Goal: Task Accomplishment & Management: Manage account settings

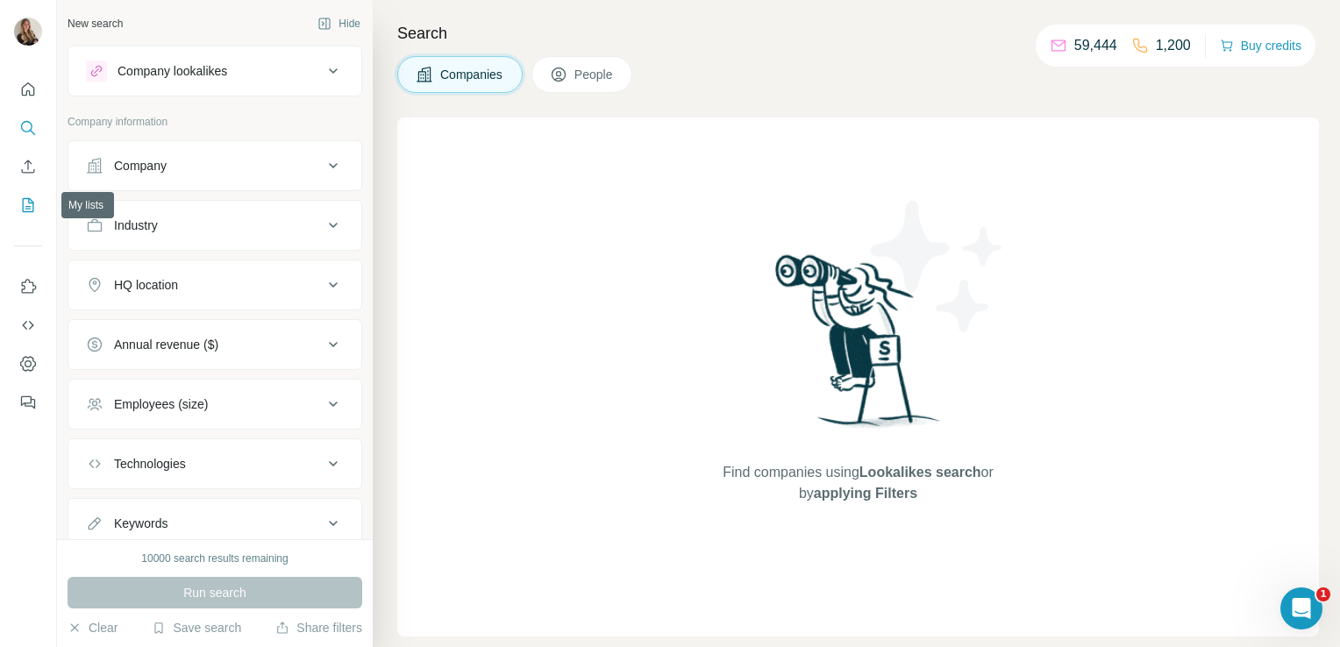
click at [29, 211] on icon "My lists" at bounding box center [28, 205] width 11 height 14
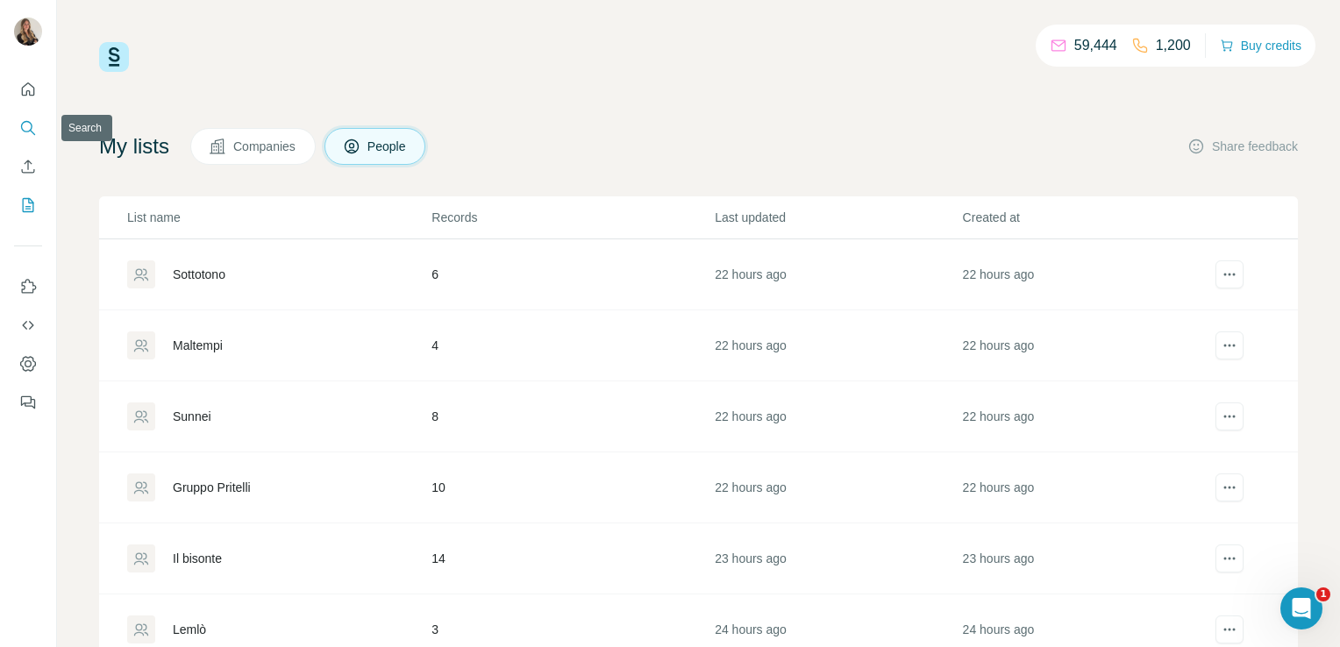
click at [31, 124] on icon "Search" at bounding box center [26, 126] width 11 height 11
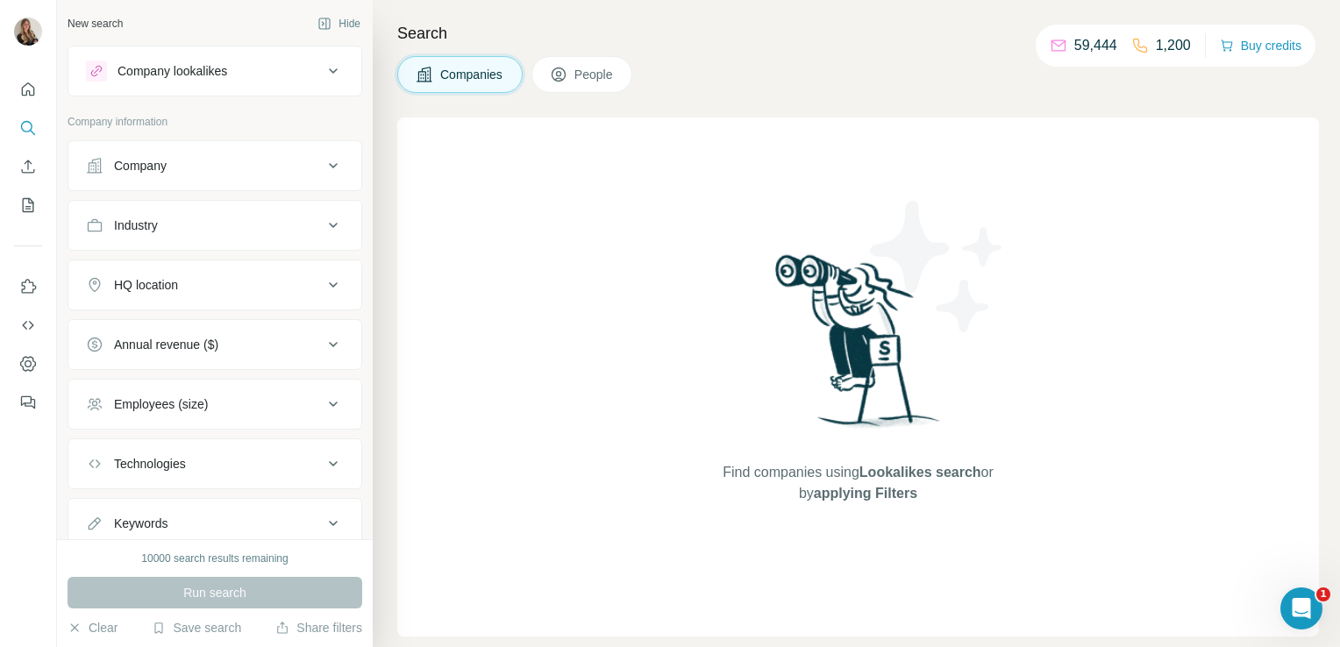
click at [279, 161] on div "Company" at bounding box center [204, 166] width 237 height 18
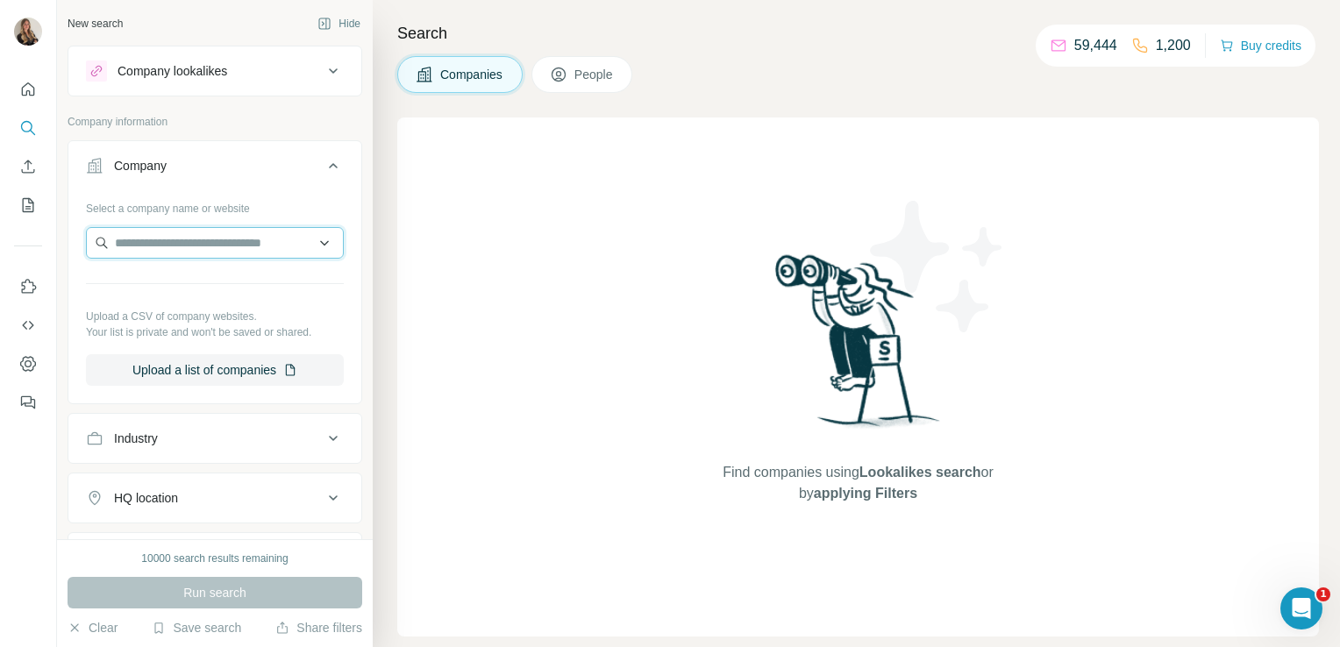
click at [217, 244] on input "text" at bounding box center [215, 243] width 258 height 32
paste input "**********"
type input "*"
click at [162, 238] on input "text" at bounding box center [208, 243] width 245 height 32
paste input "**********"
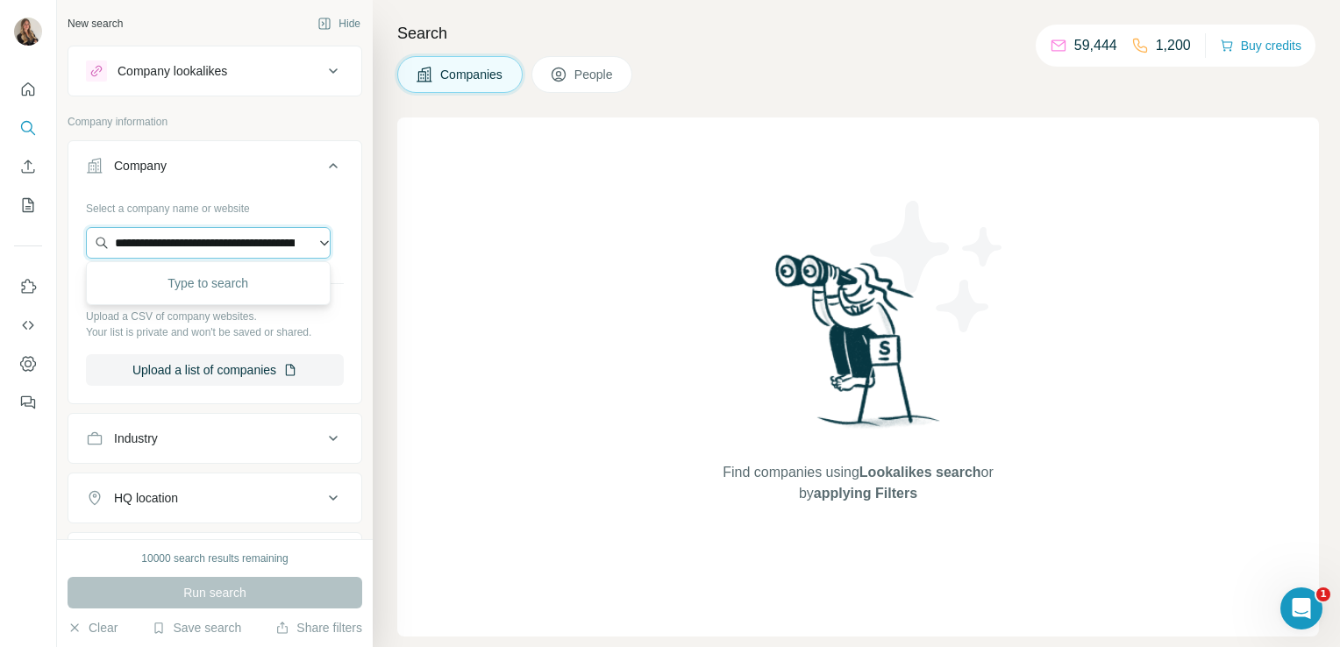
scroll to position [0, 643]
type input "**********"
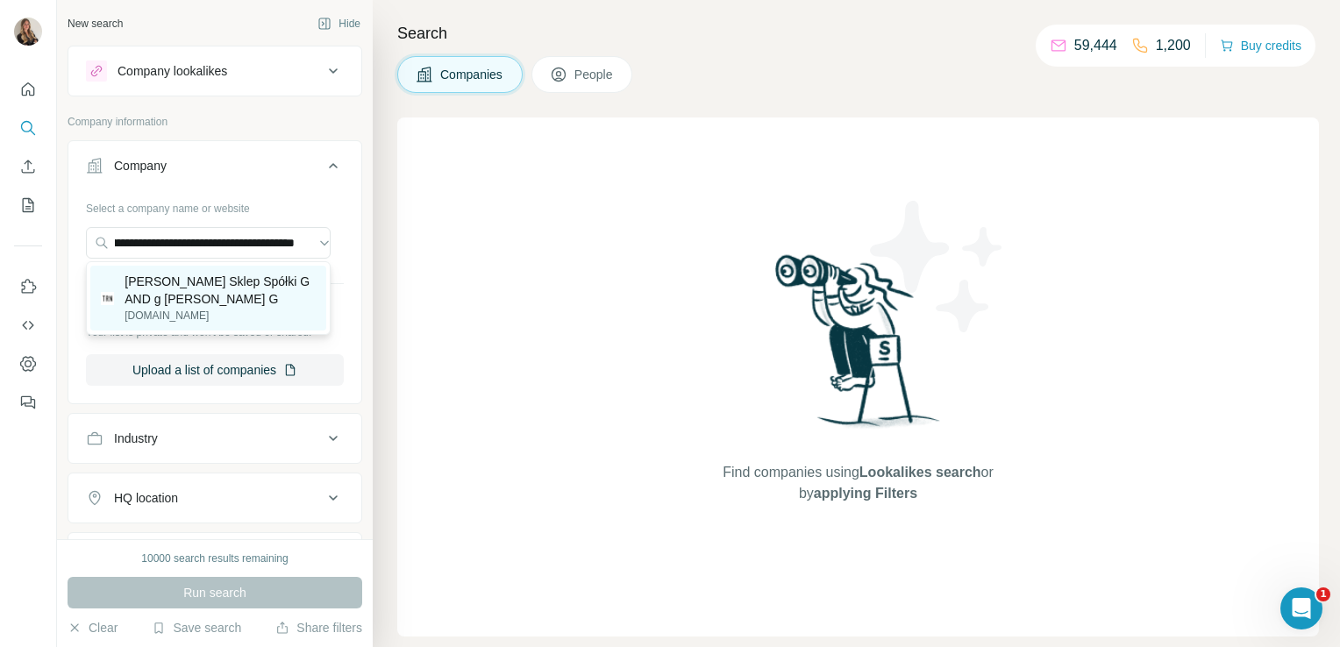
scroll to position [0, 0]
click at [181, 289] on p "Terranova Sklep Spółki G AND g Lucchesi G" at bounding box center [219, 290] width 191 height 35
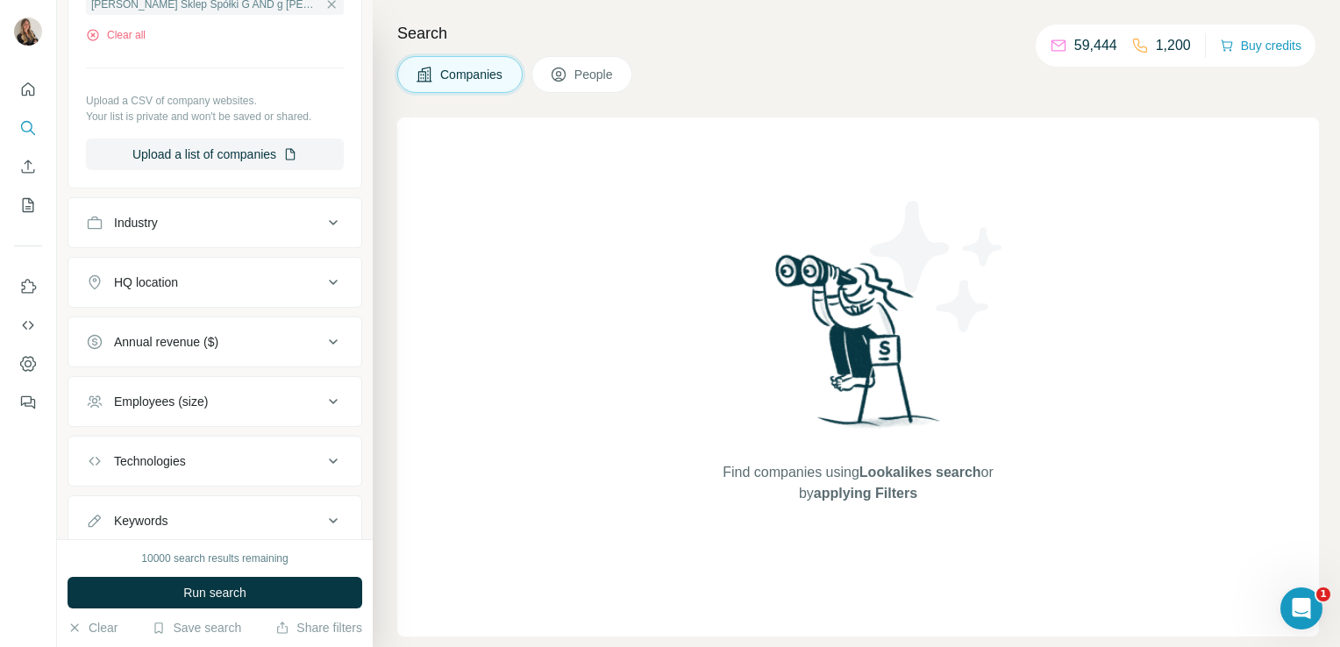
scroll to position [277, 0]
click at [167, 279] on div "HQ location" at bounding box center [146, 282] width 64 height 18
click at [143, 327] on input "text" at bounding box center [215, 325] width 258 height 32
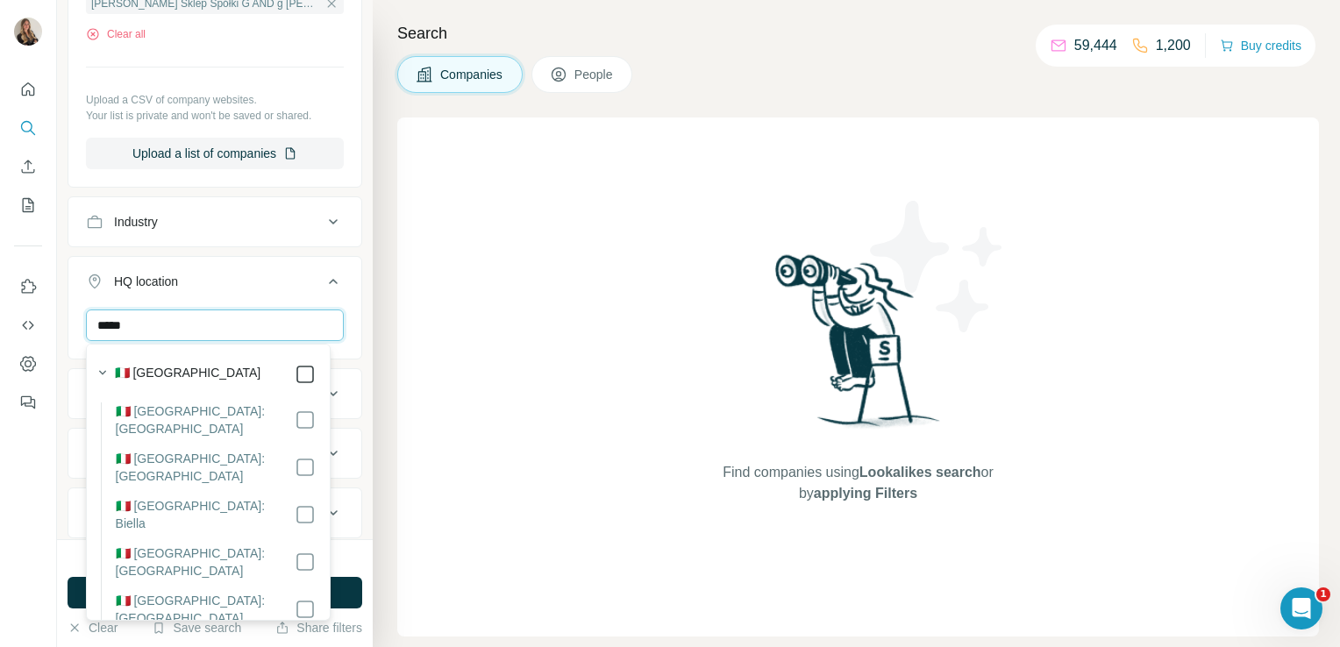
type input "*****"
click at [422, 480] on div "Find companies using Lookalikes search or by applying Filters" at bounding box center [857, 376] width 921 height 519
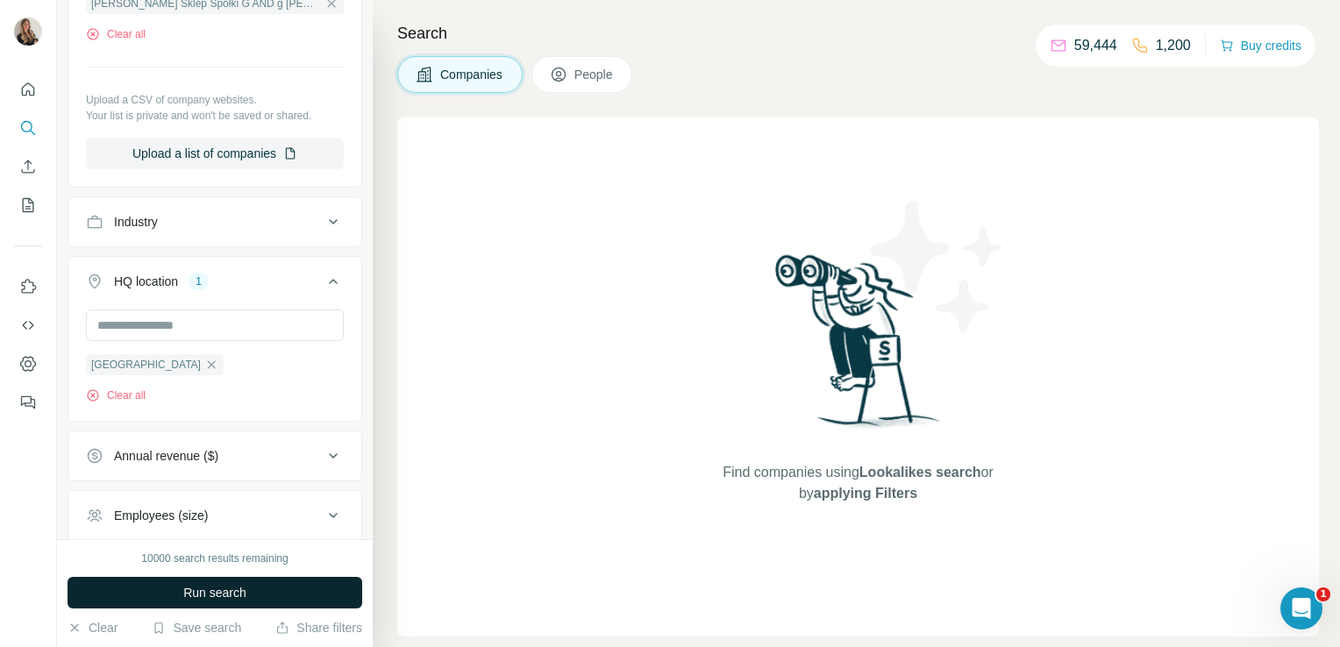
click at [336, 588] on button "Run search" at bounding box center [215, 593] width 295 height 32
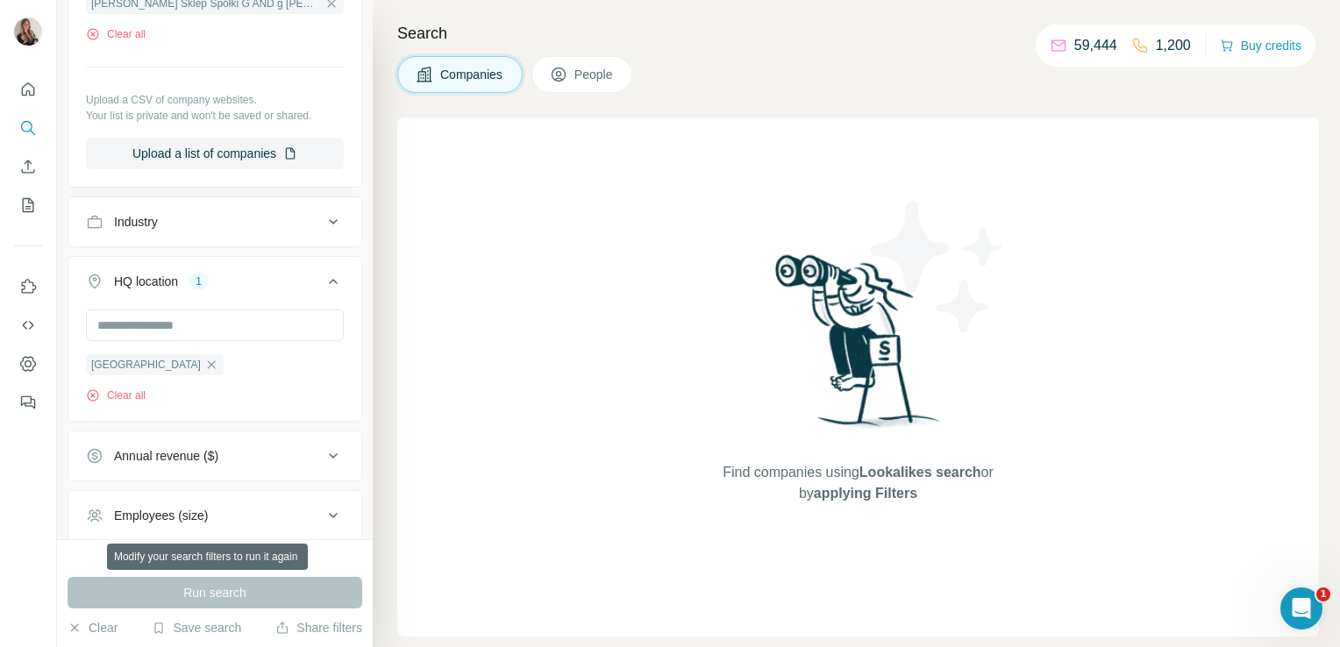
click at [336, 588] on div "Run search" at bounding box center [215, 593] width 295 height 32
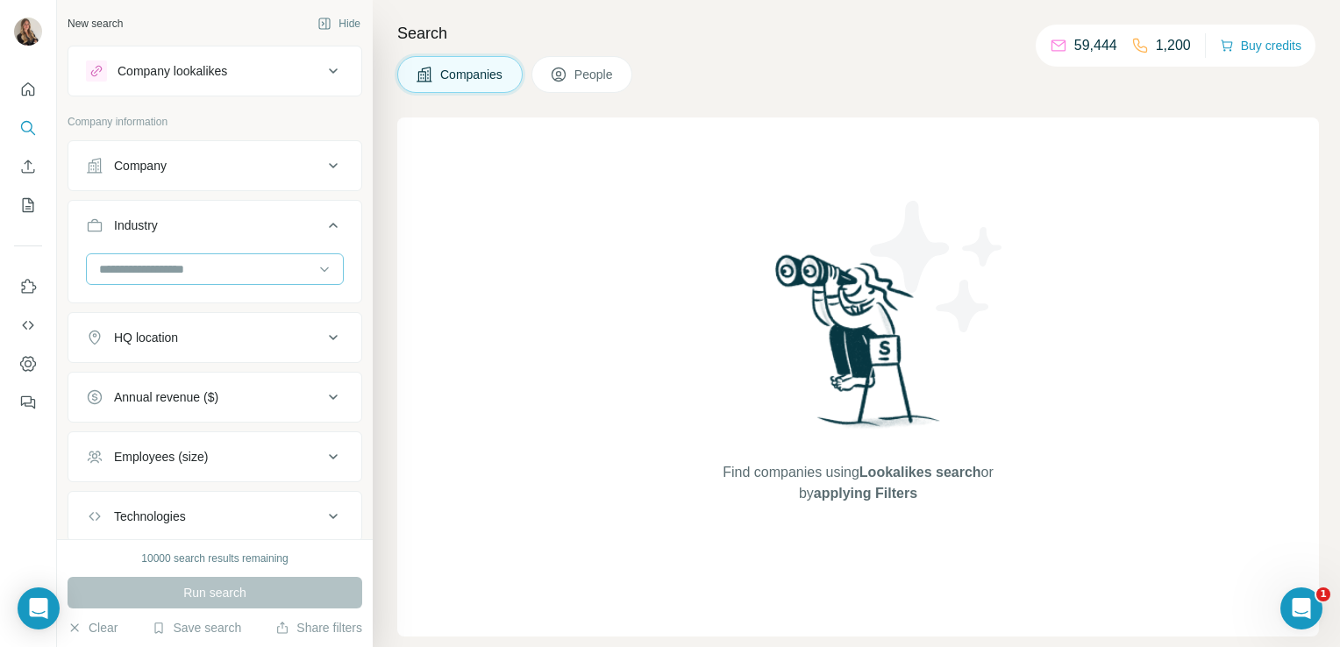
click at [170, 275] on input at bounding box center [205, 269] width 217 height 19
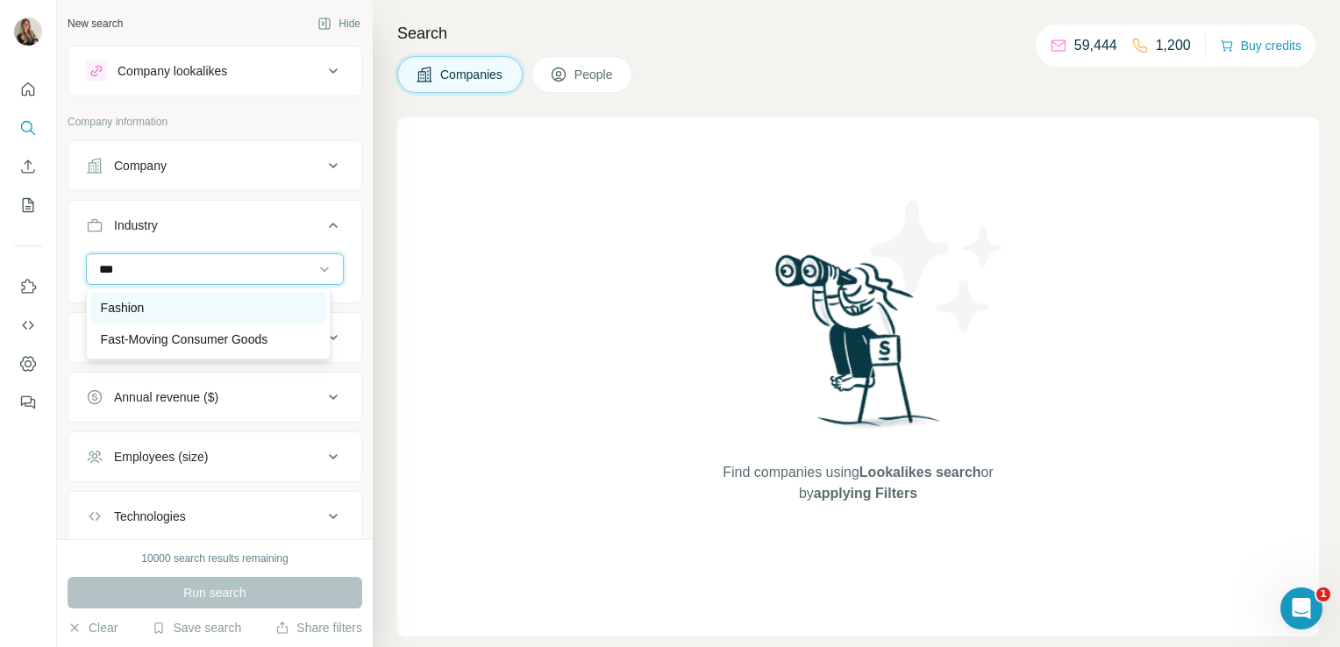
type input "***"
click at [162, 296] on div "Fashion" at bounding box center [208, 308] width 236 height 32
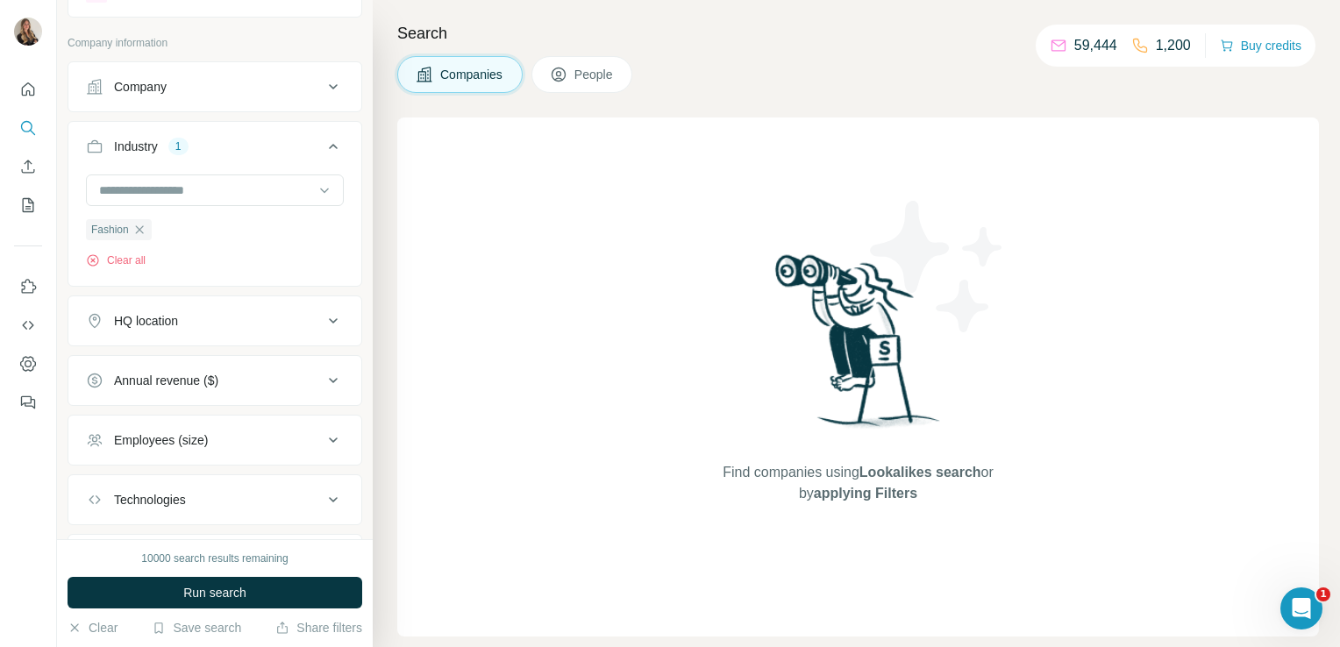
scroll to position [80, 0]
click at [200, 331] on button "HQ location" at bounding box center [214, 320] width 293 height 42
click at [166, 368] on input "text" at bounding box center [215, 364] width 258 height 32
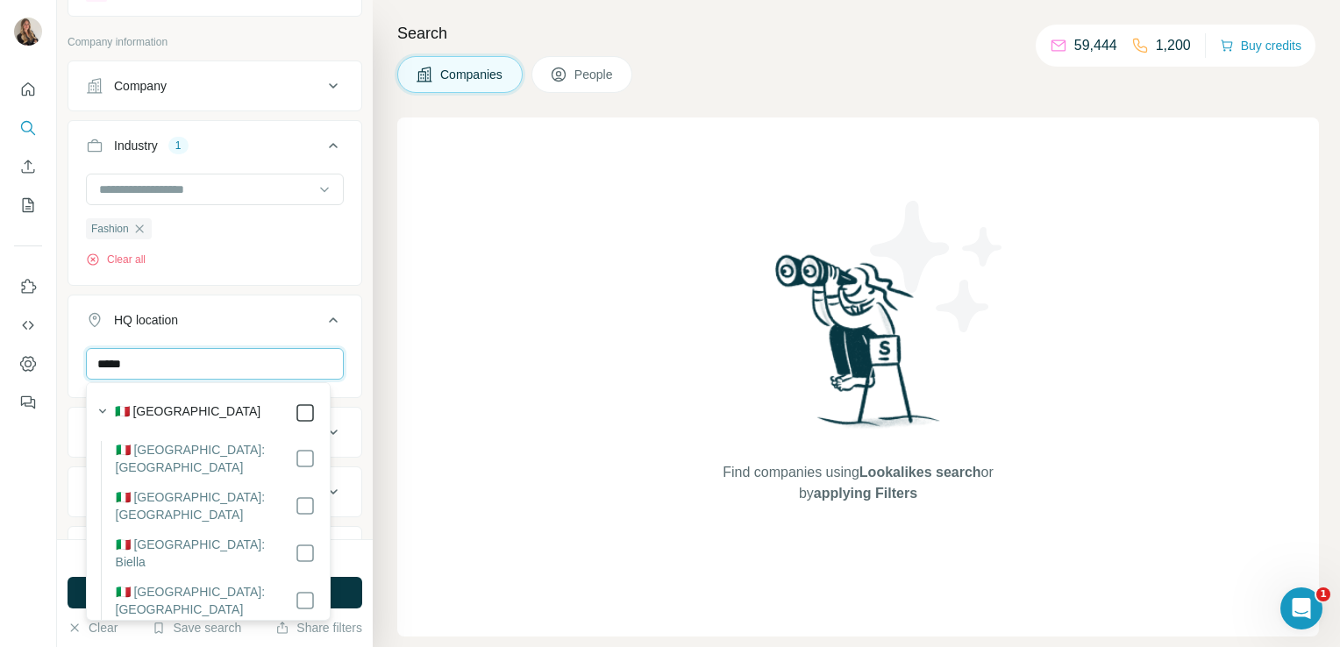
type input "*****"
click at [477, 388] on div "Find companies using Lookalikes search or by applying Filters" at bounding box center [857, 376] width 921 height 519
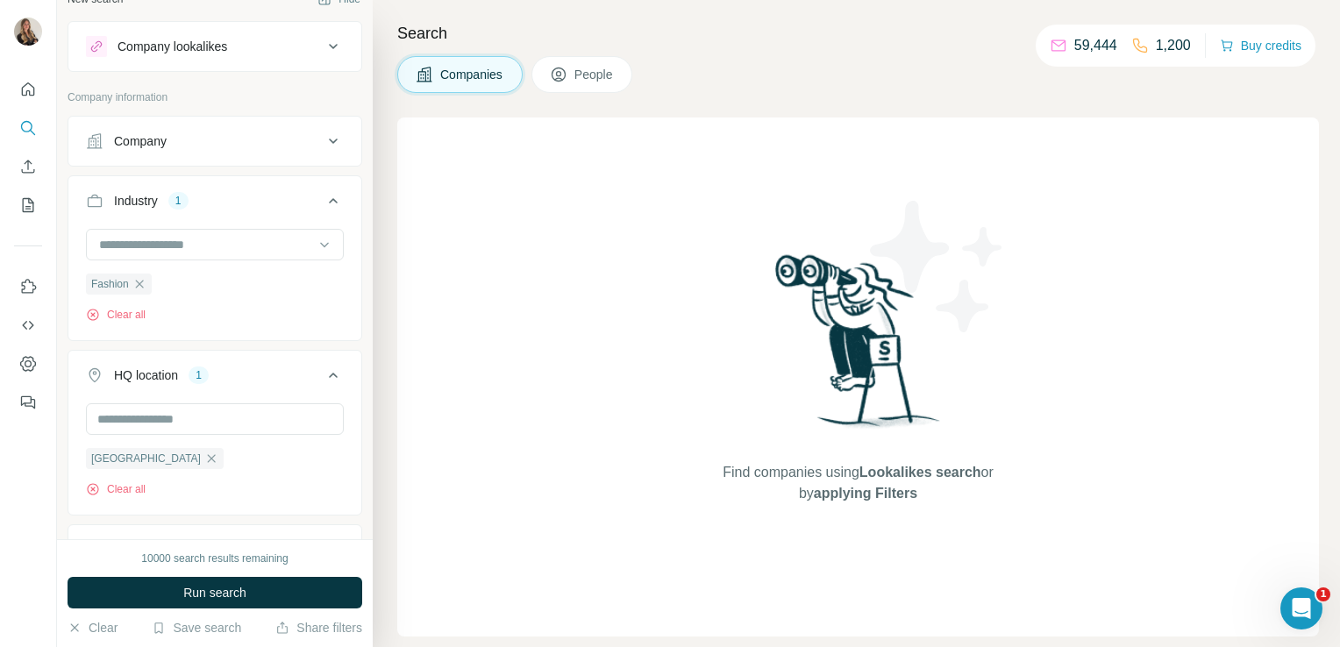
scroll to position [24, 0]
click at [188, 139] on div "Company" at bounding box center [204, 142] width 237 height 18
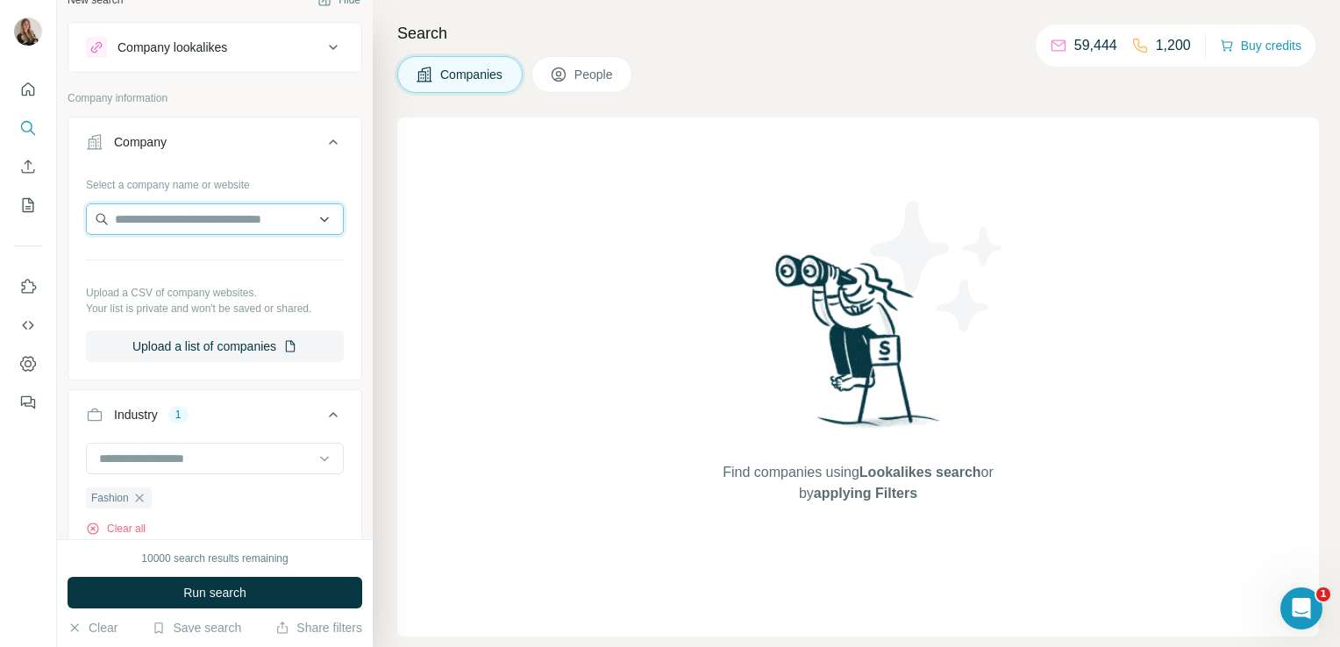
click at [165, 216] on input "text" at bounding box center [215, 219] width 258 height 32
paste input "**********"
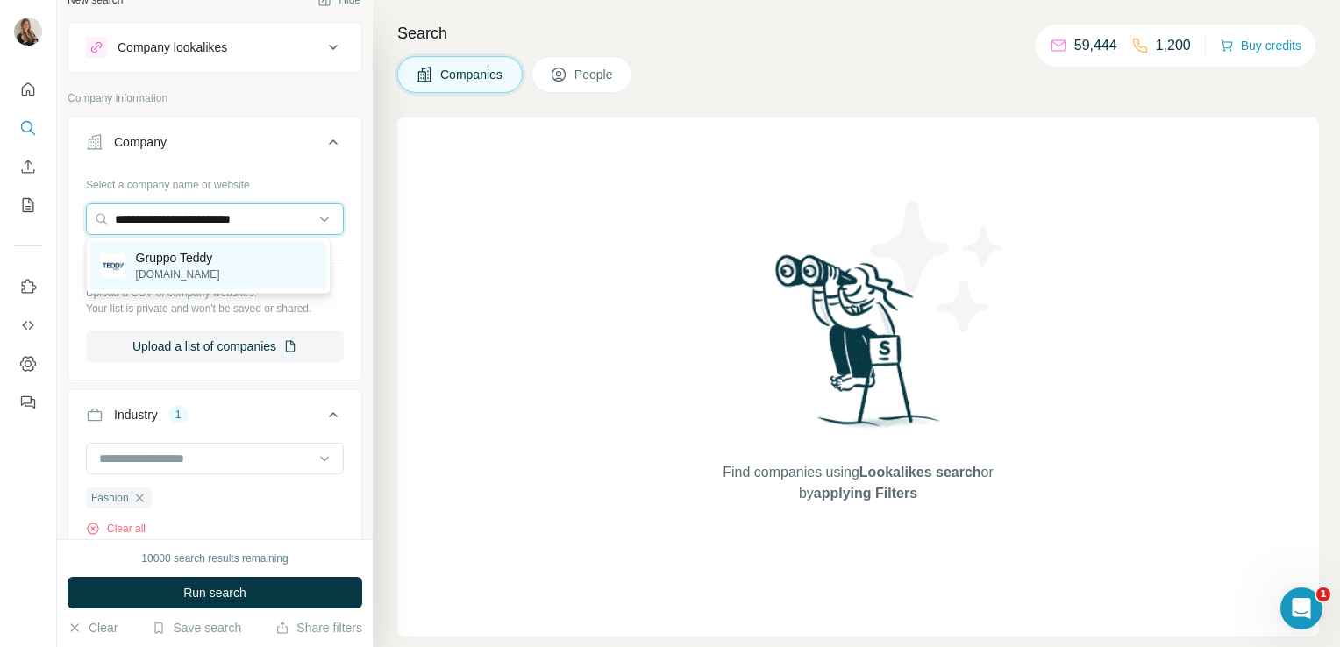
type input "**********"
click at [158, 272] on p "teddy.it" at bounding box center [178, 275] width 84 height 16
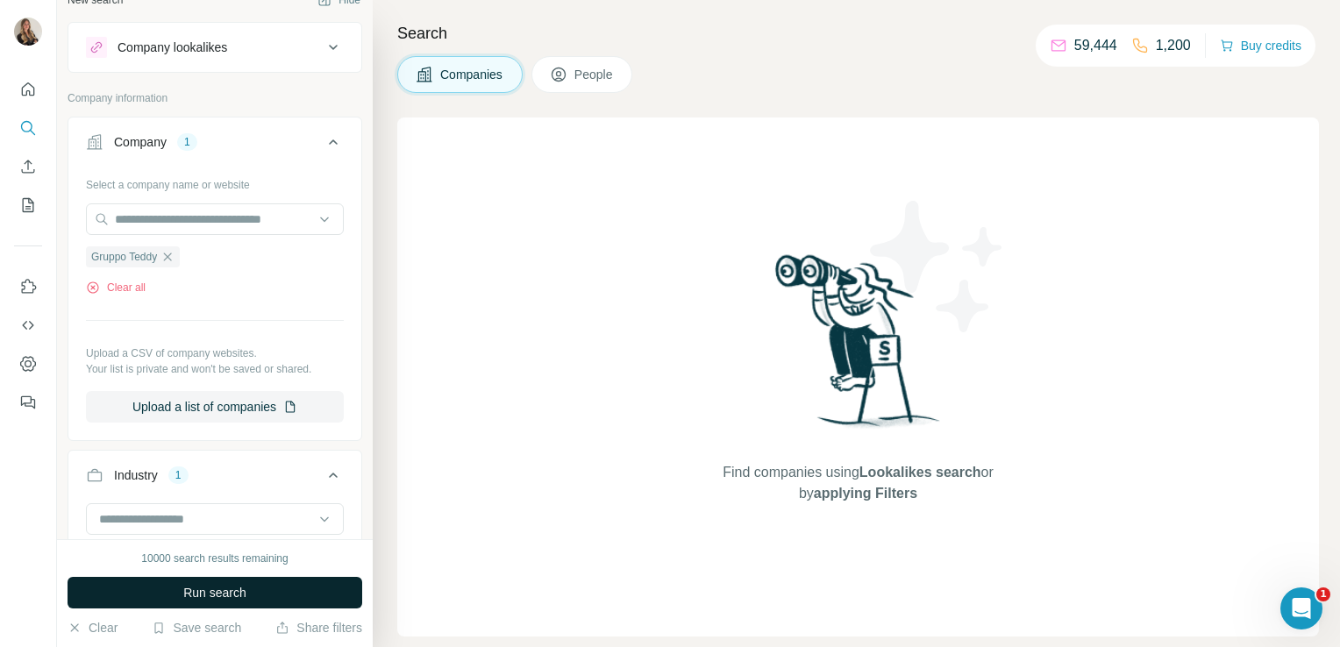
click at [189, 590] on span "Run search" at bounding box center [214, 593] width 63 height 18
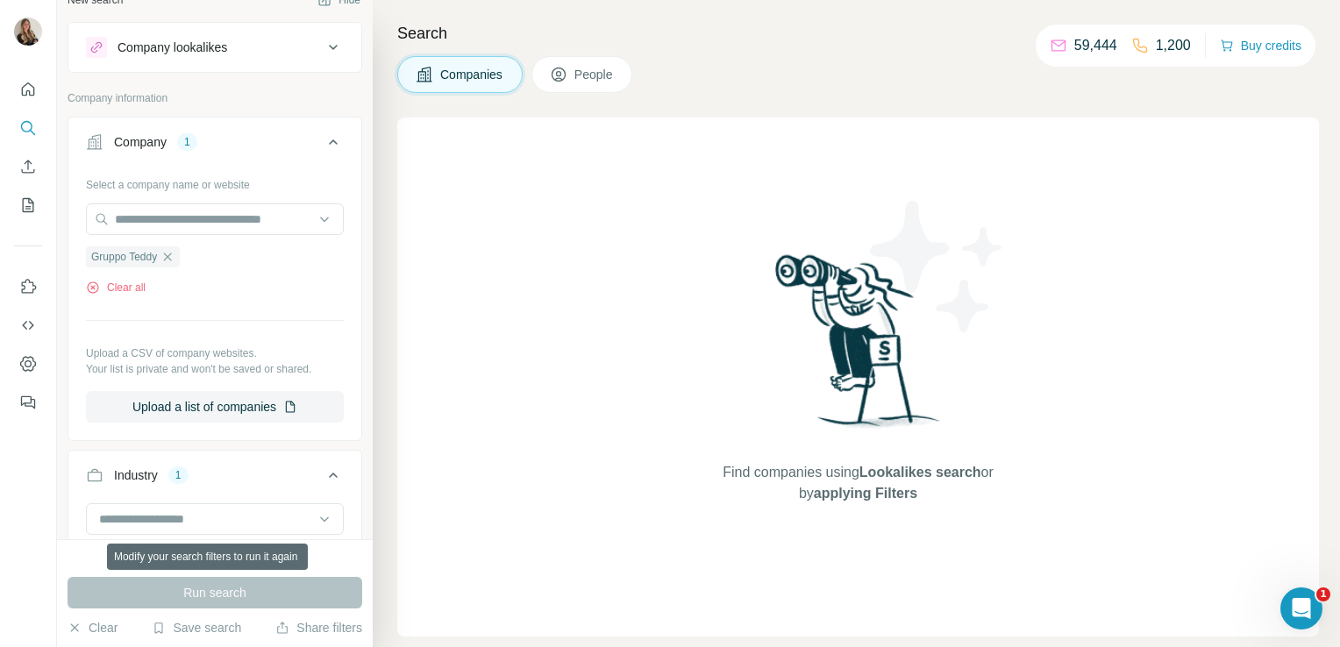
click at [189, 590] on div "Run search" at bounding box center [215, 593] width 295 height 32
click at [169, 257] on icon "button" at bounding box center [167, 257] width 14 height 14
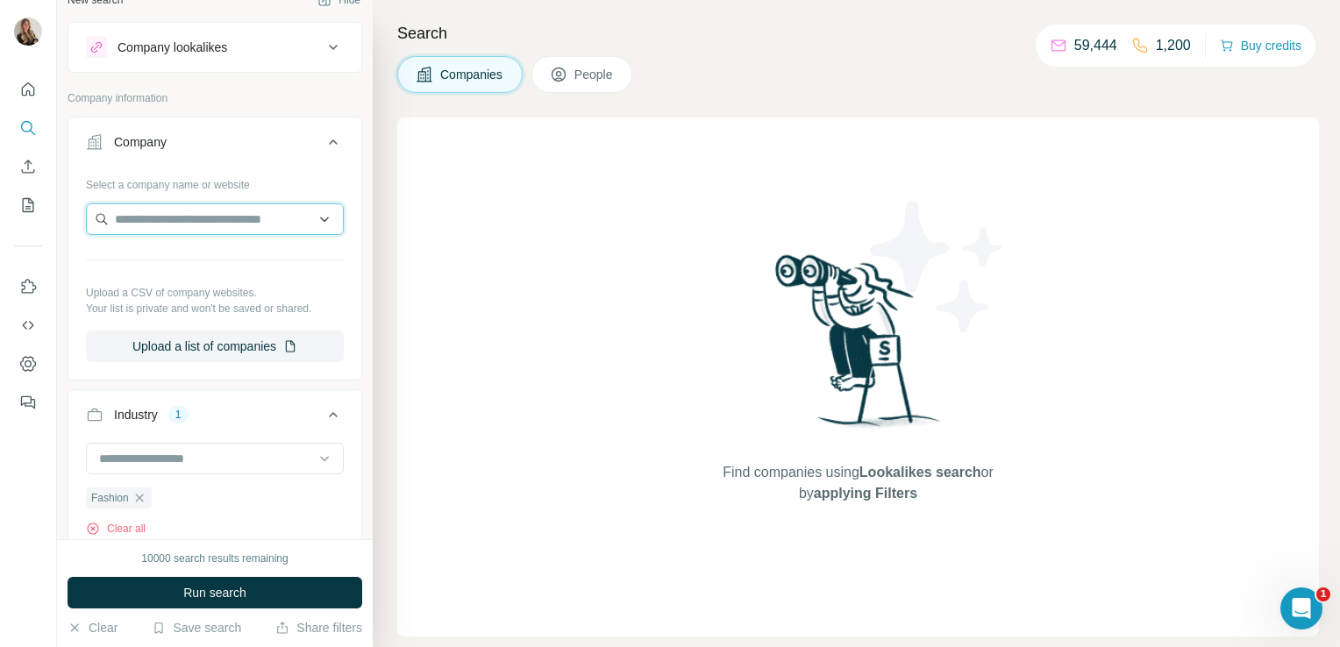
click at [158, 211] on input "text" at bounding box center [215, 219] width 258 height 32
paste input "**********"
type input "*"
click at [190, 45] on div "Company lookalikes" at bounding box center [172, 48] width 110 height 18
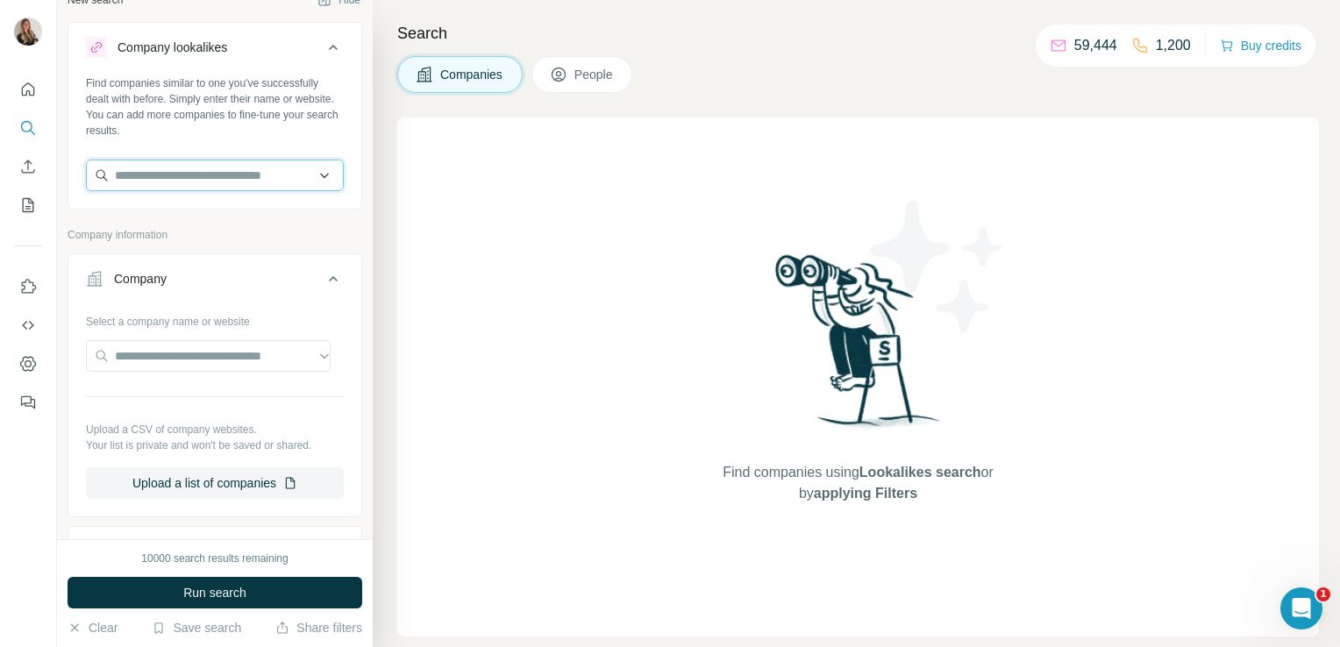
click at [132, 181] on input "text" at bounding box center [215, 176] width 258 height 32
paste input "**********"
type input "**********"
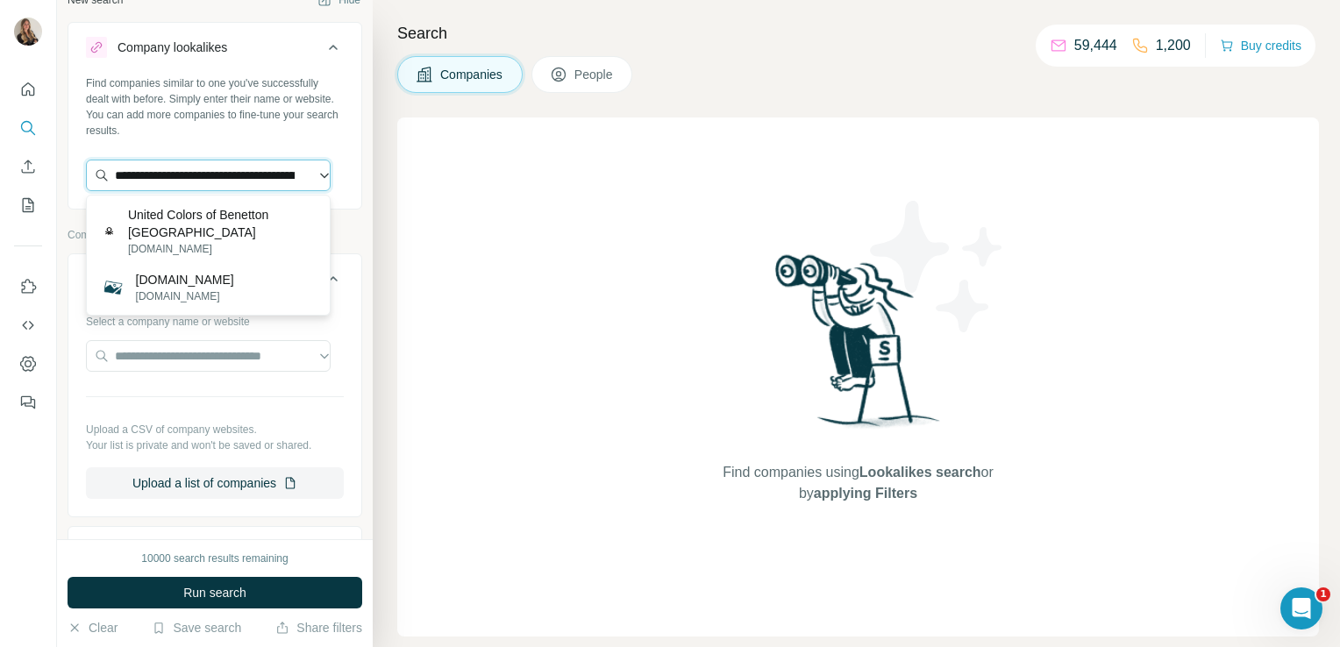
drag, startPoint x: 302, startPoint y: 171, endPoint x: 99, endPoint y: 182, distance: 203.7
click at [99, 182] on input "**********" at bounding box center [208, 176] width 245 height 32
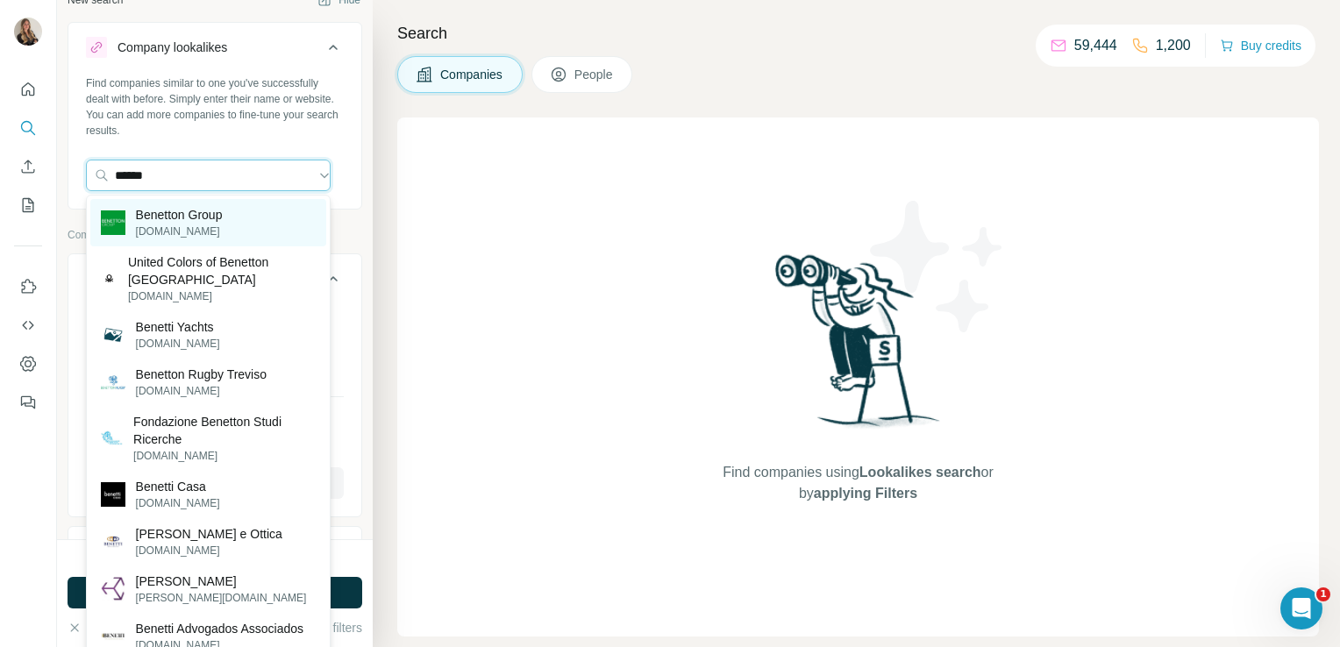
type input "******"
click at [173, 206] on p "Benetton Group" at bounding box center [179, 215] width 87 height 18
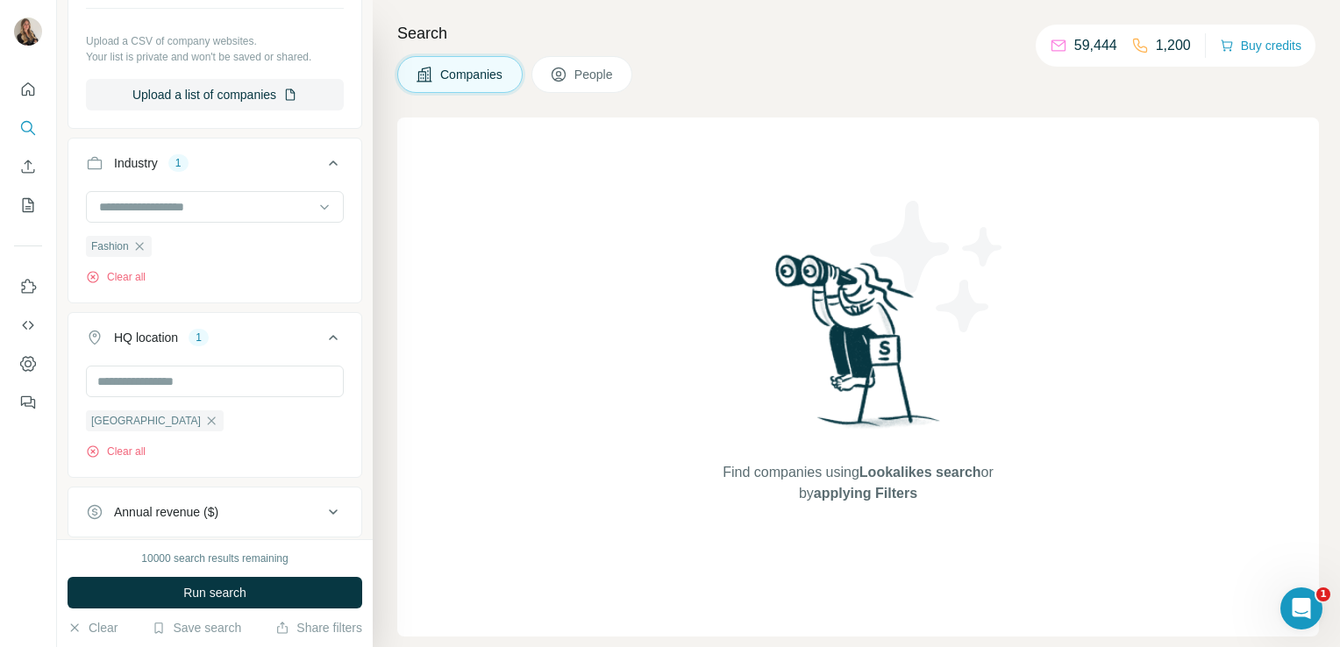
scroll to position [627, 0]
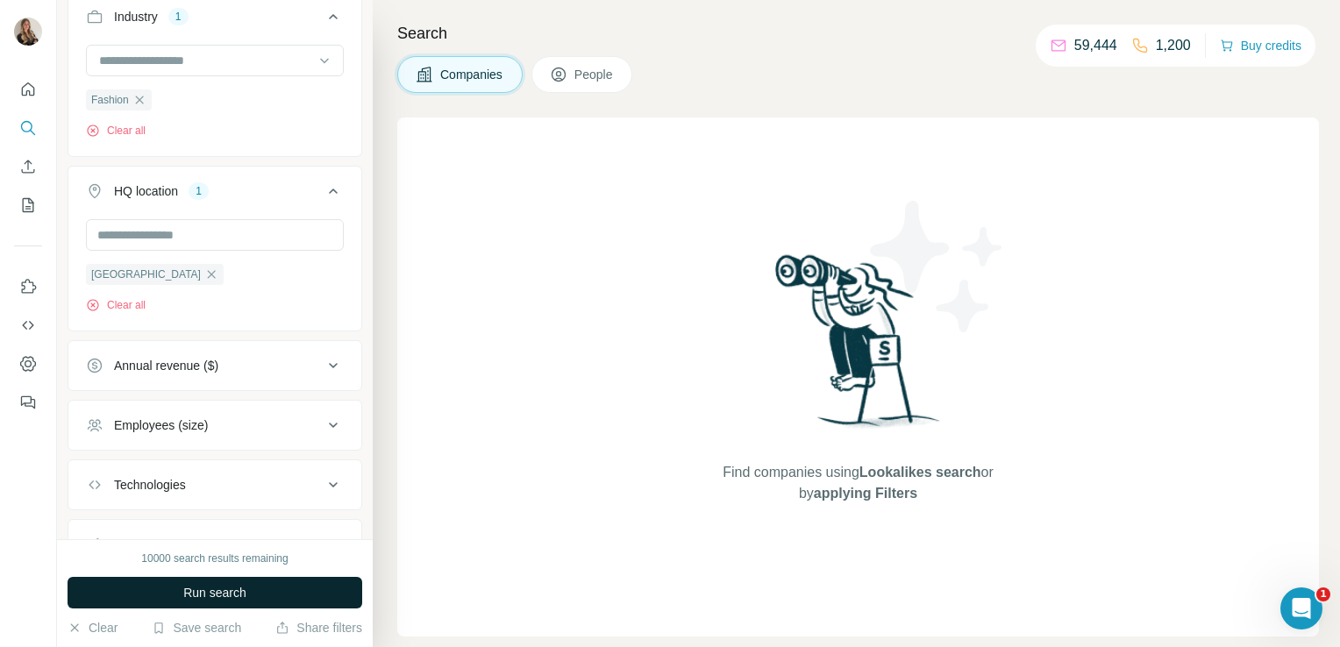
click at [214, 597] on span "Run search" at bounding box center [214, 593] width 63 height 18
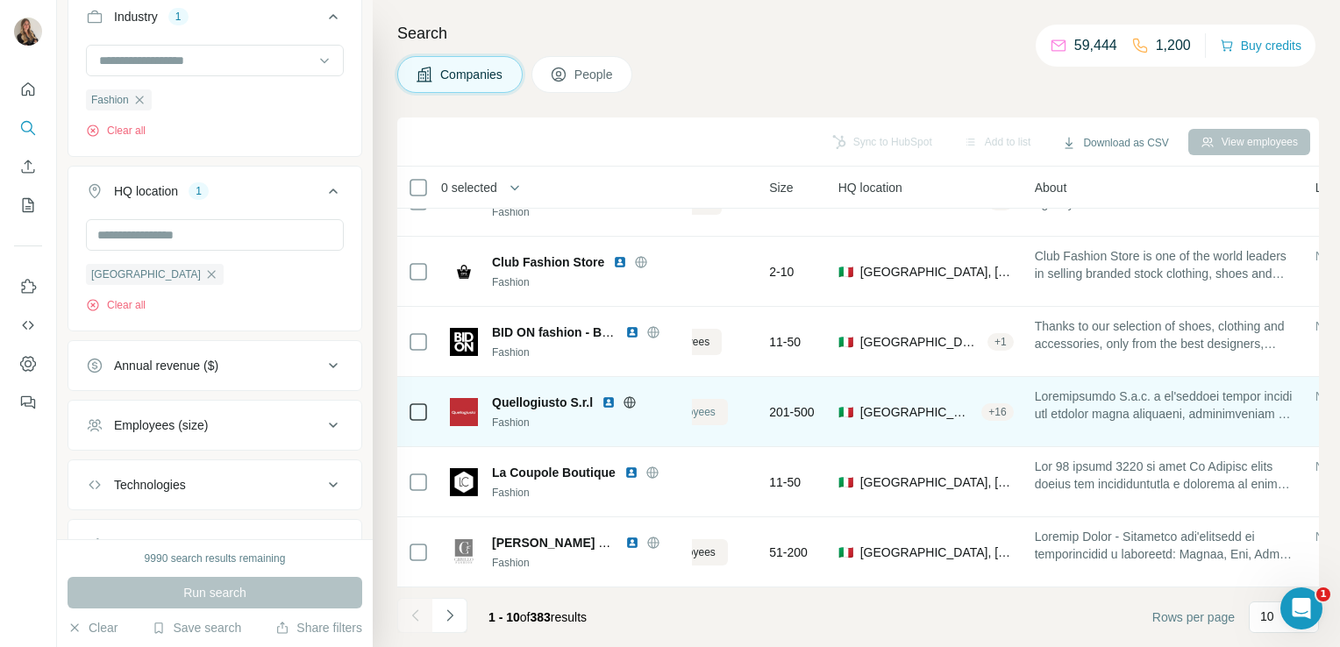
scroll to position [331, 0]
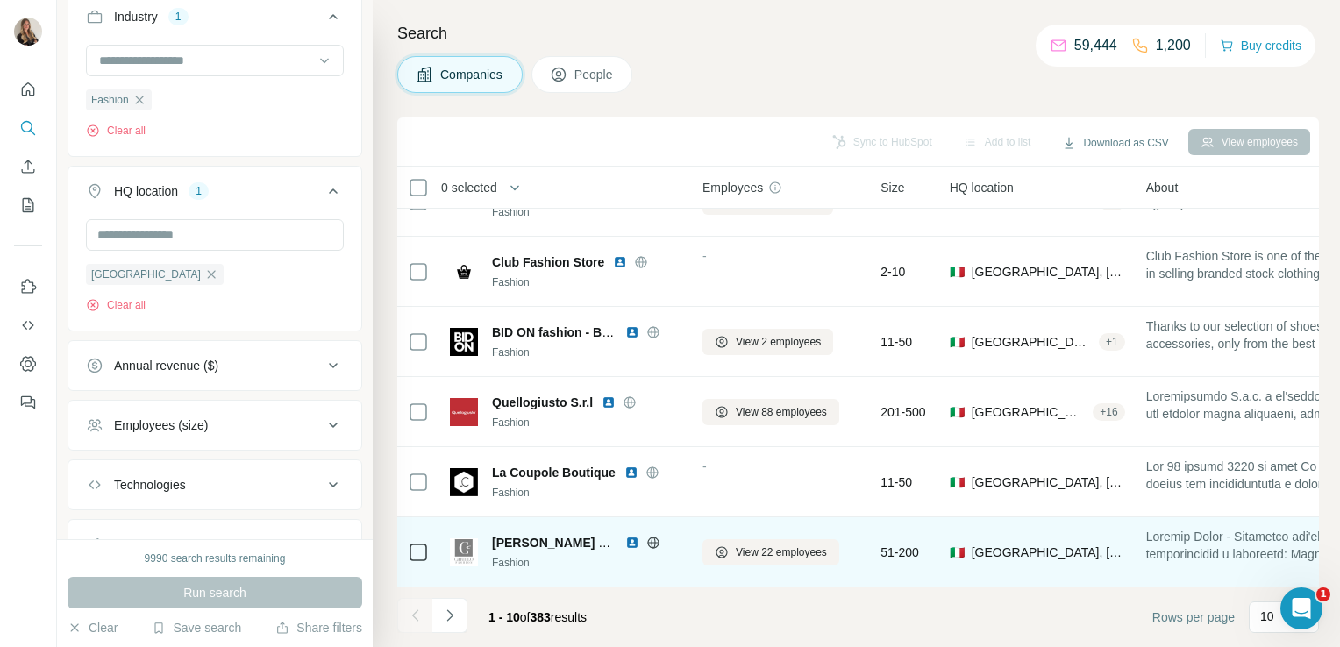
click at [654, 537] on icon at bounding box center [653, 542] width 4 height 11
click at [738, 544] on span "View 22 employees" at bounding box center [781, 552] width 91 height 16
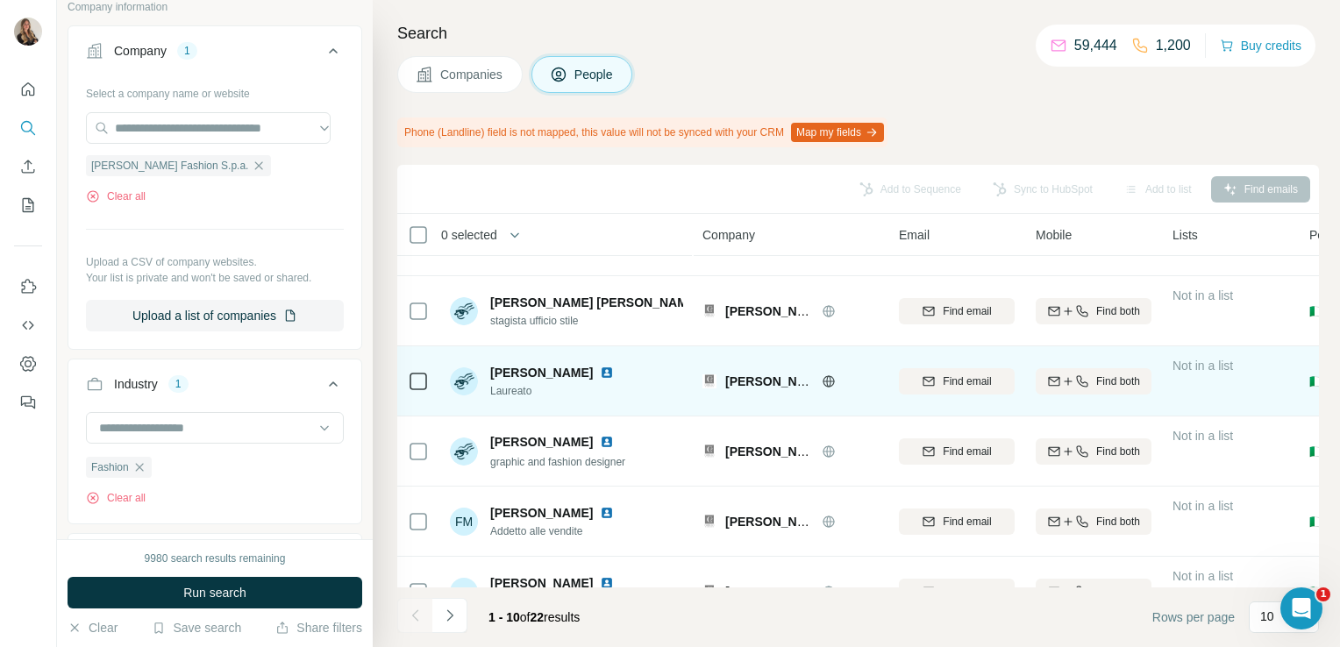
click at [606, 373] on img at bounding box center [607, 373] width 14 height 14
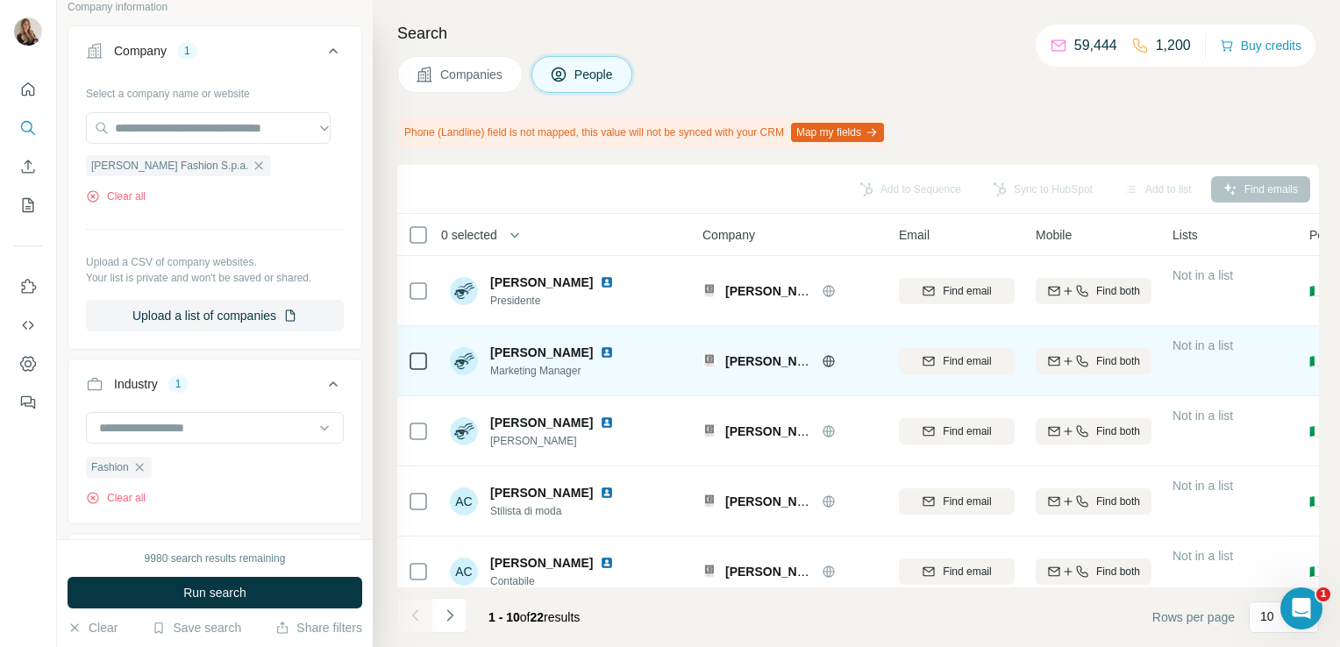
click at [600, 349] on img at bounding box center [607, 352] width 14 height 14
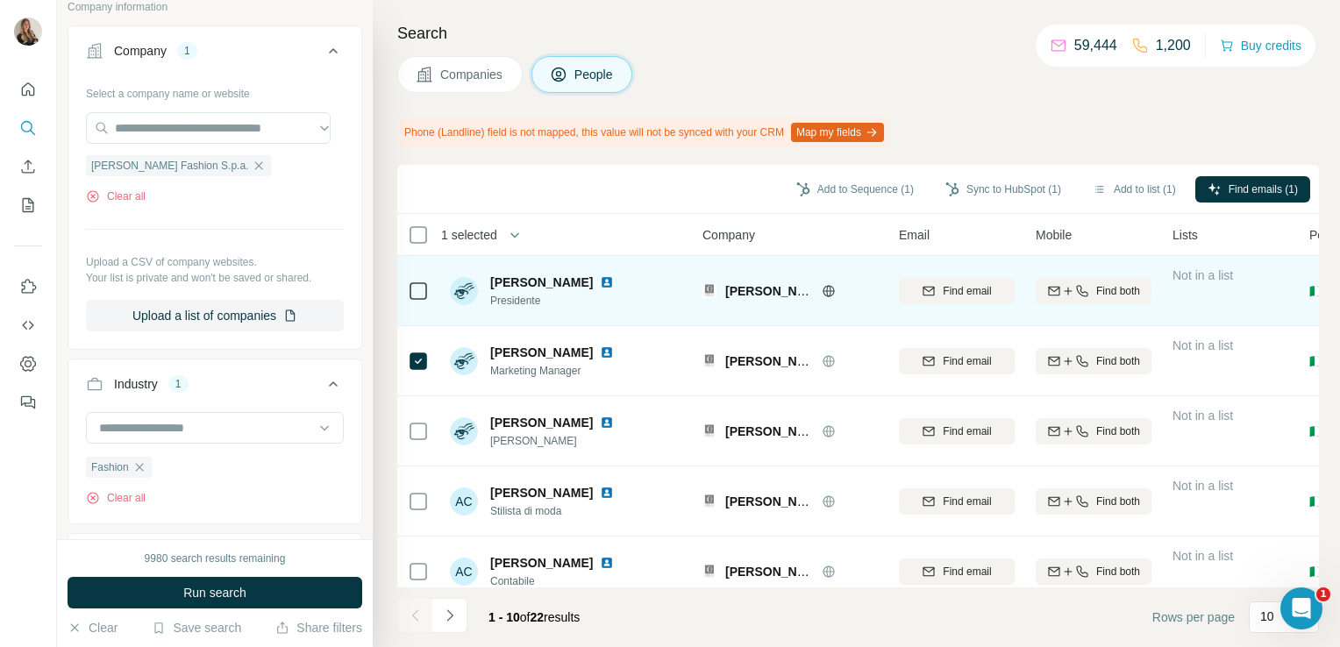
click at [600, 280] on img at bounding box center [607, 282] width 14 height 14
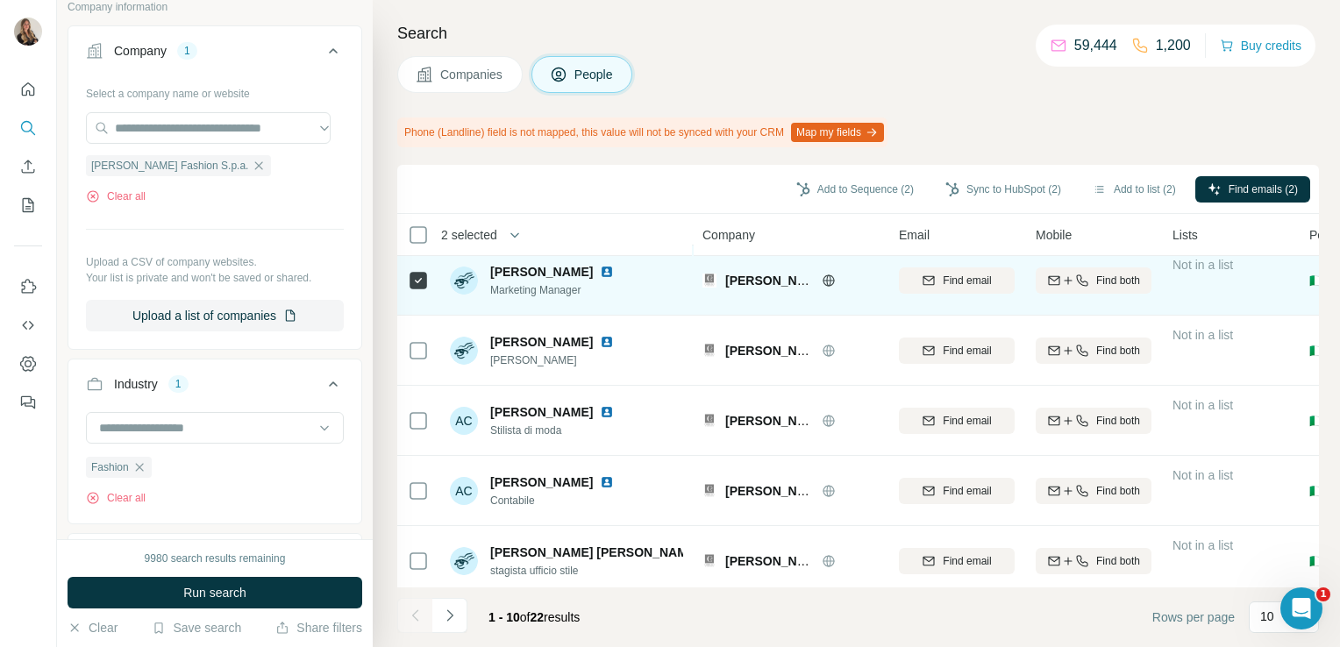
scroll to position [81, 0]
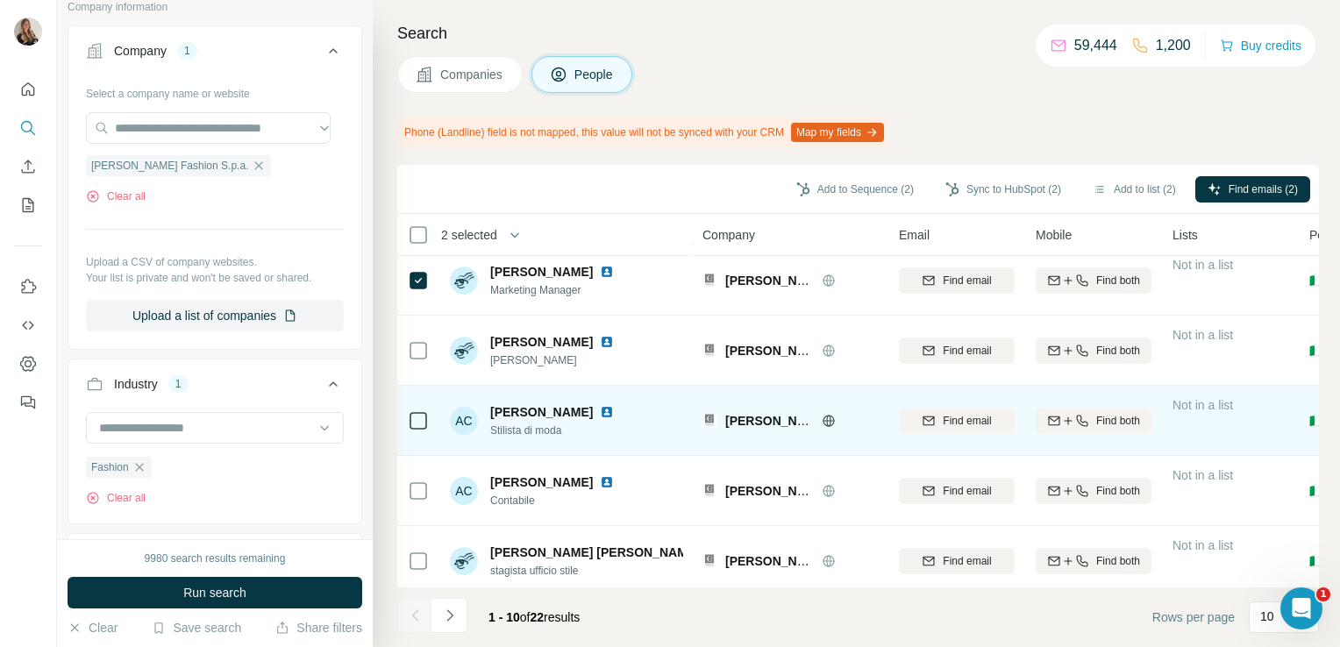
click at [403, 421] on td at bounding box center [418, 421] width 42 height 70
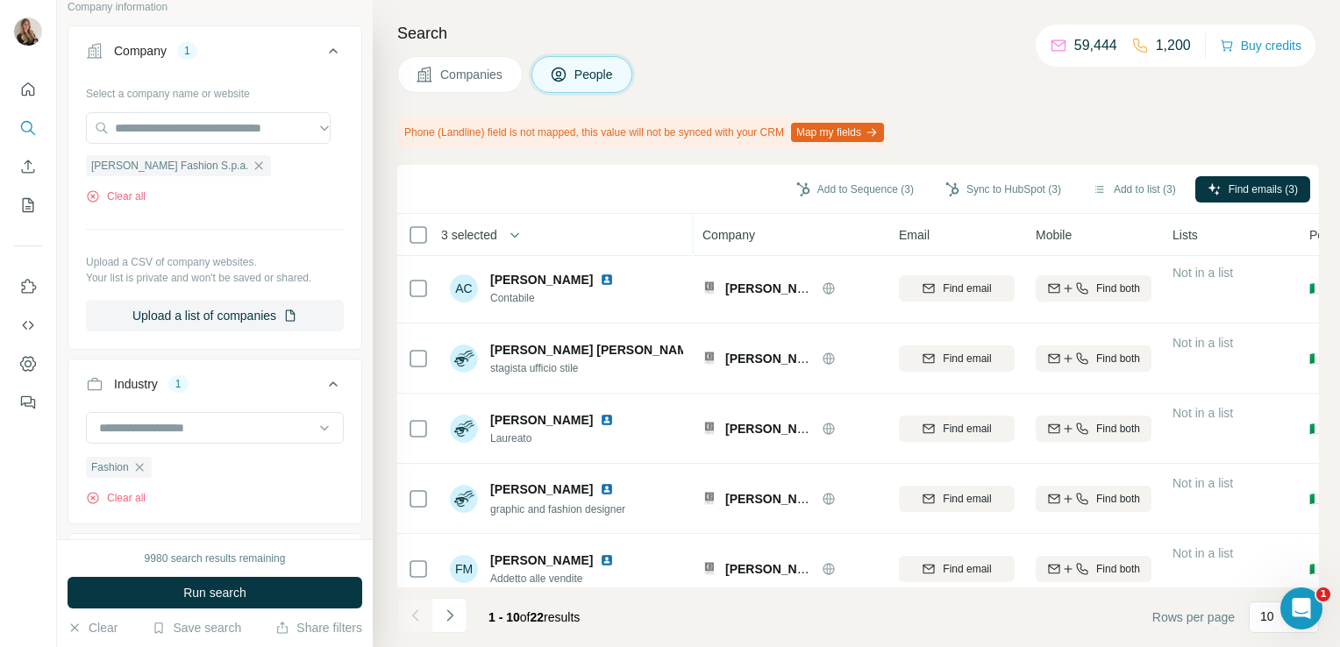
scroll to position [378, 0]
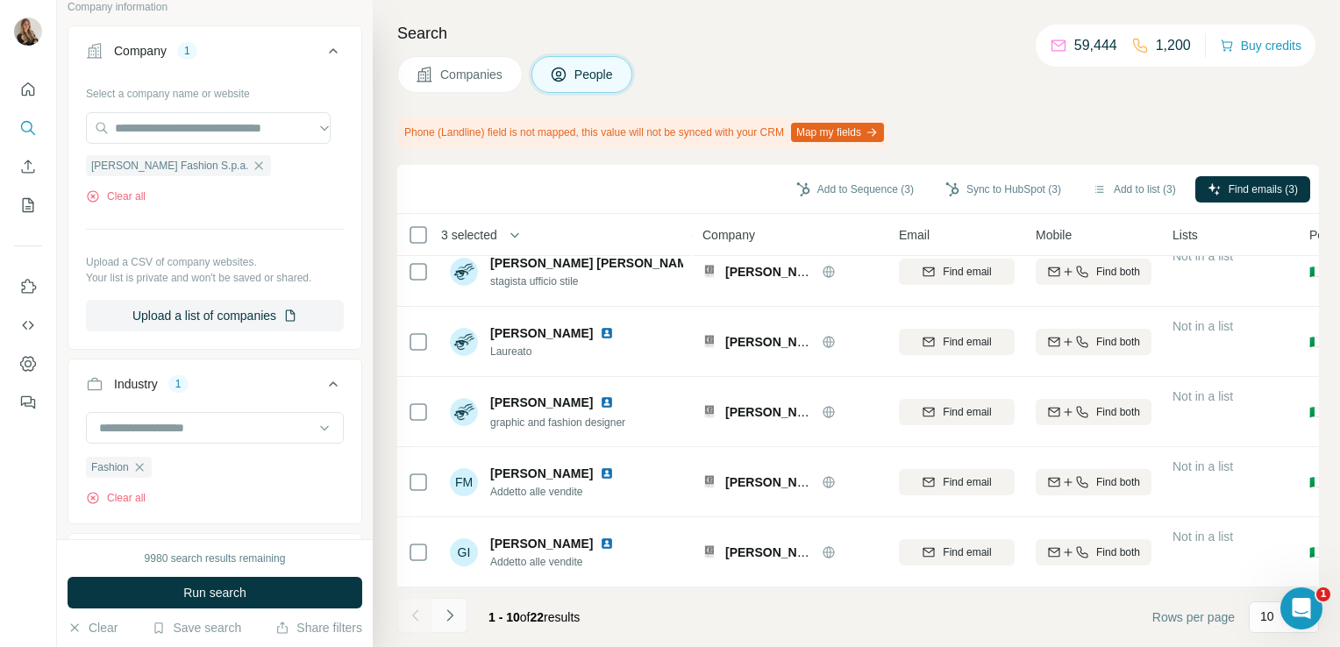
click at [454, 622] on icon "Navigate to next page" at bounding box center [450, 616] width 18 height 18
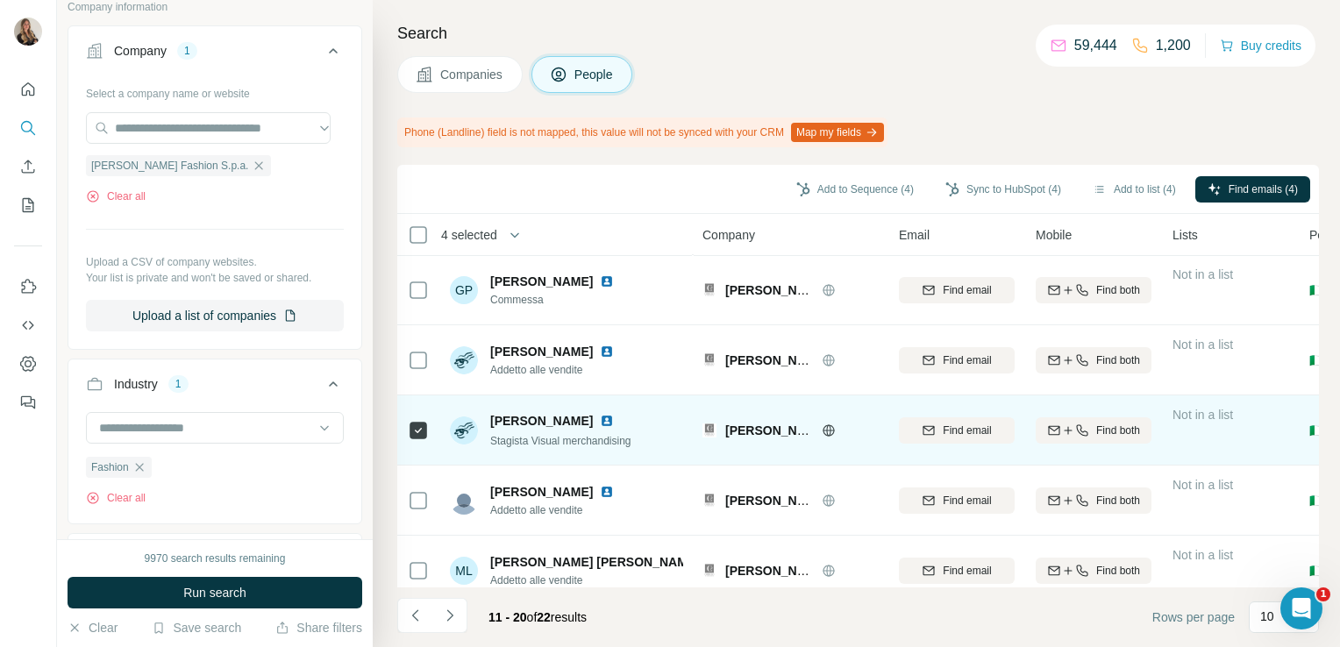
scroll to position [0, 0]
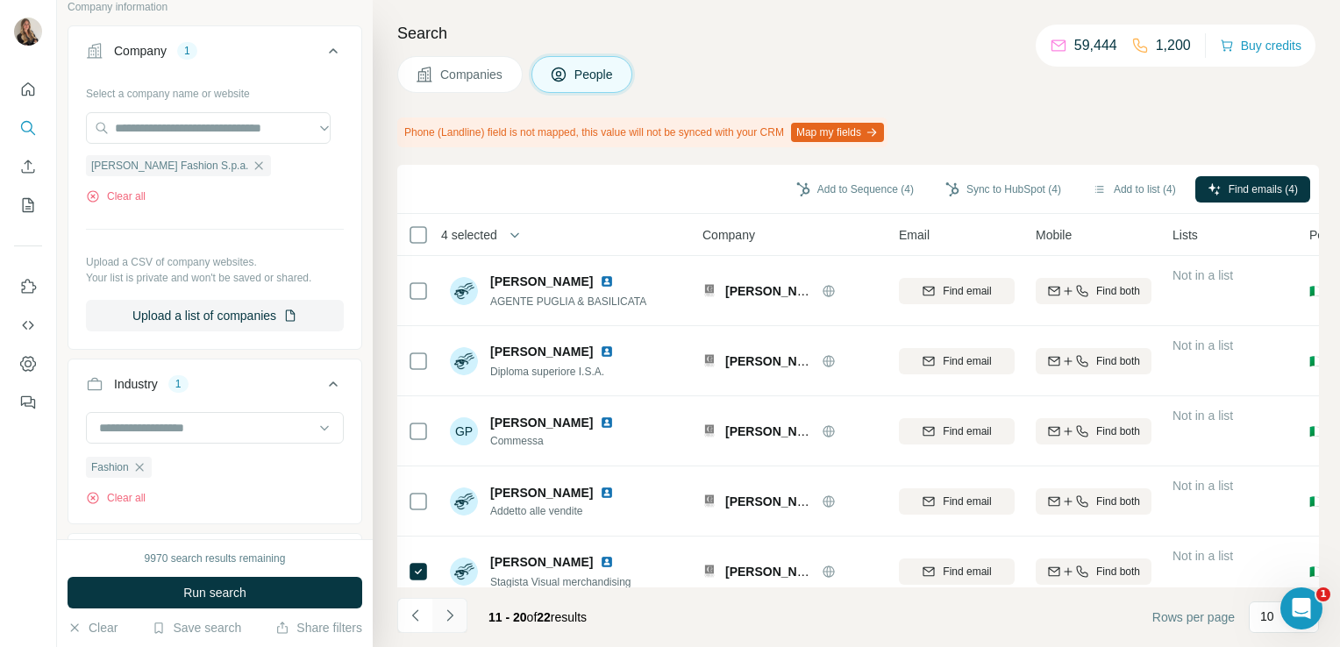
click at [448, 615] on icon "Navigate to next page" at bounding box center [450, 616] width 18 height 18
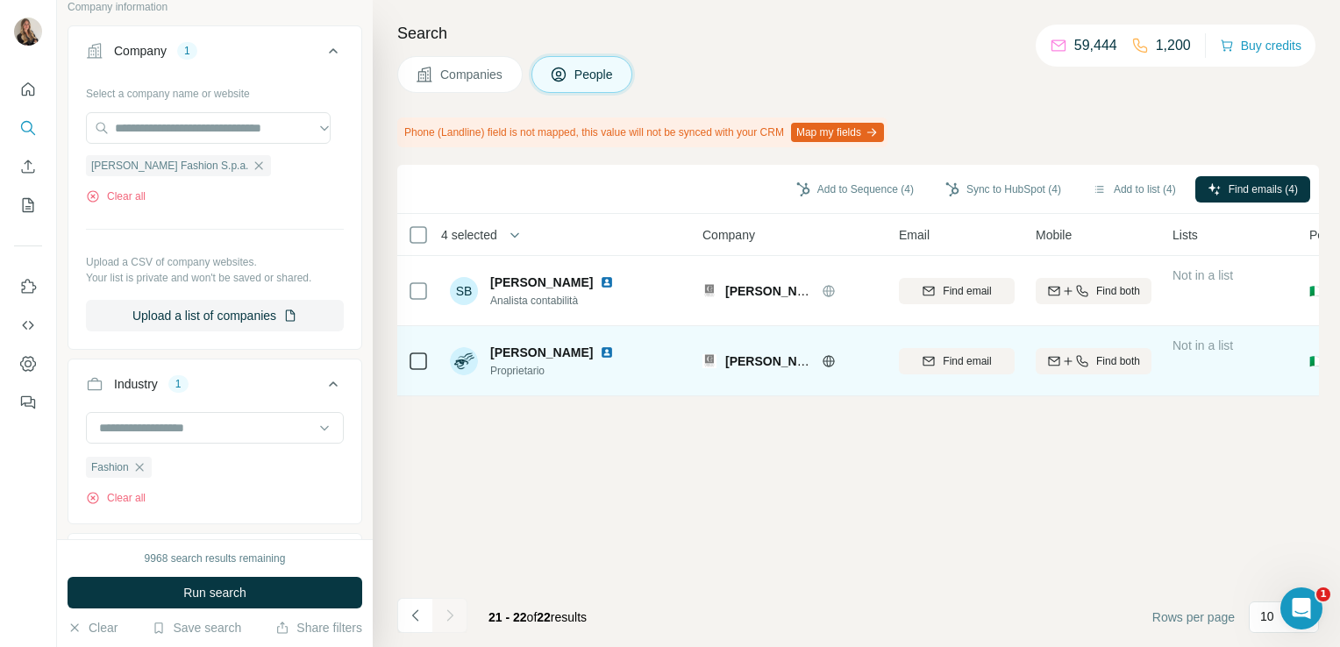
click at [411, 351] on icon at bounding box center [418, 361] width 21 height 21
click at [600, 356] on img at bounding box center [607, 352] width 14 height 14
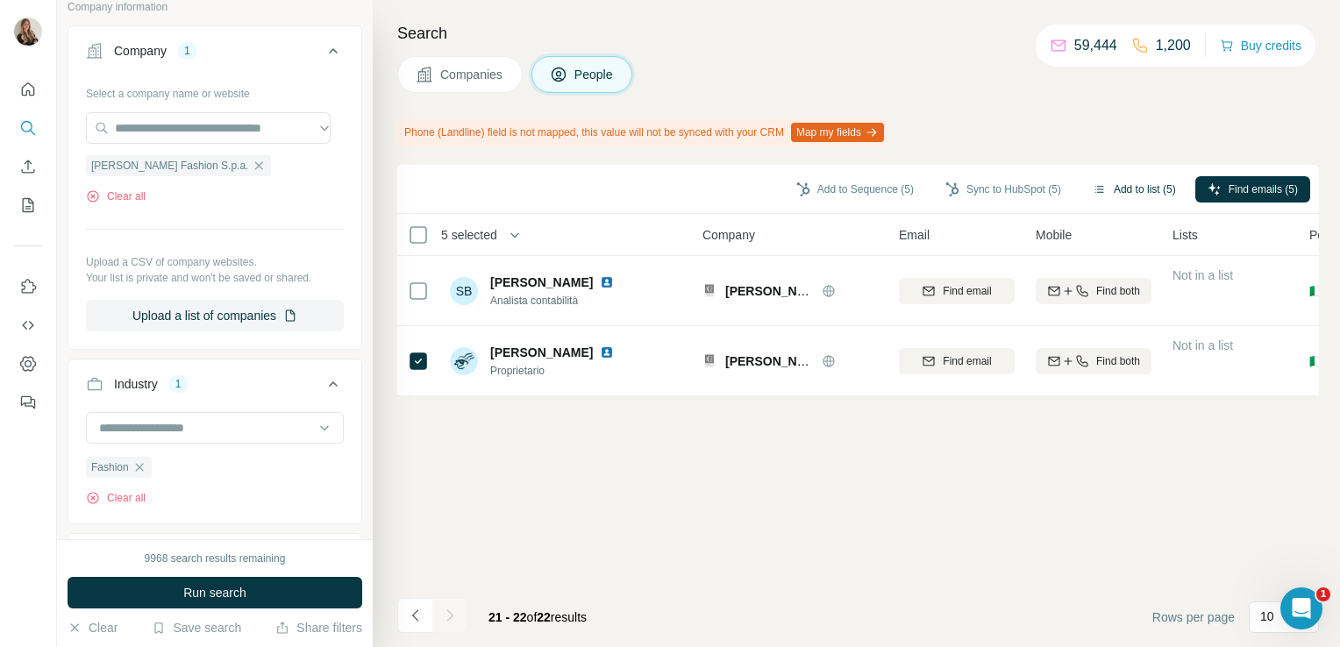
click at [1124, 192] on button "Add to list (5)" at bounding box center [1134, 189] width 108 height 26
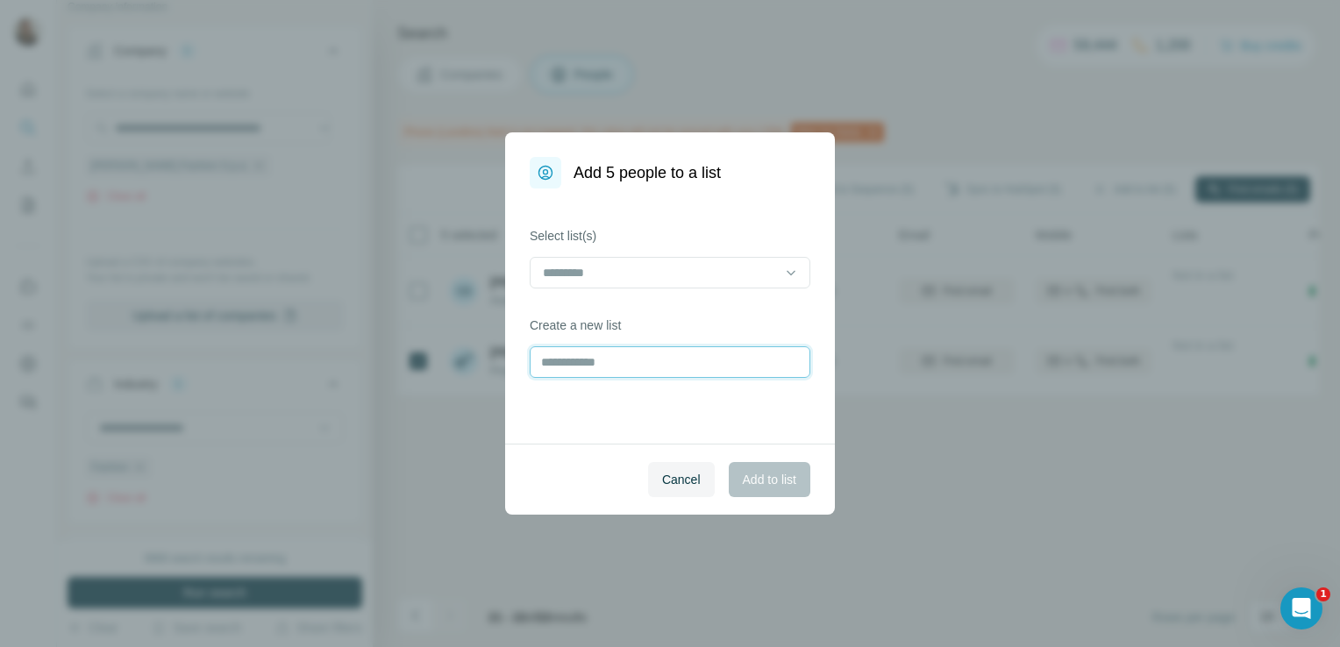
click at [586, 368] on input "text" at bounding box center [670, 362] width 281 height 32
type input "**********"
click at [781, 480] on span "Add to list" at bounding box center [769, 480] width 53 height 18
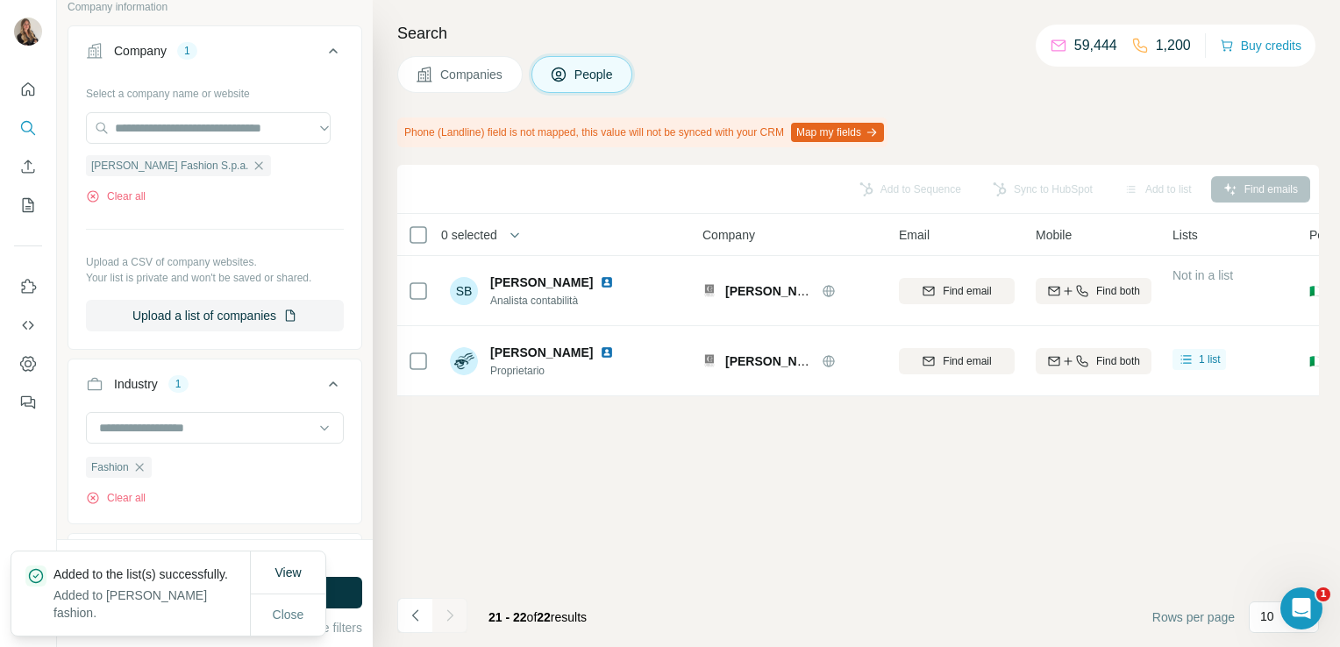
click at [459, 84] on button "Companies" at bounding box center [459, 74] width 125 height 37
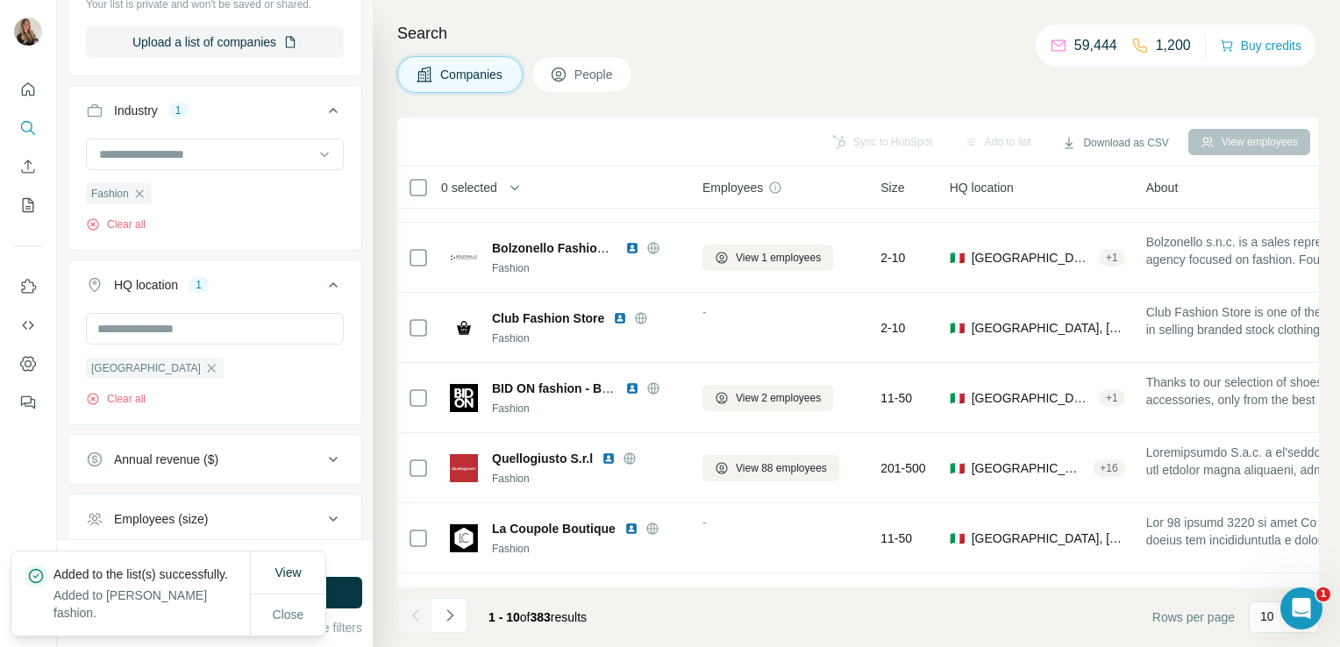
scroll to position [331, 0]
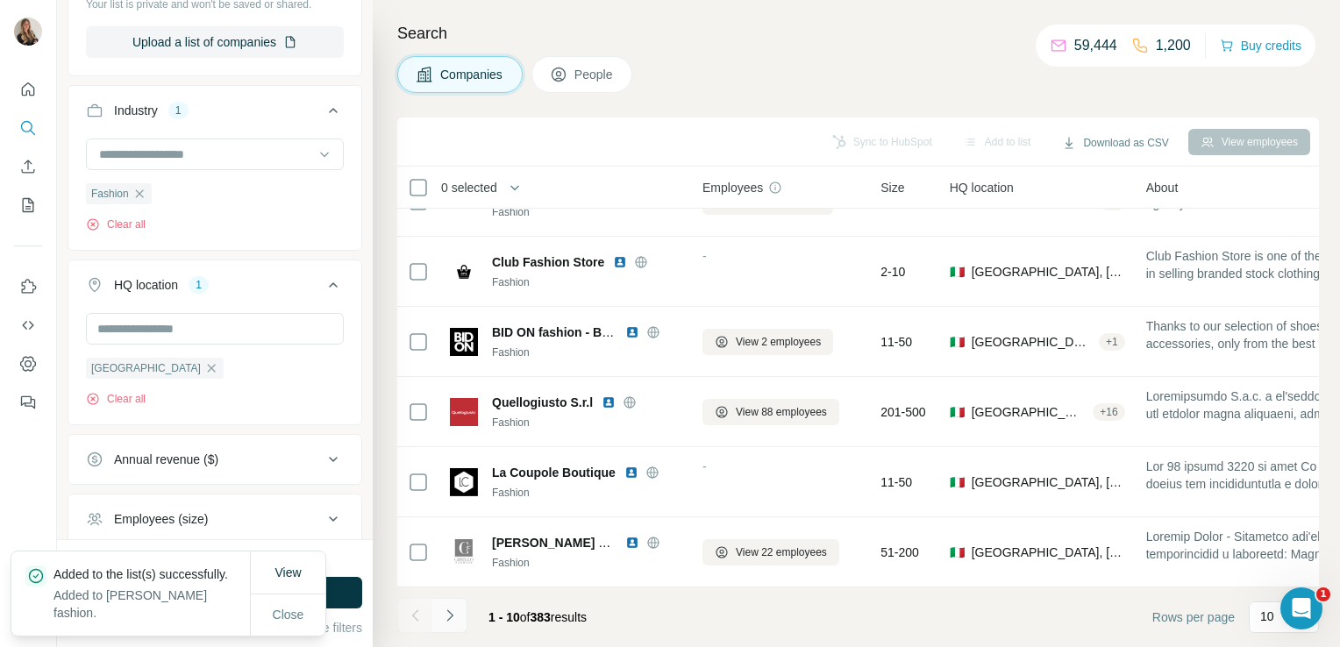
click at [446, 629] on button "Navigate to next page" at bounding box center [449, 615] width 35 height 35
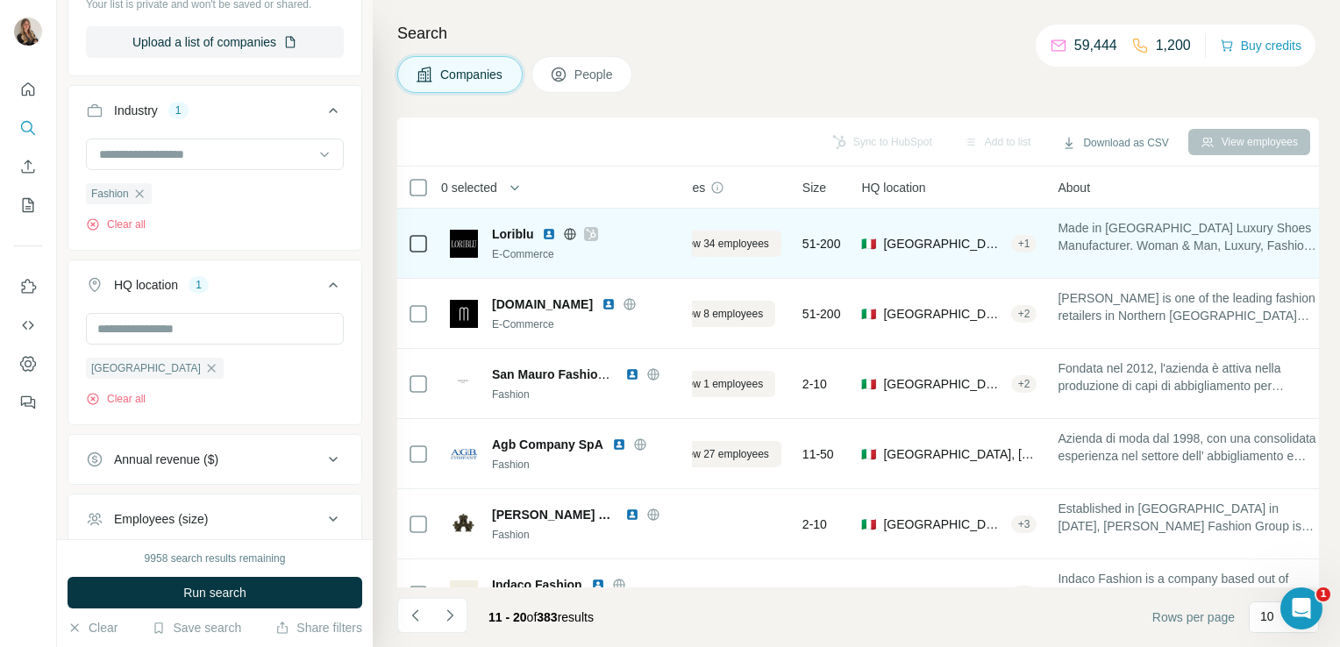
scroll to position [0, 0]
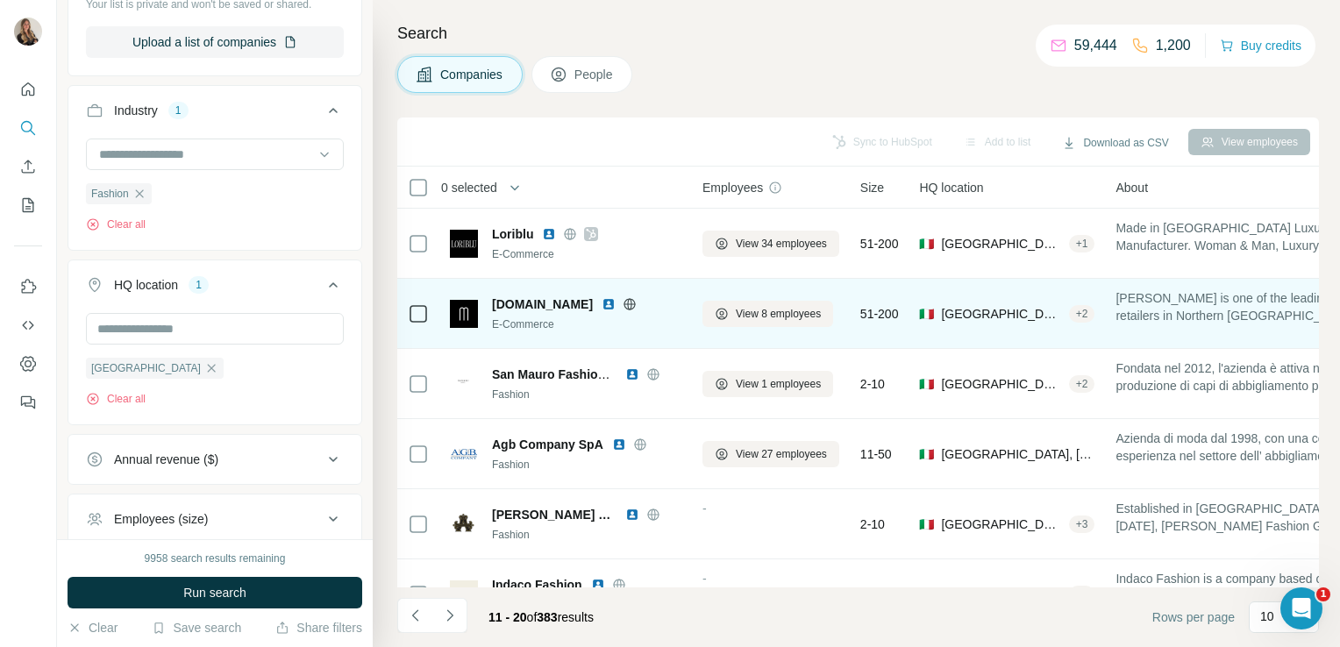
click at [622, 302] on icon at bounding box center [629, 304] width 14 height 14
click at [722, 314] on icon at bounding box center [721, 314] width 7 height 8
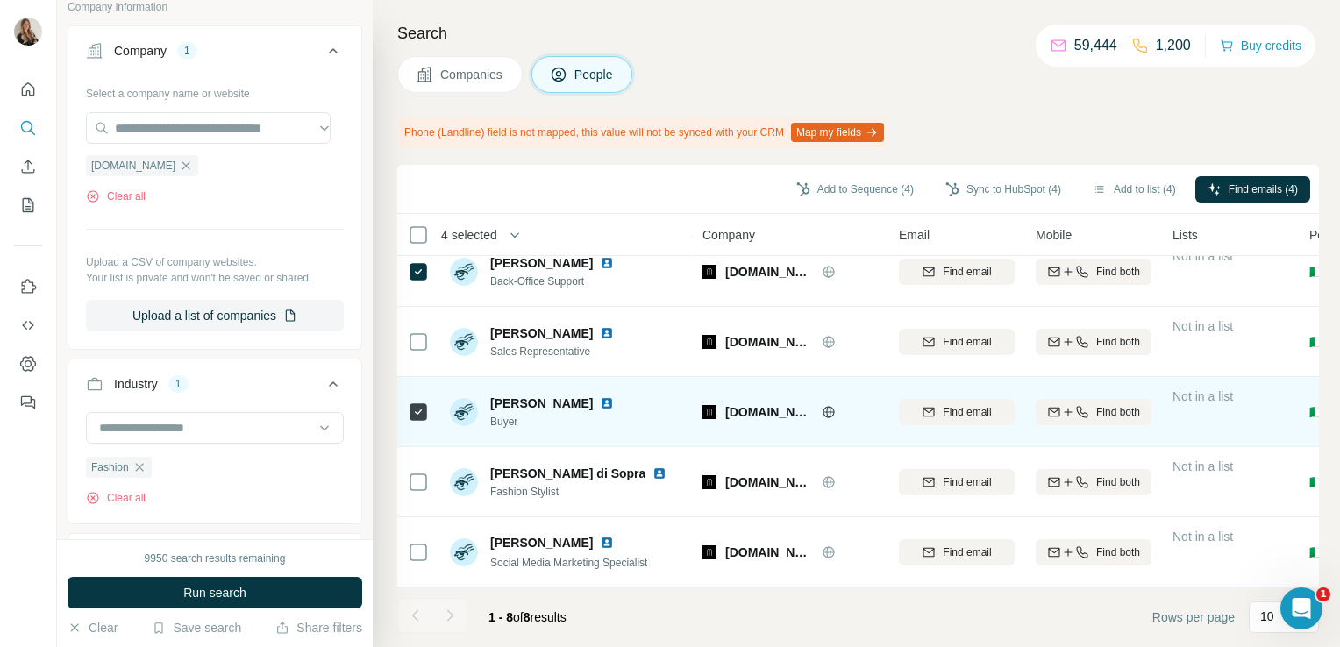
scroll to position [238, 0]
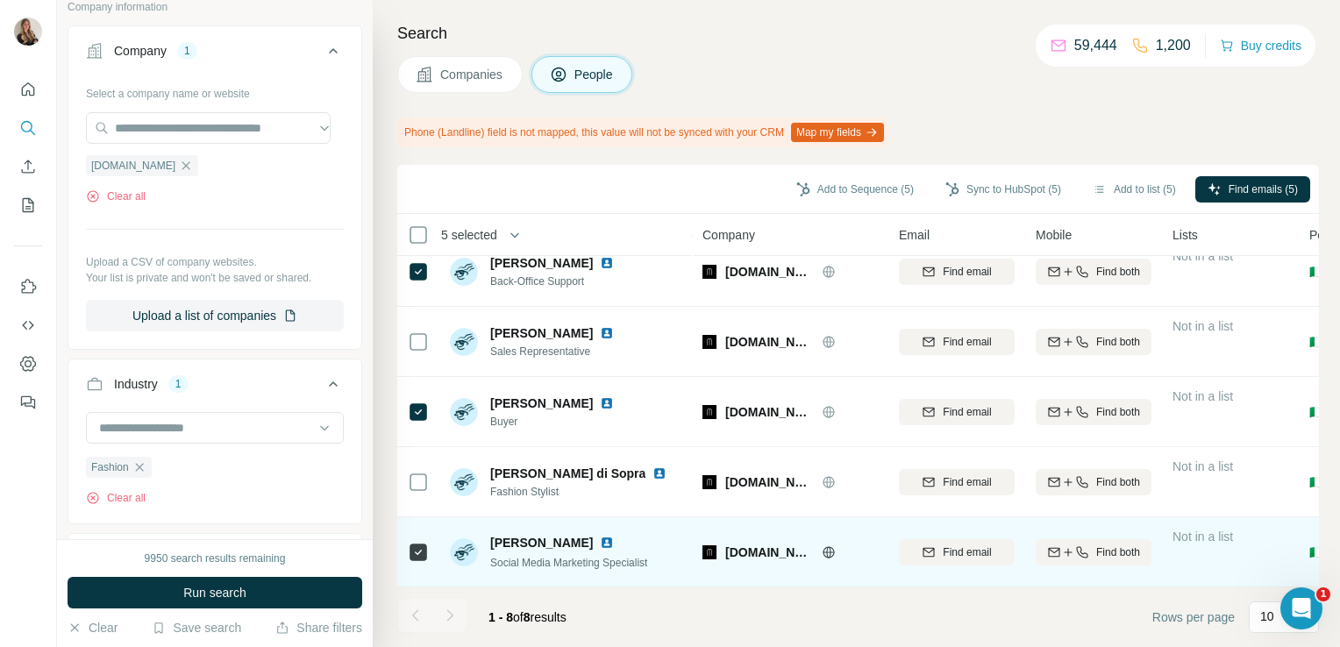
click at [614, 536] on img at bounding box center [607, 543] width 14 height 14
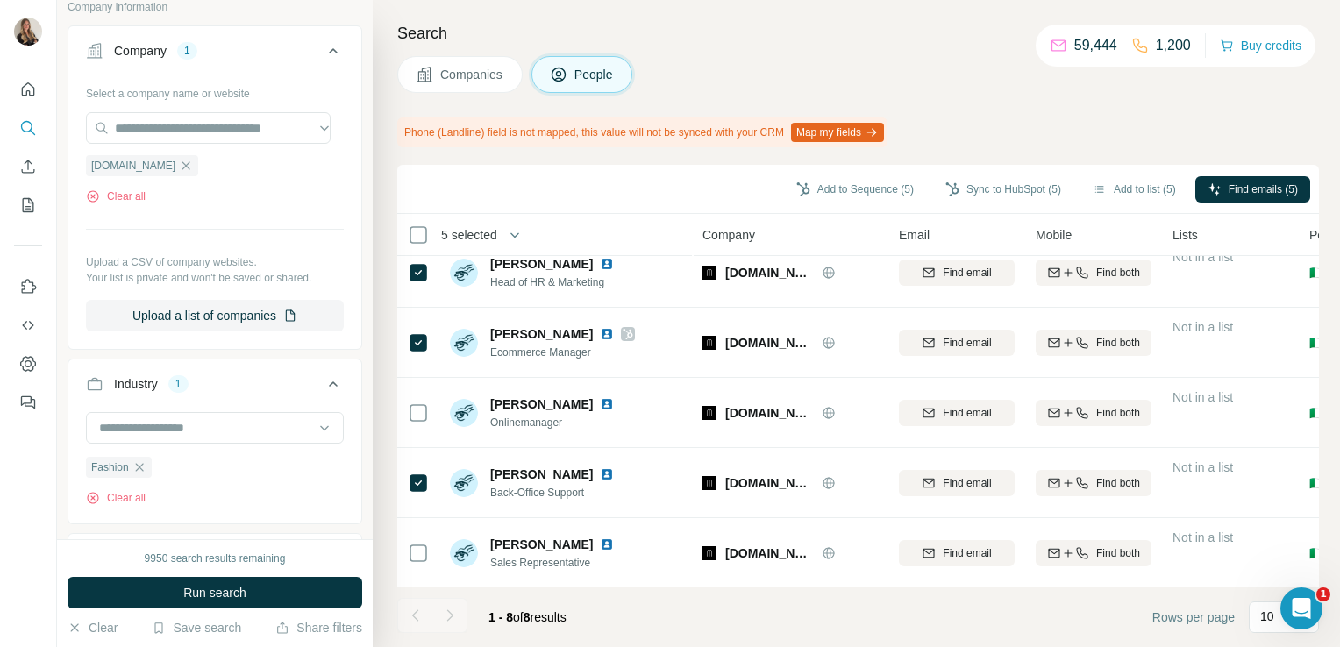
scroll to position [0, 0]
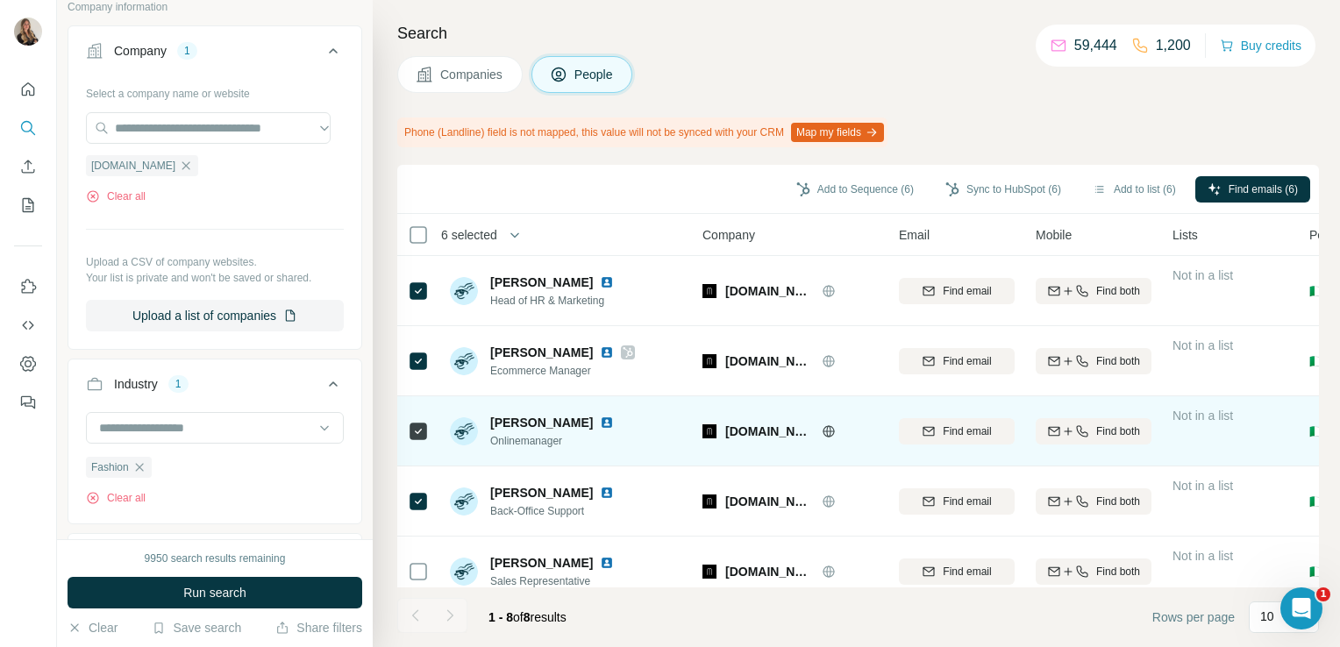
click at [600, 423] on img at bounding box center [607, 423] width 14 height 14
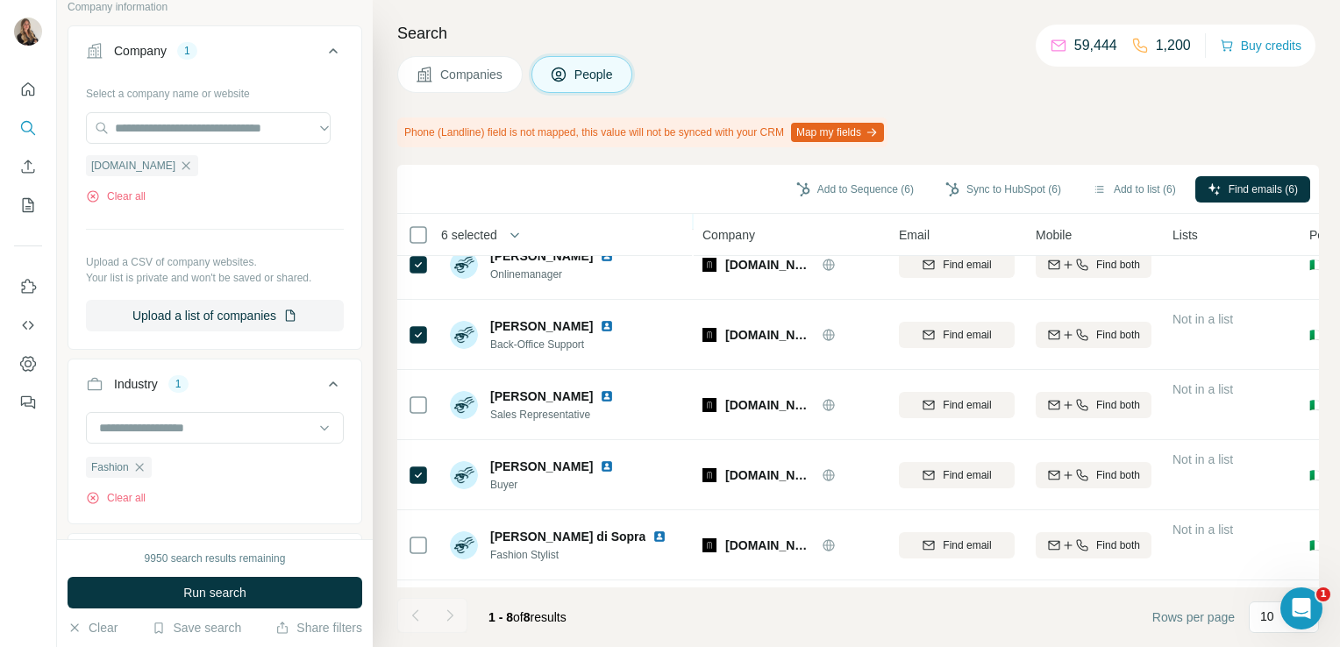
scroll to position [172, 0]
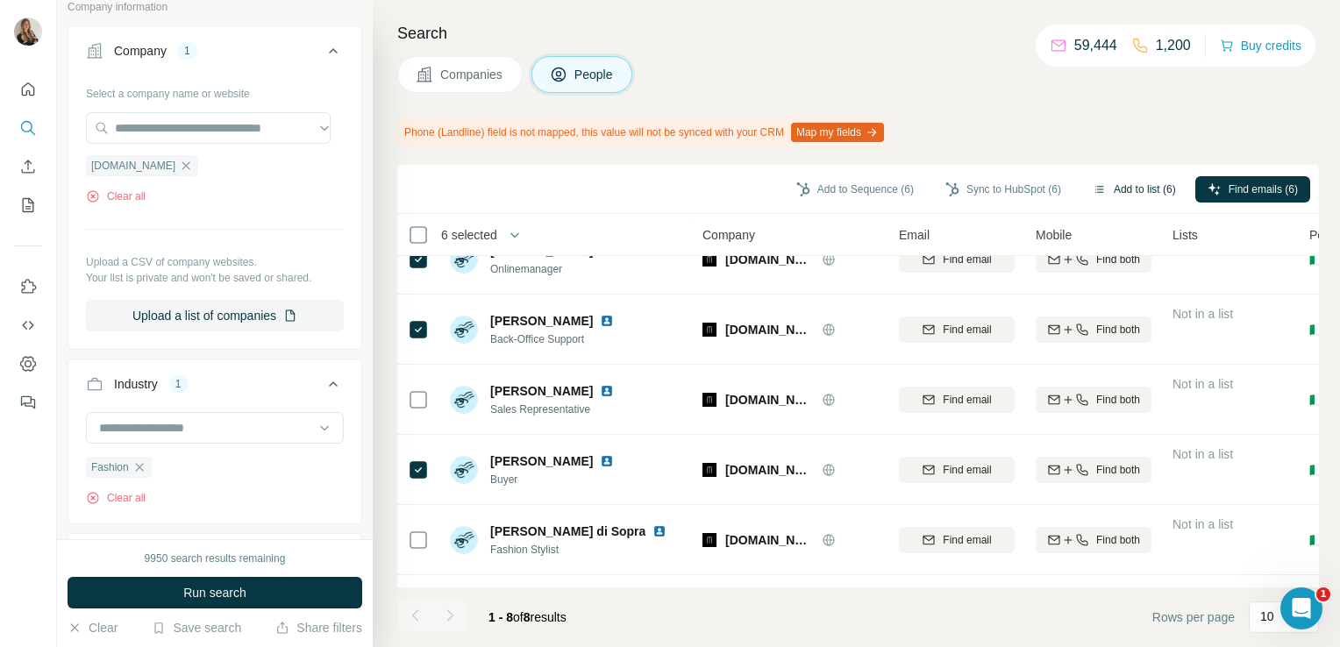
click at [1126, 189] on button "Add to list (6)" at bounding box center [1134, 189] width 108 height 26
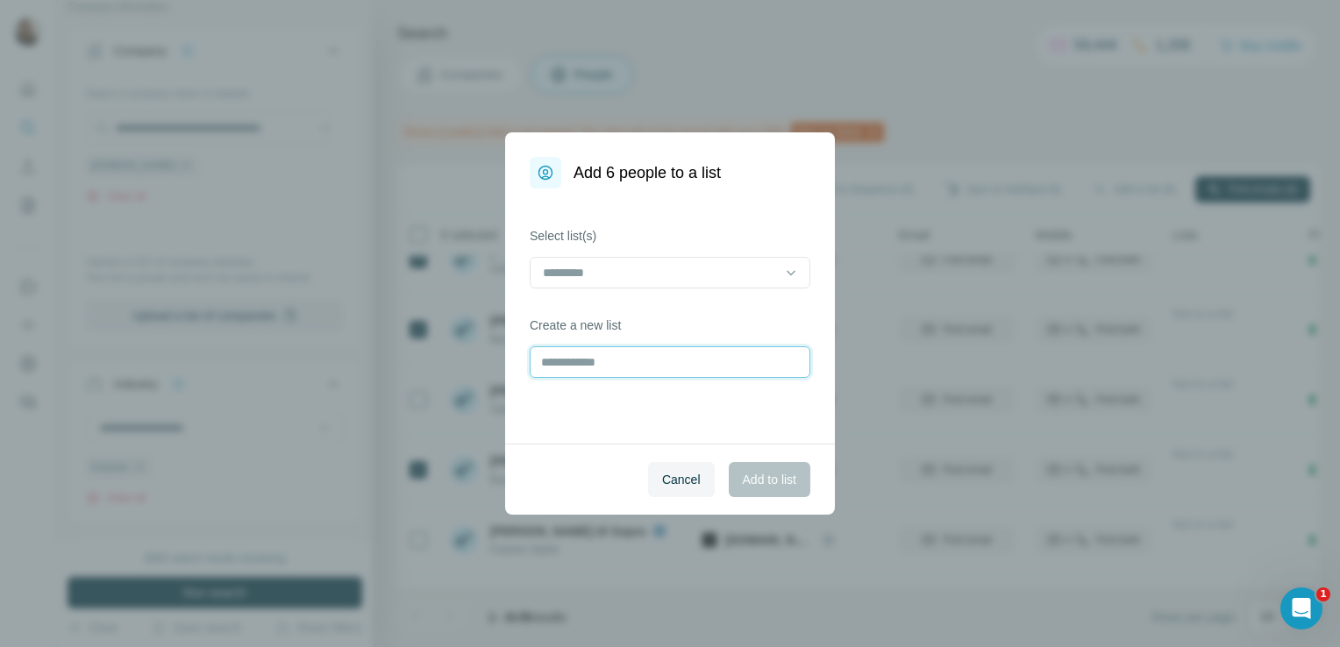
click at [565, 363] on input "text" at bounding box center [670, 362] width 281 height 32
type input "**********"
click at [743, 474] on span "Add to list" at bounding box center [769, 480] width 53 height 18
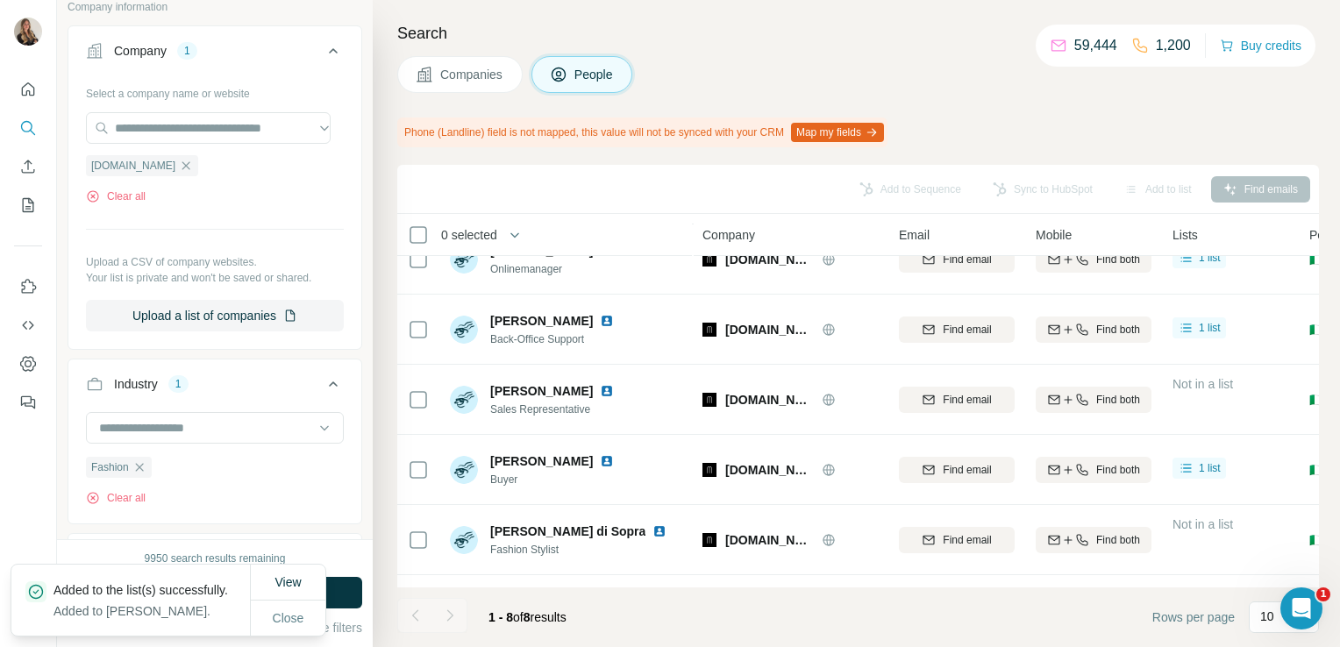
click at [473, 82] on span "Companies" at bounding box center [472, 75] width 64 height 18
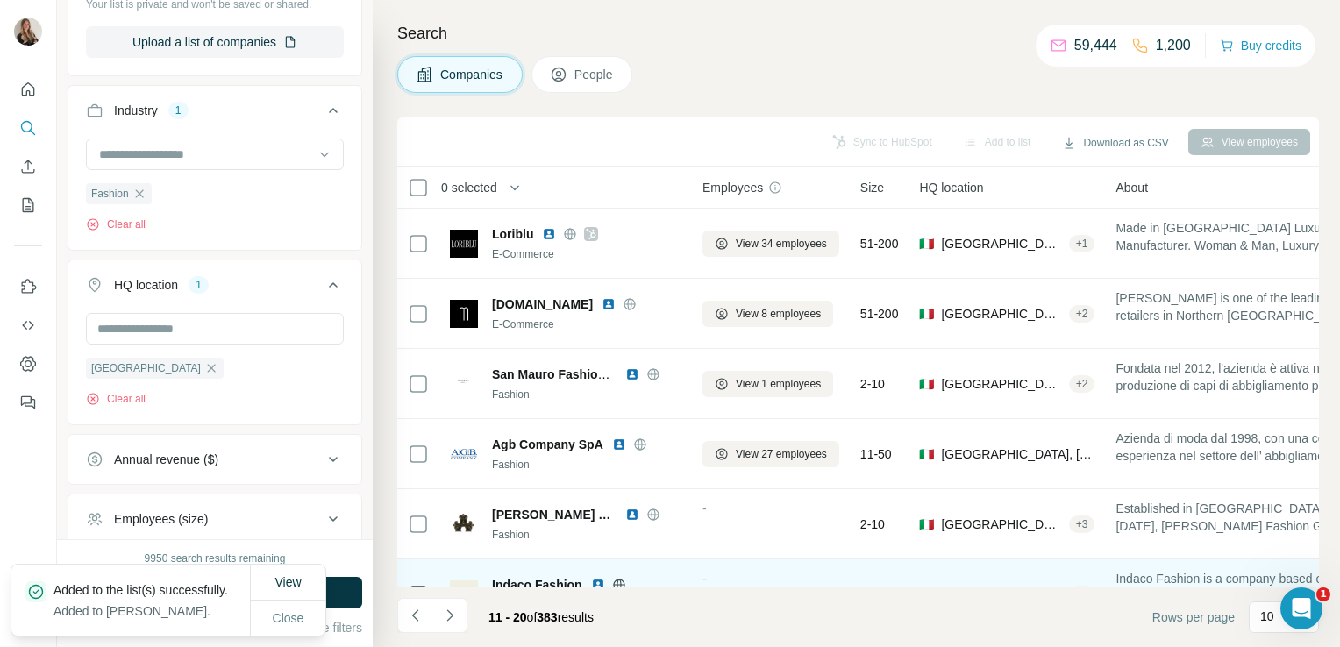
scroll to position [331, 0]
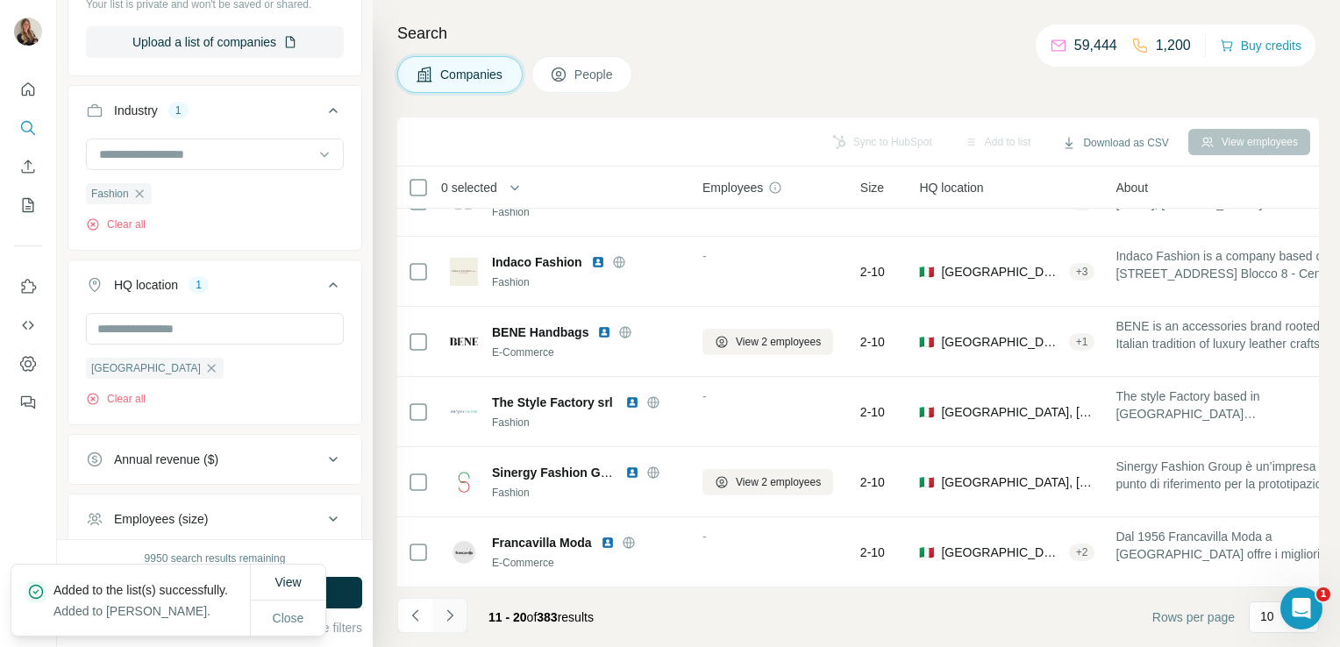
click at [455, 612] on icon "Navigate to next page" at bounding box center [450, 616] width 18 height 18
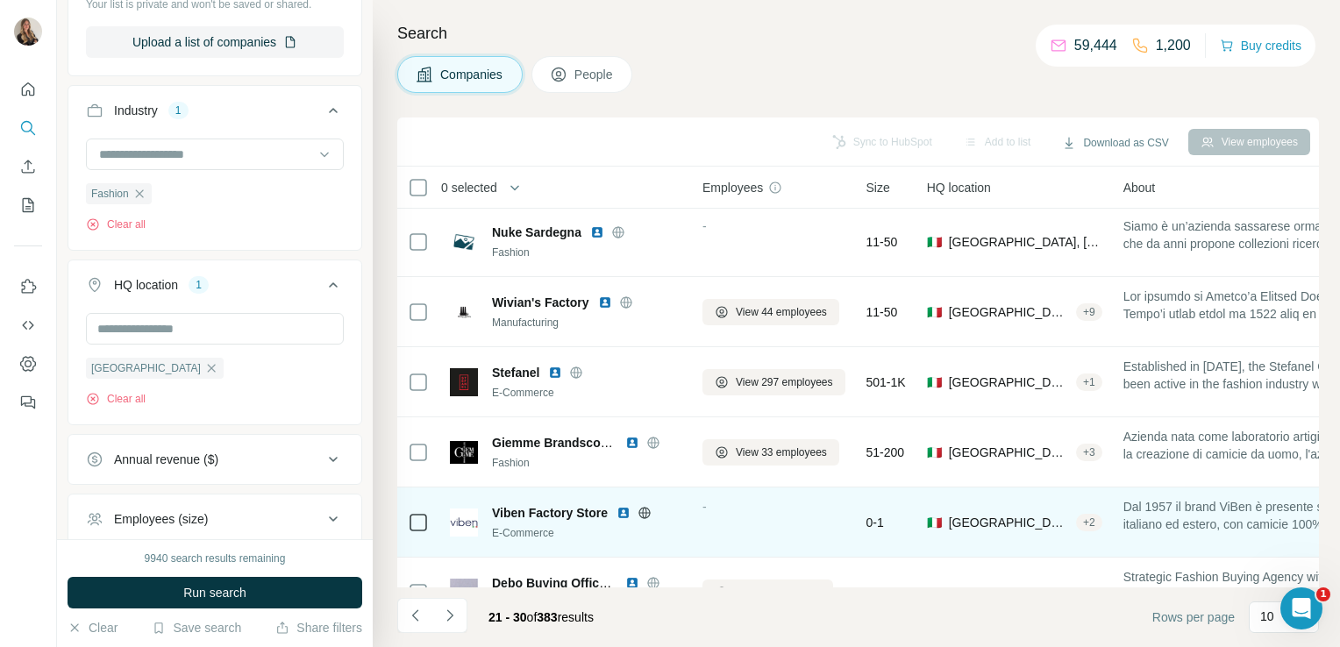
scroll to position [205, 0]
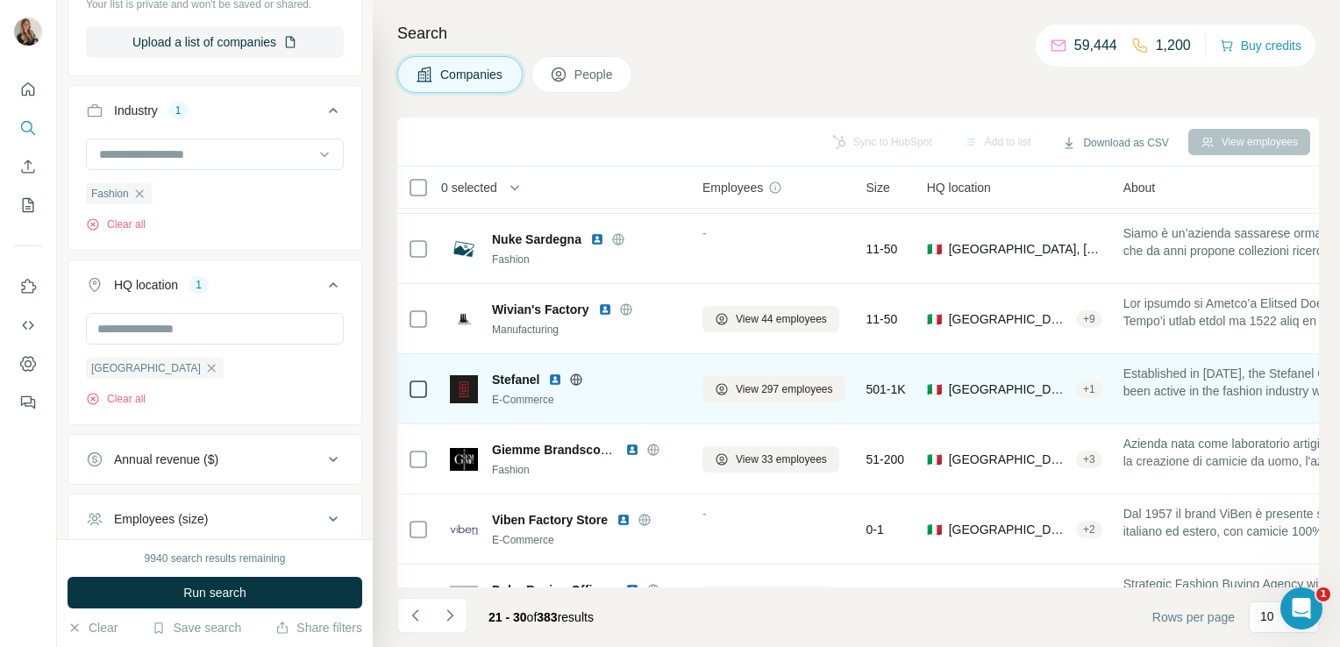
click at [581, 380] on icon at bounding box center [576, 380] width 14 height 14
click at [750, 391] on span "View 297 employees" at bounding box center [784, 389] width 97 height 16
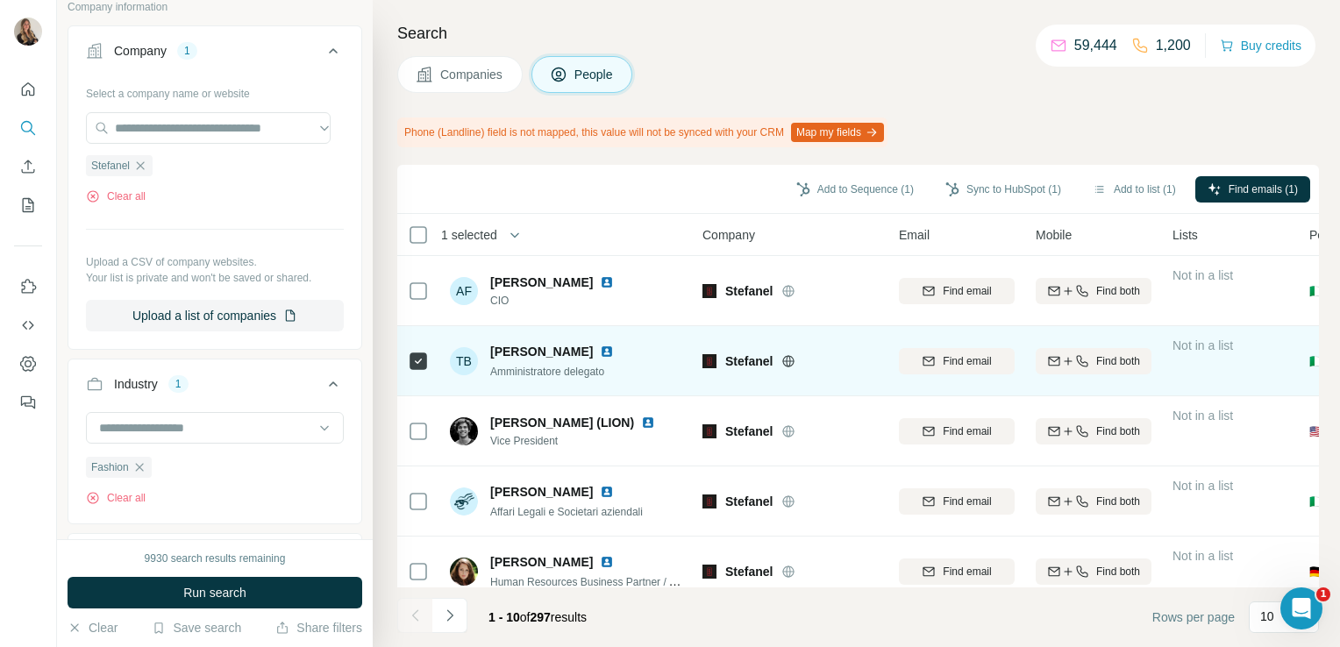
click at [600, 354] on img at bounding box center [607, 352] width 14 height 14
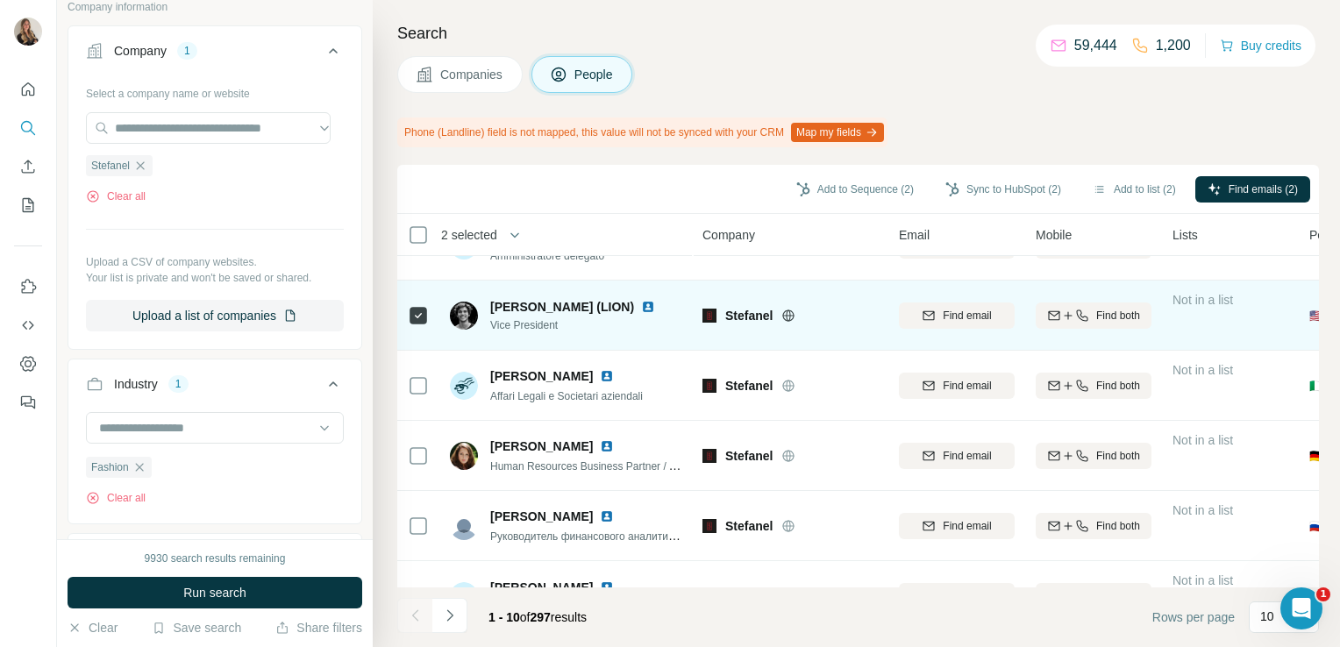
click at [641, 306] on img at bounding box center [648, 307] width 14 height 14
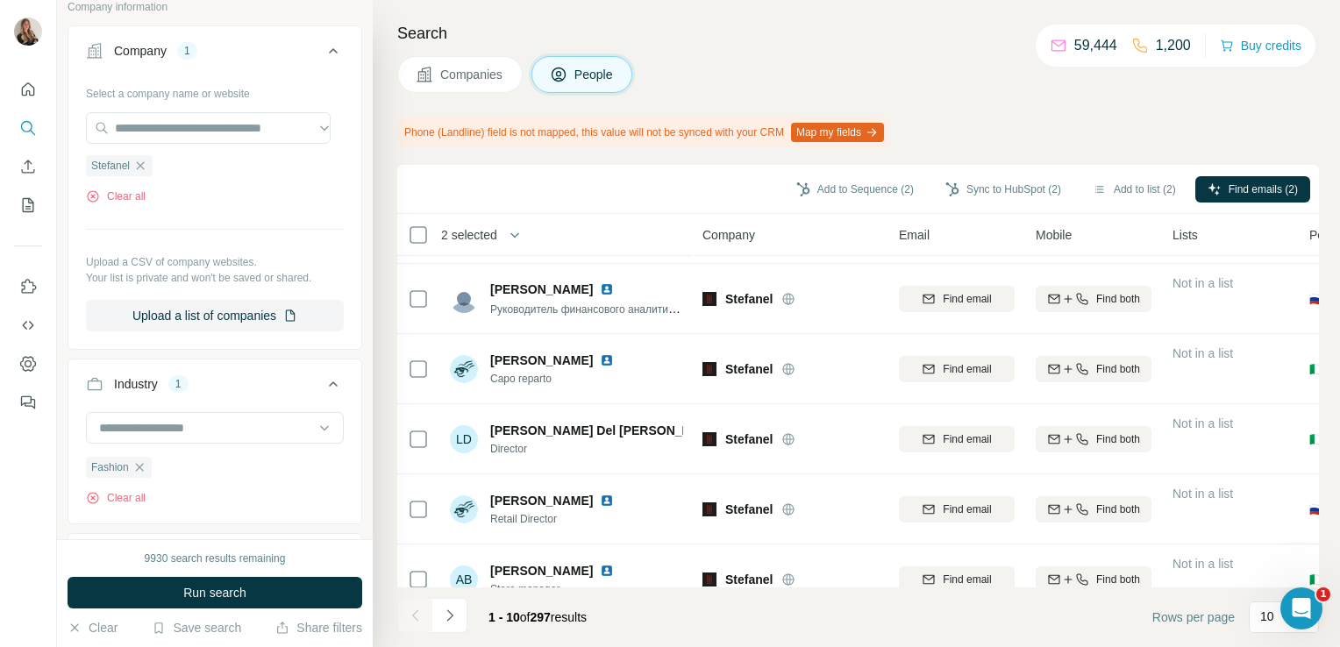
scroll to position [378, 0]
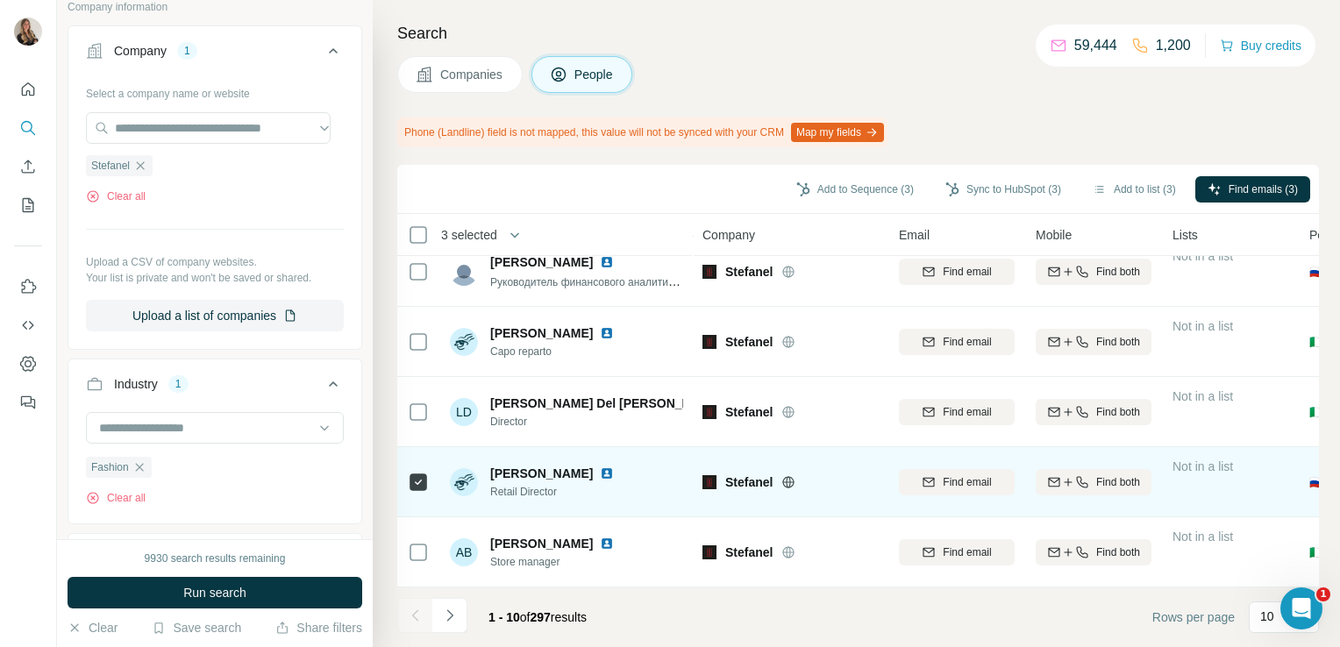
click at [600, 466] on img at bounding box center [607, 473] width 14 height 14
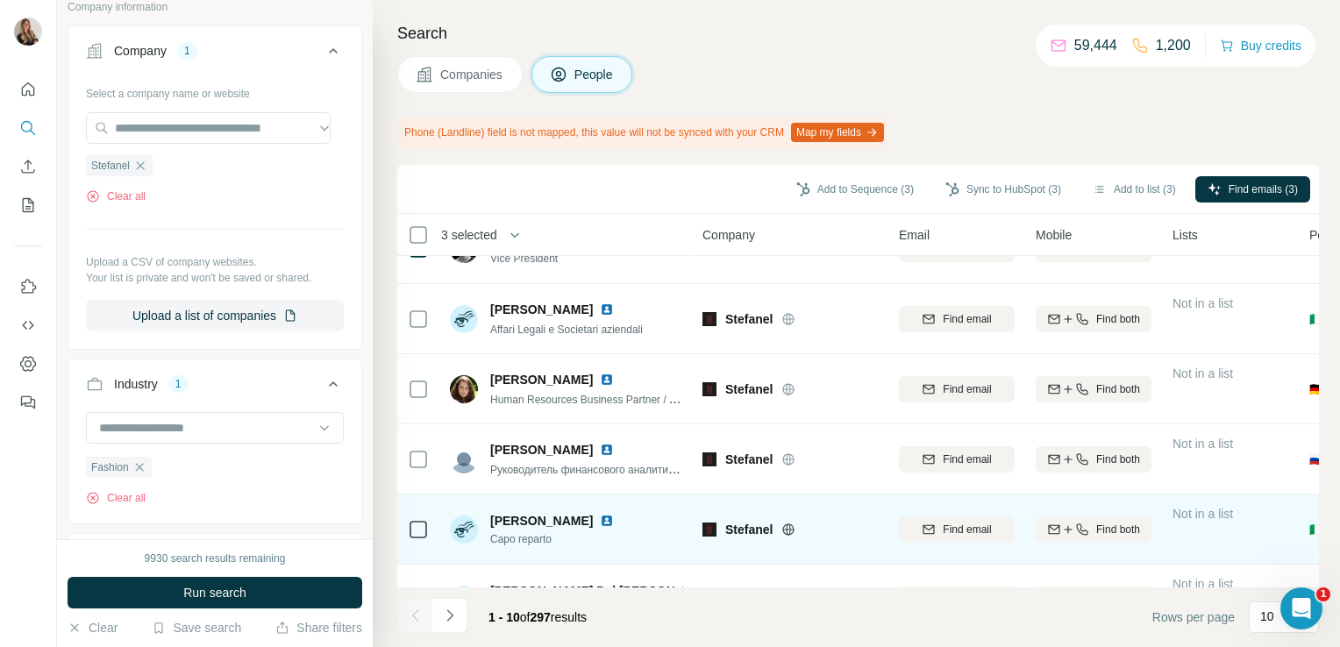
scroll to position [0, 0]
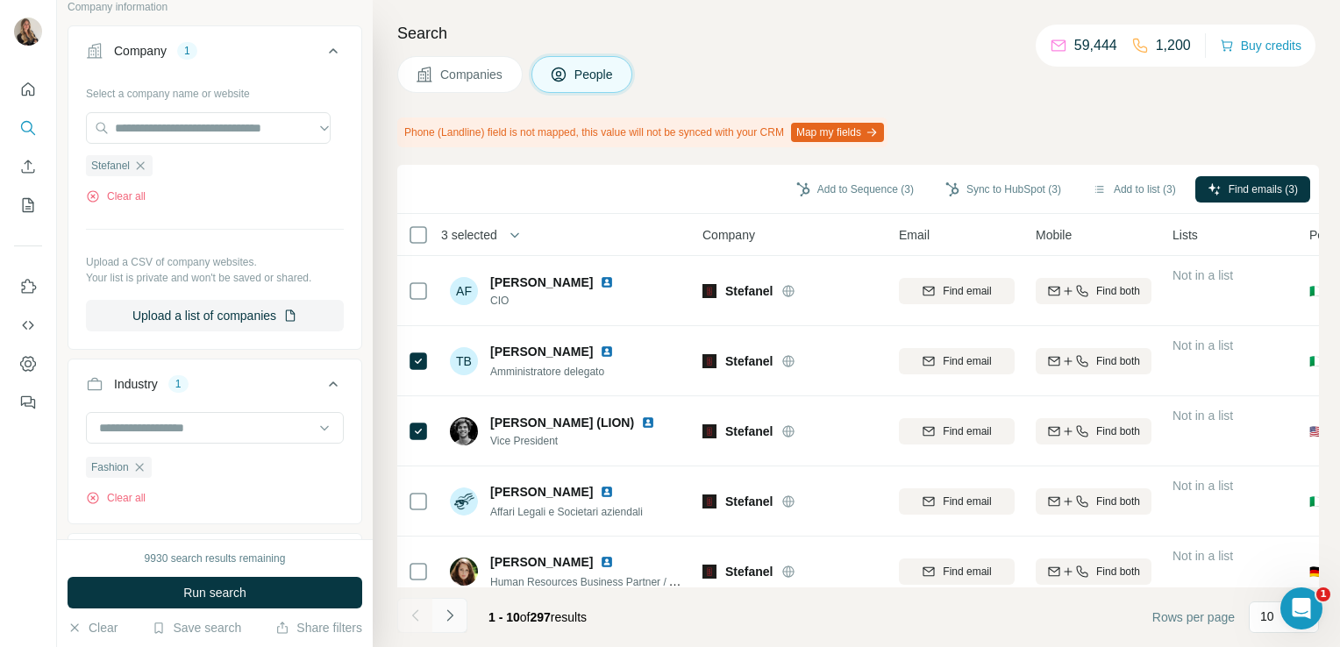
click at [452, 620] on icon "Navigate to next page" at bounding box center [450, 616] width 18 height 18
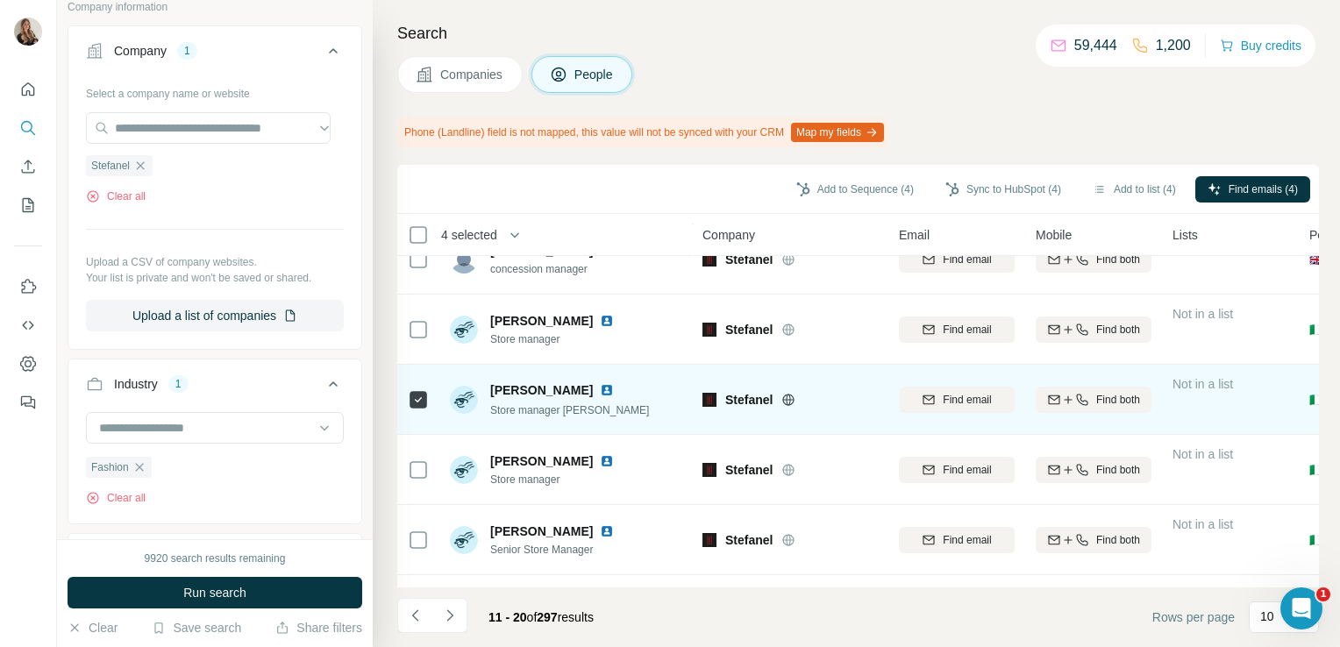
scroll to position [378, 0]
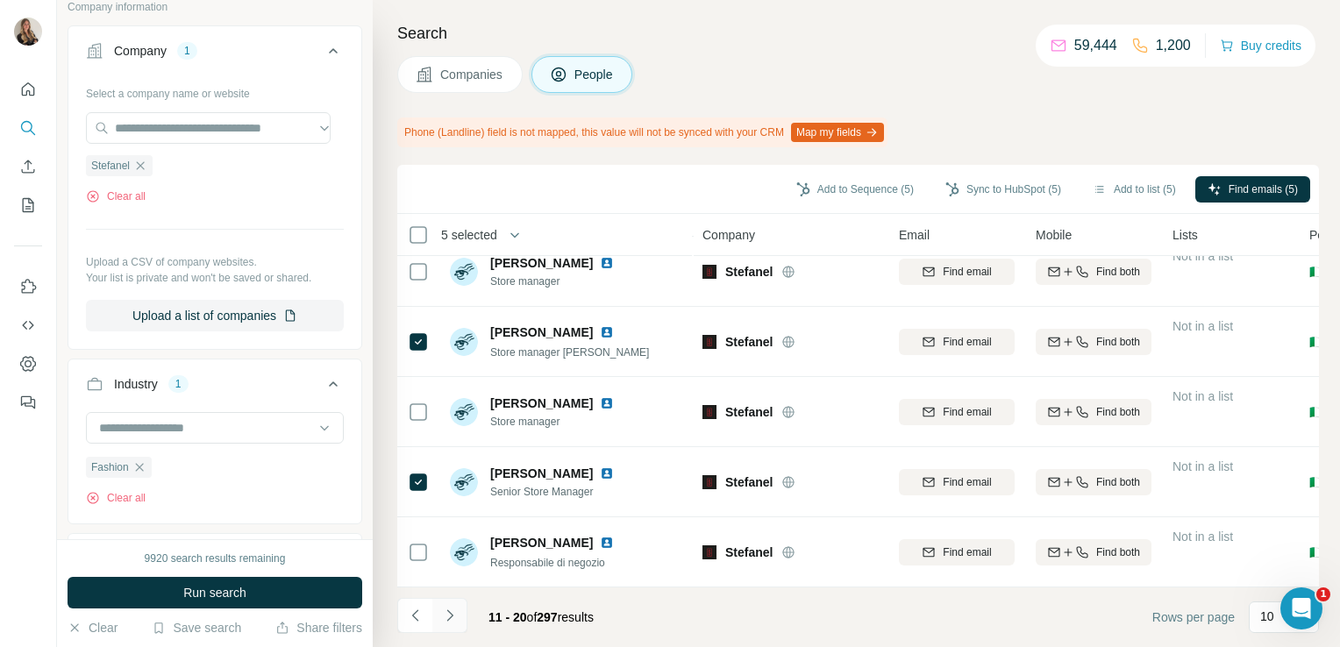
click at [445, 627] on button "Navigate to next page" at bounding box center [449, 615] width 35 height 35
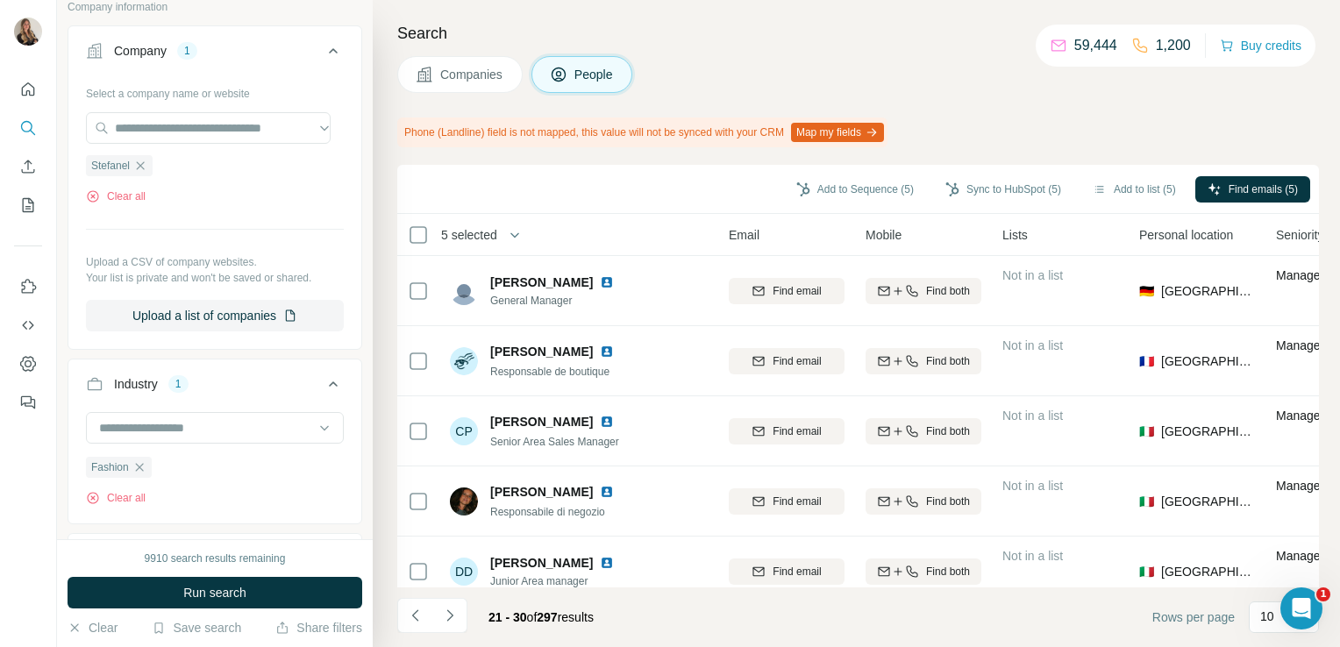
scroll to position [0, 28]
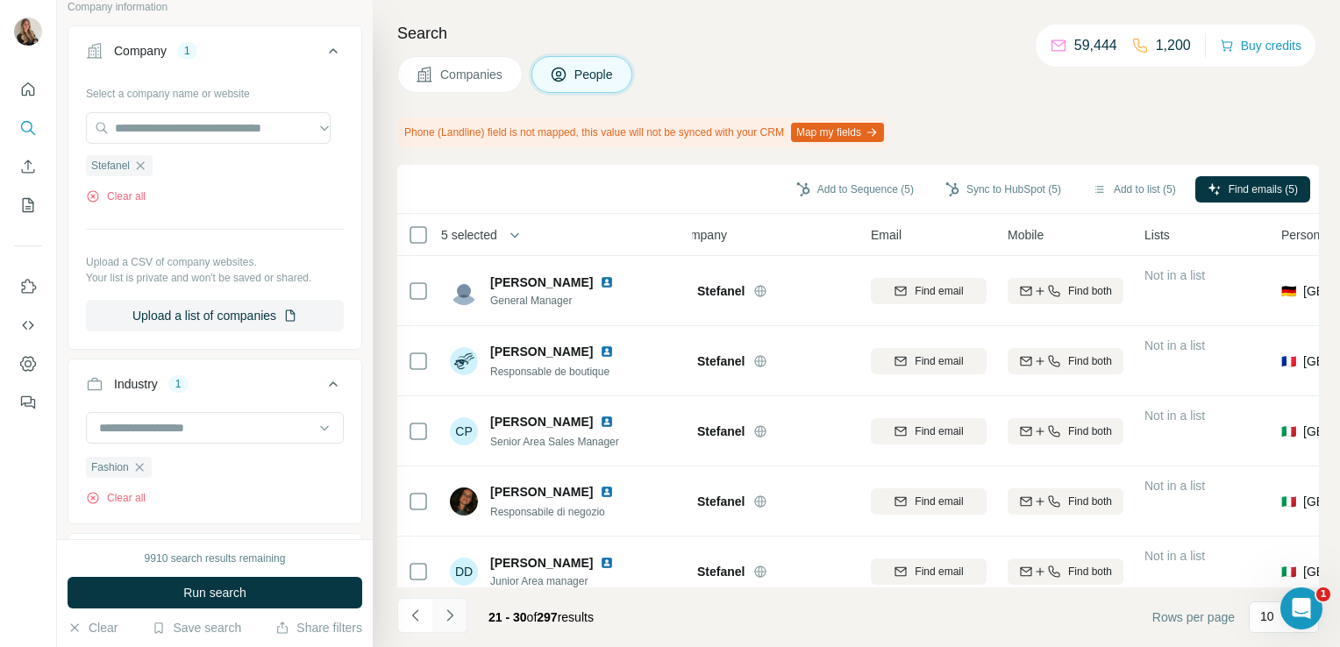
click at [451, 624] on button "Navigate to next page" at bounding box center [449, 615] width 35 height 35
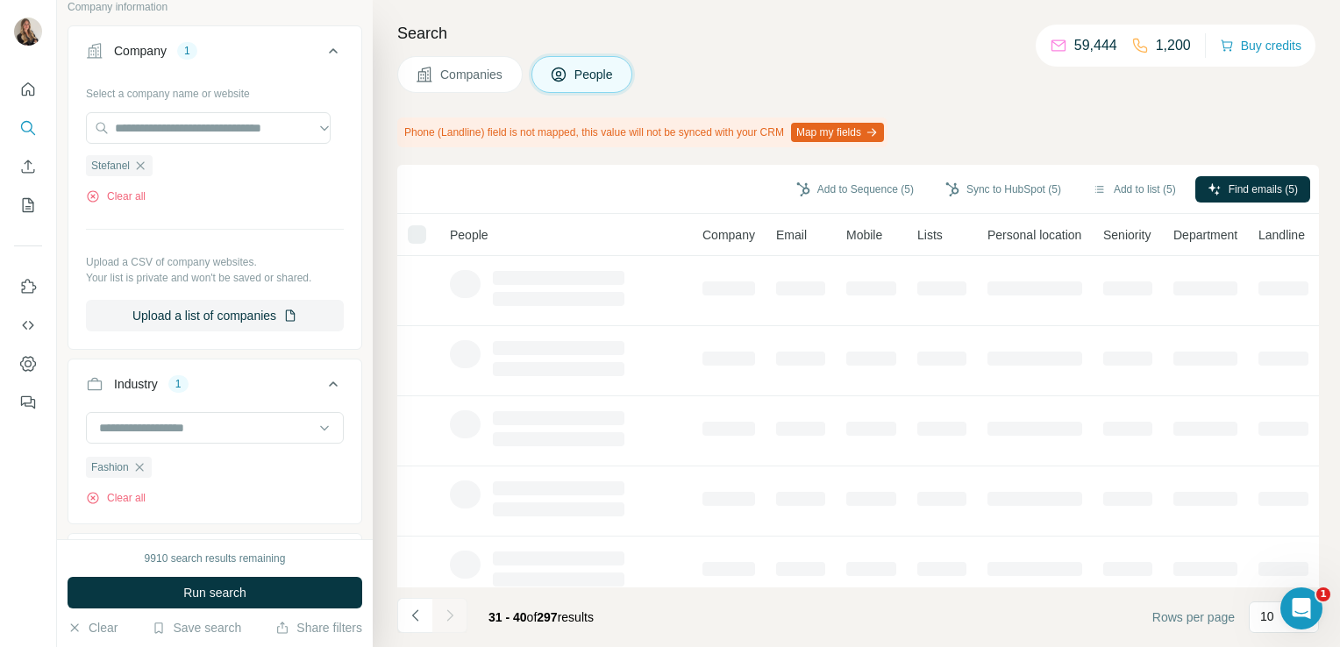
scroll to position [0, 0]
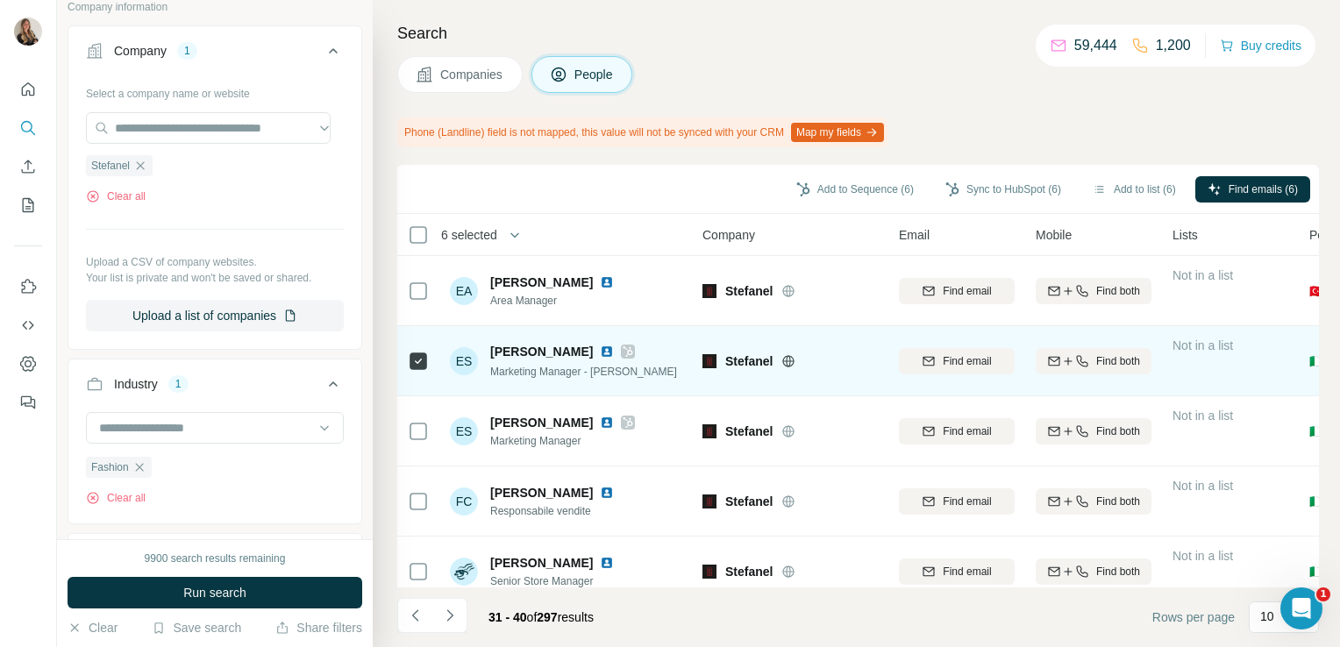
click at [593, 352] on div "Elena Savi" at bounding box center [583, 352] width 187 height 18
click at [622, 352] on icon at bounding box center [627, 352] width 11 height 14
click at [600, 347] on img at bounding box center [607, 352] width 14 height 14
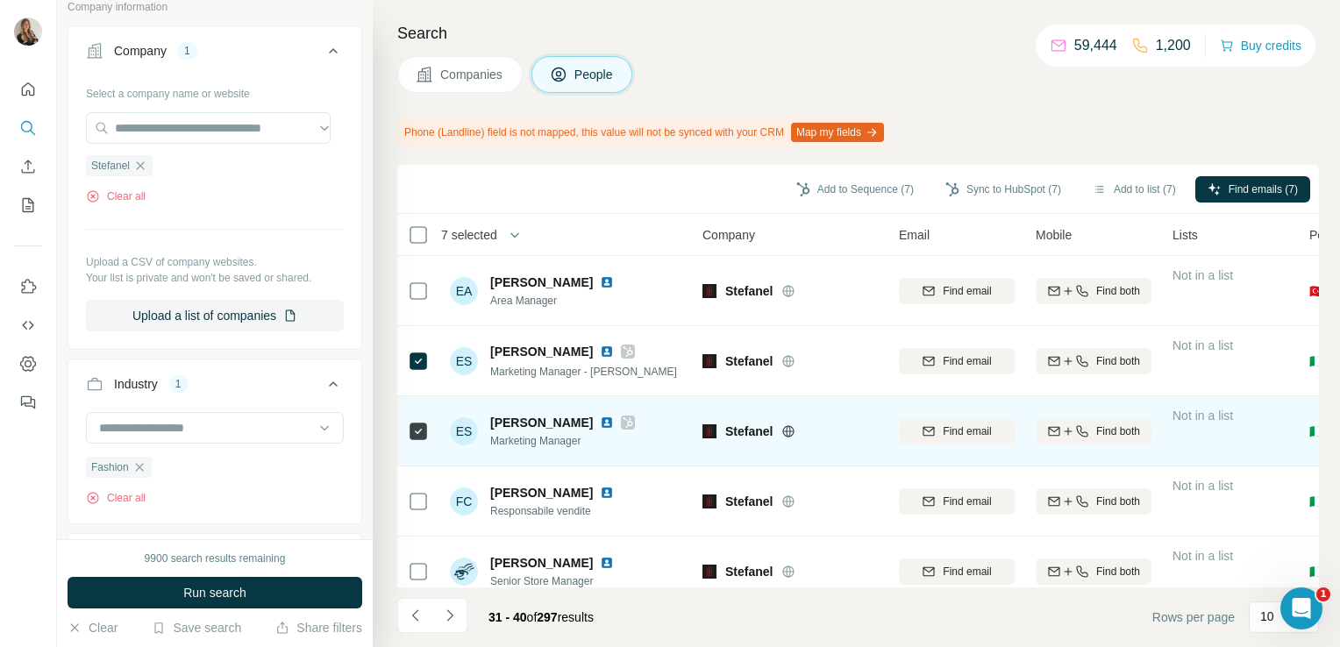
click at [600, 424] on img at bounding box center [607, 423] width 14 height 14
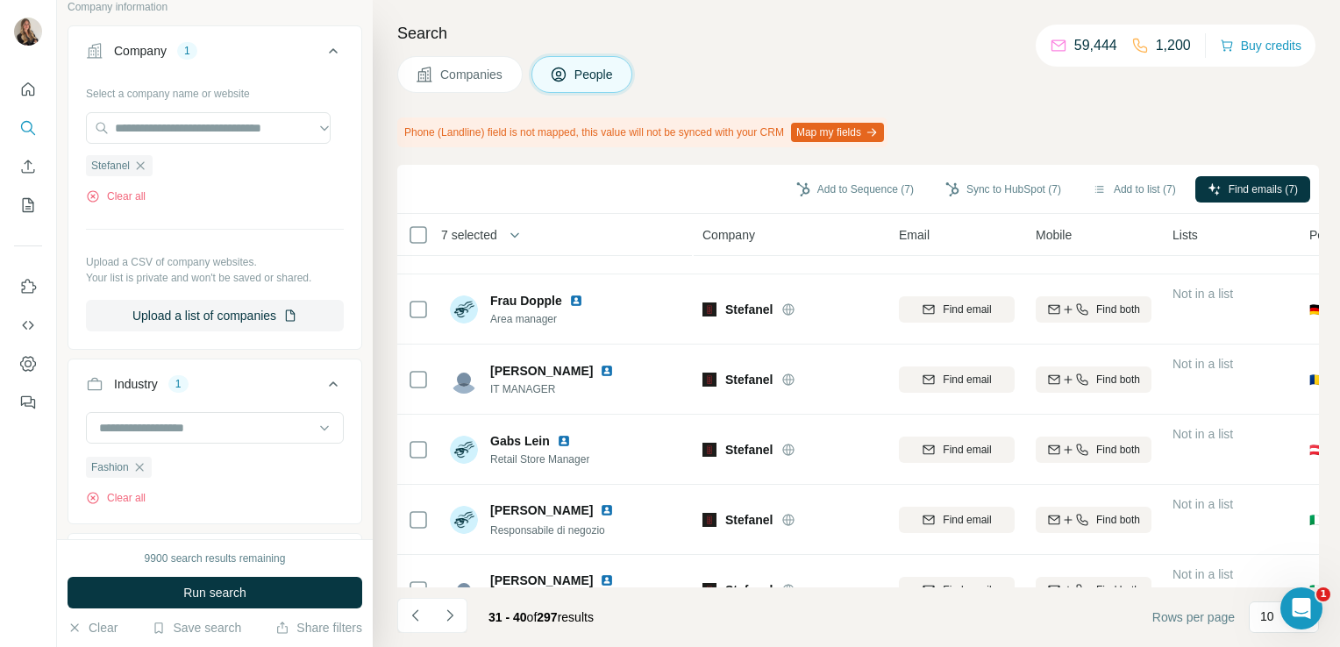
scroll to position [378, 0]
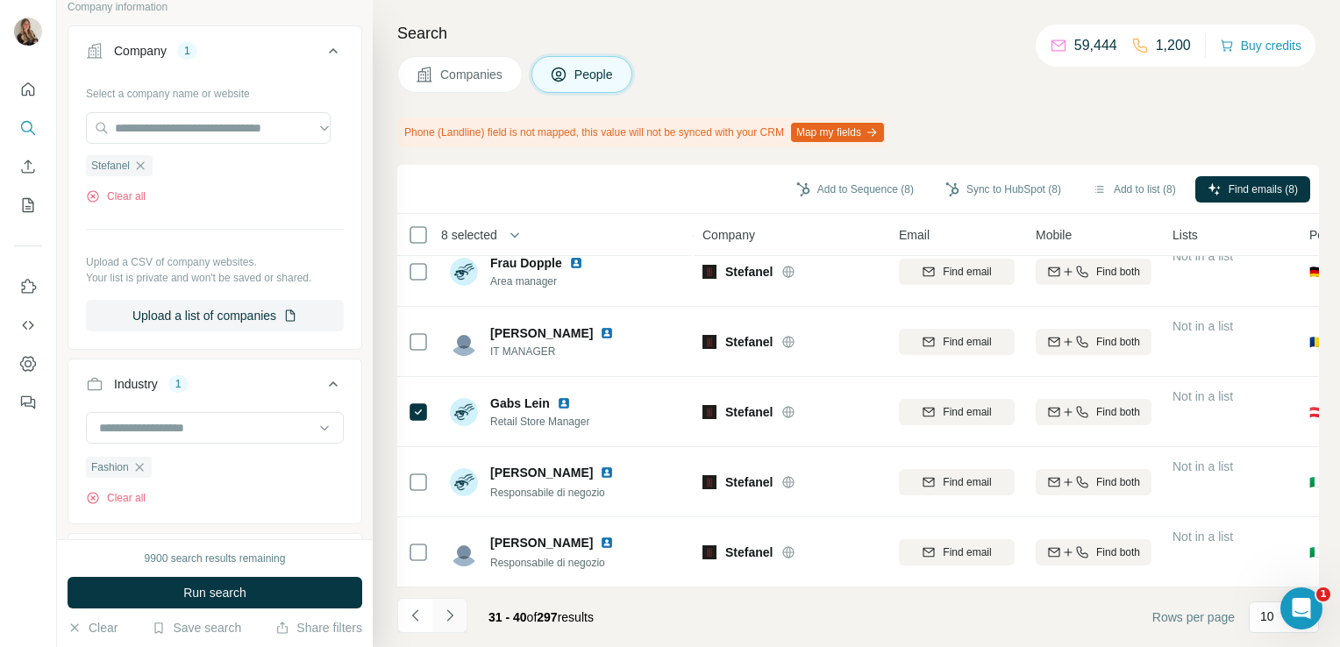
click at [456, 619] on icon "Navigate to next page" at bounding box center [450, 616] width 18 height 18
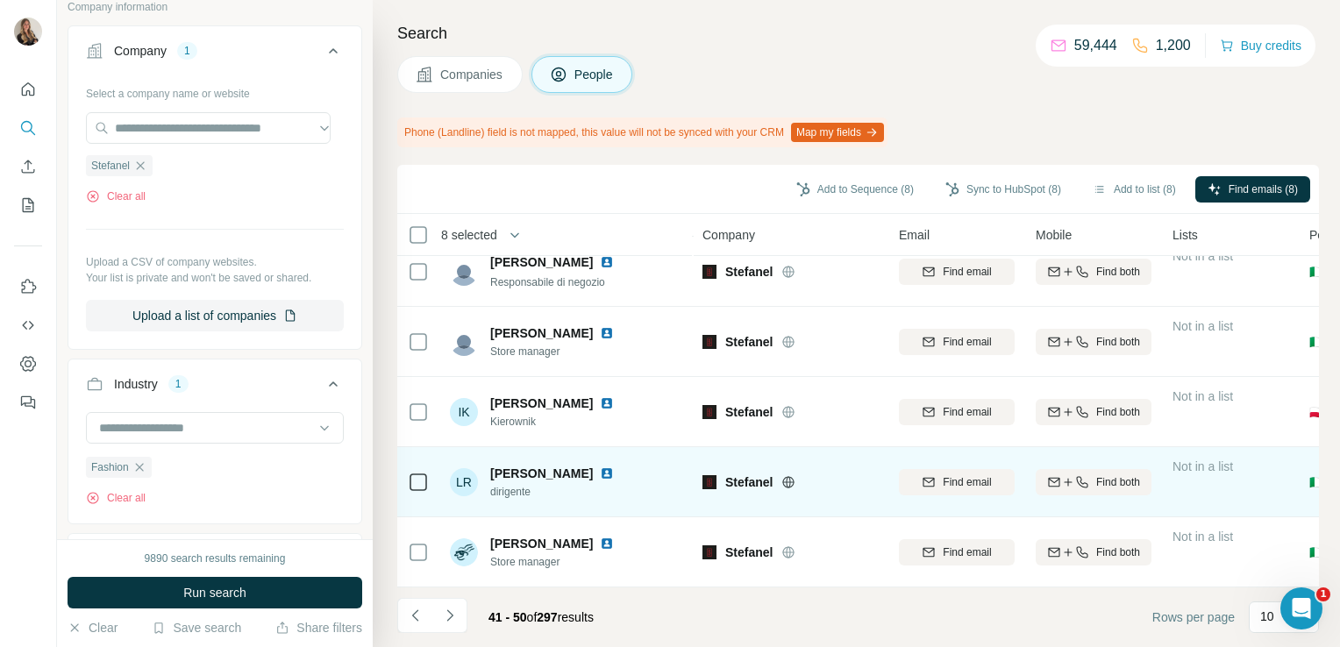
click at [614, 466] on img at bounding box center [607, 473] width 14 height 14
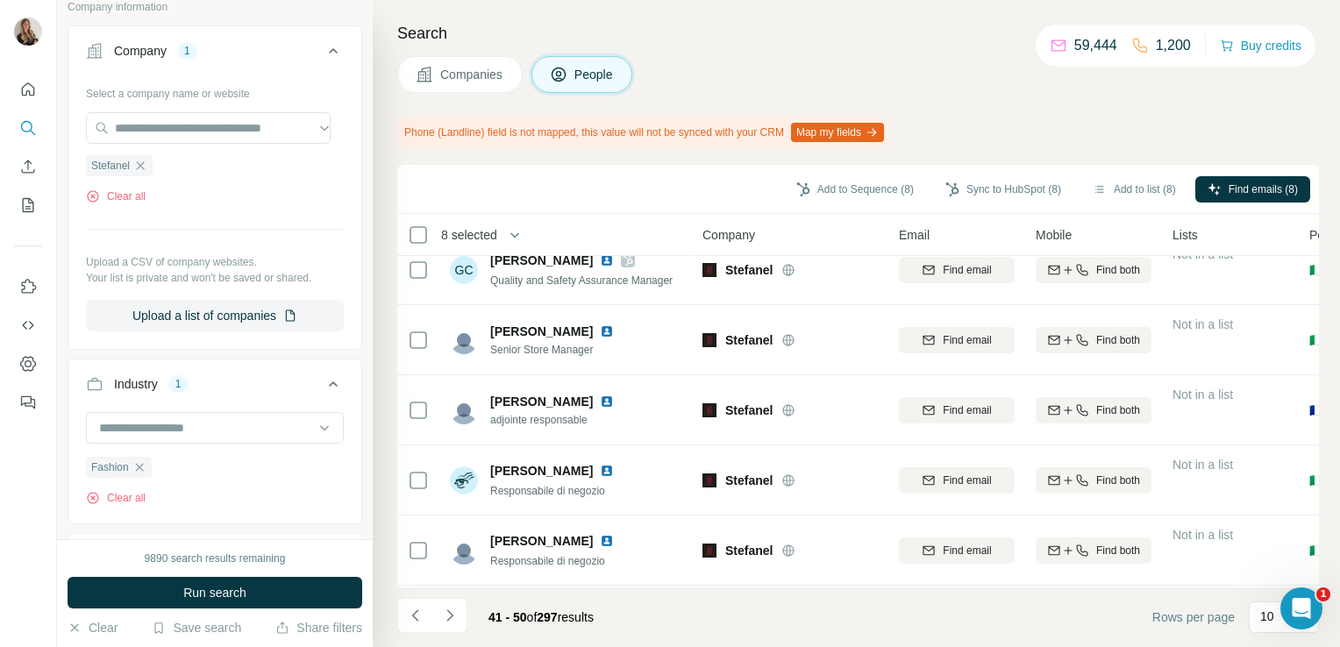
scroll to position [0, 0]
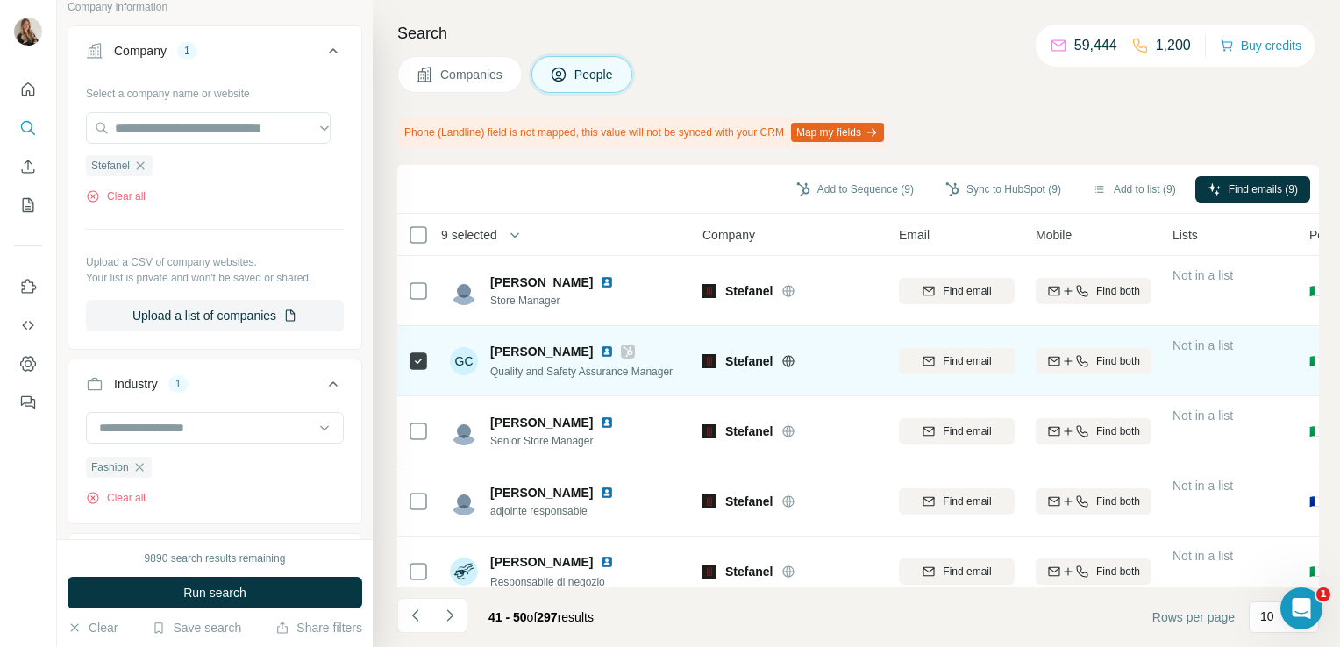
click at [600, 355] on img at bounding box center [607, 352] width 14 height 14
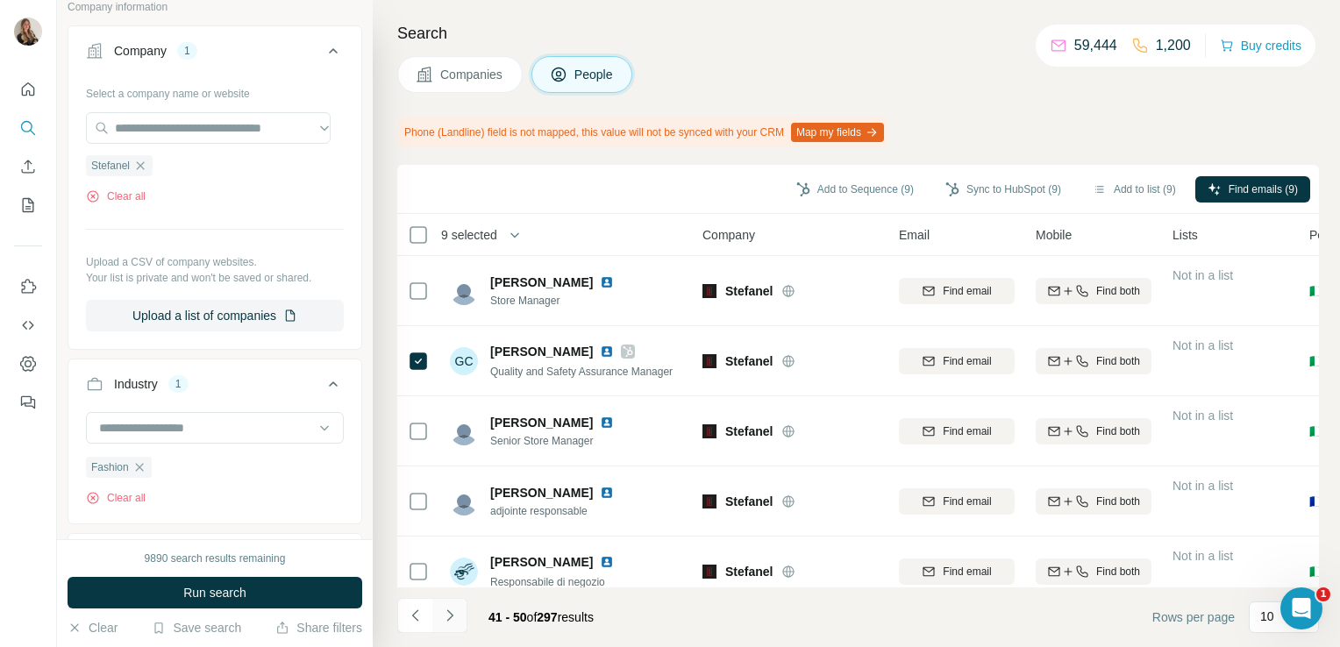
click at [444, 622] on icon "Navigate to next page" at bounding box center [450, 616] width 18 height 18
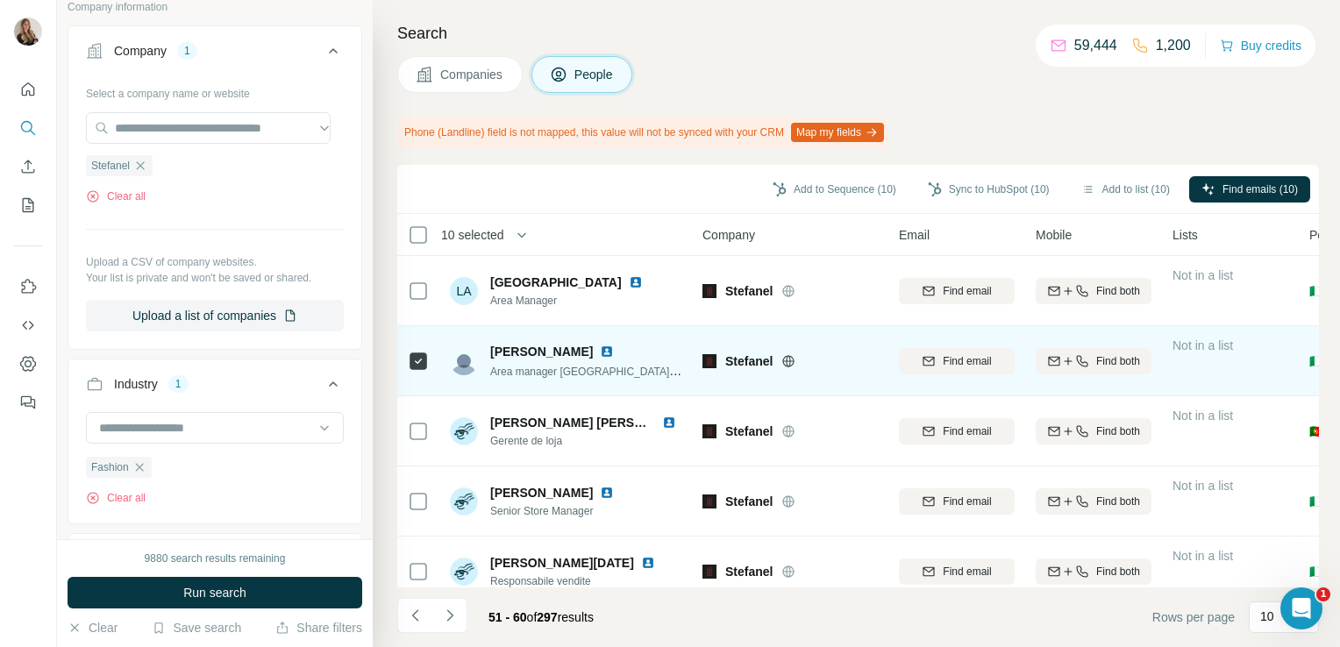
click at [614, 349] on img at bounding box center [607, 352] width 14 height 14
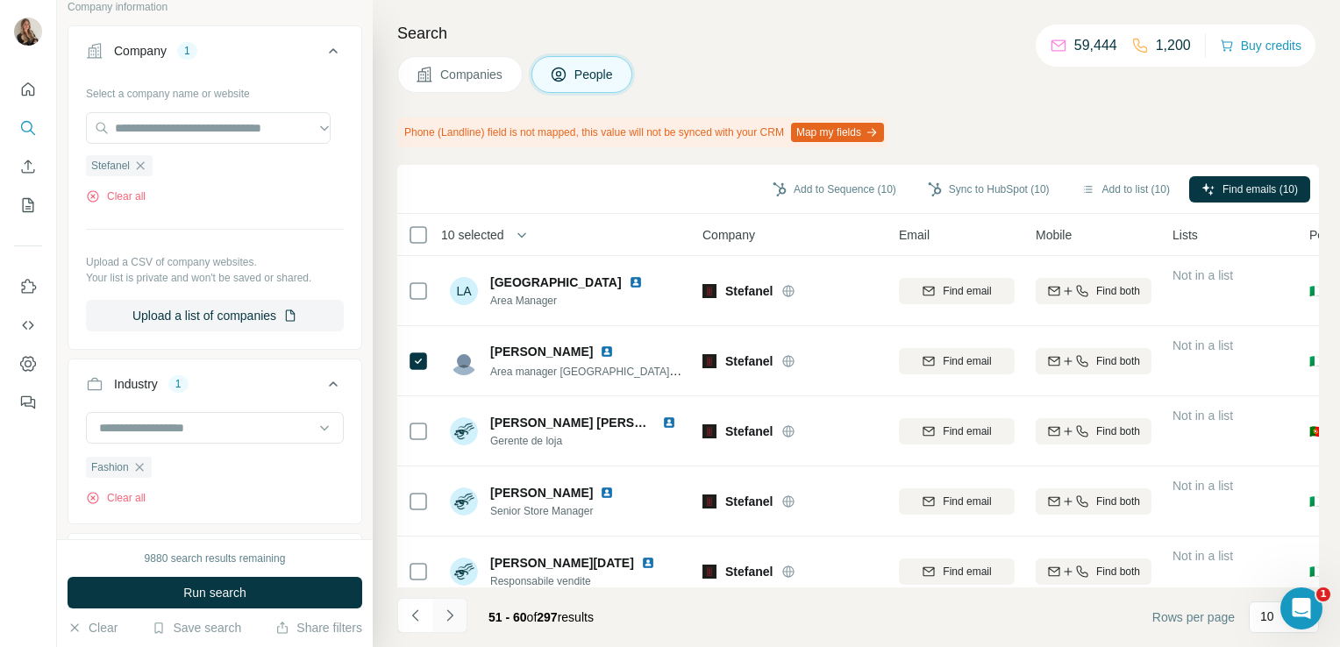
click at [452, 619] on icon "Navigate to next page" at bounding box center [450, 616] width 18 height 18
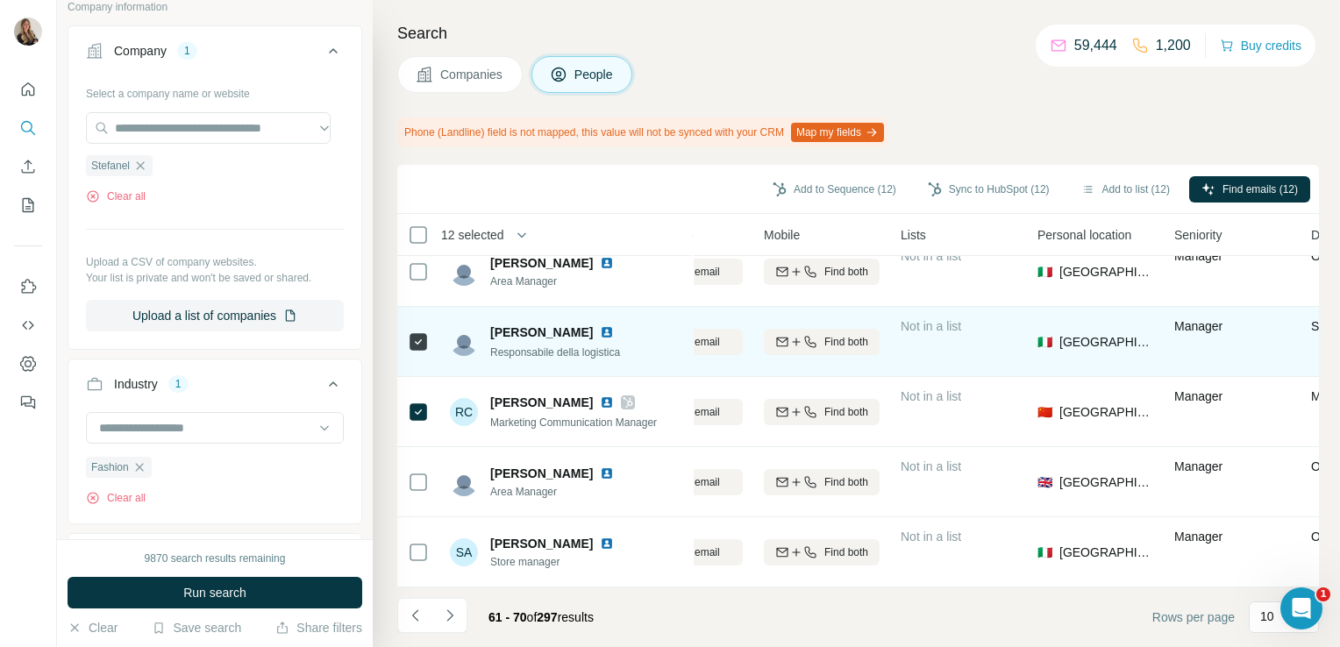
scroll to position [378, 0]
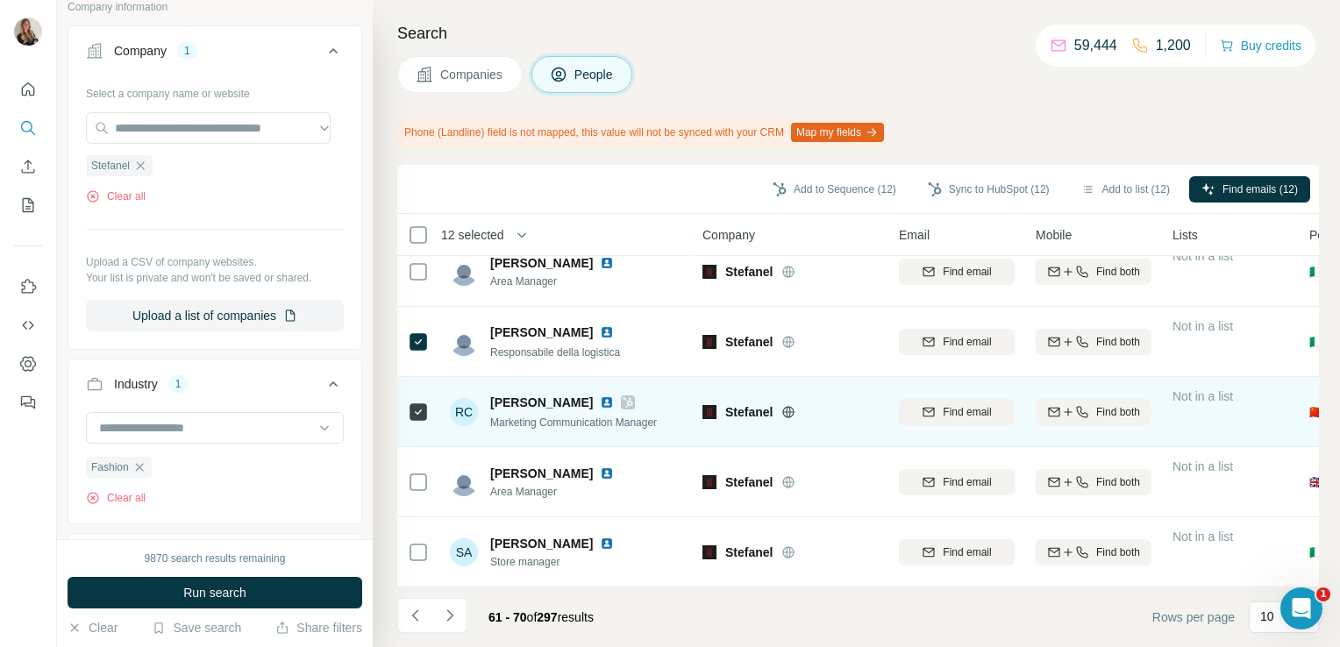
click at [600, 395] on img at bounding box center [607, 402] width 14 height 14
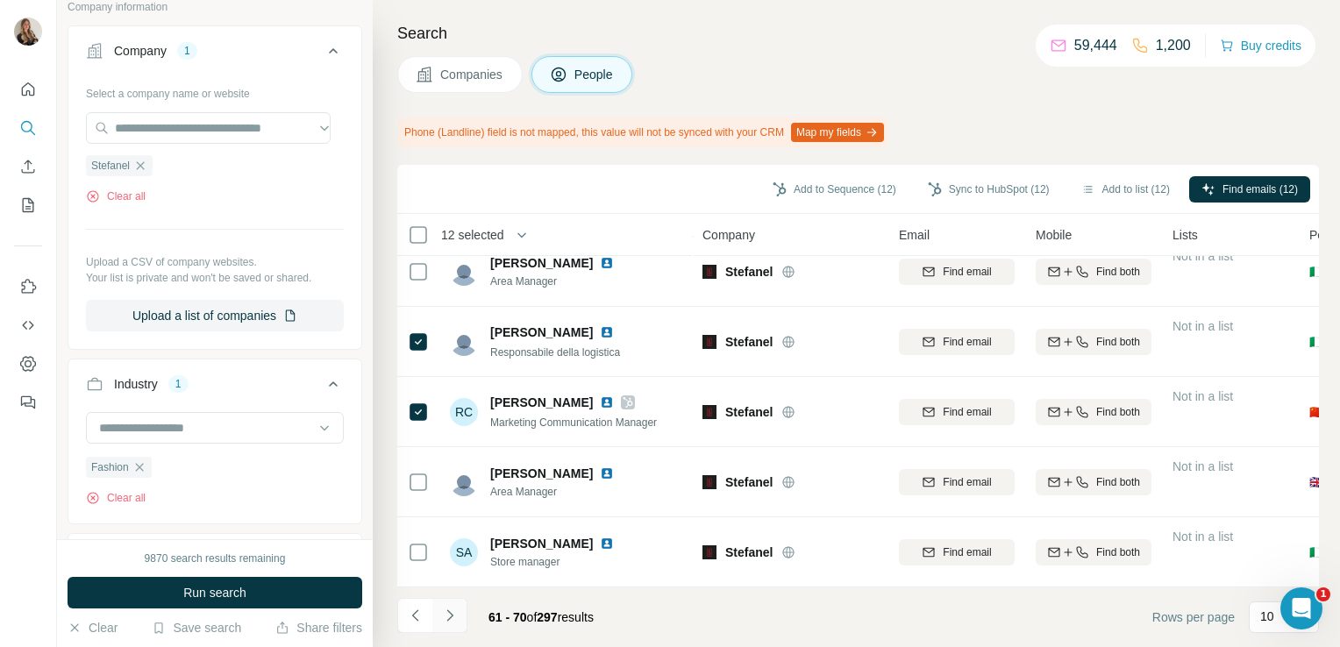
click at [441, 616] on icon "Navigate to next page" at bounding box center [450, 616] width 18 height 18
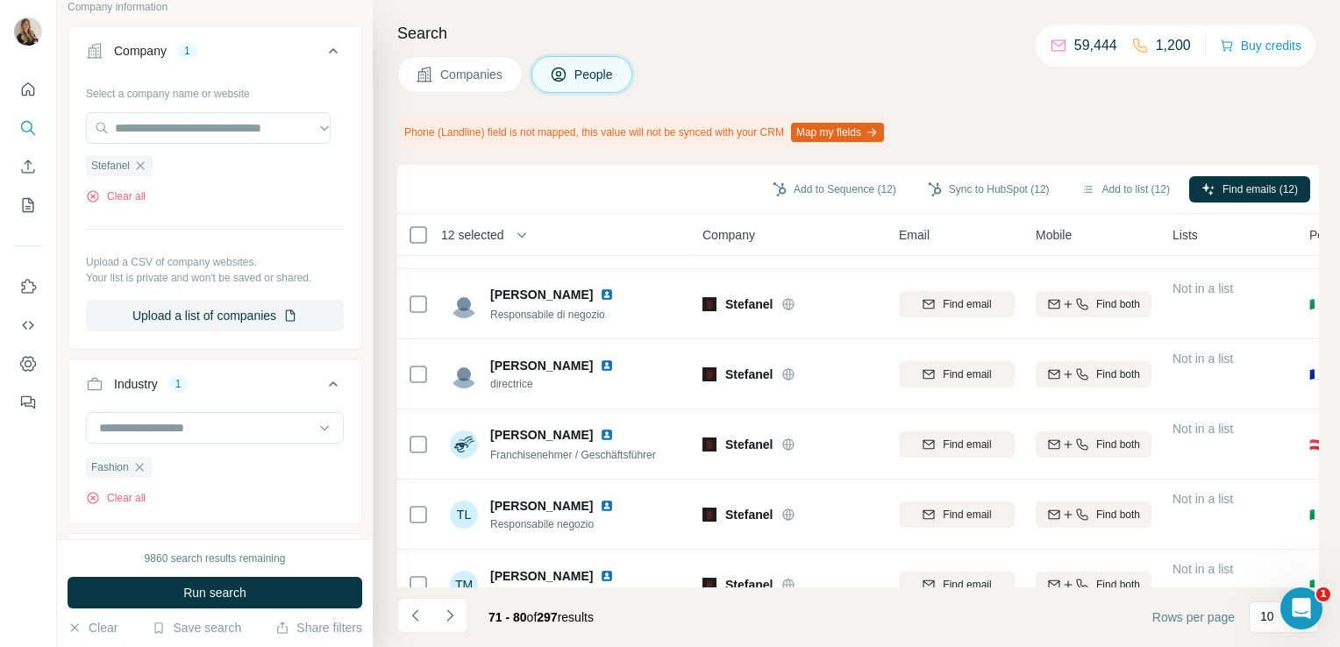
scroll to position [0, 0]
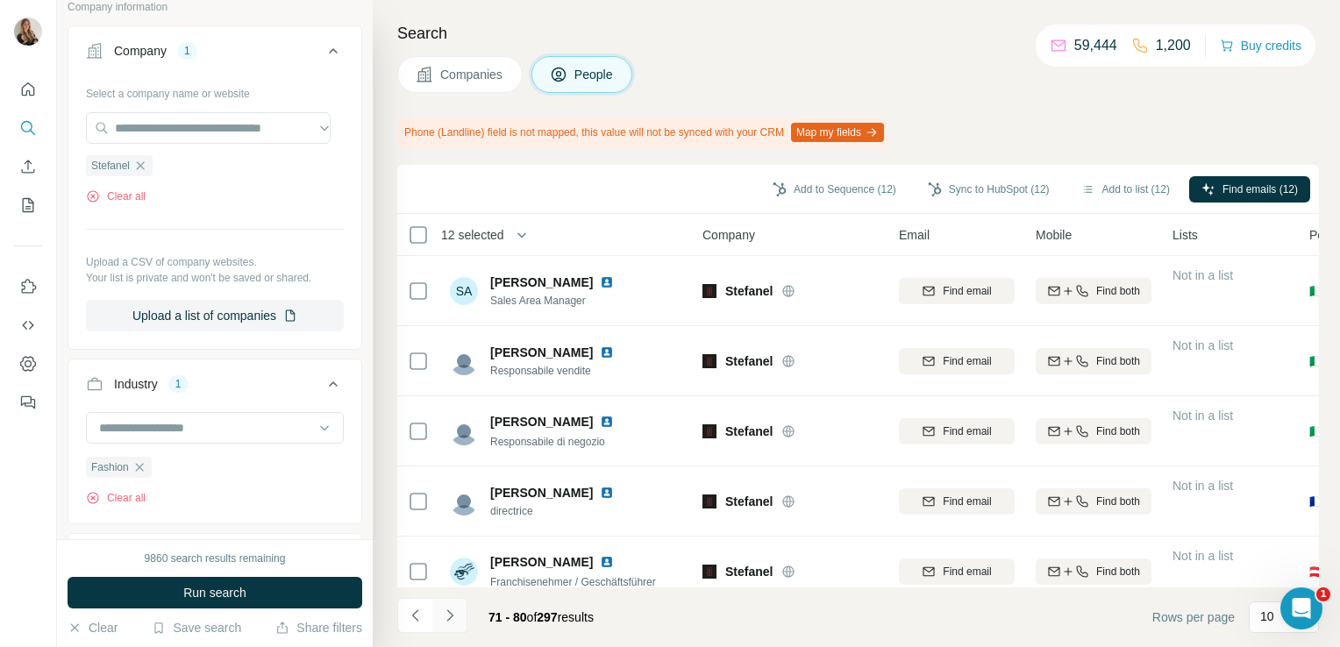
click at [448, 619] on icon "Navigate to next page" at bounding box center [449, 614] width 6 height 11
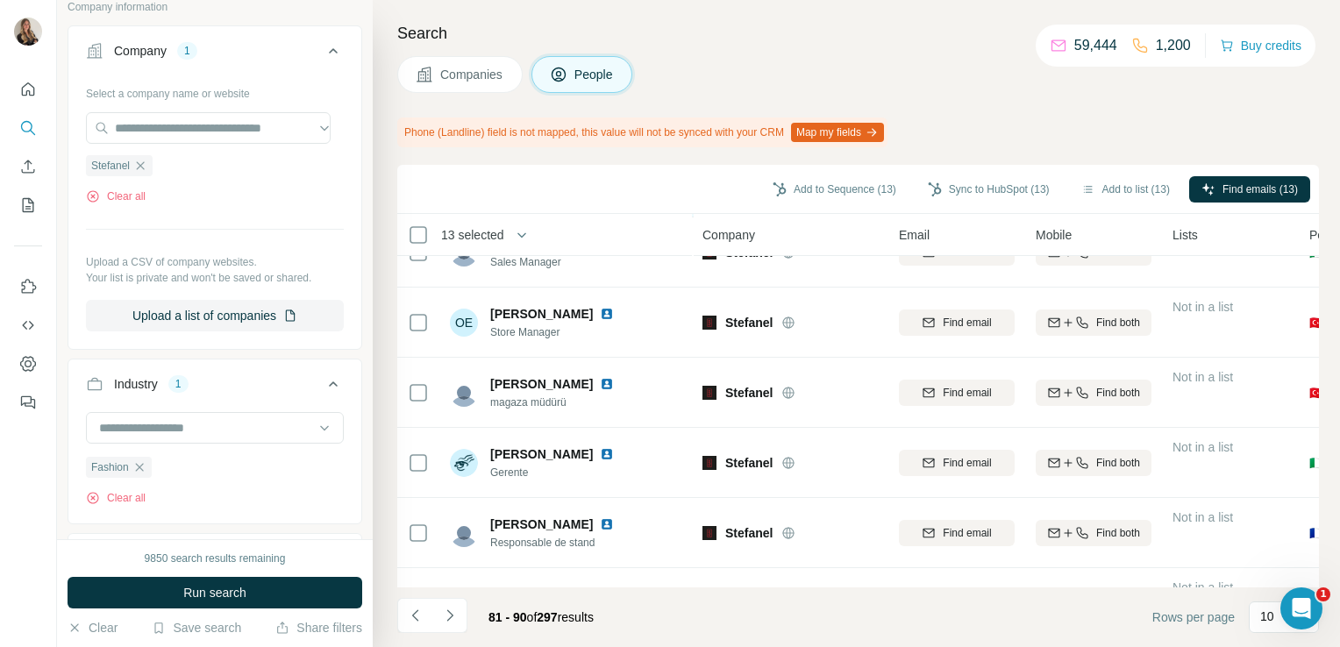
scroll to position [378, 0]
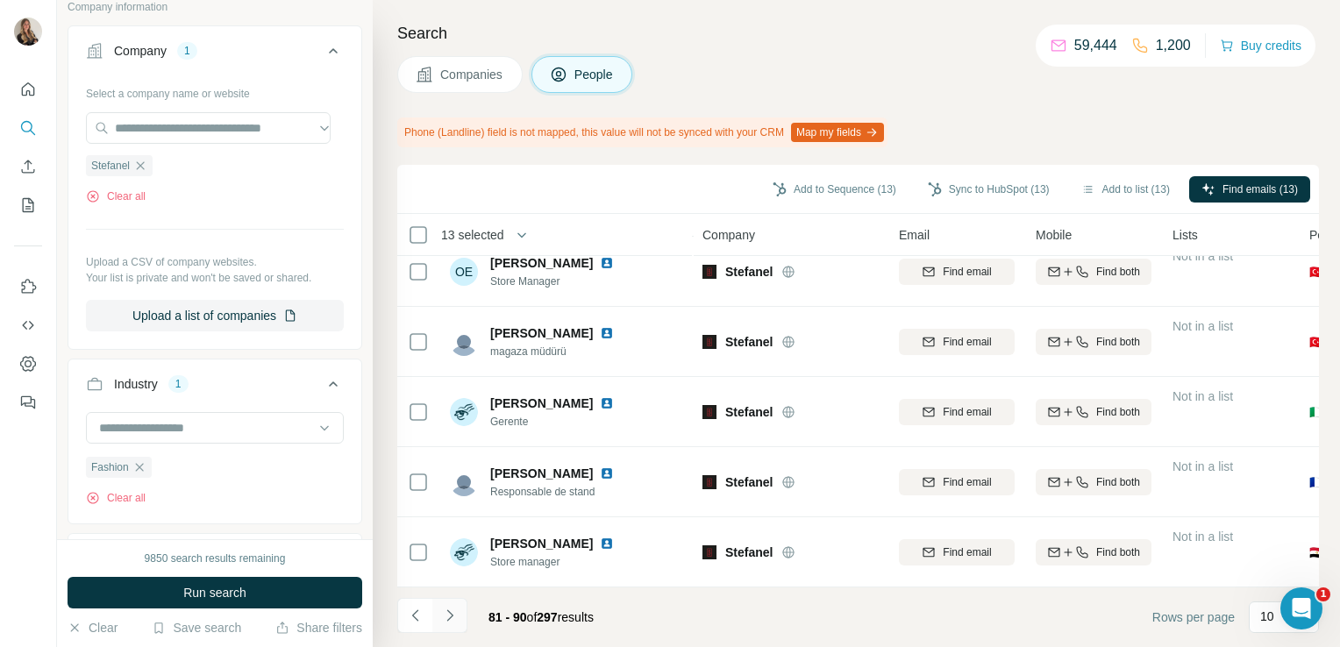
click at [455, 616] on icon "Navigate to next page" at bounding box center [450, 616] width 18 height 18
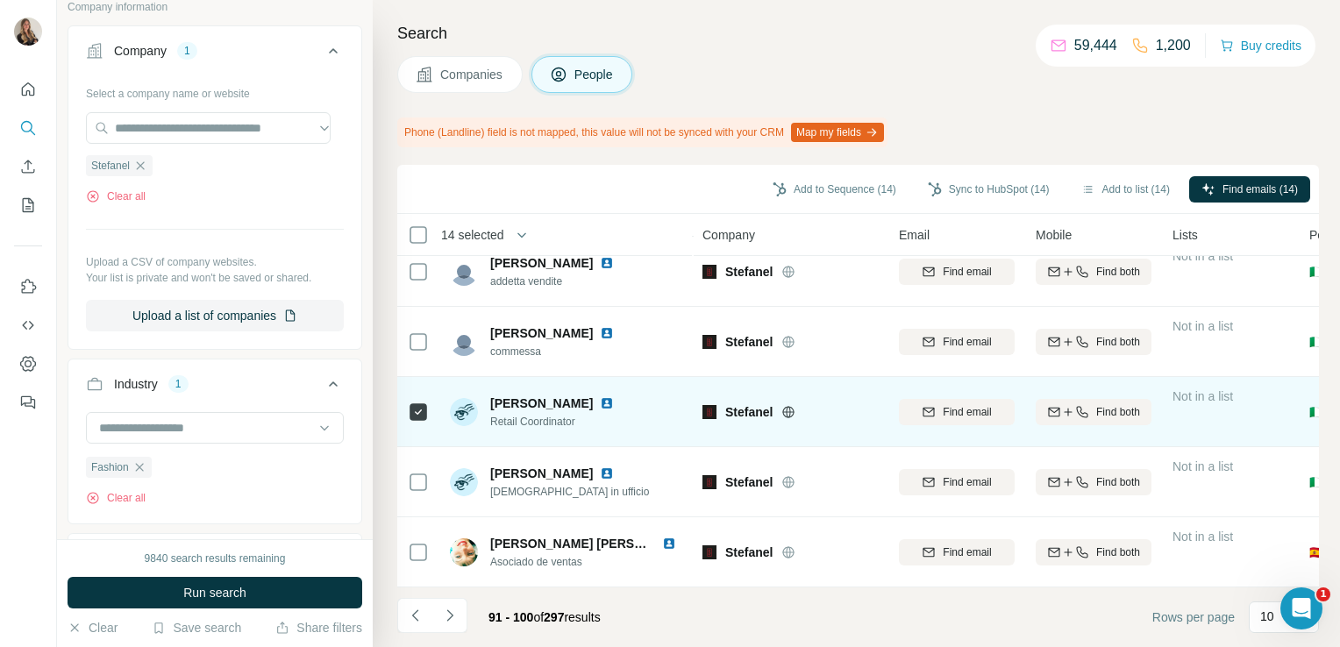
click at [600, 396] on img at bounding box center [607, 403] width 14 height 14
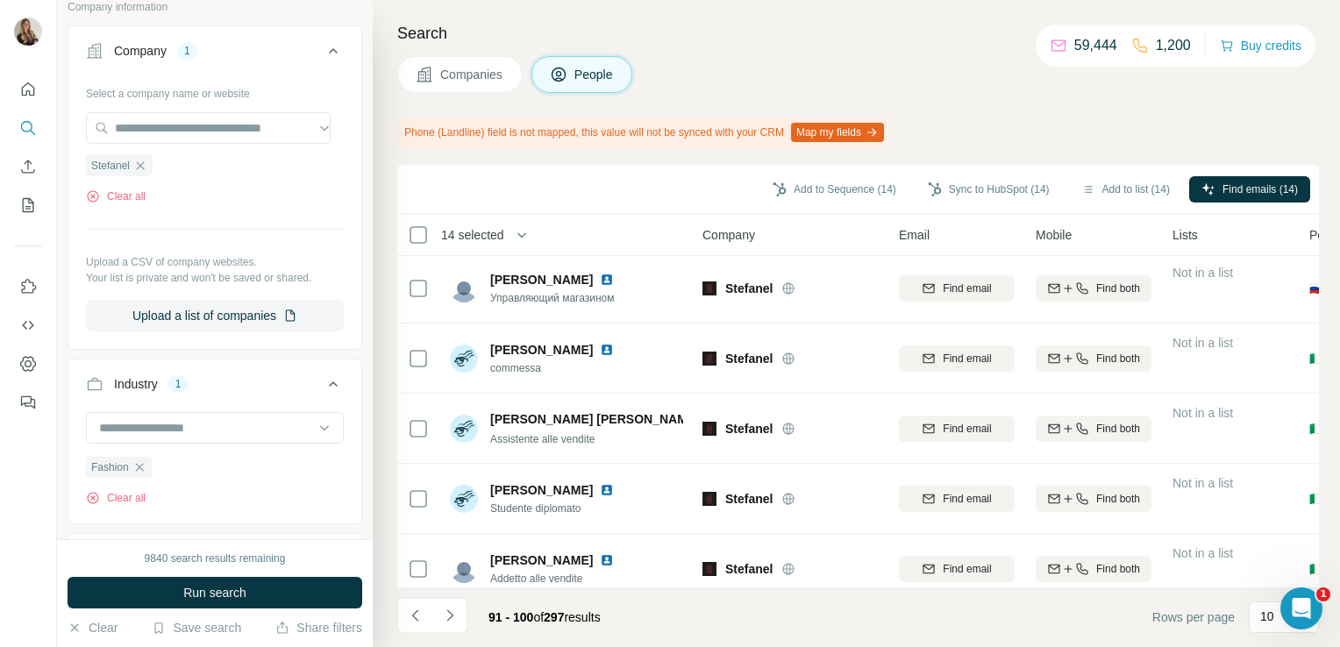
scroll to position [0, 0]
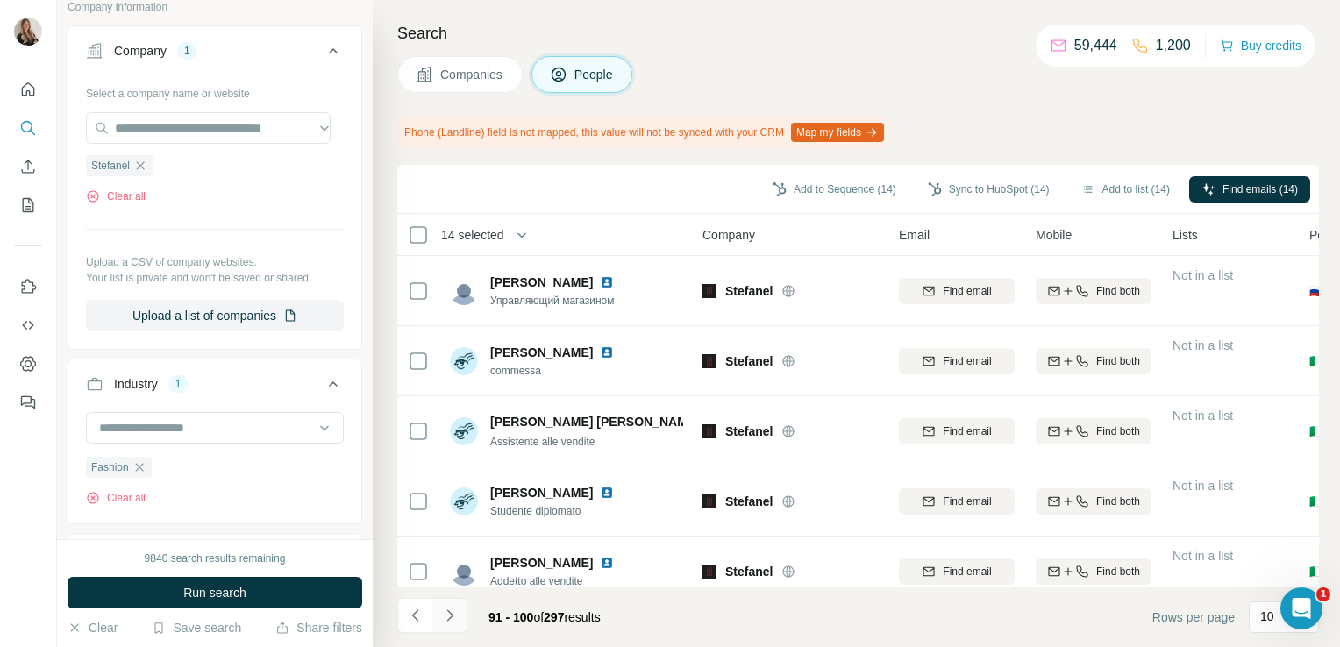
click at [457, 620] on icon "Navigate to next page" at bounding box center [450, 616] width 18 height 18
click at [447, 614] on icon "Navigate to next page" at bounding box center [450, 616] width 18 height 18
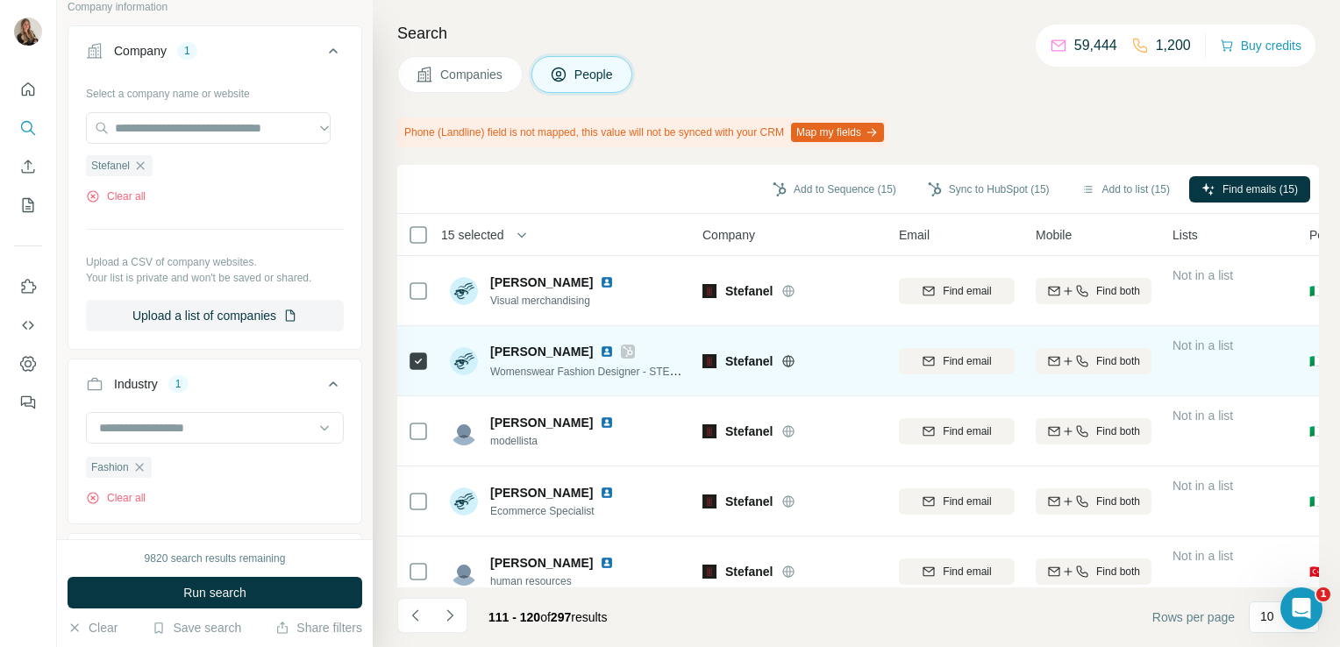
click at [614, 355] on img at bounding box center [607, 352] width 14 height 14
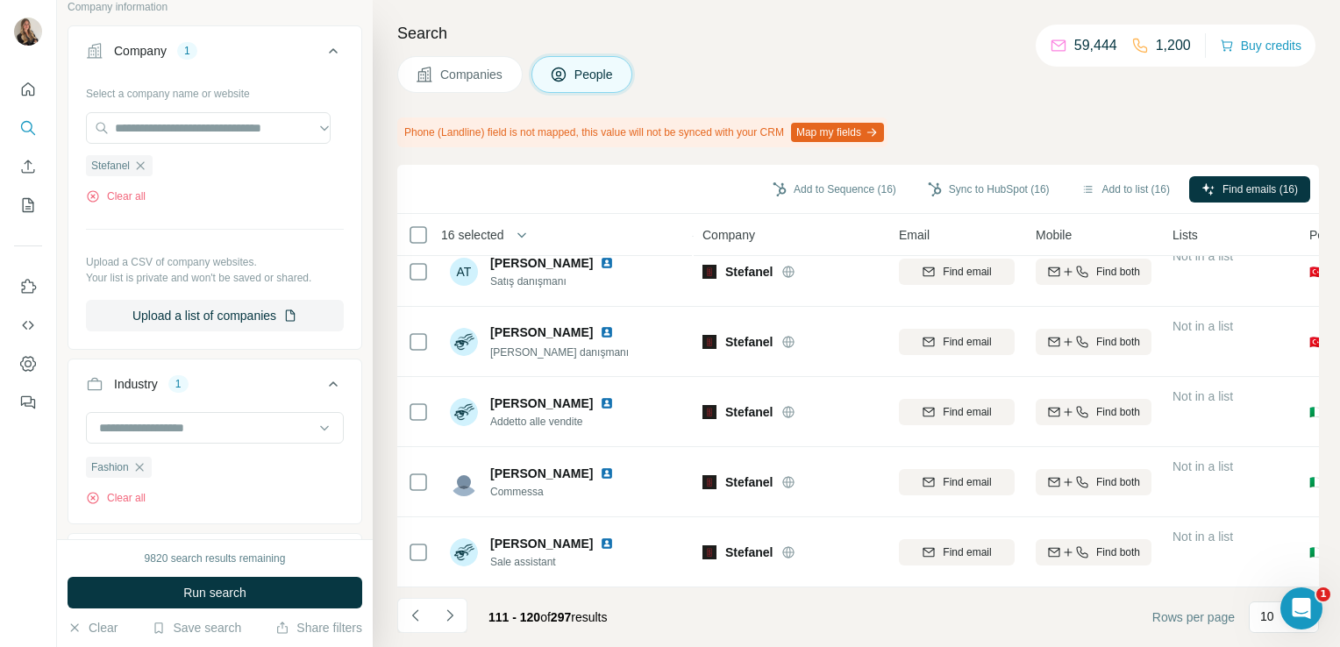
scroll to position [378, 0]
click at [449, 619] on icon "Navigate to next page" at bounding box center [450, 616] width 18 height 18
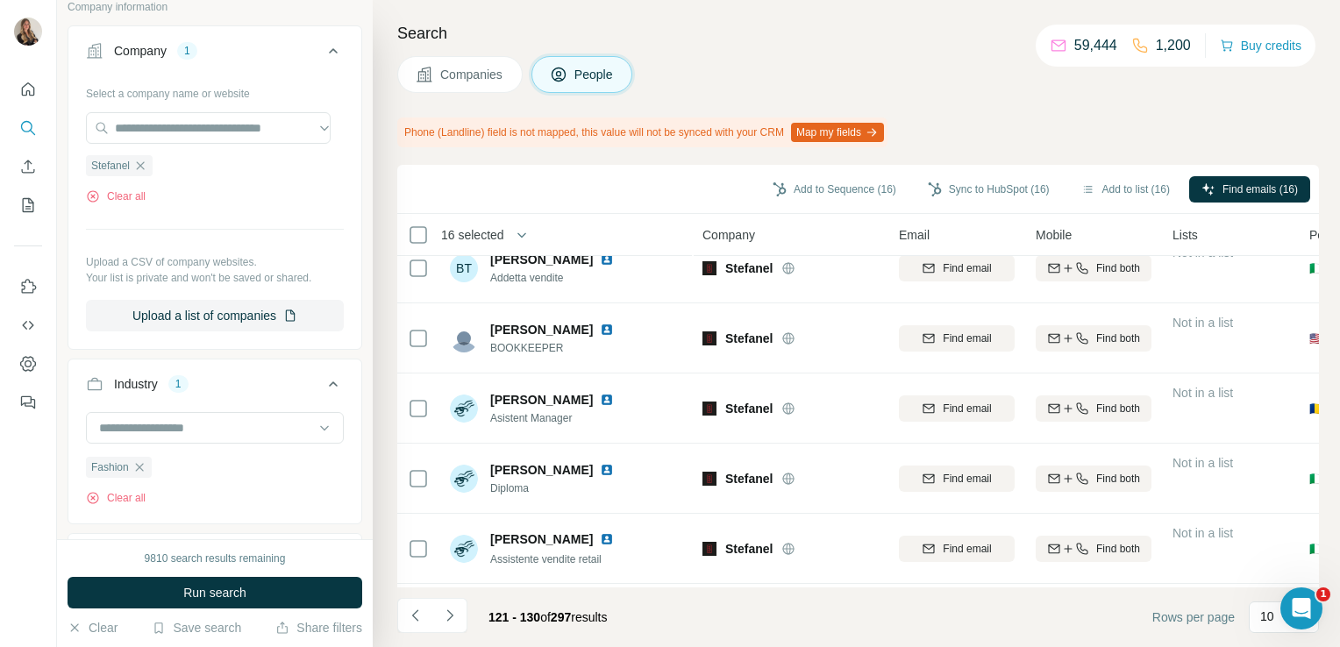
scroll to position [0, 0]
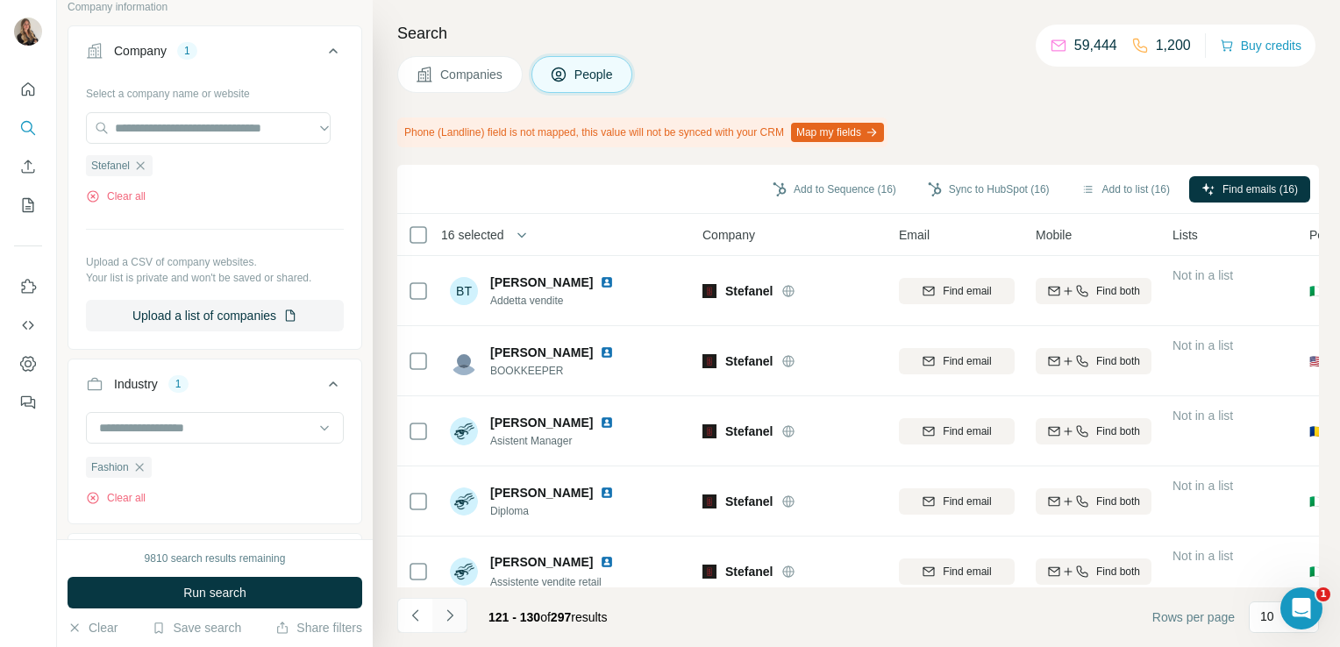
click at [449, 617] on icon "Navigate to next page" at bounding box center [450, 616] width 18 height 18
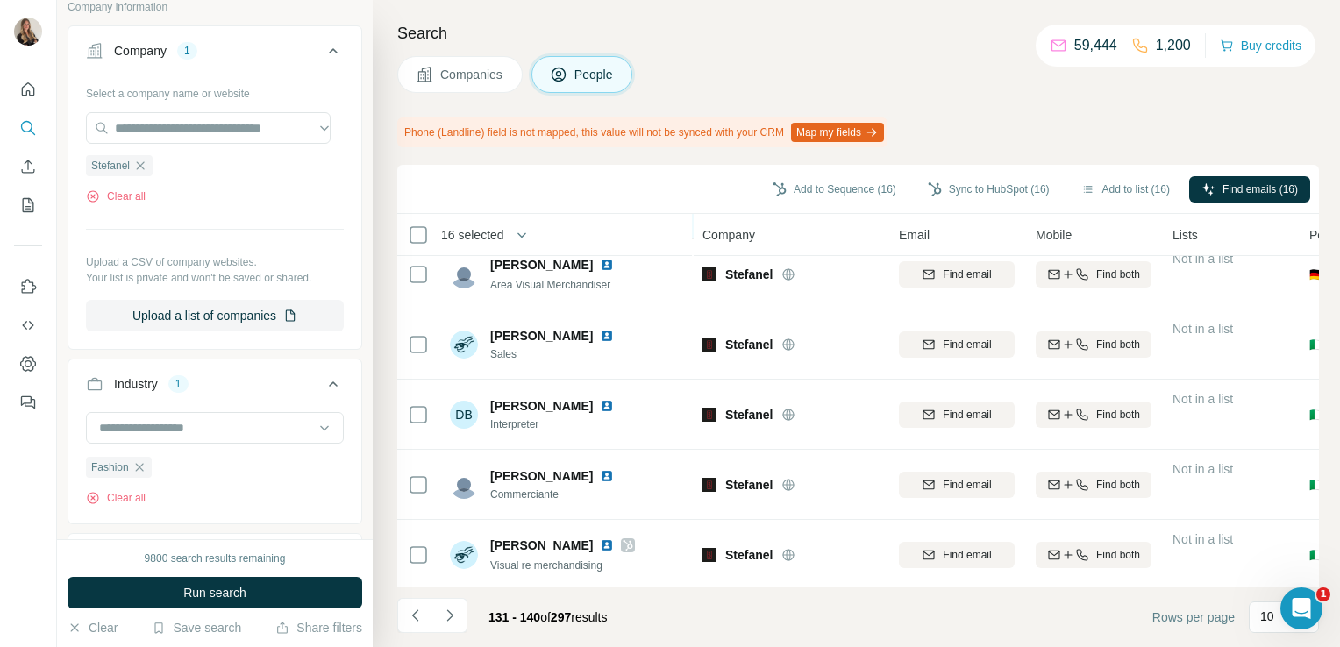
scroll to position [378, 0]
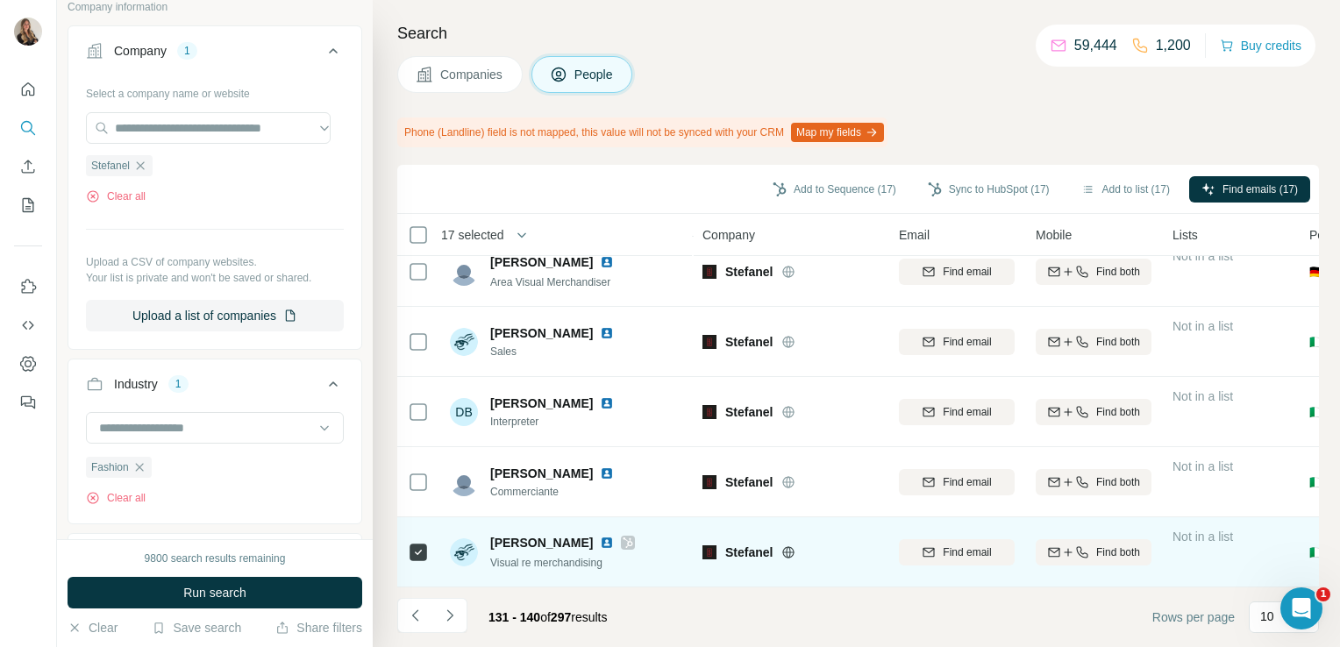
click at [600, 536] on img at bounding box center [607, 543] width 14 height 14
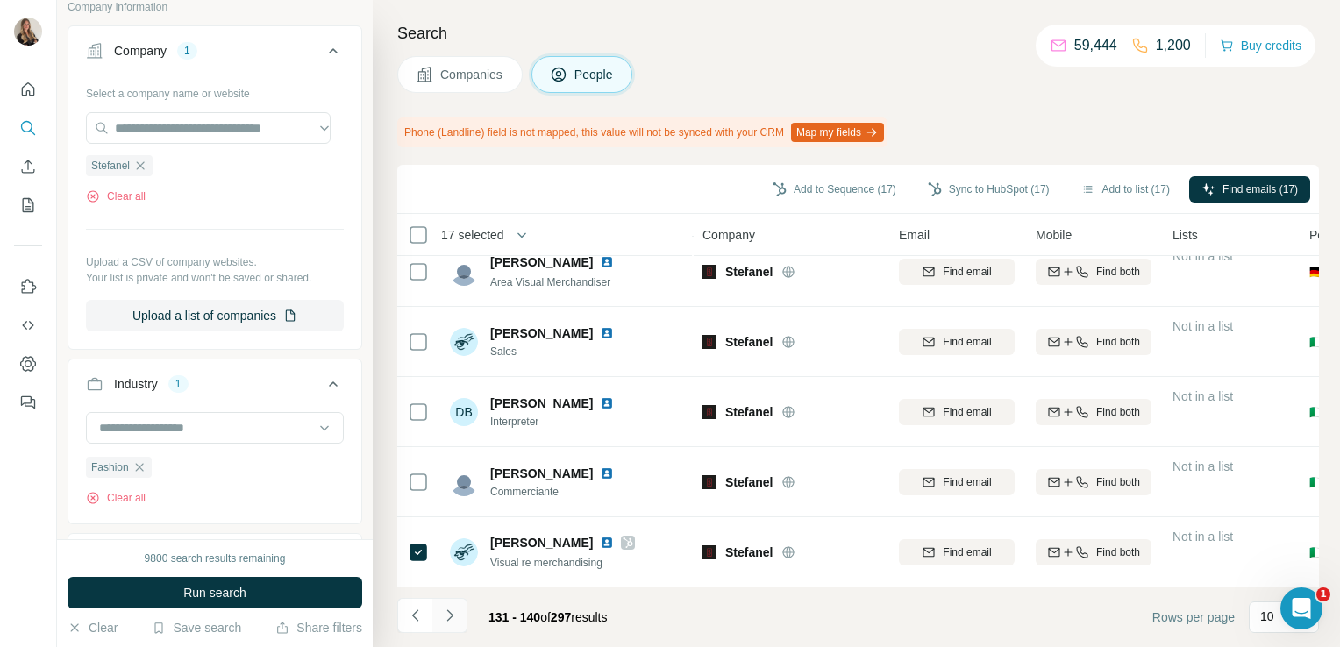
click at [448, 622] on icon "Navigate to next page" at bounding box center [450, 616] width 18 height 18
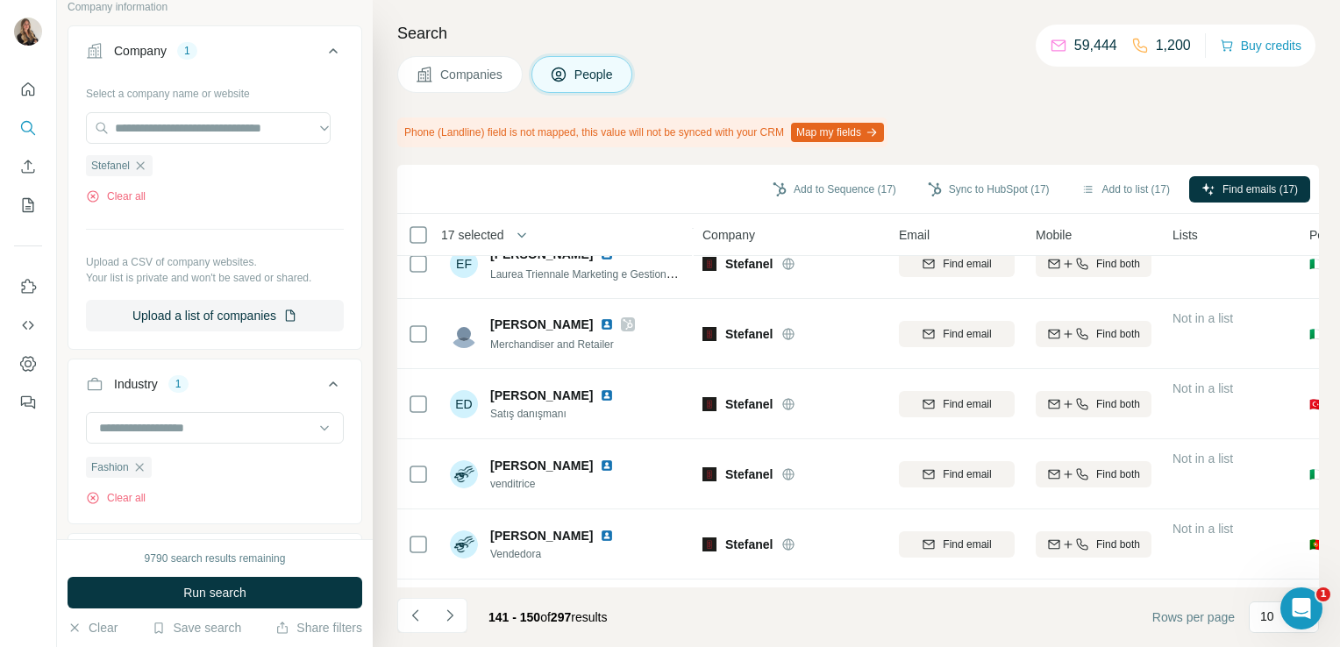
scroll to position [0, 0]
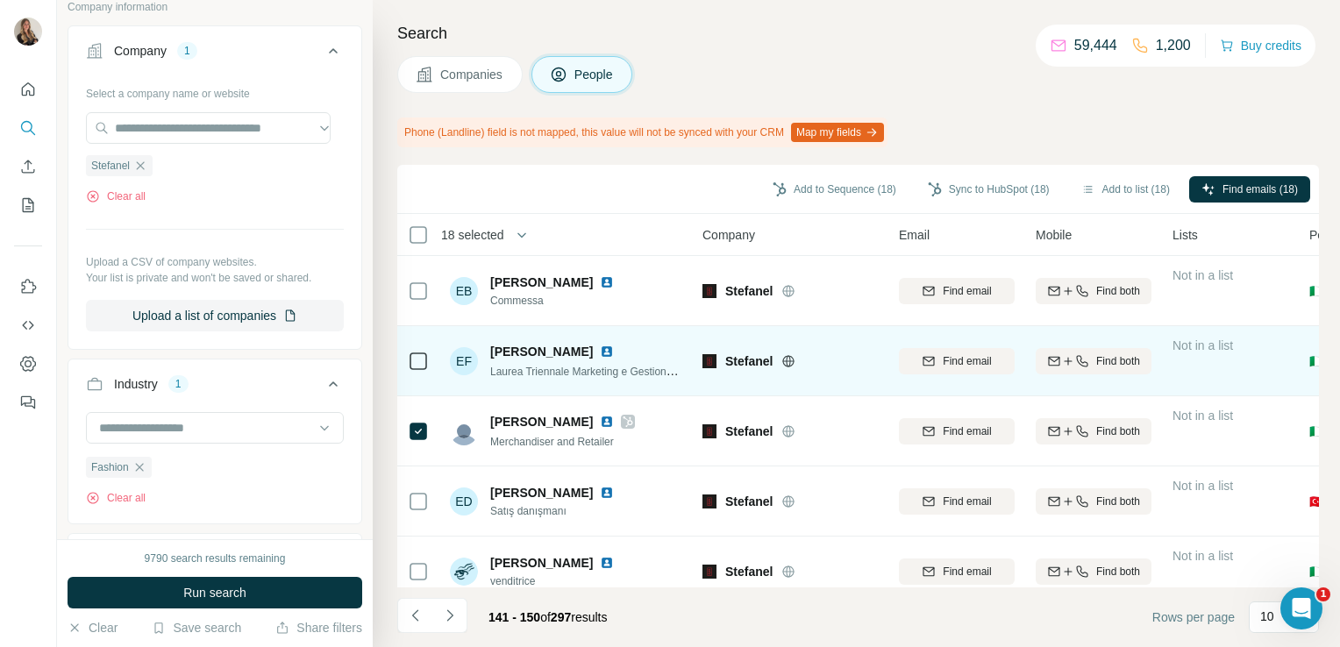
click at [600, 345] on img at bounding box center [607, 352] width 14 height 14
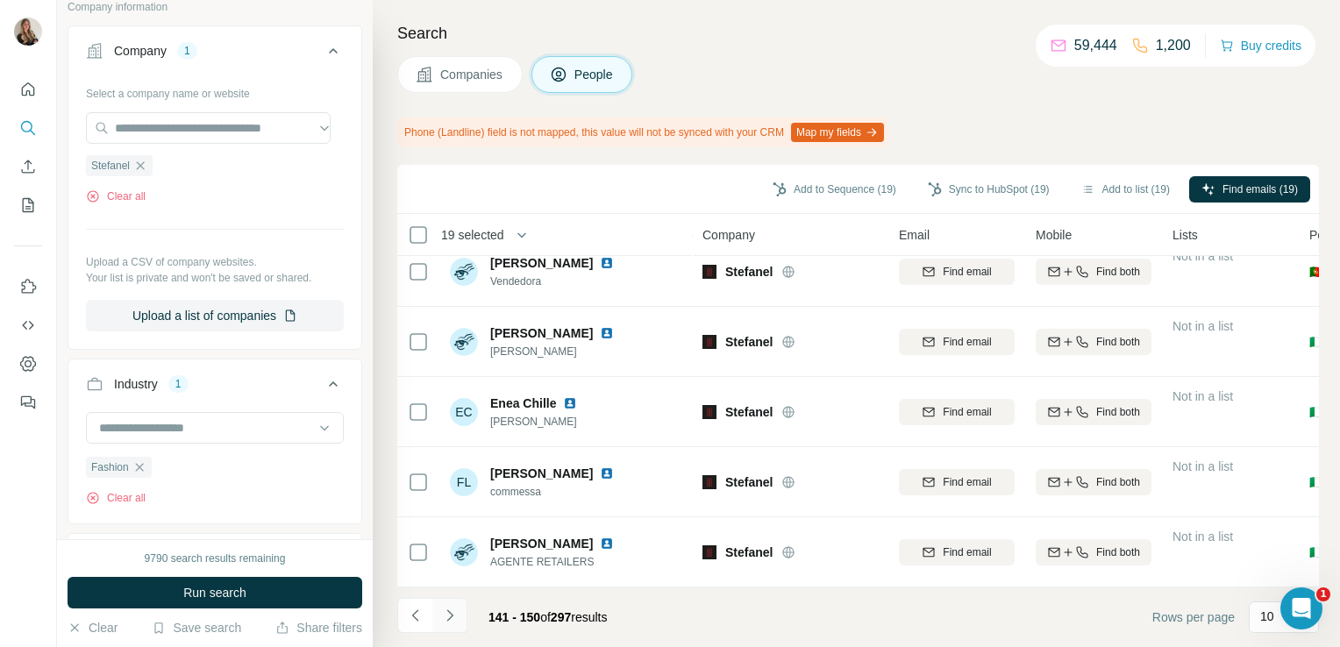
click at [454, 615] on icon "Navigate to next page" at bounding box center [450, 616] width 18 height 18
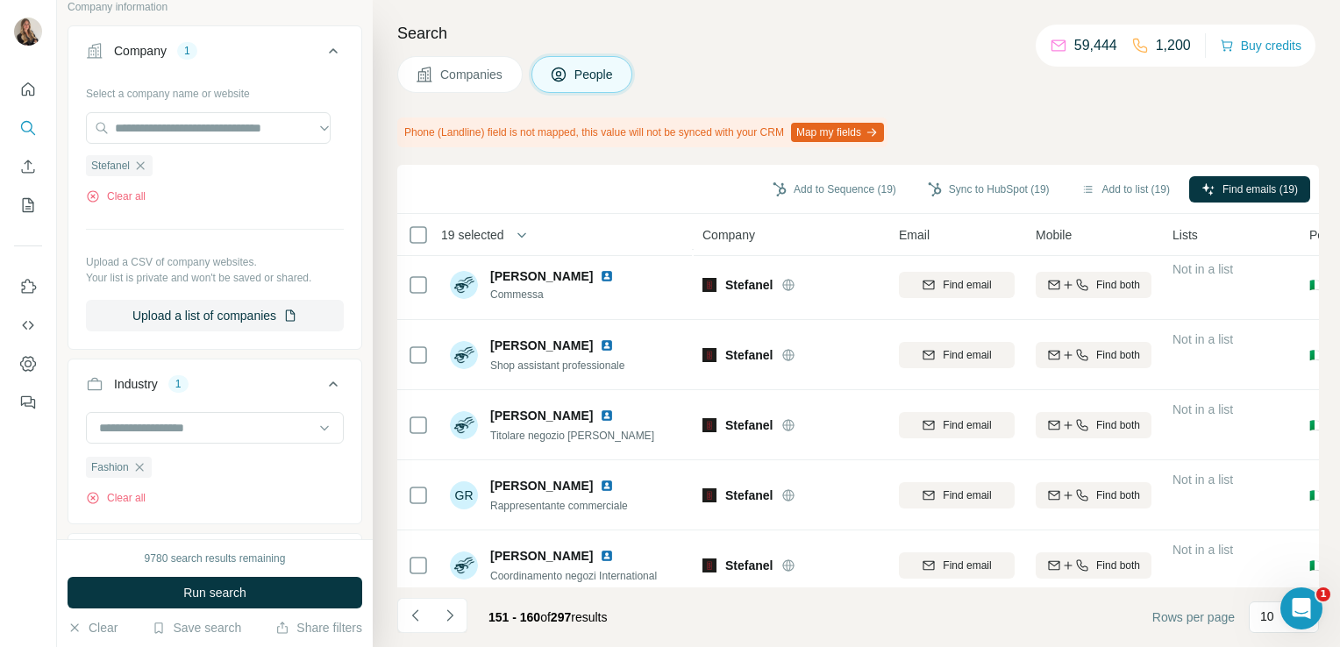
scroll to position [0, 0]
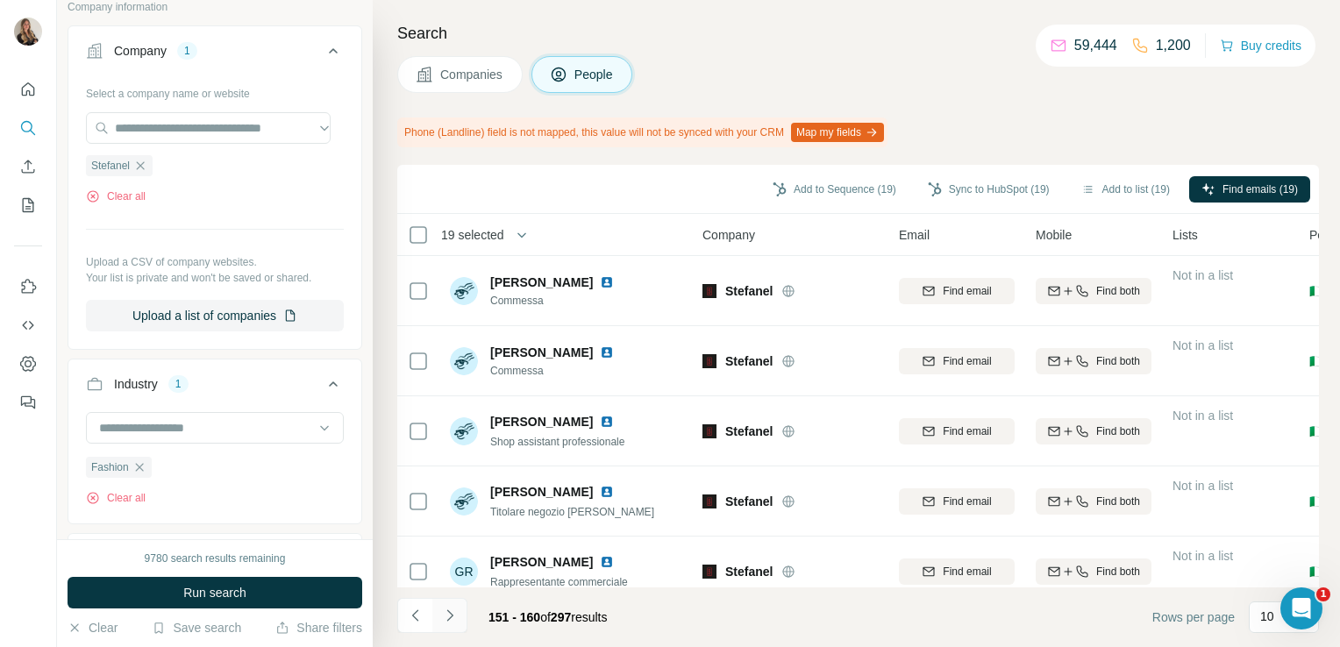
click at [445, 610] on icon "Navigate to next page" at bounding box center [450, 616] width 18 height 18
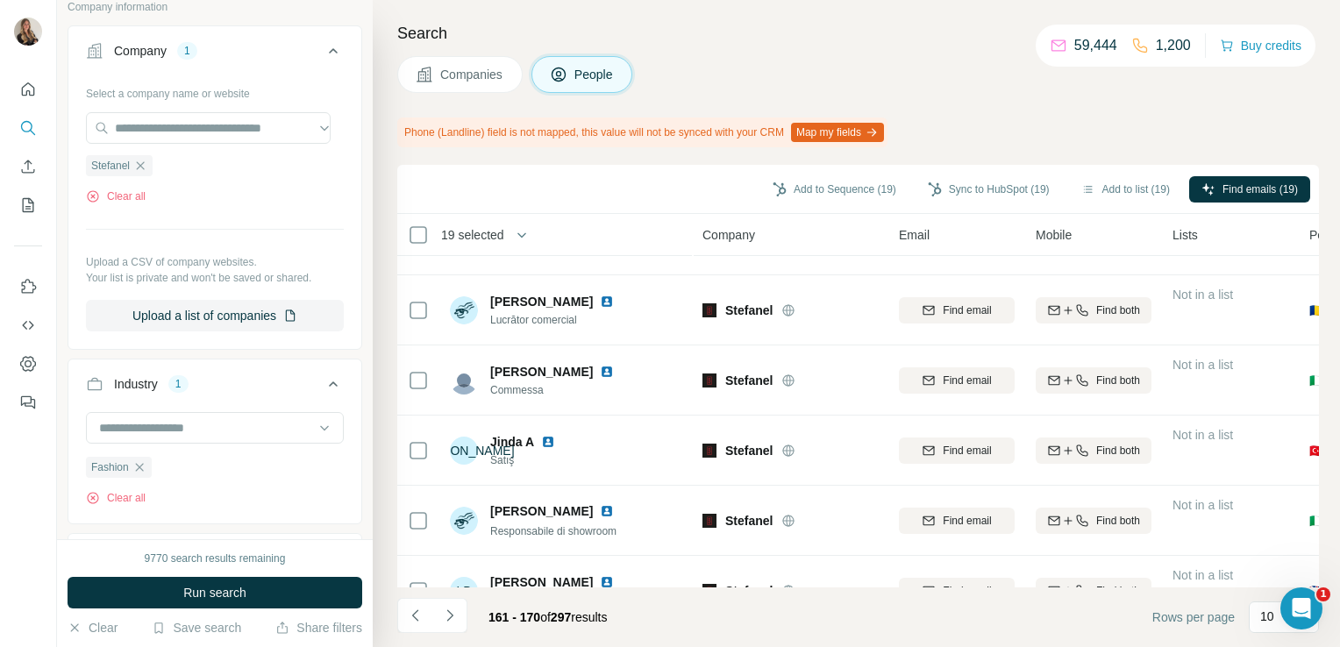
scroll to position [378, 0]
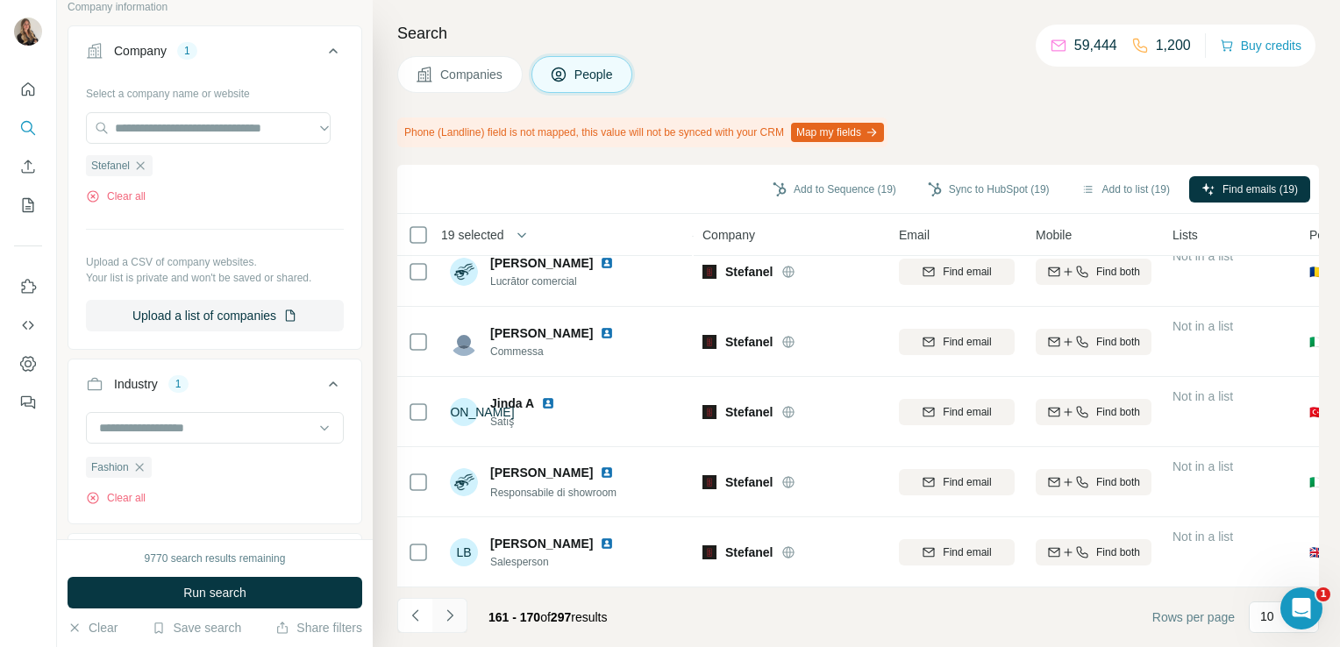
click at [454, 619] on icon "Navigate to next page" at bounding box center [450, 616] width 18 height 18
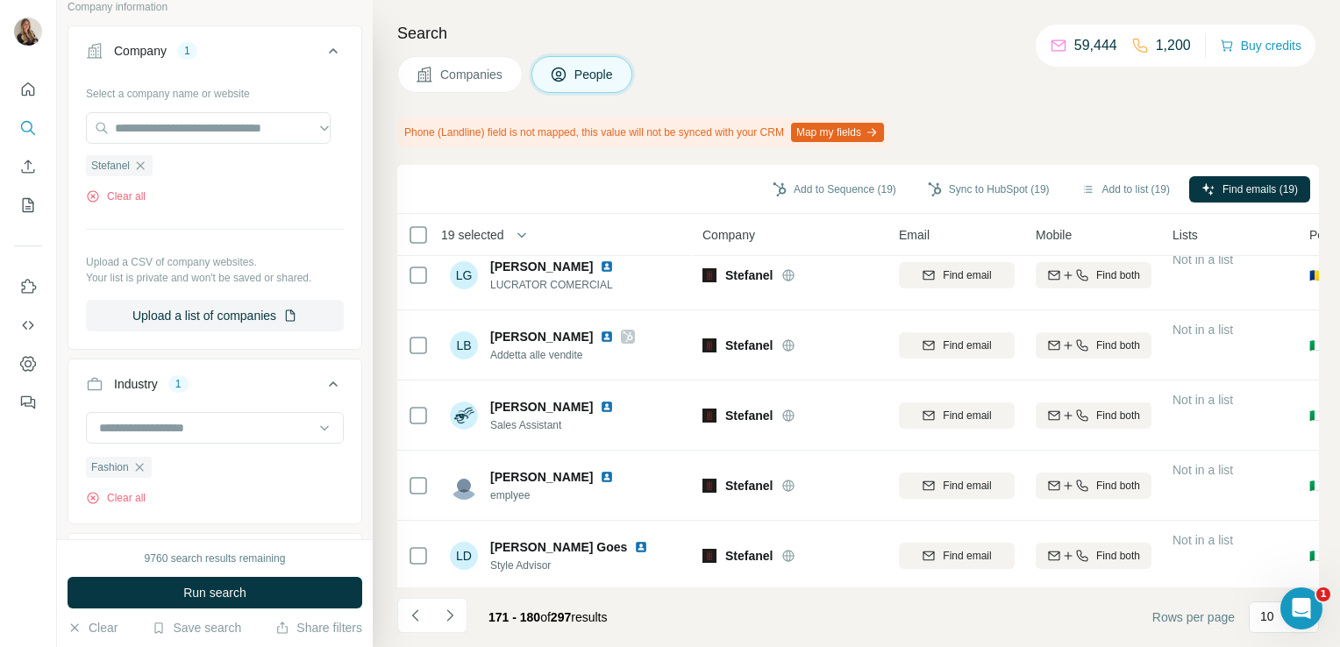
scroll to position [0, 0]
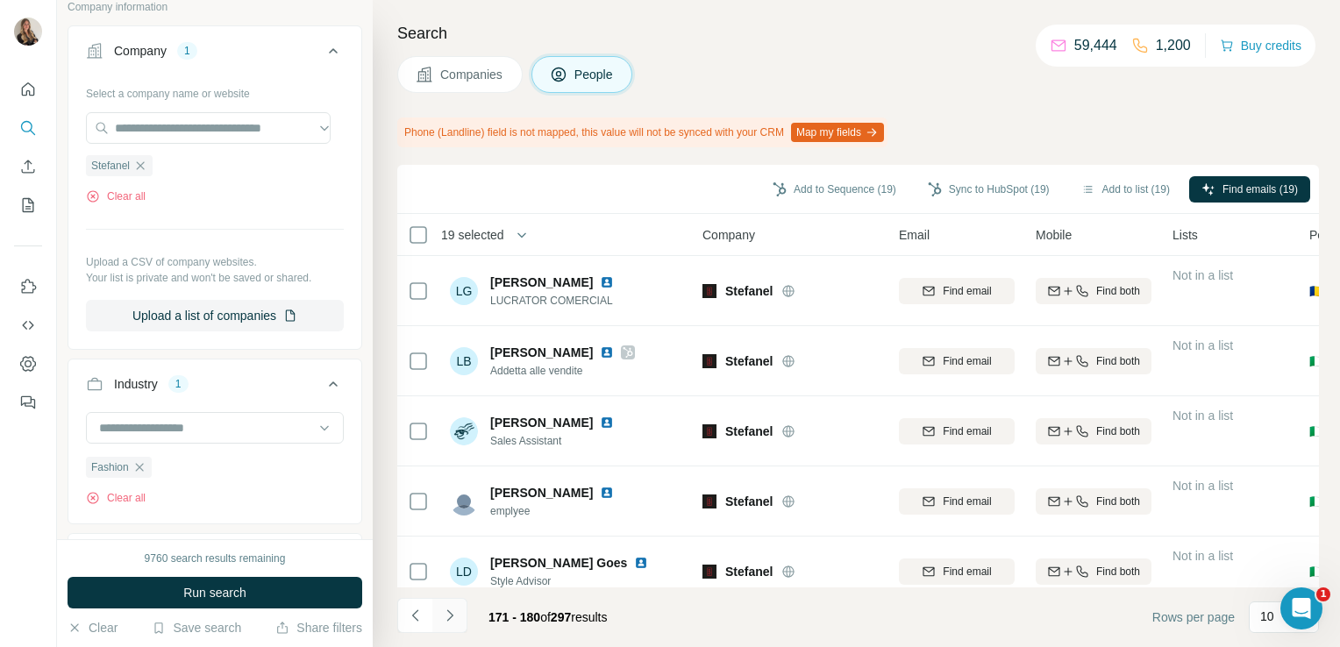
click at [456, 619] on icon "Navigate to next page" at bounding box center [450, 616] width 18 height 18
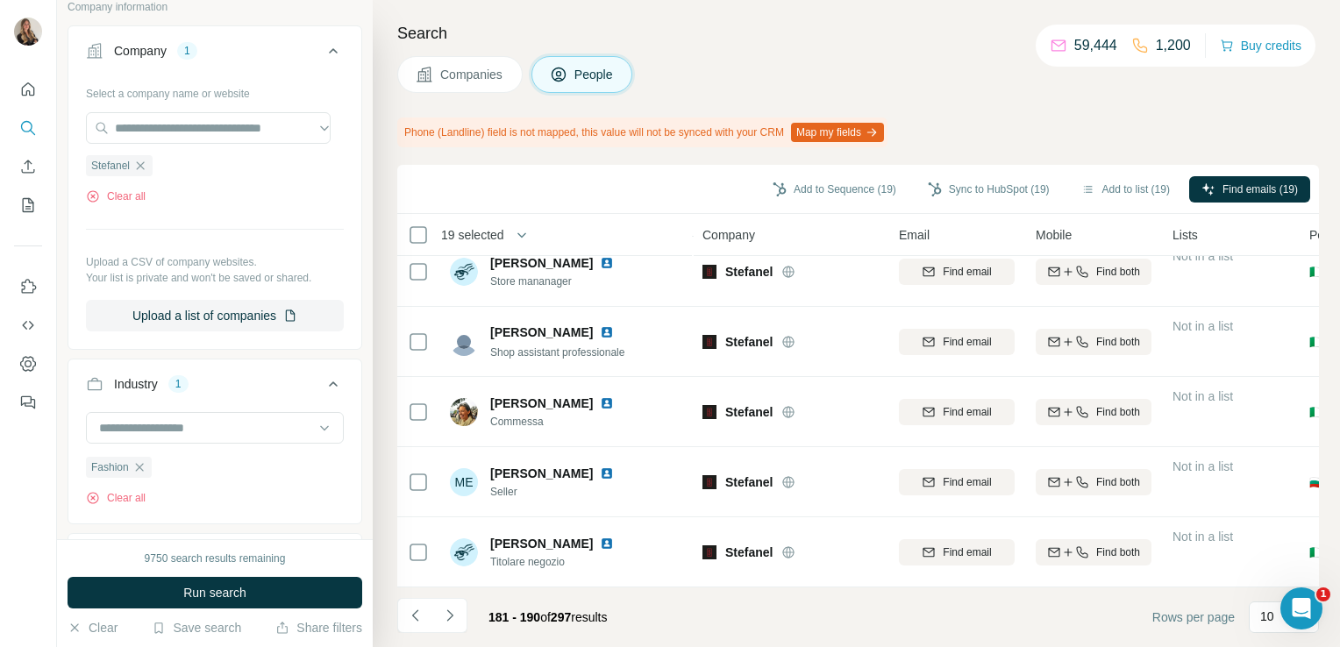
scroll to position [378, 0]
click at [445, 615] on icon "Navigate to next page" at bounding box center [450, 616] width 18 height 18
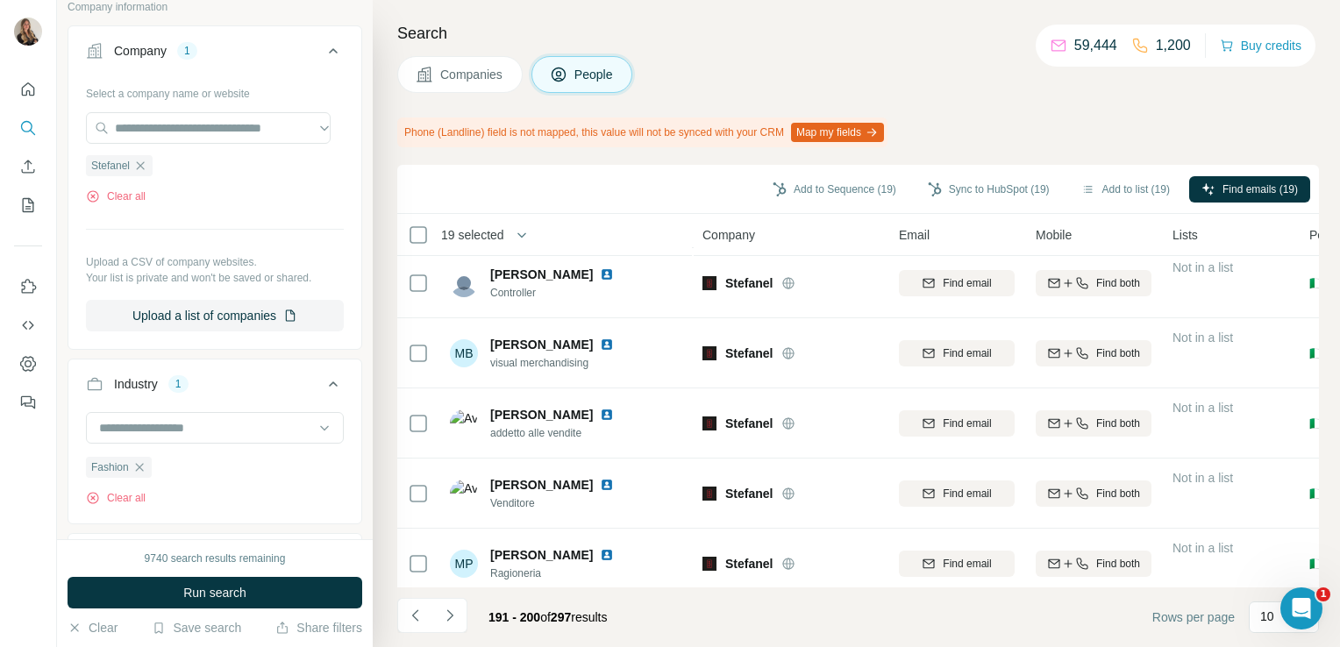
scroll to position [0, 0]
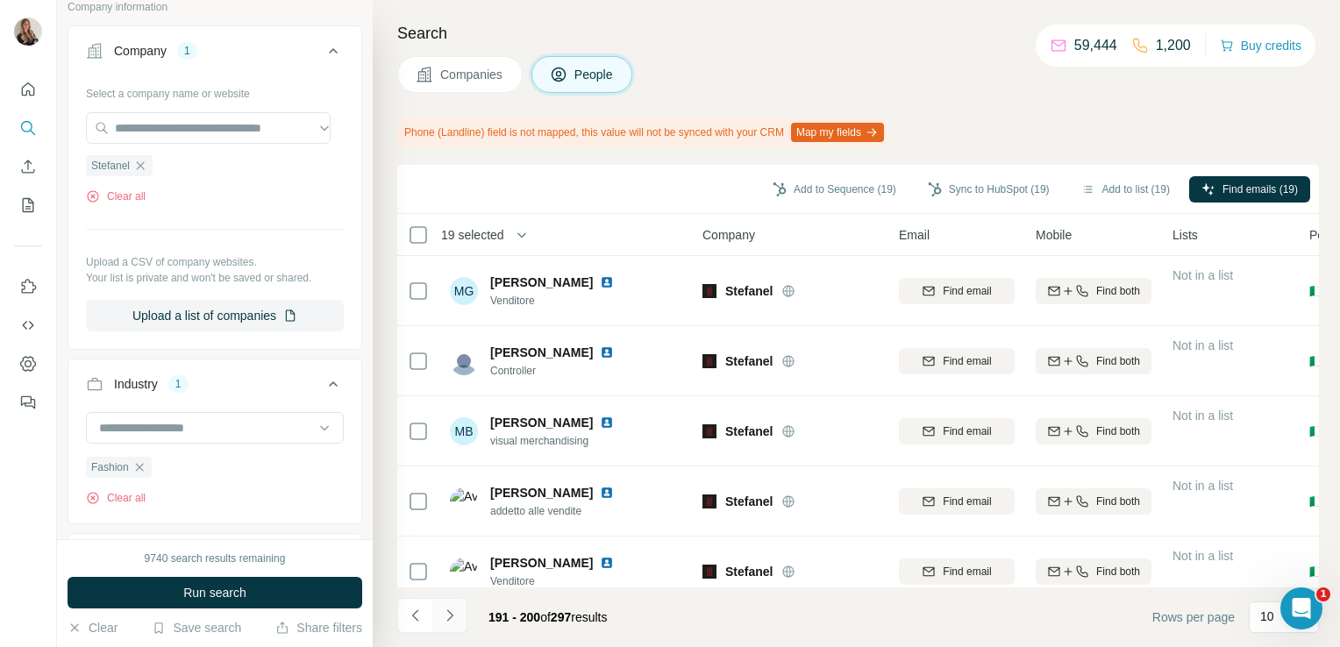
click at [456, 612] on icon "Navigate to next page" at bounding box center [450, 616] width 18 height 18
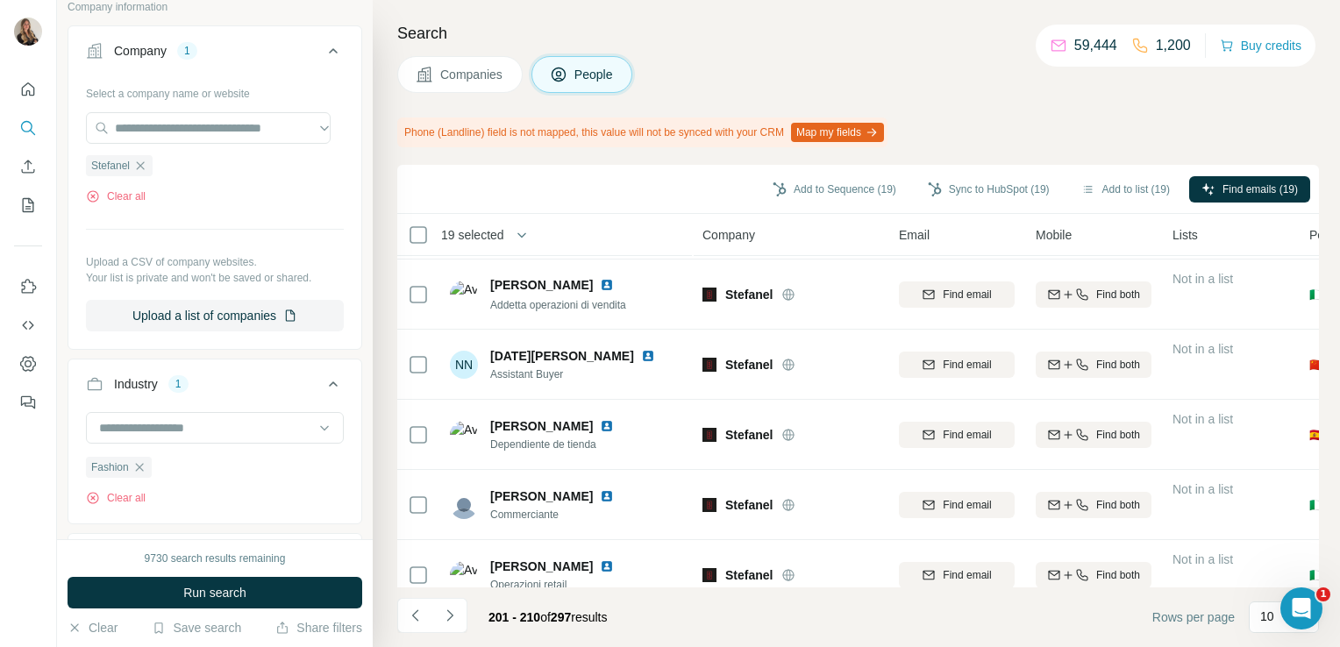
scroll to position [378, 0]
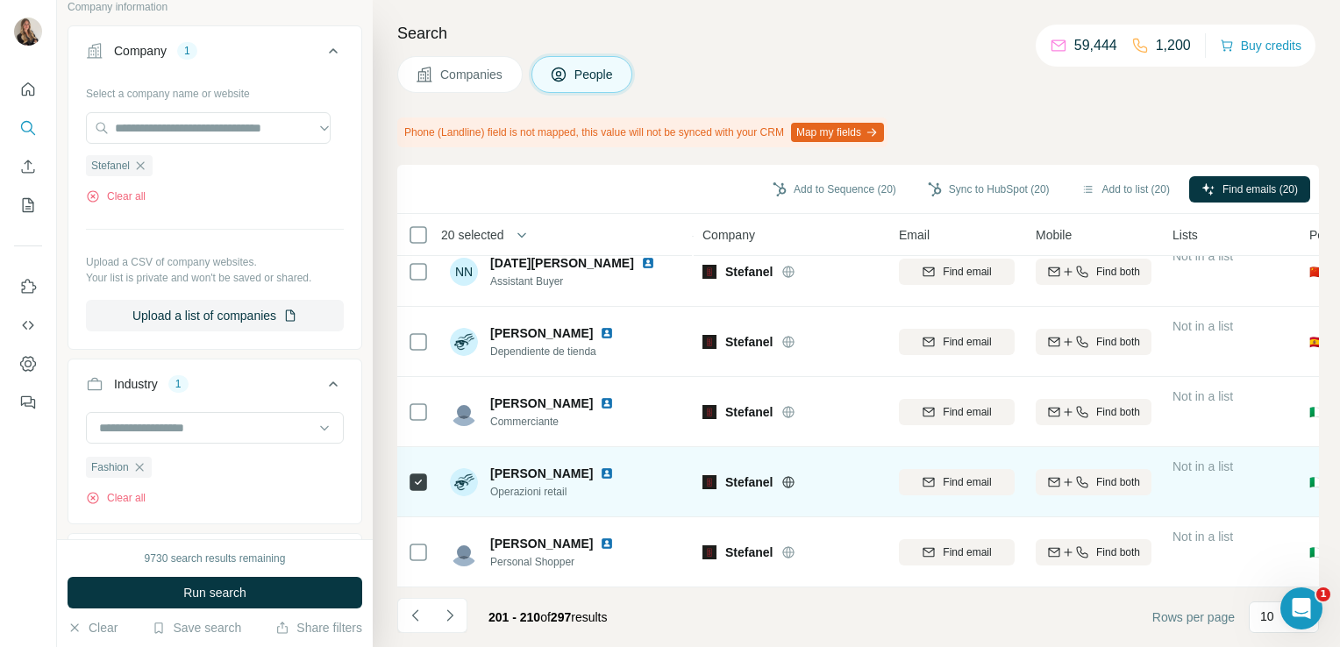
click at [614, 466] on img at bounding box center [607, 473] width 14 height 14
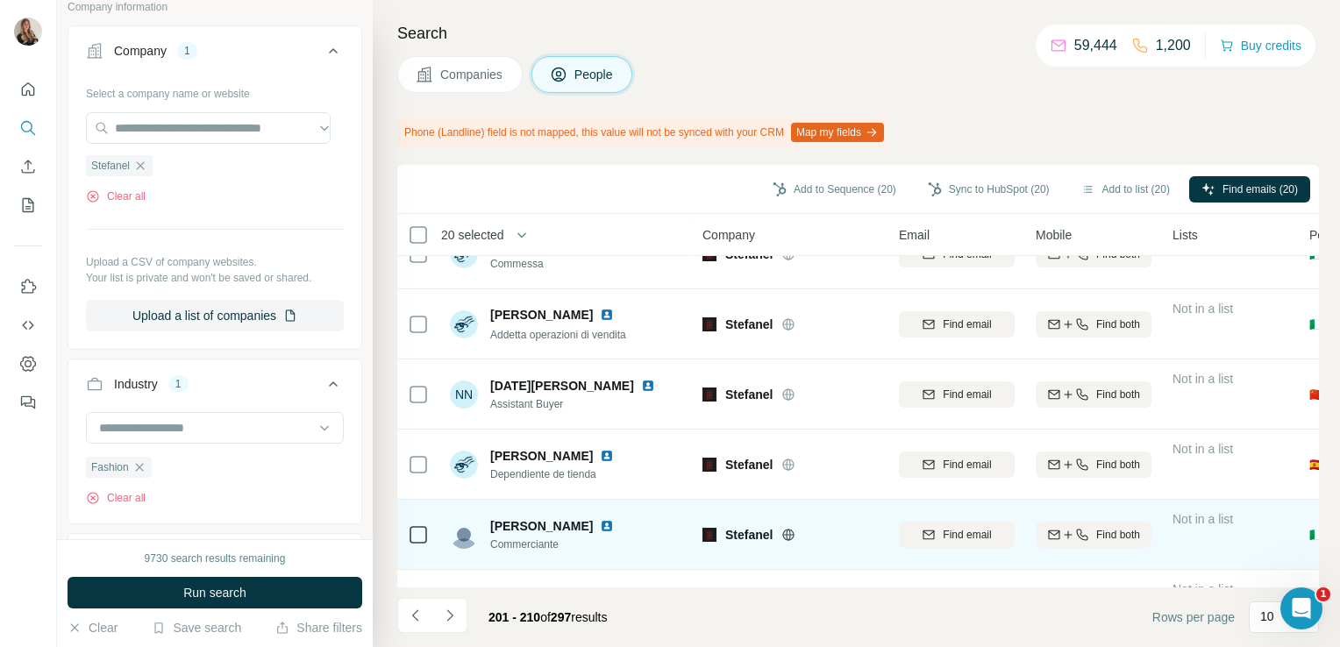
scroll to position [0, 0]
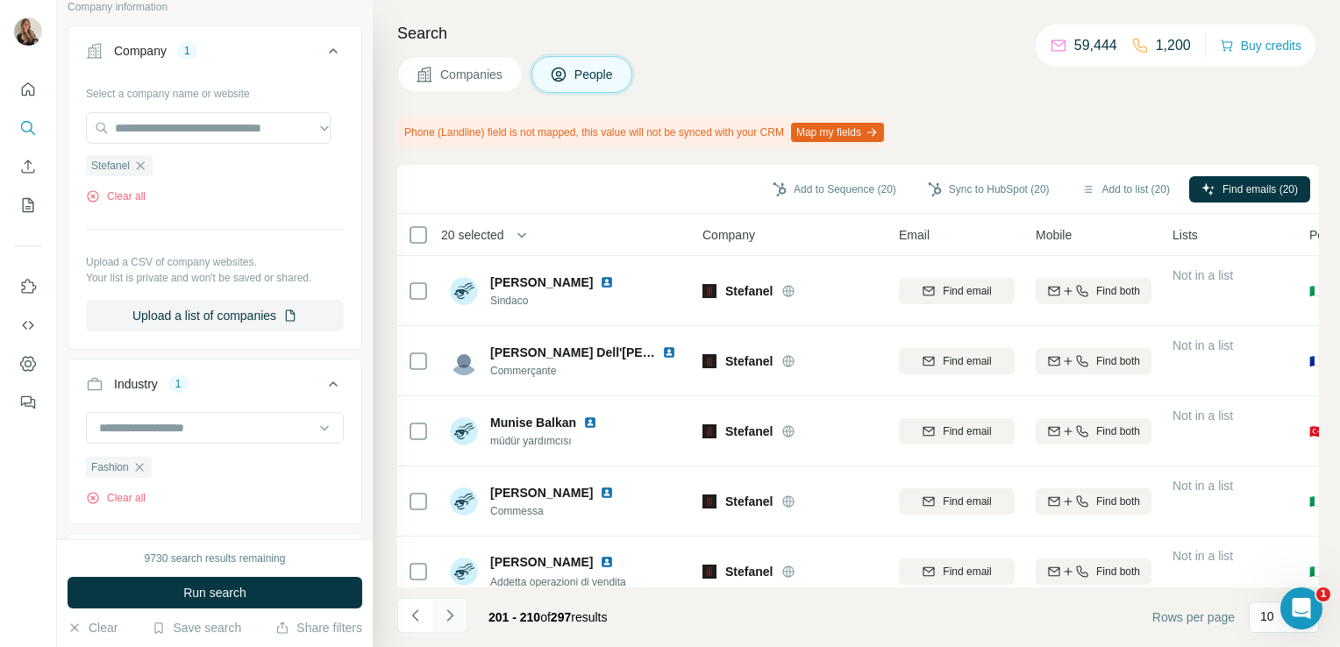
click at [452, 618] on icon "Navigate to next page" at bounding box center [450, 616] width 18 height 18
click at [450, 619] on icon "Navigate to next page" at bounding box center [450, 616] width 18 height 18
click at [445, 612] on icon "Navigate to next page" at bounding box center [450, 616] width 18 height 18
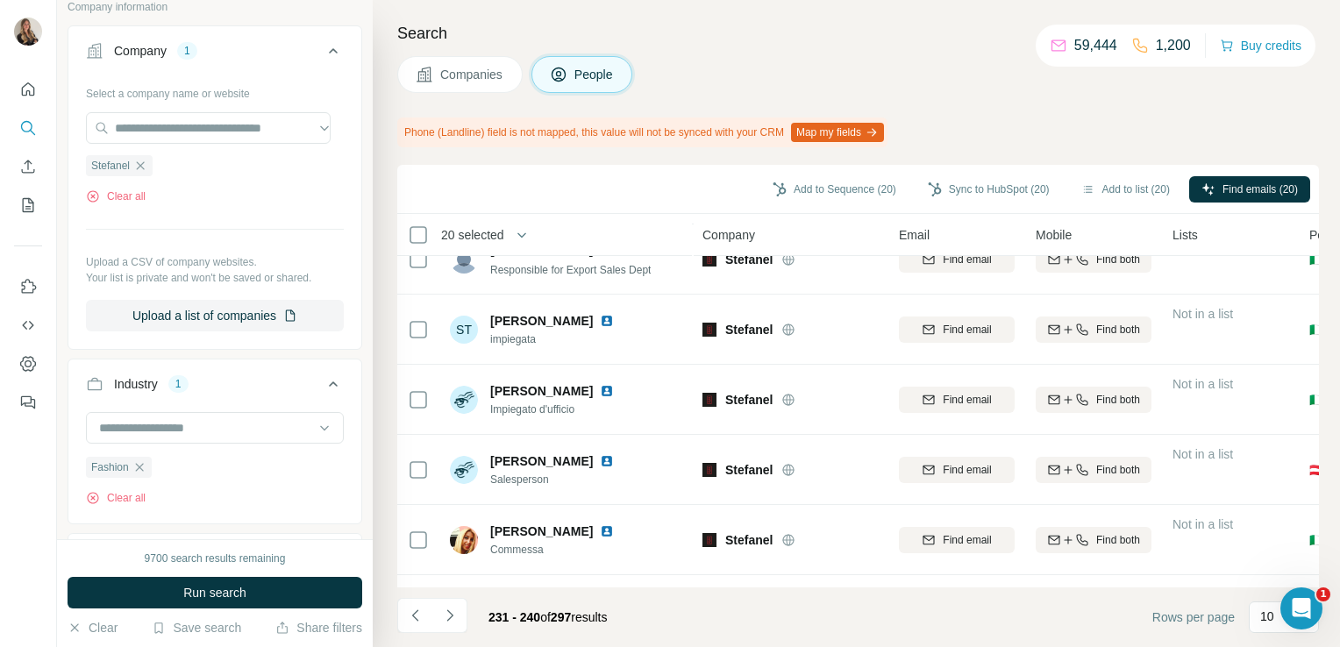
scroll to position [378, 0]
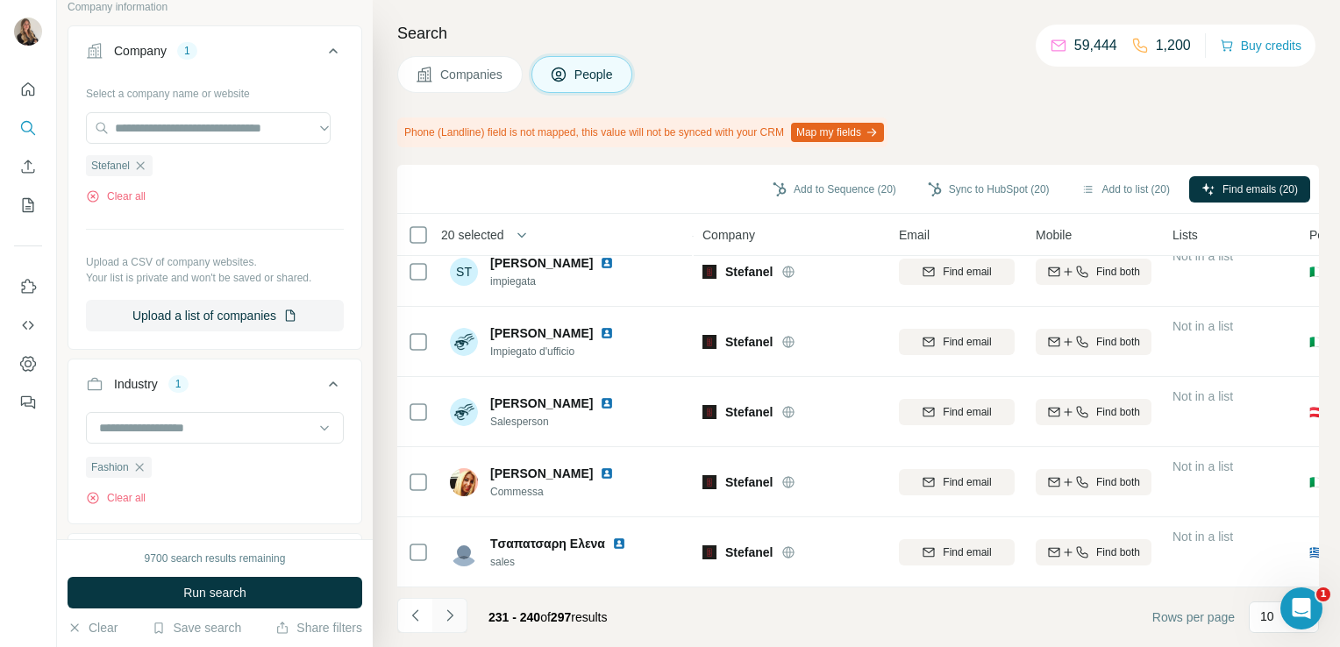
click at [452, 619] on icon "Navigate to next page" at bounding box center [450, 616] width 18 height 18
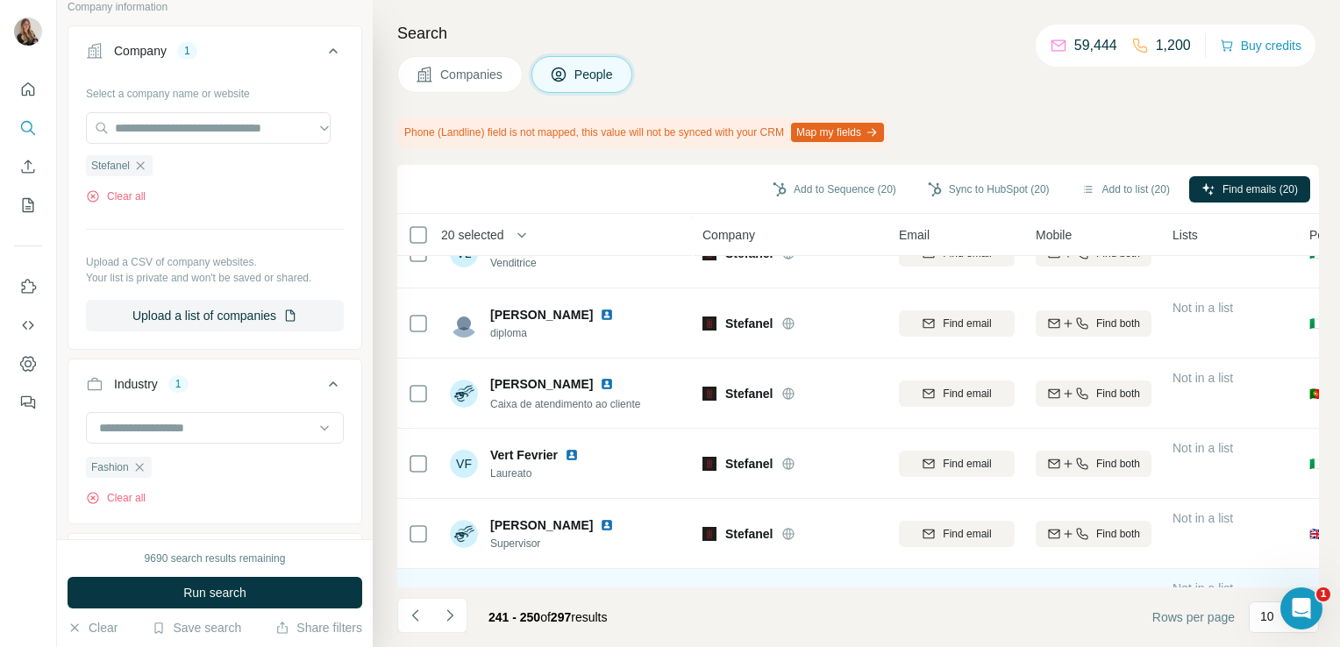
scroll to position [0, 0]
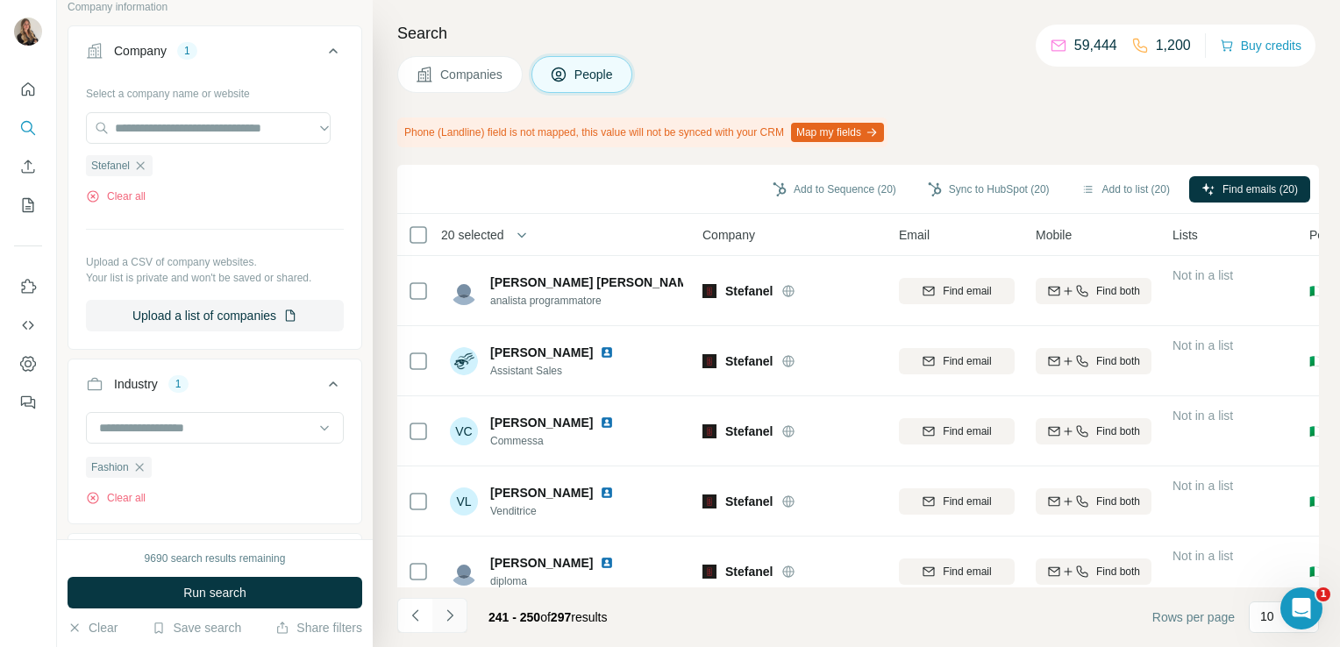
click at [451, 623] on icon "Navigate to next page" at bounding box center [450, 616] width 18 height 18
click at [451, 615] on icon "Navigate to next page" at bounding box center [449, 614] width 6 height 11
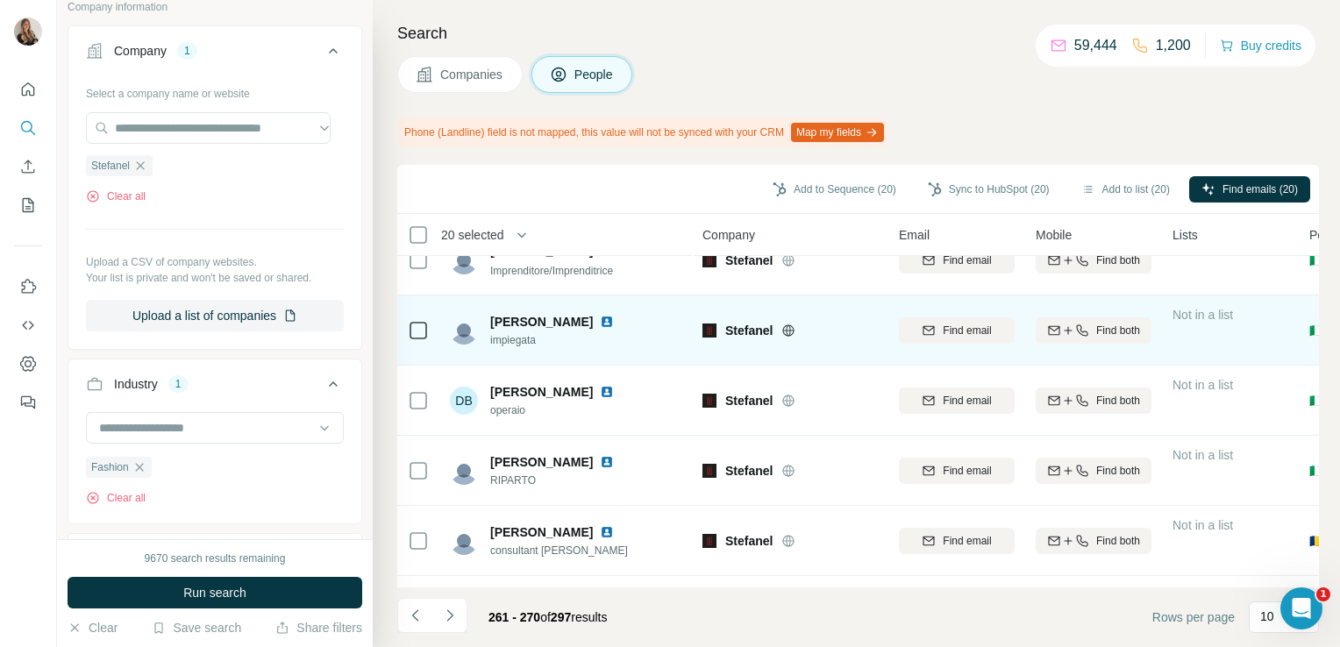
scroll to position [24, 0]
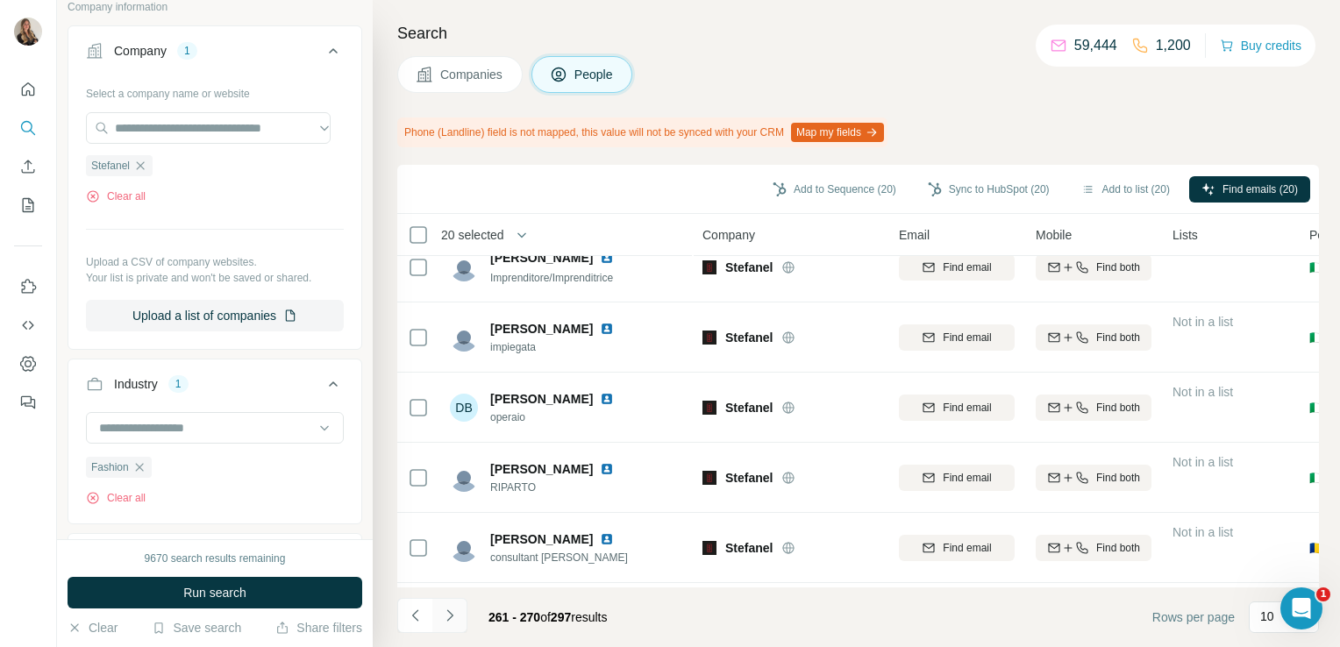
click at [449, 608] on icon "Navigate to next page" at bounding box center [450, 616] width 18 height 18
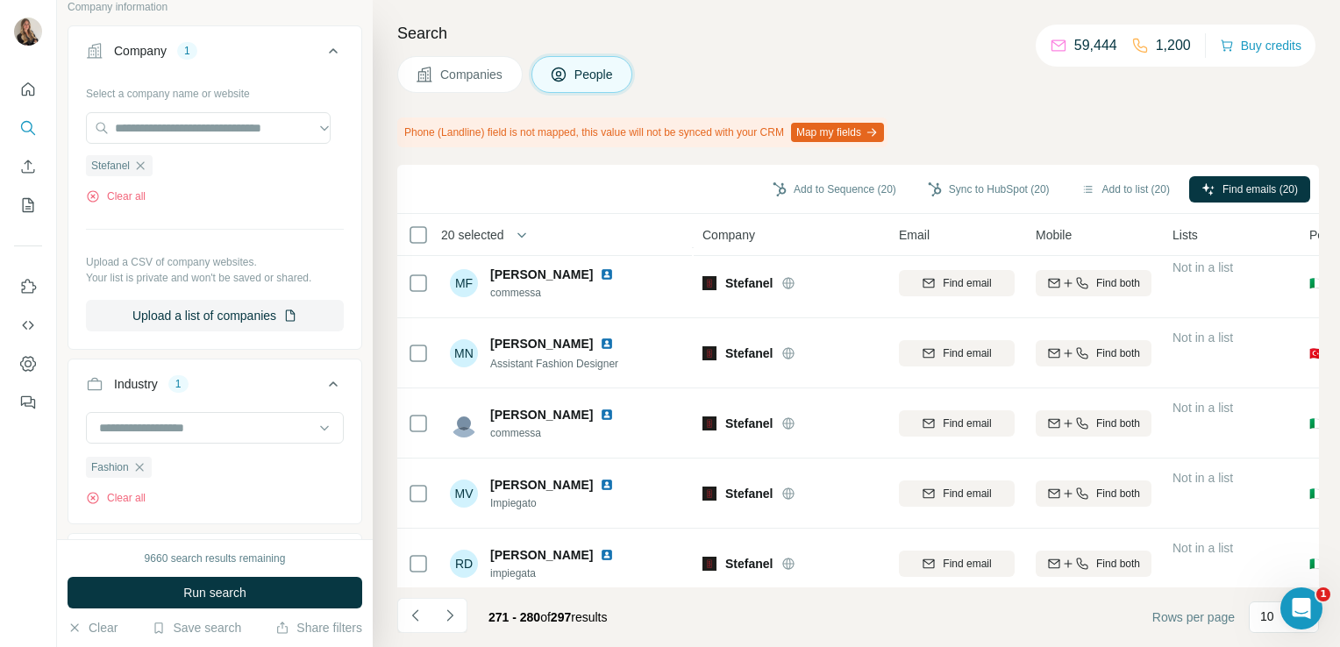
scroll to position [378, 0]
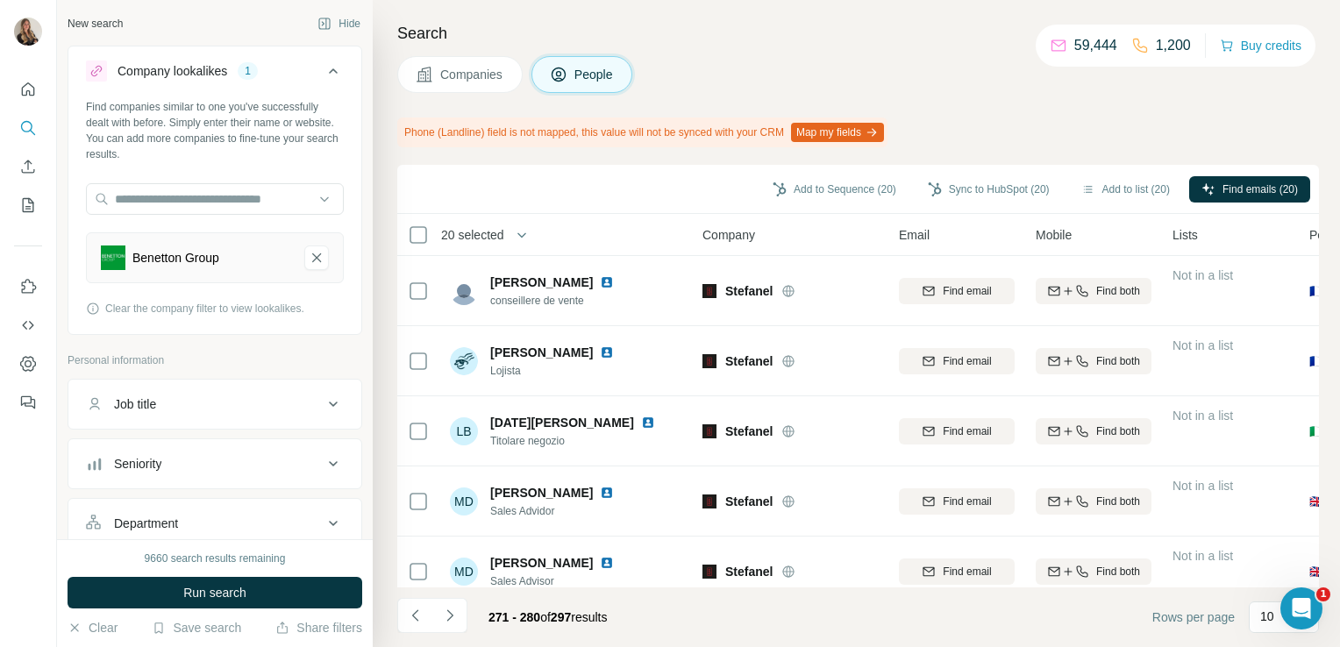
scroll to position [627, 0]
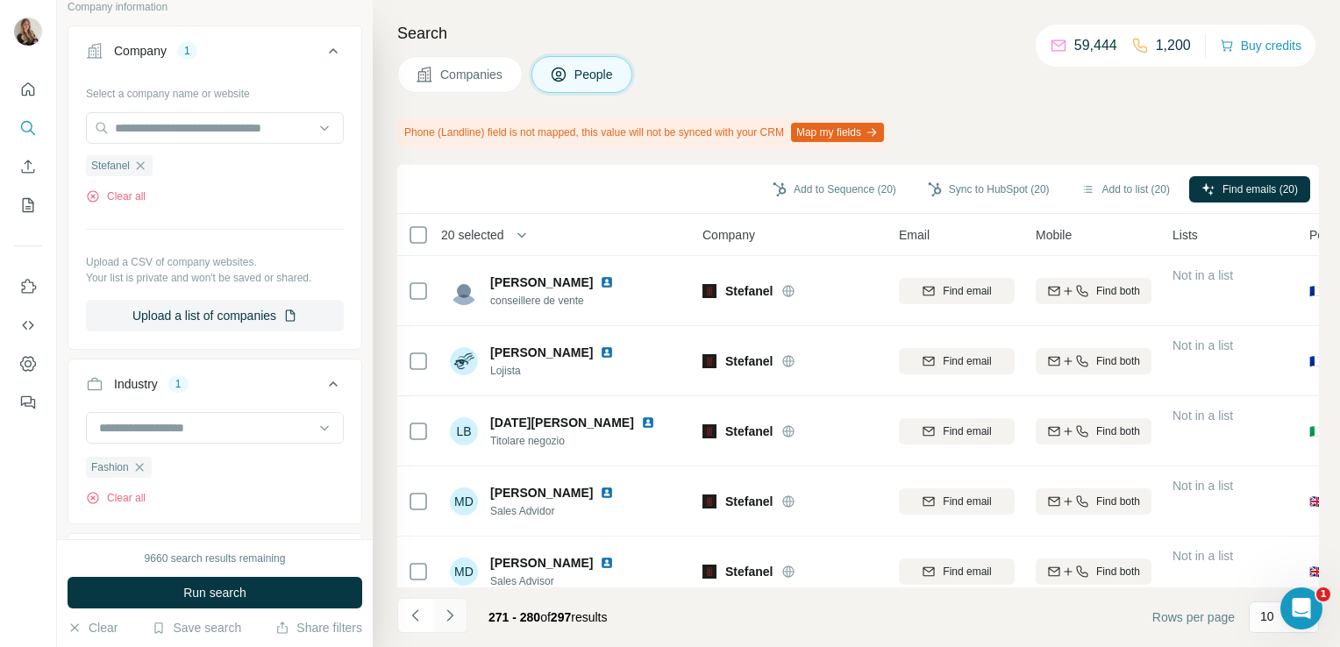
click at [449, 612] on icon "Navigate to next page" at bounding box center [449, 614] width 6 height 11
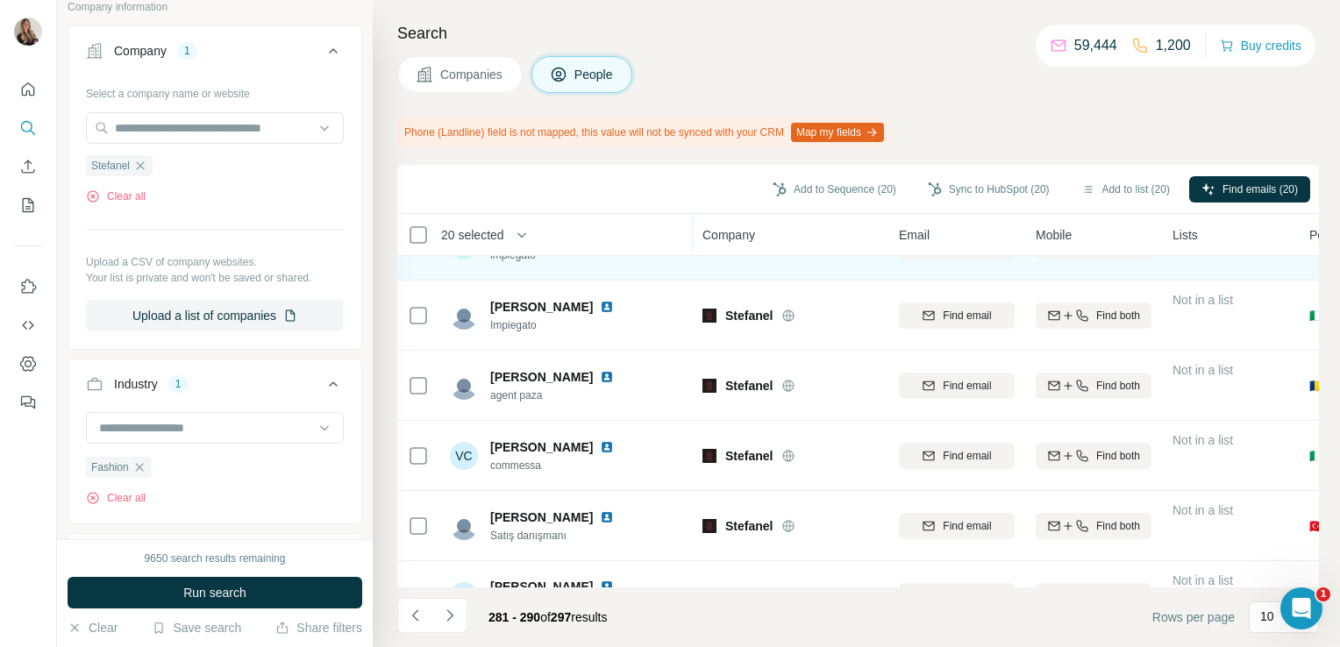
scroll to position [45, 0]
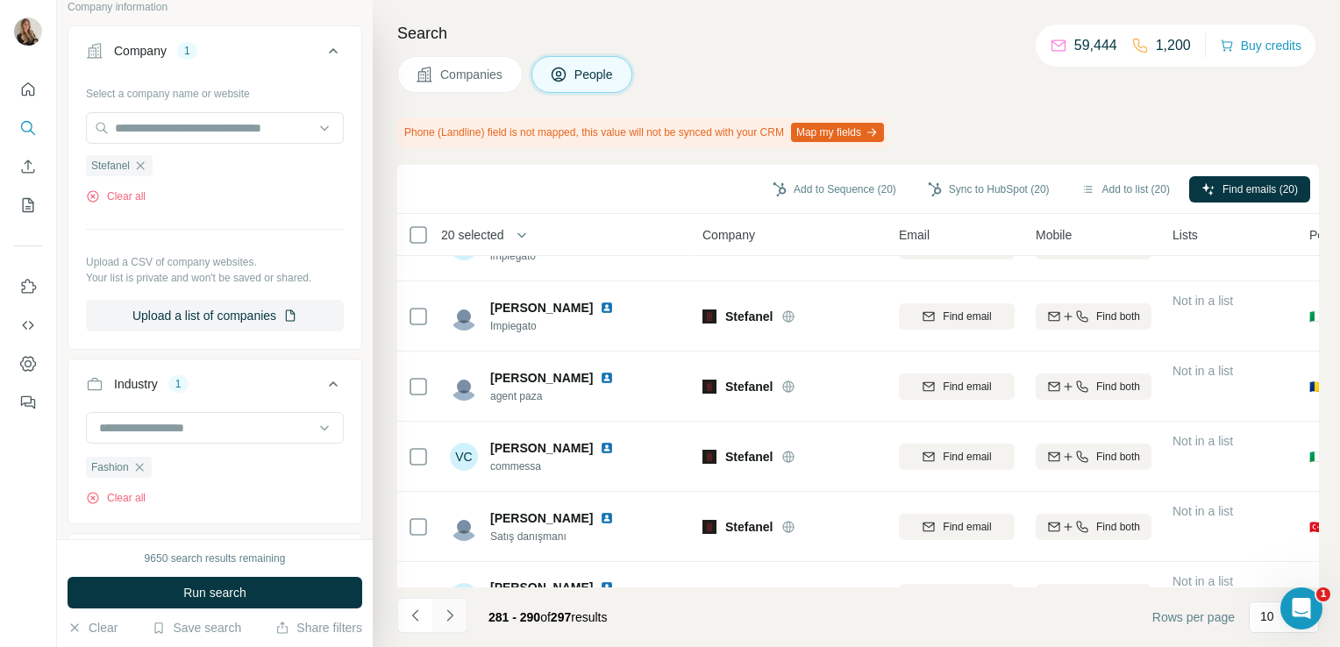
click at [442, 622] on icon "Navigate to next page" at bounding box center [450, 616] width 18 height 18
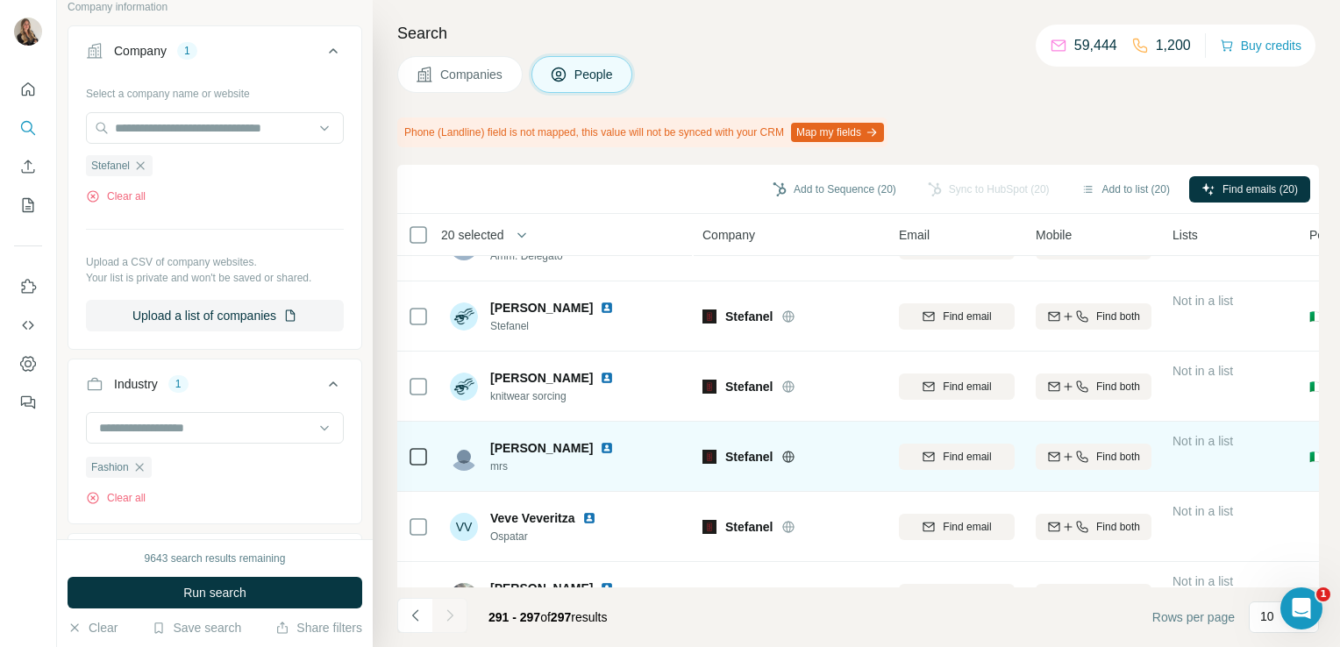
scroll to position [0, 0]
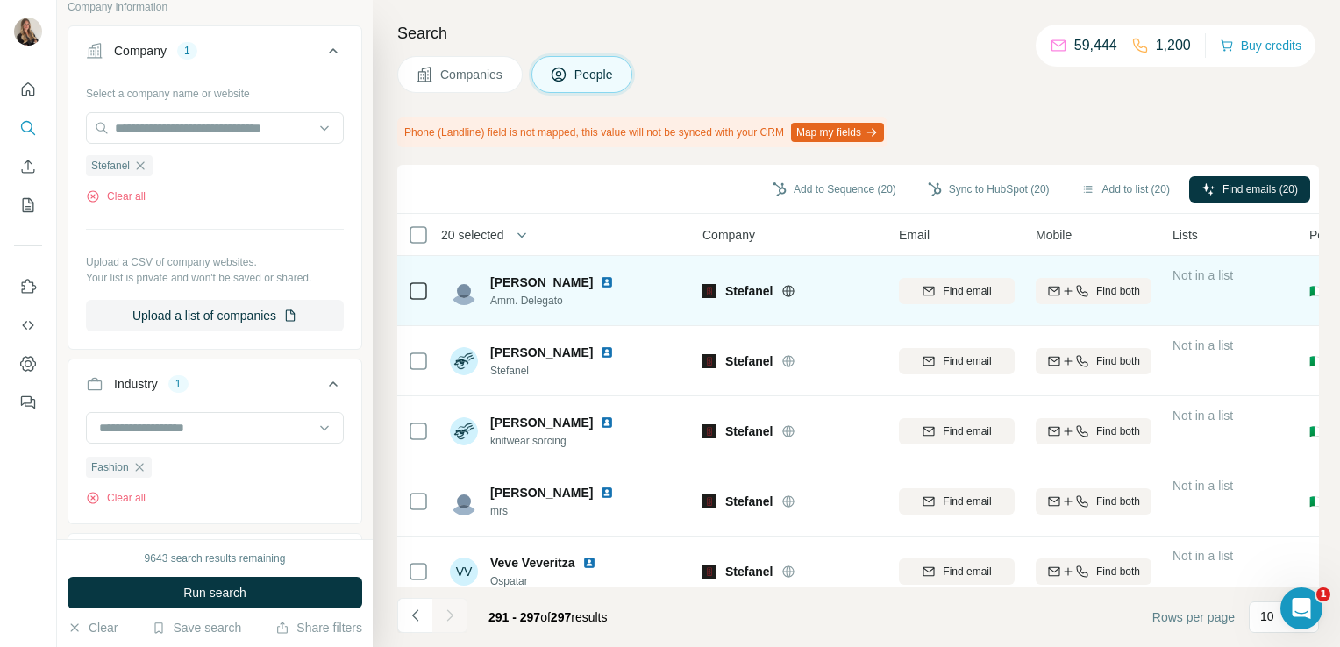
click at [600, 279] on img at bounding box center [607, 282] width 14 height 14
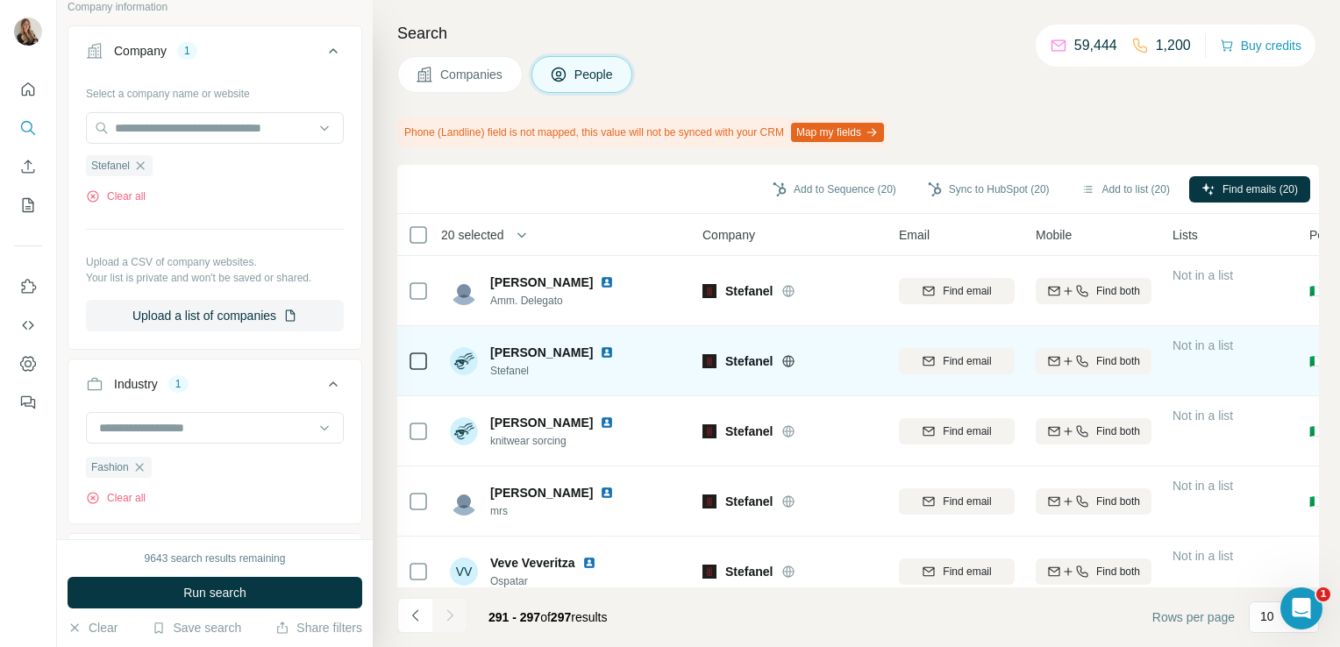
scroll to position [167, 0]
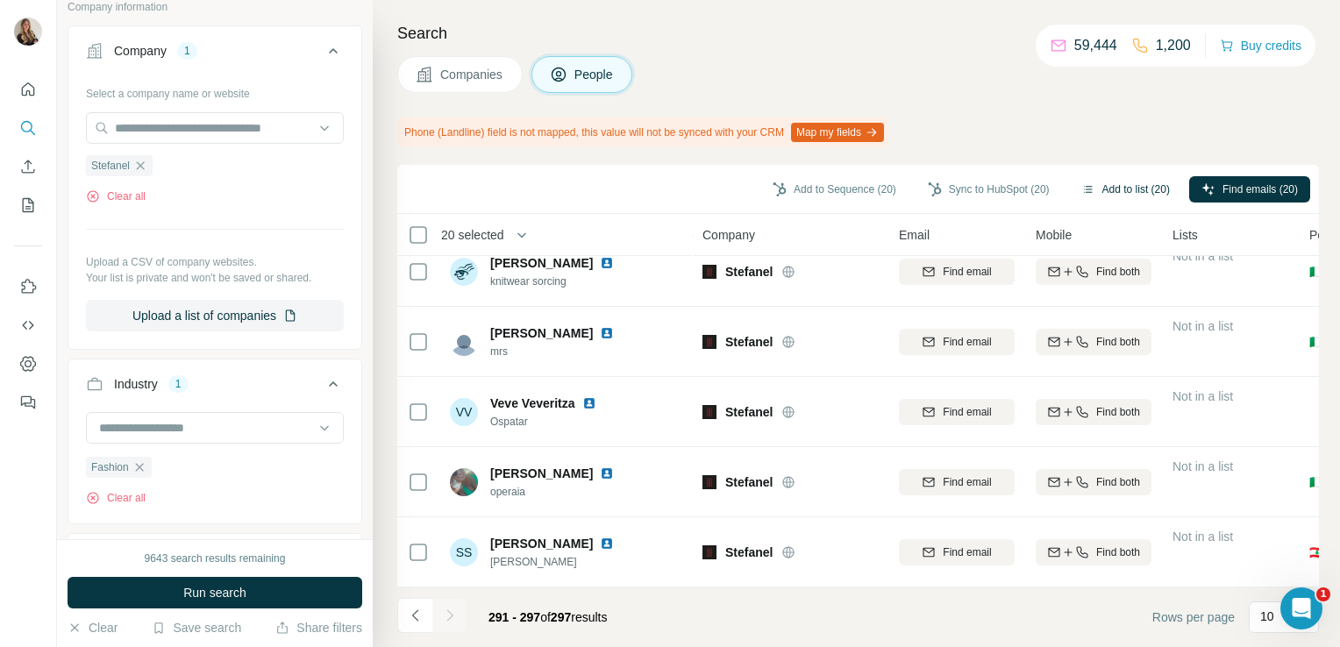
click at [1104, 193] on button "Add to list (20)" at bounding box center [1125, 189] width 113 height 26
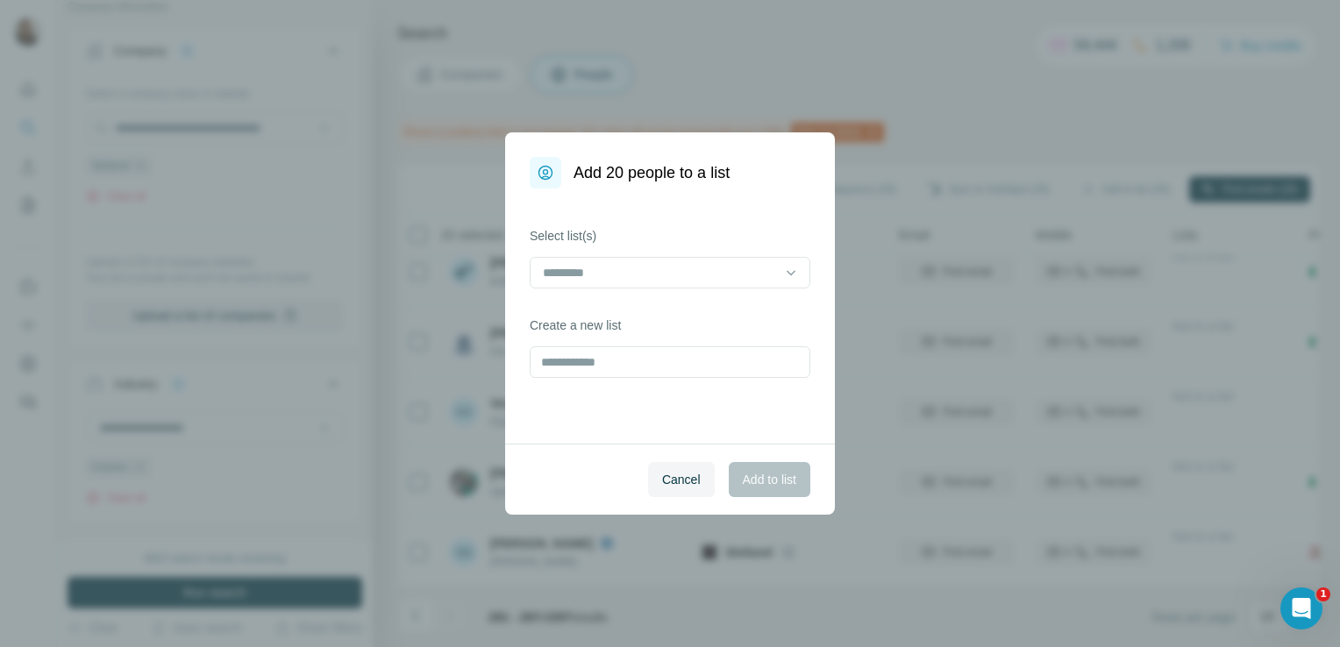
click at [604, 382] on div "Select list(s) Create a new list" at bounding box center [670, 315] width 330 height 255
click at [593, 363] on input "text" at bounding box center [670, 362] width 281 height 32
type input "********"
click at [771, 480] on span "Add to list" at bounding box center [769, 480] width 53 height 18
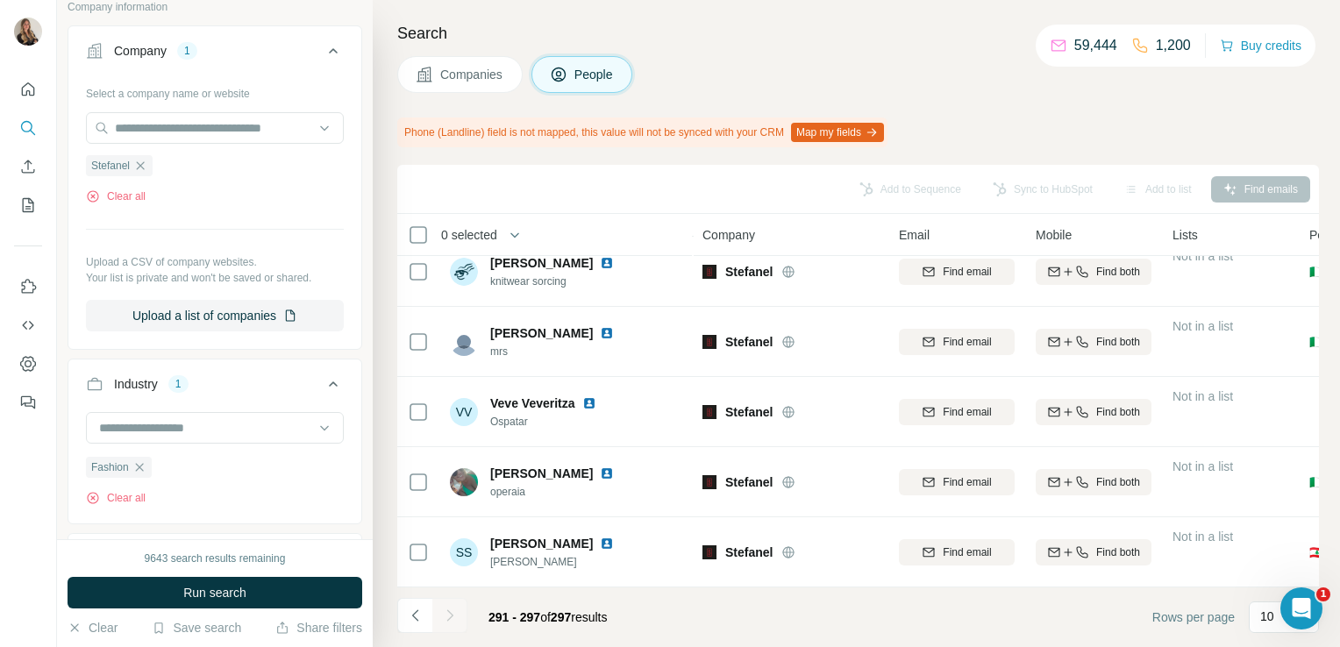
click at [423, 79] on icon at bounding box center [423, 74] width 15 height 15
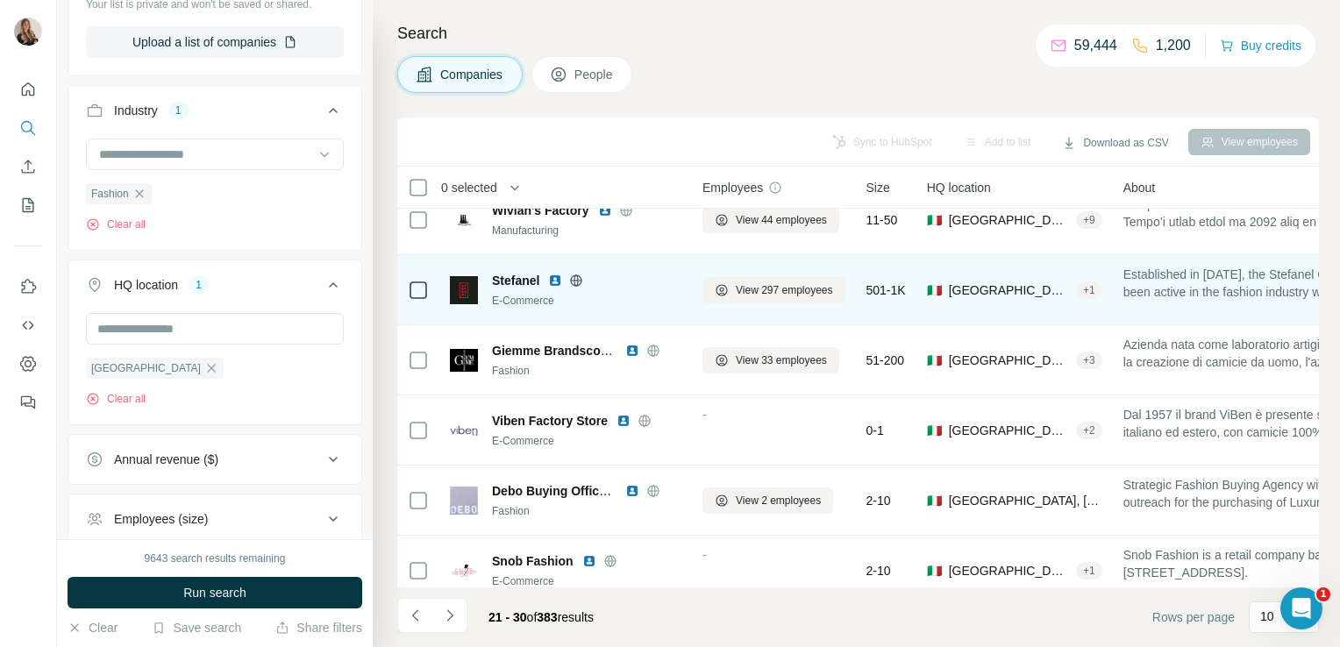
scroll to position [331, 0]
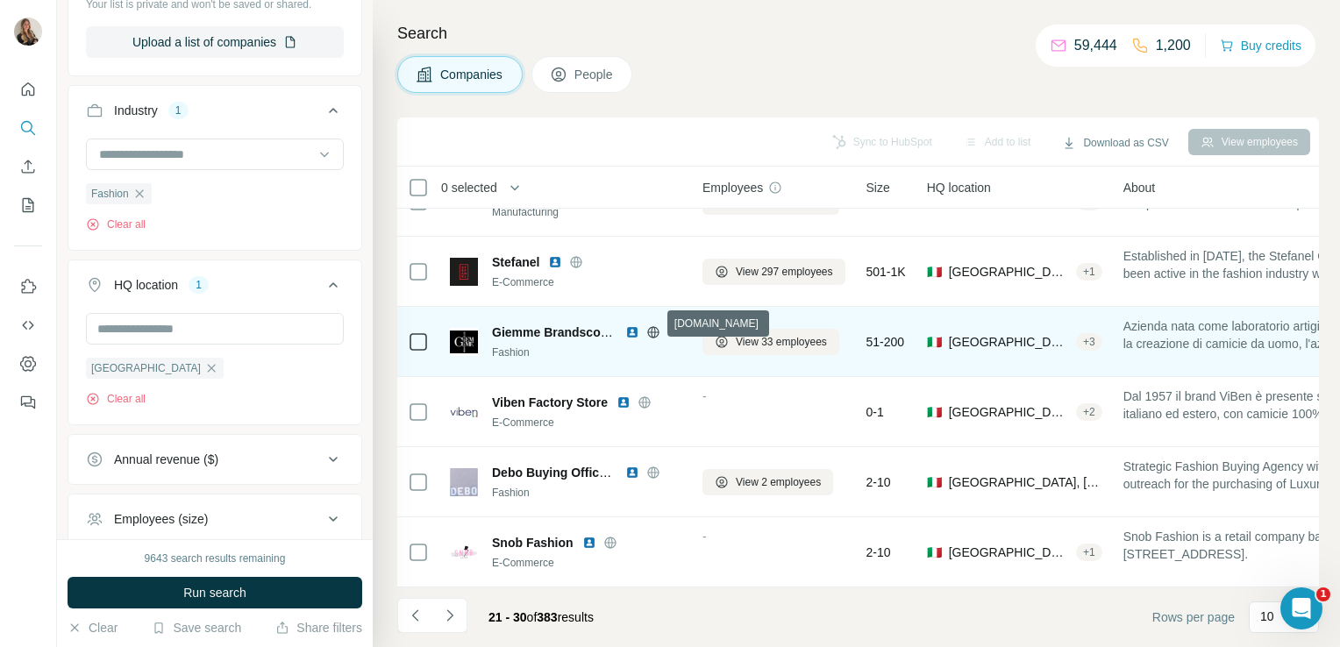
click at [657, 325] on icon at bounding box center [653, 332] width 14 height 14
click at [757, 339] on span "View 33 employees" at bounding box center [781, 342] width 91 height 16
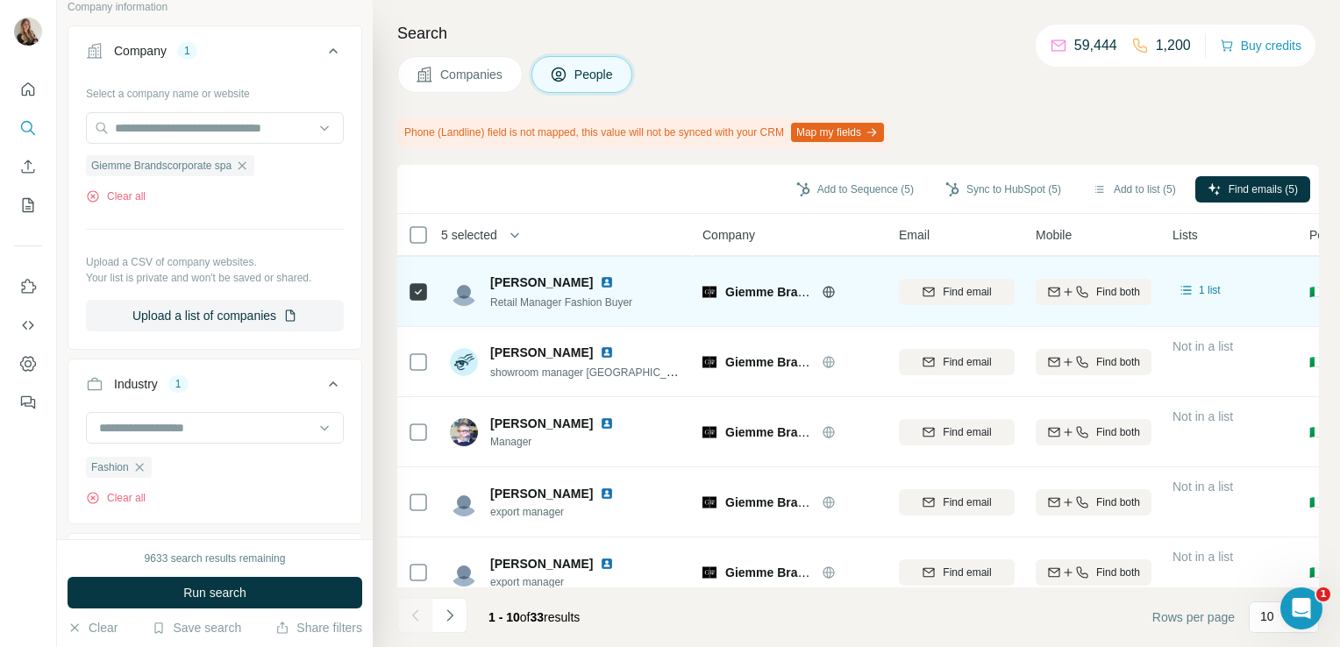
scroll to position [378, 0]
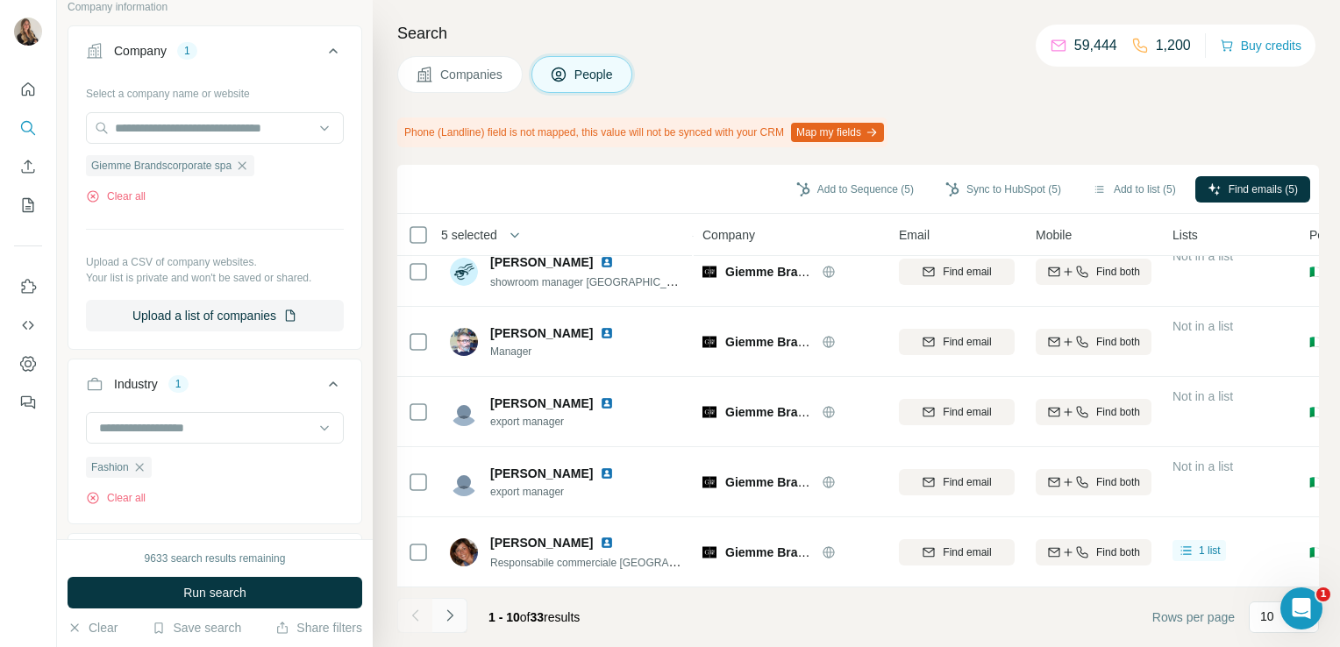
click at [459, 610] on button "Navigate to next page" at bounding box center [449, 615] width 35 height 35
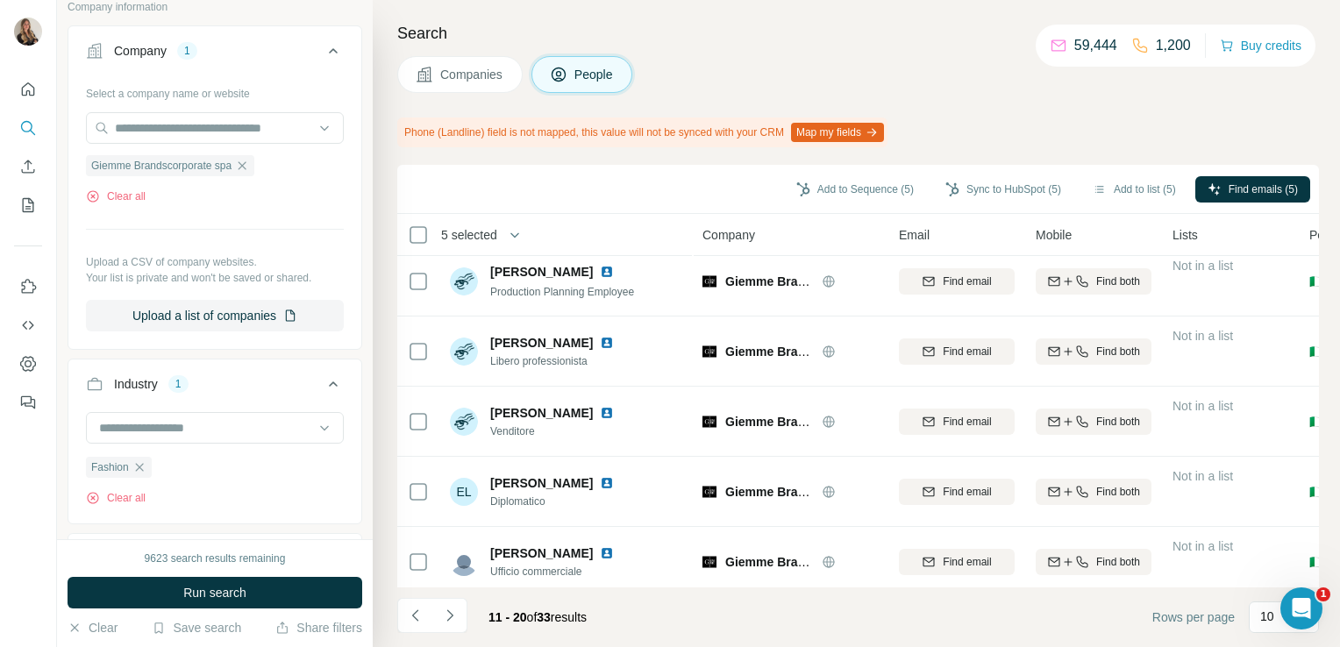
scroll to position [0, 0]
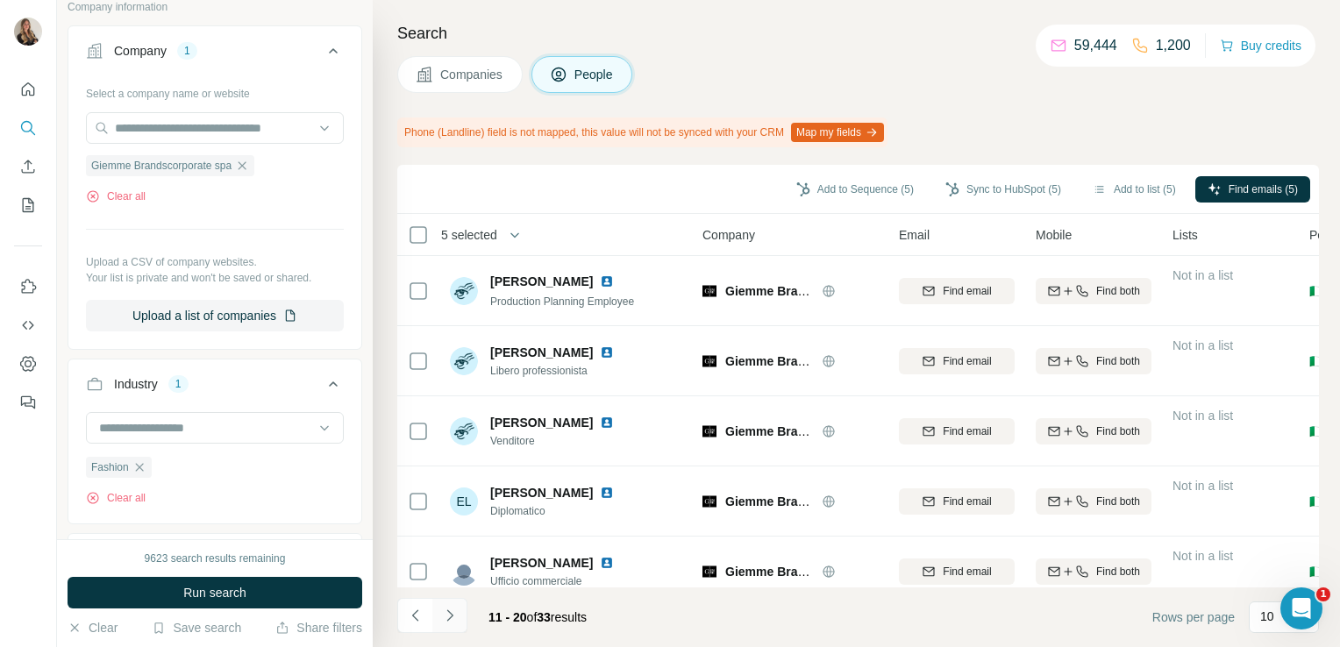
click at [448, 615] on icon "Navigate to next page" at bounding box center [450, 616] width 18 height 18
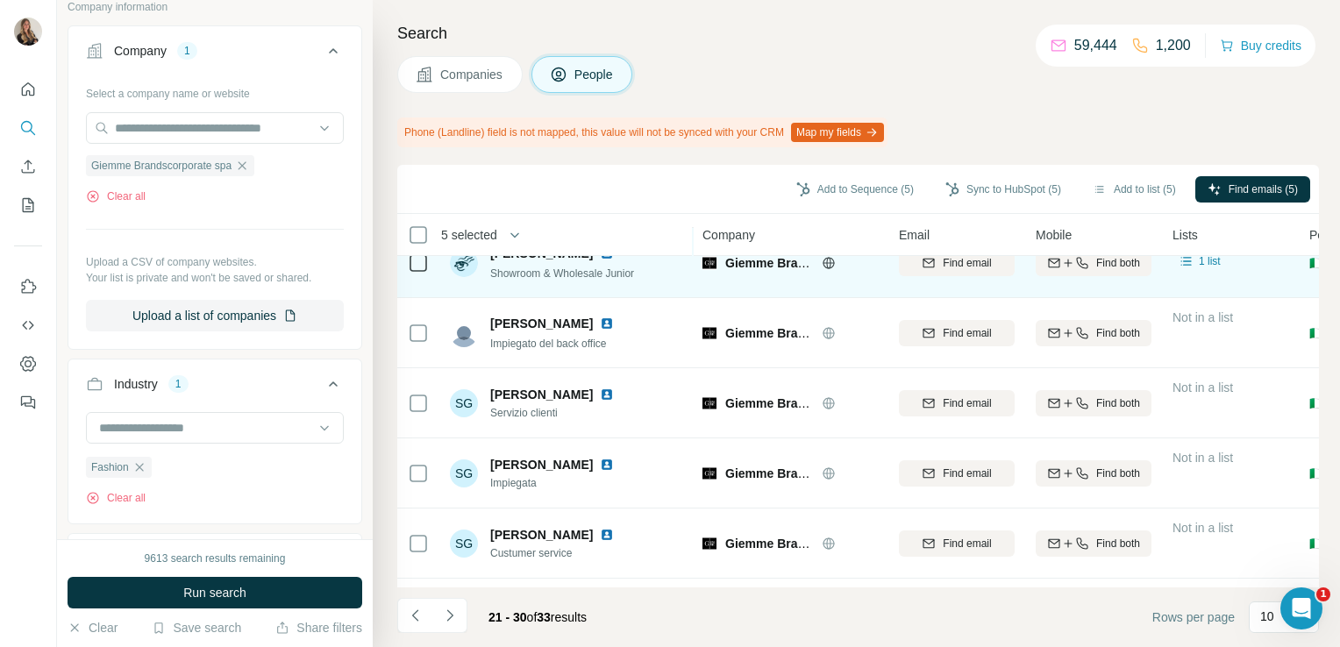
scroll to position [378, 0]
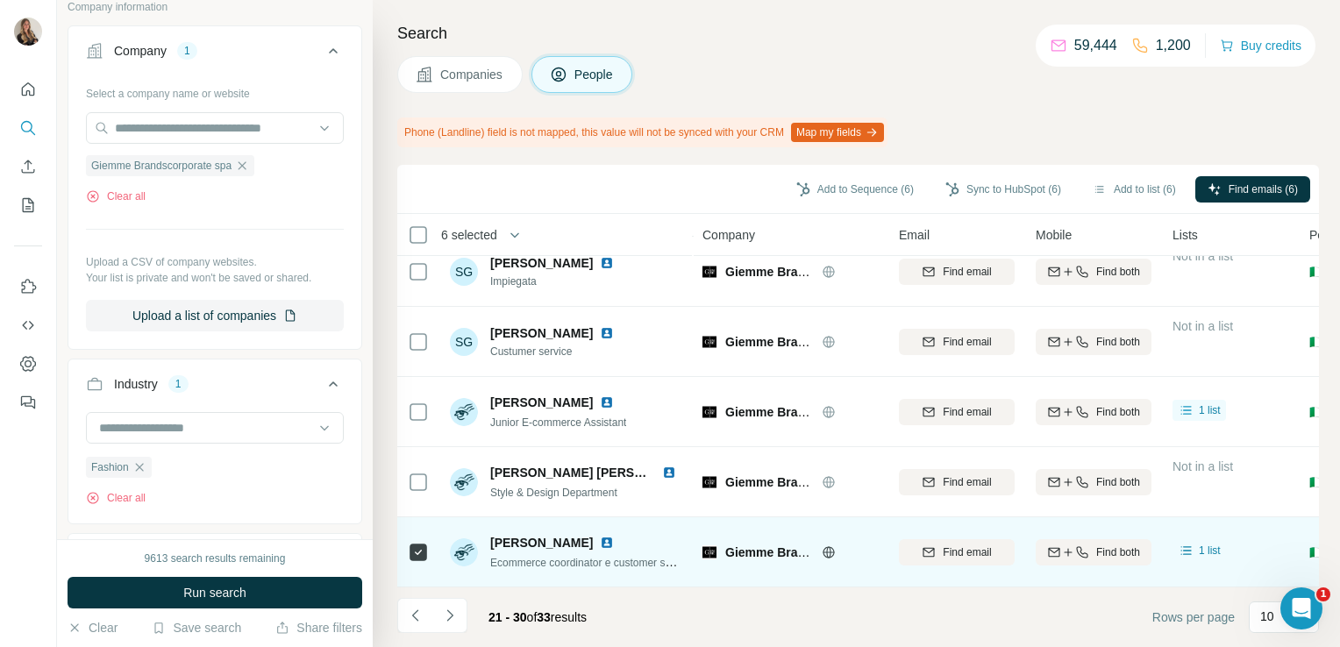
click at [600, 538] on img at bounding box center [607, 543] width 14 height 14
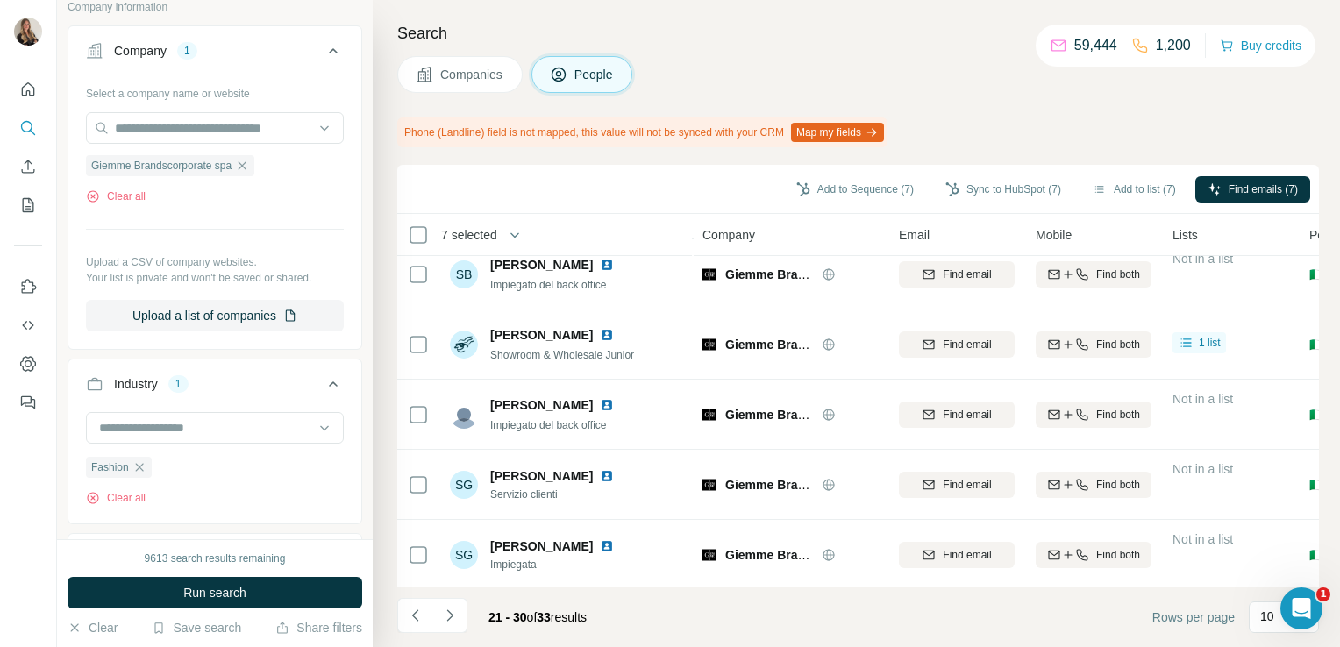
scroll to position [0, 0]
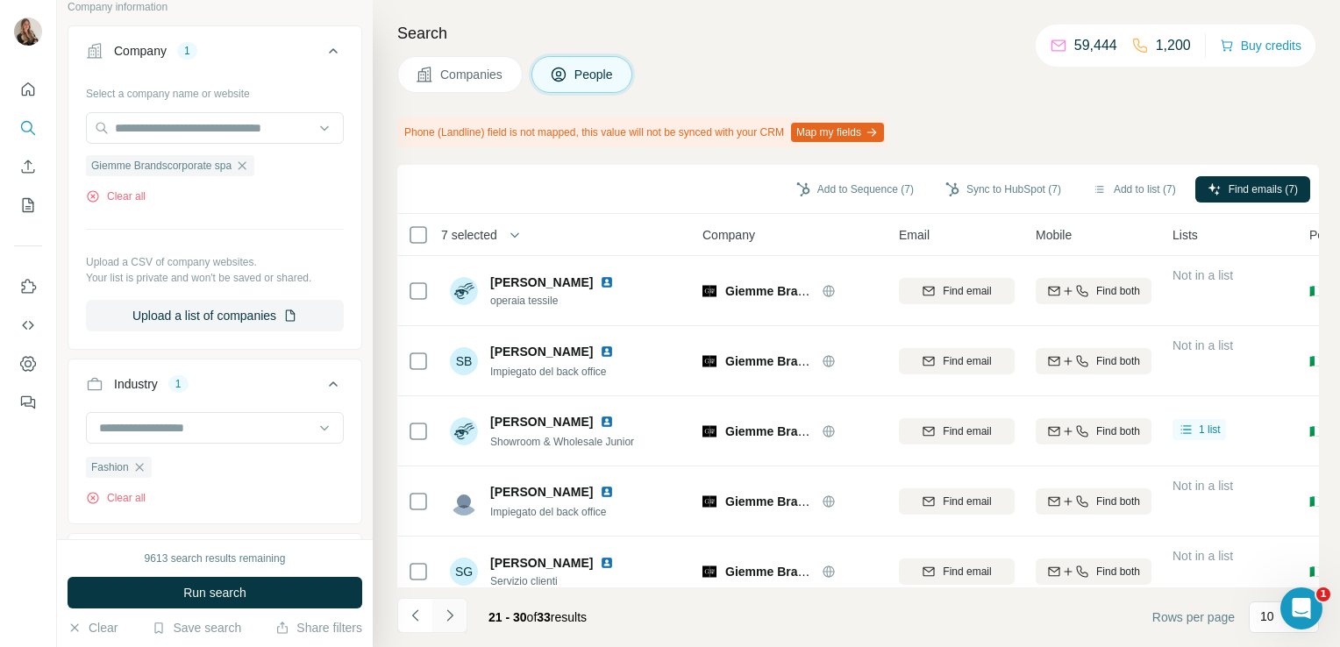
click at [455, 608] on icon "Navigate to next page" at bounding box center [450, 616] width 18 height 18
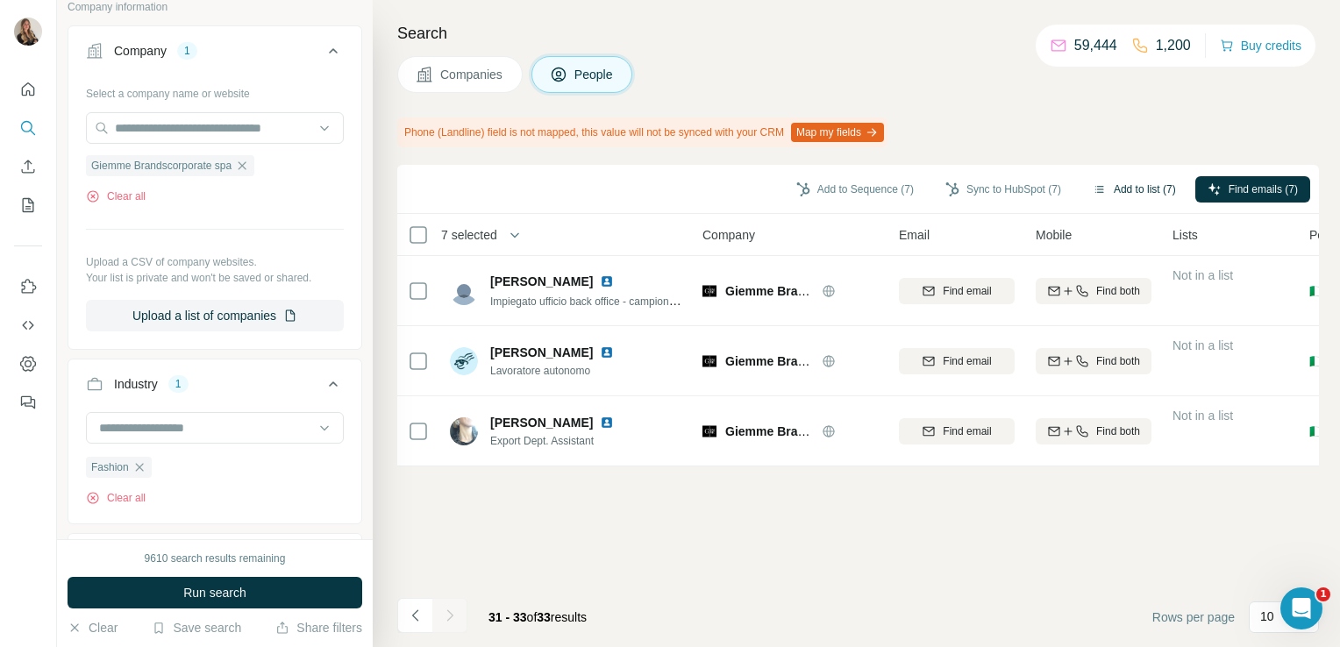
click at [1110, 195] on button "Add to list (7)" at bounding box center [1134, 189] width 108 height 26
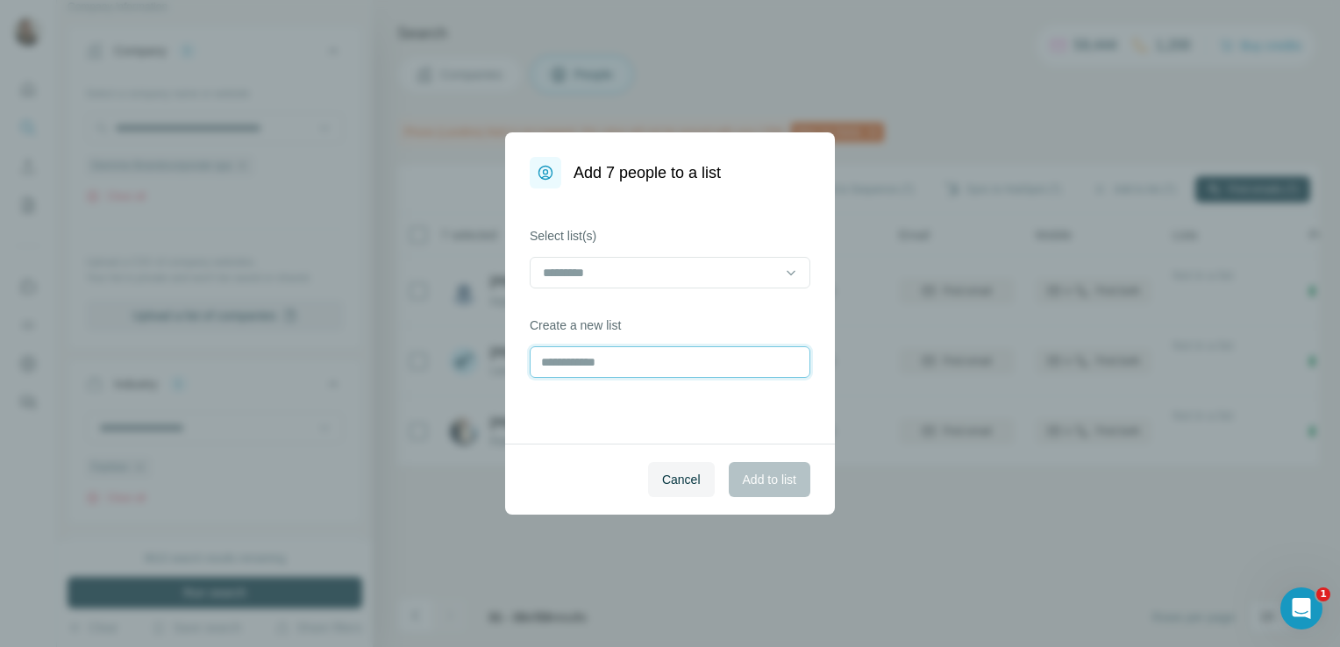
click at [589, 369] on input "text" at bounding box center [670, 362] width 281 height 32
type input "**********"
click at [786, 478] on span "Add to list" at bounding box center [769, 480] width 53 height 18
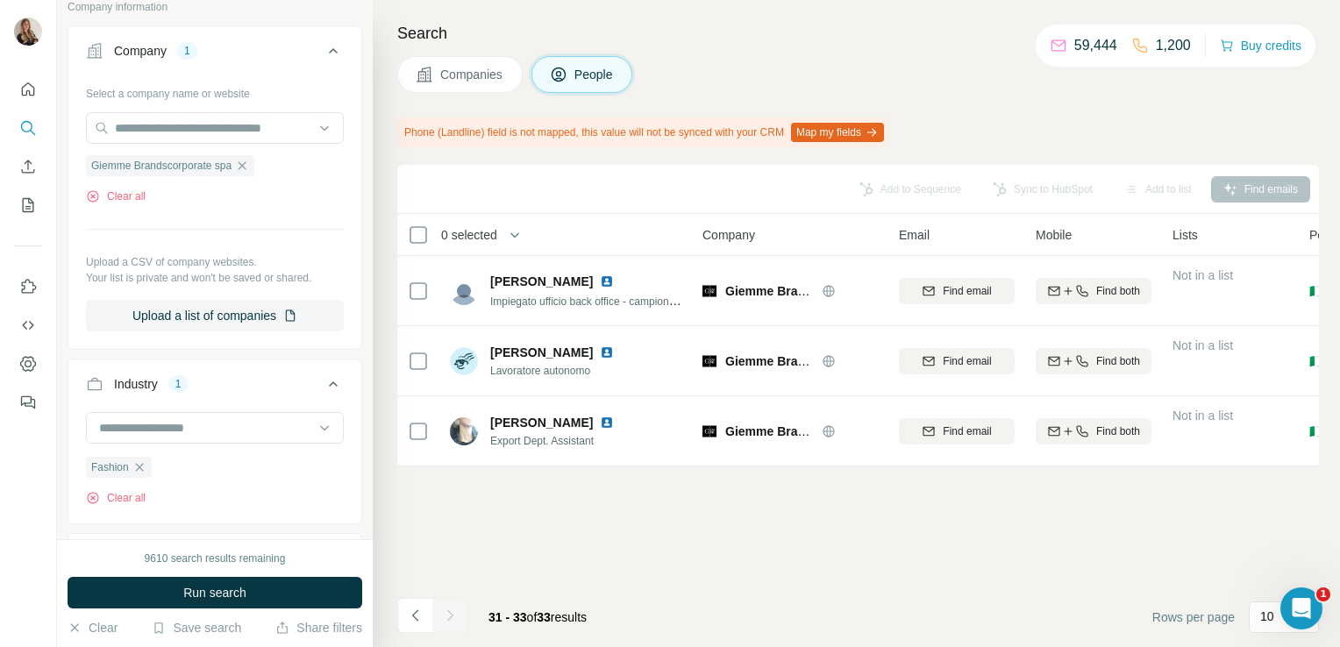
click at [501, 86] on button "Companies" at bounding box center [459, 74] width 125 height 37
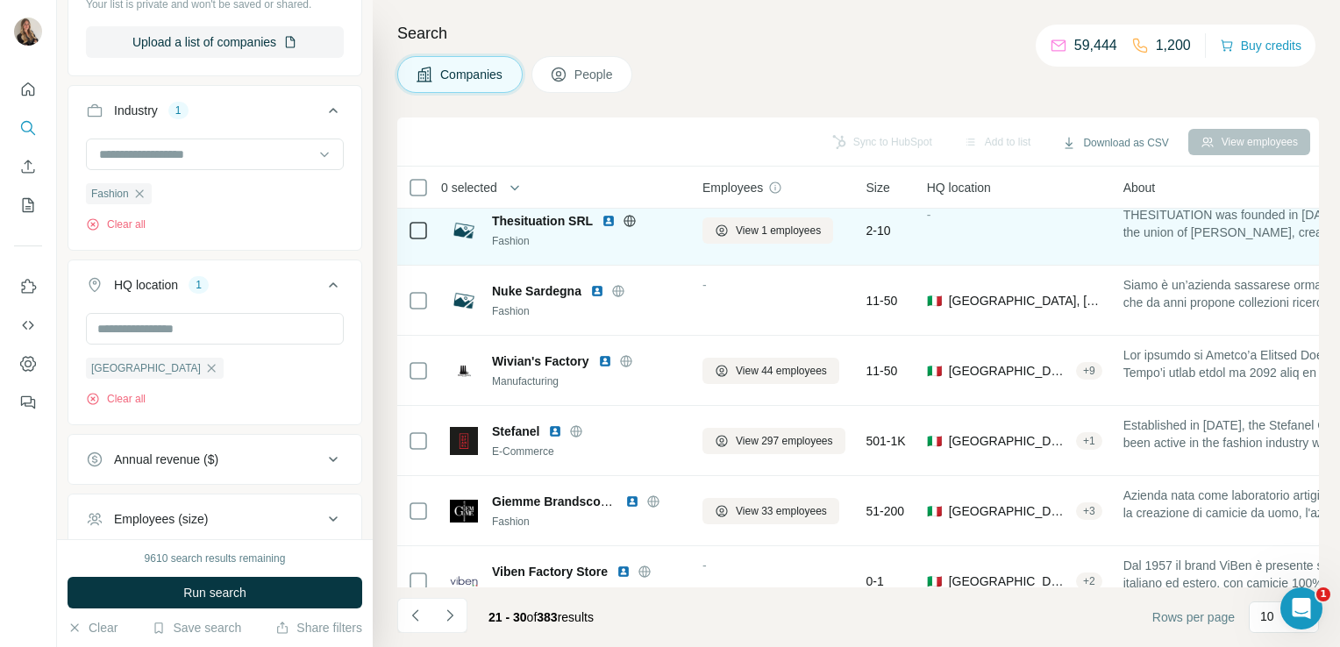
scroll to position [153, 0]
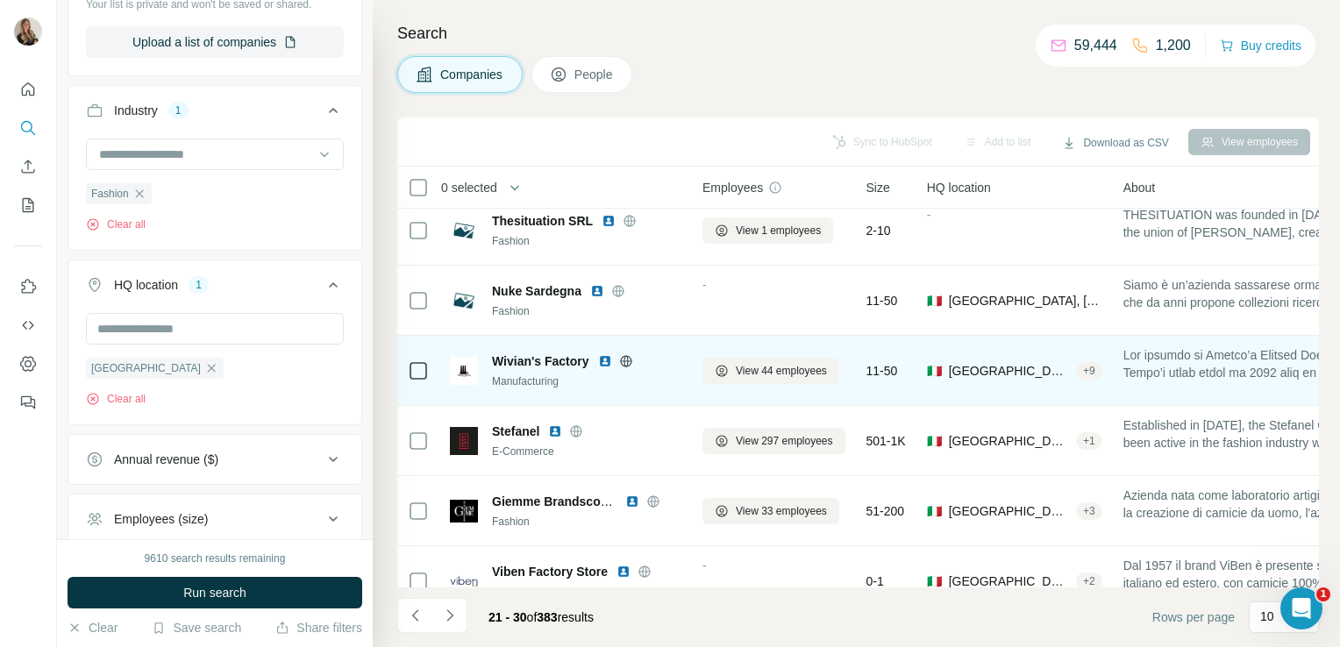
click at [624, 360] on icon at bounding box center [625, 360] width 4 height 11
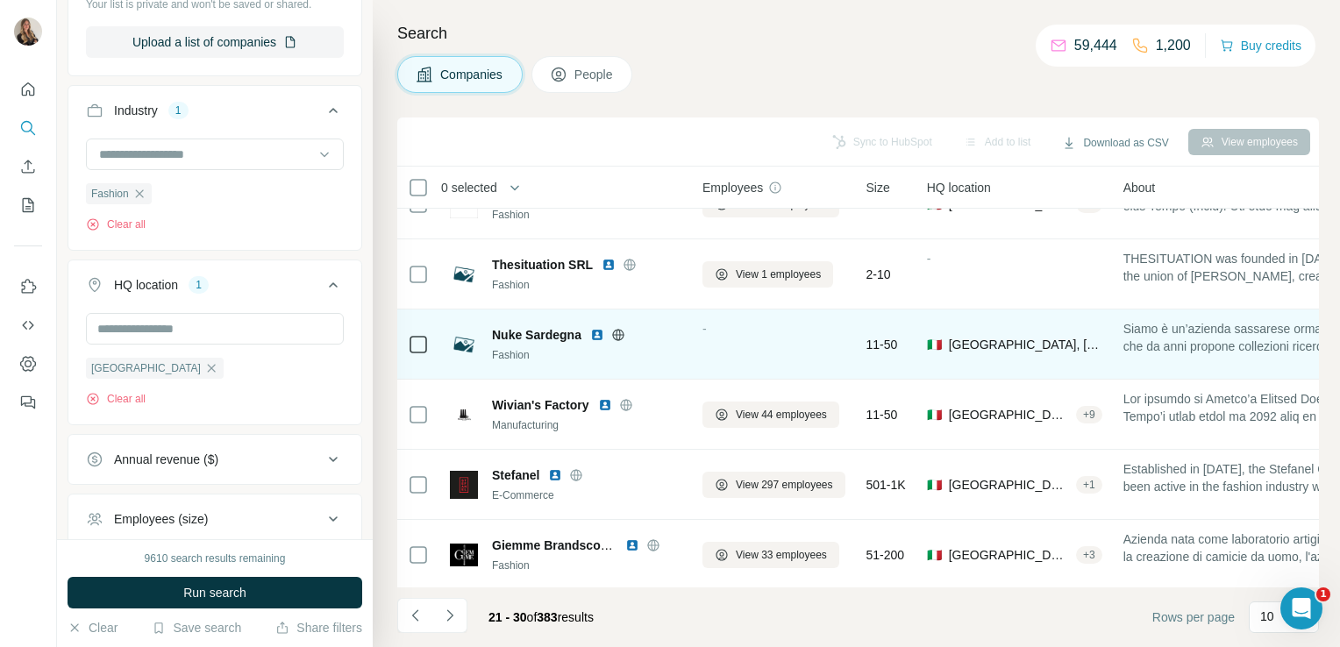
scroll to position [0, 0]
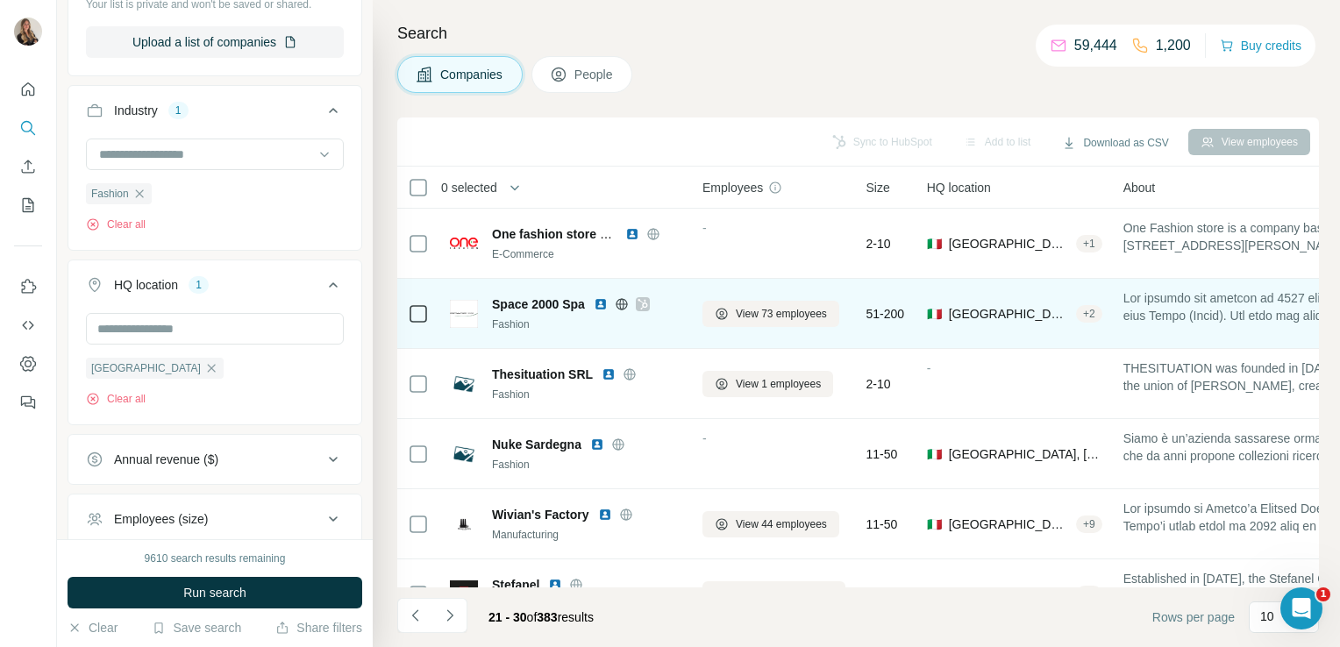
click at [629, 303] on icon at bounding box center [622, 304] width 14 height 14
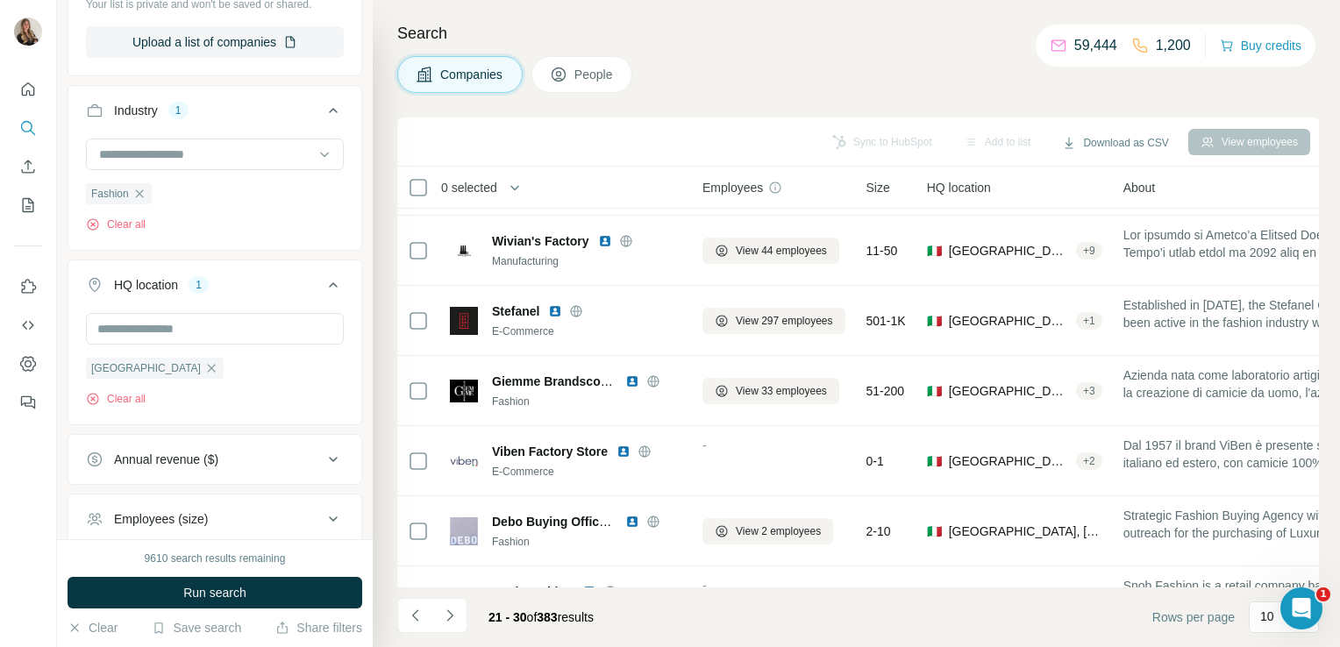
scroll to position [331, 0]
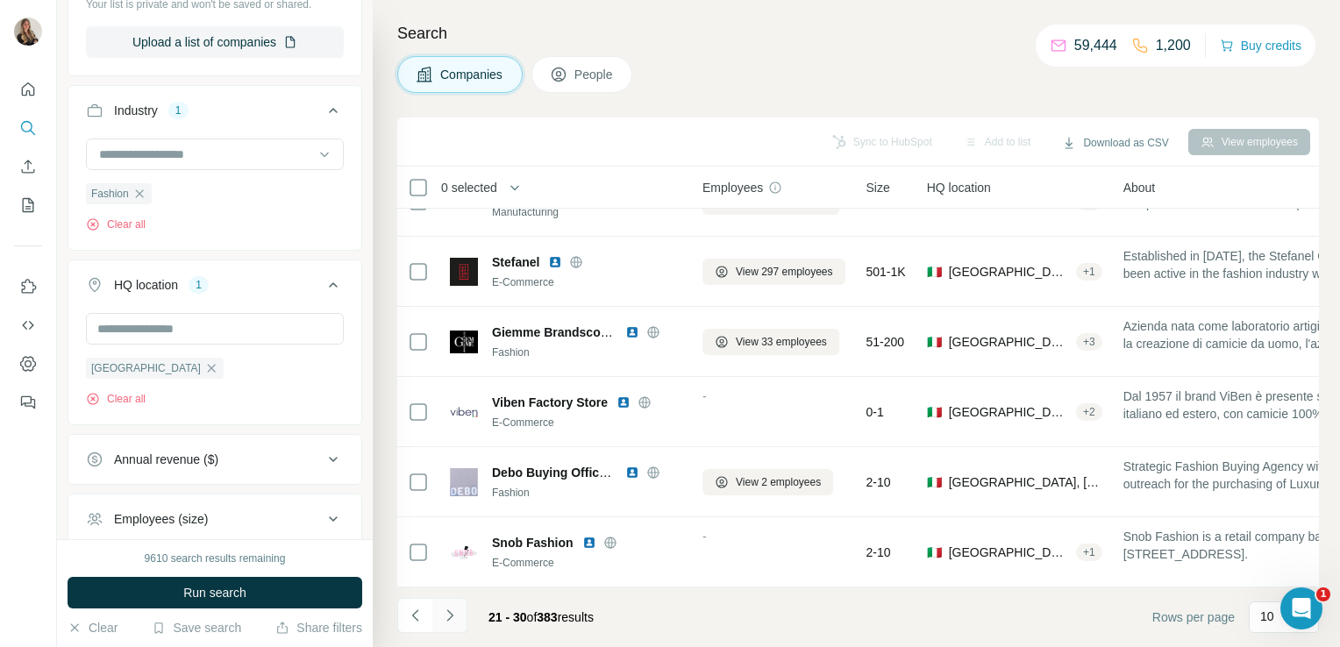
click at [455, 608] on icon "Navigate to next page" at bounding box center [450, 616] width 18 height 18
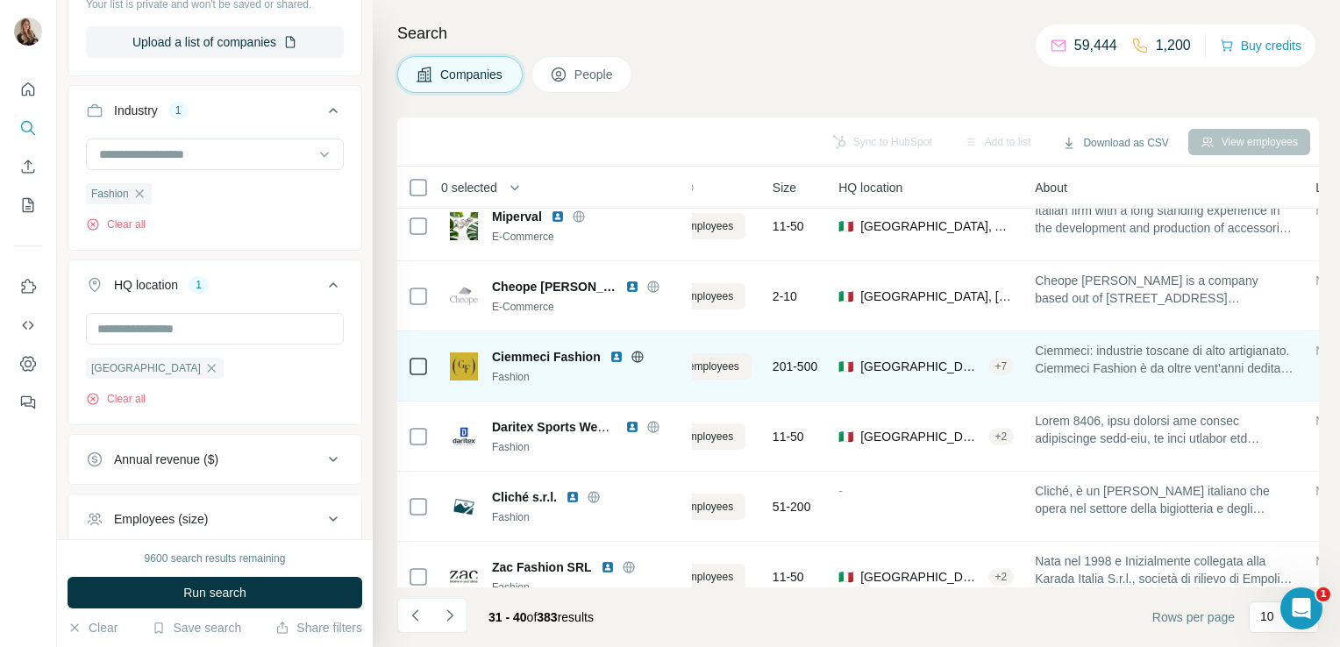
scroll to position [18, 0]
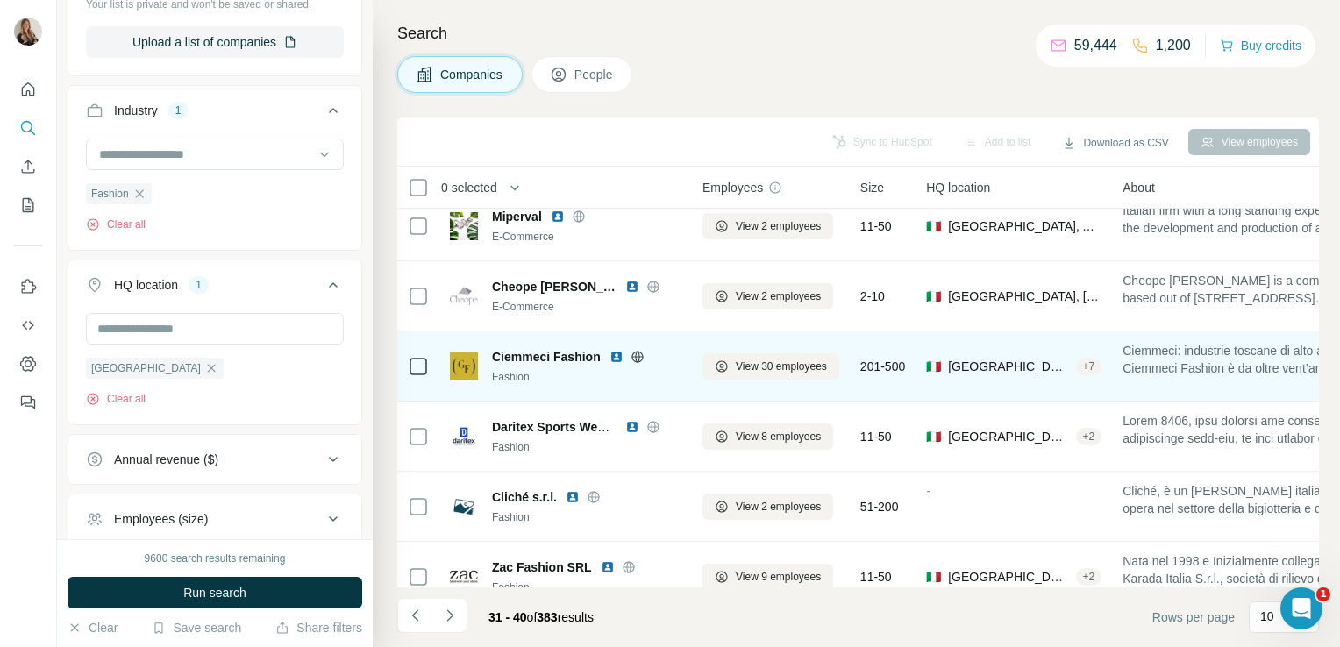
click at [641, 357] on icon at bounding box center [637, 357] width 14 height 14
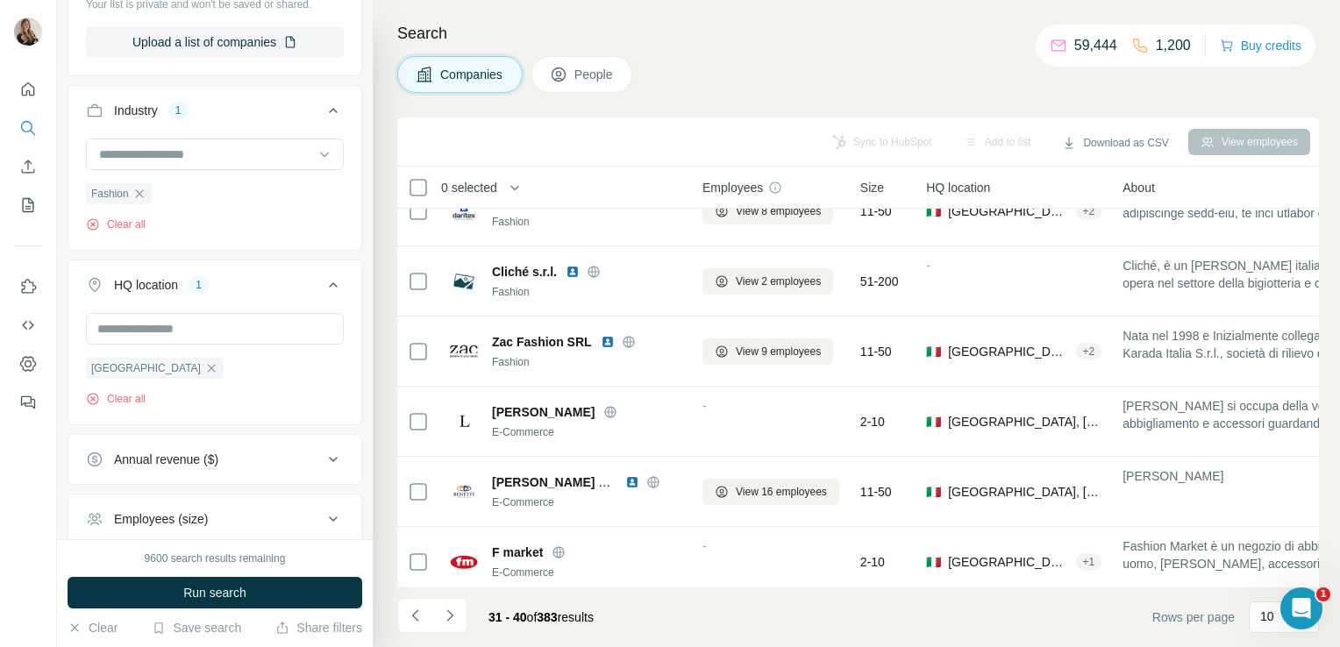
scroll to position [257, 0]
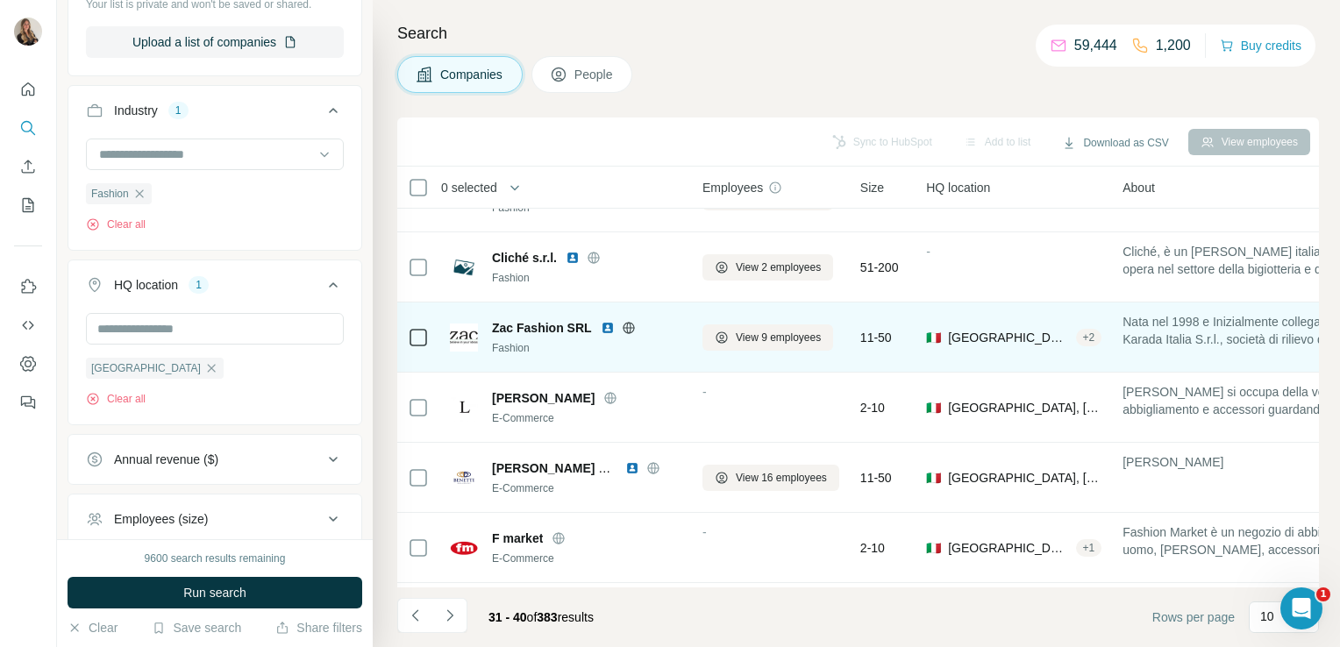
click at [628, 326] on icon at bounding box center [628, 327] width 4 height 11
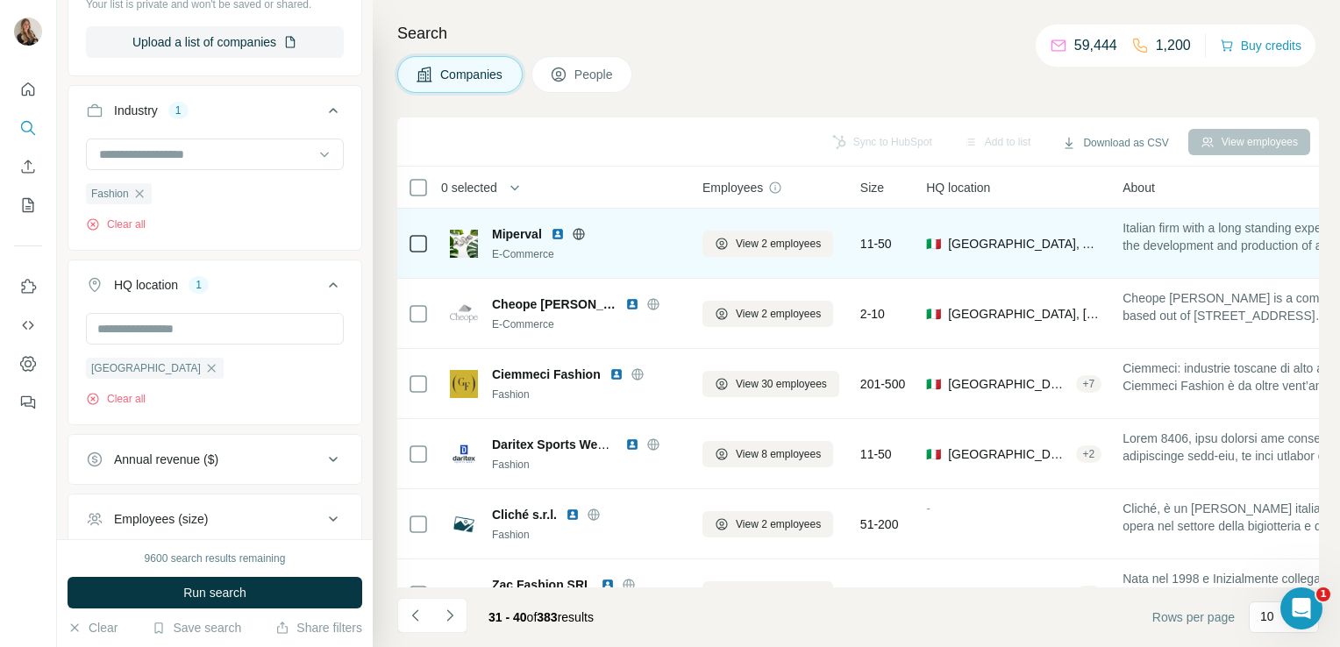
scroll to position [331, 0]
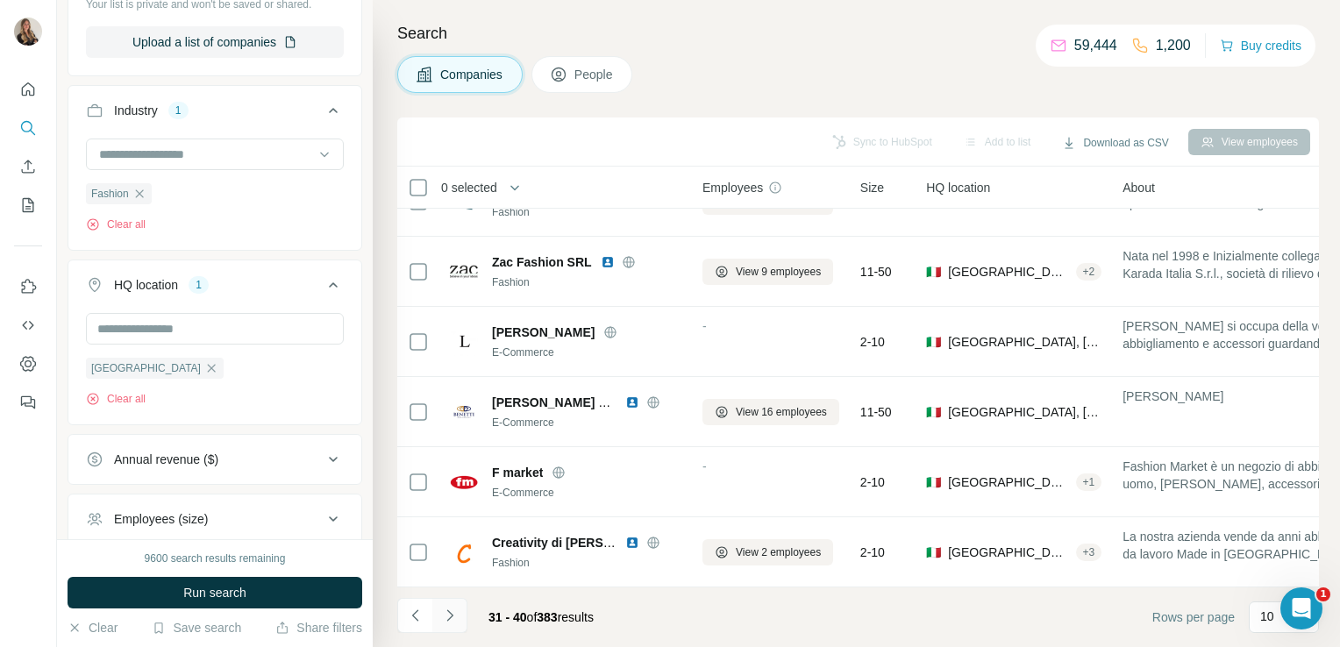
click at [444, 611] on icon "Navigate to next page" at bounding box center [450, 616] width 18 height 18
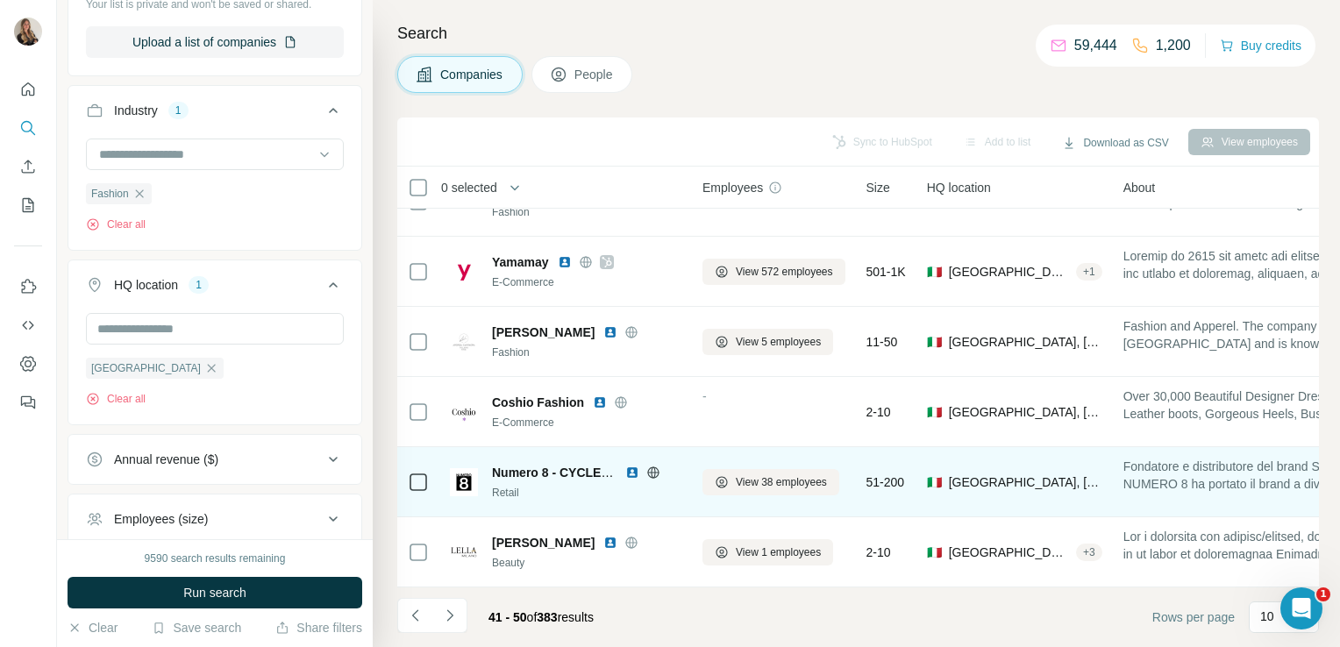
click at [653, 466] on icon at bounding box center [653, 473] width 14 height 14
click at [722, 475] on icon at bounding box center [722, 482] width 14 height 14
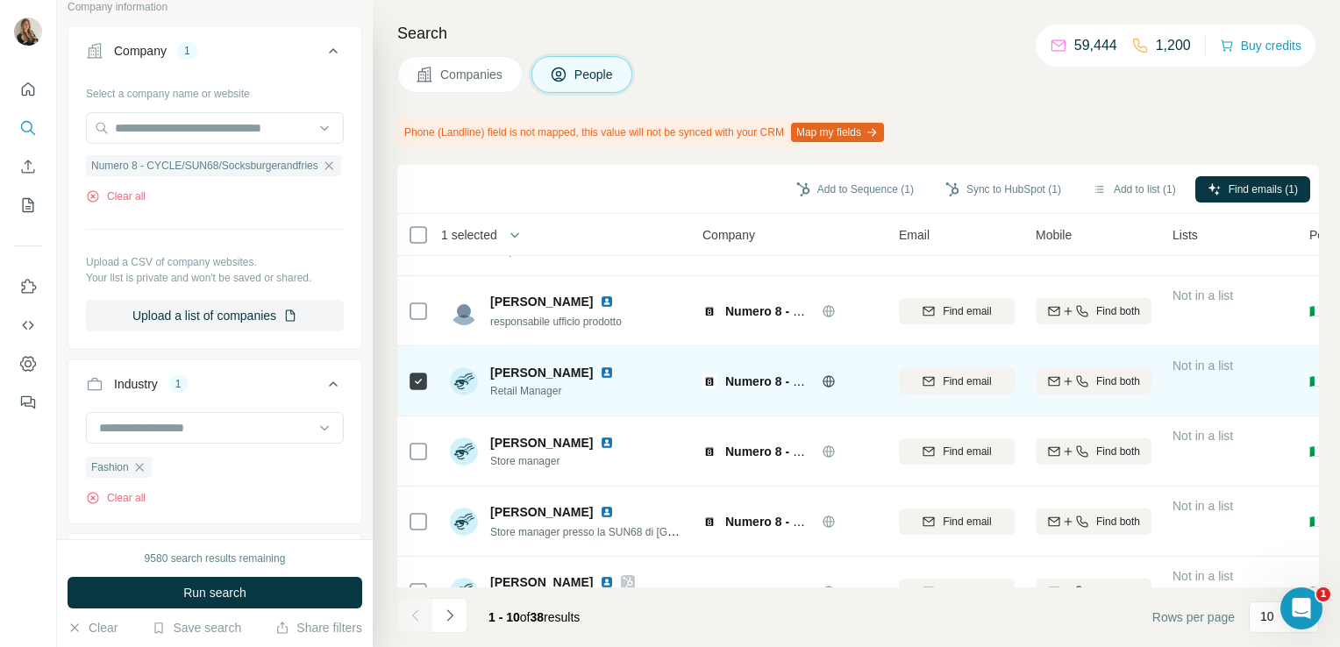
scroll to position [378, 0]
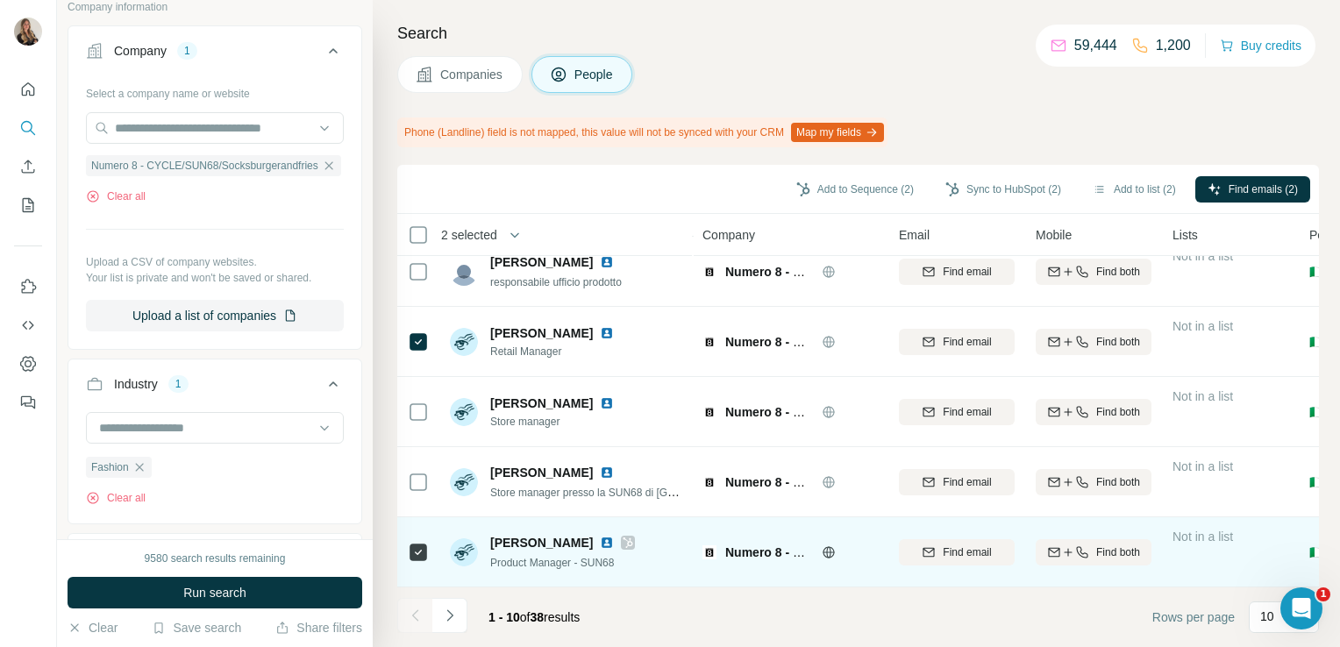
click at [629, 542] on div "nicoletta maccan Product Manager - SUN68" at bounding box center [562, 552] width 145 height 37
click at [629, 540] on icon at bounding box center [627, 543] width 11 height 14
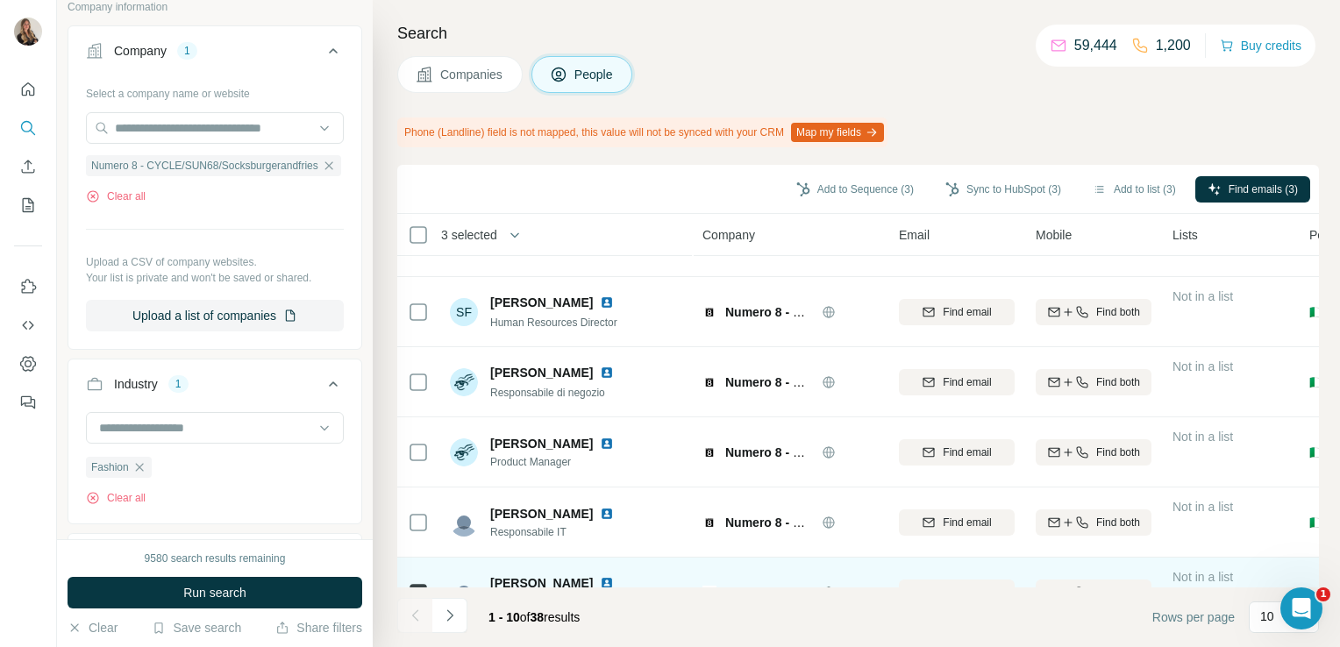
scroll to position [0, 0]
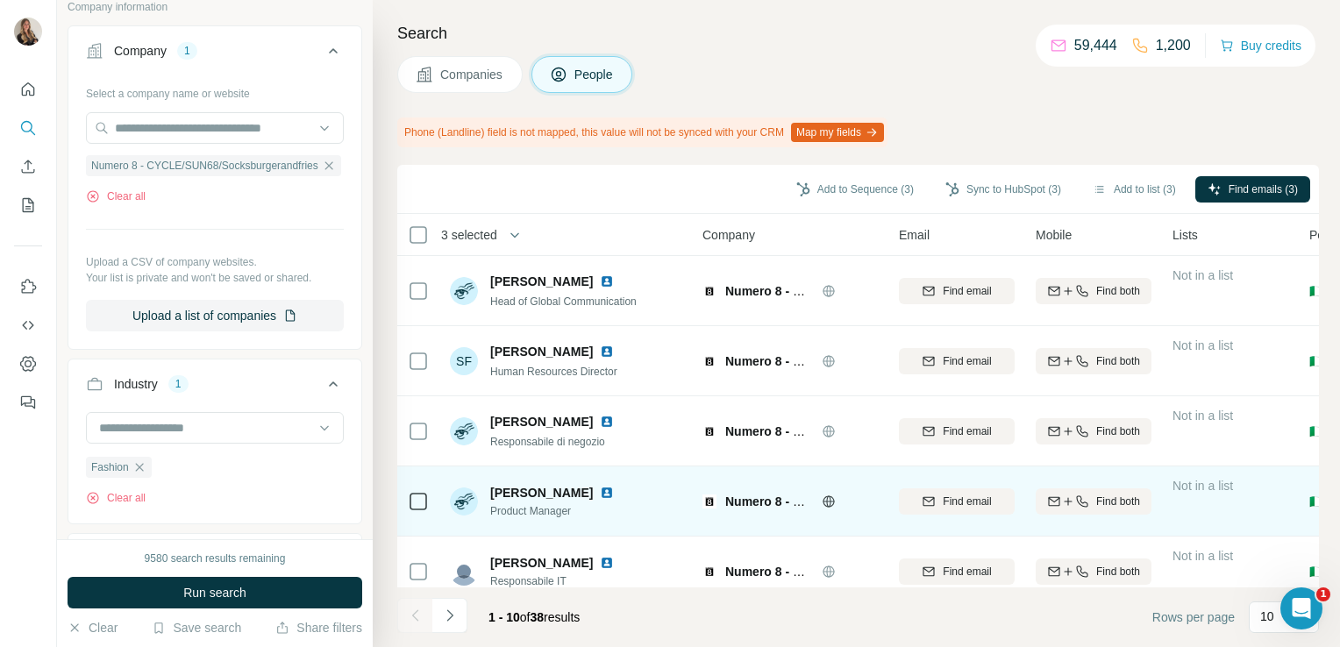
click at [407, 510] on td at bounding box center [418, 501] width 42 height 70
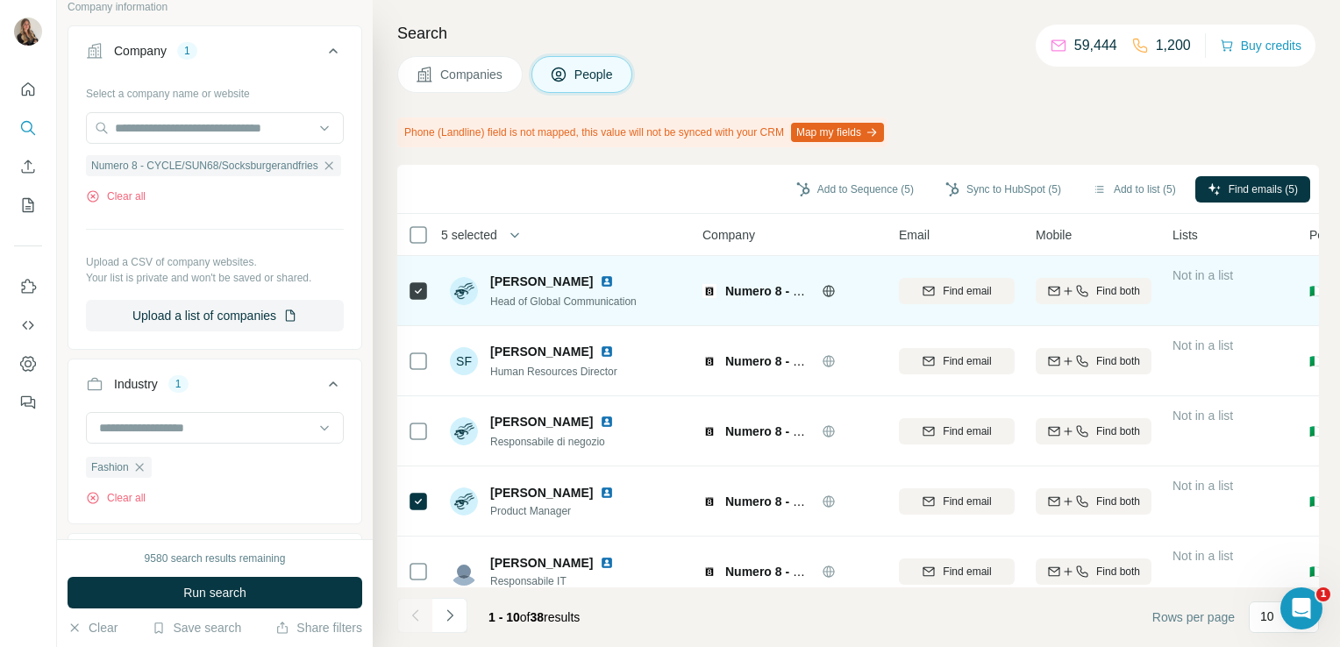
click at [613, 279] on img at bounding box center [607, 281] width 14 height 14
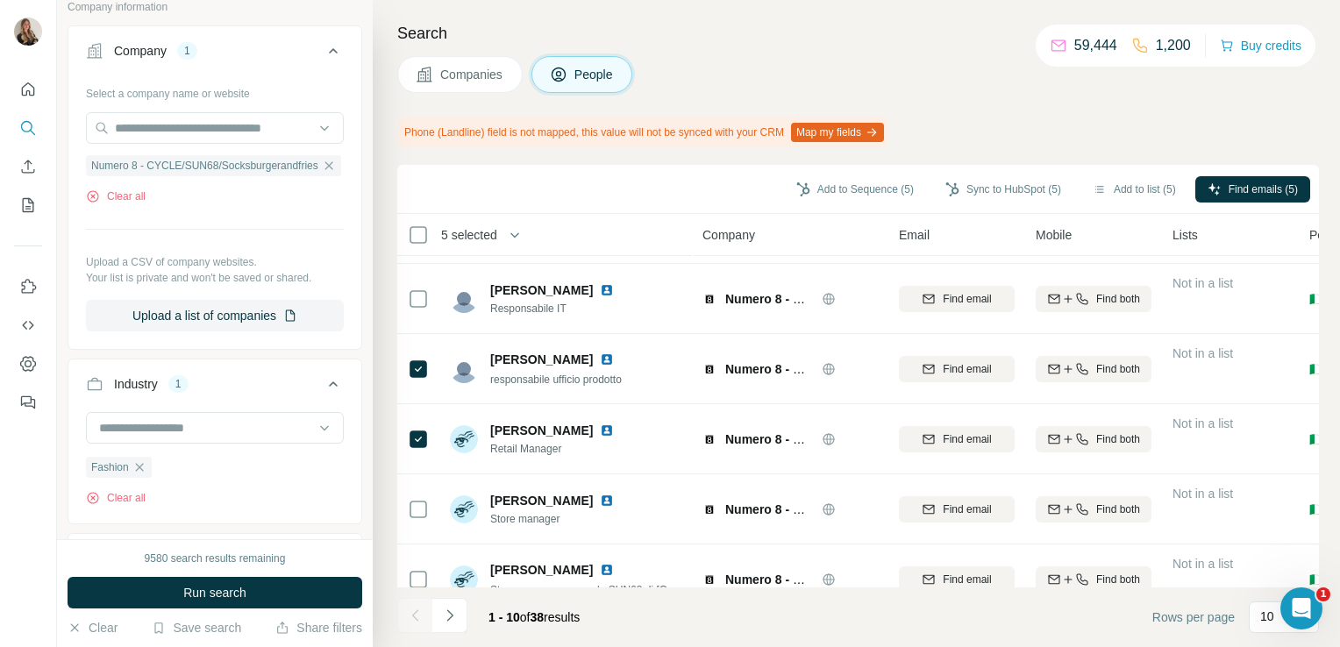
scroll to position [378, 0]
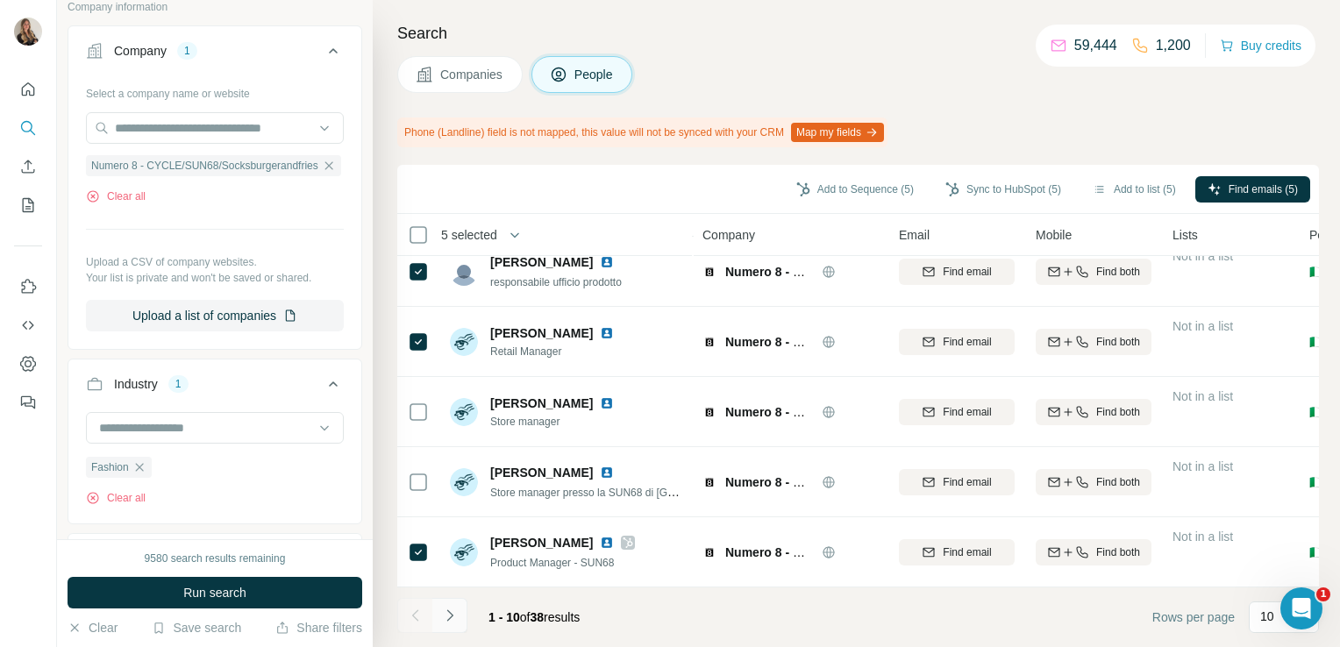
click at [445, 621] on icon "Navigate to next page" at bounding box center [450, 616] width 18 height 18
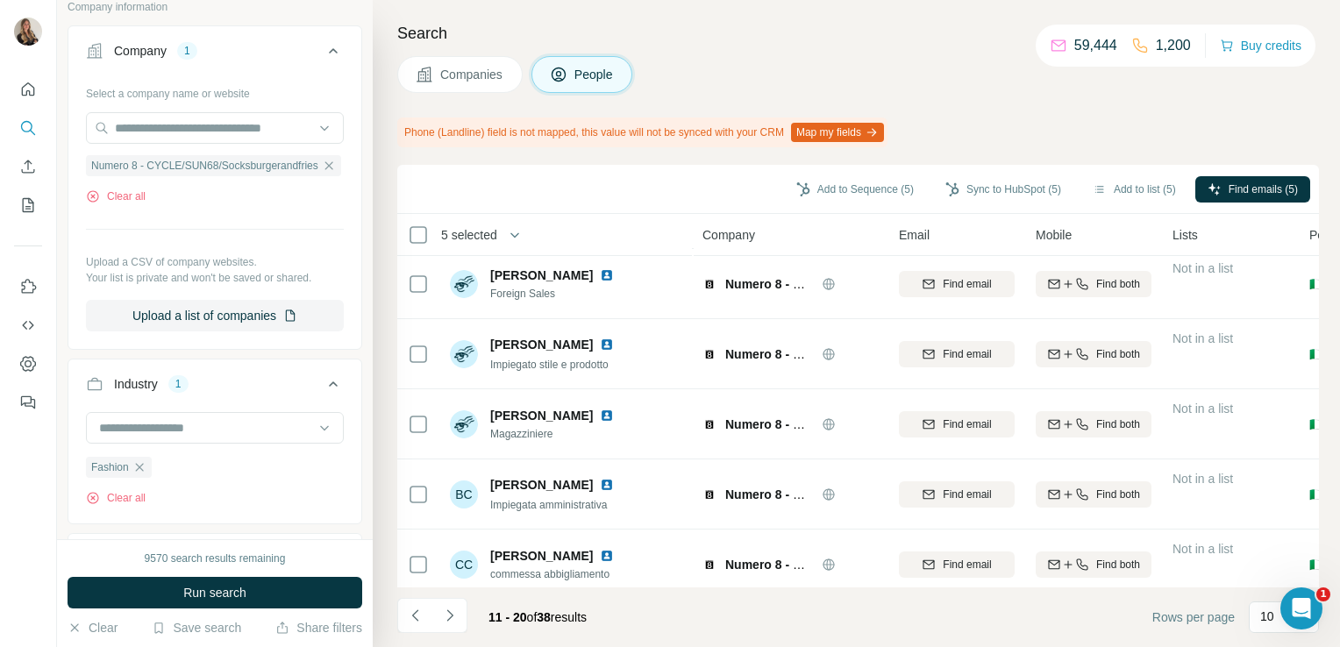
scroll to position [0, 0]
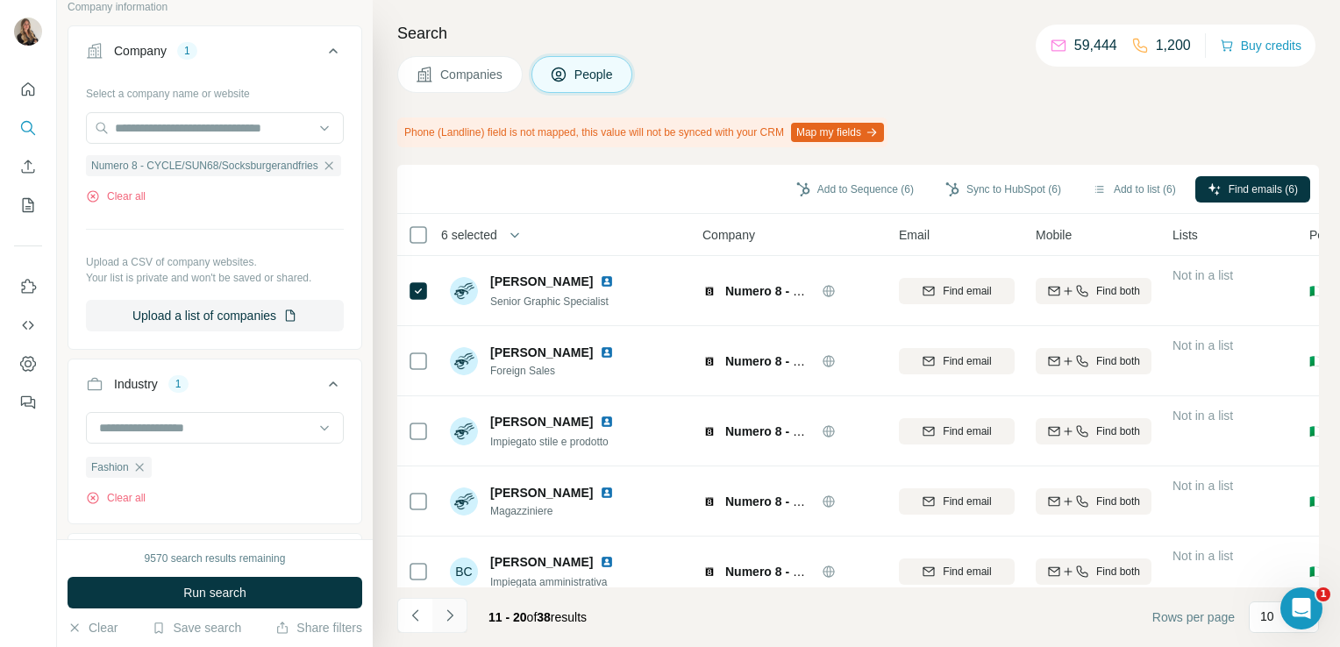
click at [452, 613] on icon "Navigate to next page" at bounding box center [450, 616] width 18 height 18
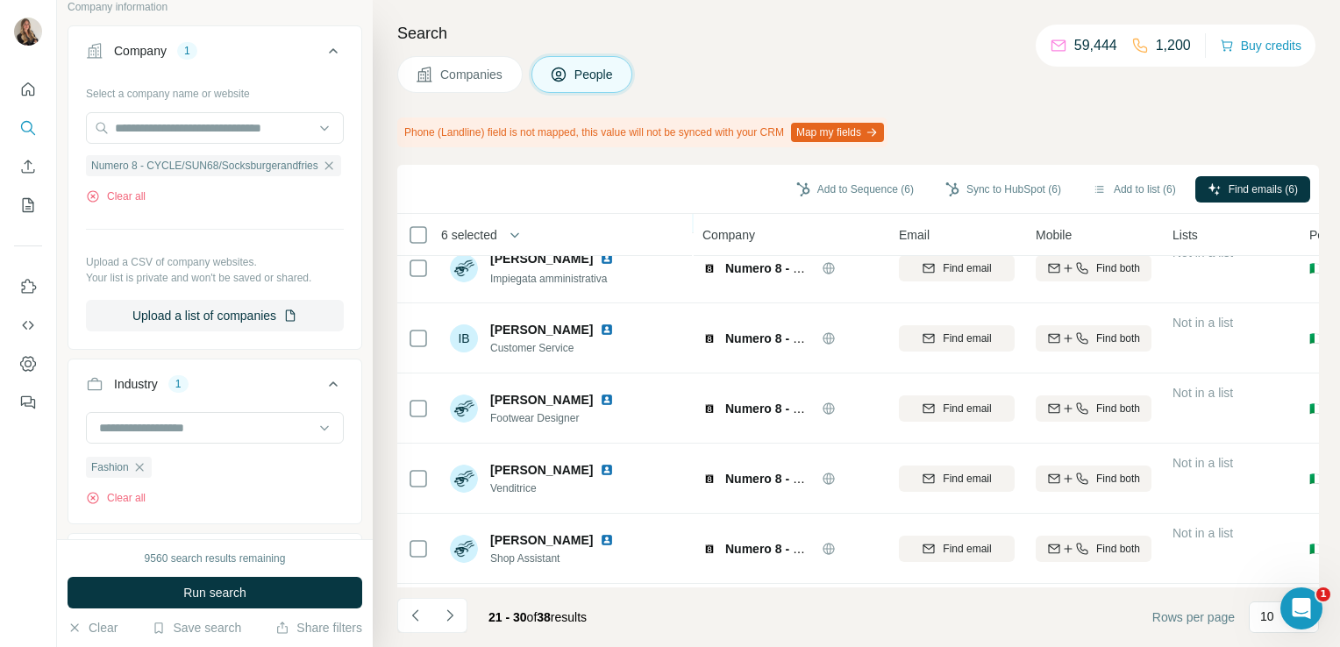
scroll to position [378, 0]
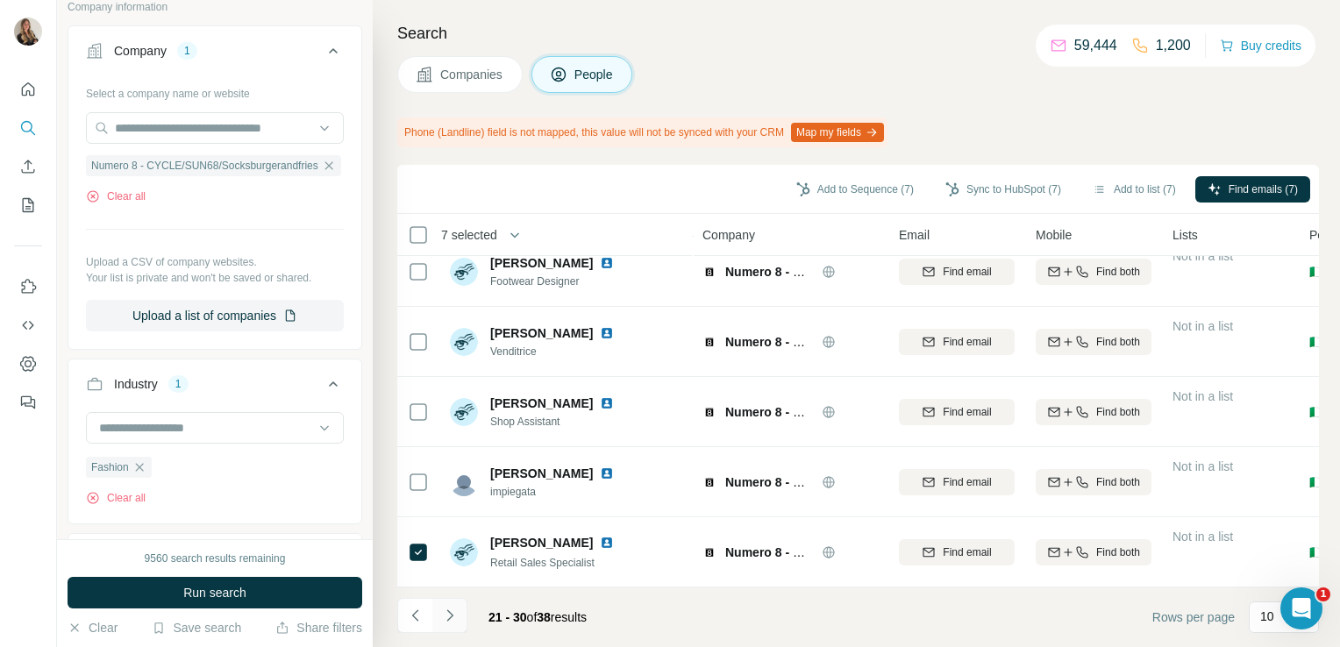
click at [451, 624] on button "Navigate to next page" at bounding box center [449, 615] width 35 height 35
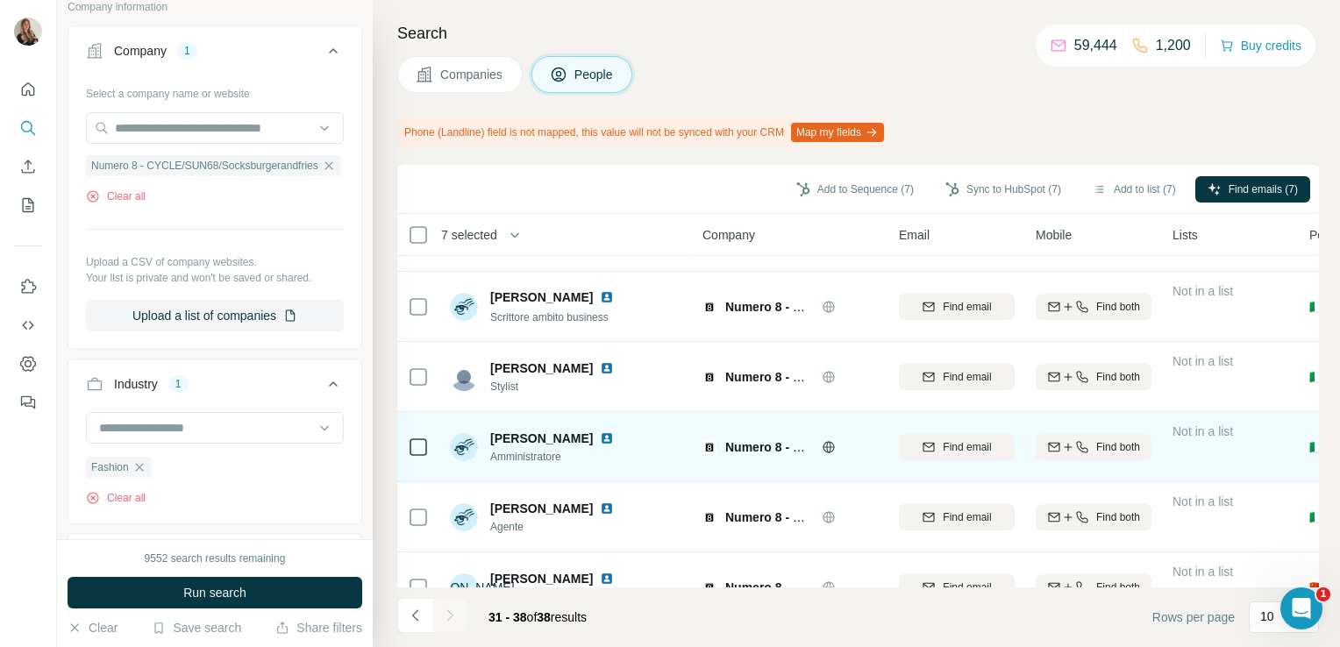
scroll to position [0, 0]
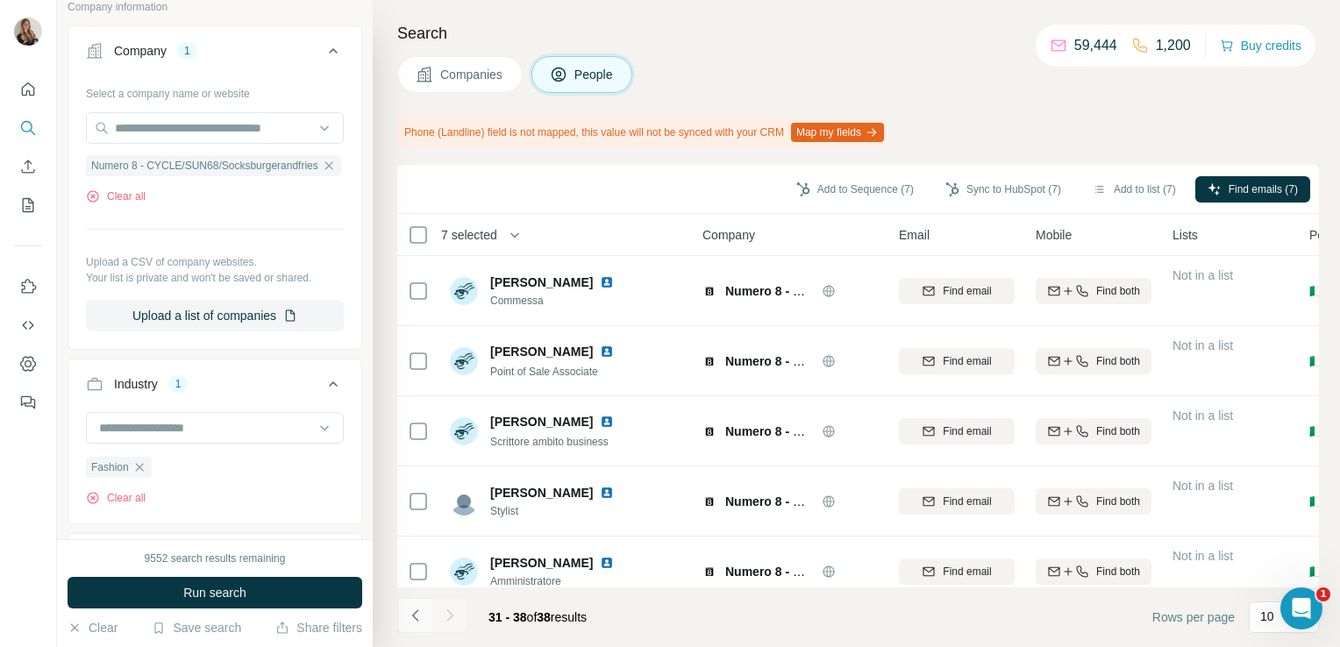
click at [419, 615] on icon "Navigate to previous page" at bounding box center [416, 616] width 18 height 18
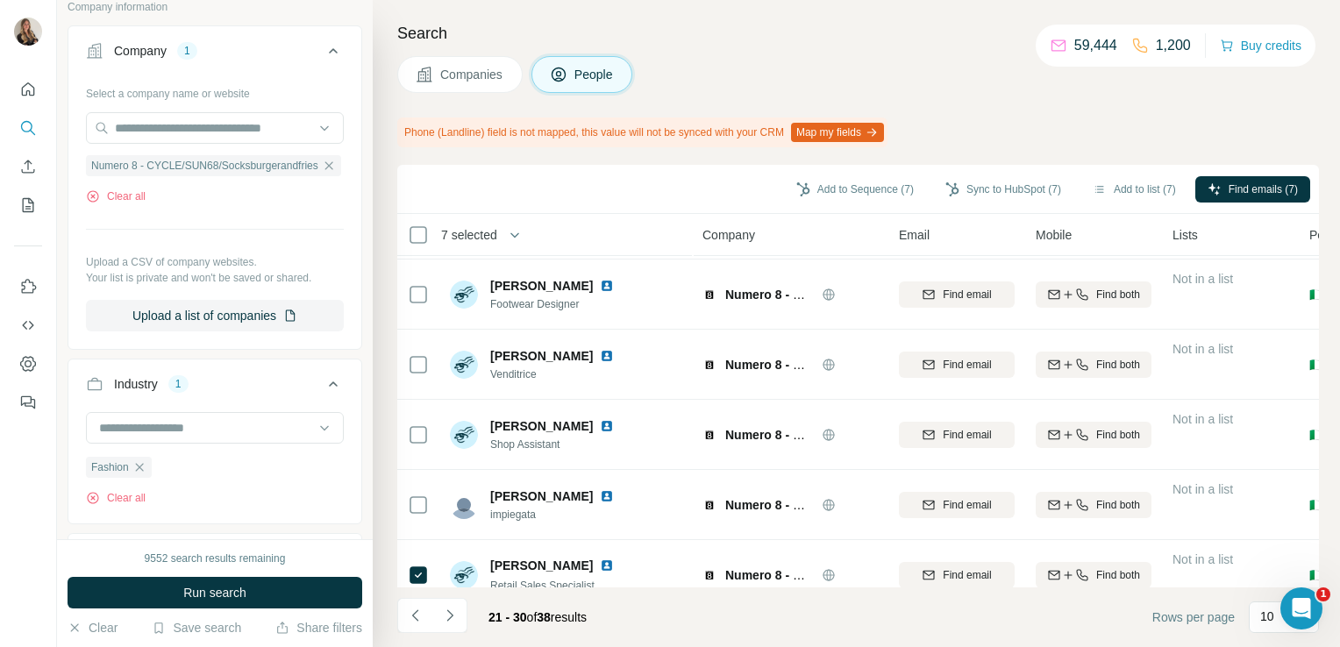
scroll to position [378, 0]
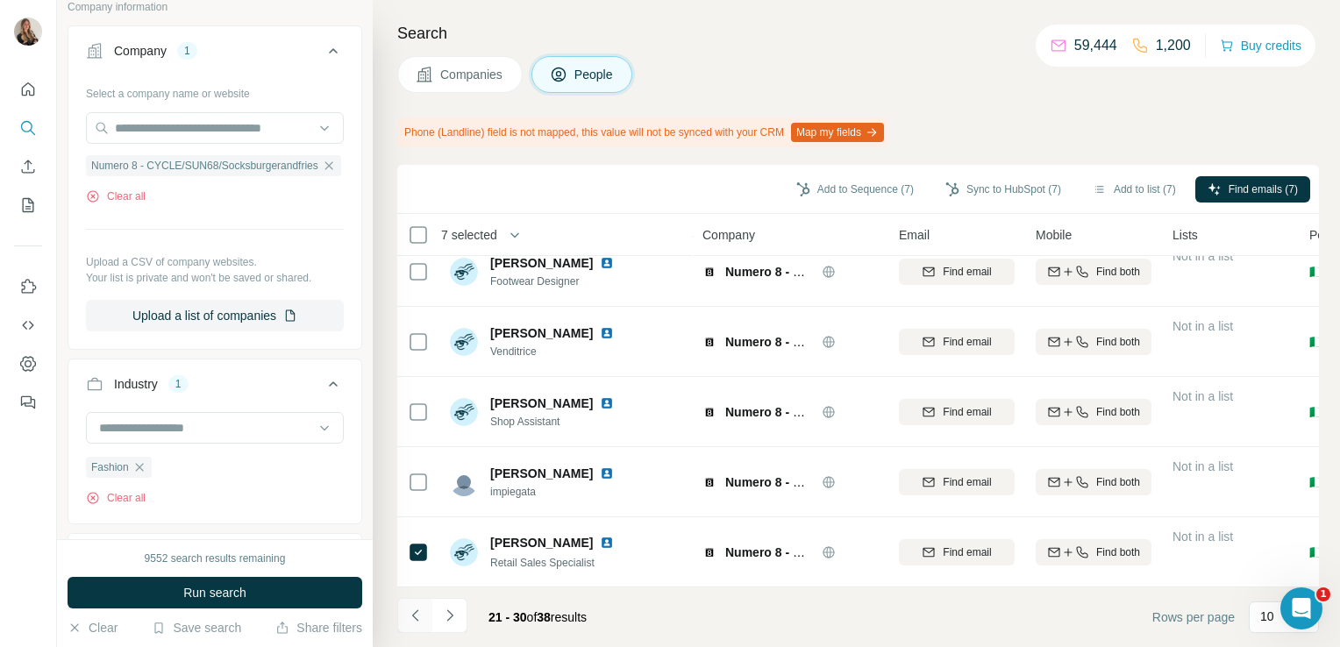
click at [410, 608] on icon "Navigate to previous page" at bounding box center [416, 616] width 18 height 18
click at [416, 608] on icon "Navigate to previous page" at bounding box center [416, 616] width 18 height 18
click at [1125, 202] on button "Add to list (7)" at bounding box center [1134, 189] width 108 height 26
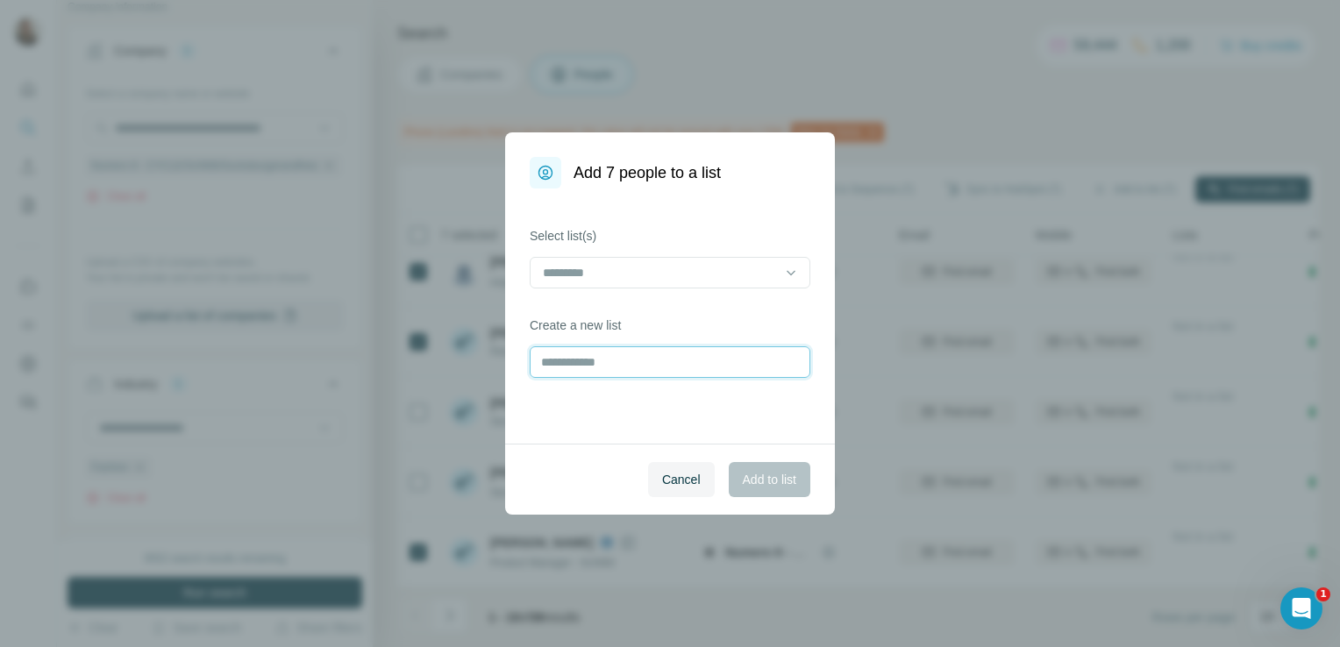
click at [572, 361] on input "text" at bounding box center [670, 362] width 281 height 32
type input "********"
click at [797, 478] on button "Add to list" at bounding box center [770, 479] width 82 height 35
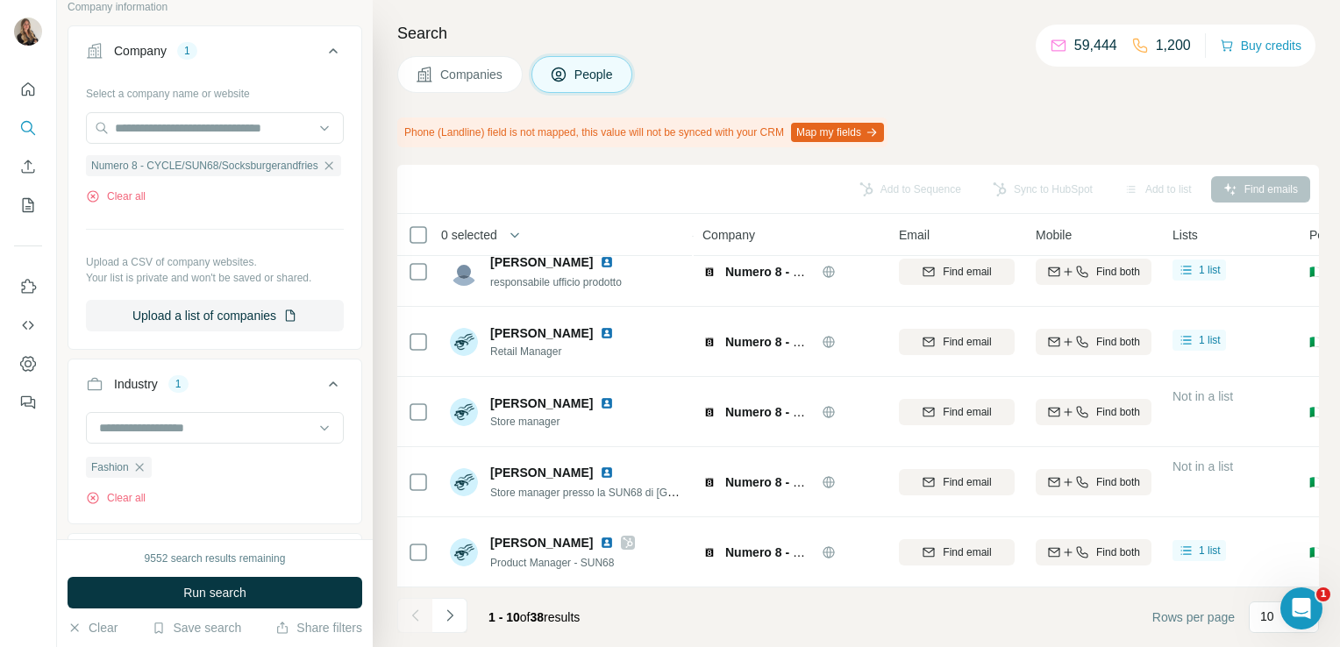
click at [441, 74] on span "Companies" at bounding box center [472, 75] width 64 height 18
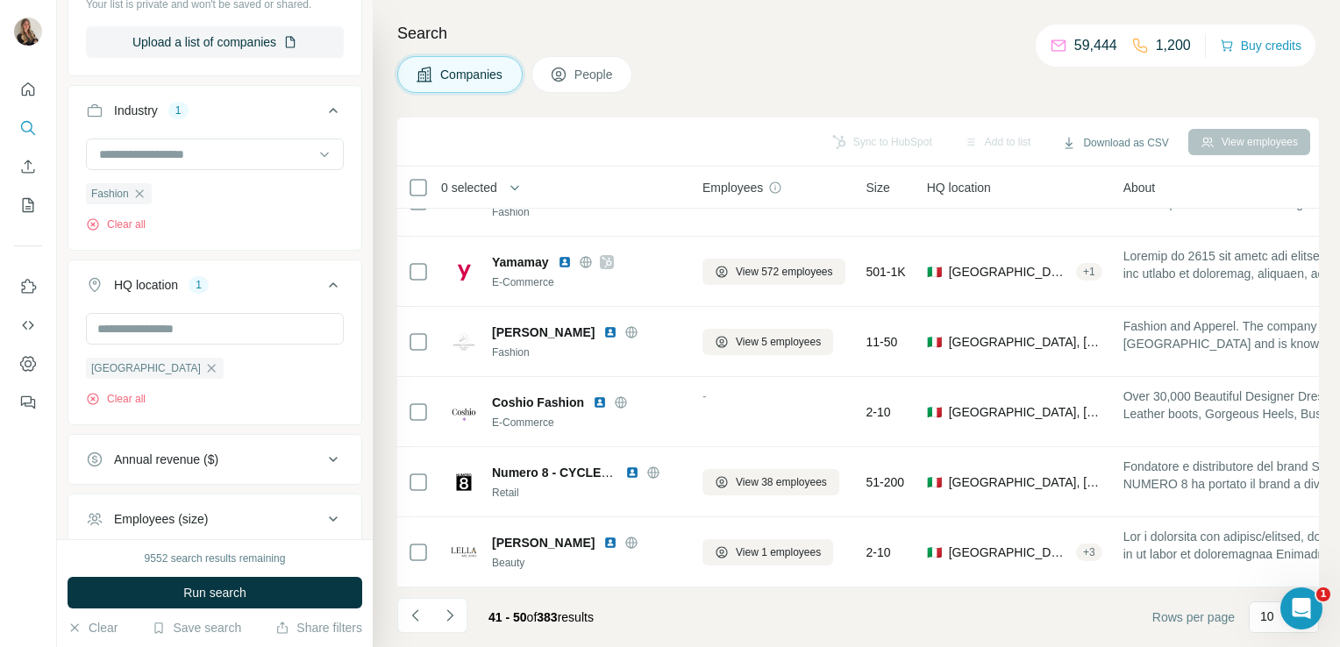
scroll to position [331, 0]
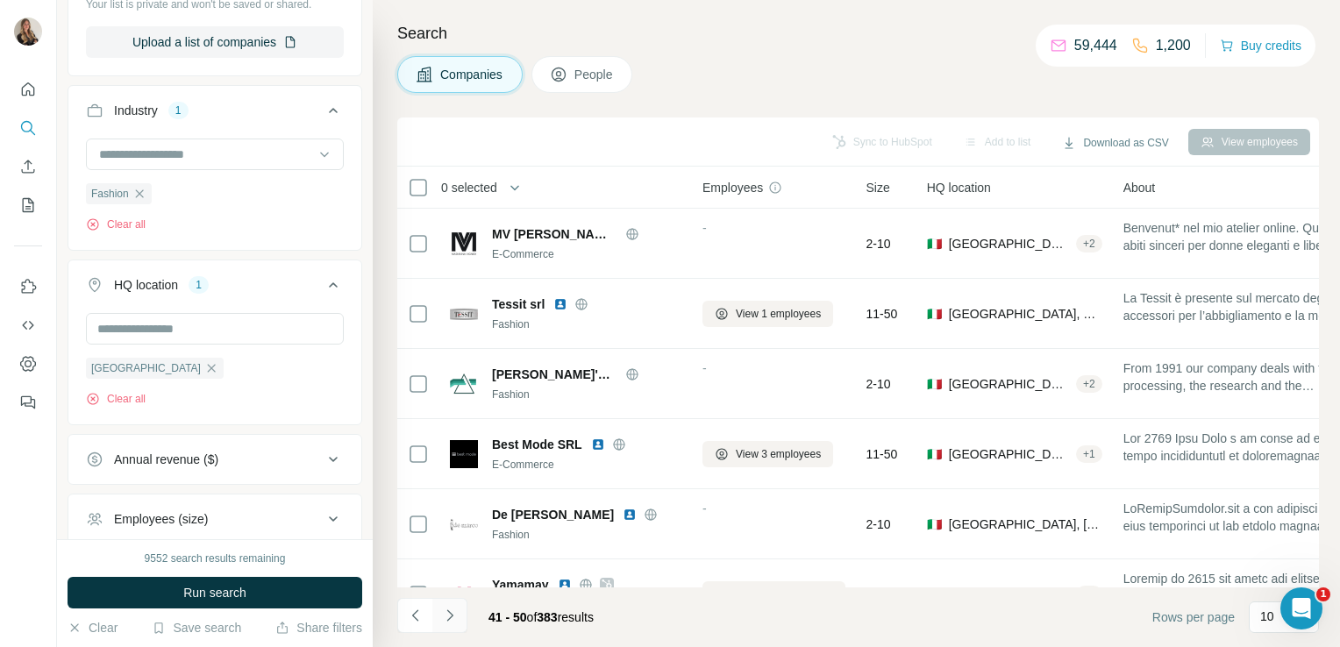
click at [449, 619] on icon "Navigate to next page" at bounding box center [450, 616] width 18 height 18
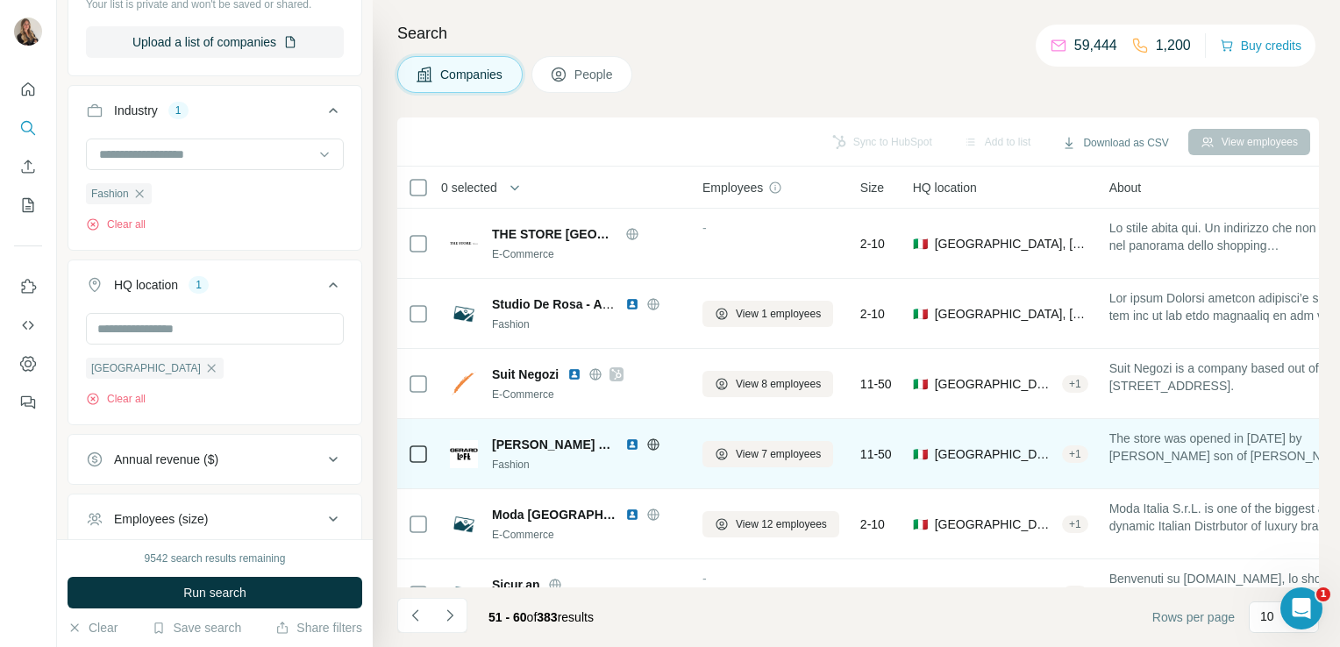
click at [646, 444] on icon at bounding box center [653, 444] width 14 height 14
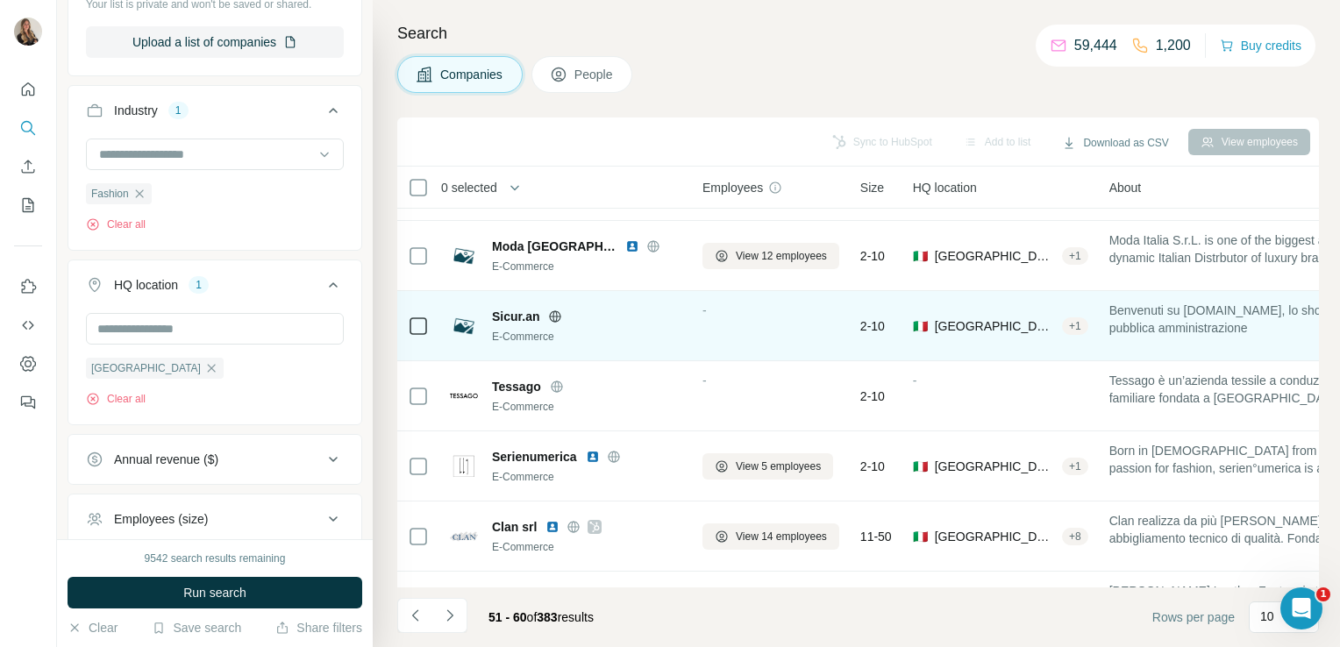
scroll to position [270, 0]
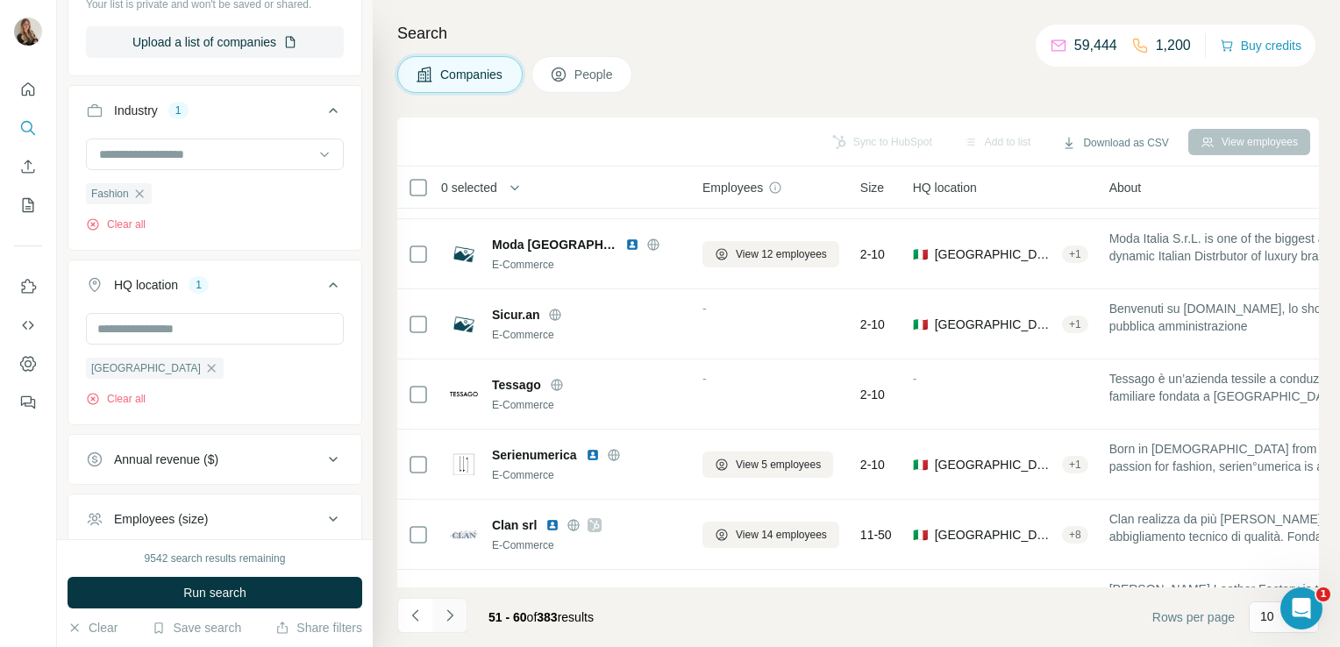
click at [446, 611] on icon "Navigate to next page" at bounding box center [449, 614] width 6 height 11
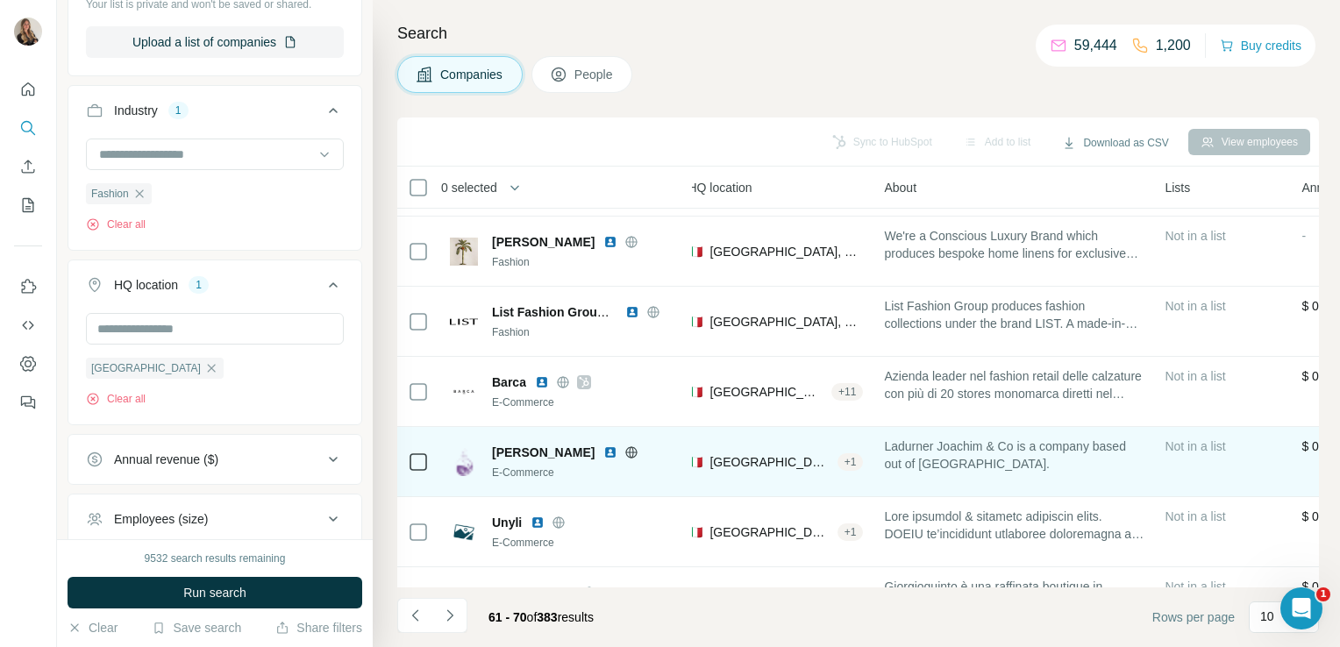
scroll to position [132, 0]
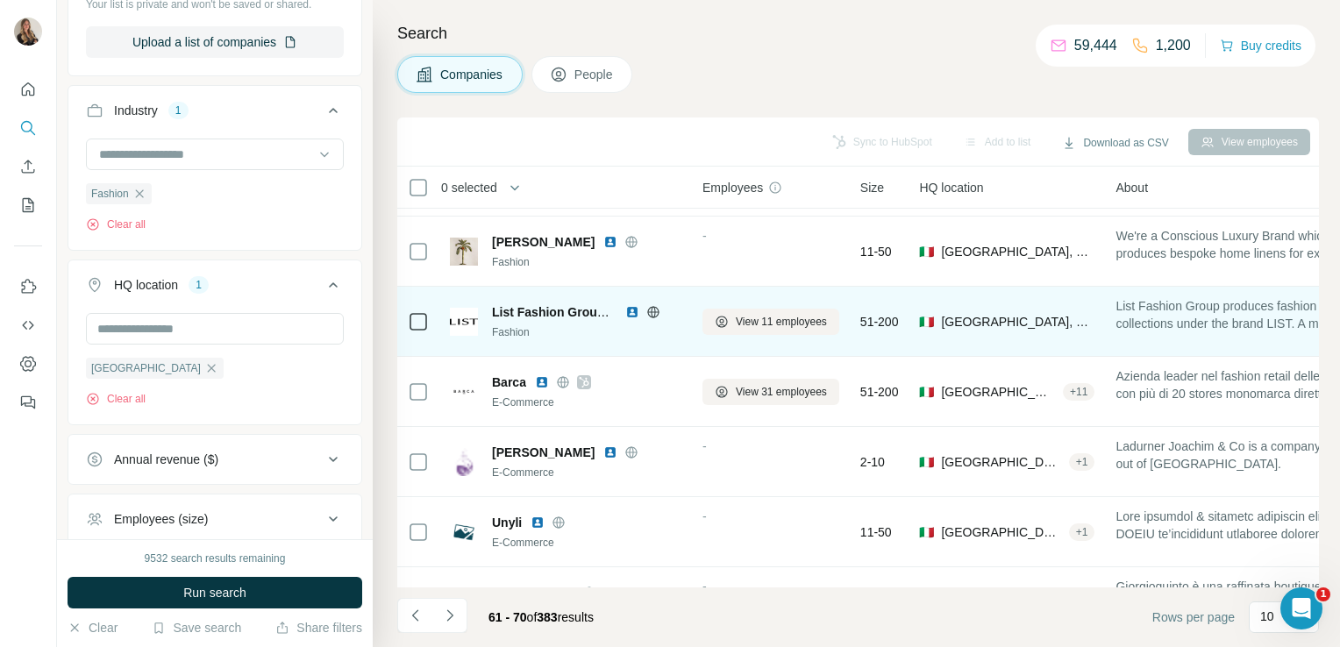
click at [650, 315] on icon at bounding box center [652, 311] width 11 height 11
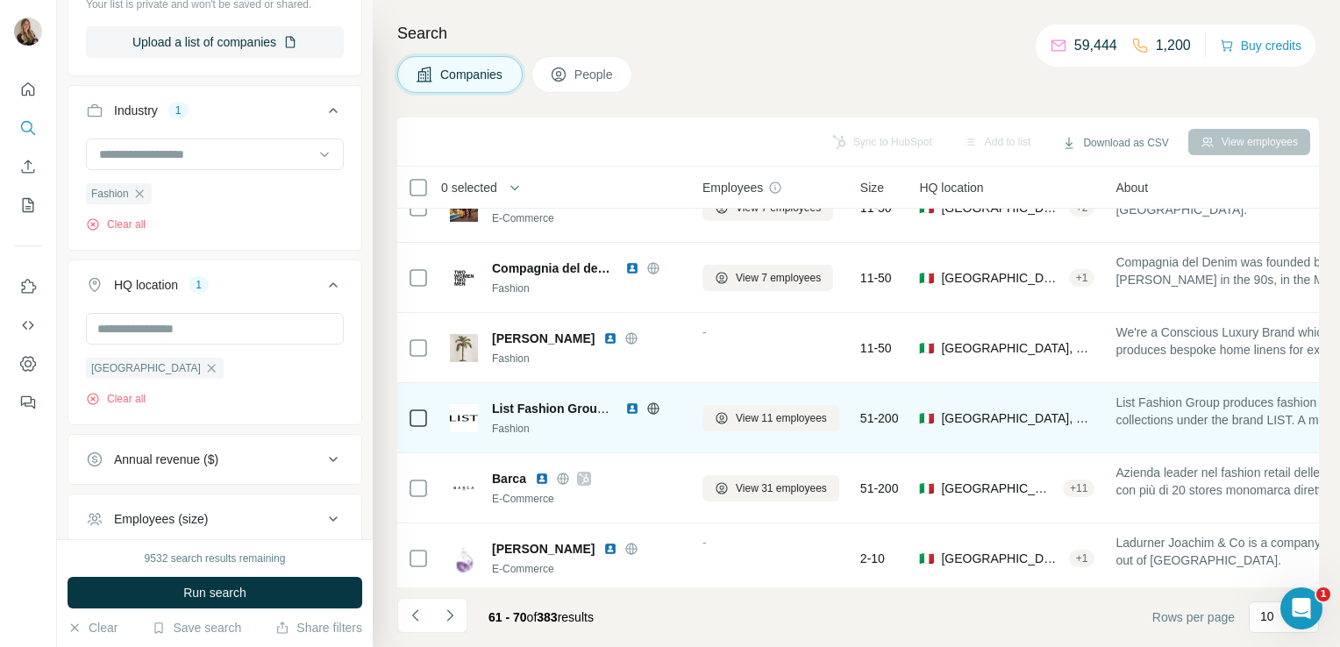
scroll to position [0, 0]
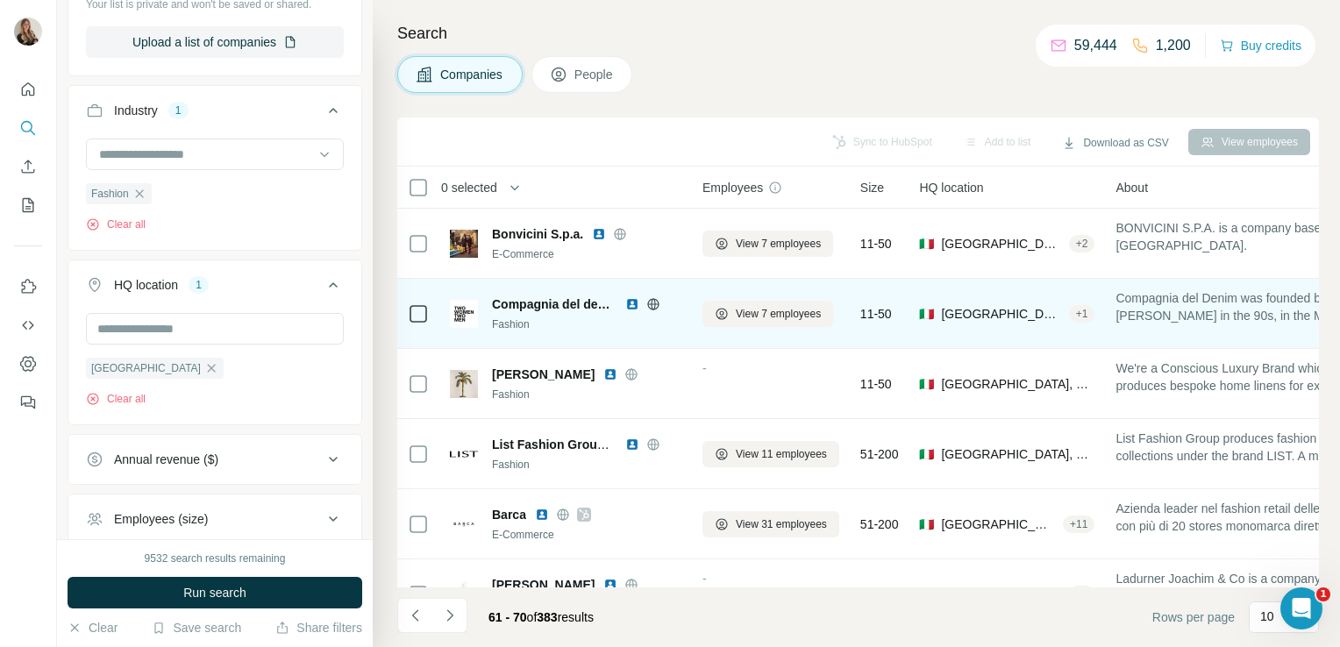
click at [651, 304] on icon at bounding box center [653, 303] width 4 height 11
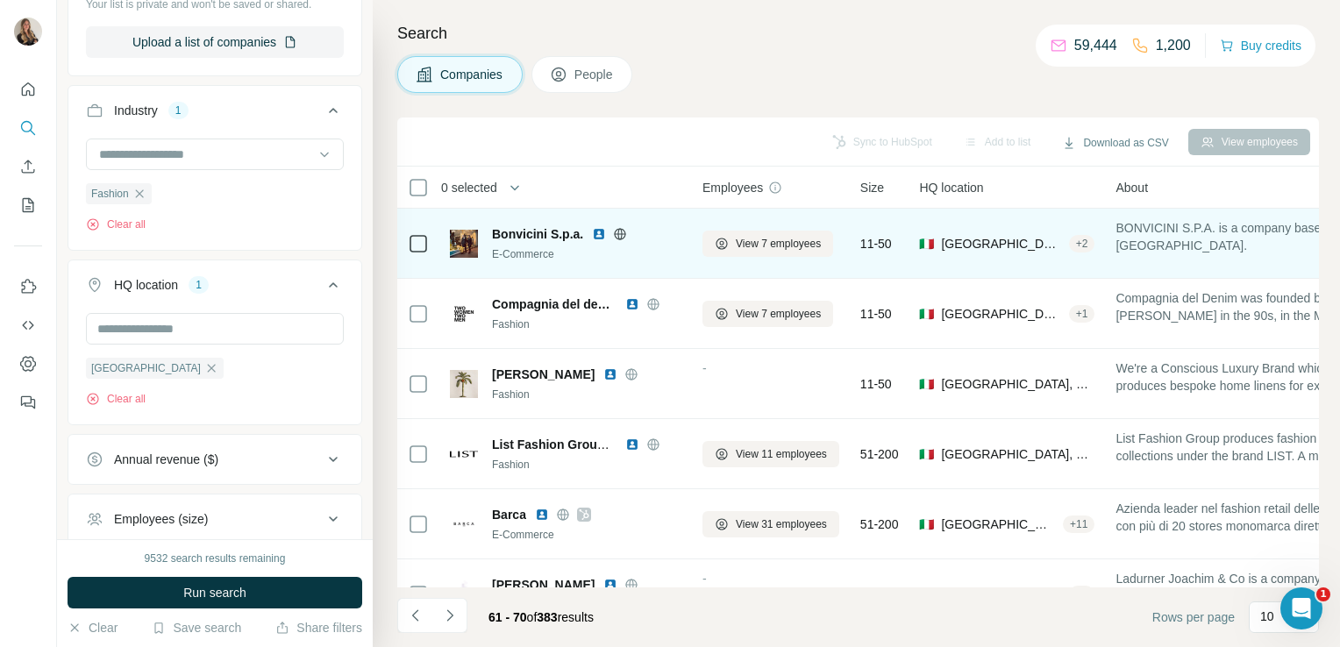
click at [613, 234] on icon at bounding box center [620, 234] width 14 height 14
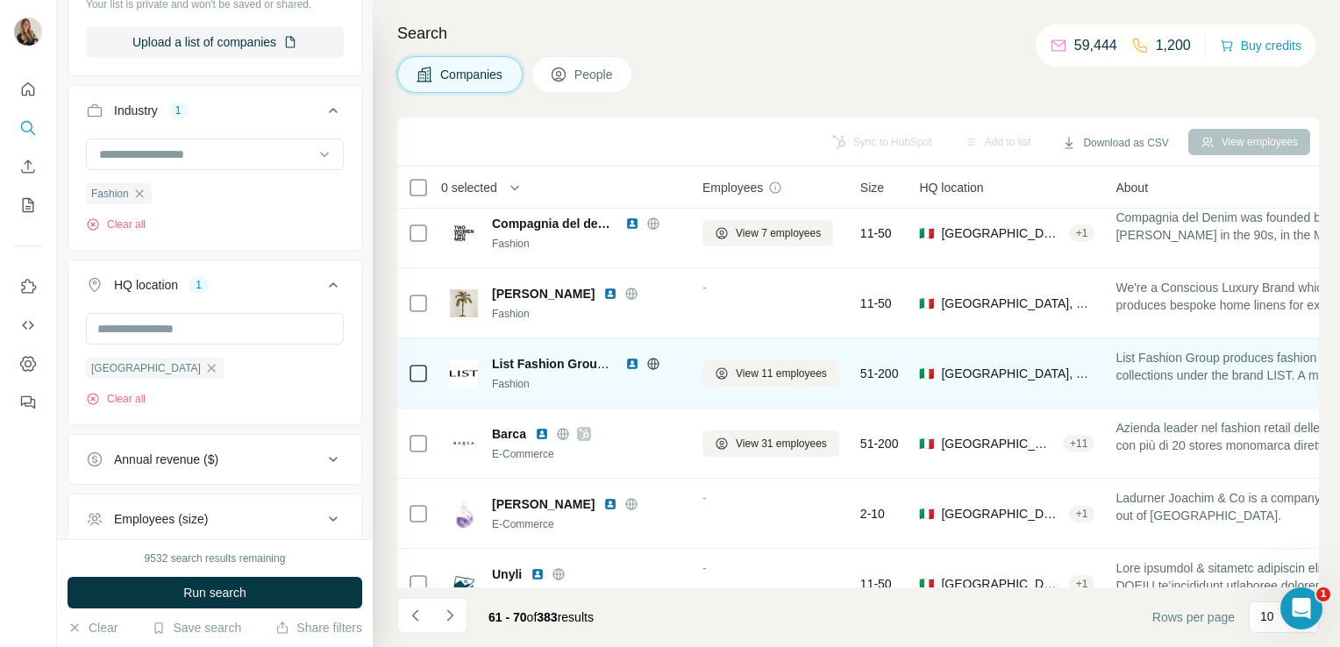
scroll to position [331, 0]
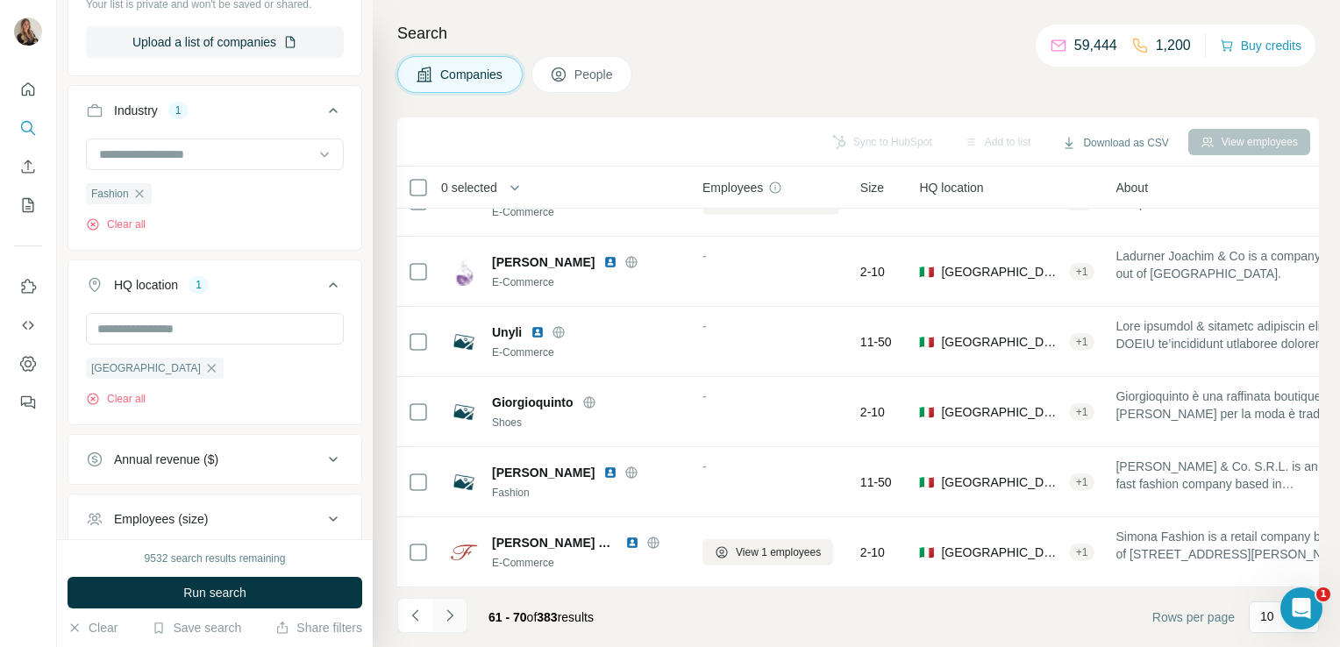
click at [449, 612] on icon "Navigate to next page" at bounding box center [450, 616] width 18 height 18
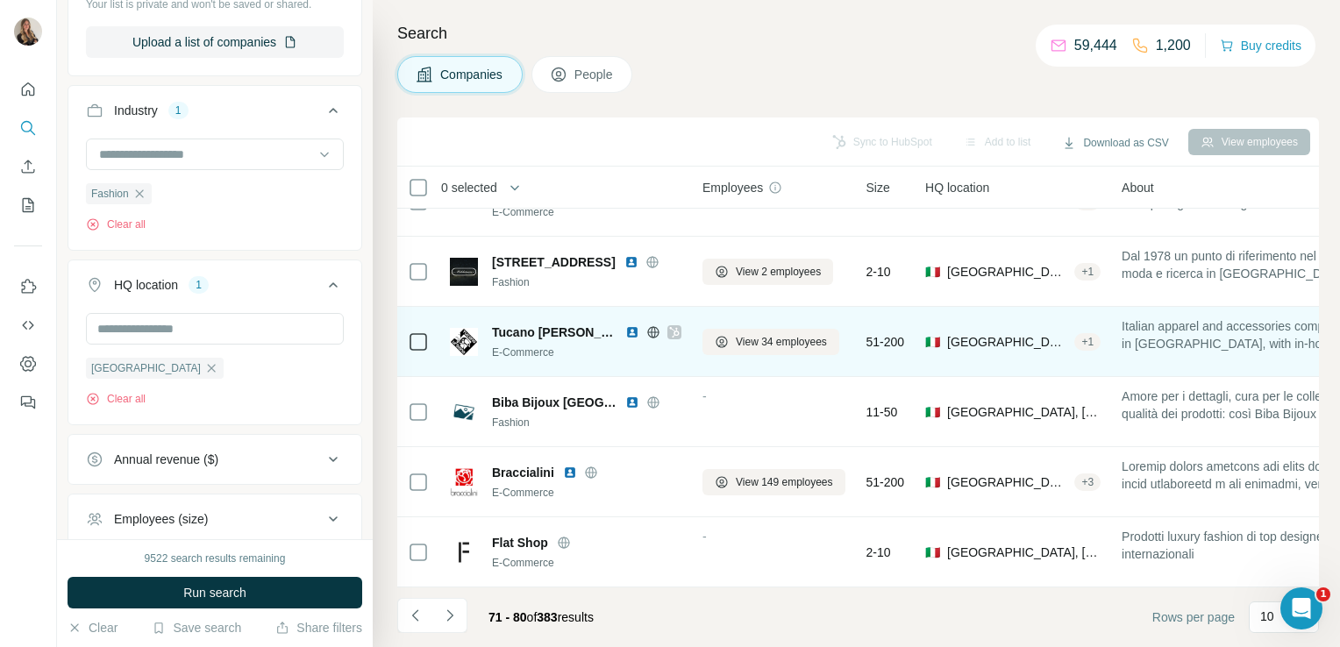
click at [646, 325] on icon at bounding box center [653, 332] width 14 height 14
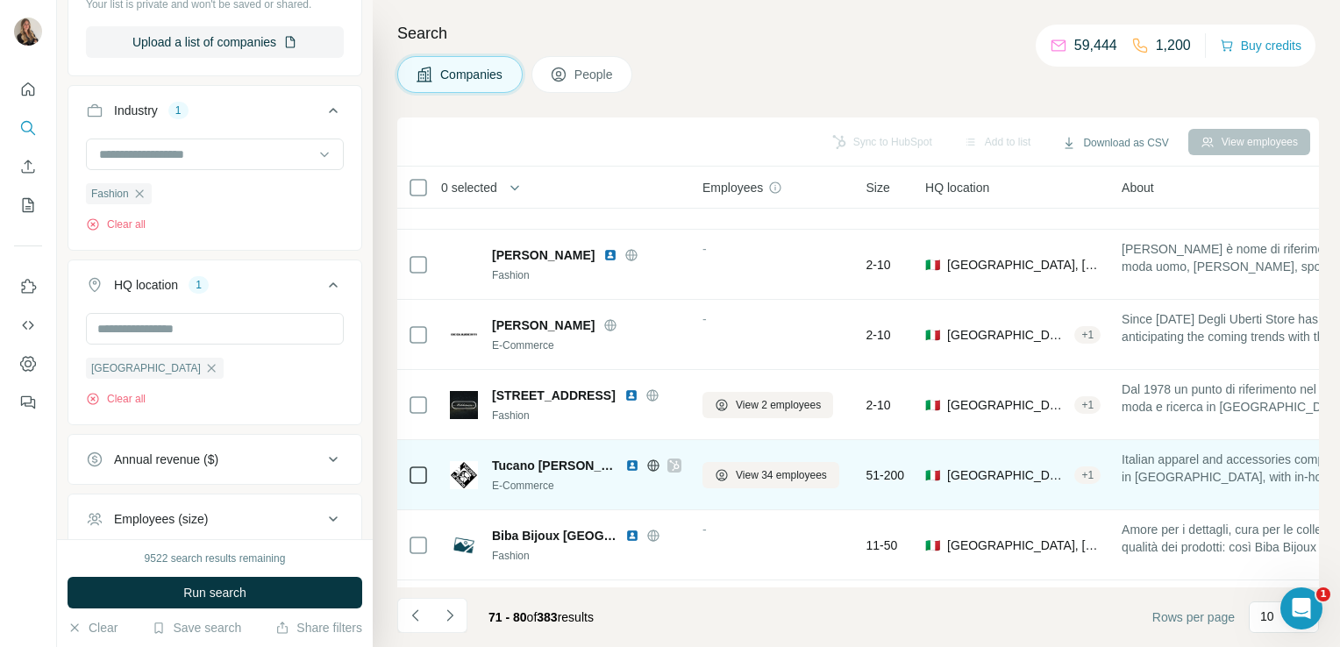
scroll to position [0, 0]
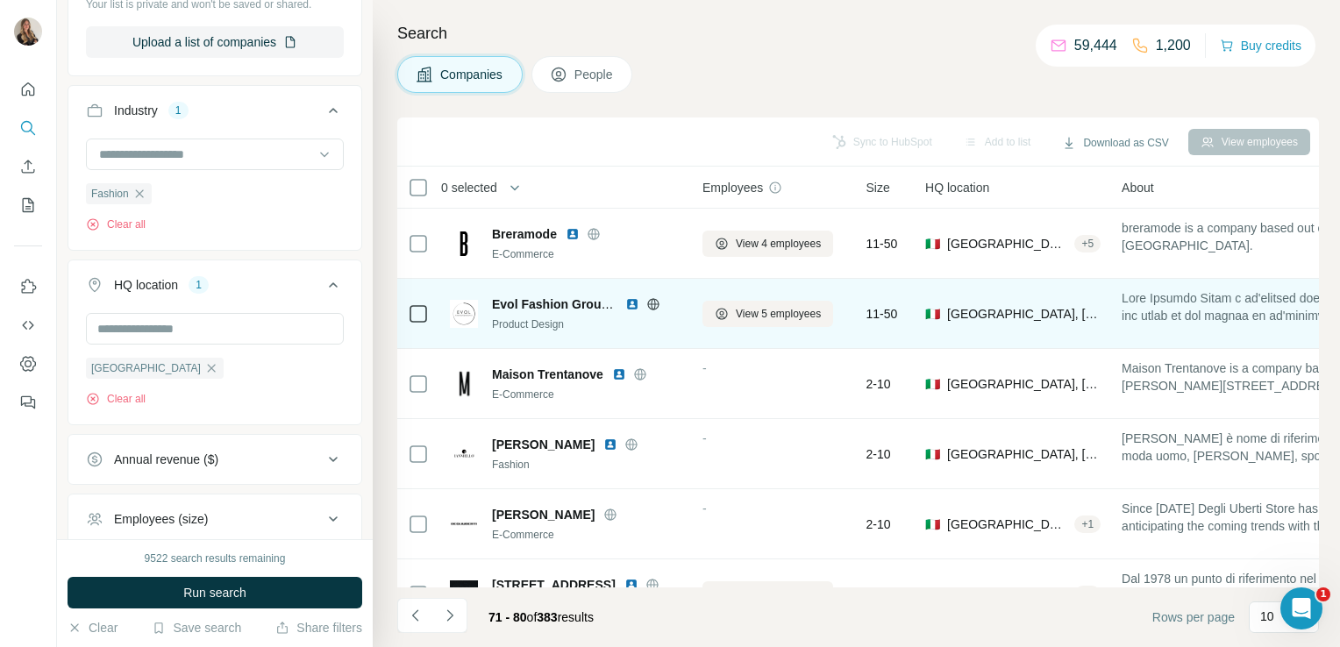
click at [651, 301] on icon at bounding box center [653, 303] width 4 height 11
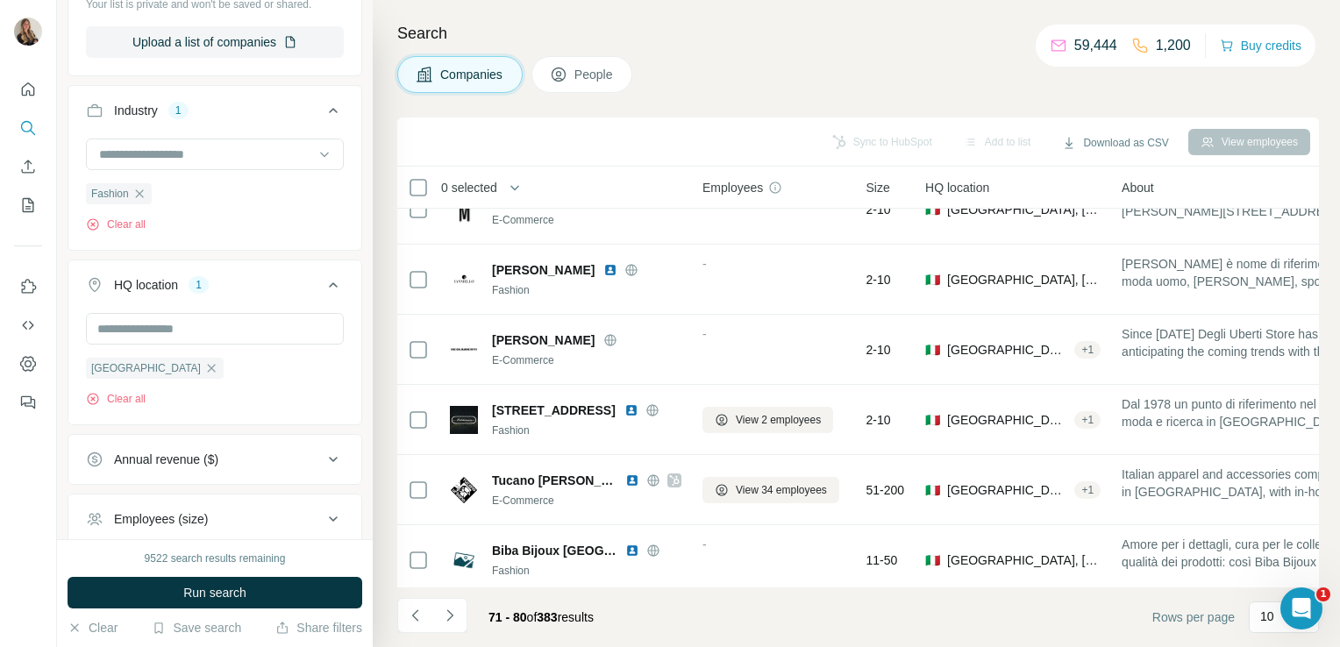
scroll to position [331, 0]
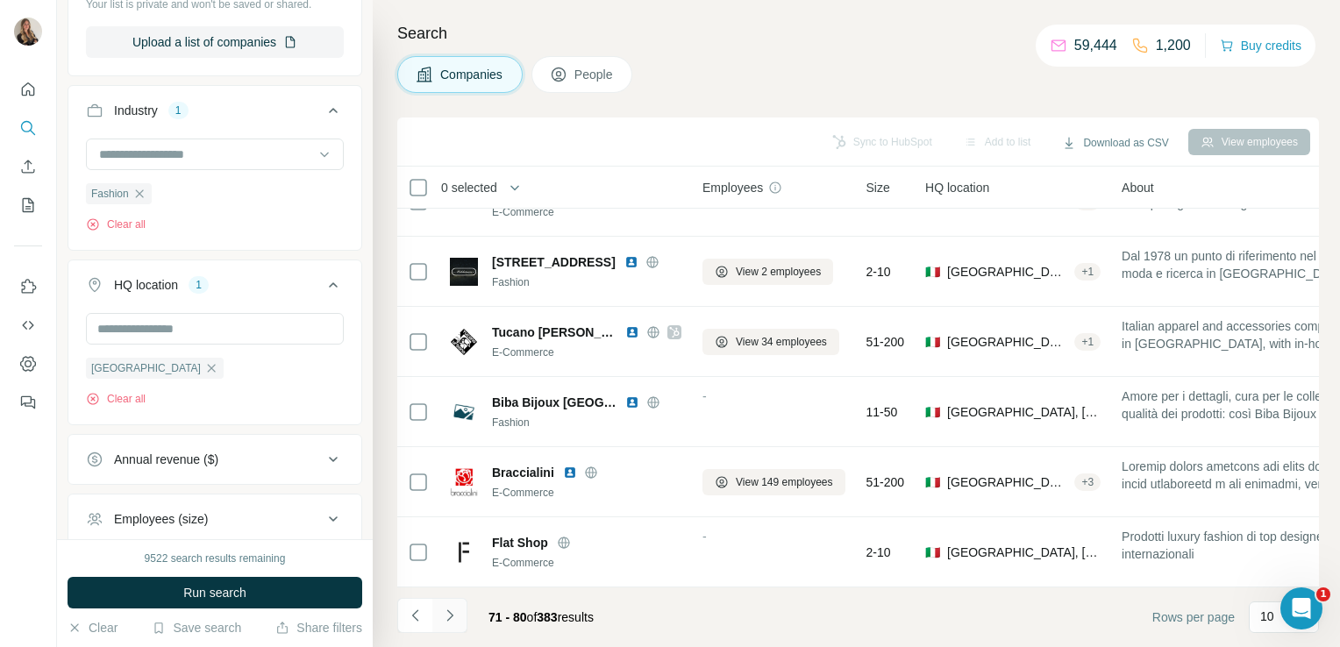
click at [449, 611] on icon "Navigate to next page" at bounding box center [450, 616] width 18 height 18
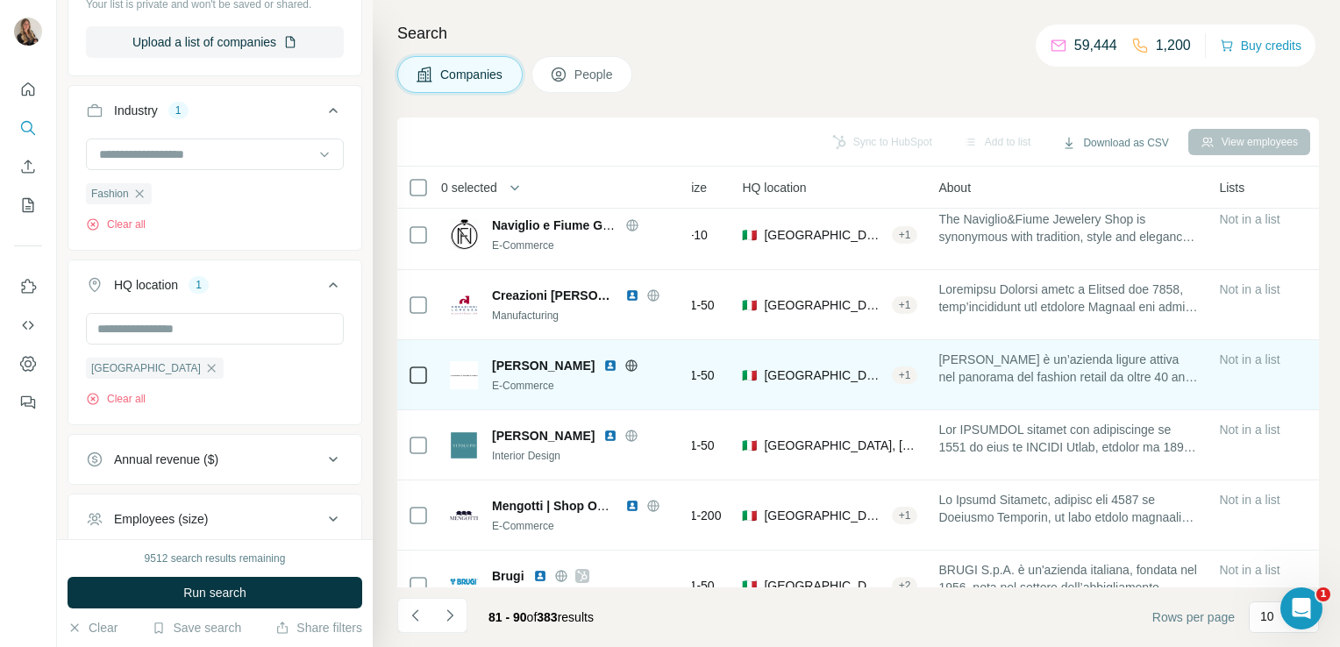
scroll to position [289, 0]
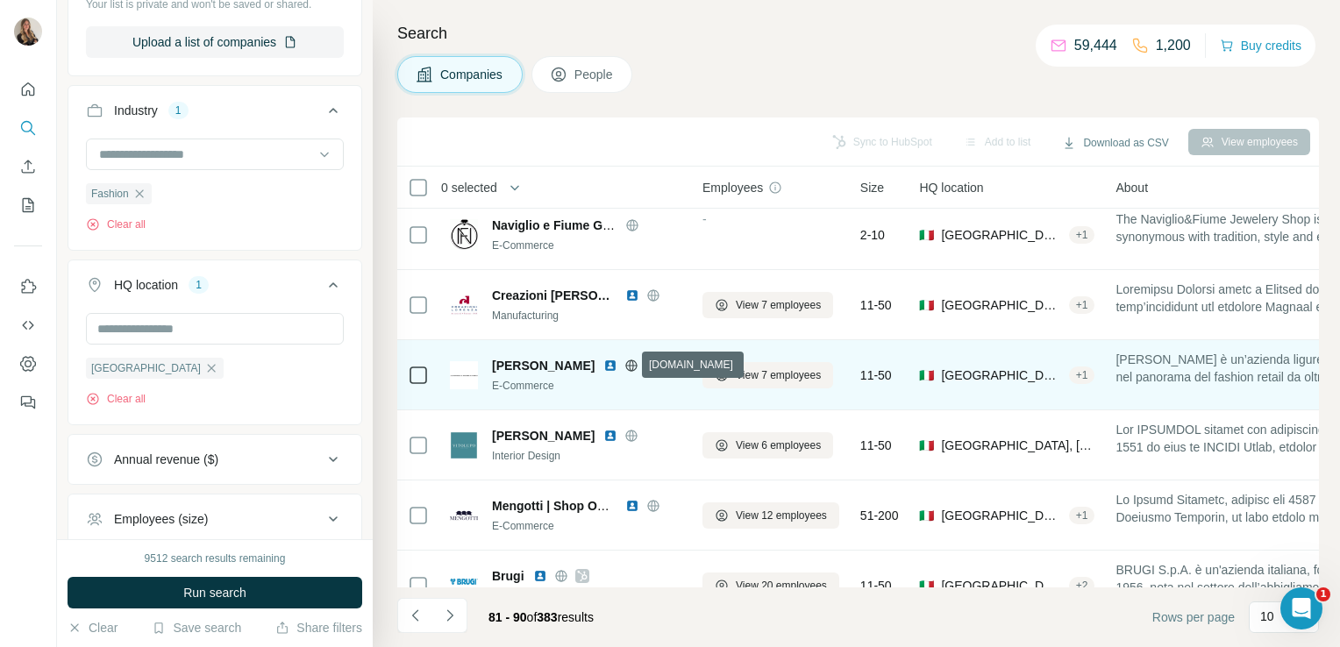
click at [627, 366] on icon at bounding box center [631, 366] width 14 height 14
click at [746, 380] on span "View 7 employees" at bounding box center [778, 375] width 85 height 16
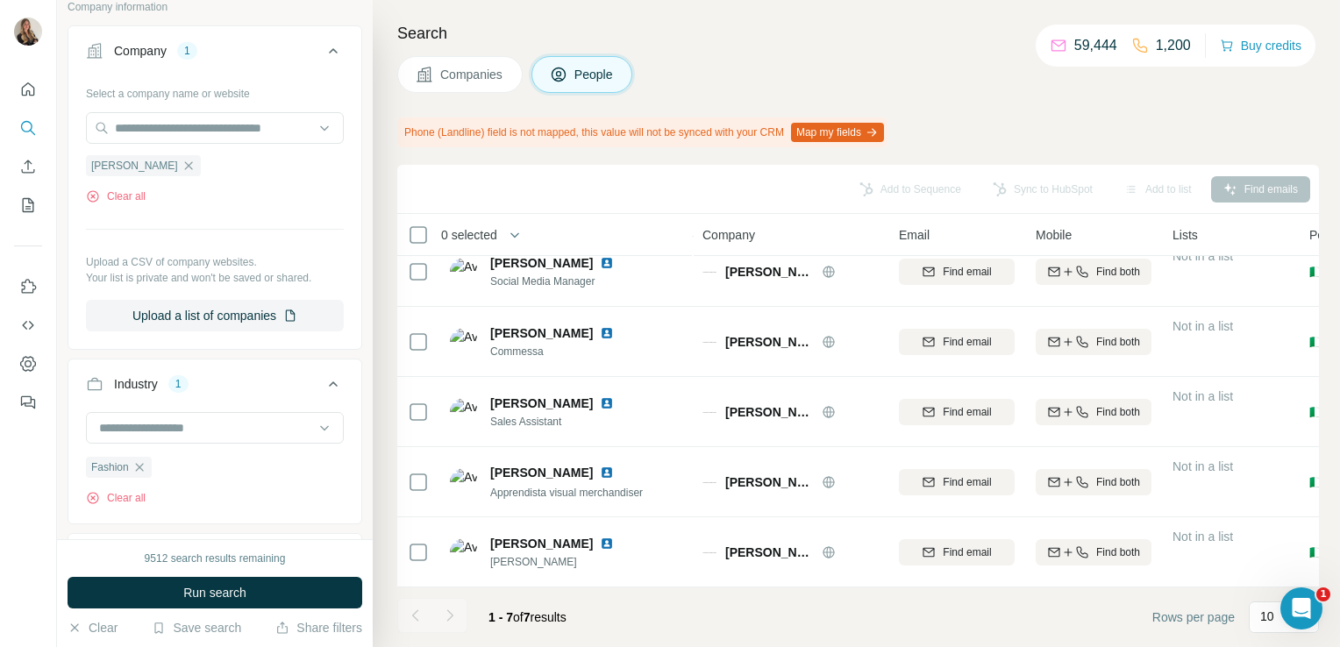
scroll to position [167, 0]
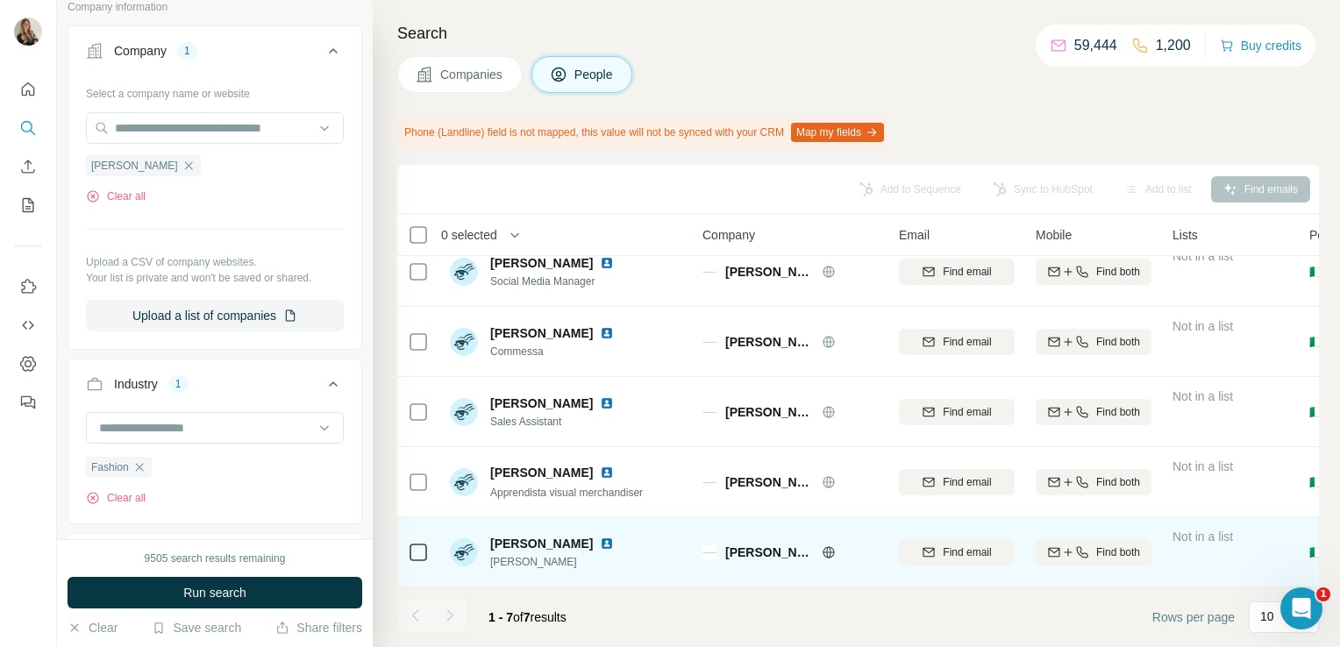
click at [608, 537] on img at bounding box center [607, 544] width 14 height 14
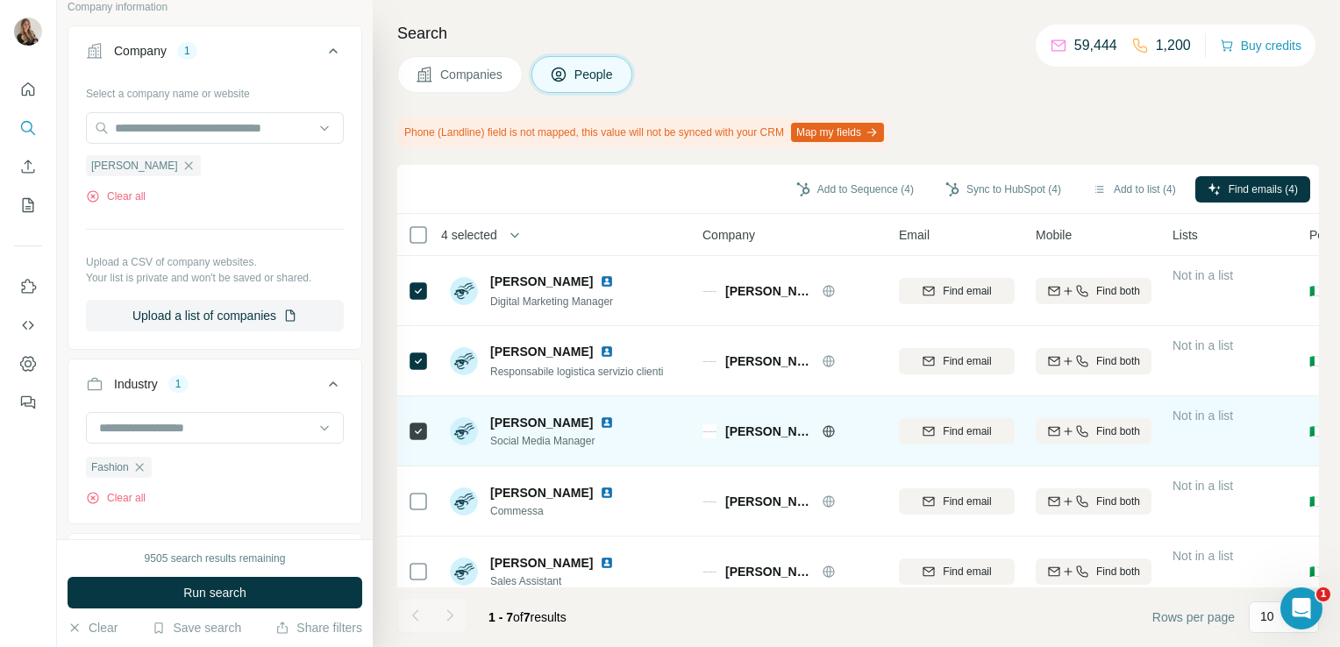
scroll to position [167, 0]
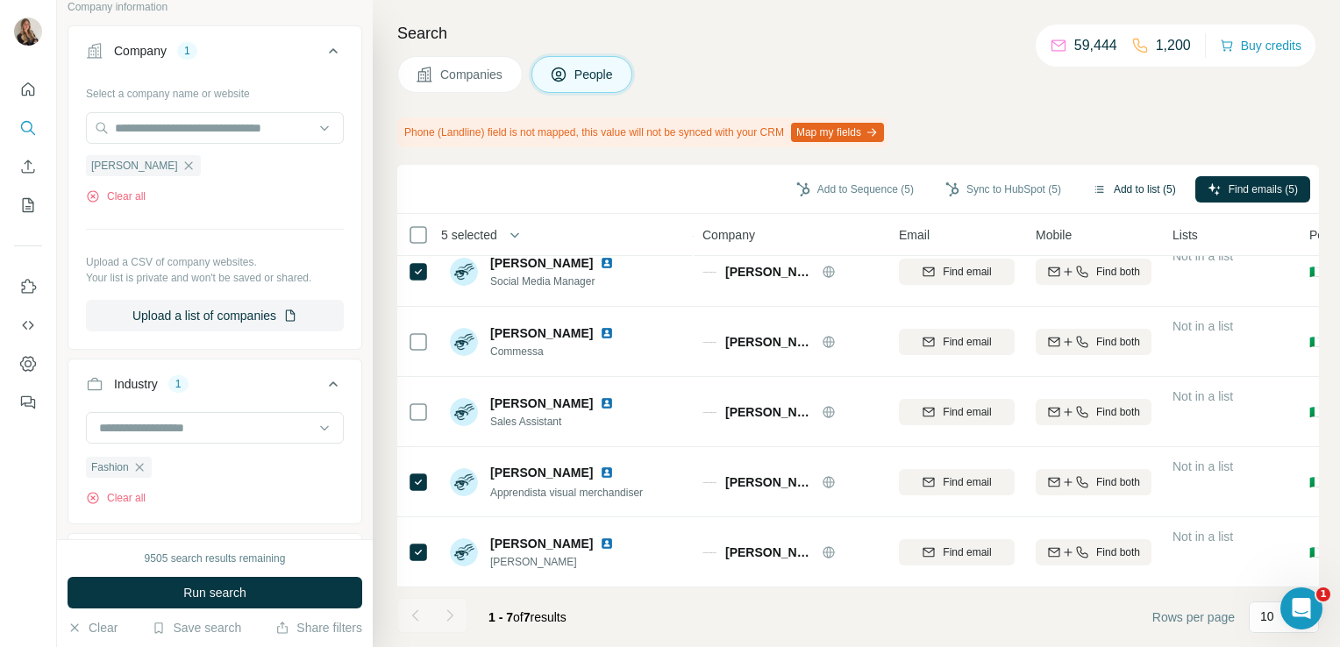
click at [1133, 184] on button "Add to list (5)" at bounding box center [1134, 189] width 108 height 26
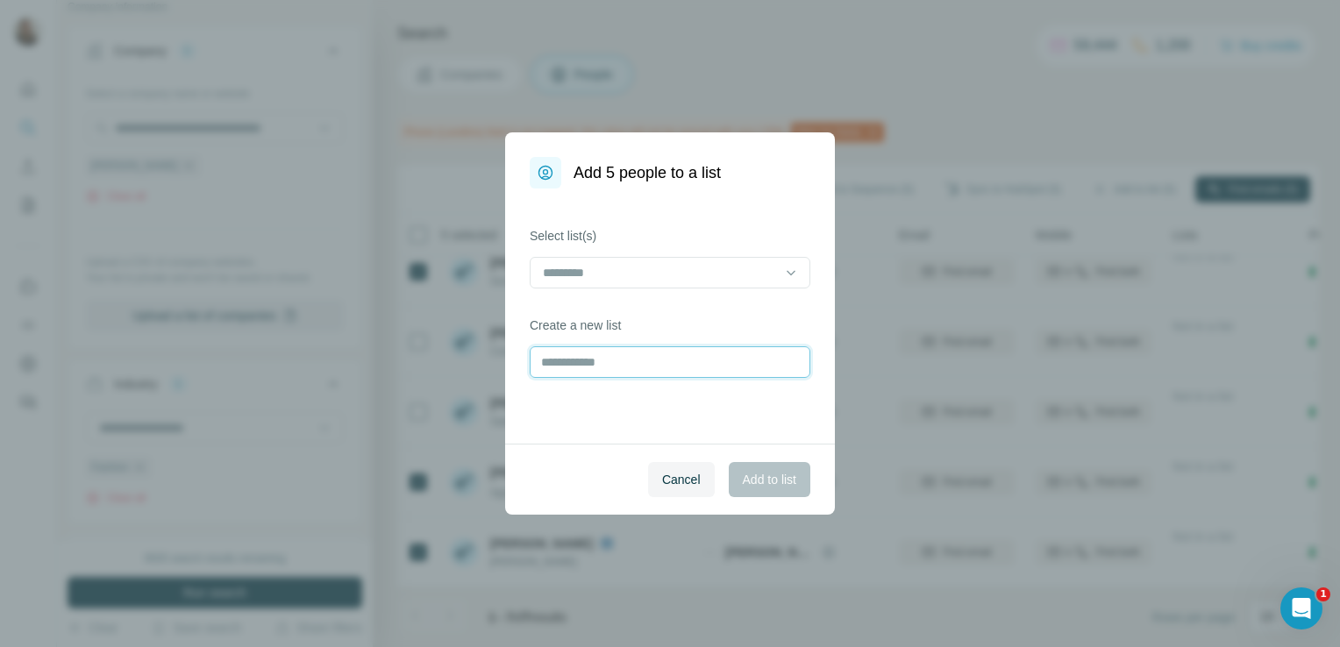
click at [658, 360] on input "text" at bounding box center [670, 362] width 281 height 32
type input "**********"
click at [763, 476] on span "Add to list" at bounding box center [769, 480] width 53 height 18
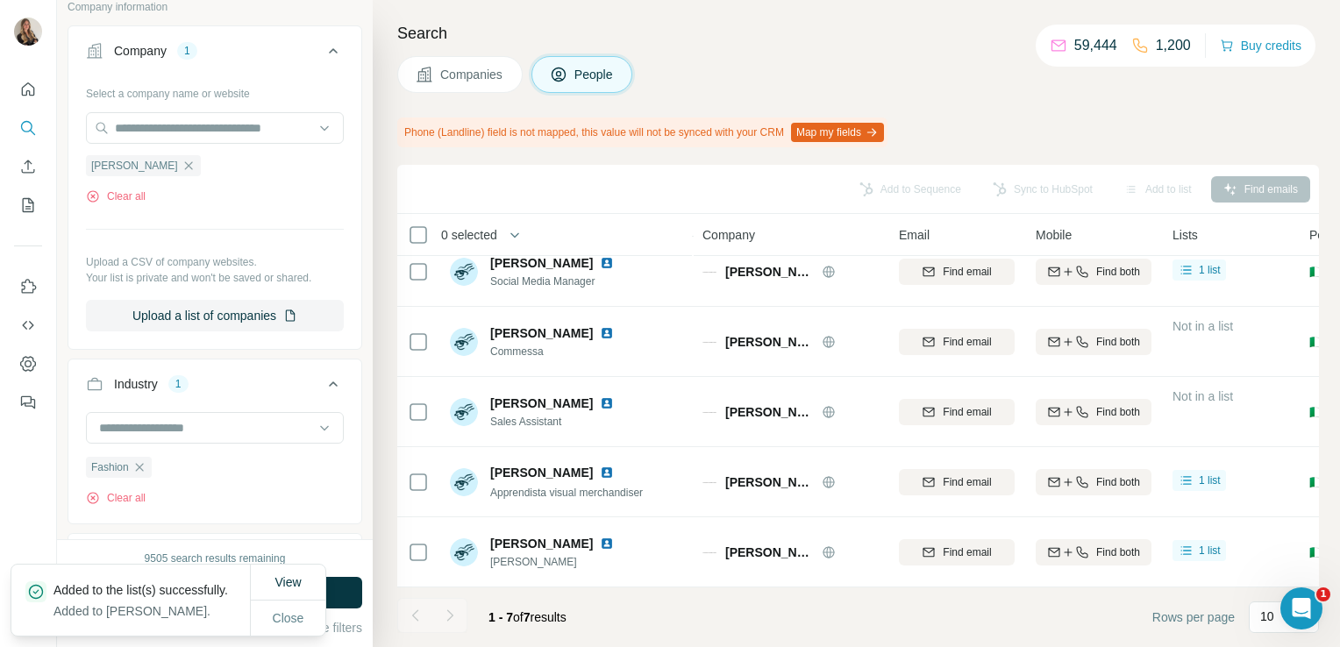
click at [442, 93] on div "Search Companies People Phone (Landline) field is not mapped, this value will n…" at bounding box center [856, 323] width 967 height 647
click at [460, 82] on button "Companies" at bounding box center [459, 74] width 125 height 37
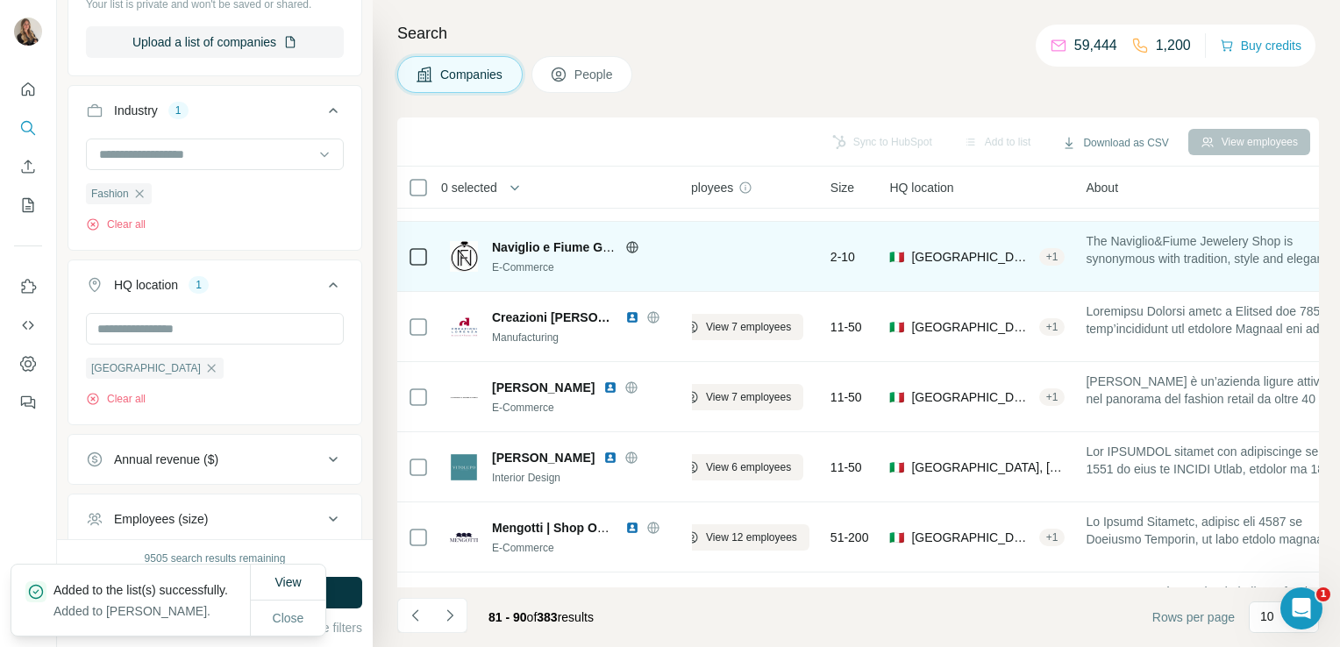
scroll to position [267, 0]
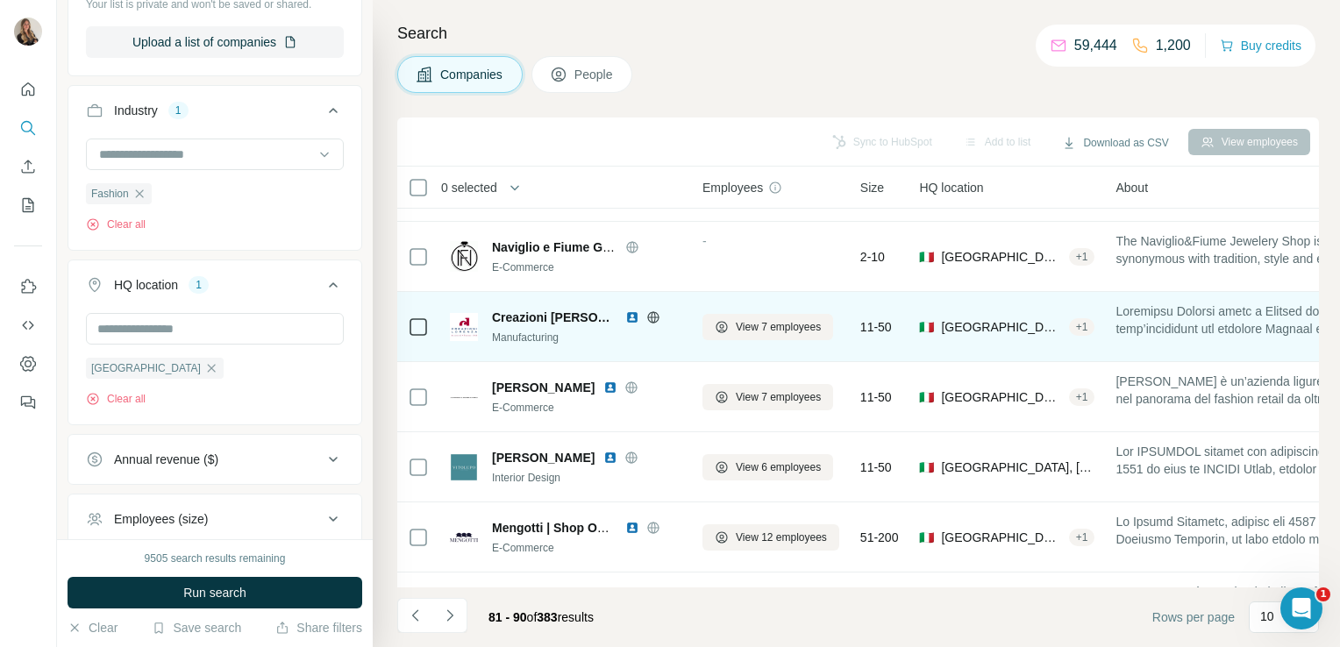
click at [646, 315] on icon at bounding box center [653, 317] width 14 height 14
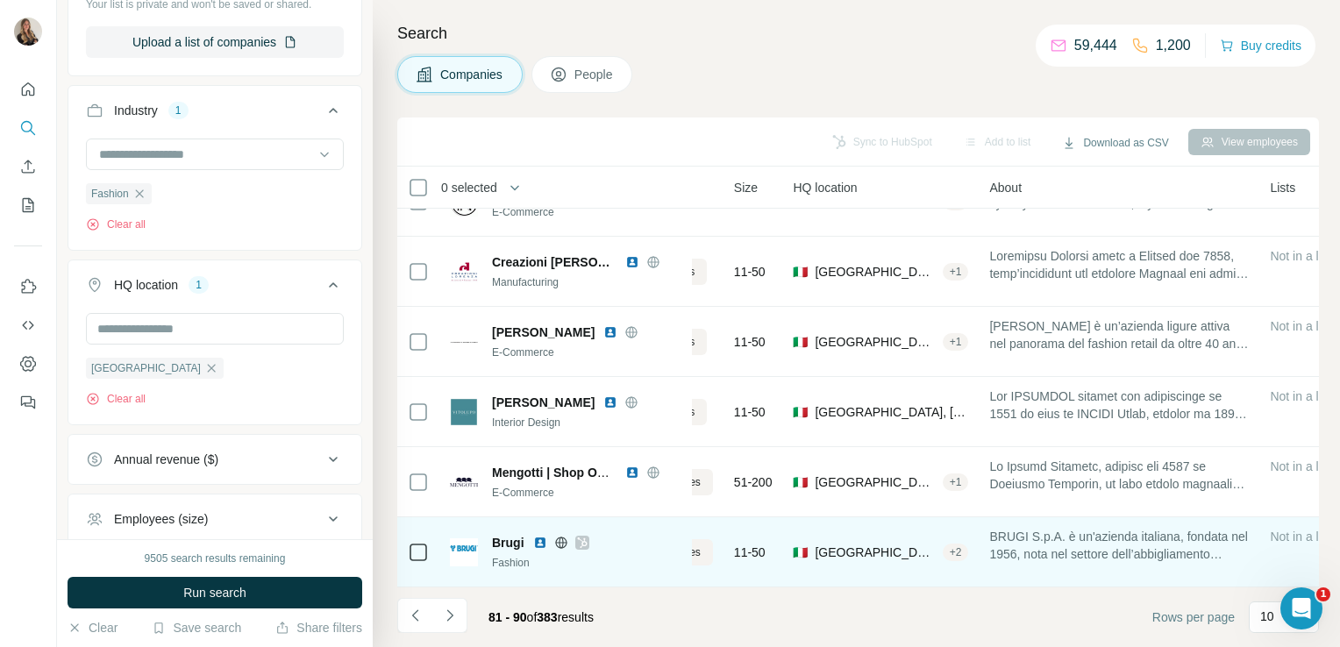
scroll to position [331, 0]
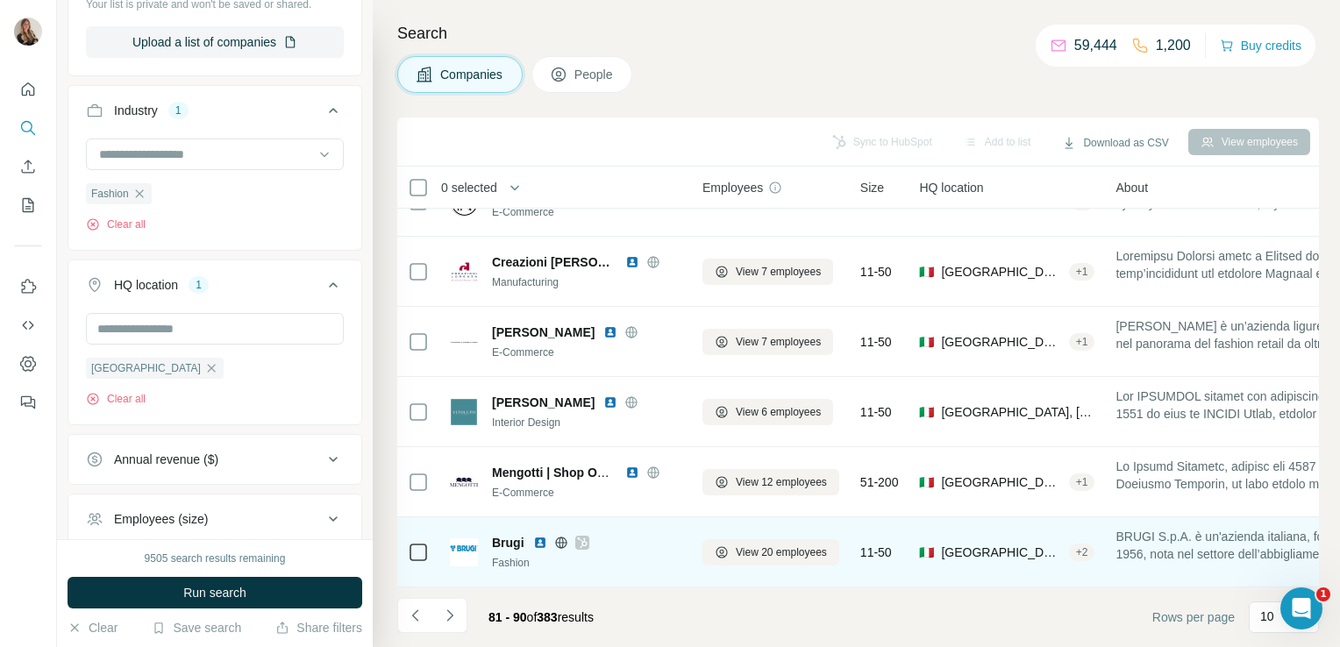
click at [584, 537] on icon at bounding box center [582, 542] width 10 height 11
click at [561, 537] on icon at bounding box center [560, 542] width 4 height 11
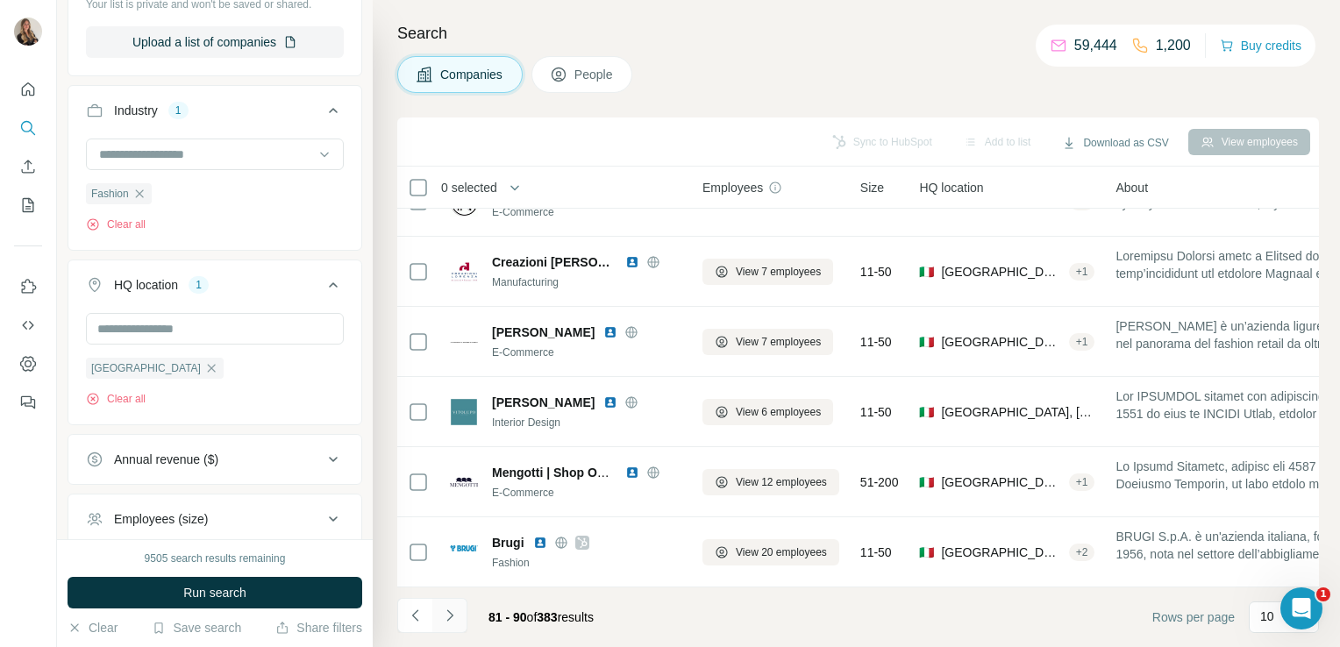
click at [444, 619] on icon "Navigate to next page" at bounding box center [450, 616] width 18 height 18
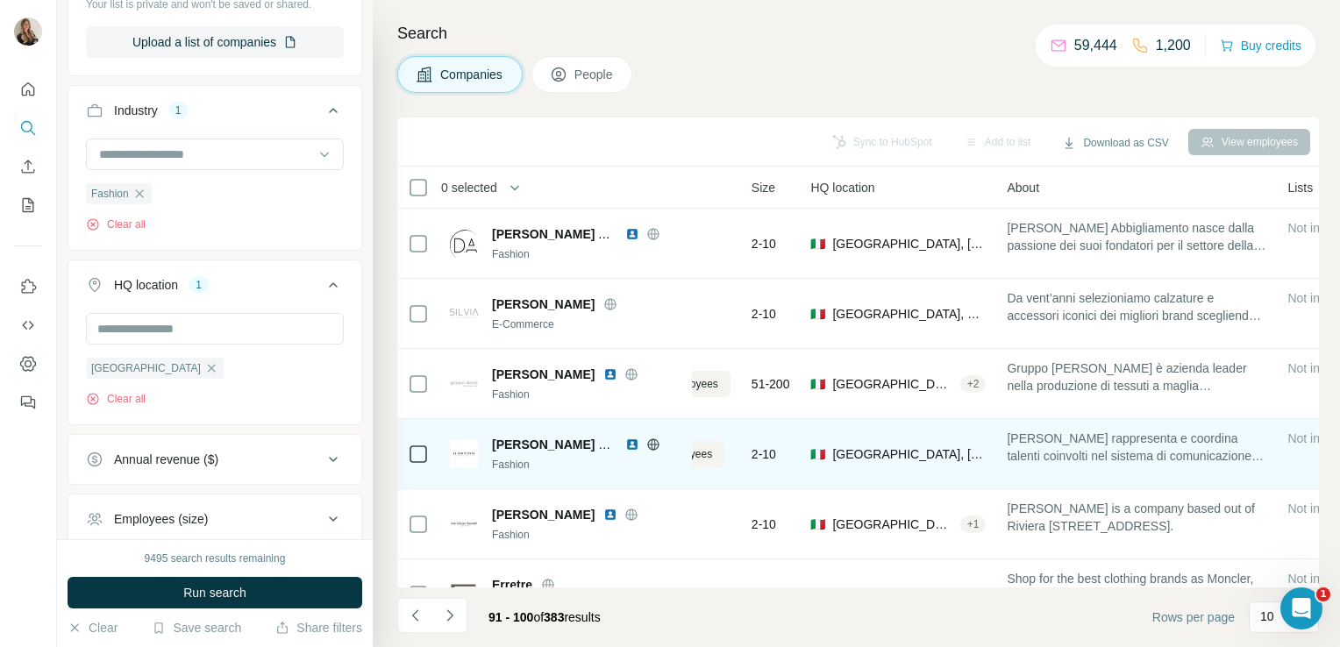
scroll to position [0, 0]
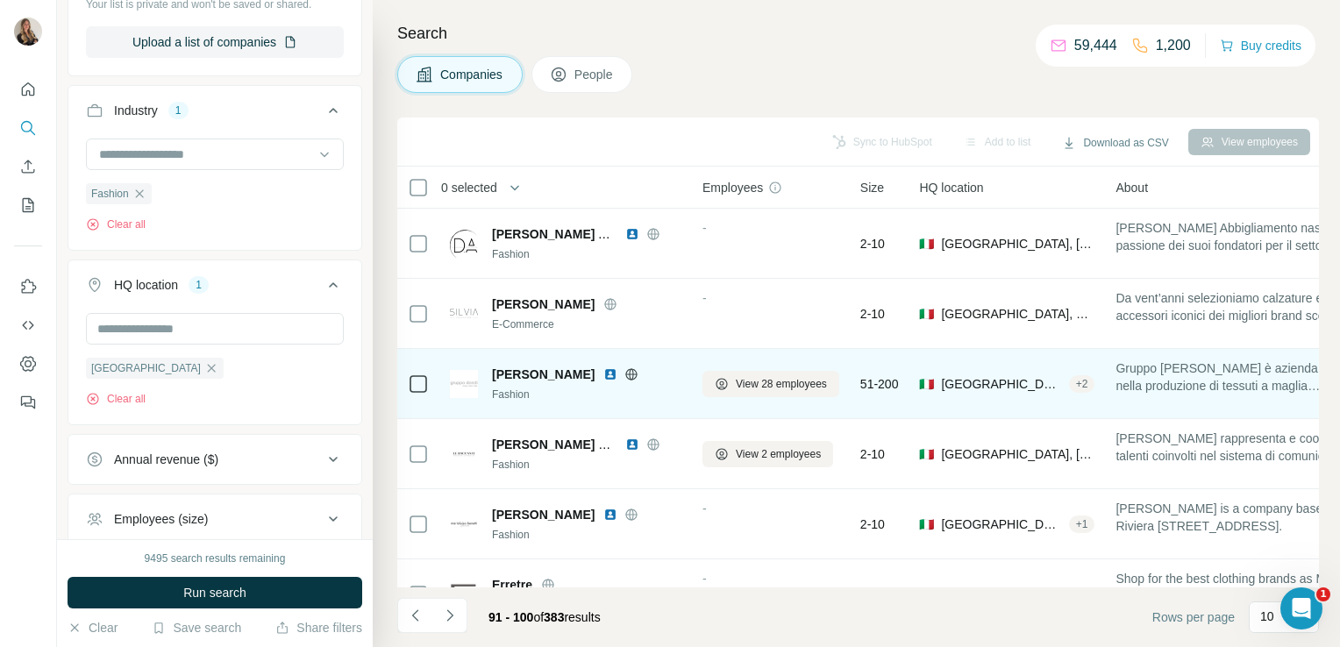
click at [626, 371] on icon at bounding box center [631, 373] width 11 height 11
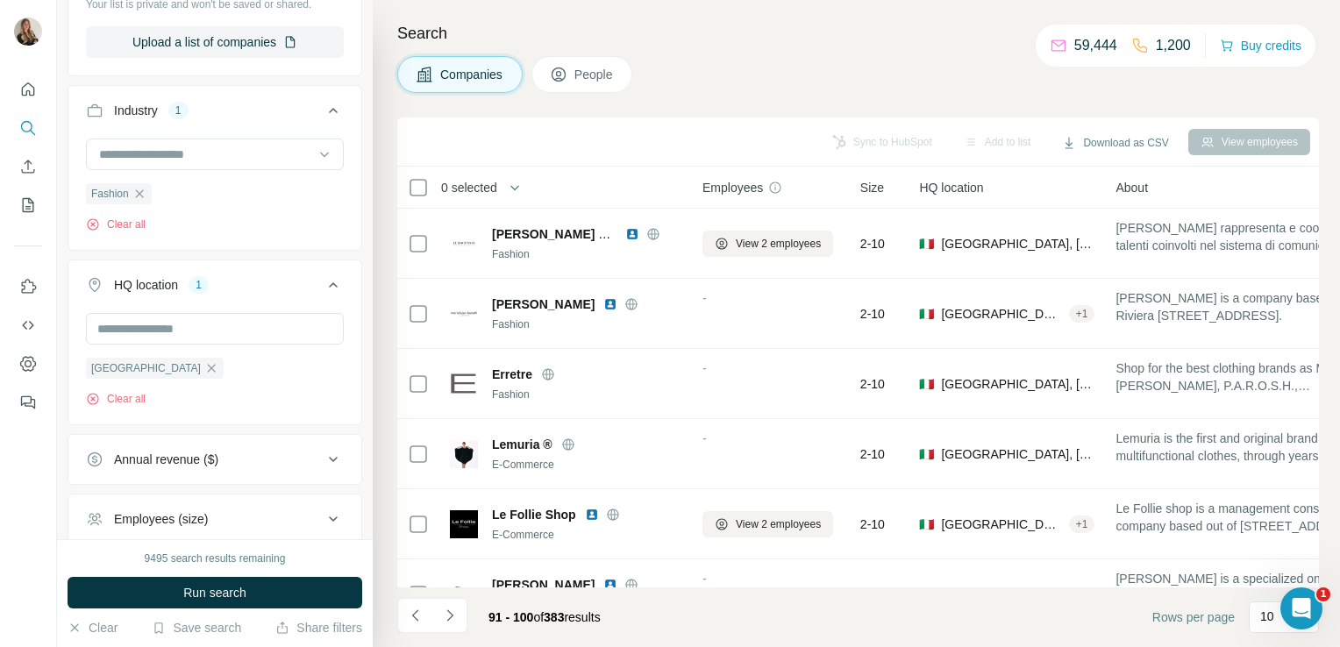
scroll to position [331, 0]
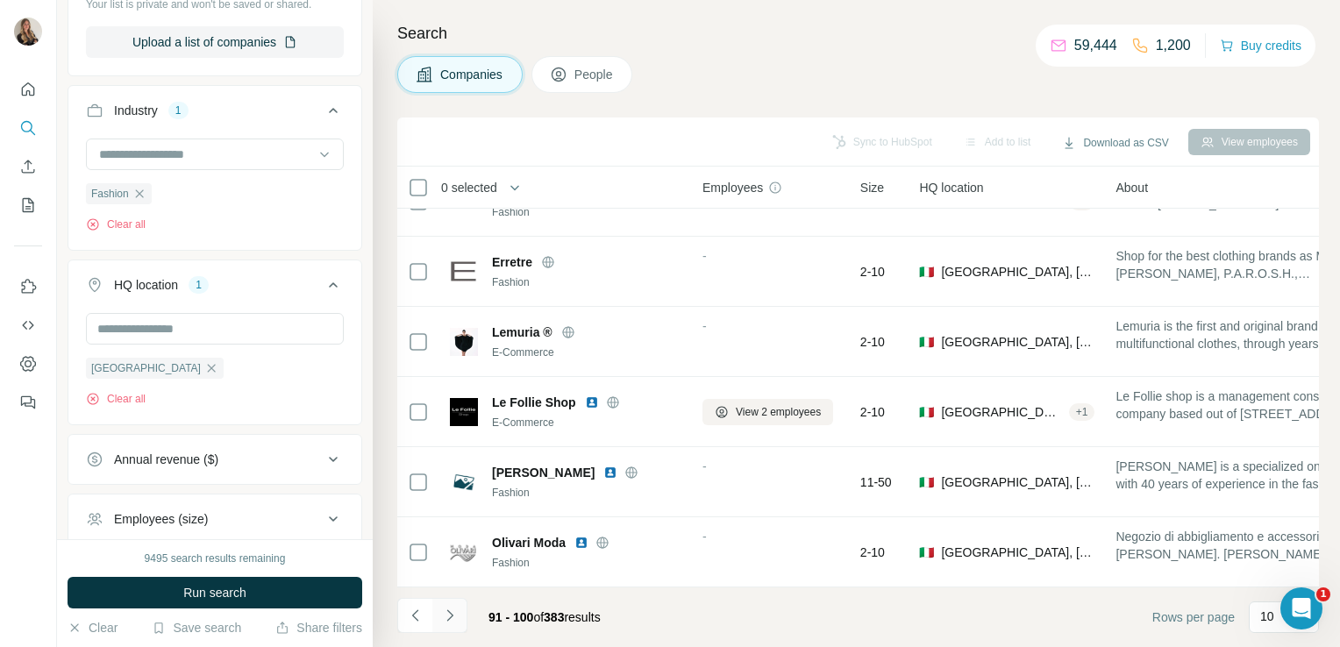
click at [454, 617] on icon "Navigate to next page" at bounding box center [450, 616] width 18 height 18
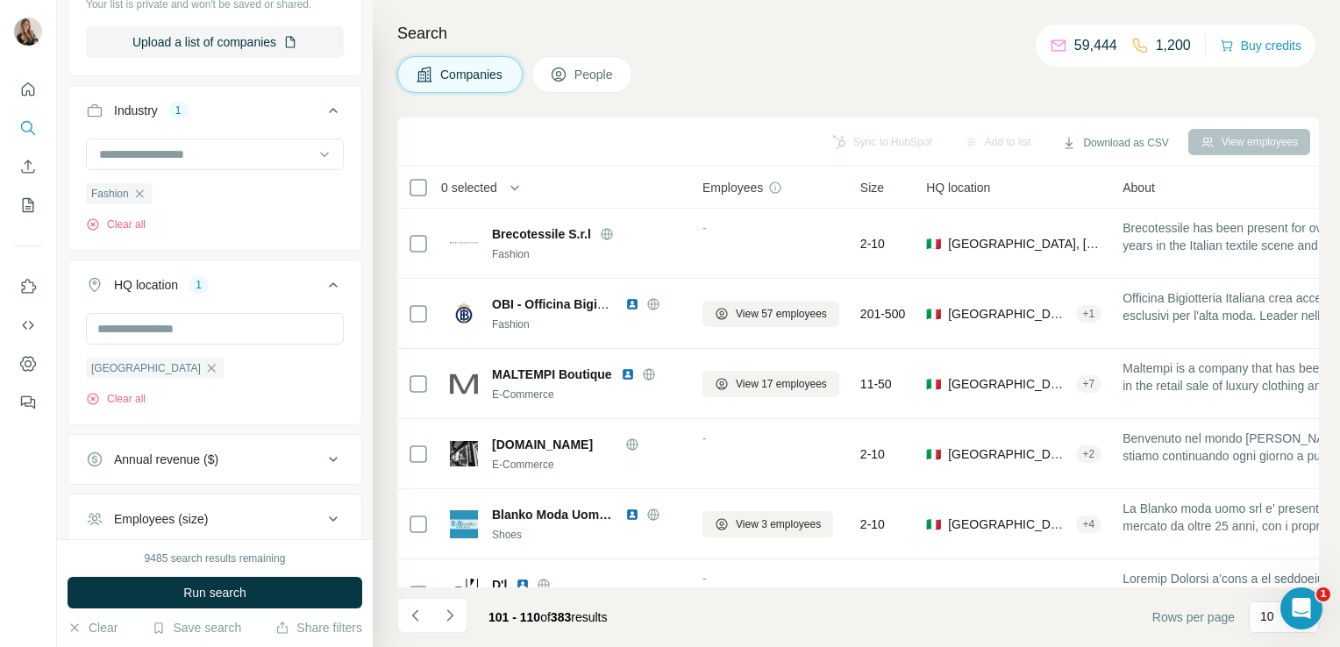
scroll to position [0, 0]
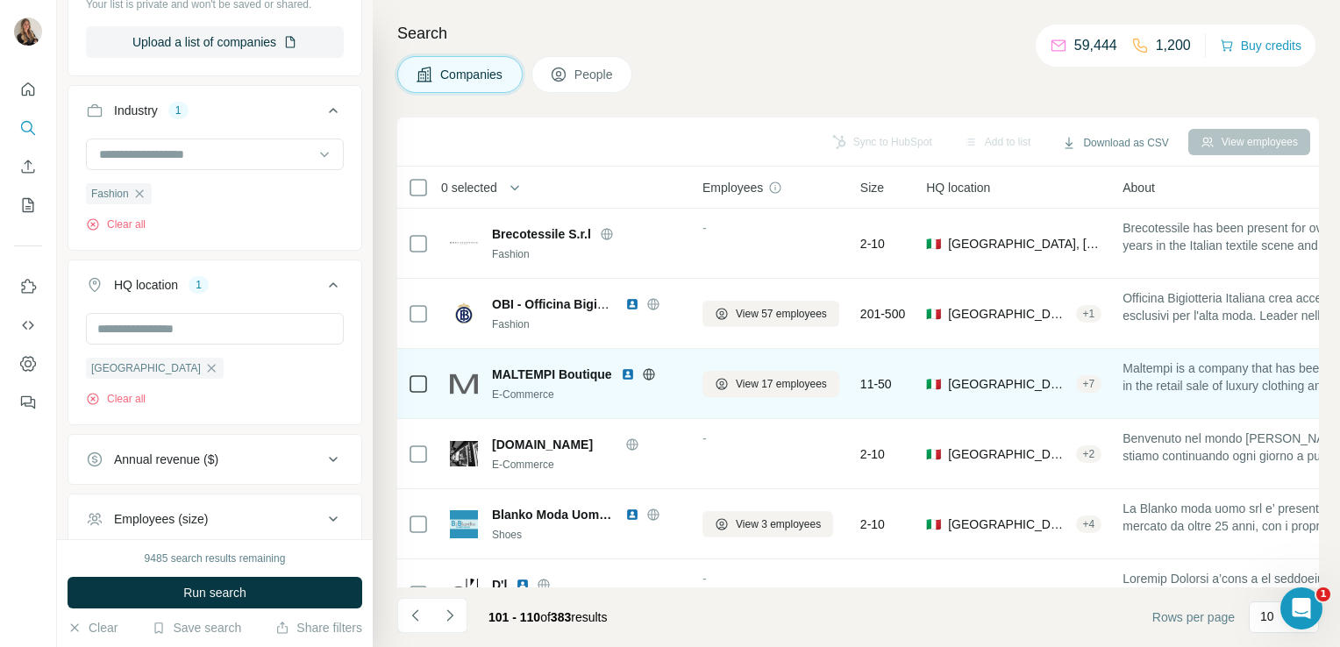
click at [644, 377] on icon at bounding box center [649, 374] width 14 height 14
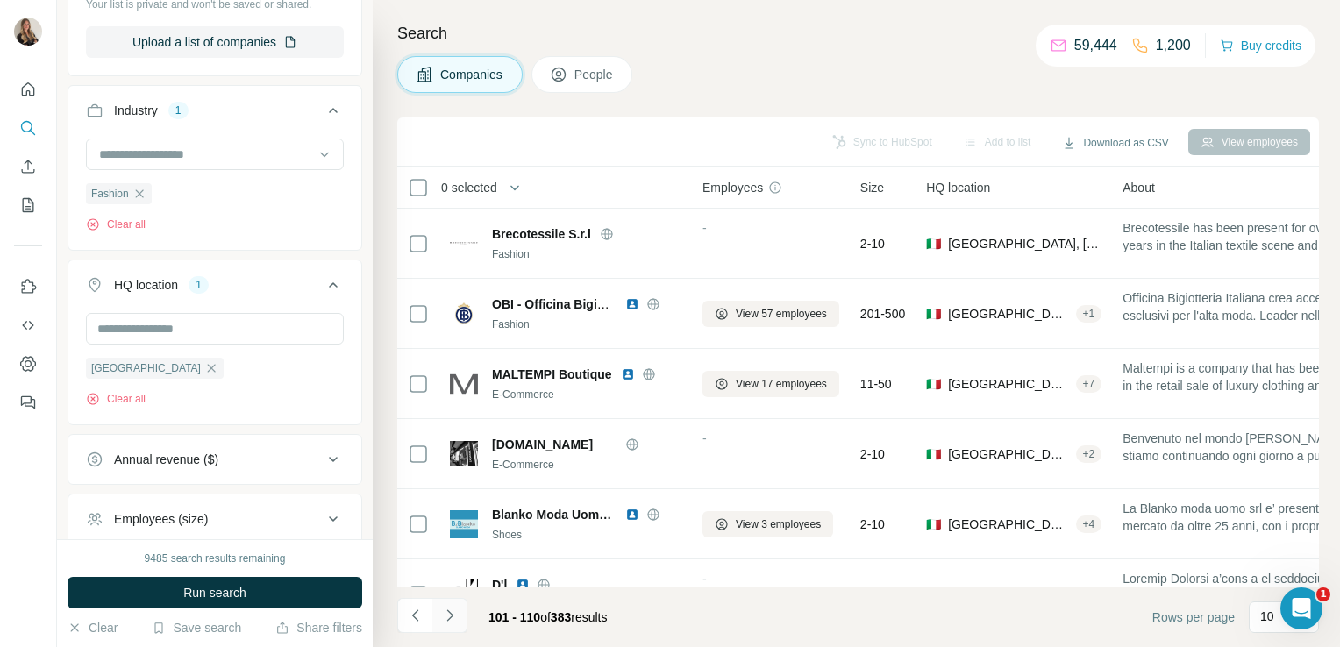
click at [450, 619] on icon "Navigate to next page" at bounding box center [450, 616] width 18 height 18
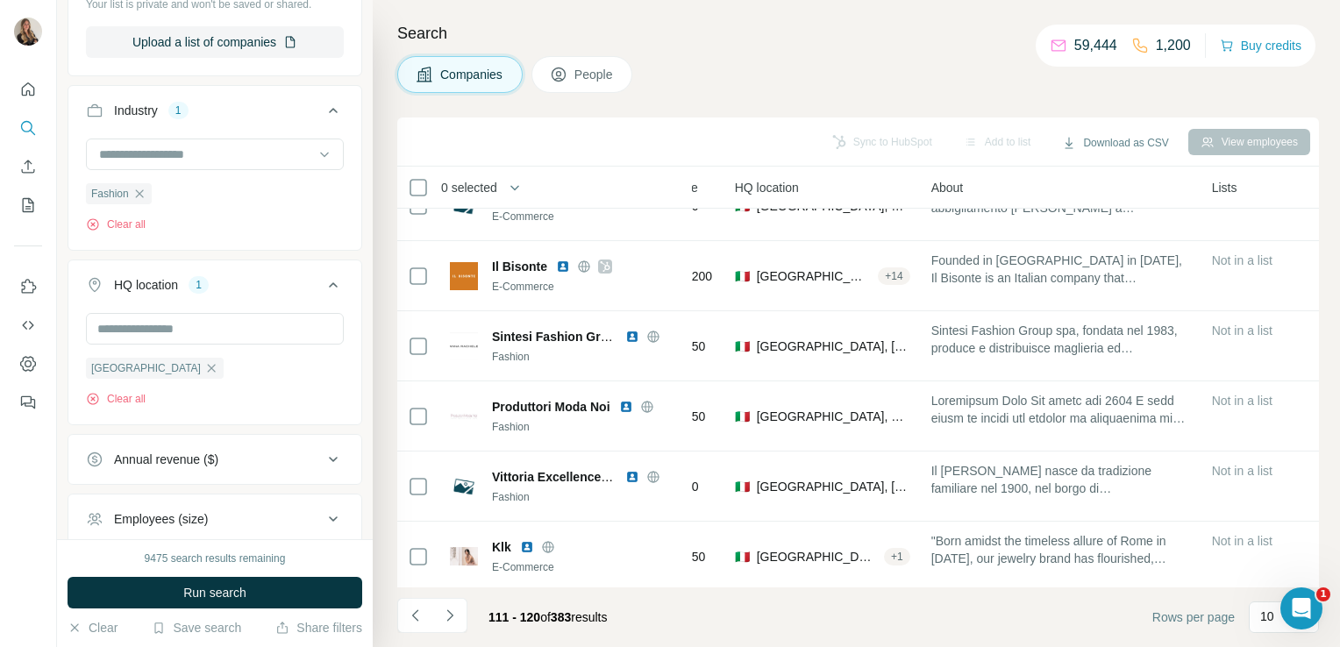
scroll to position [318, 0]
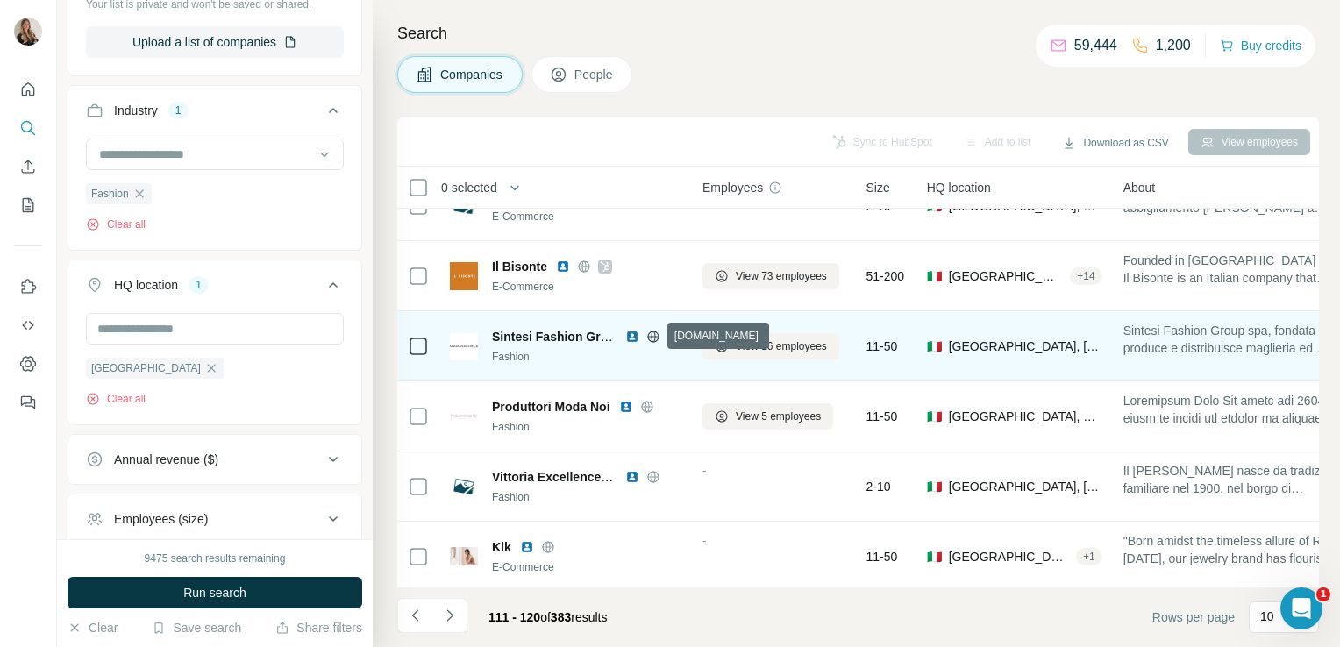
click at [653, 338] on icon at bounding box center [653, 337] width 14 height 14
click at [804, 340] on span "View 16 employees" at bounding box center [781, 346] width 91 height 16
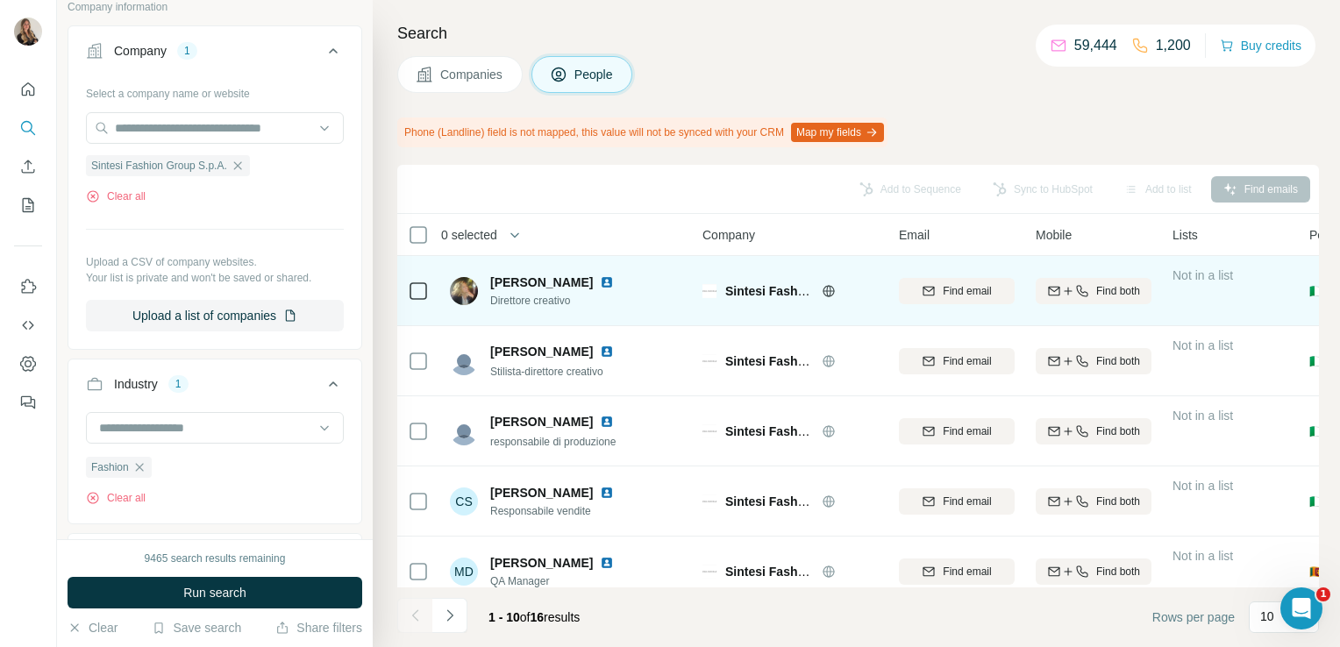
click at [614, 280] on img at bounding box center [607, 282] width 14 height 14
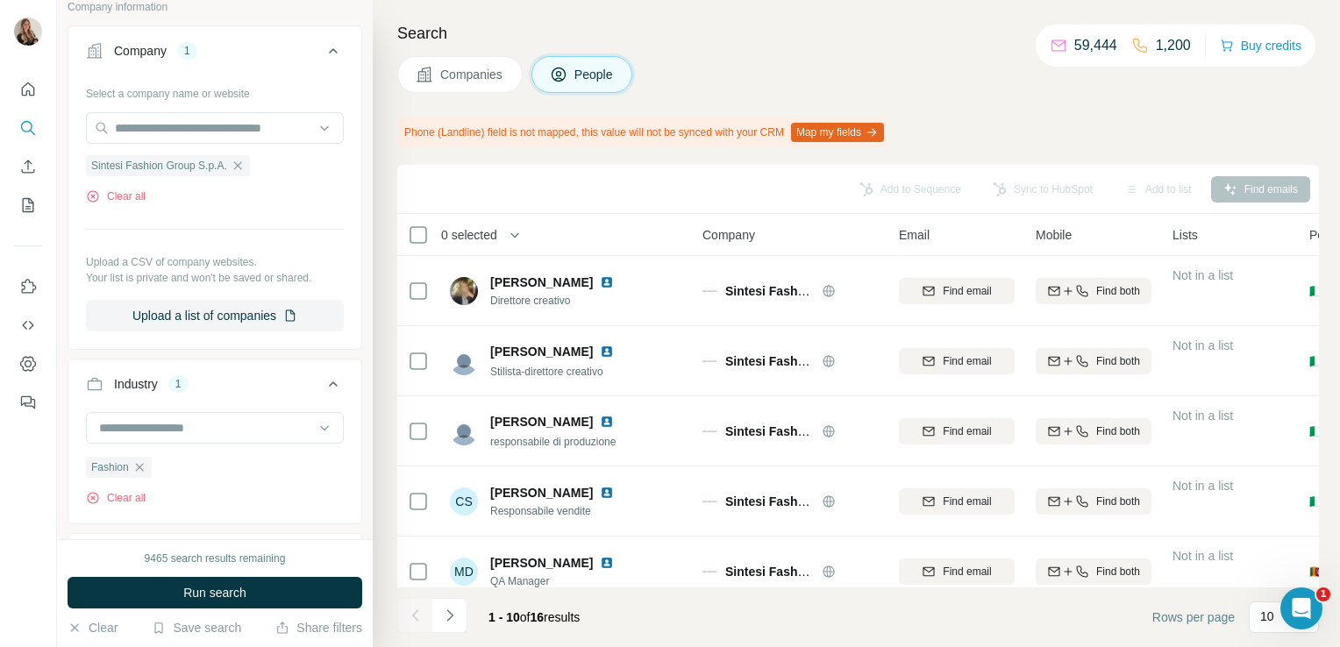
click at [445, 83] on button "Companies" at bounding box center [459, 74] width 125 height 37
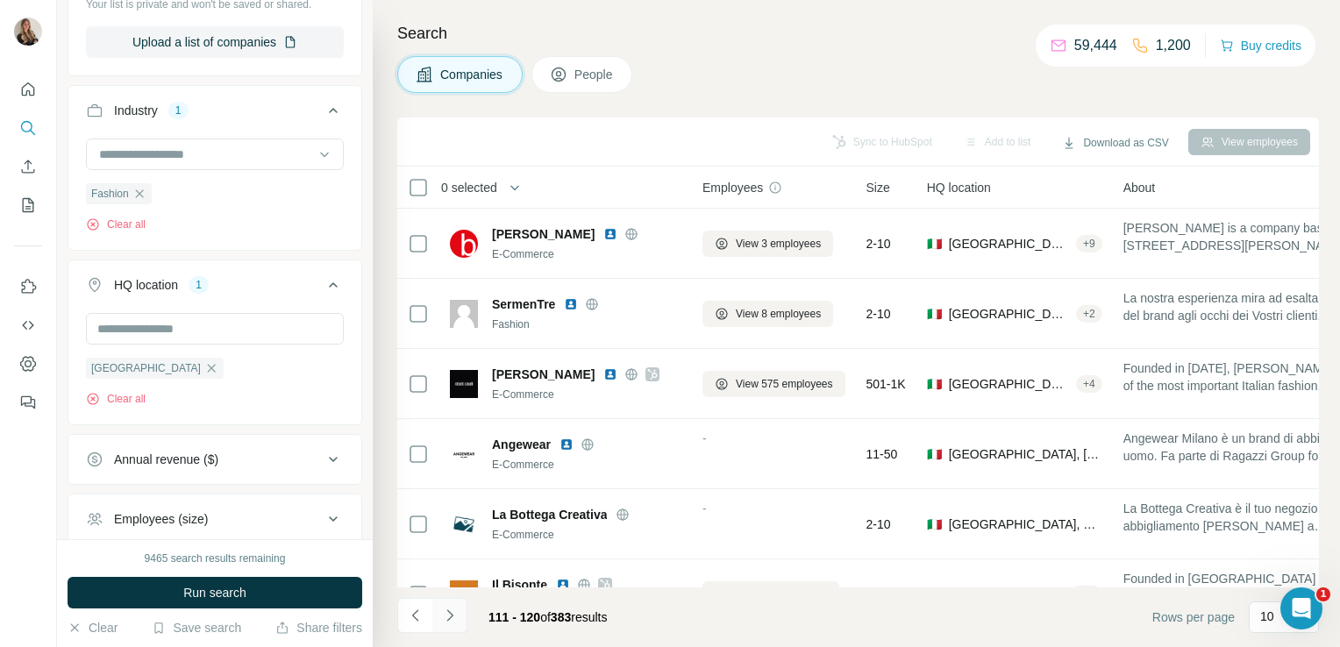
click at [448, 615] on icon "Navigate to next page" at bounding box center [450, 616] width 18 height 18
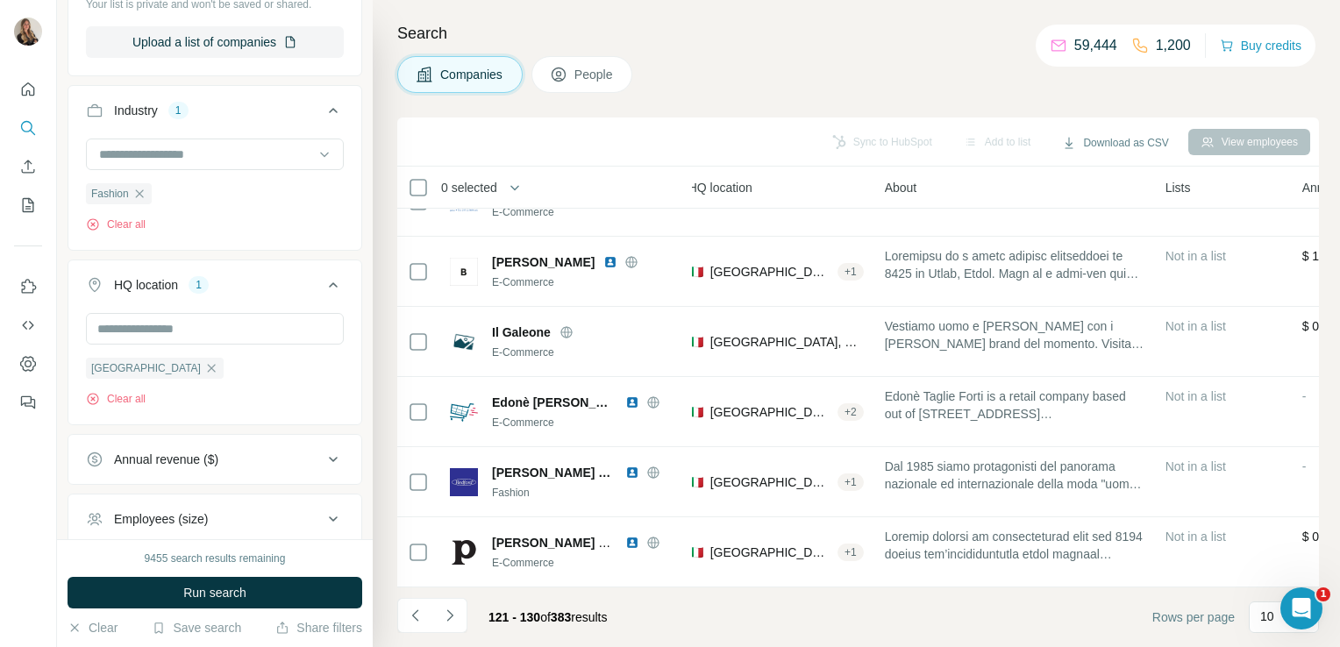
scroll to position [330, 0]
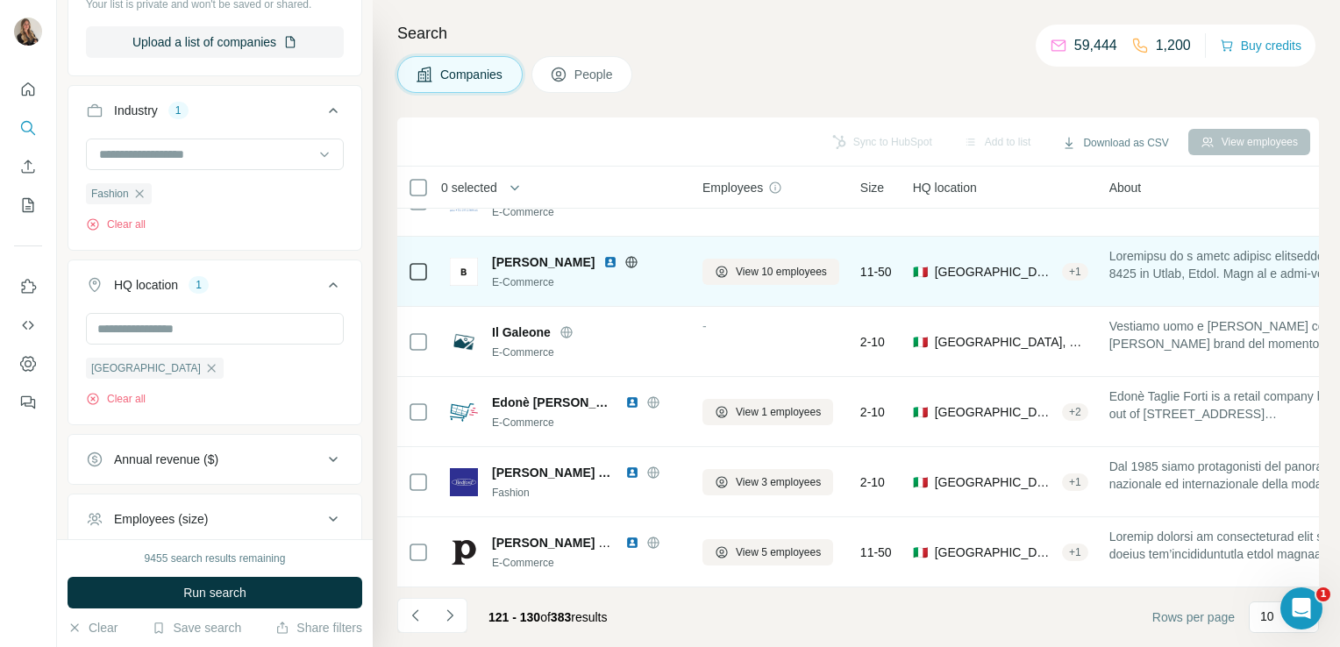
click at [629, 256] on icon at bounding box center [631, 261] width 4 height 11
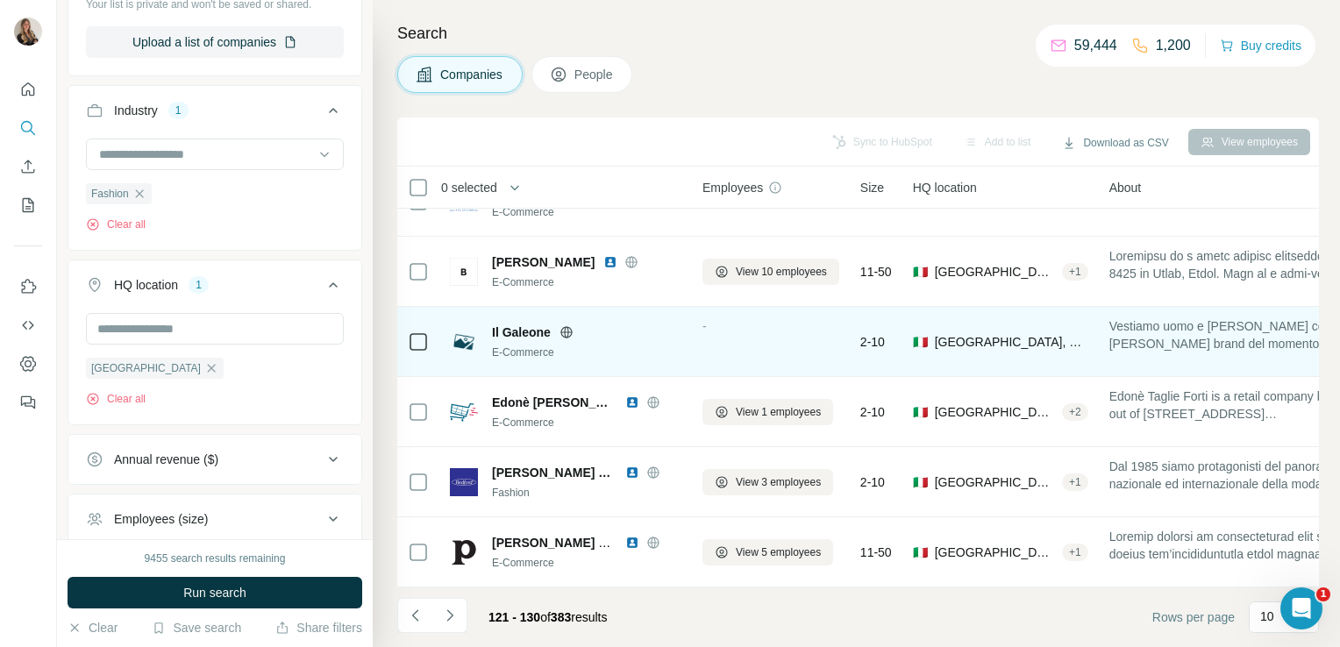
scroll to position [331, 0]
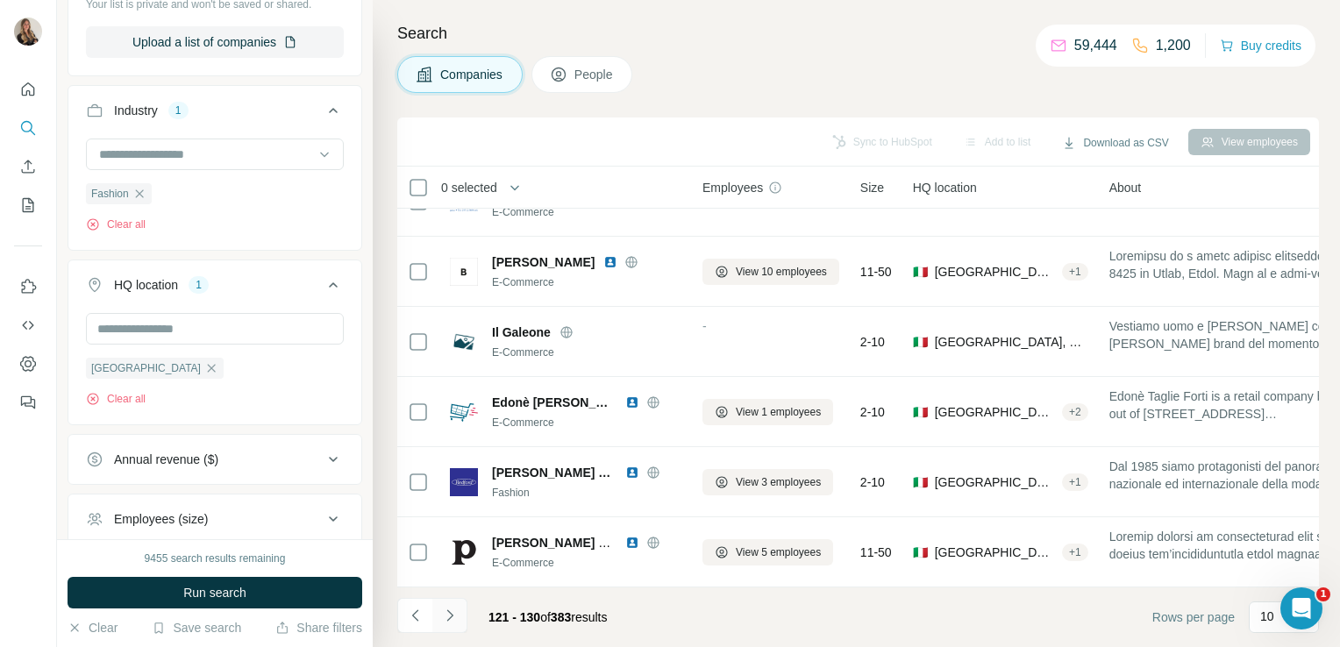
click at [449, 615] on icon "Navigate to next page" at bounding box center [450, 616] width 18 height 18
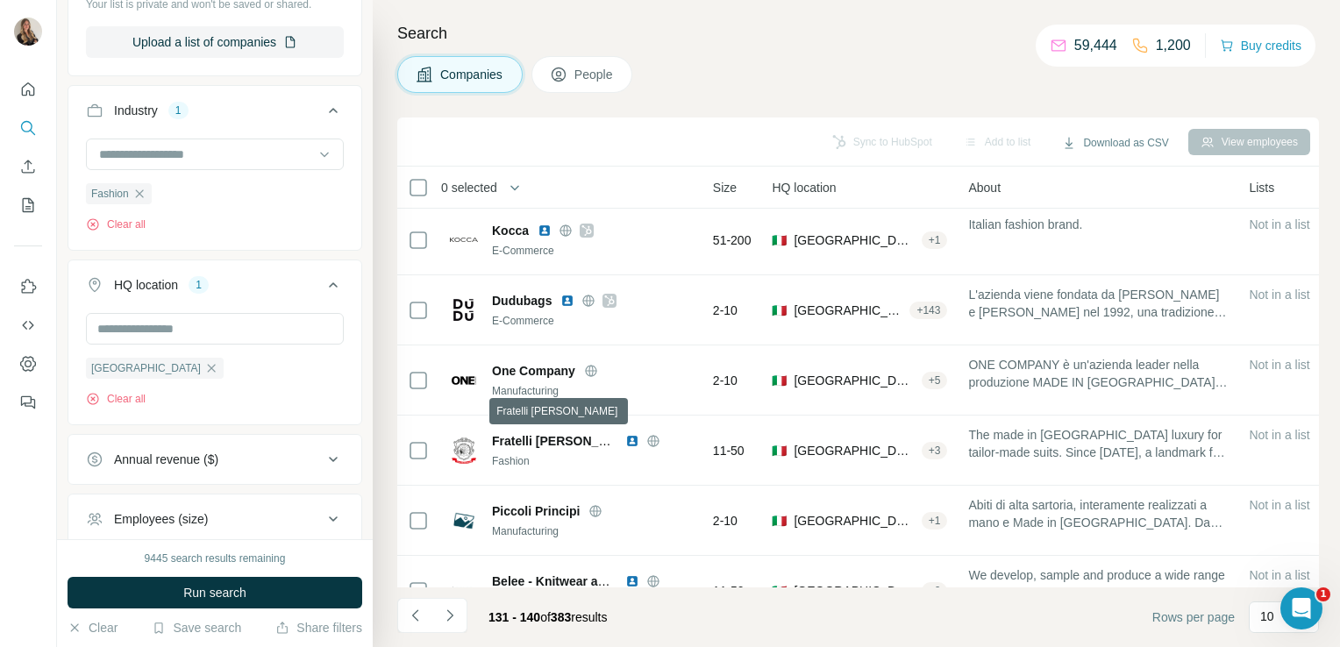
scroll to position [74, 0]
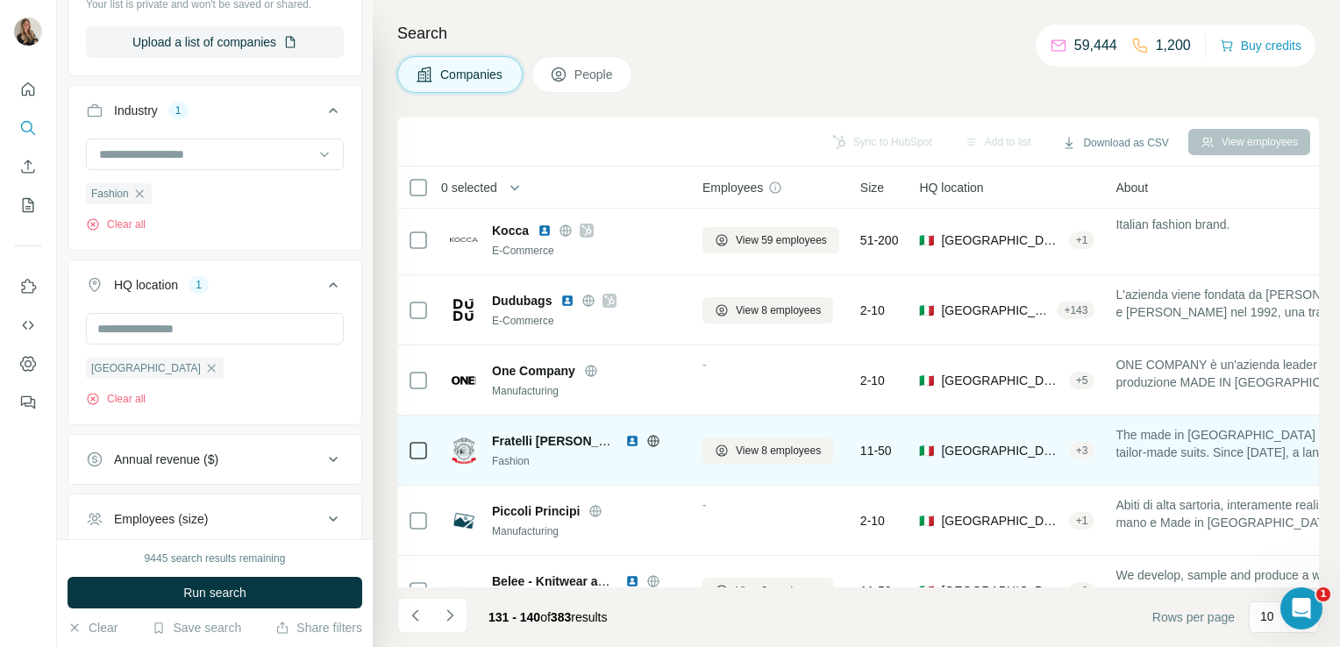
click at [652, 443] on icon at bounding box center [653, 441] width 14 height 14
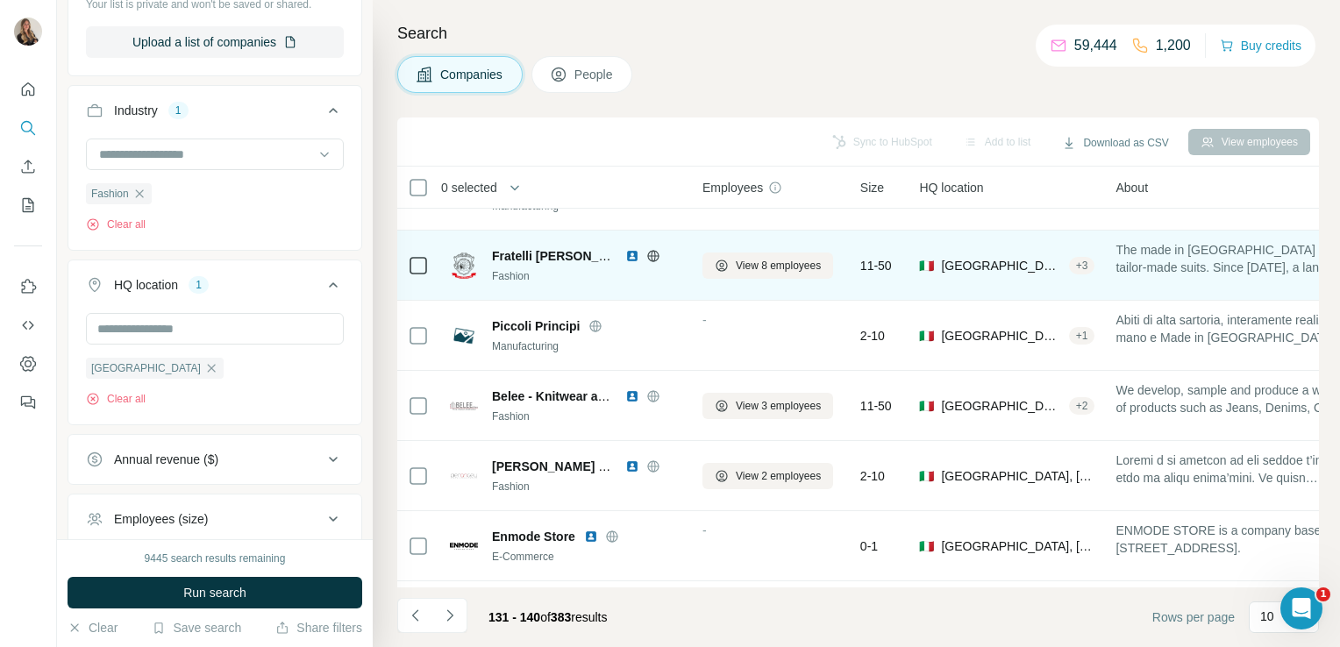
scroll to position [262, 0]
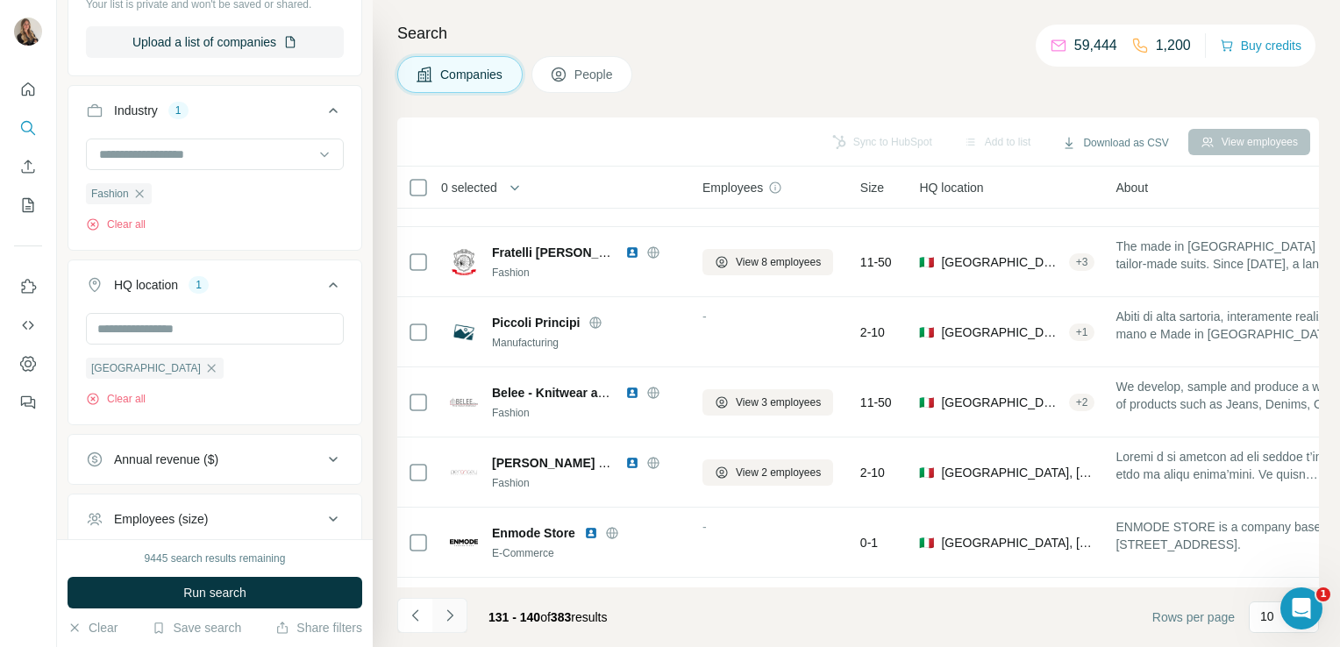
click at [453, 622] on icon "Navigate to next page" at bounding box center [450, 616] width 18 height 18
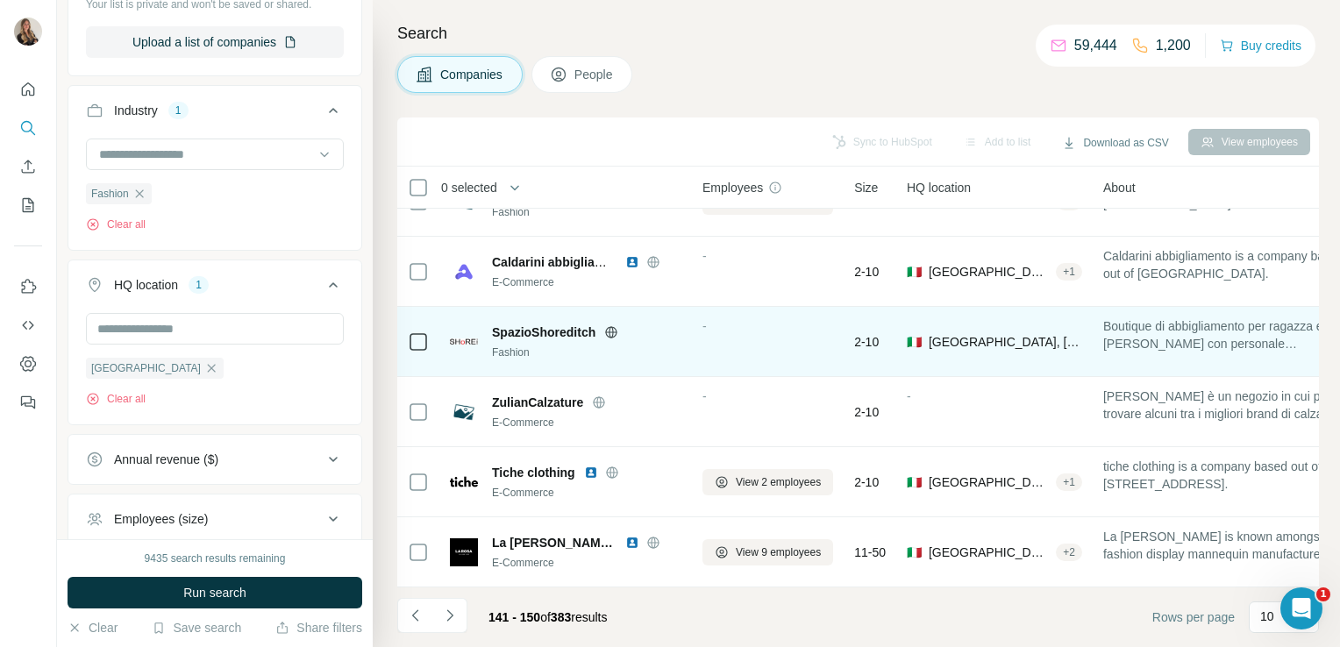
scroll to position [331, 0]
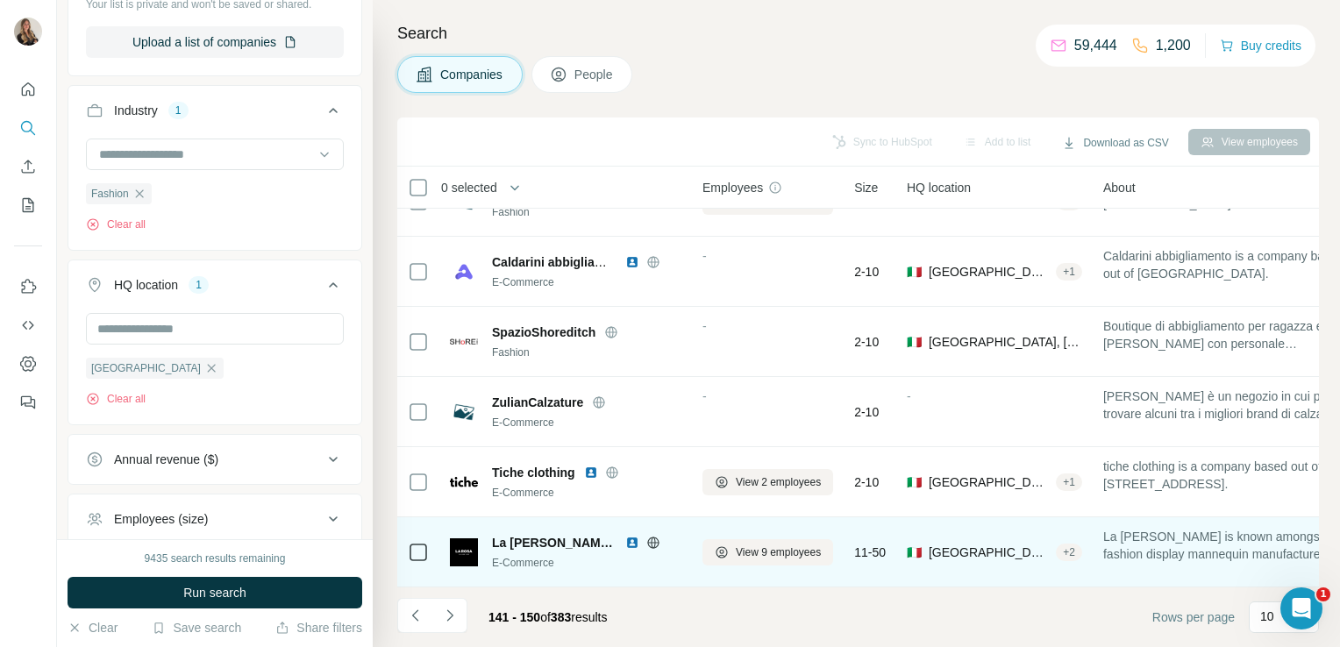
click at [651, 536] on icon at bounding box center [653, 543] width 14 height 14
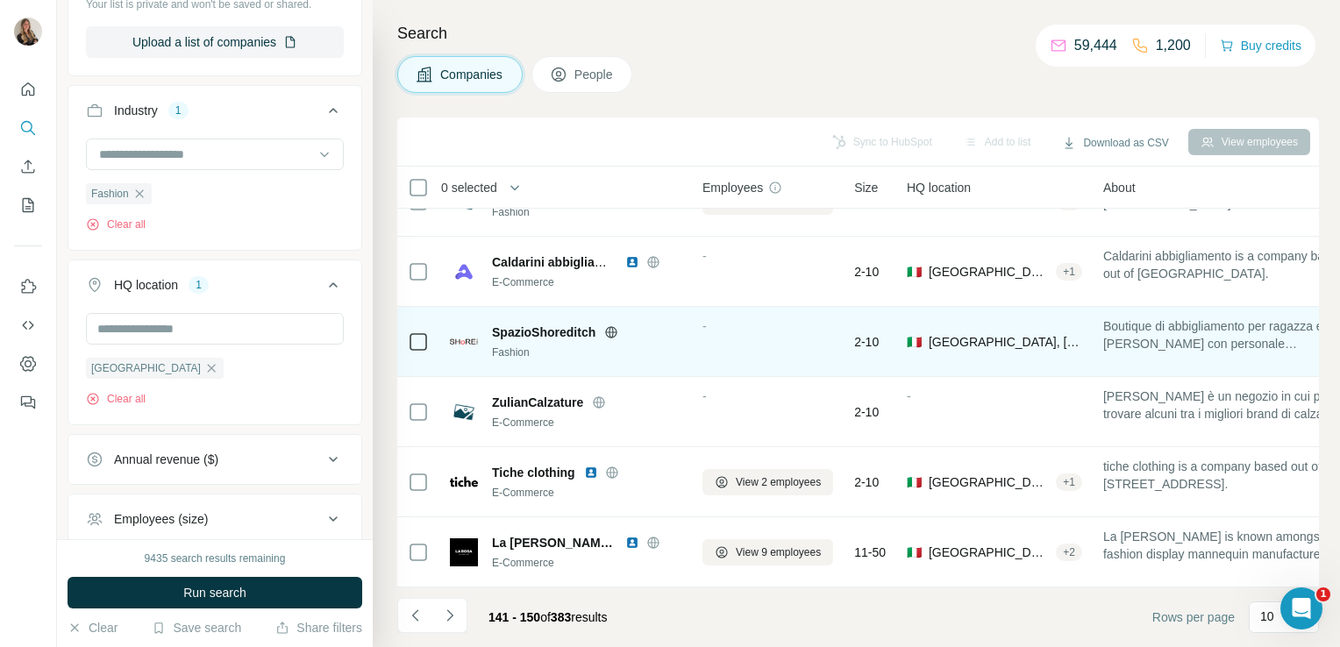
scroll to position [0, 0]
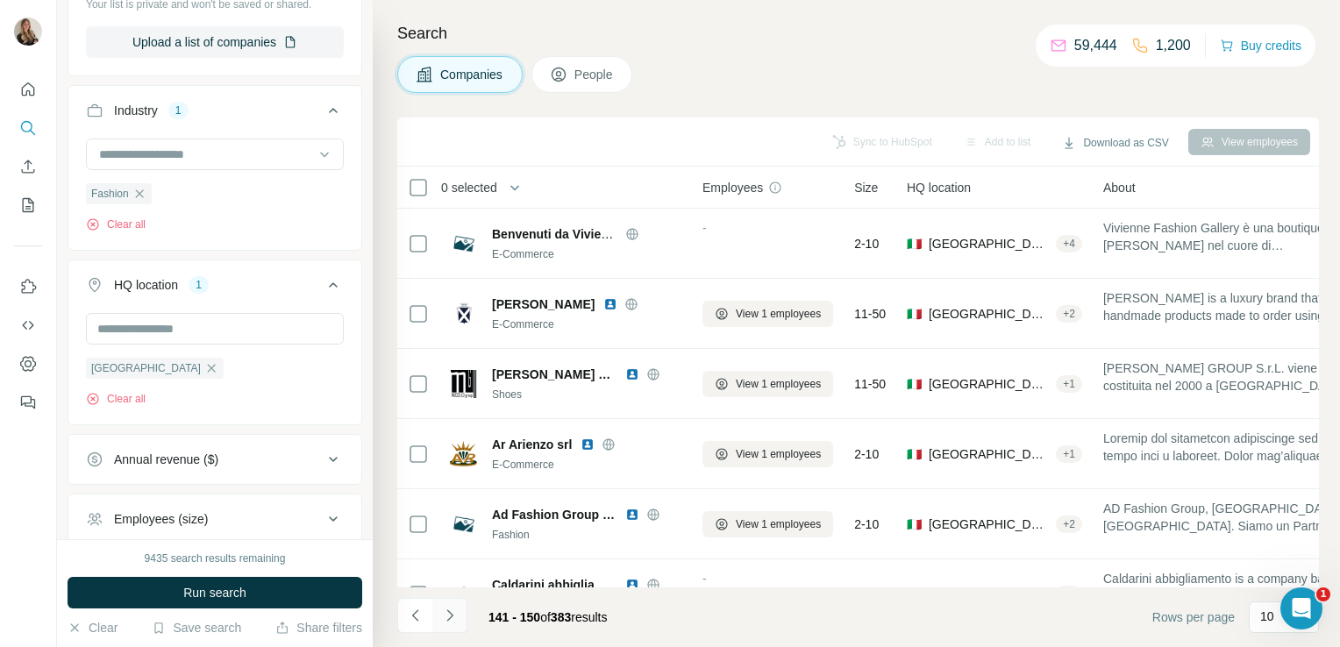
click at [442, 609] on icon "Navigate to next page" at bounding box center [450, 616] width 18 height 18
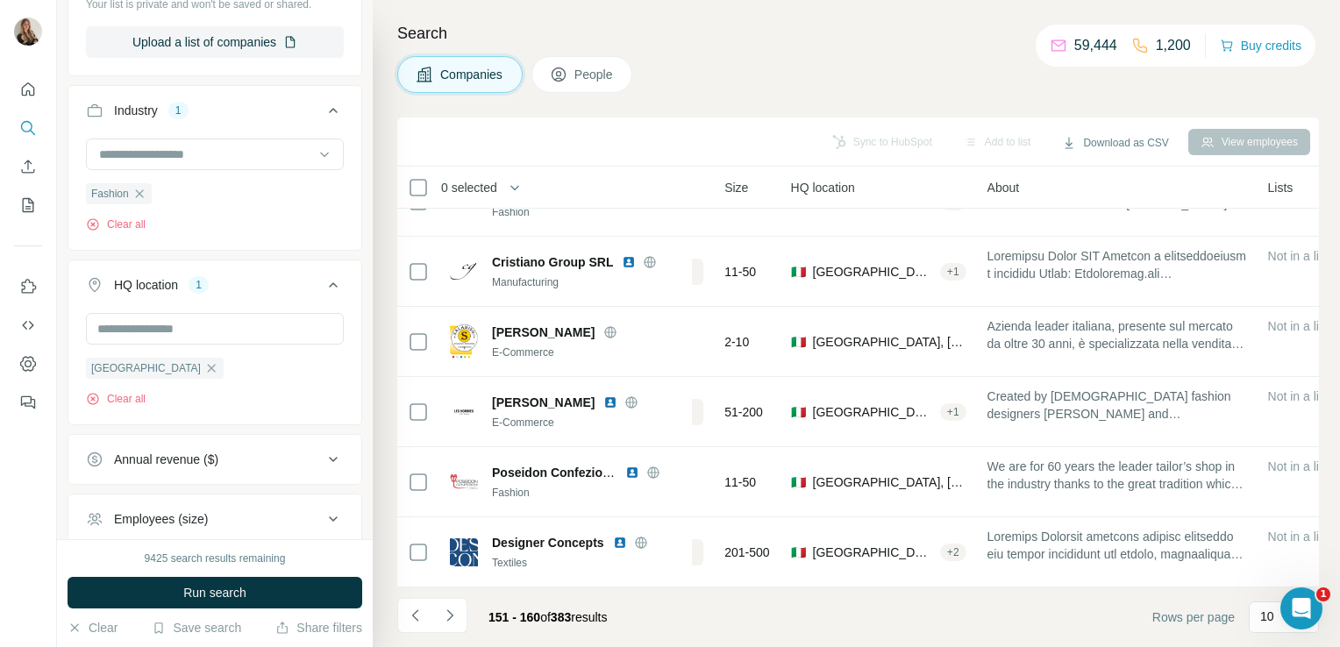
scroll to position [331, 0]
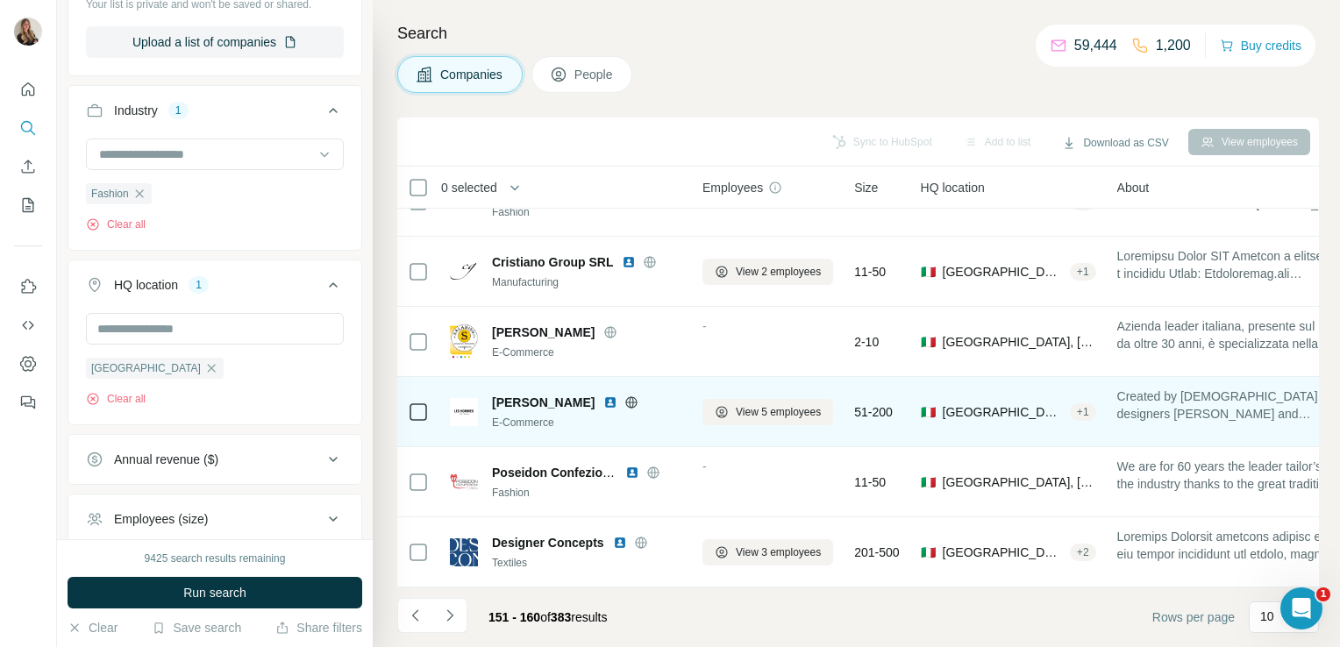
click at [626, 396] on icon at bounding box center [631, 401] width 11 height 11
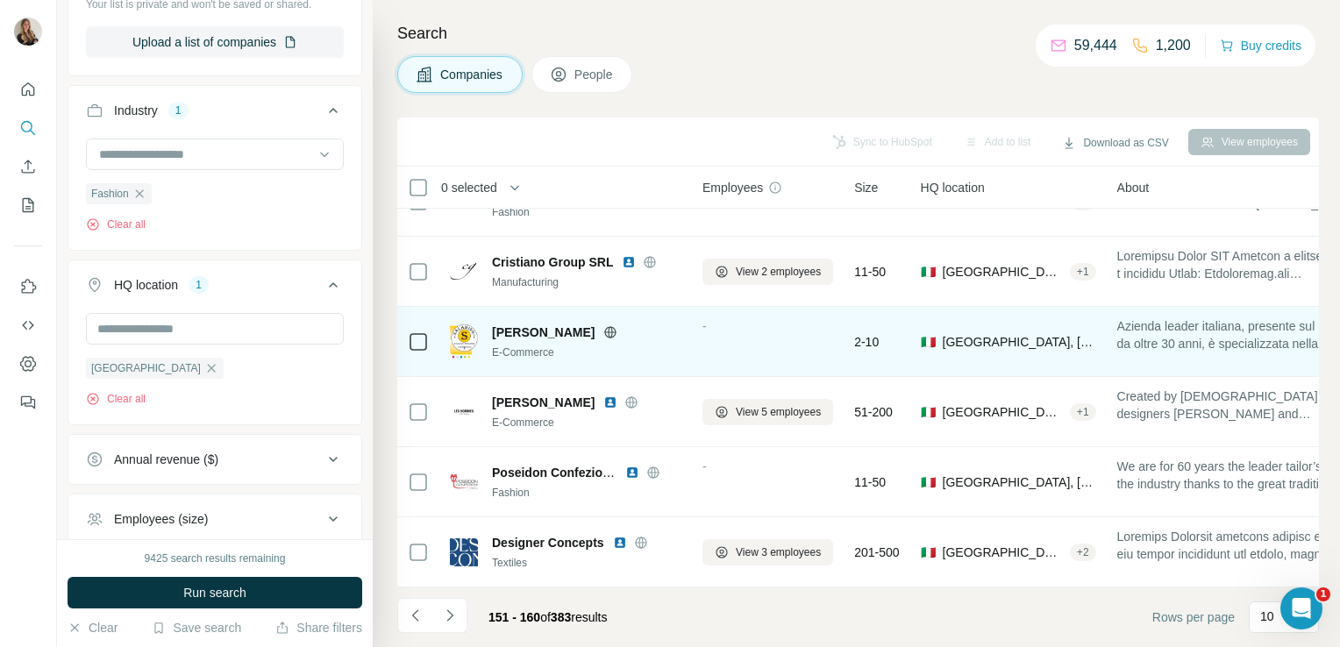
scroll to position [0, 0]
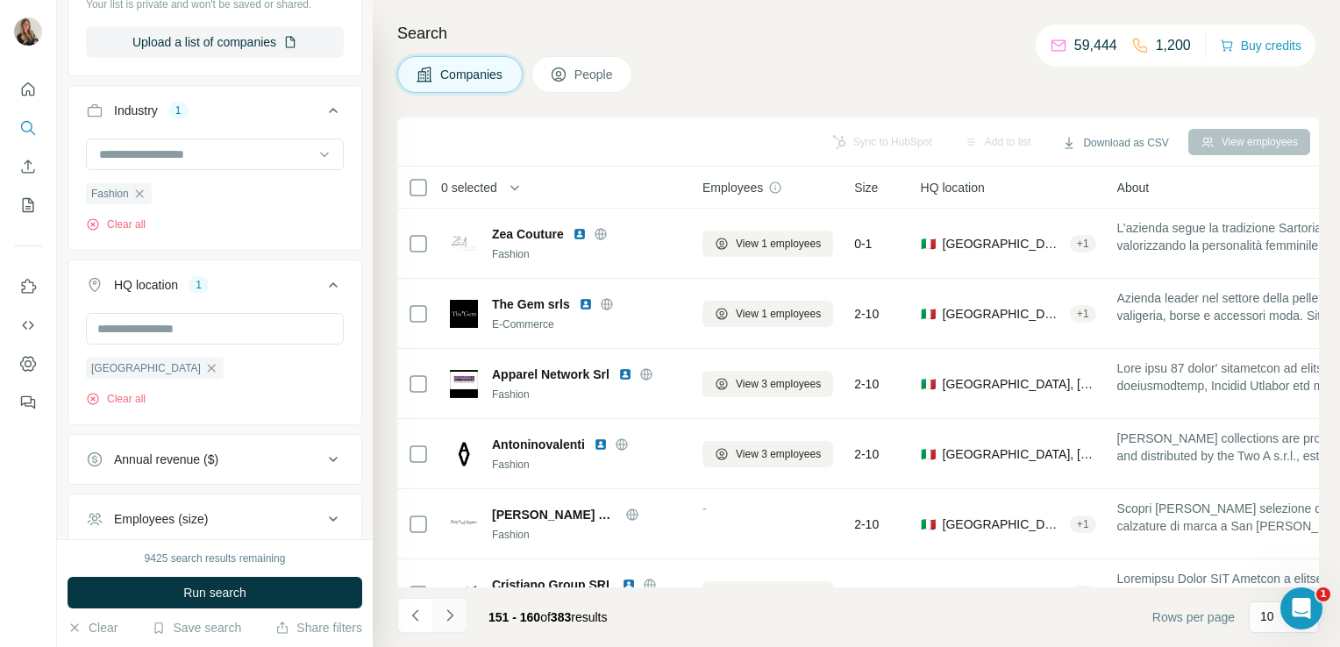
click at [452, 622] on icon "Navigate to next page" at bounding box center [450, 616] width 18 height 18
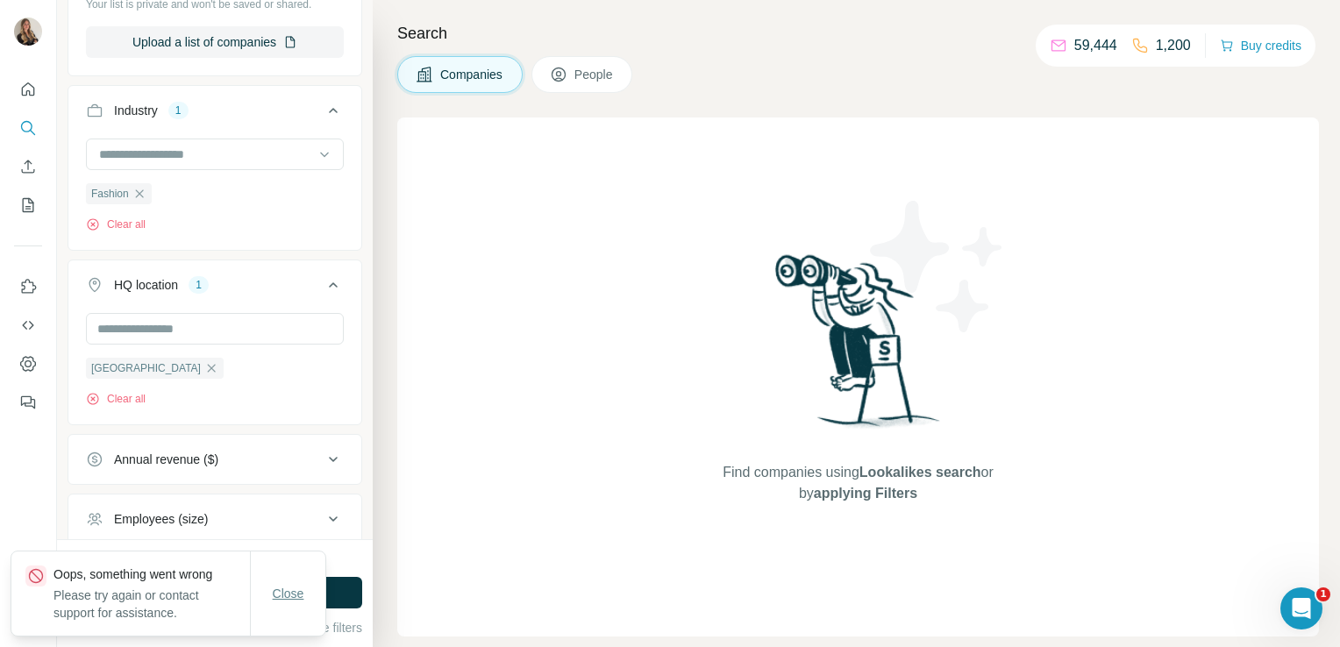
click at [274, 599] on span "Close" at bounding box center [289, 594] width 32 height 18
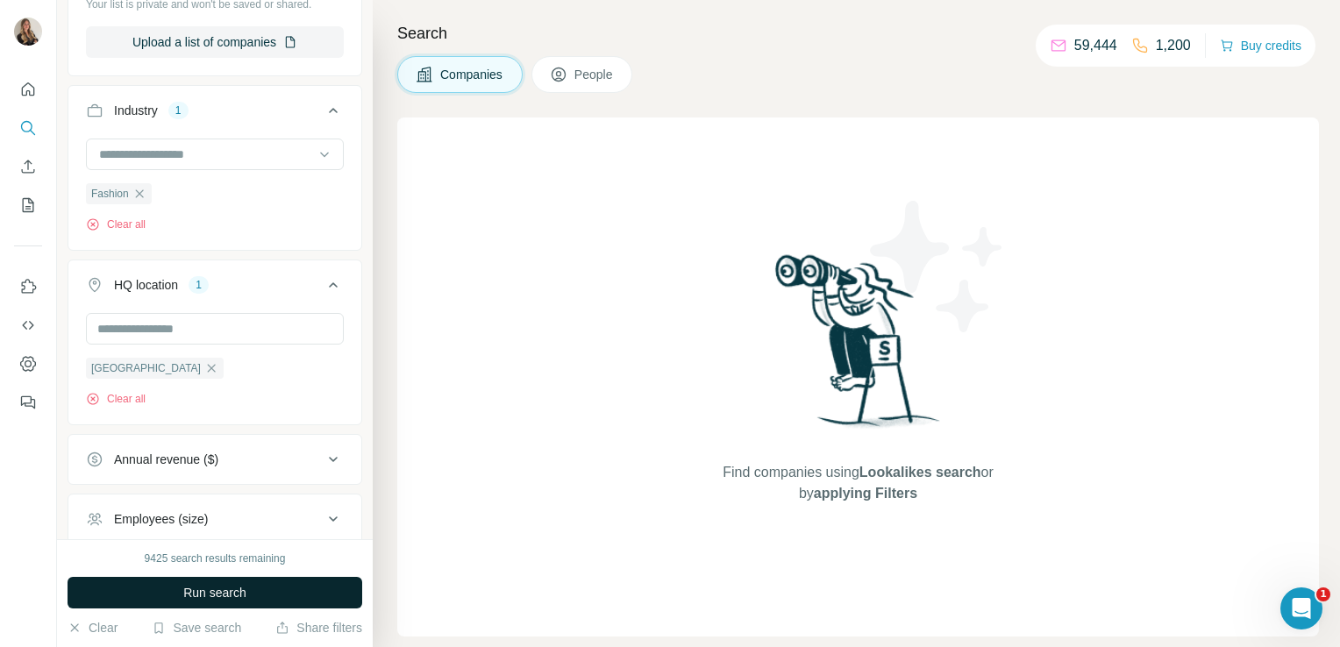
click at [262, 589] on button "Run search" at bounding box center [215, 593] width 295 height 32
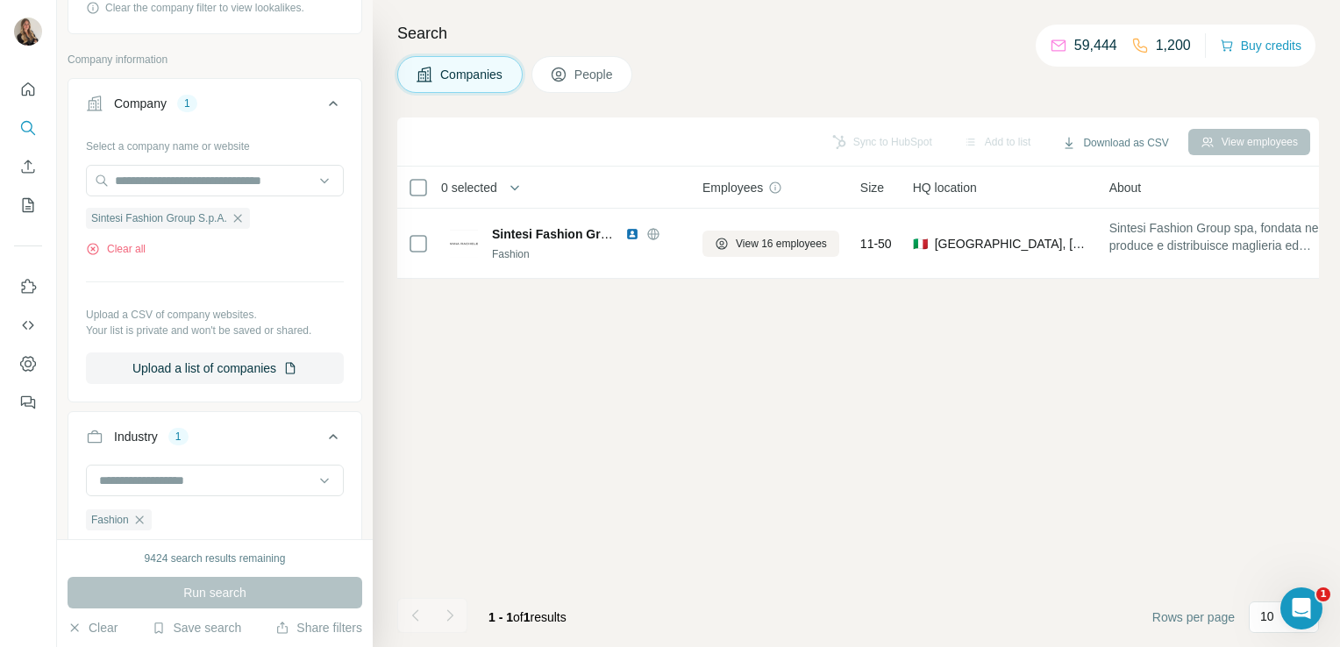
scroll to position [280, 0]
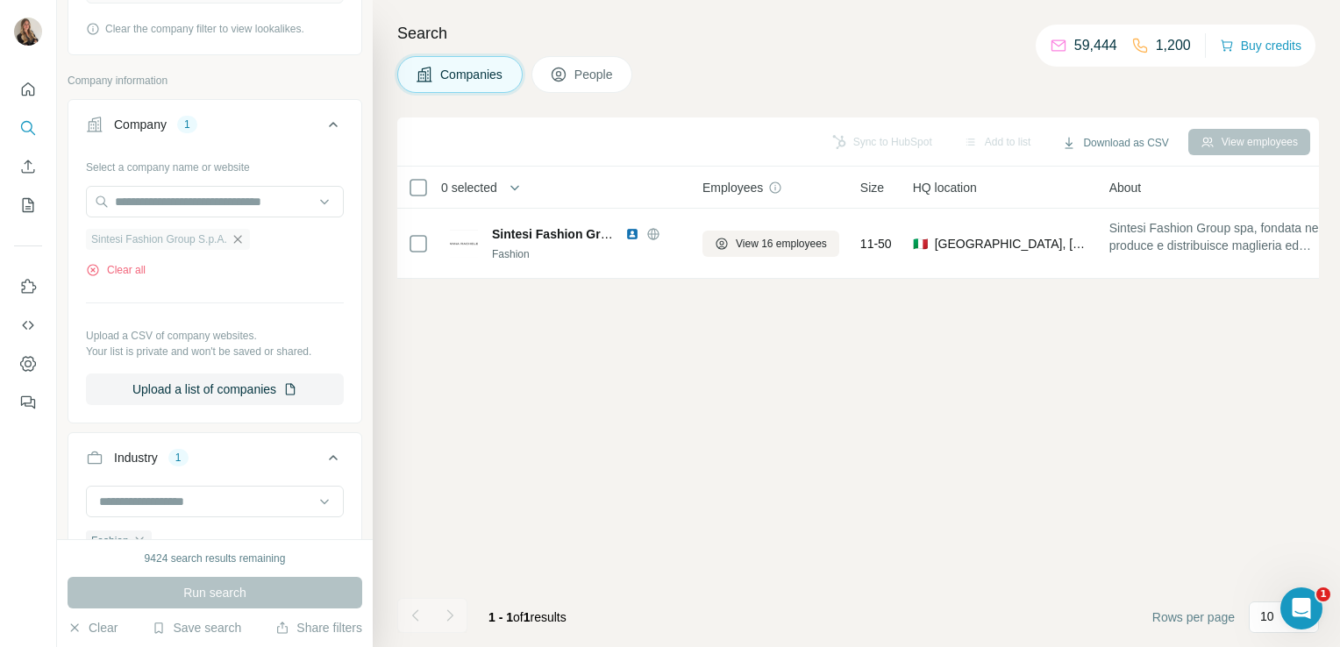
click at [241, 238] on icon "button" at bounding box center [237, 239] width 8 height 8
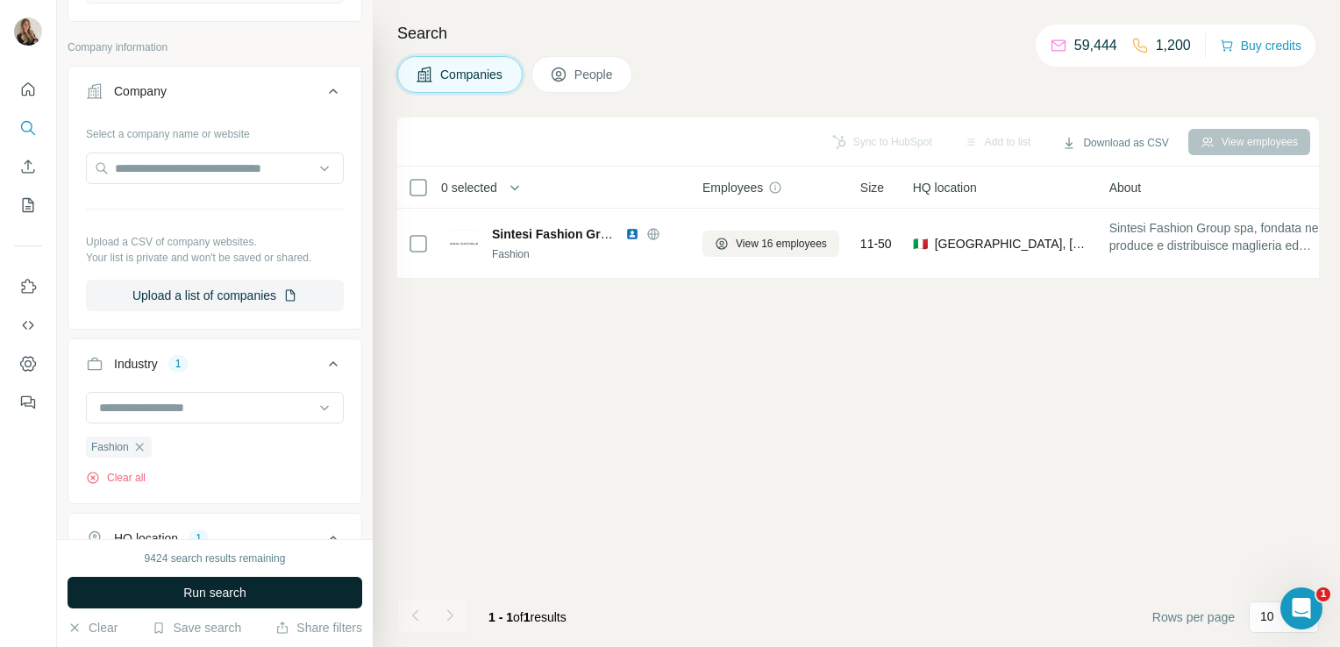
click at [231, 594] on span "Run search" at bounding box center [214, 593] width 63 height 18
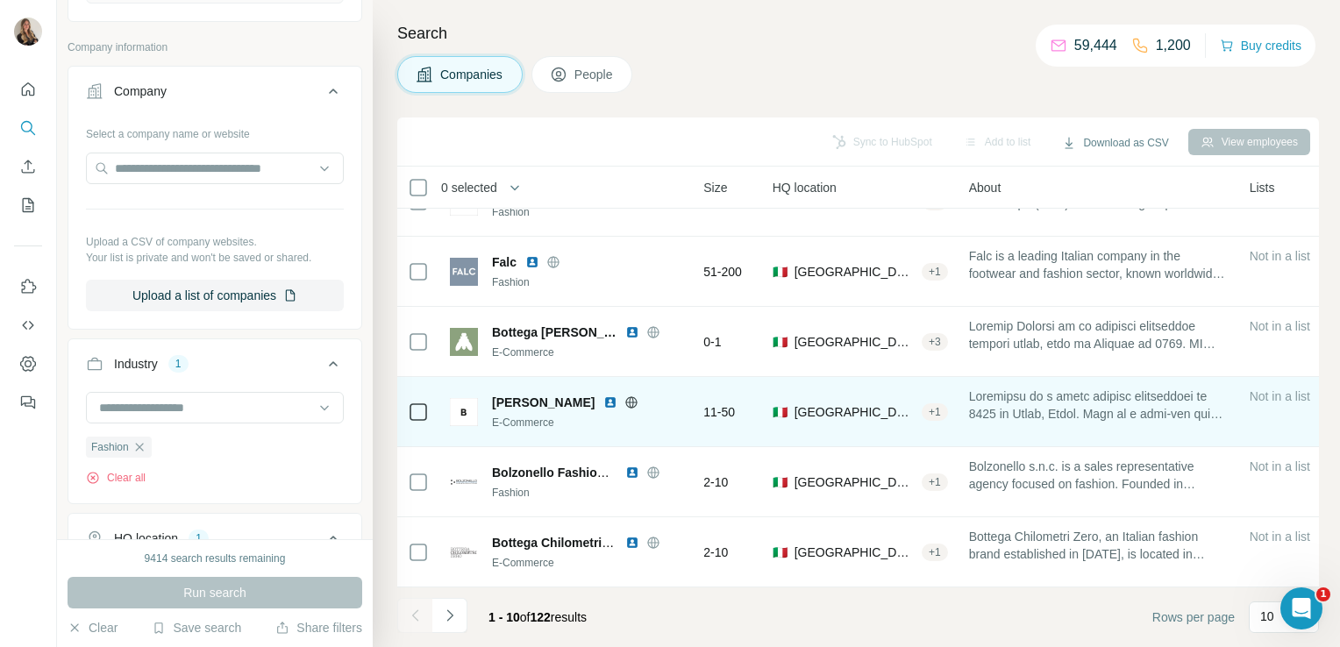
scroll to position [331, 0]
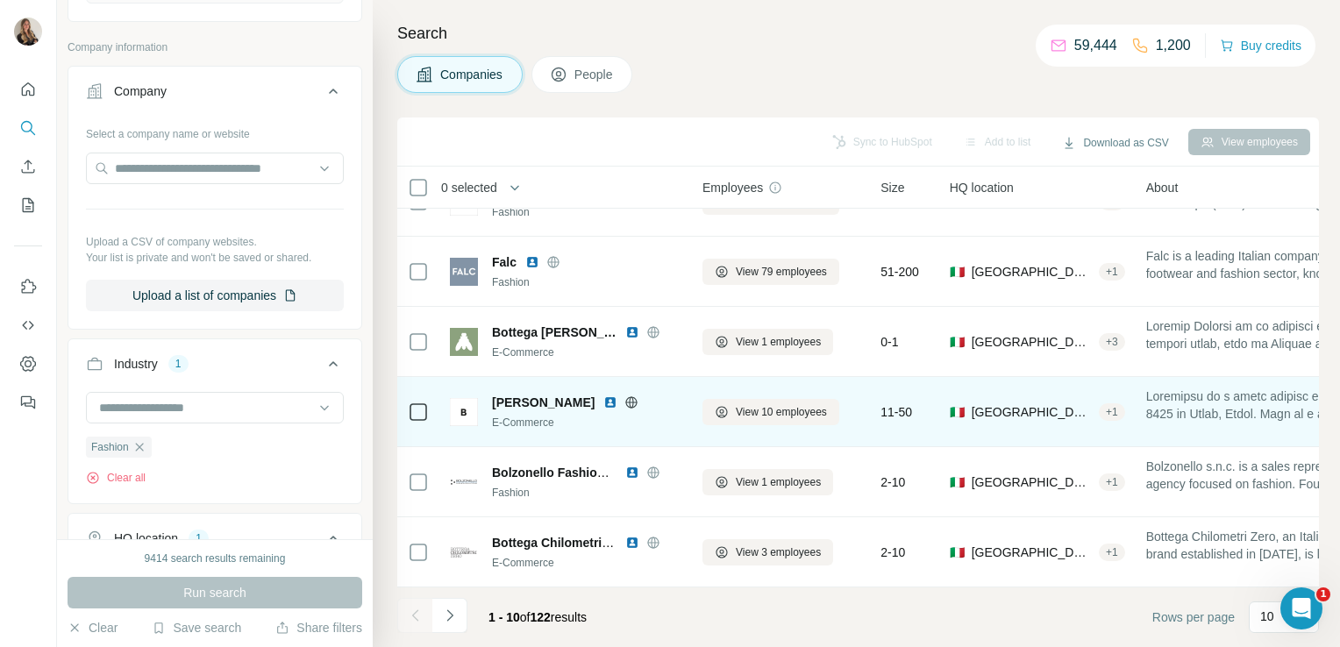
click at [624, 395] on icon at bounding box center [631, 402] width 14 height 14
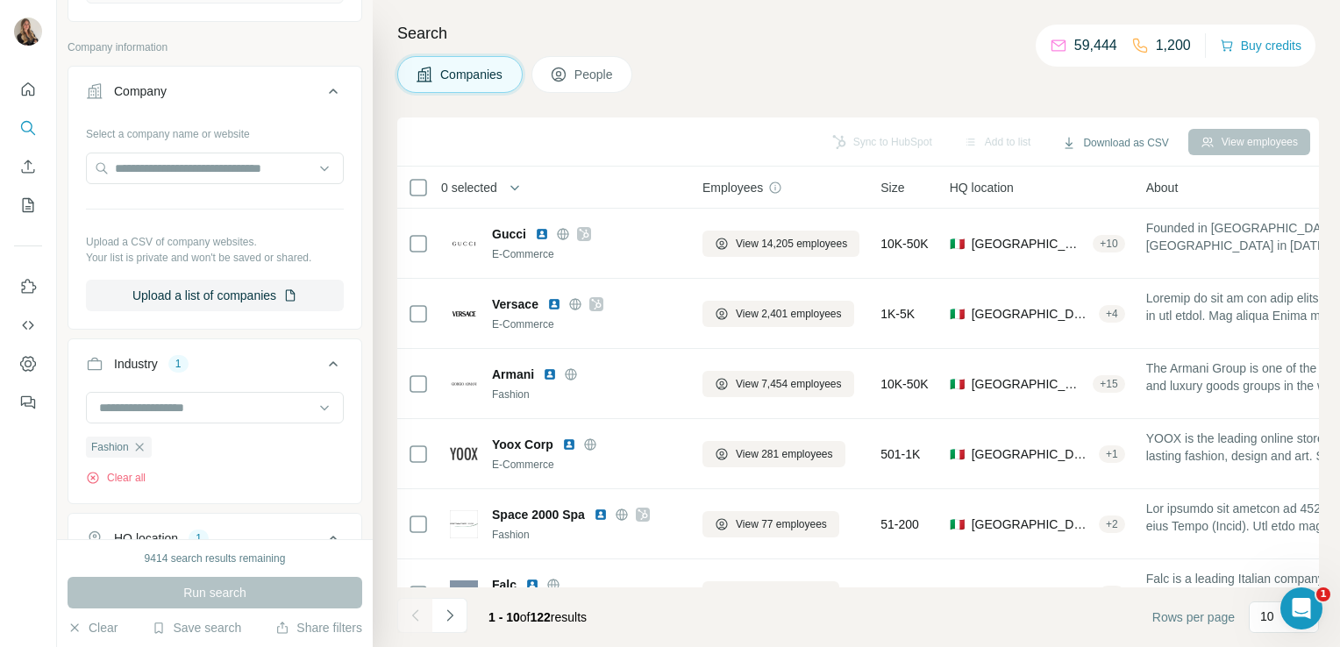
scroll to position [0, 0]
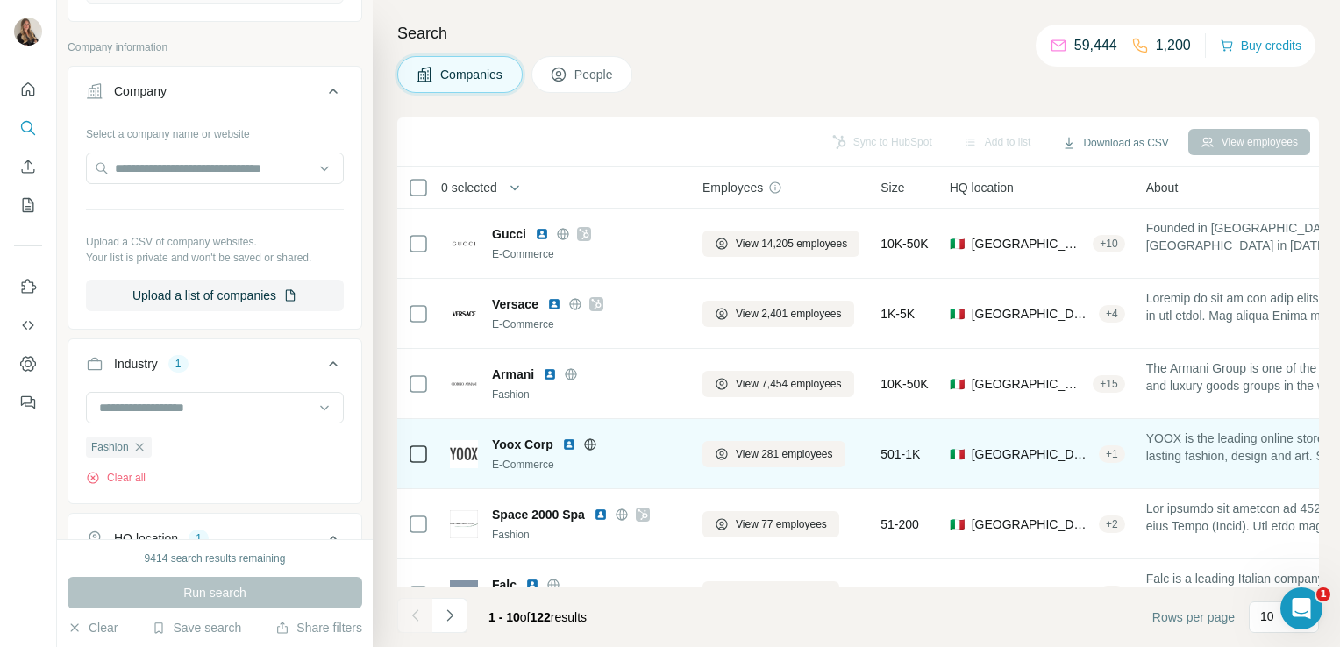
click at [593, 444] on icon at bounding box center [589, 444] width 11 height 1
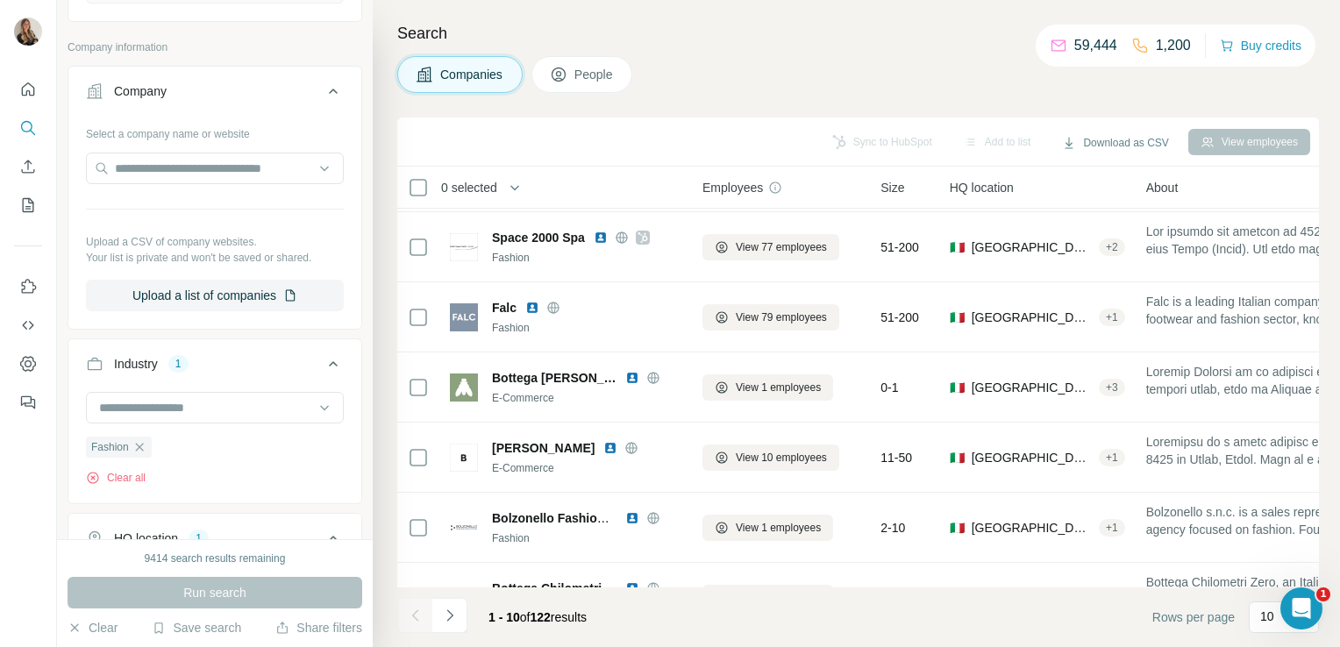
scroll to position [331, 0]
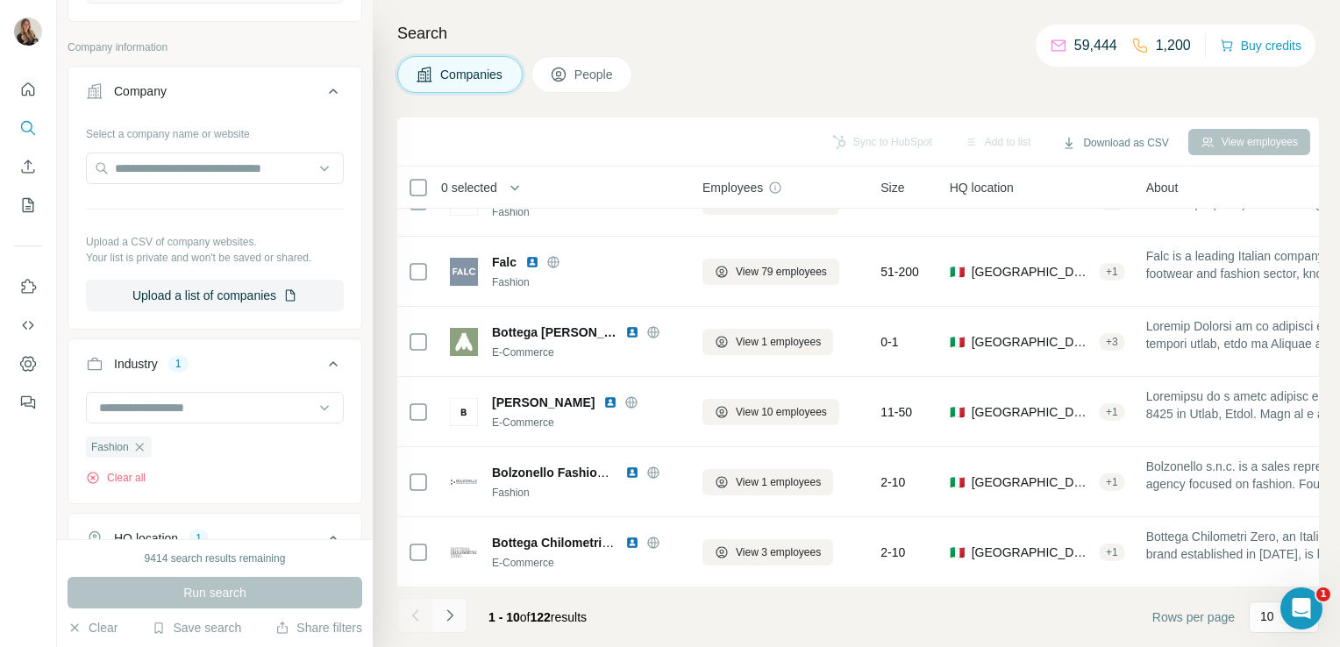
click at [459, 621] on button "Navigate to next page" at bounding box center [449, 615] width 35 height 35
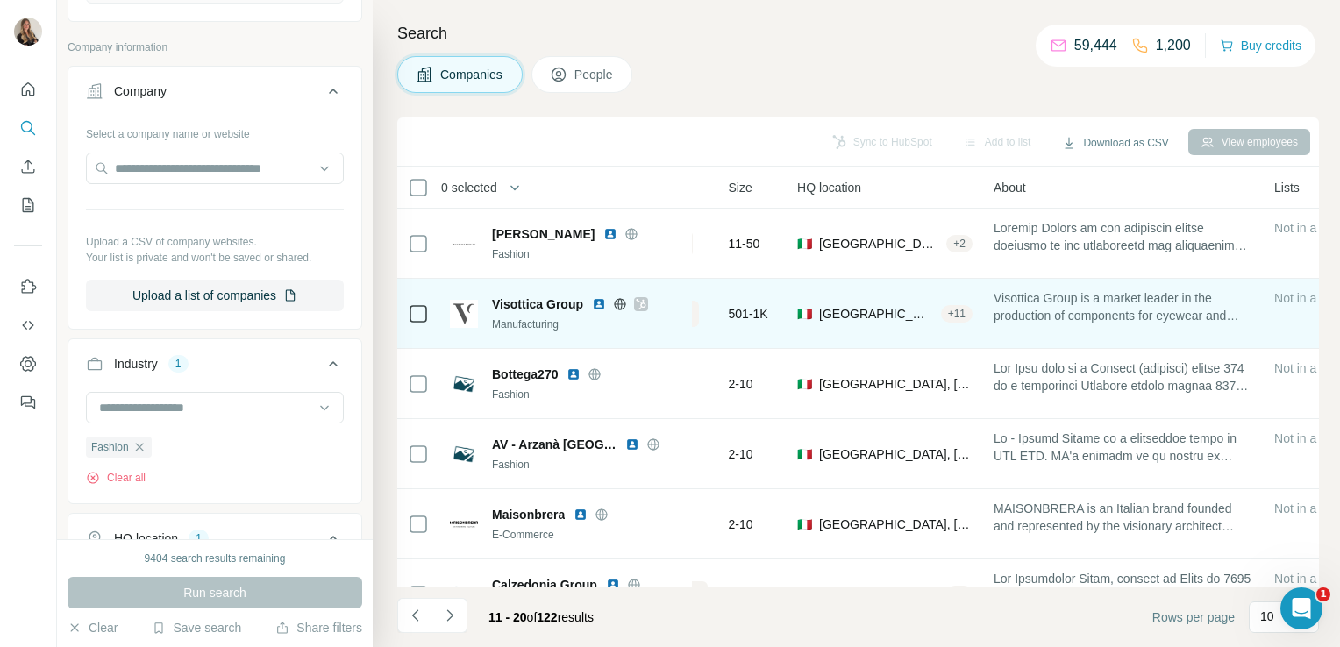
scroll to position [0, 0]
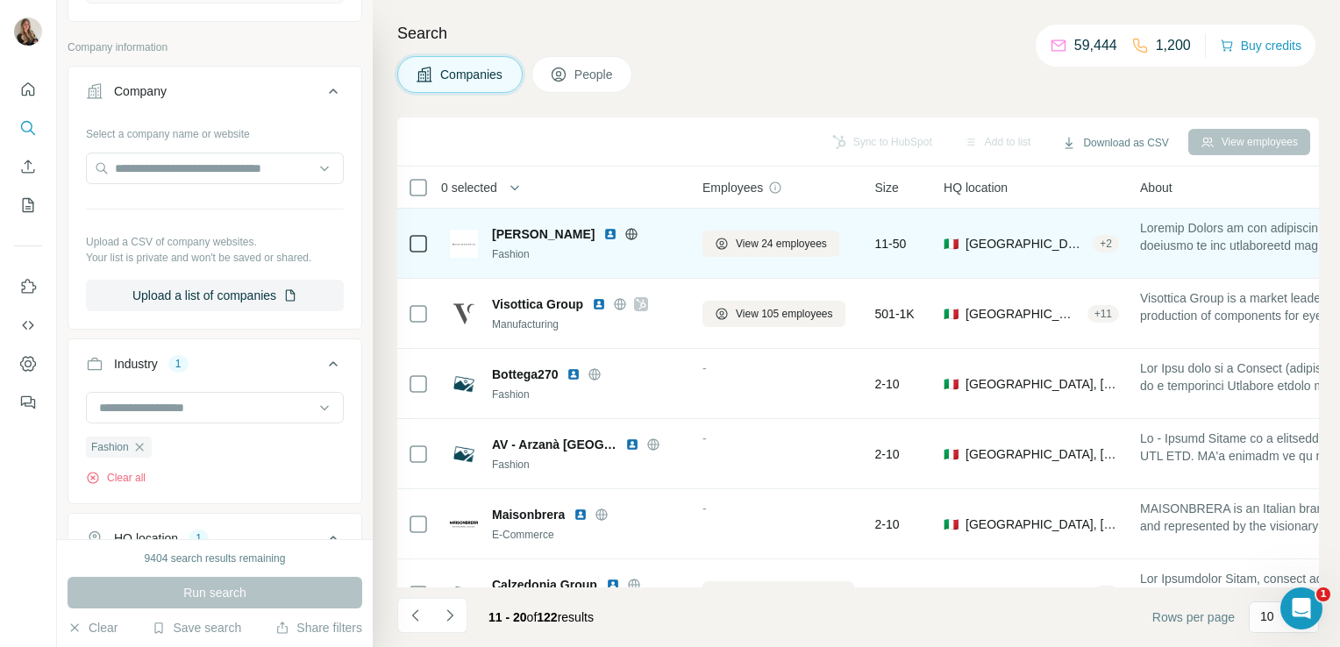
click at [624, 231] on icon at bounding box center [631, 234] width 14 height 14
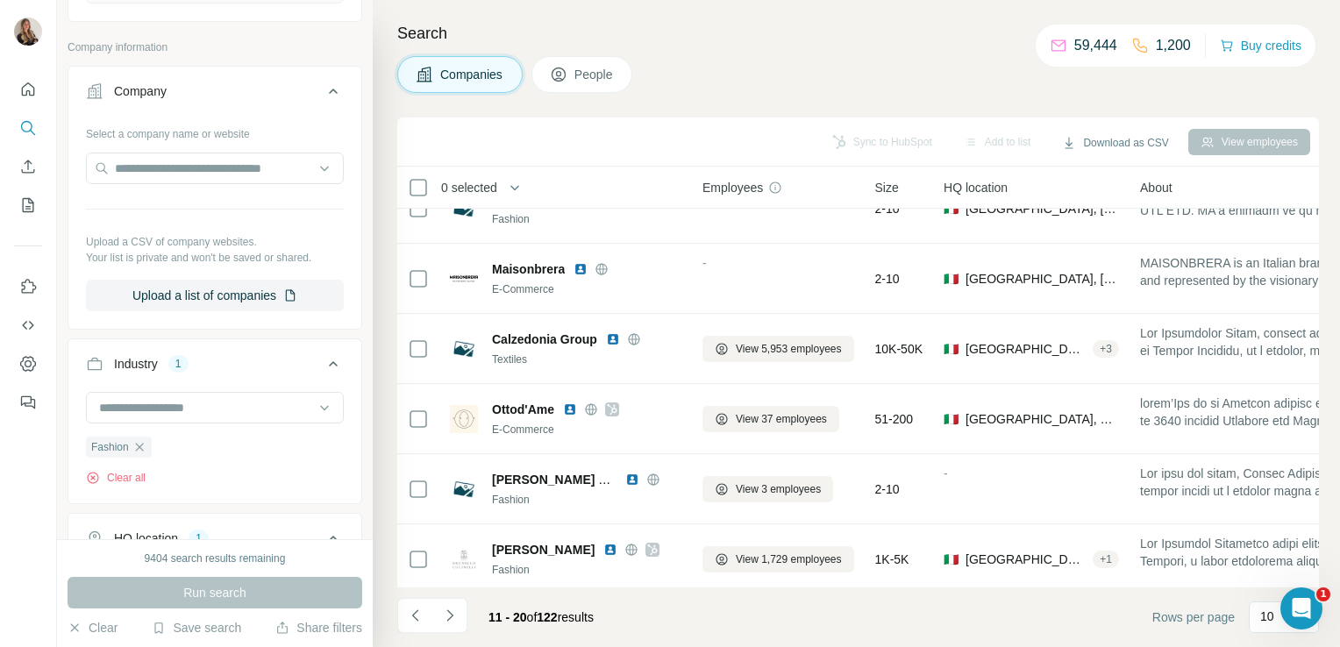
scroll to position [331, 0]
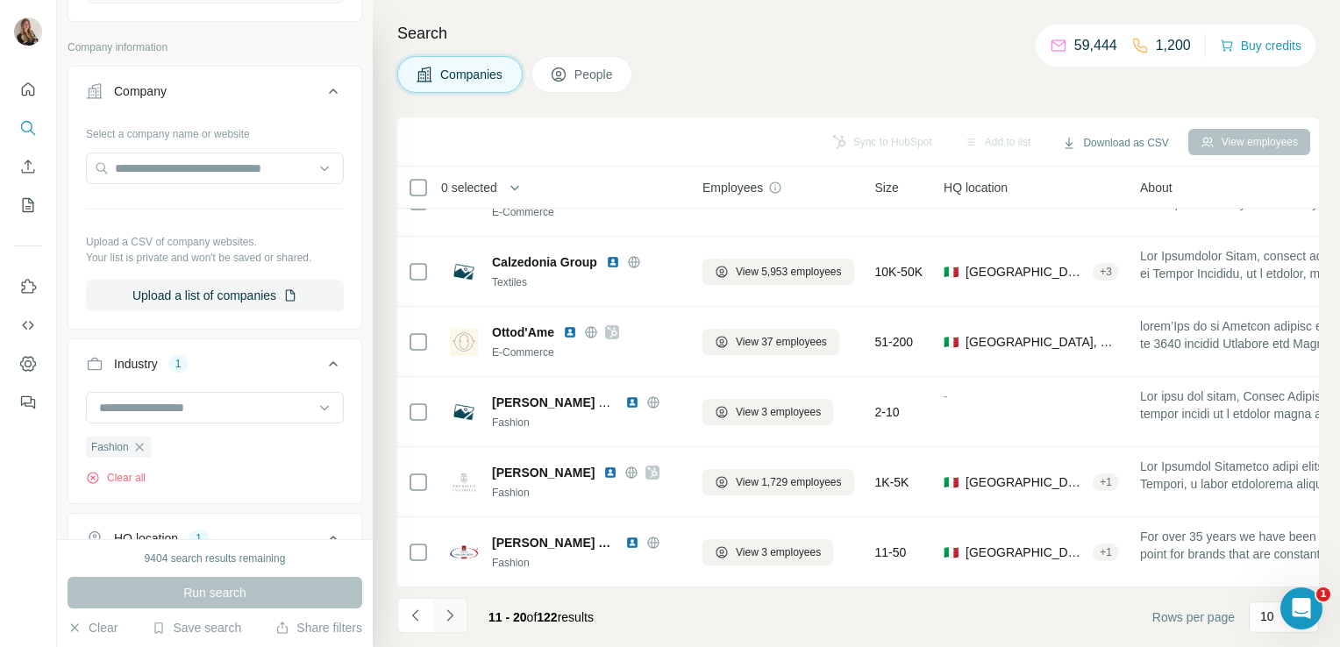
click at [443, 612] on icon "Navigate to next page" at bounding box center [450, 616] width 18 height 18
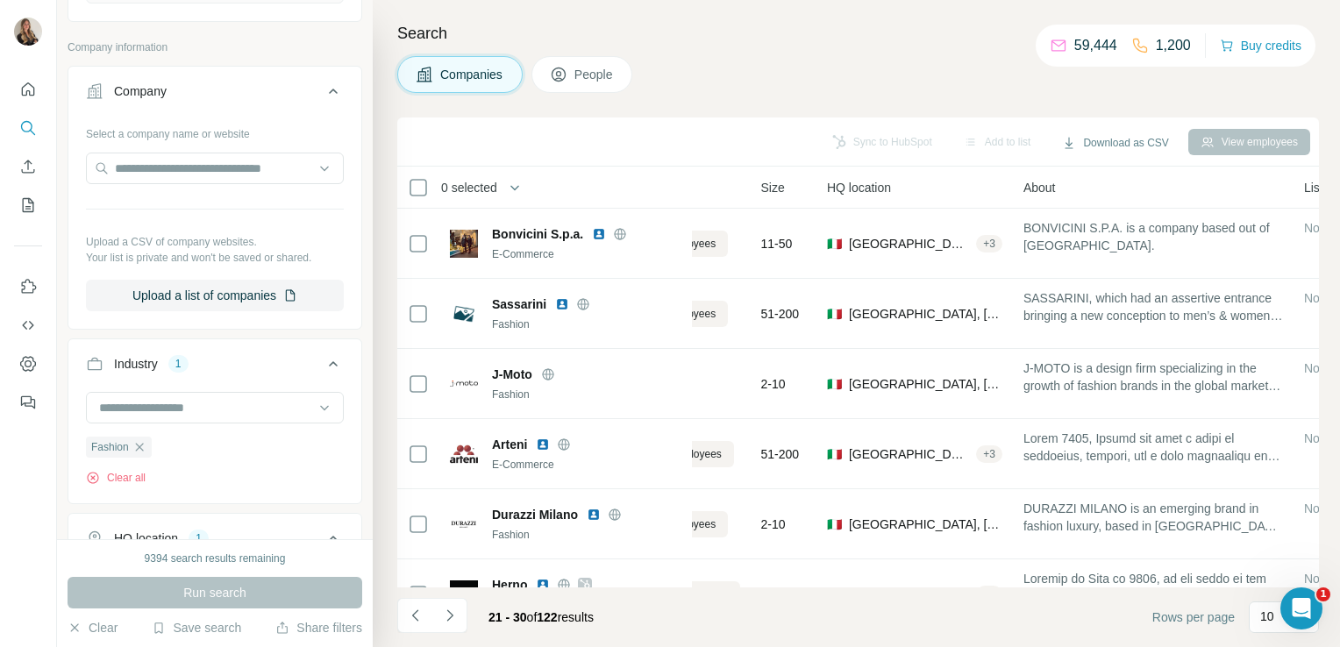
scroll to position [0, 0]
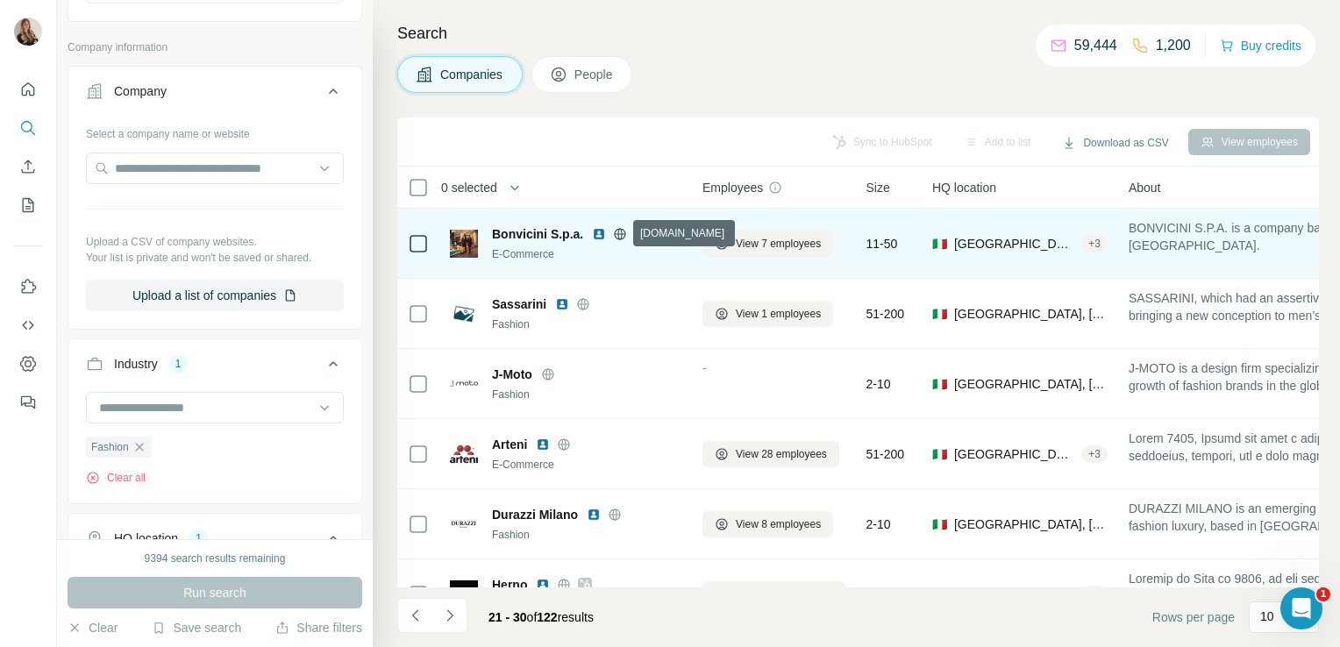
click at [621, 231] on icon at bounding box center [620, 233] width 4 height 11
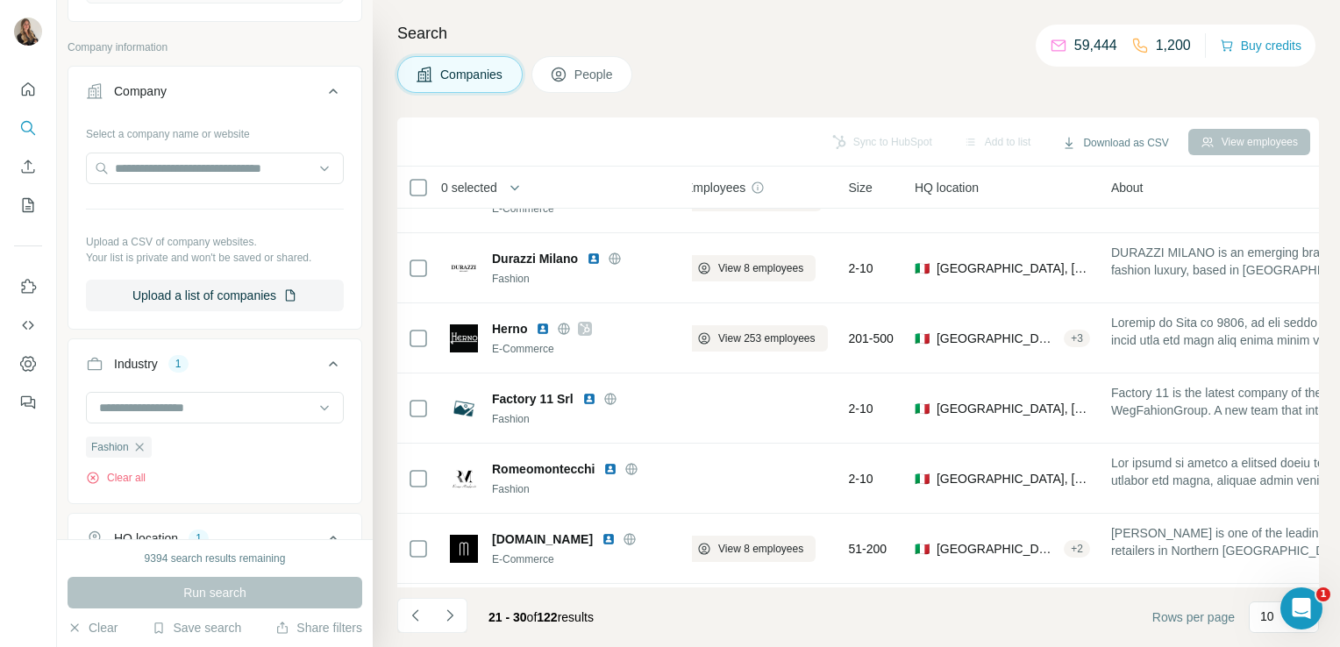
scroll to position [256, 0]
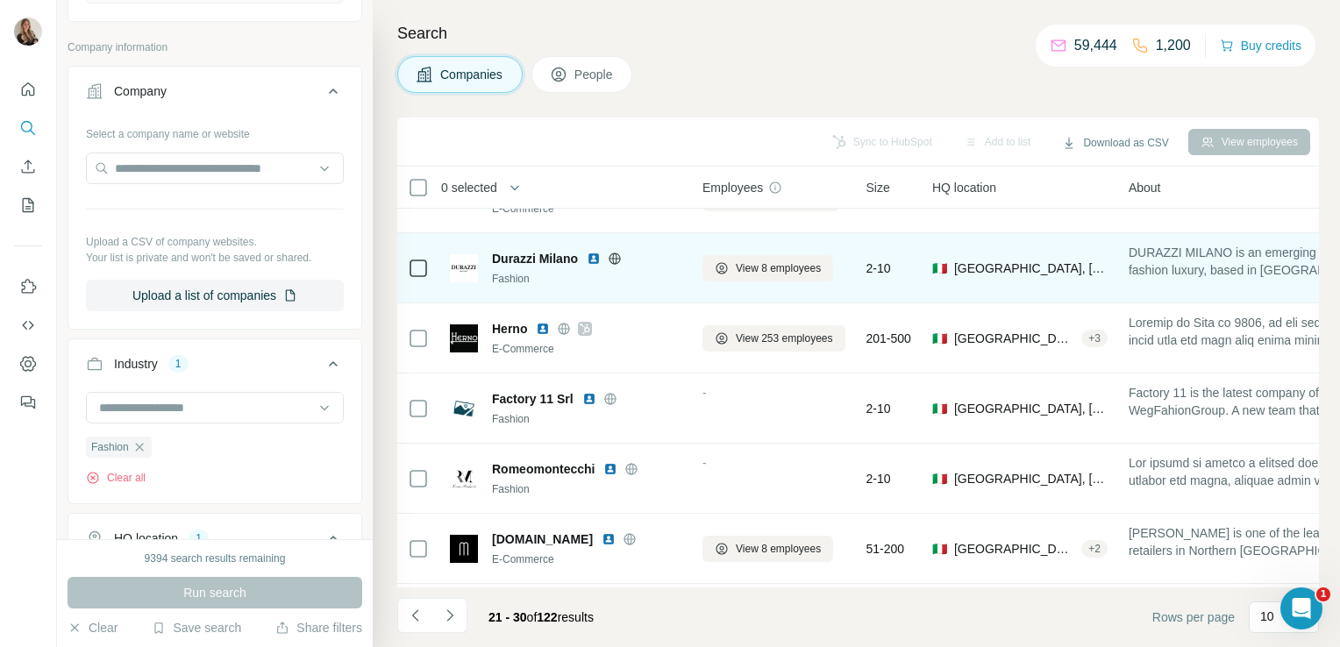
click at [614, 255] on icon at bounding box center [615, 259] width 14 height 14
click at [746, 265] on span "View 8 employees" at bounding box center [778, 268] width 85 height 16
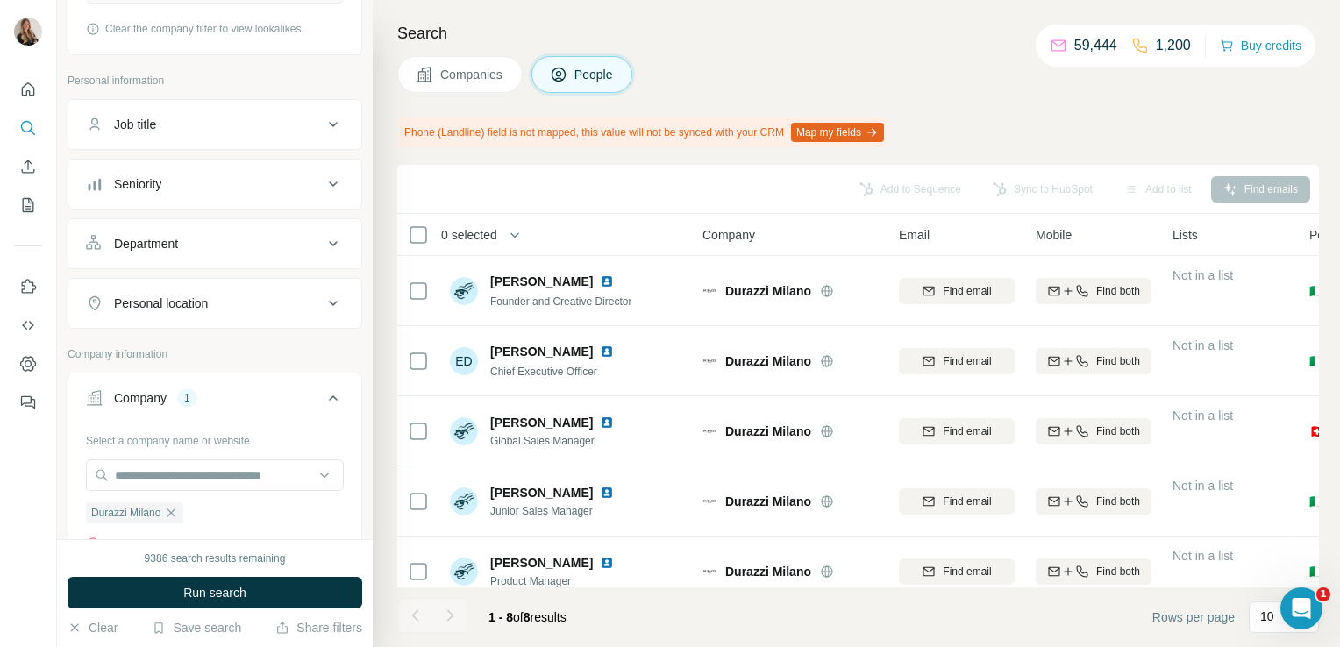
click at [472, 80] on span "Companies" at bounding box center [472, 75] width 64 height 18
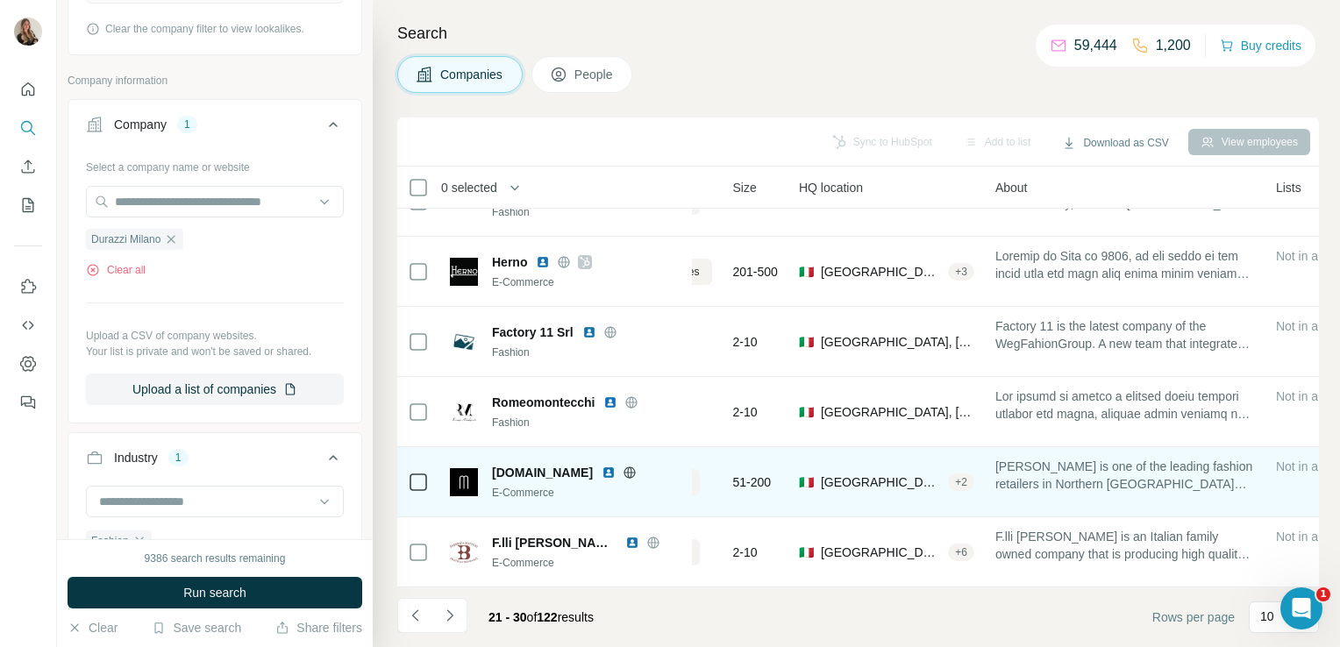
scroll to position [331, 0]
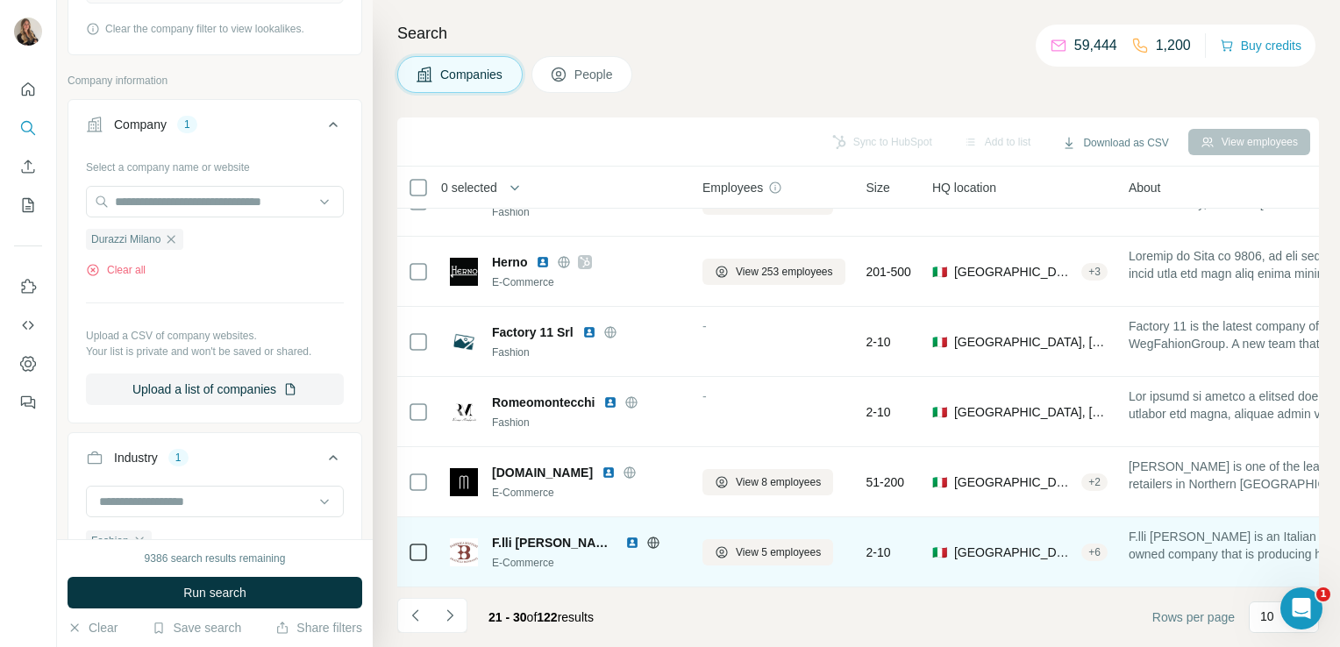
click at [647, 538] on icon at bounding box center [652, 542] width 11 height 11
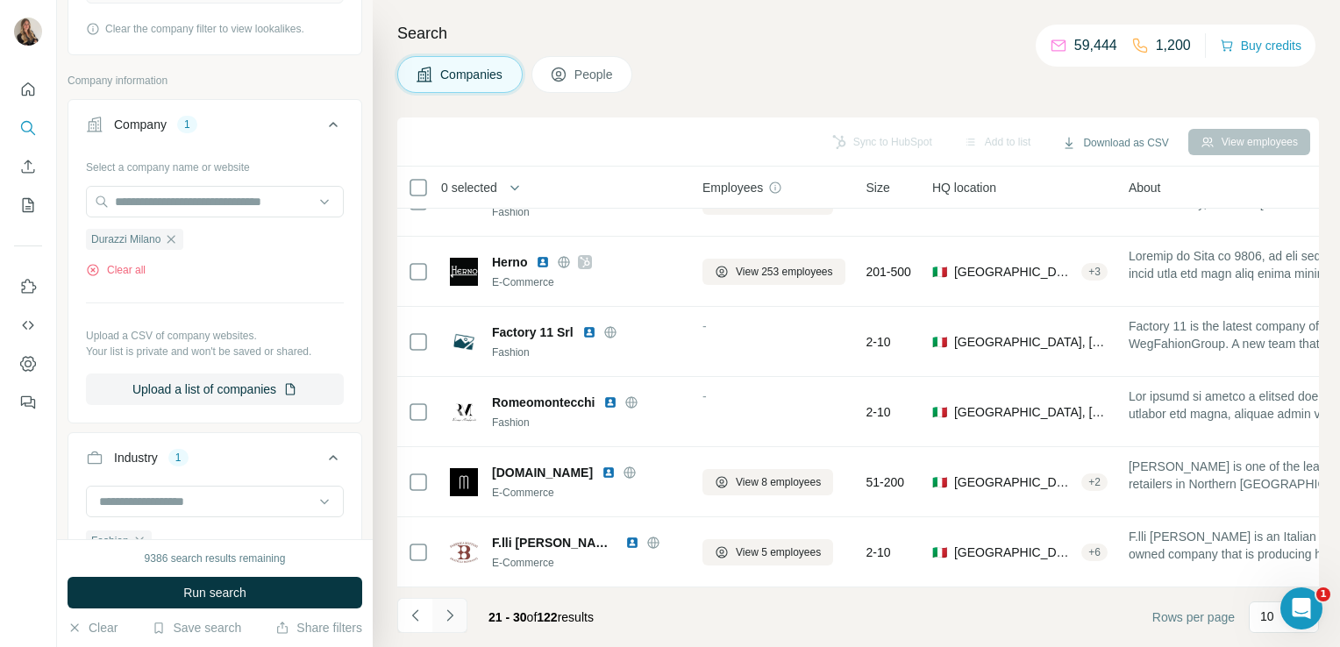
click at [452, 615] on icon "Navigate to next page" at bounding box center [449, 614] width 6 height 11
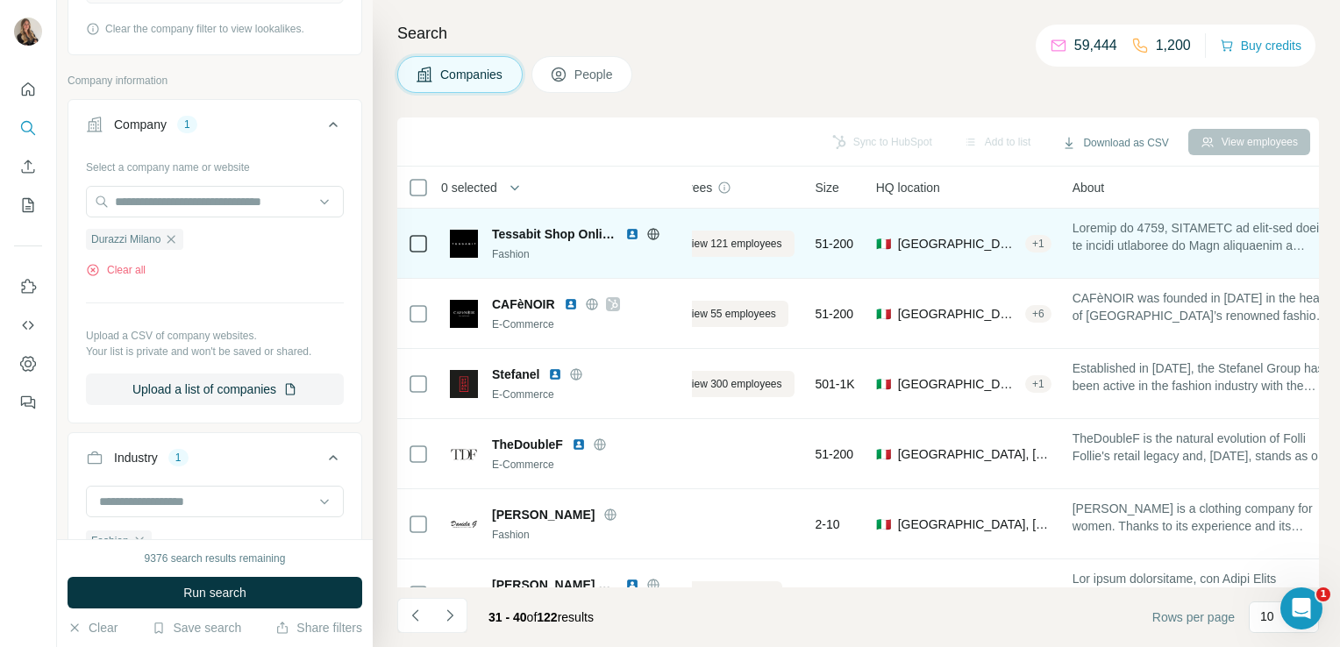
scroll to position [0, 44]
click at [652, 235] on icon at bounding box center [653, 234] width 14 height 14
click at [746, 249] on span "View 121 employees" at bounding box center [740, 244] width 97 height 16
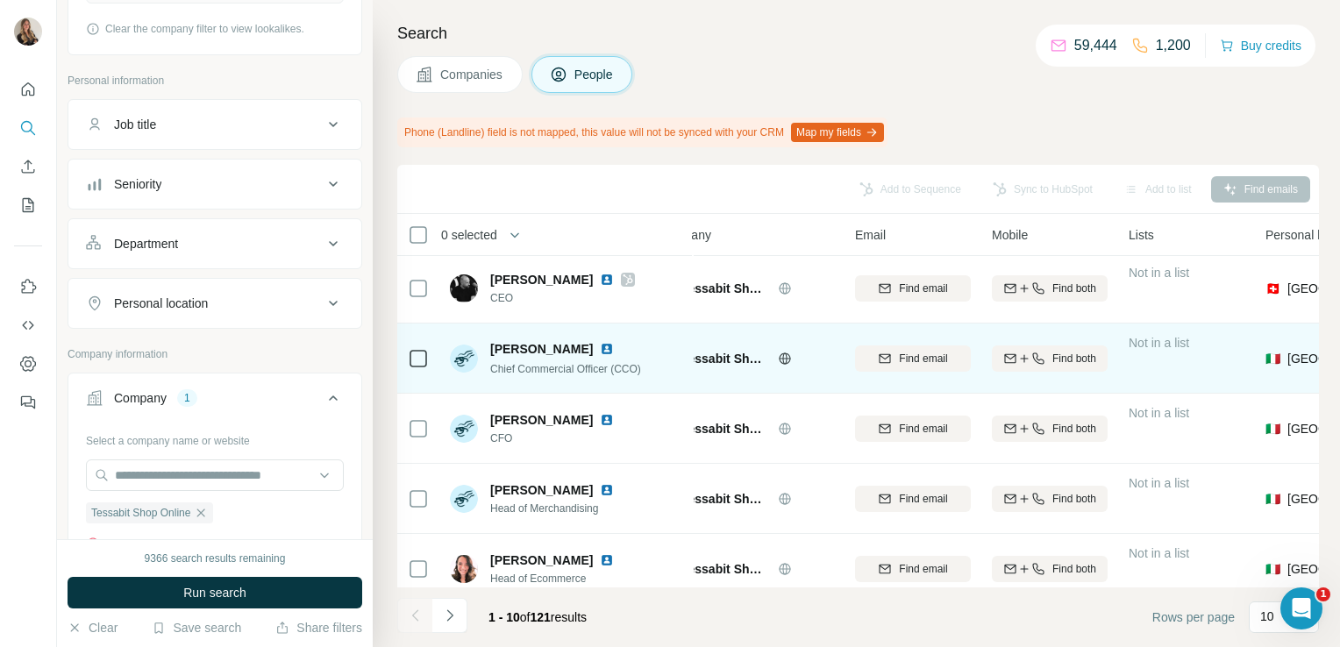
scroll to position [0, 44]
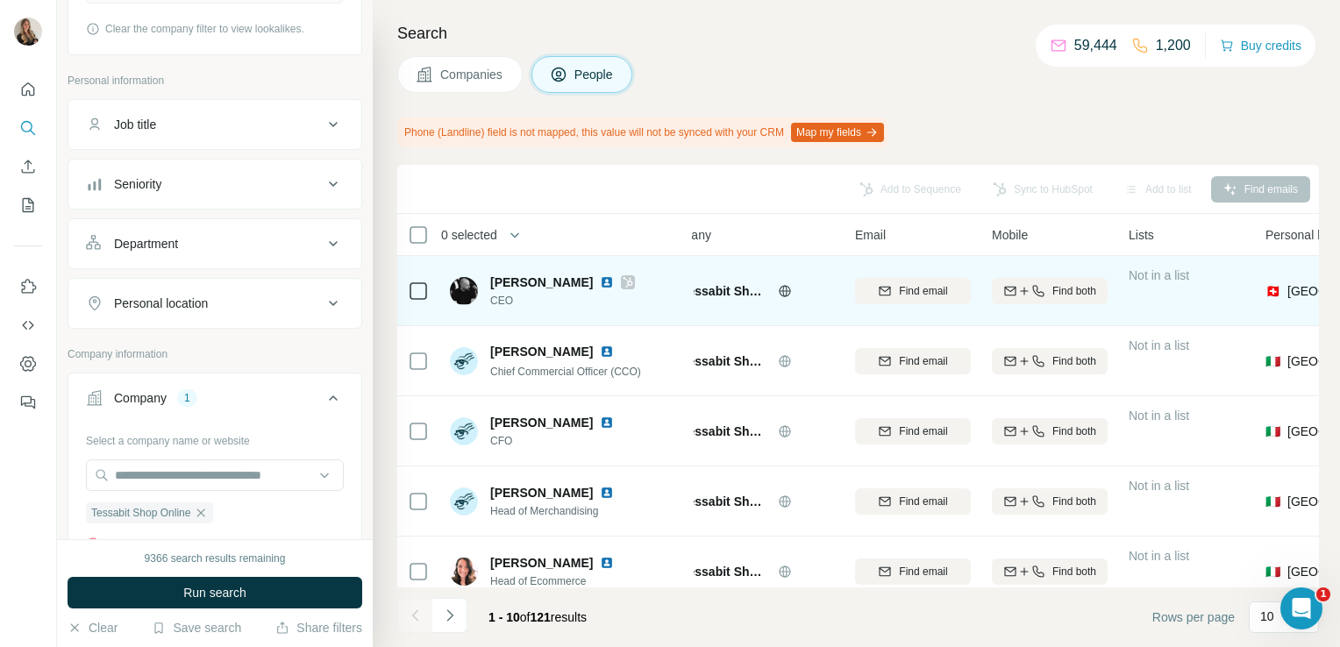
click at [623, 280] on icon at bounding box center [628, 282] width 10 height 11
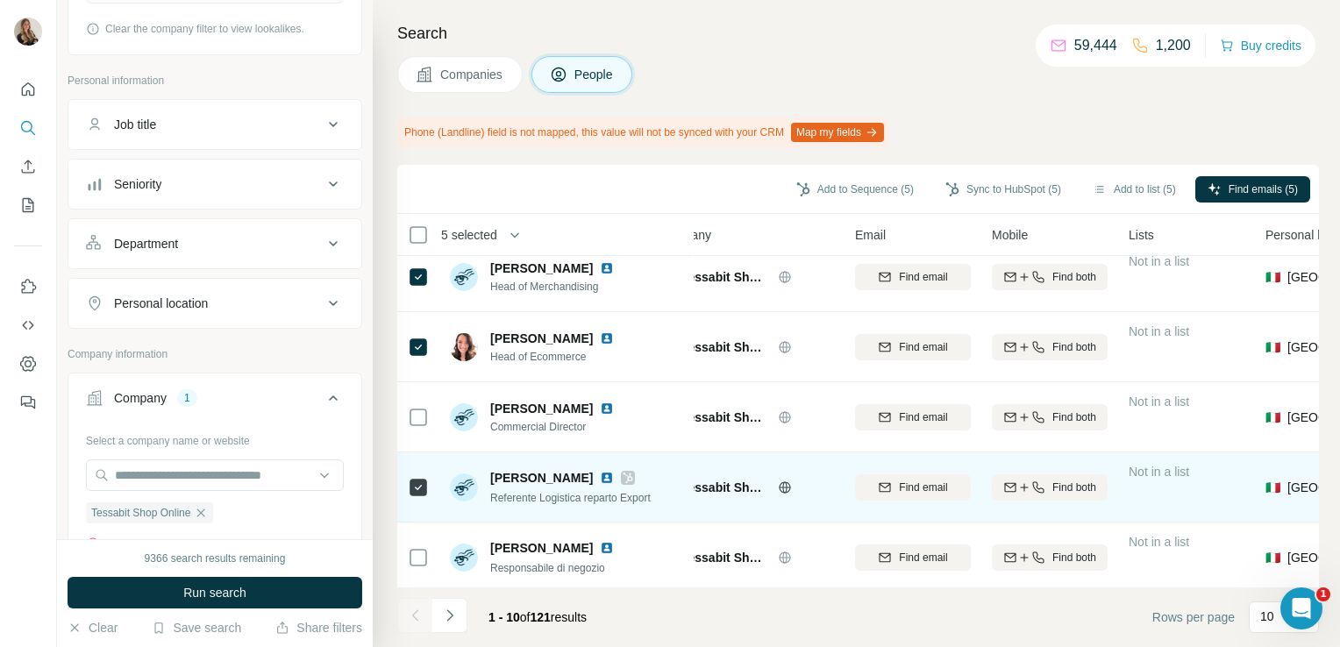
scroll to position [378, 44]
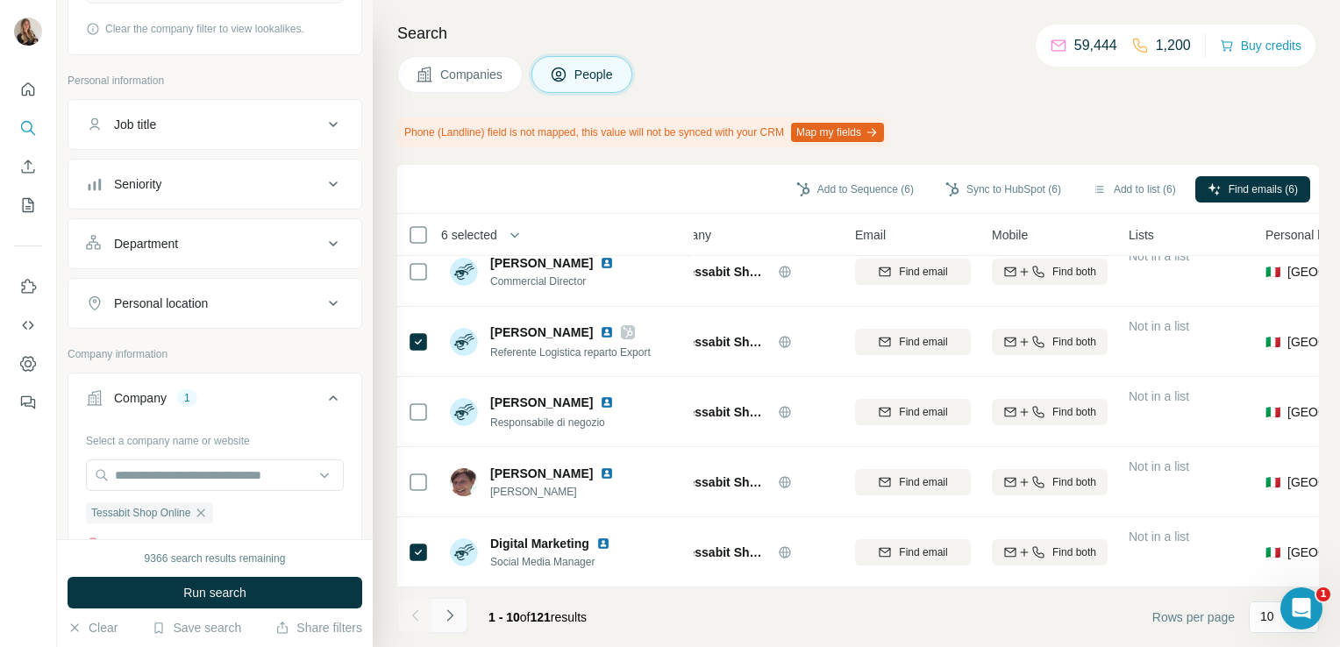
click at [444, 614] on icon "Navigate to next page" at bounding box center [450, 616] width 18 height 18
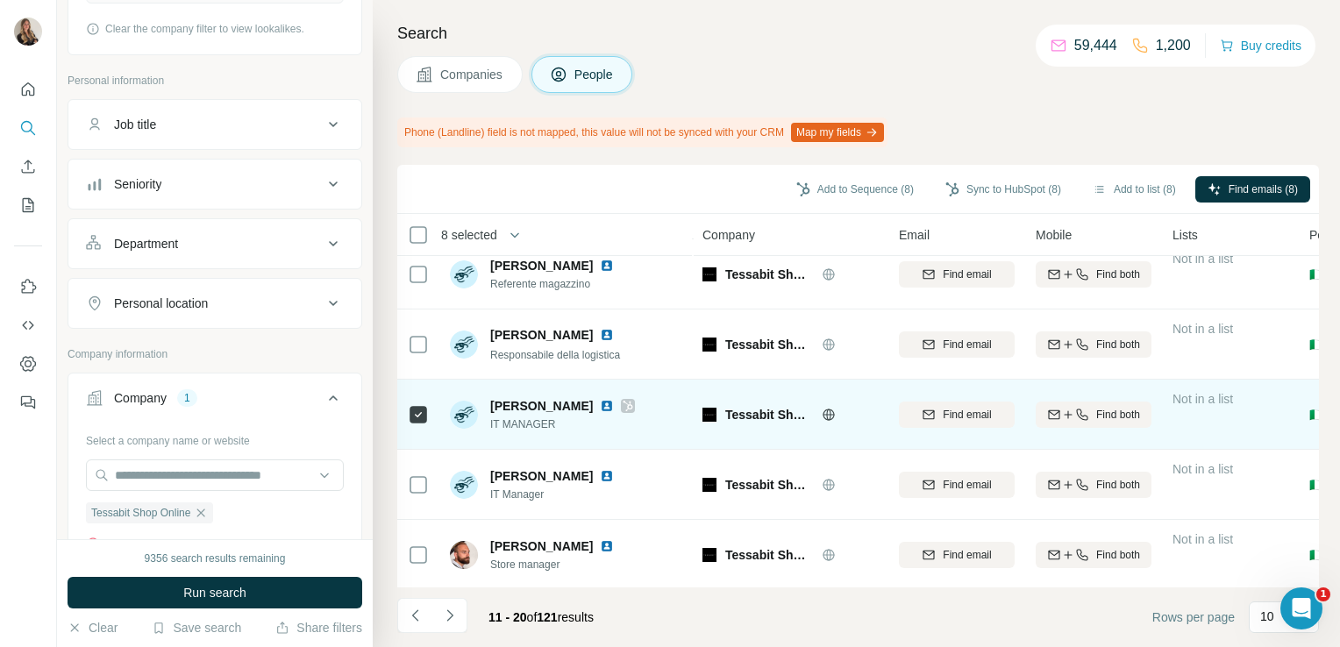
scroll to position [378, 0]
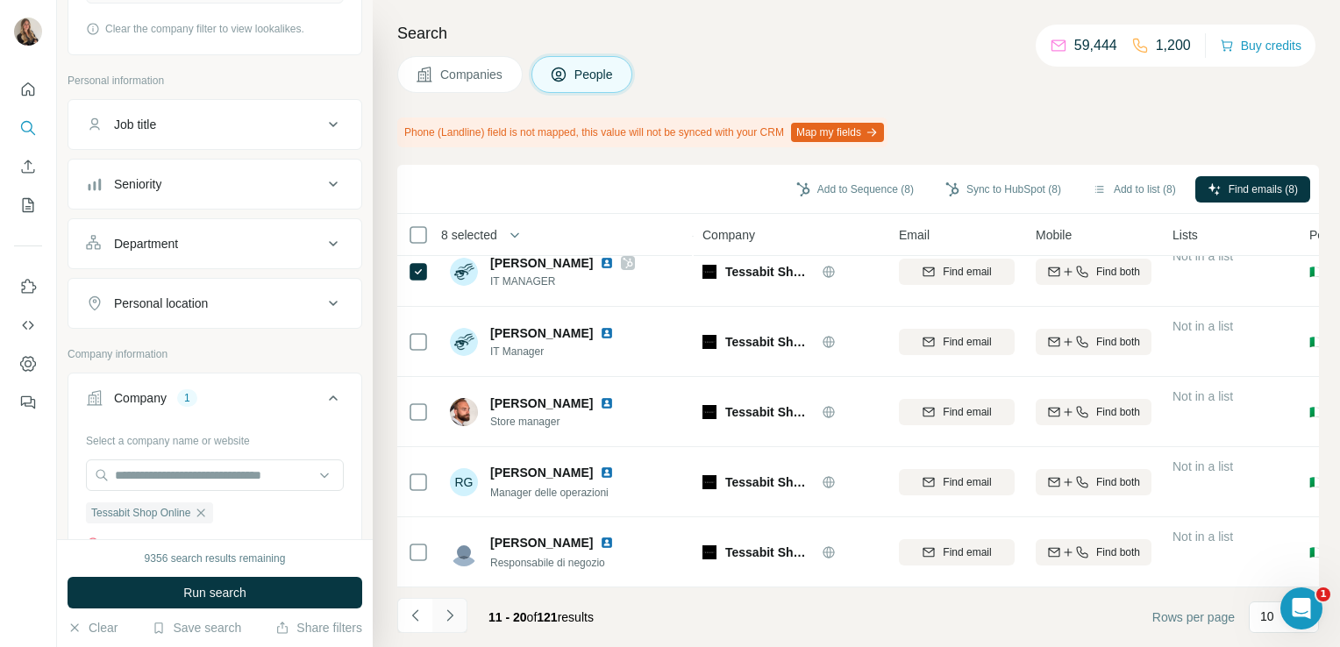
click at [449, 622] on icon "Navigate to next page" at bounding box center [450, 616] width 18 height 18
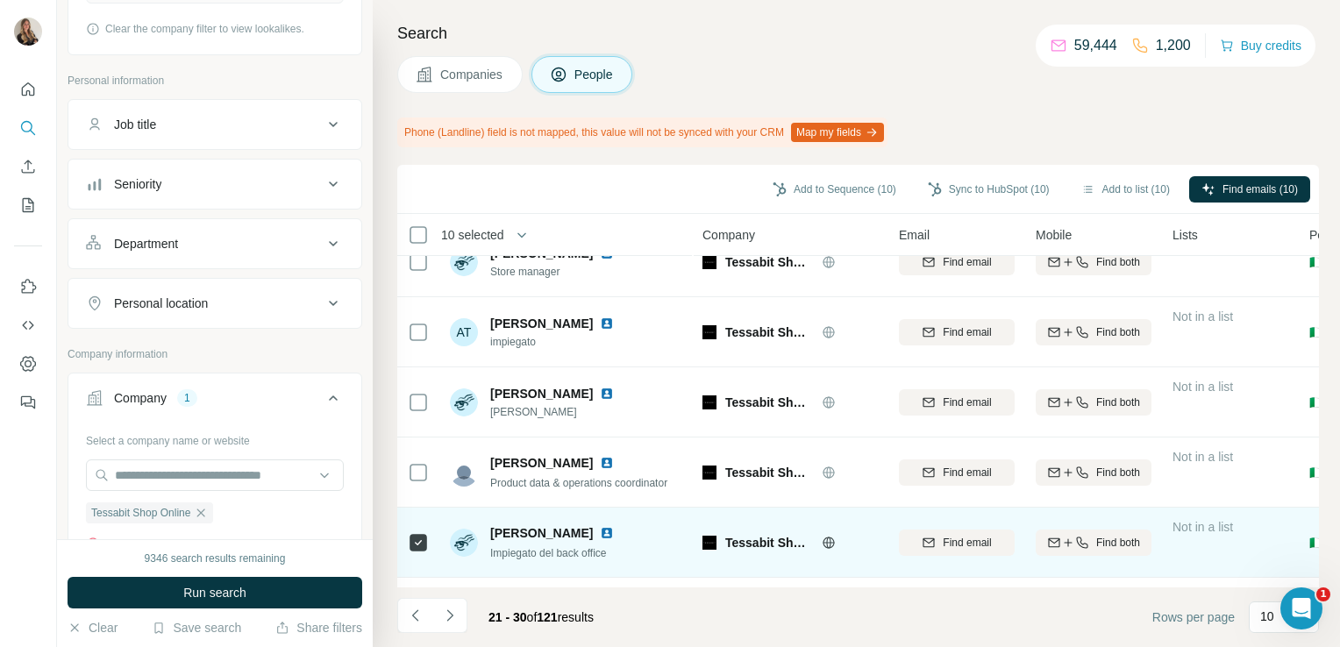
scroll to position [0, 0]
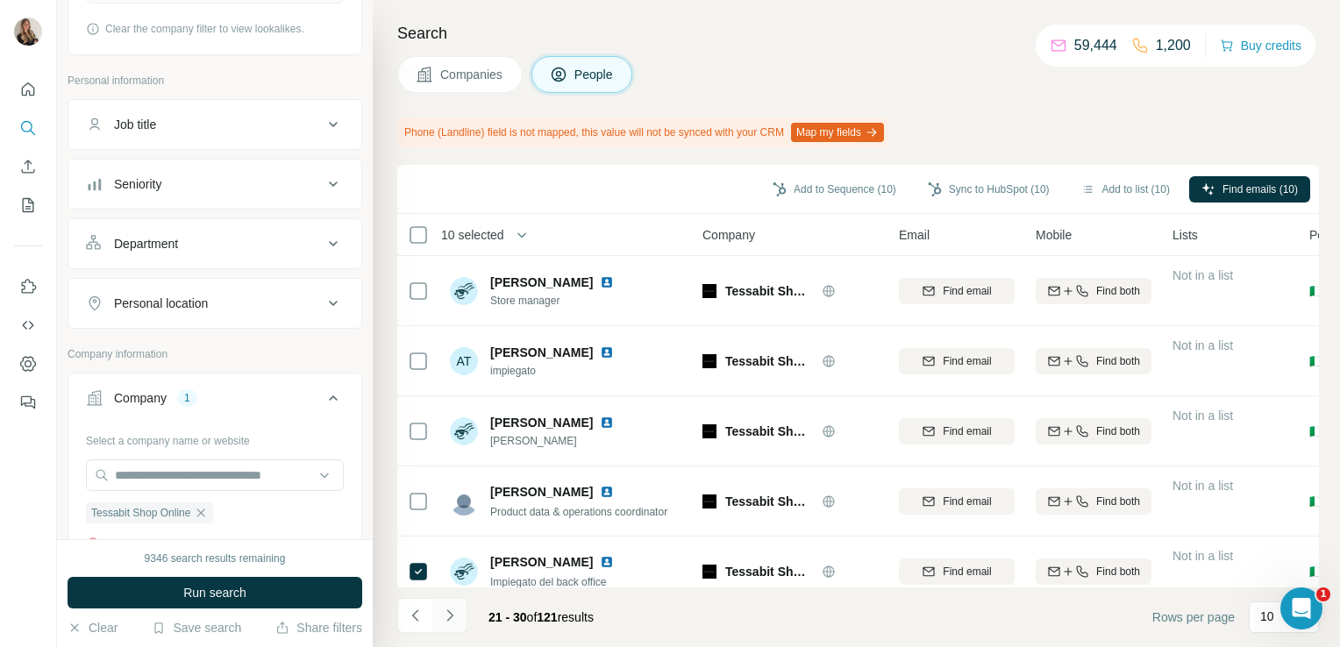
click at [448, 613] on icon "Navigate to next page" at bounding box center [450, 616] width 18 height 18
click at [452, 616] on icon "Navigate to next page" at bounding box center [450, 616] width 18 height 18
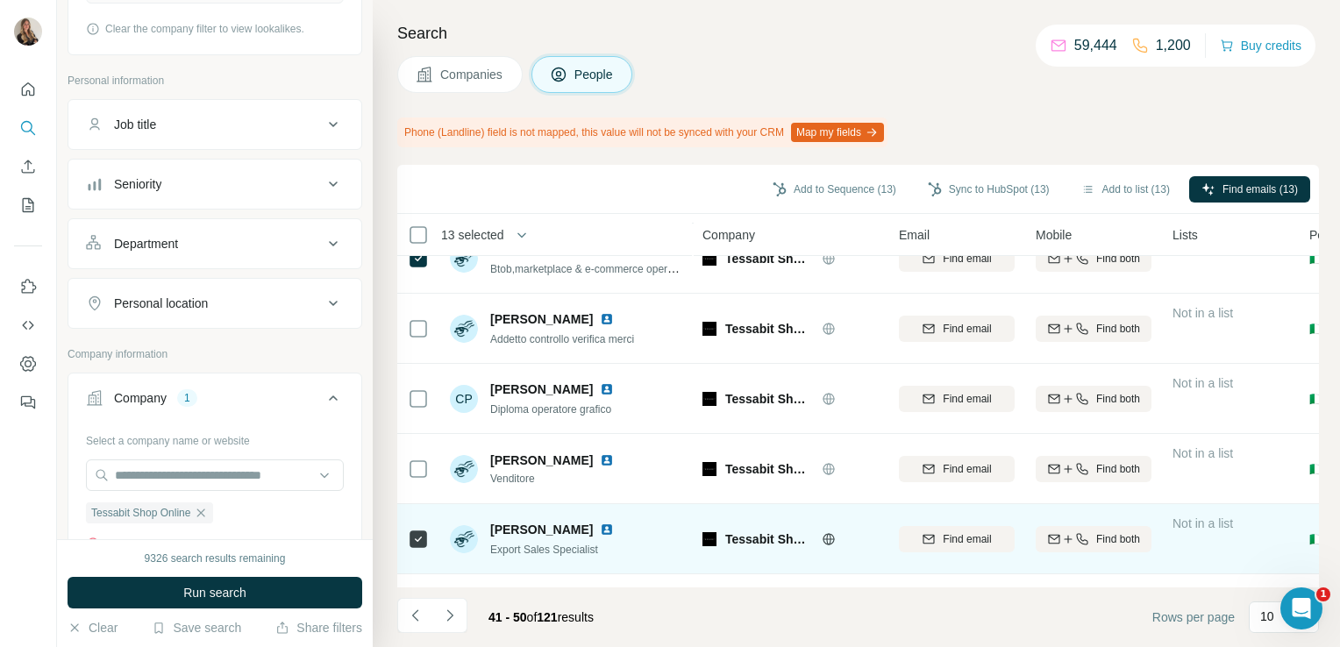
scroll to position [14, 0]
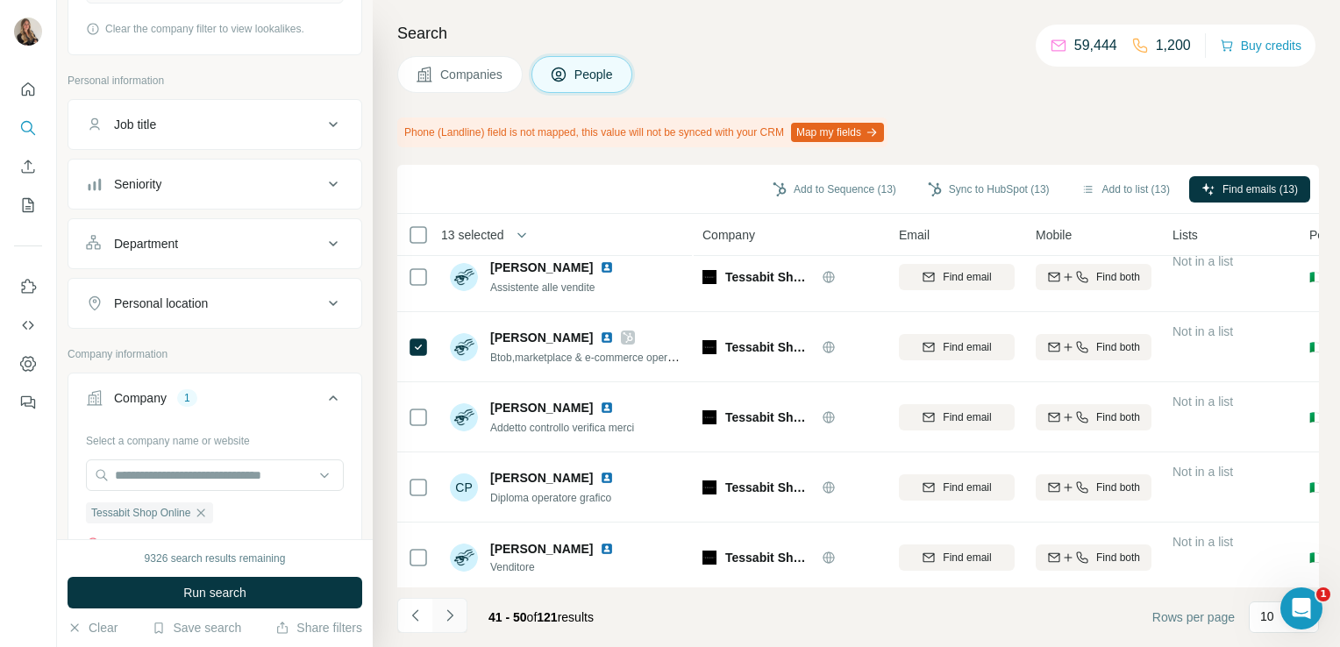
click at [449, 615] on icon "Navigate to next page" at bounding box center [450, 616] width 18 height 18
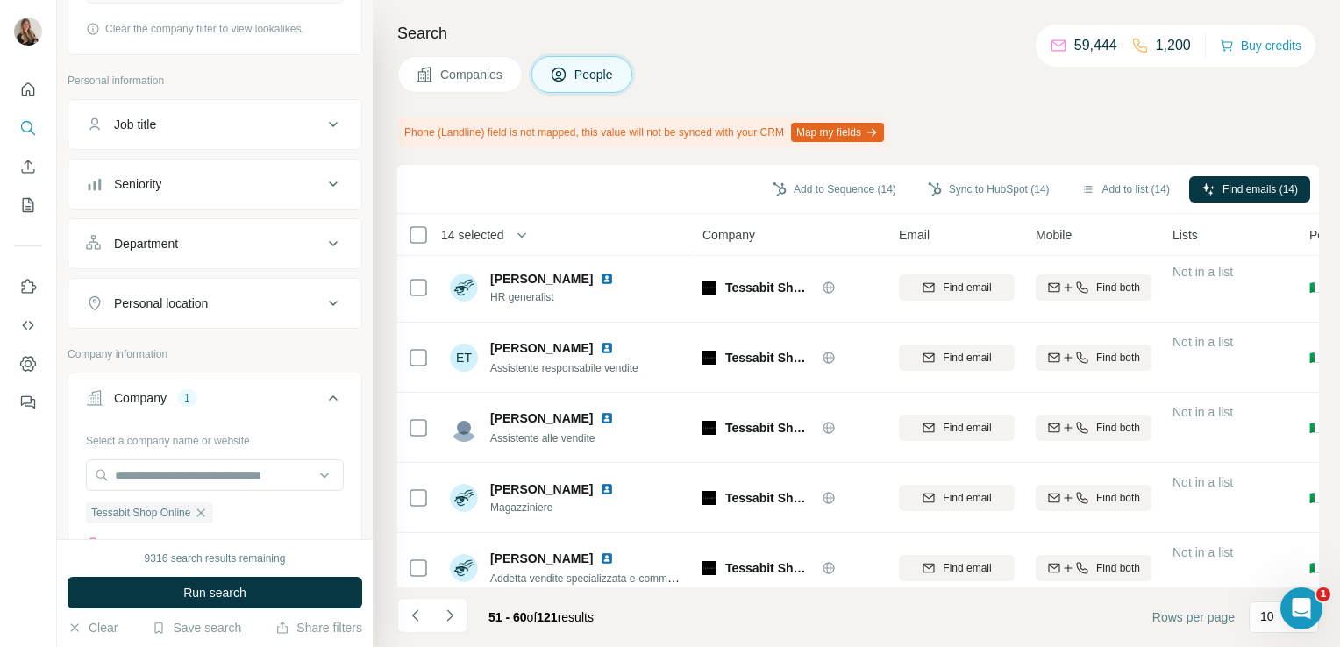
scroll to position [0, 0]
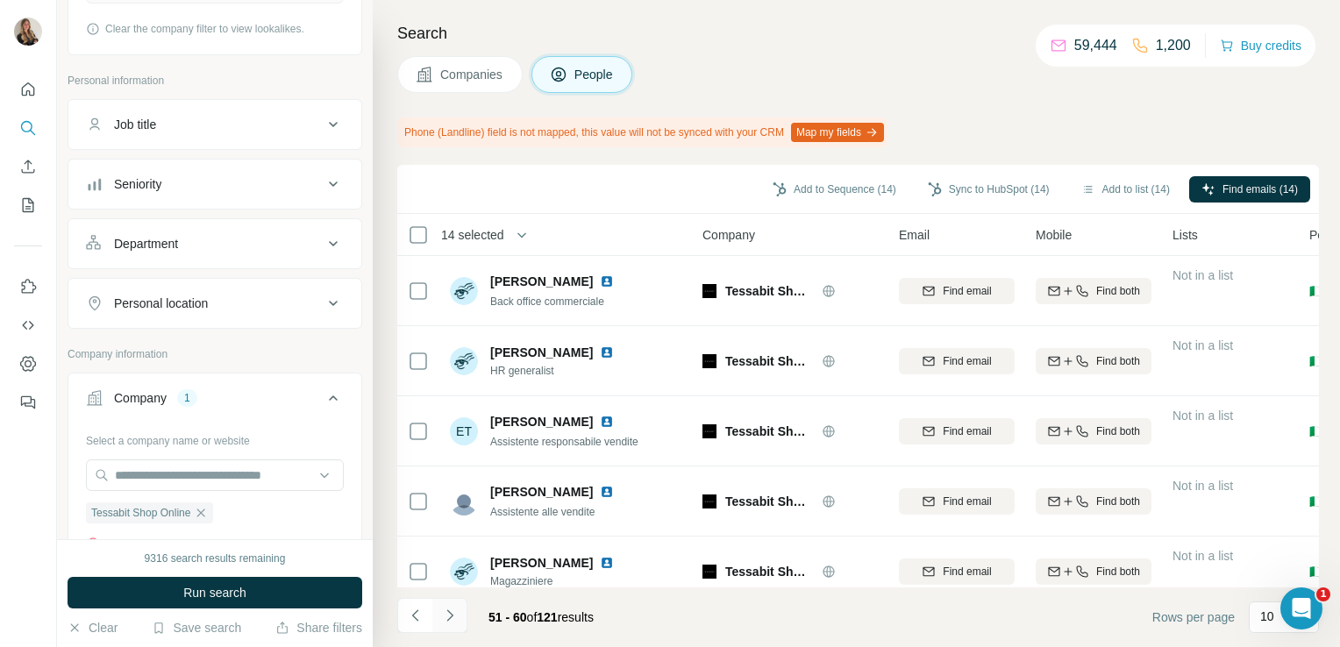
click at [452, 618] on icon "Navigate to next page" at bounding box center [450, 616] width 18 height 18
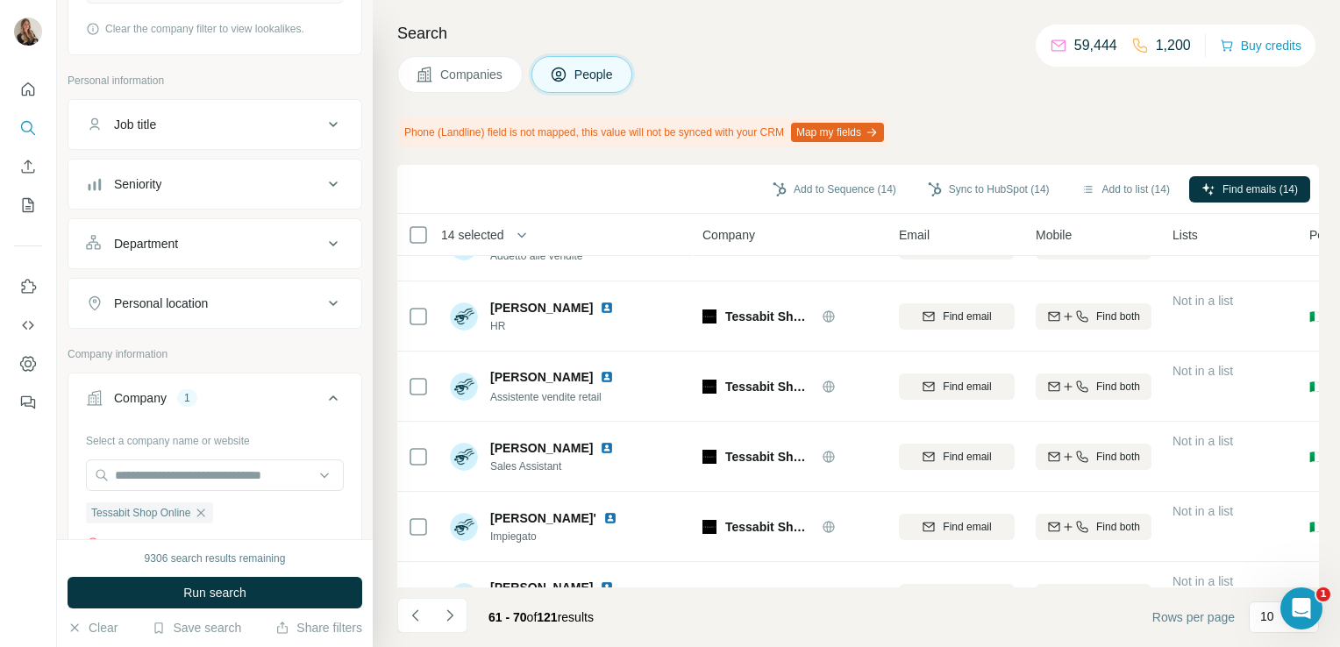
scroll to position [378, 0]
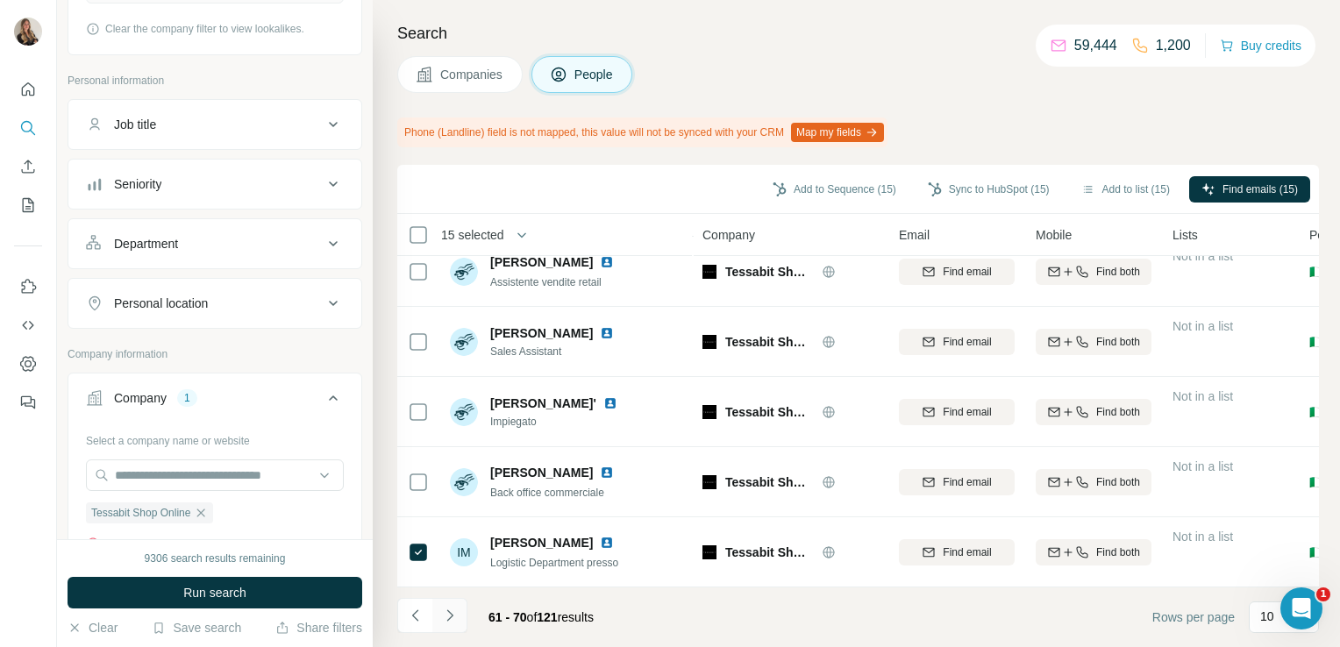
click at [445, 604] on button "Navigate to next page" at bounding box center [449, 615] width 35 height 35
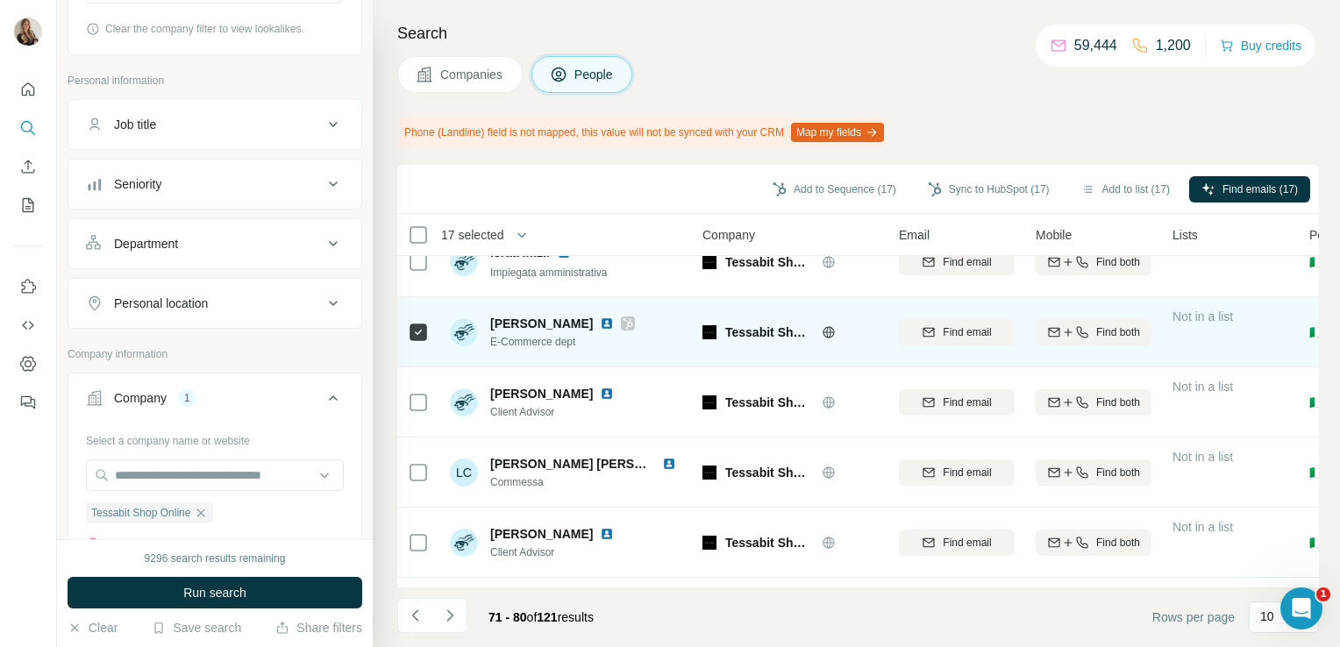
scroll to position [0, 0]
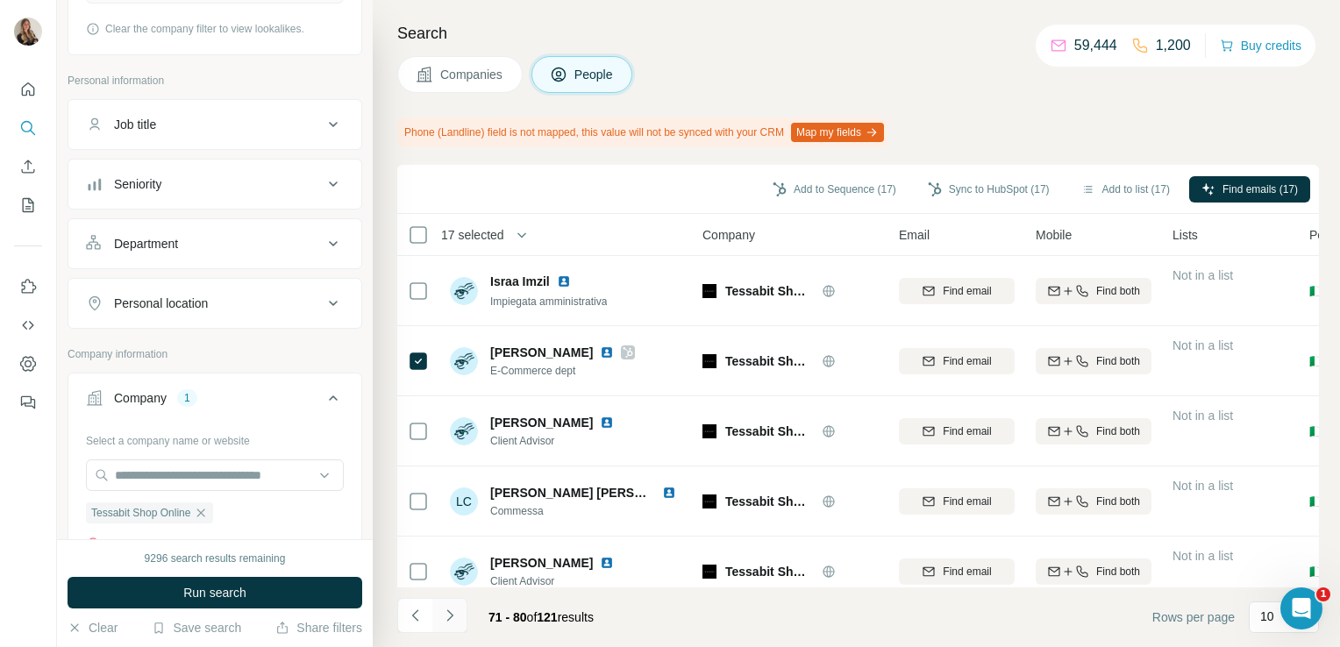
click at [445, 600] on button "Navigate to next page" at bounding box center [449, 615] width 35 height 35
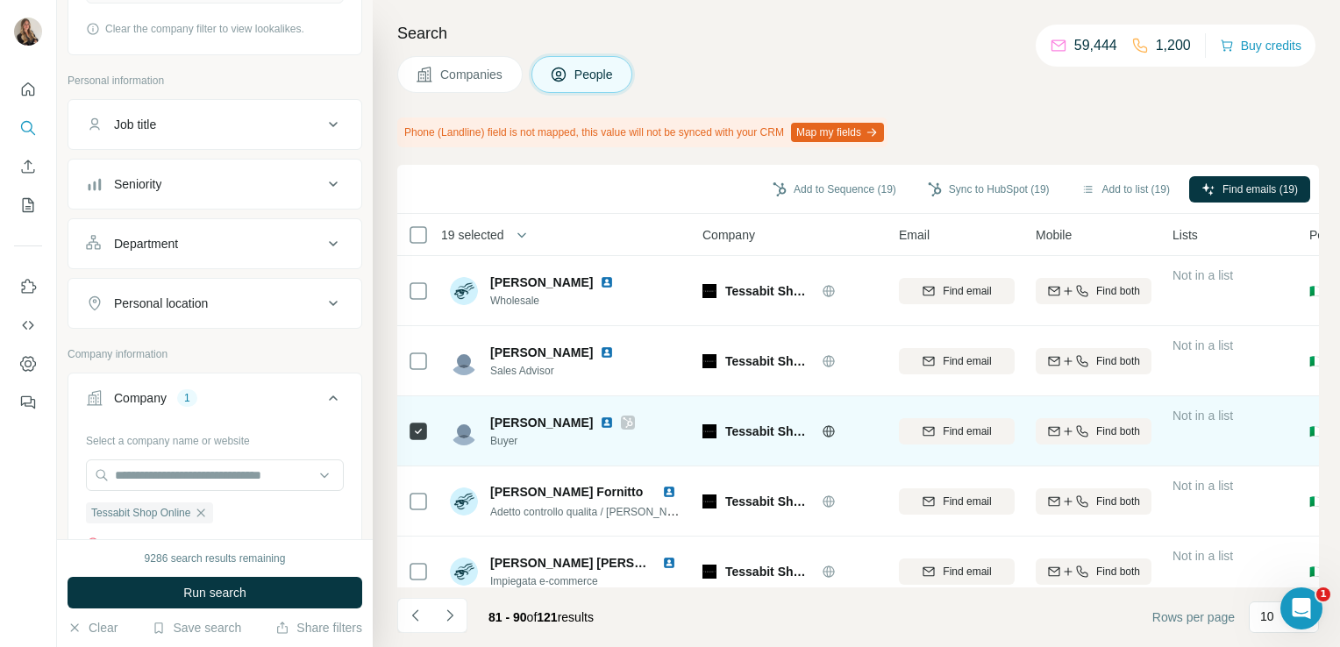
scroll to position [378, 0]
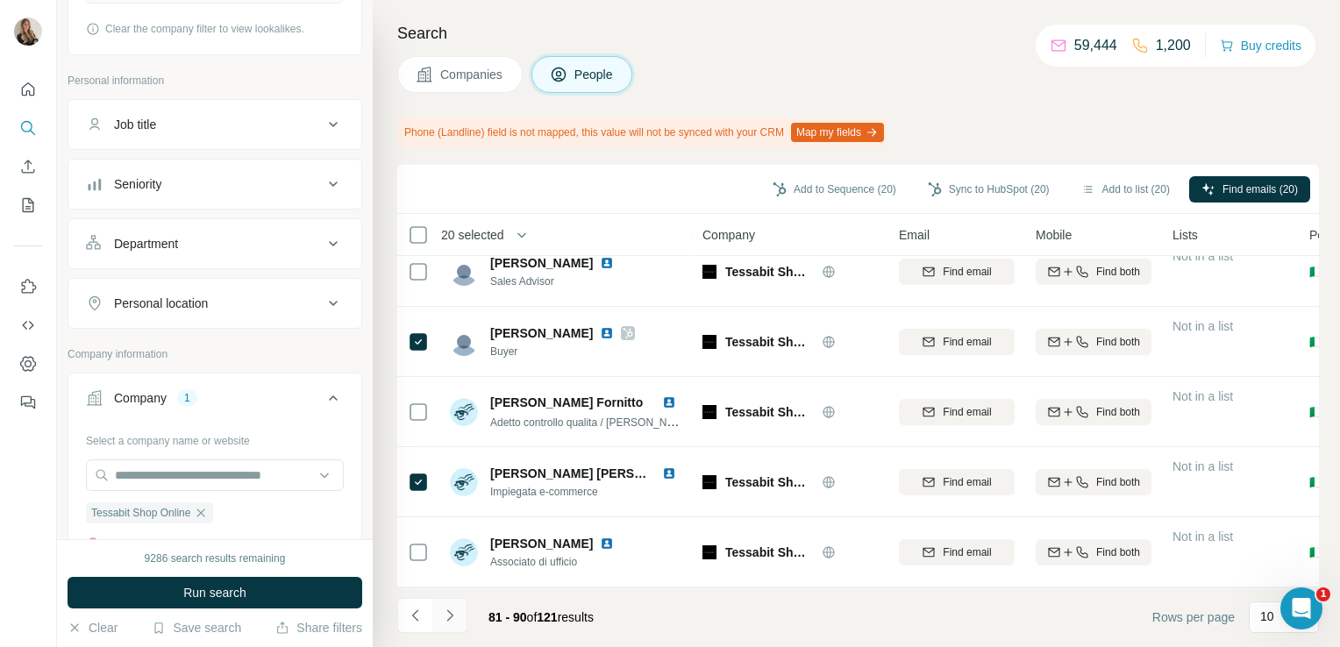
click at [448, 620] on icon "Navigate to next page" at bounding box center [449, 614] width 6 height 11
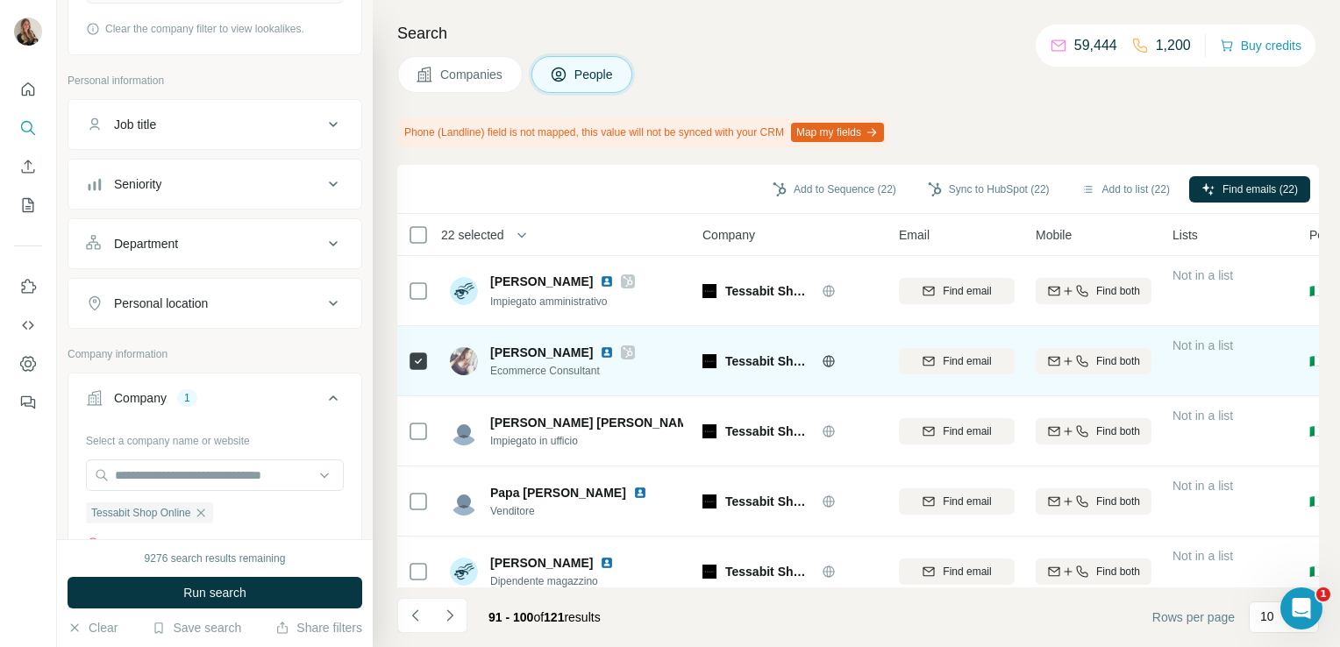
click at [600, 355] on img at bounding box center [607, 352] width 14 height 14
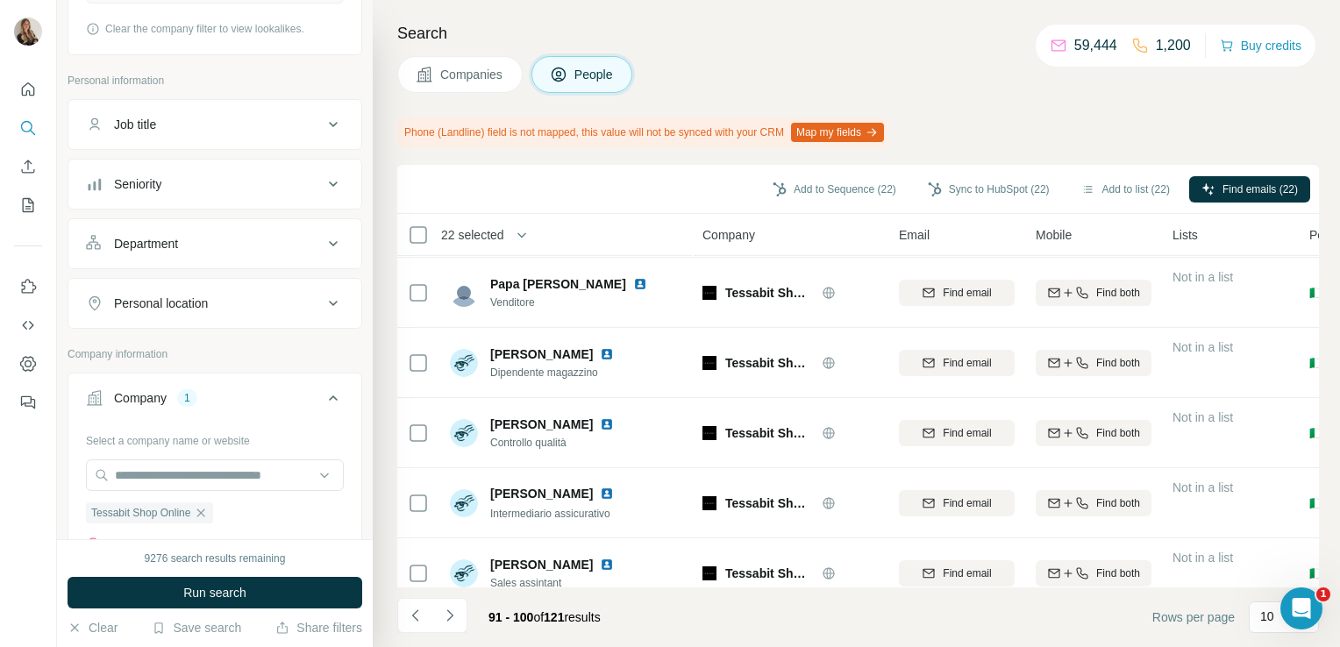
scroll to position [378, 0]
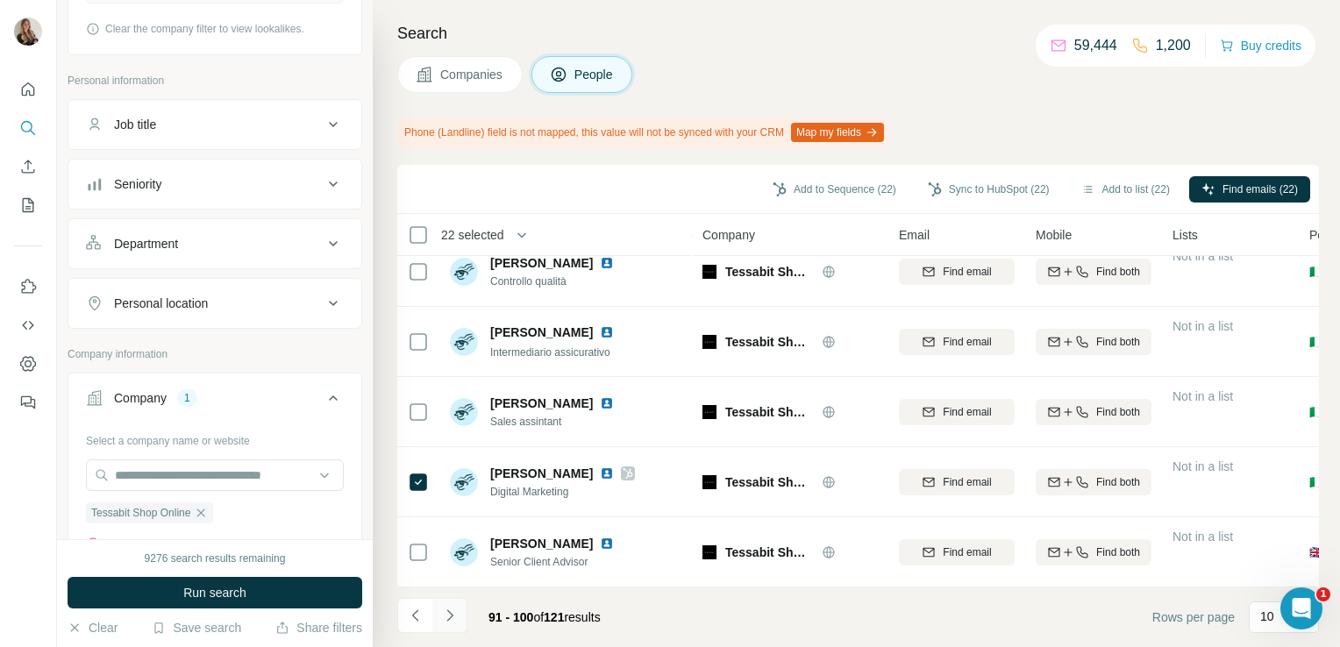
click at [449, 617] on icon "Navigate to next page" at bounding box center [450, 616] width 18 height 18
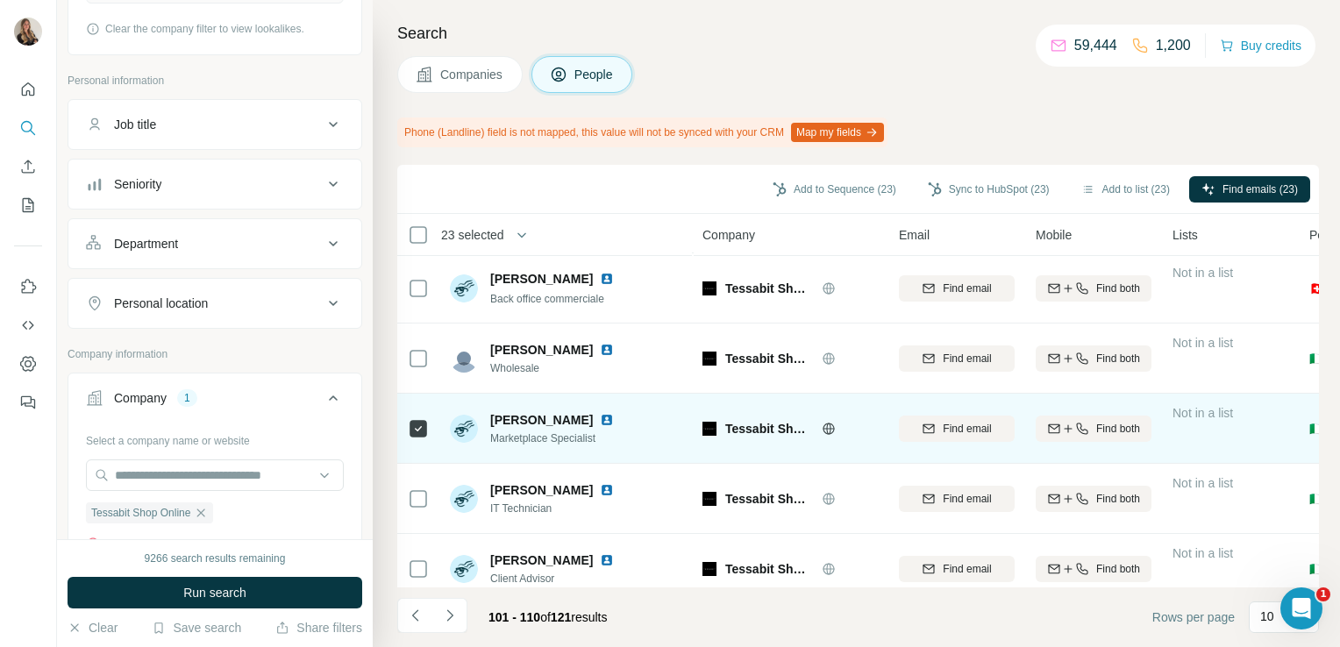
scroll to position [0, 0]
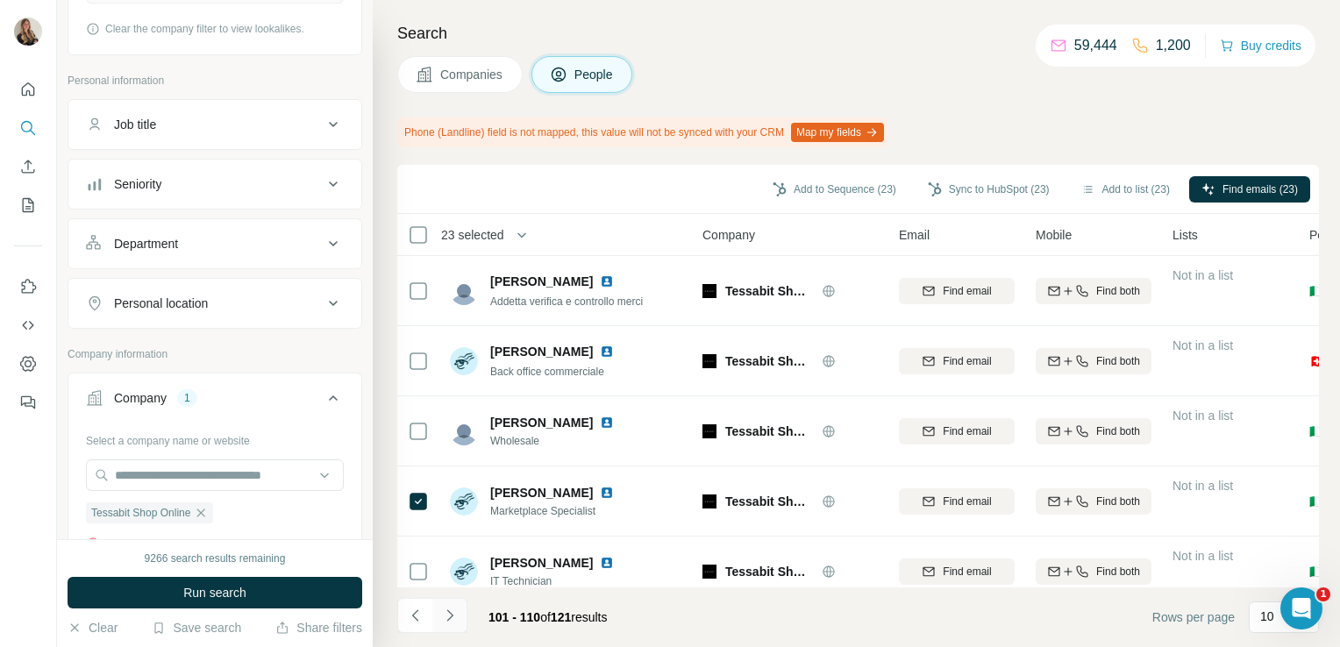
click at [444, 629] on button "Navigate to next page" at bounding box center [449, 615] width 35 height 35
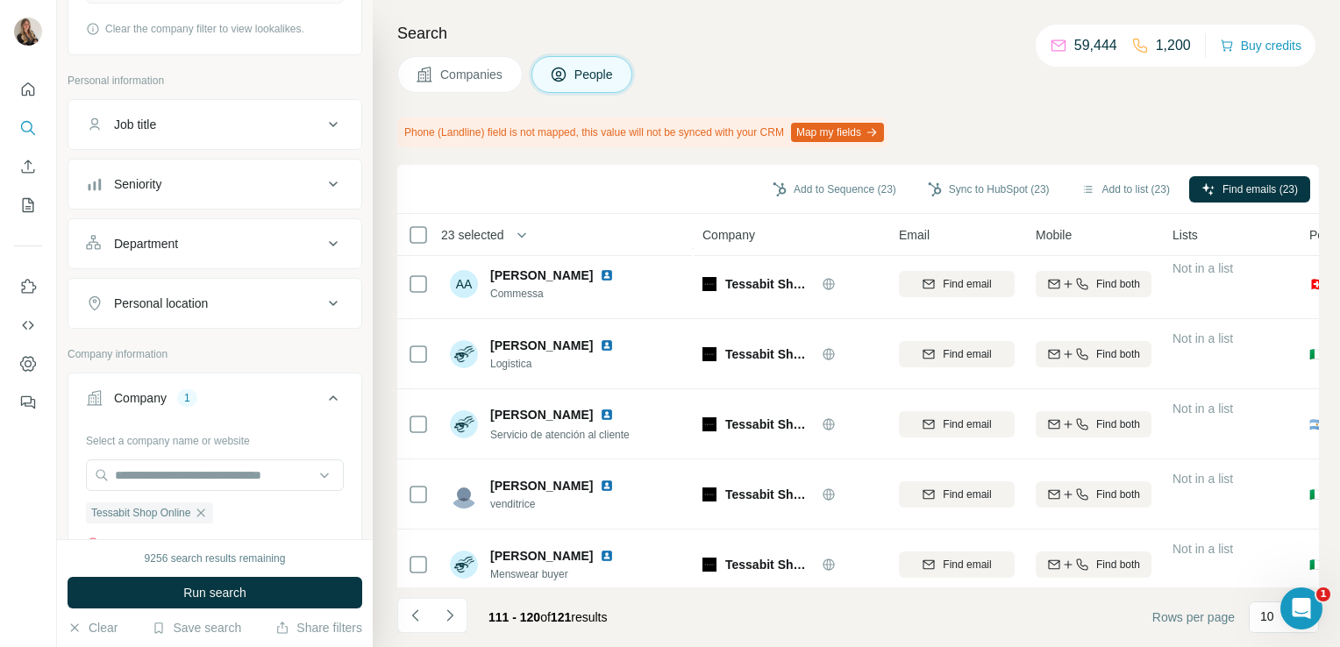
scroll to position [378, 0]
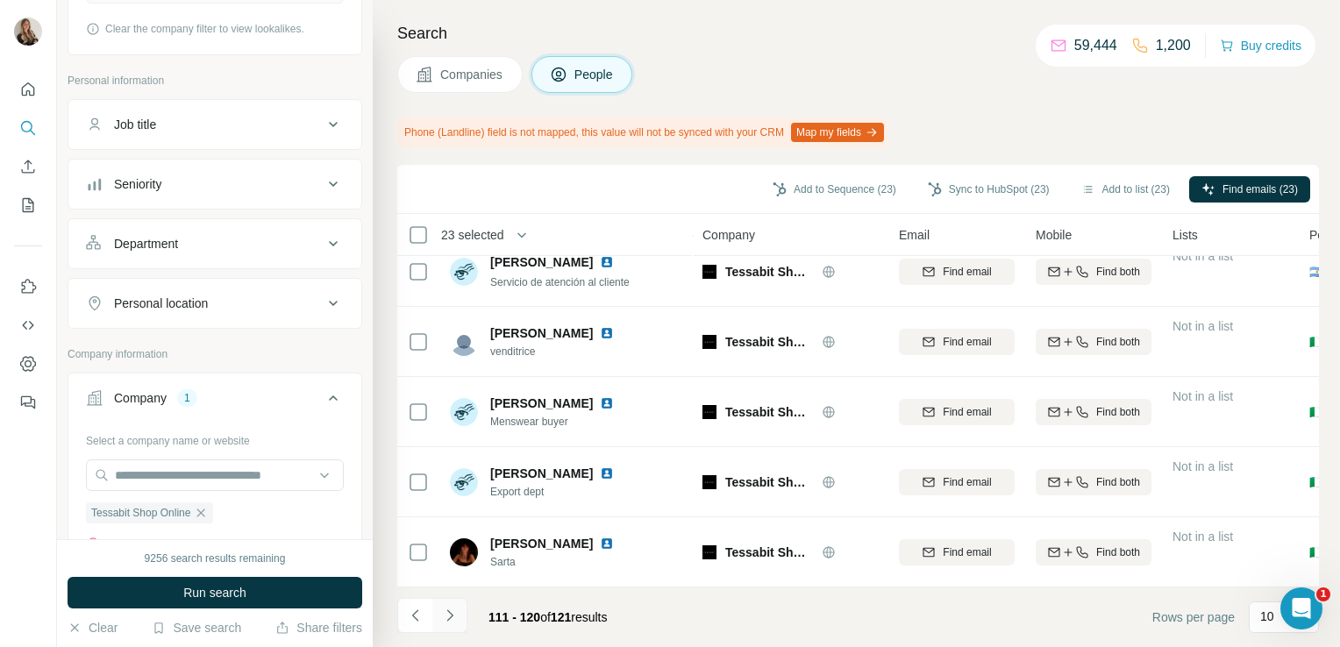
click at [449, 615] on icon "Navigate to next page" at bounding box center [450, 616] width 18 height 18
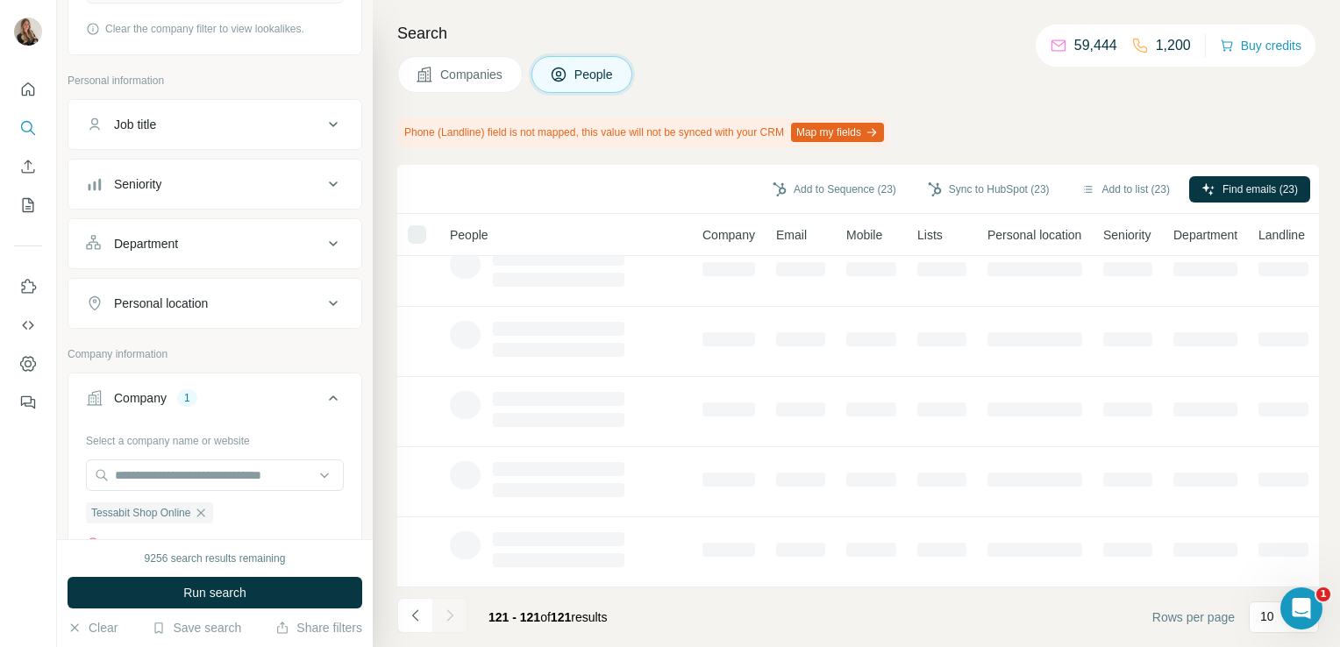
scroll to position [0, 0]
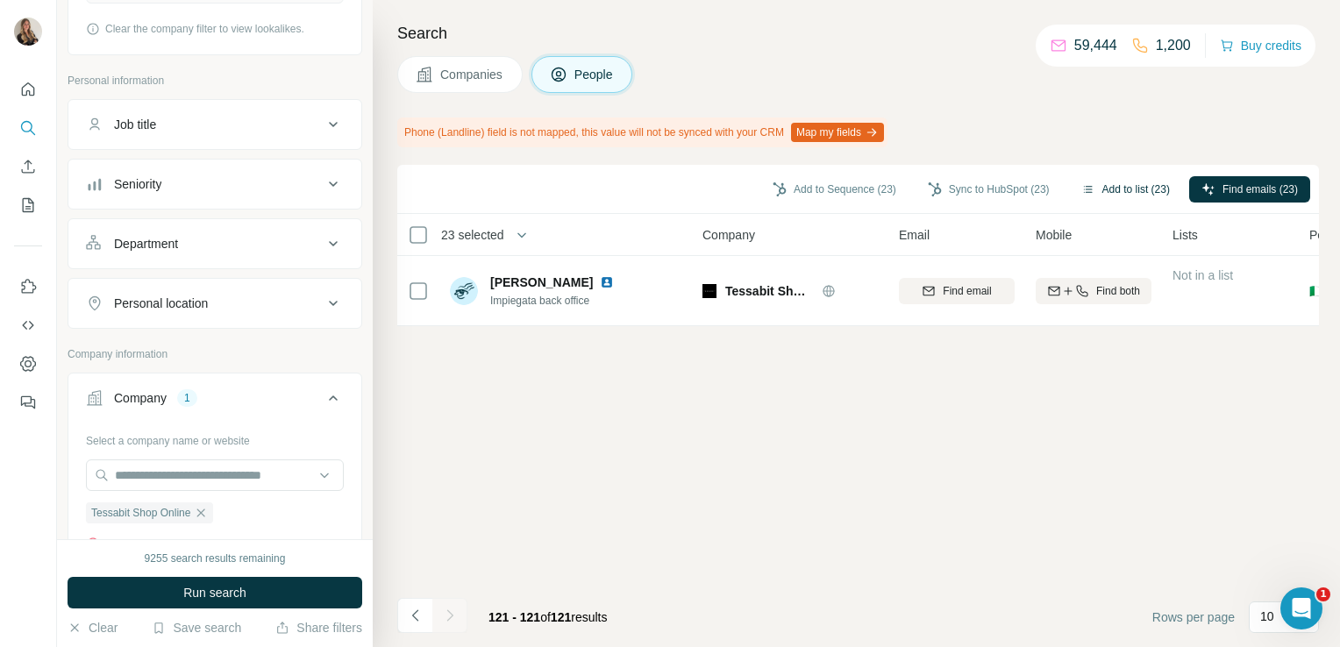
click at [1105, 181] on button "Add to list (23)" at bounding box center [1125, 189] width 113 height 26
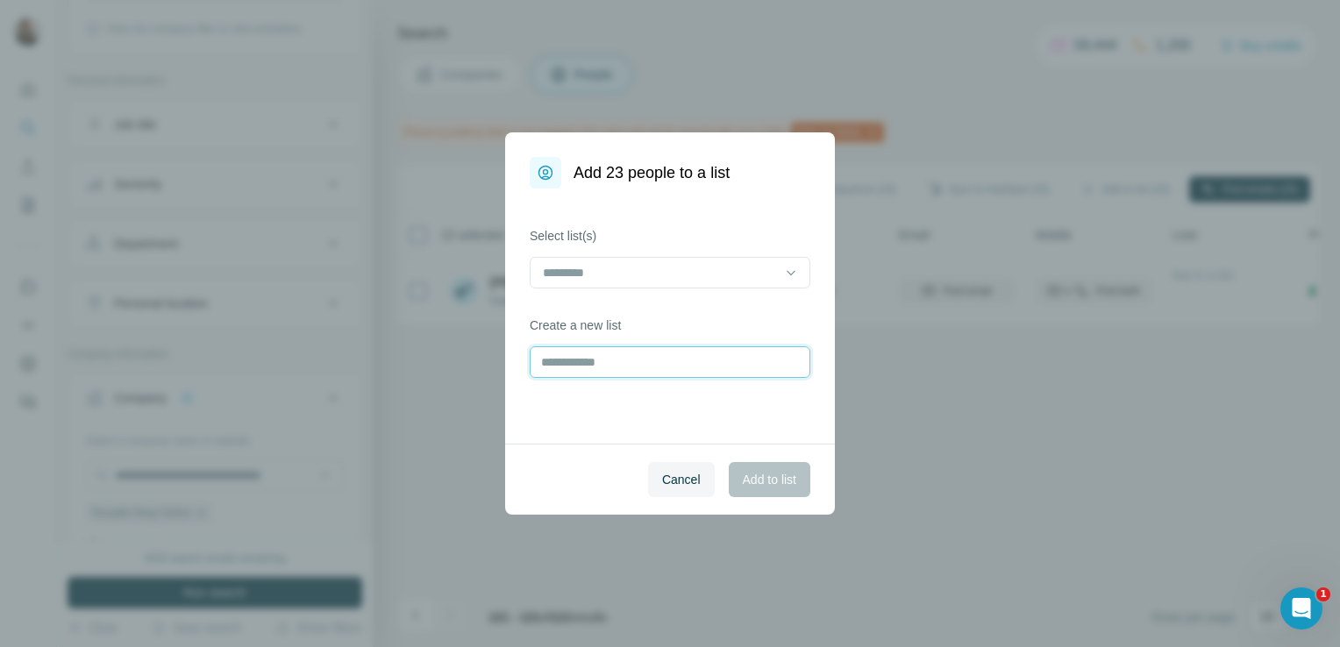
click at [637, 366] on input "text" at bounding box center [670, 362] width 281 height 32
type input "********"
click at [798, 484] on button "Add to list" at bounding box center [770, 479] width 82 height 35
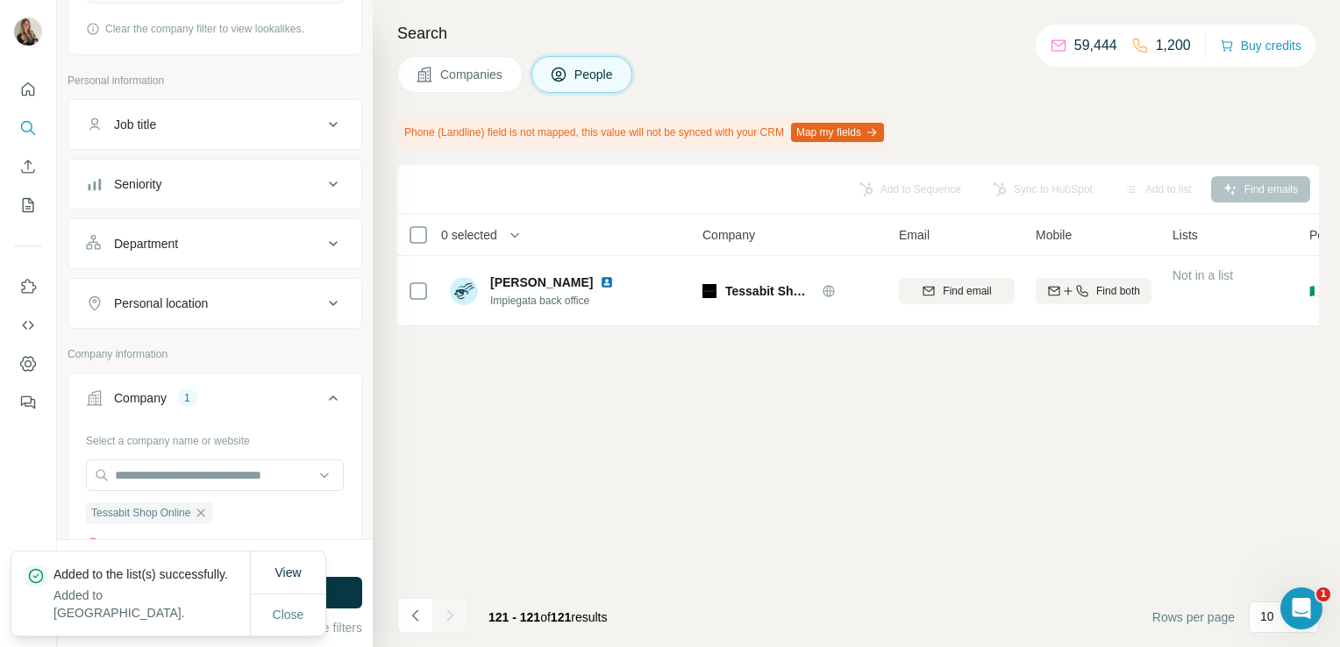
click at [458, 76] on span "Companies" at bounding box center [472, 75] width 64 height 18
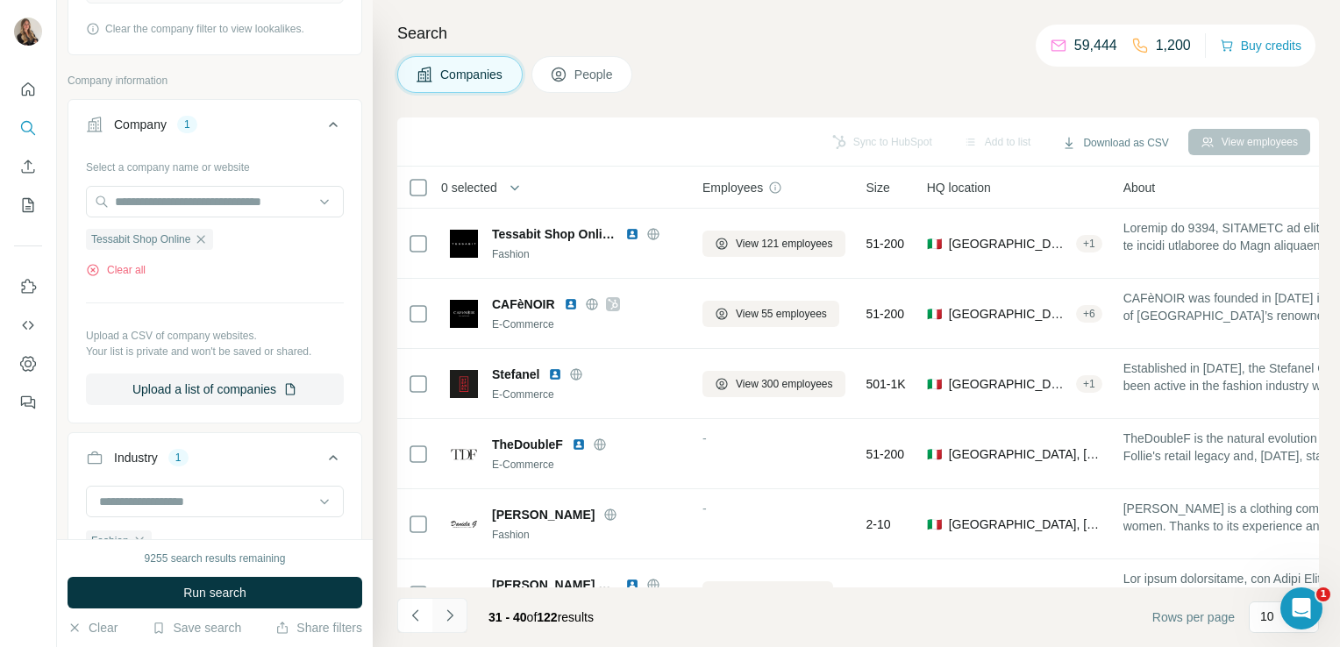
click at [442, 624] on button "Navigate to next page" at bounding box center [449, 615] width 35 height 35
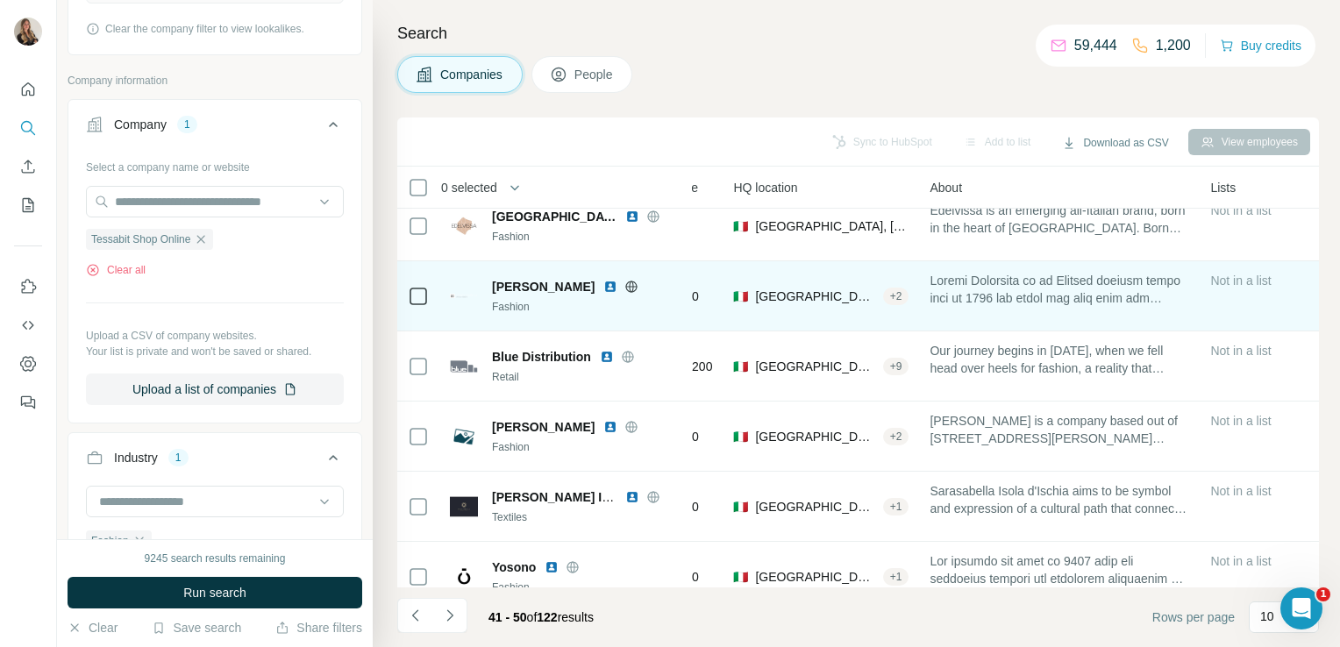
scroll to position [158, 0]
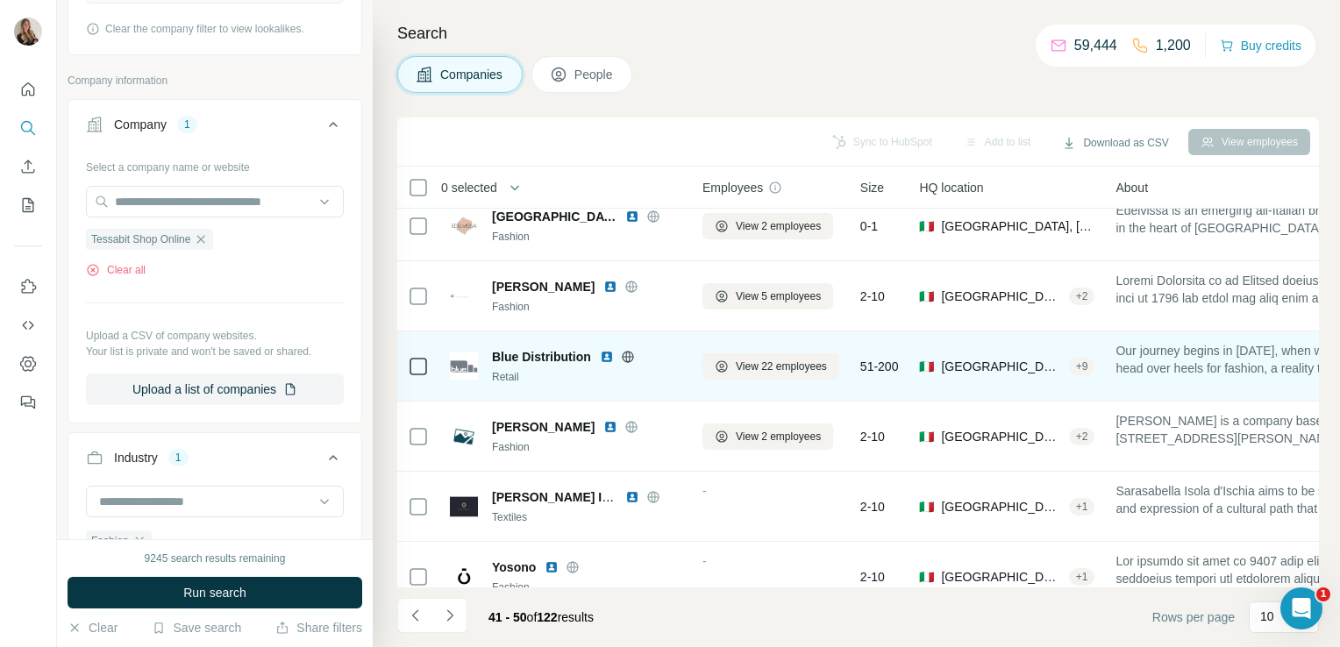
click at [627, 356] on icon at bounding box center [628, 357] width 14 height 14
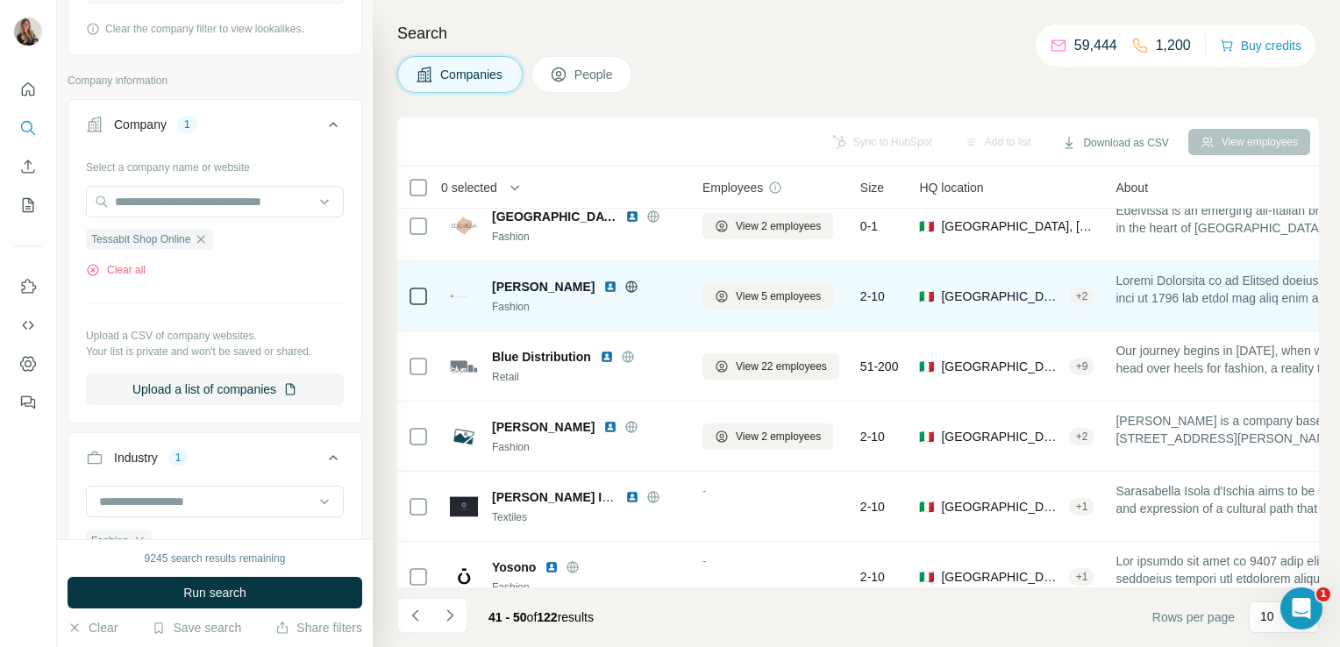
scroll to position [331, 0]
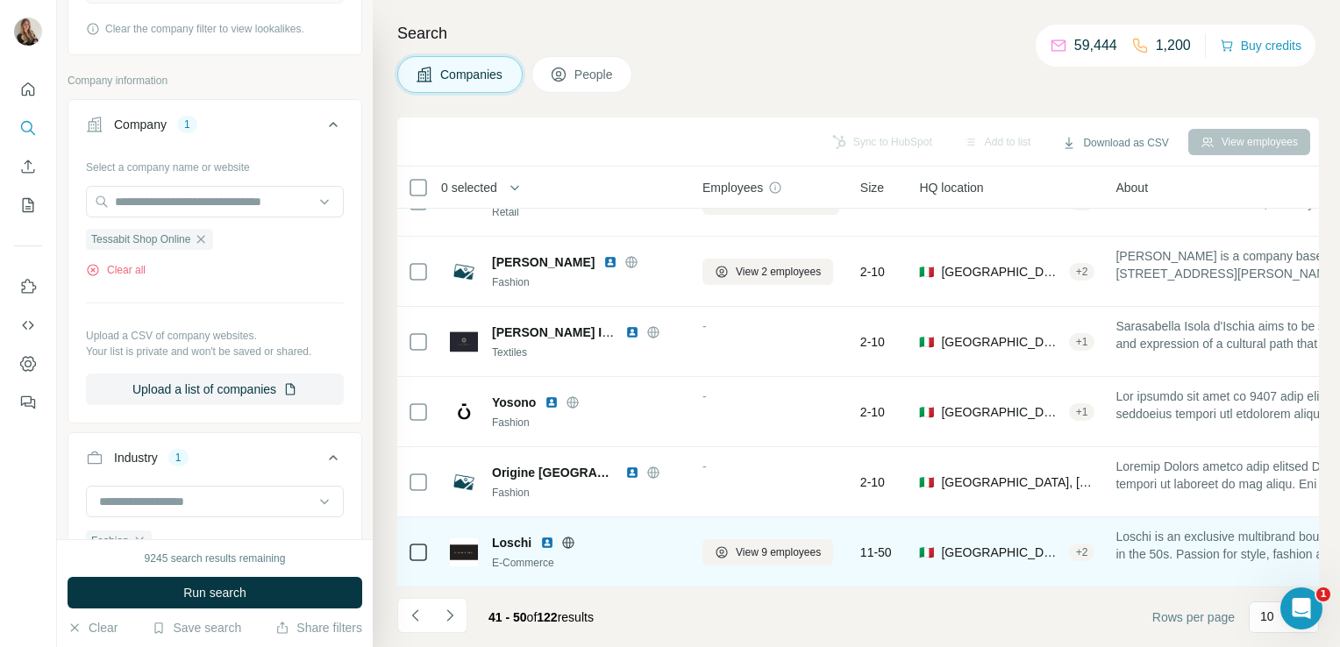
click at [566, 537] on icon at bounding box center [568, 542] width 4 height 11
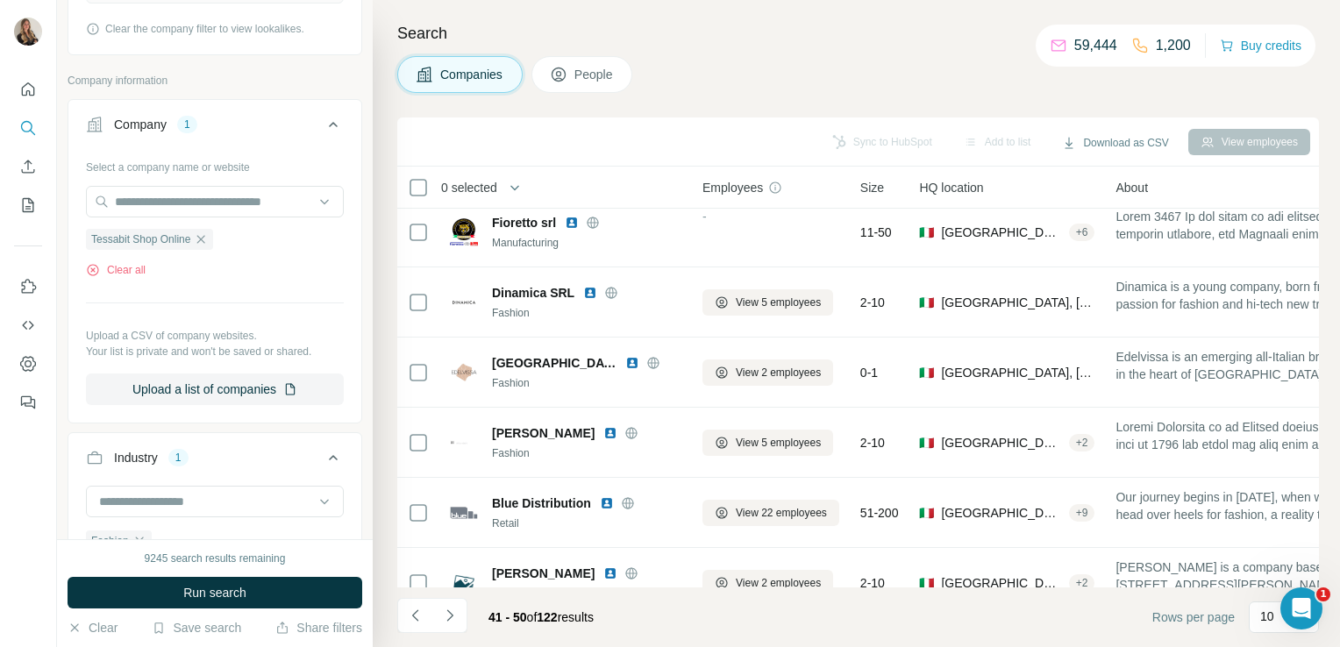
scroll to position [0, 0]
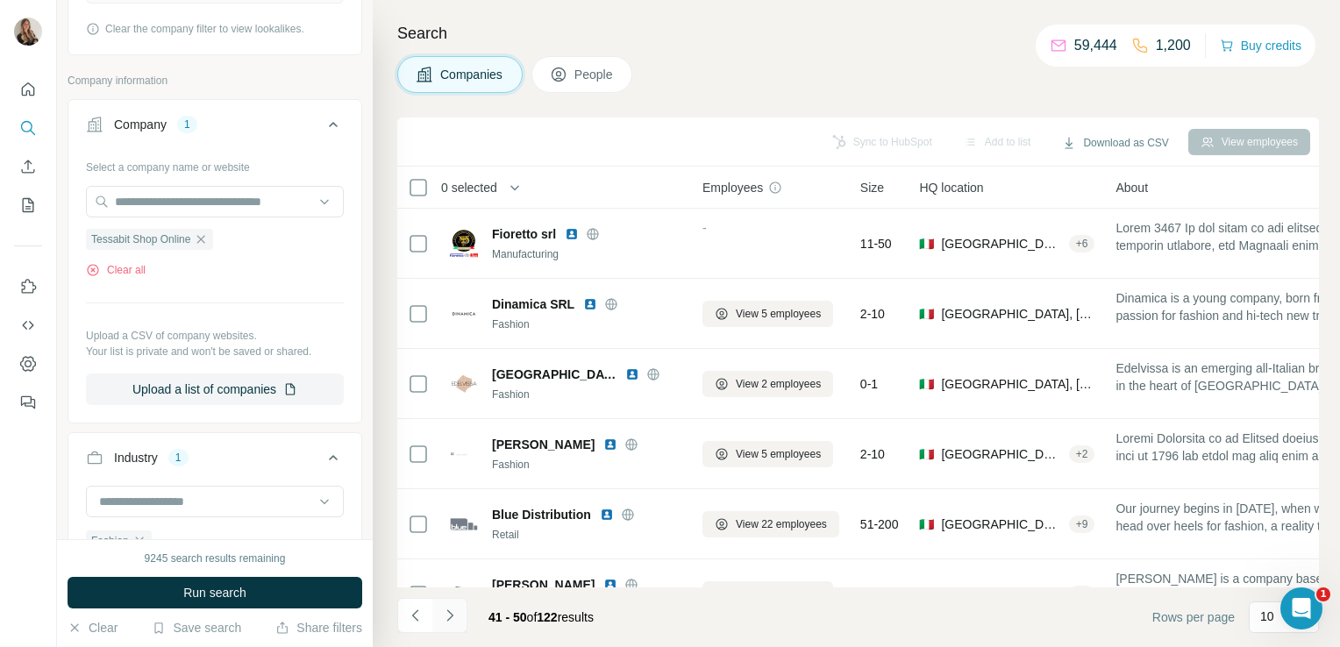
click at [451, 621] on icon "Navigate to next page" at bounding box center [450, 616] width 18 height 18
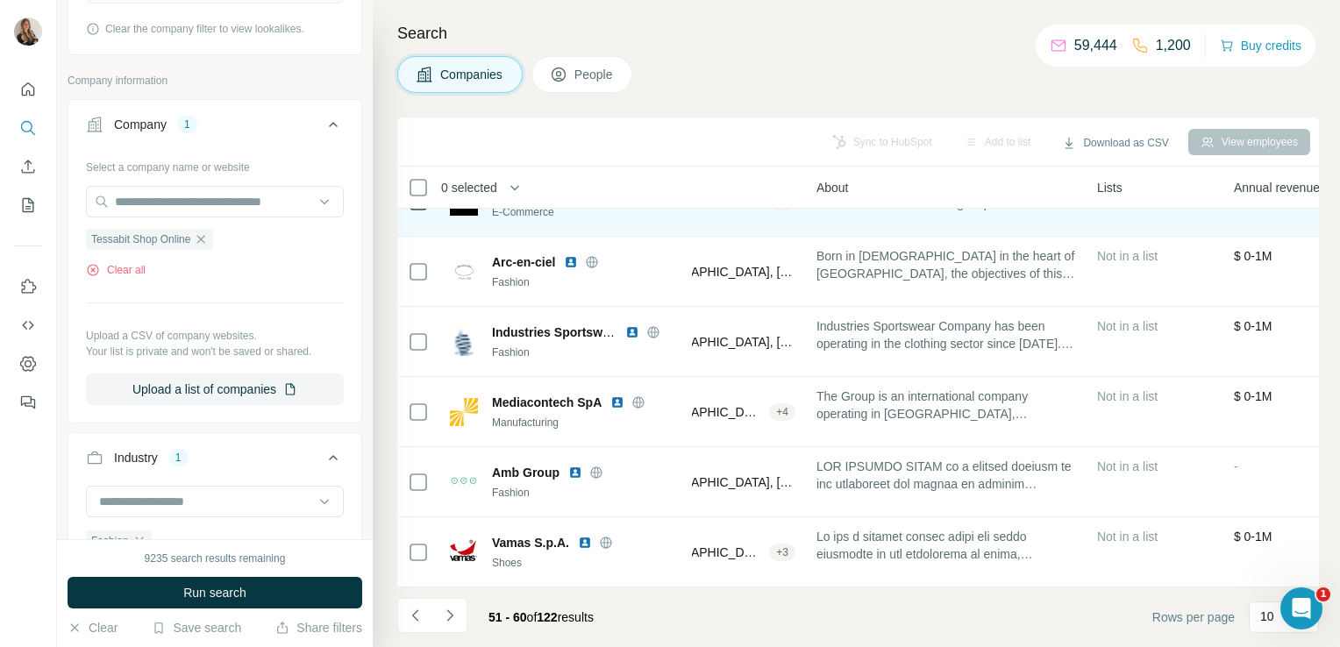
scroll to position [331, 0]
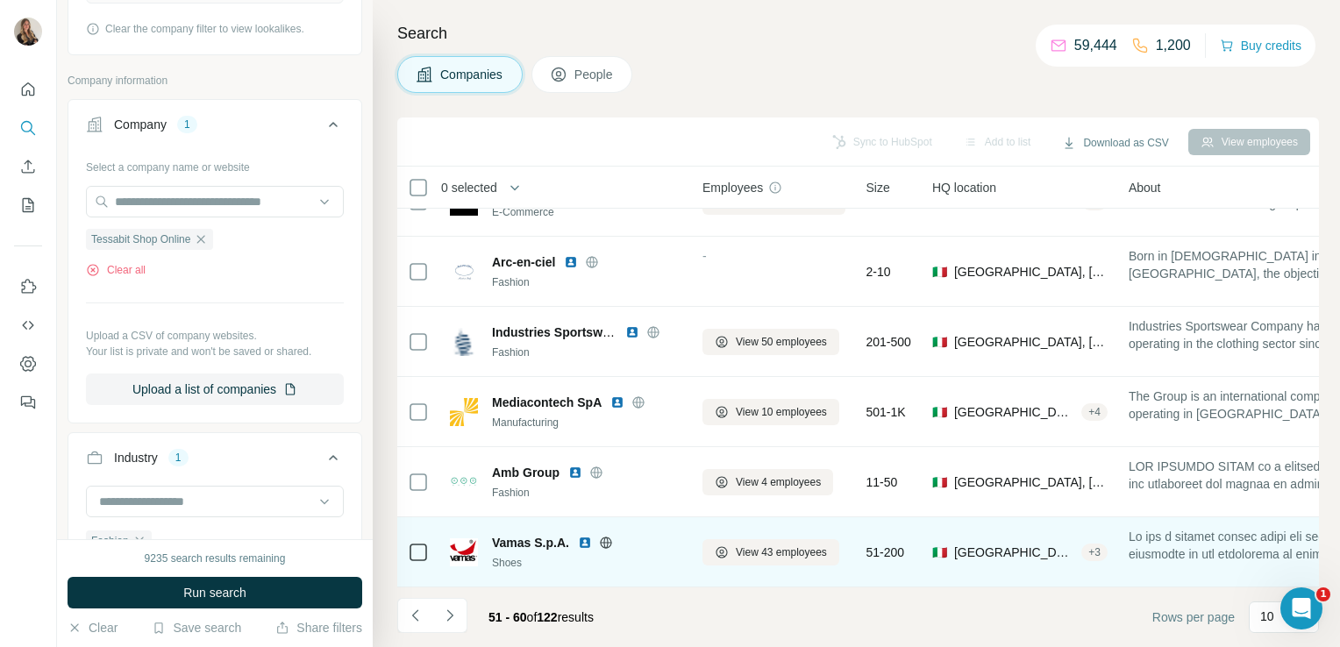
click at [610, 536] on icon at bounding box center [606, 543] width 14 height 14
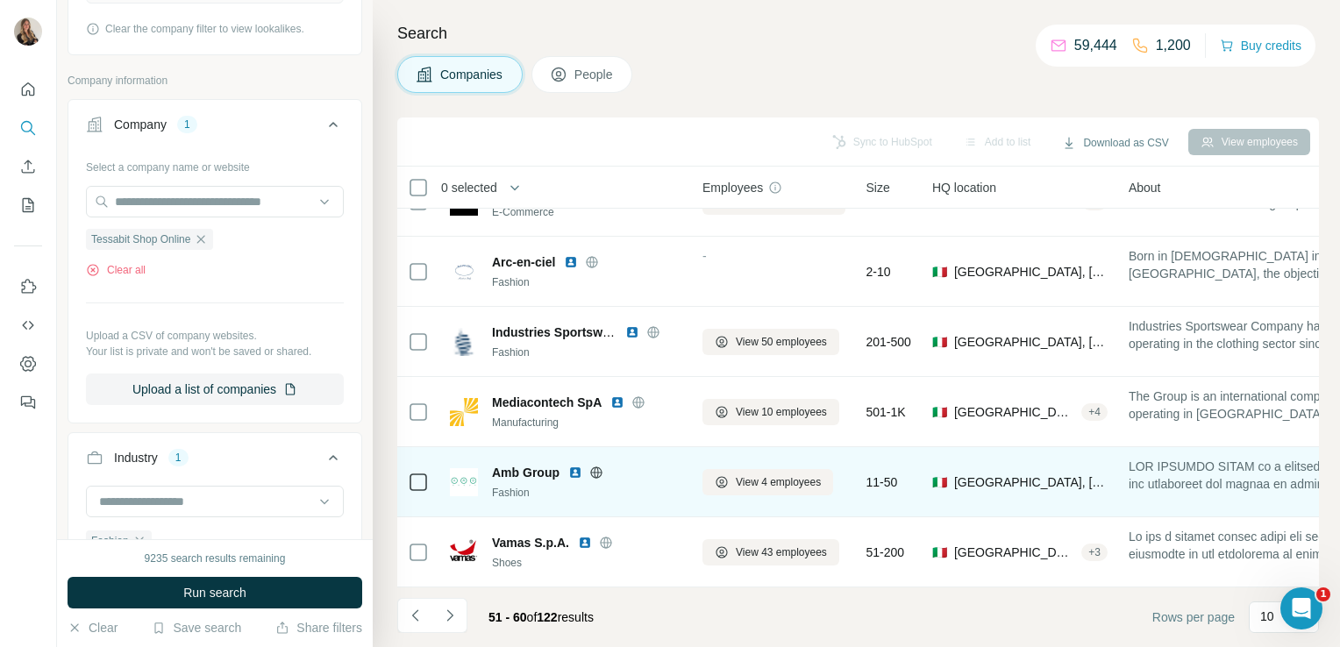
scroll to position [0, 0]
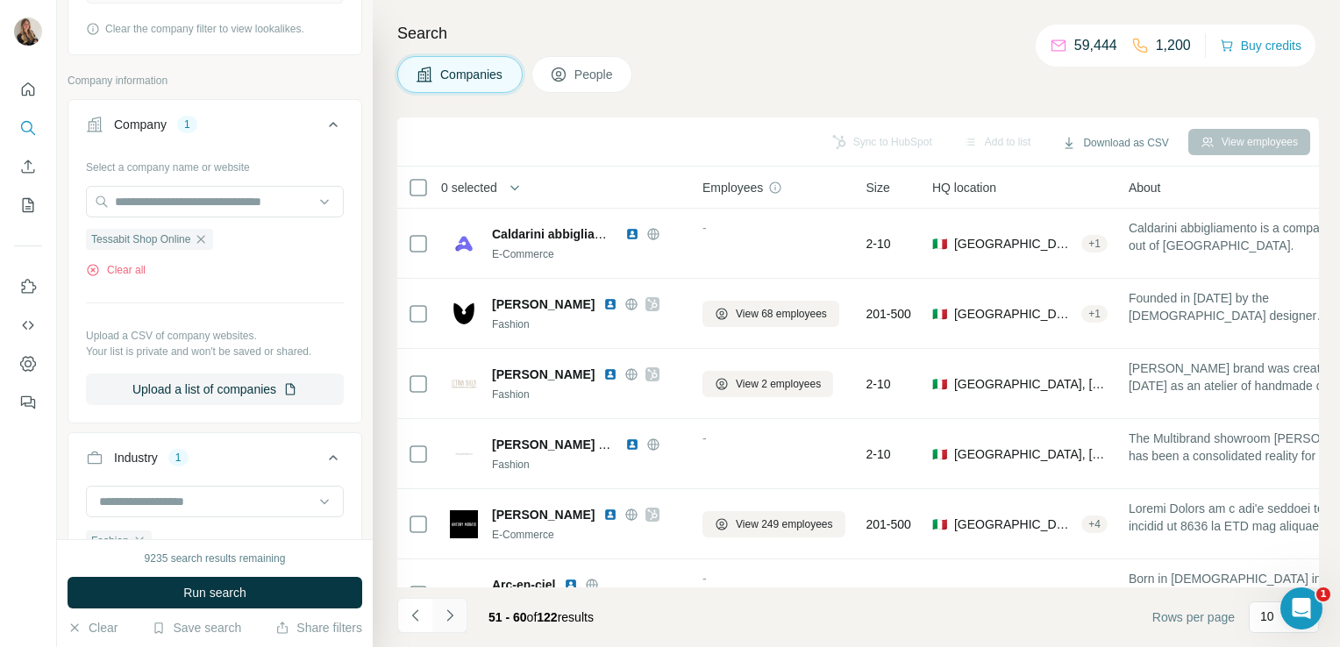
click at [458, 629] on button "Navigate to next page" at bounding box center [449, 615] width 35 height 35
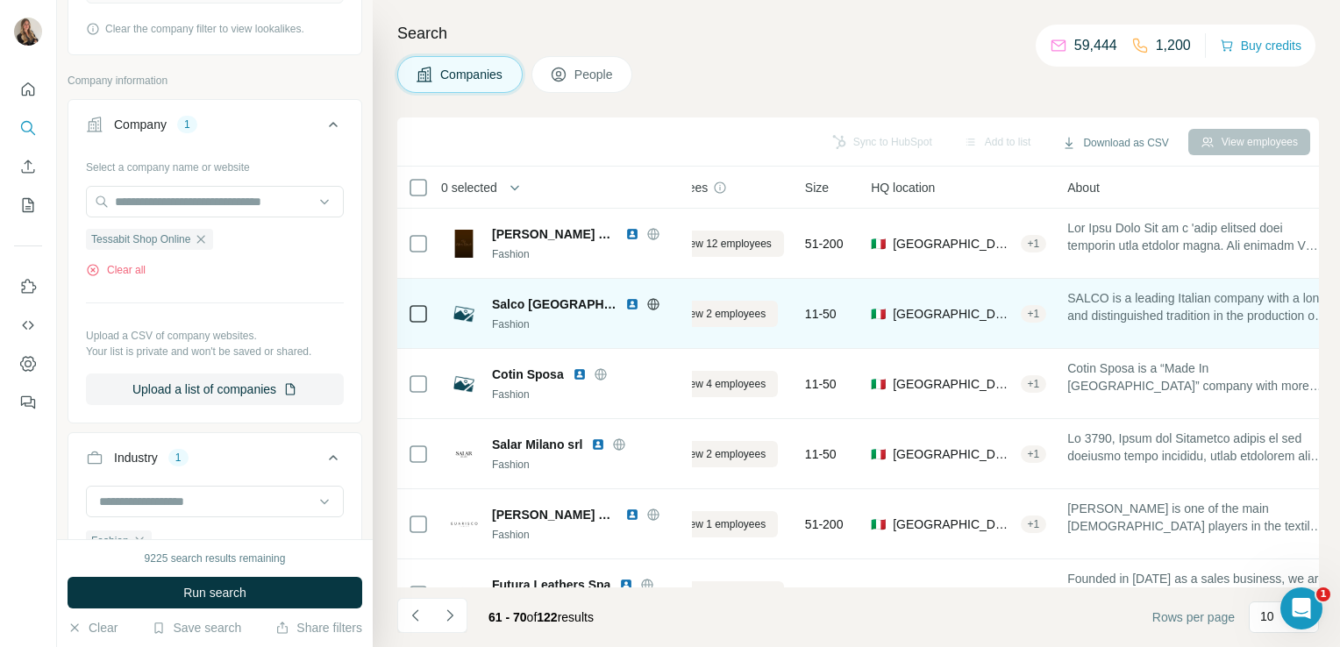
scroll to position [0, 53]
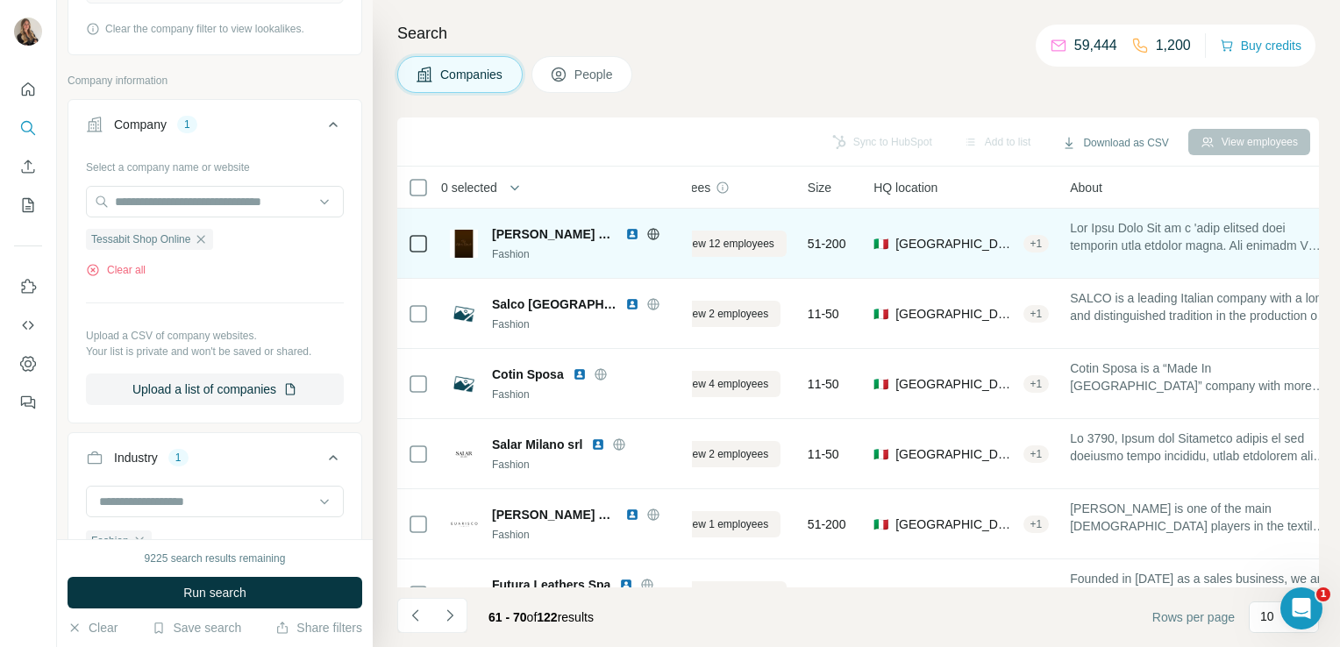
click at [651, 233] on icon at bounding box center [653, 233] width 4 height 11
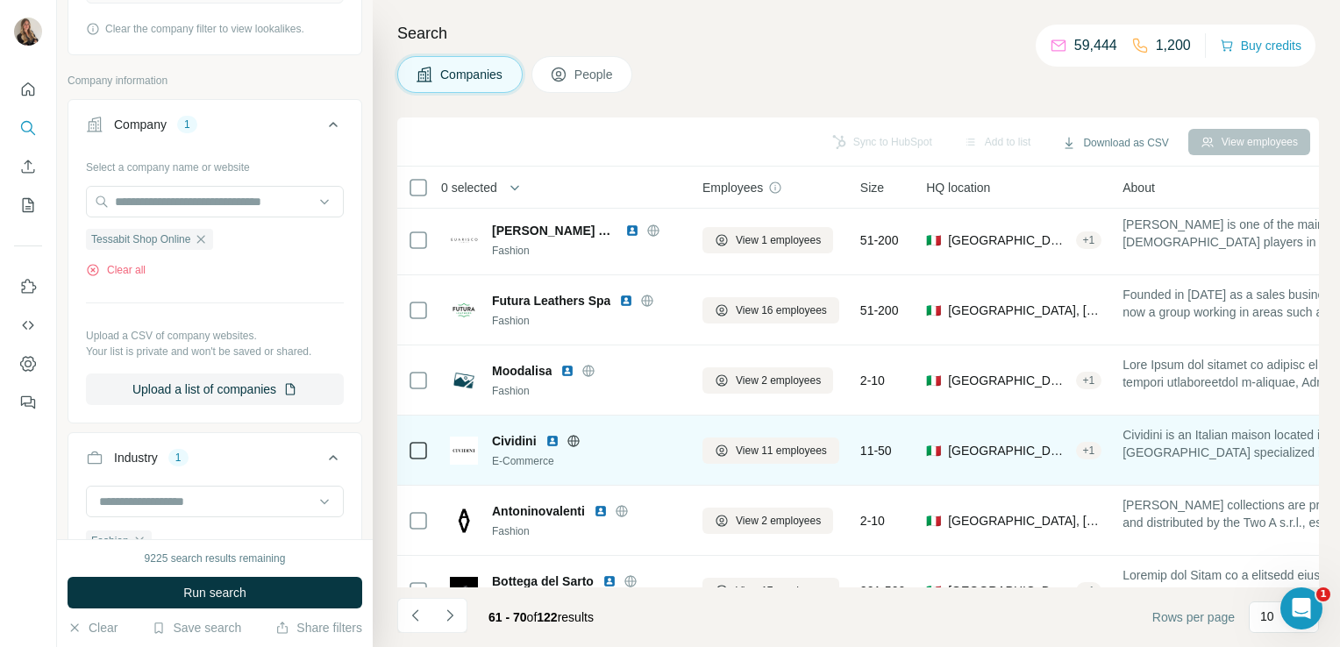
scroll to position [331, 0]
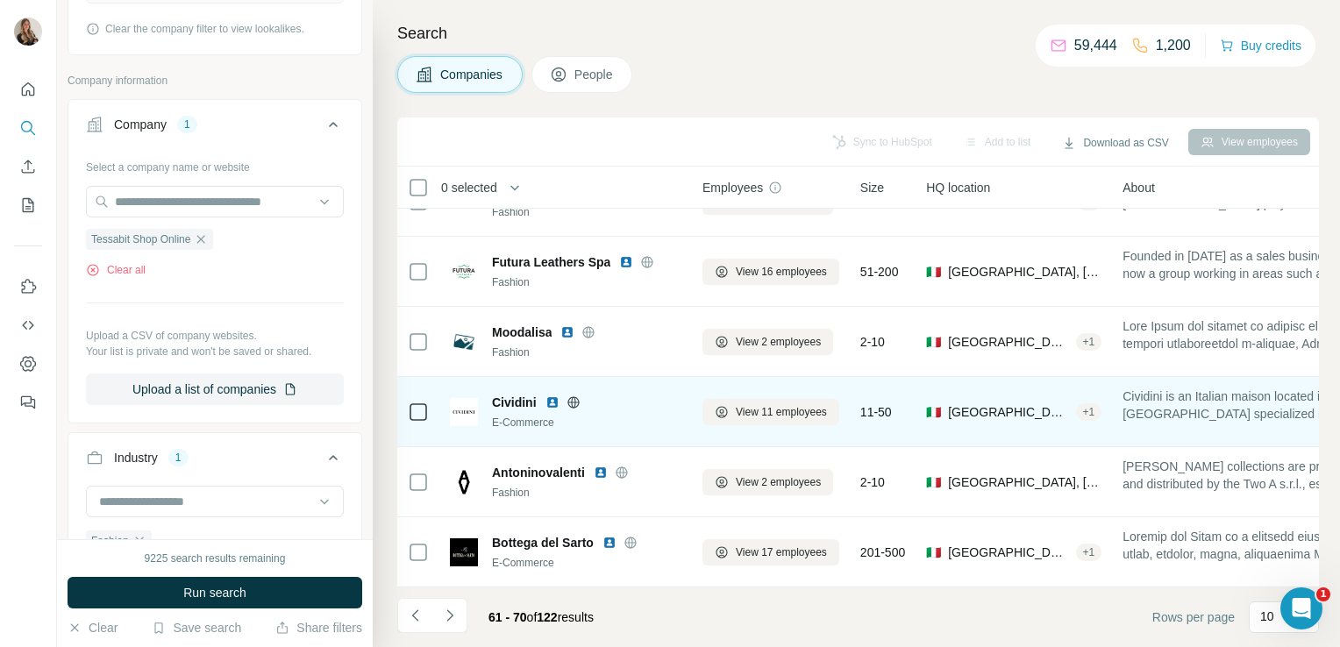
click at [579, 398] on icon at bounding box center [573, 402] width 14 height 14
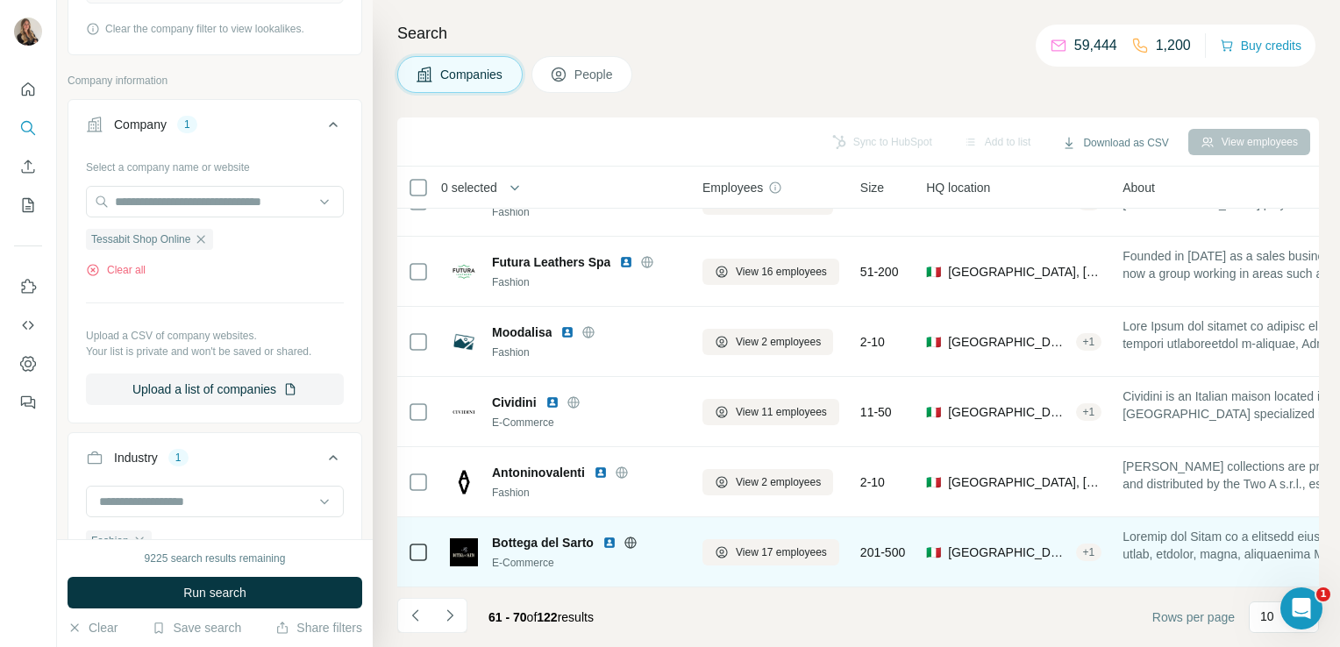
click at [629, 536] on icon at bounding box center [630, 543] width 14 height 14
click at [757, 544] on span "View 17 employees" at bounding box center [781, 552] width 91 height 16
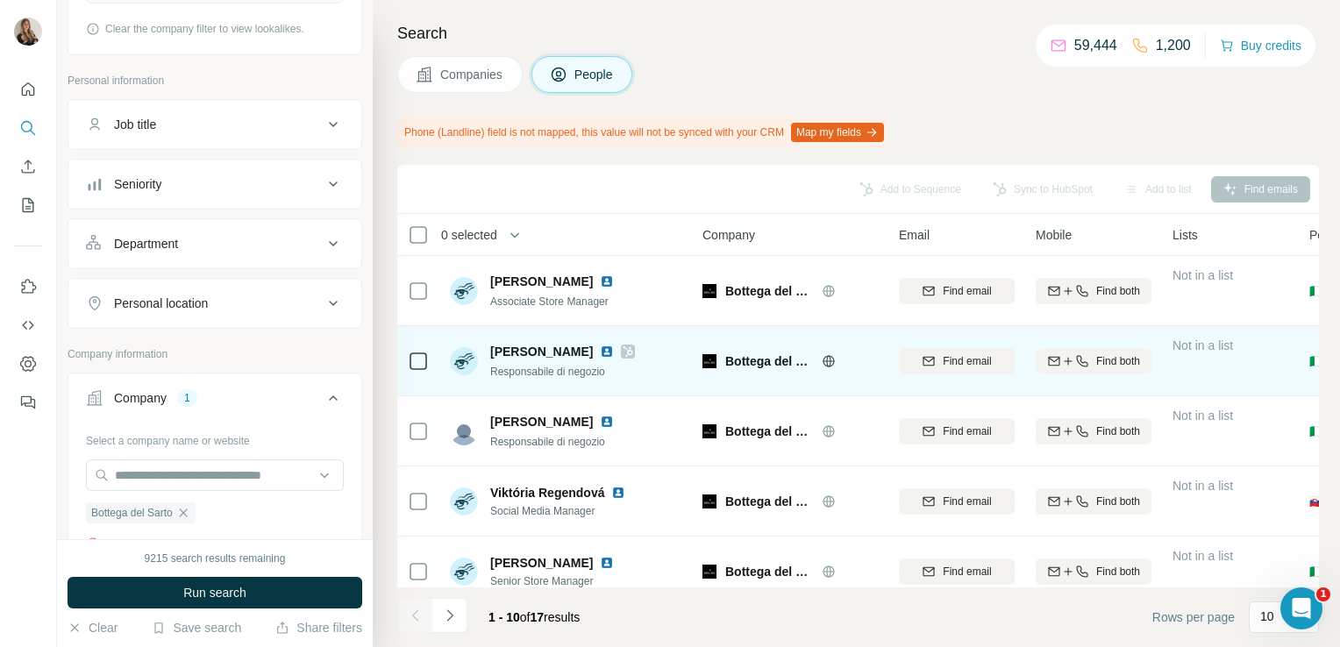
click at [623, 351] on icon at bounding box center [628, 351] width 10 height 11
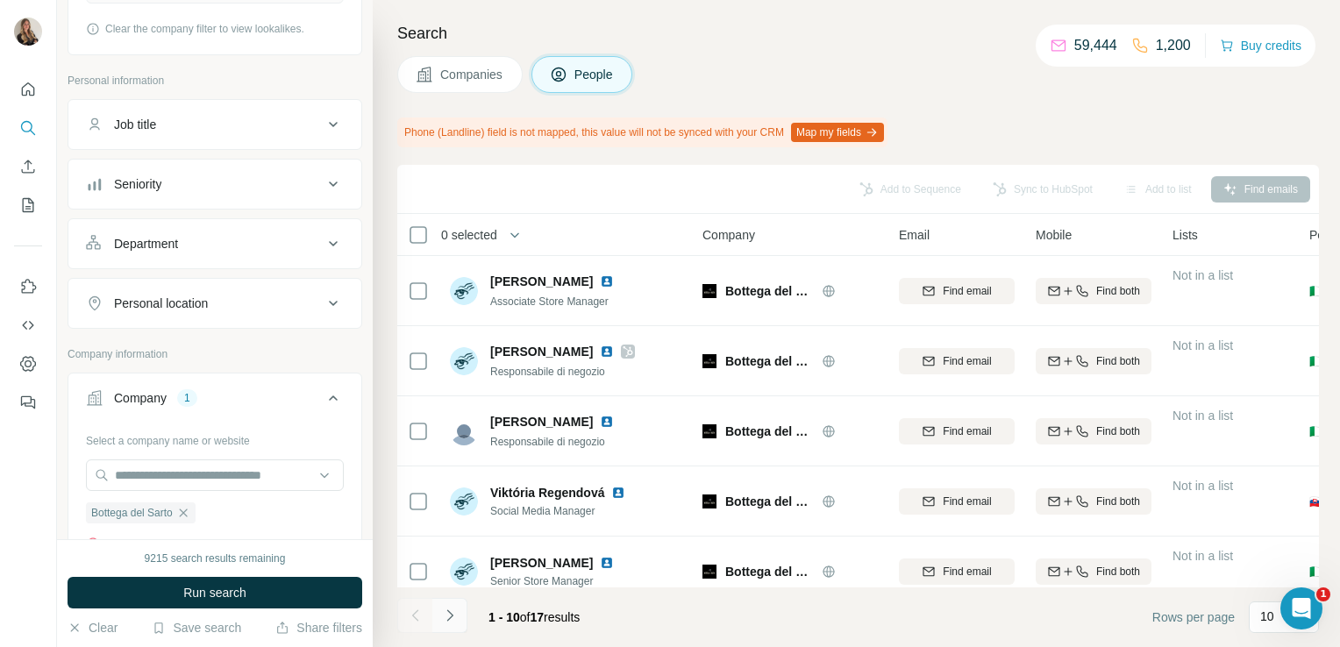
click at [443, 619] on icon "Navigate to next page" at bounding box center [450, 616] width 18 height 18
click at [480, 86] on button "Companies" at bounding box center [459, 74] width 125 height 37
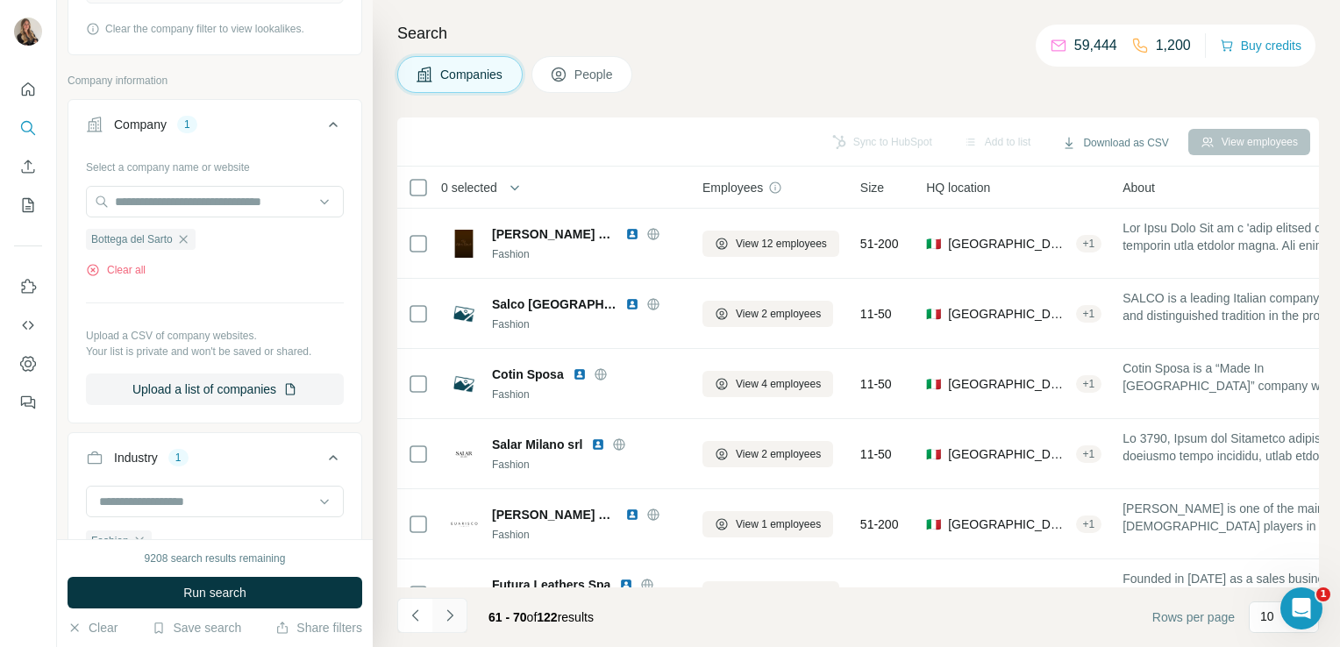
click at [452, 620] on icon "Navigate to next page" at bounding box center [450, 616] width 18 height 18
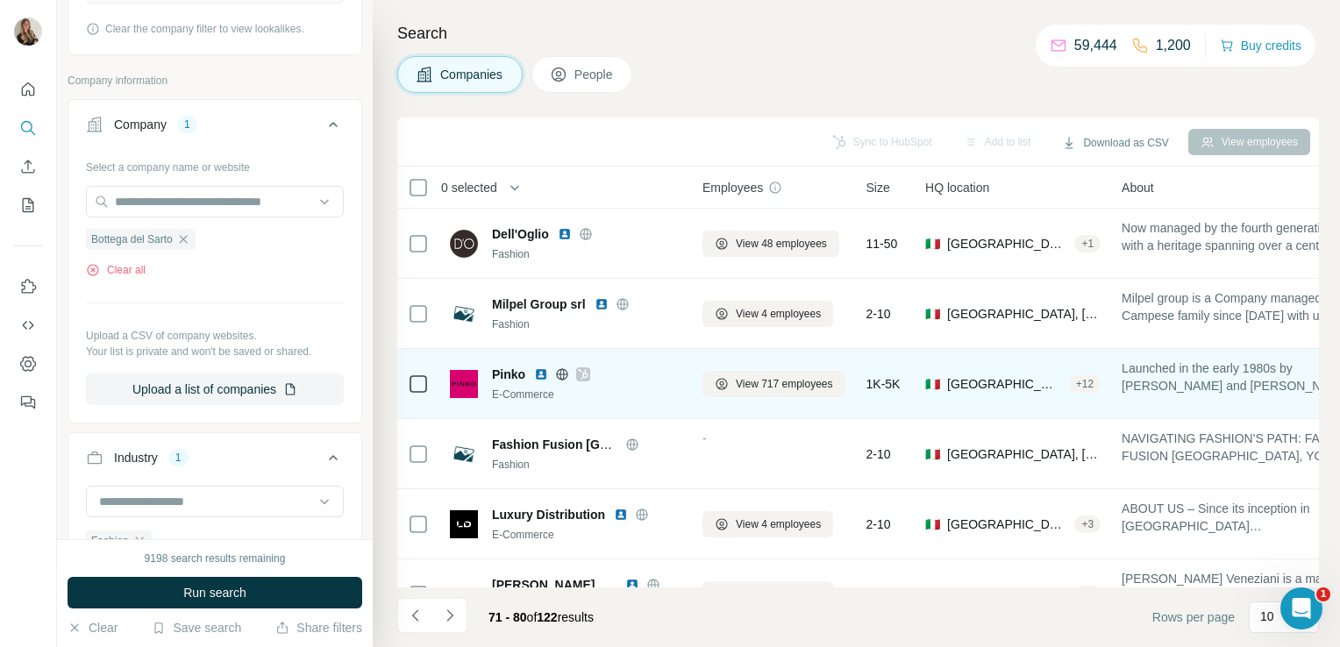
click at [585, 373] on icon at bounding box center [583, 374] width 11 height 14
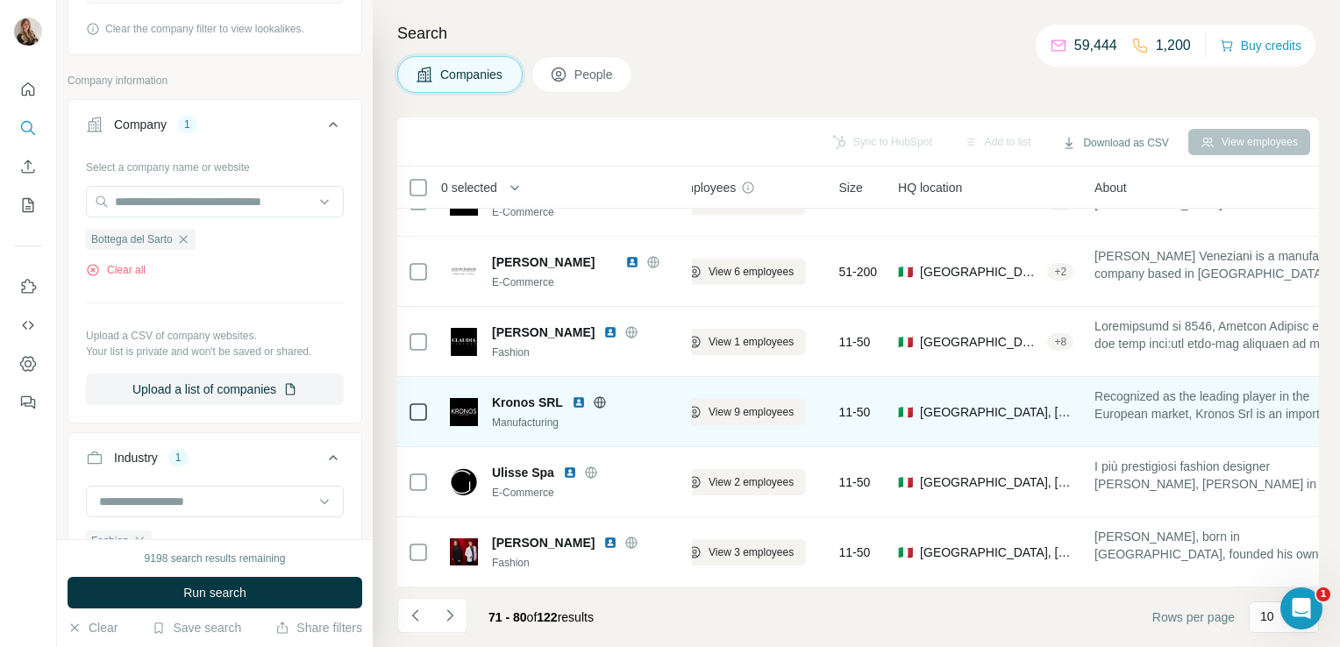
scroll to position [331, 0]
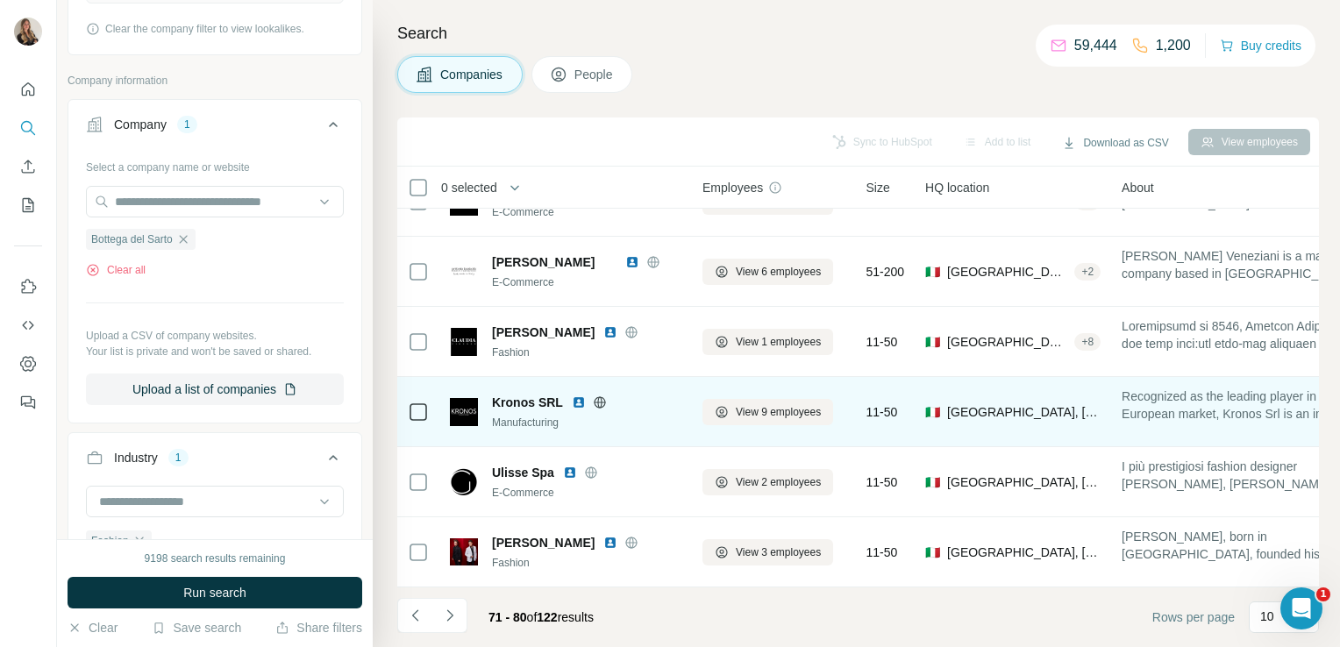
click at [597, 395] on icon at bounding box center [600, 402] width 14 height 14
click at [599, 395] on icon at bounding box center [600, 402] width 14 height 14
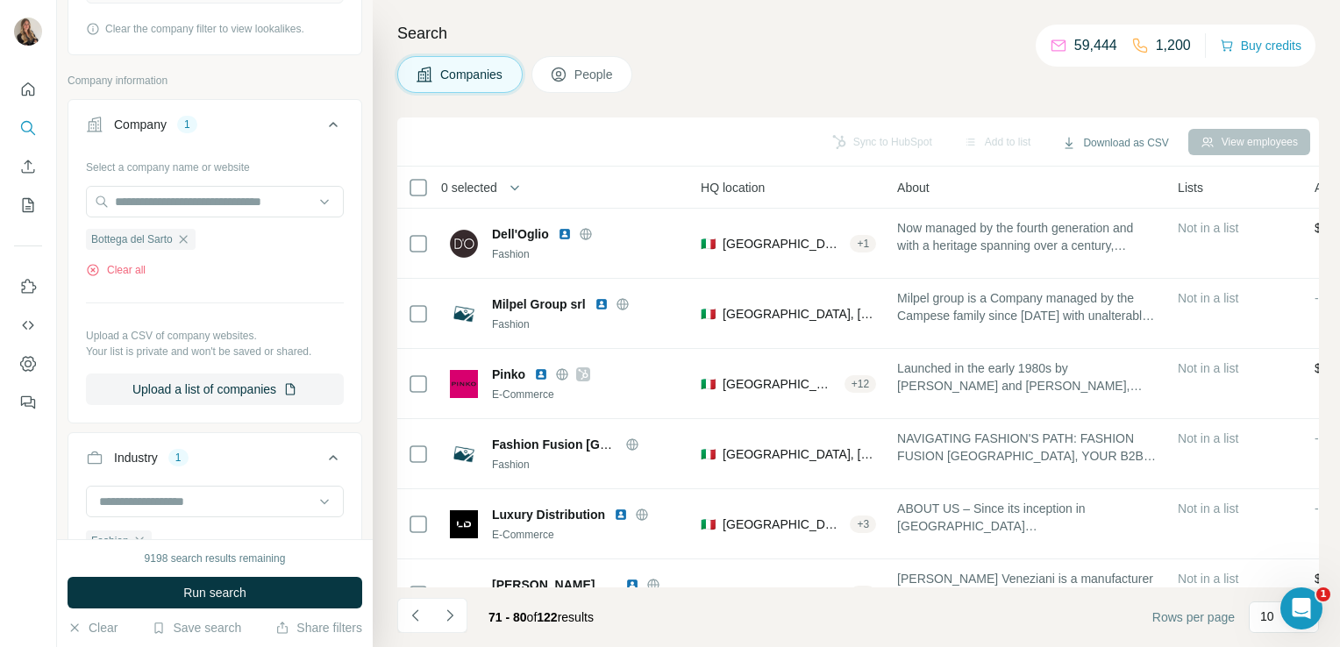
scroll to position [0, 0]
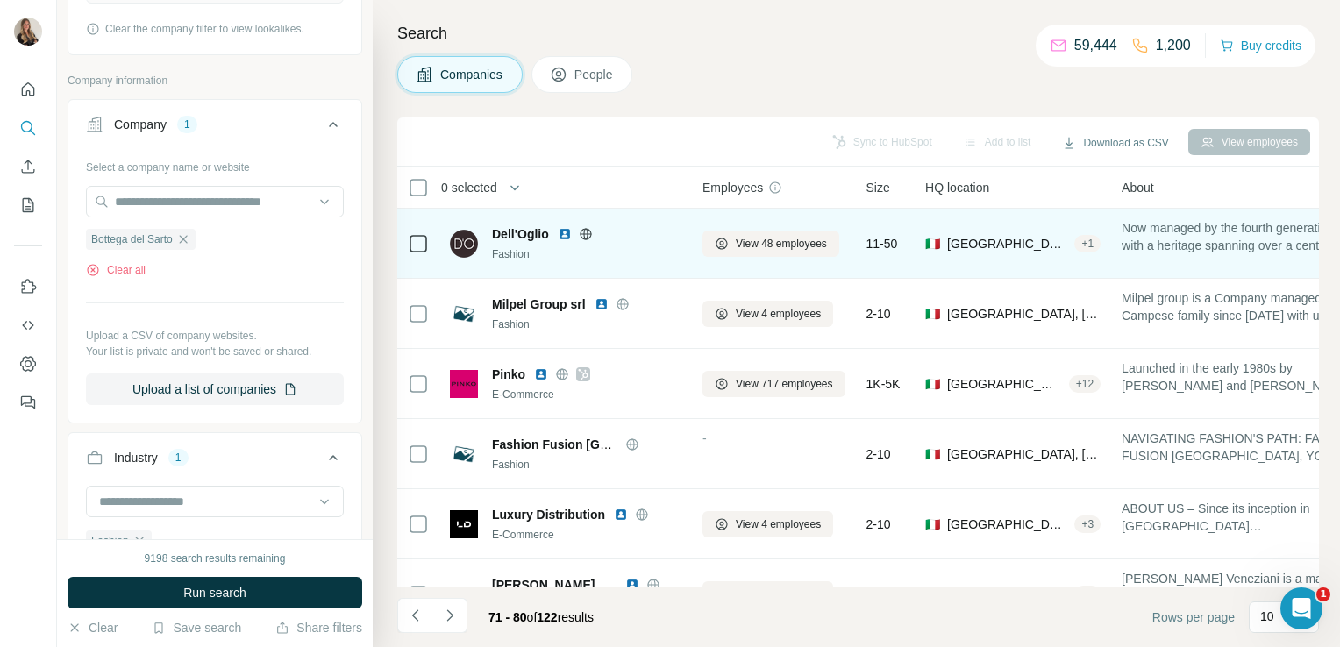
click at [584, 237] on icon at bounding box center [586, 234] width 14 height 14
click at [793, 244] on span "View 48 employees" at bounding box center [781, 244] width 91 height 16
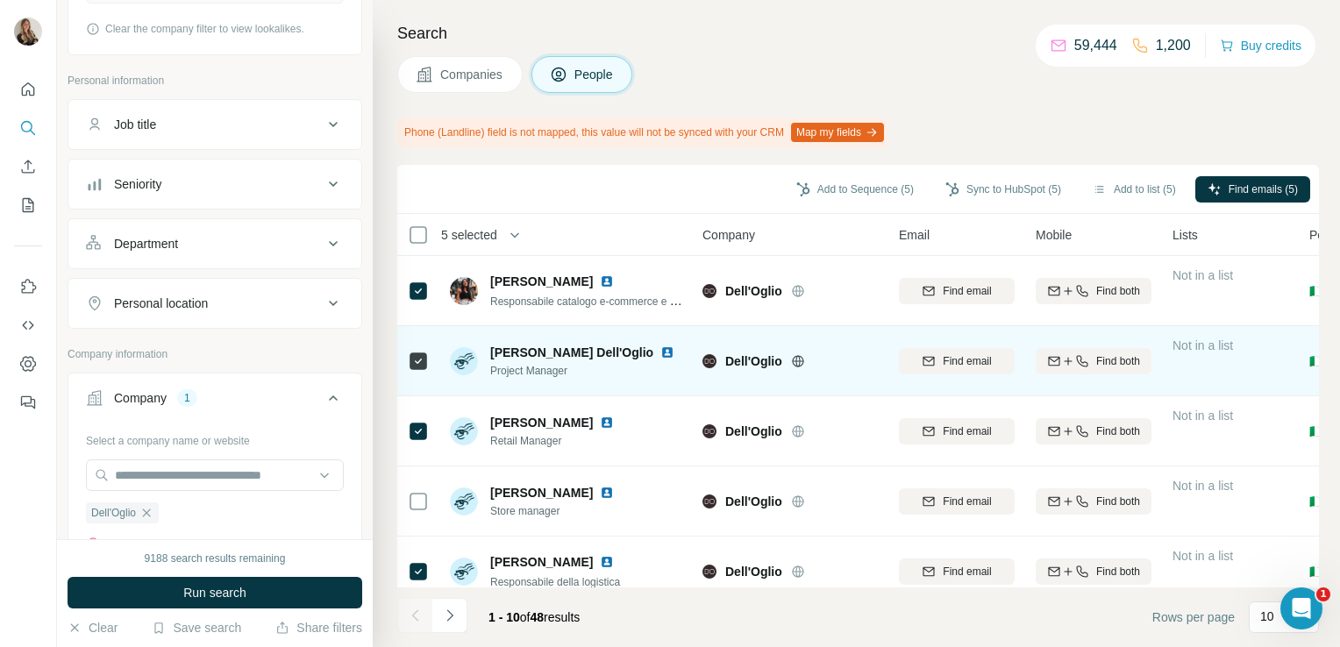
click at [660, 351] on img at bounding box center [667, 352] width 14 height 14
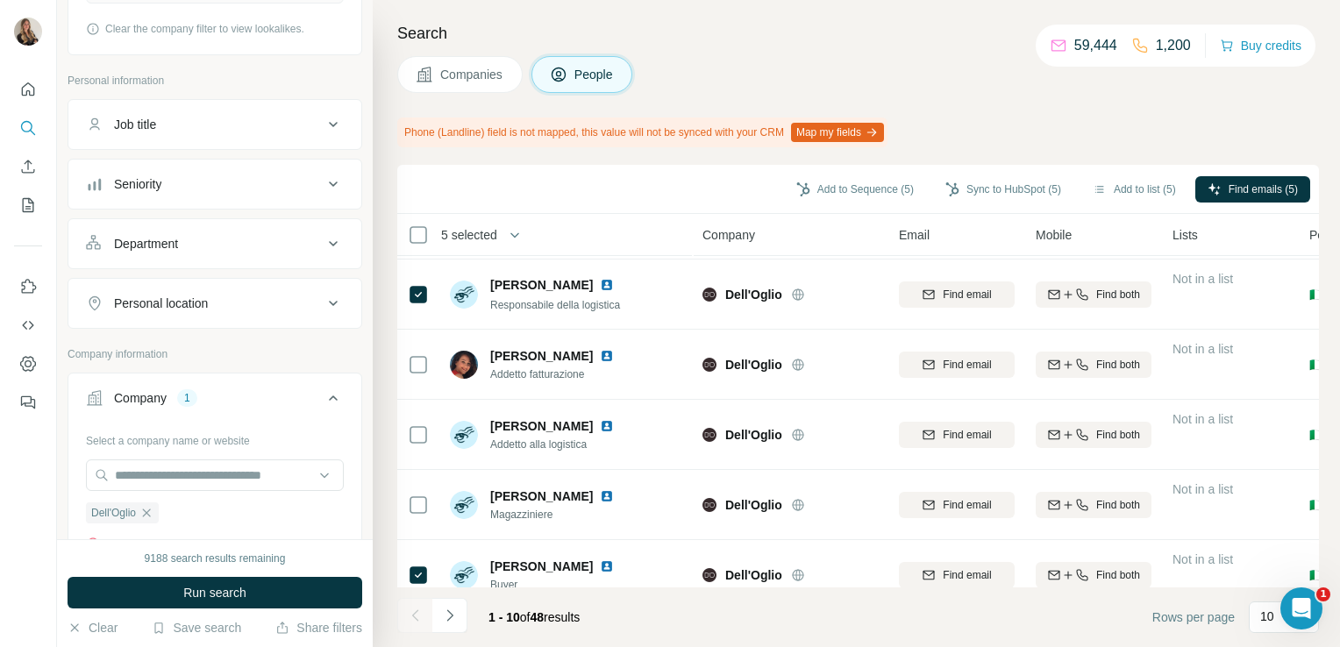
scroll to position [378, 0]
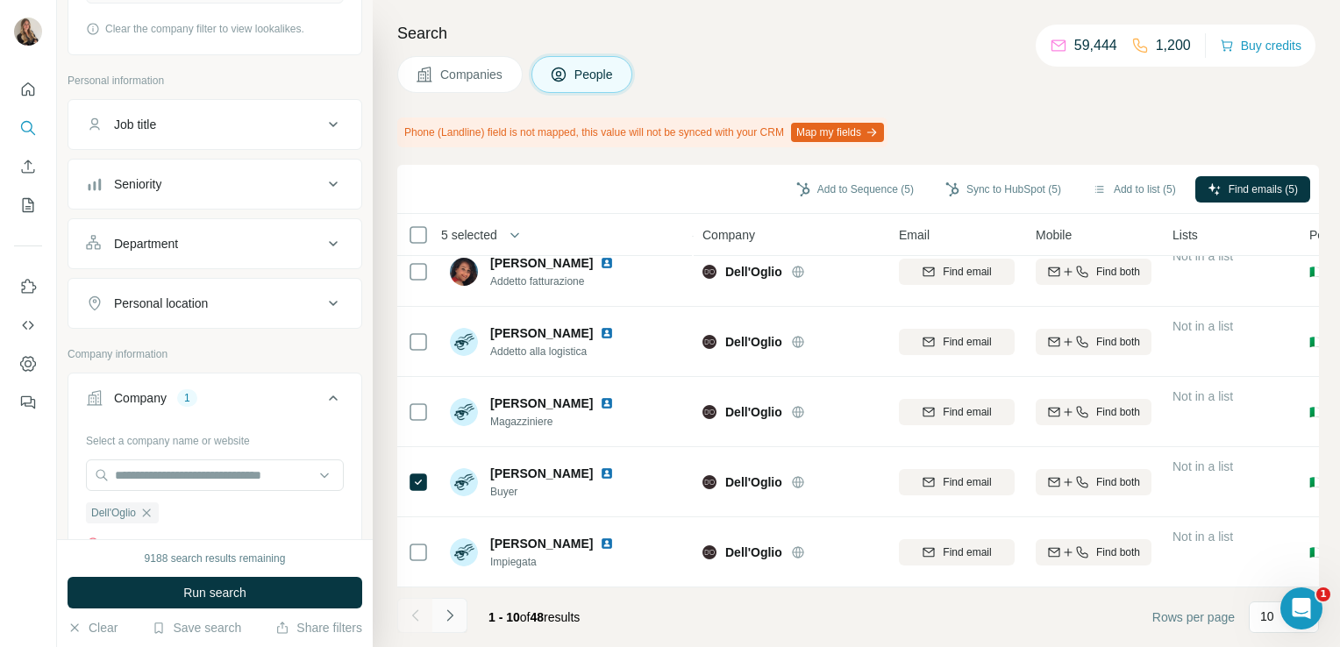
click at [441, 626] on button "Navigate to next page" at bounding box center [449, 615] width 35 height 35
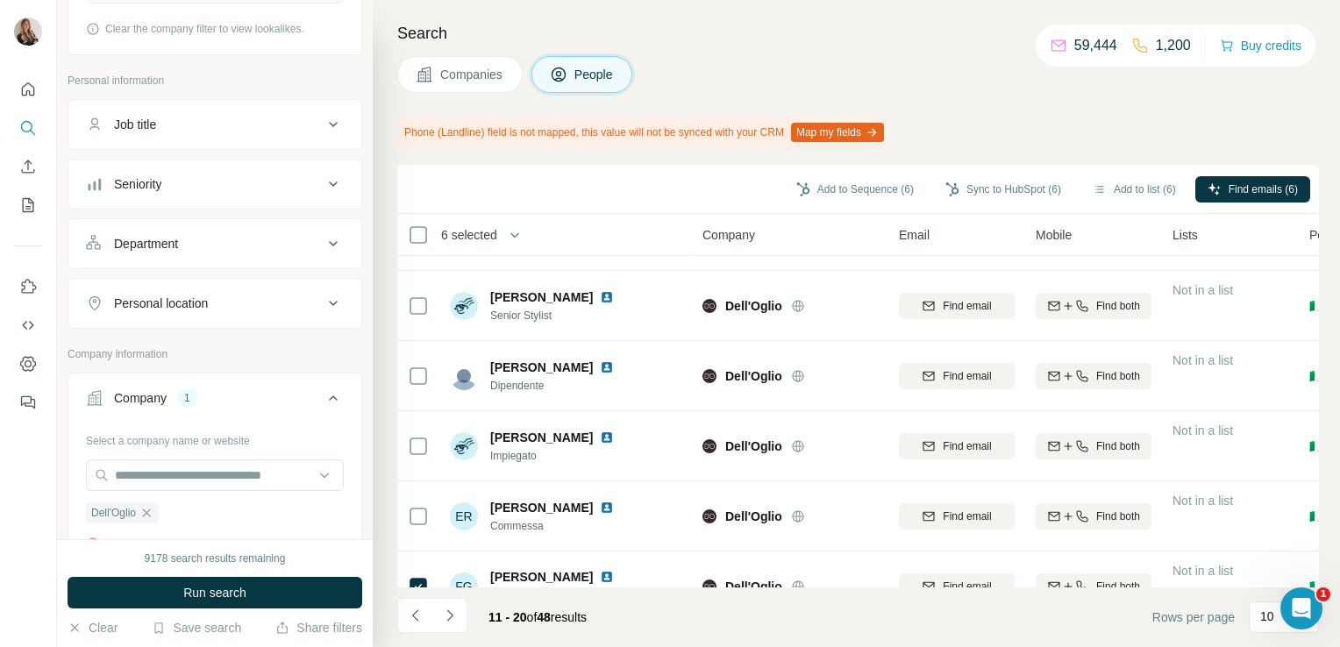
scroll to position [0, 0]
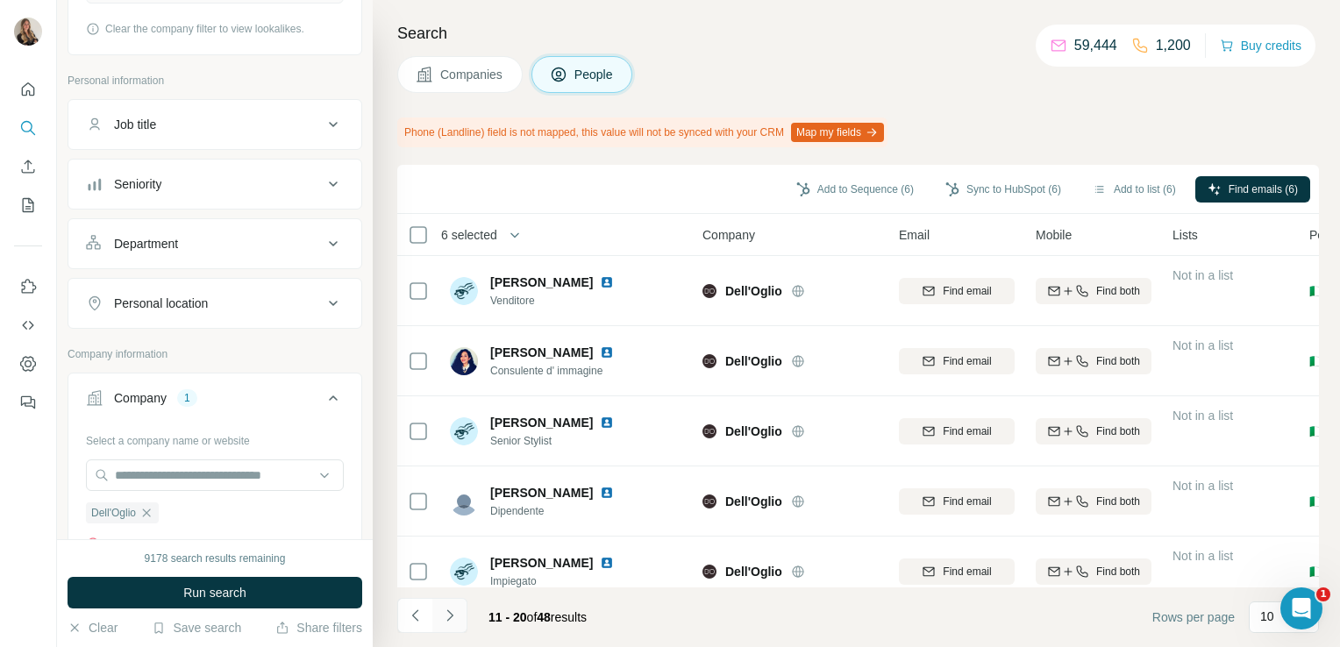
click at [449, 612] on icon "Navigate to next page" at bounding box center [449, 614] width 6 height 11
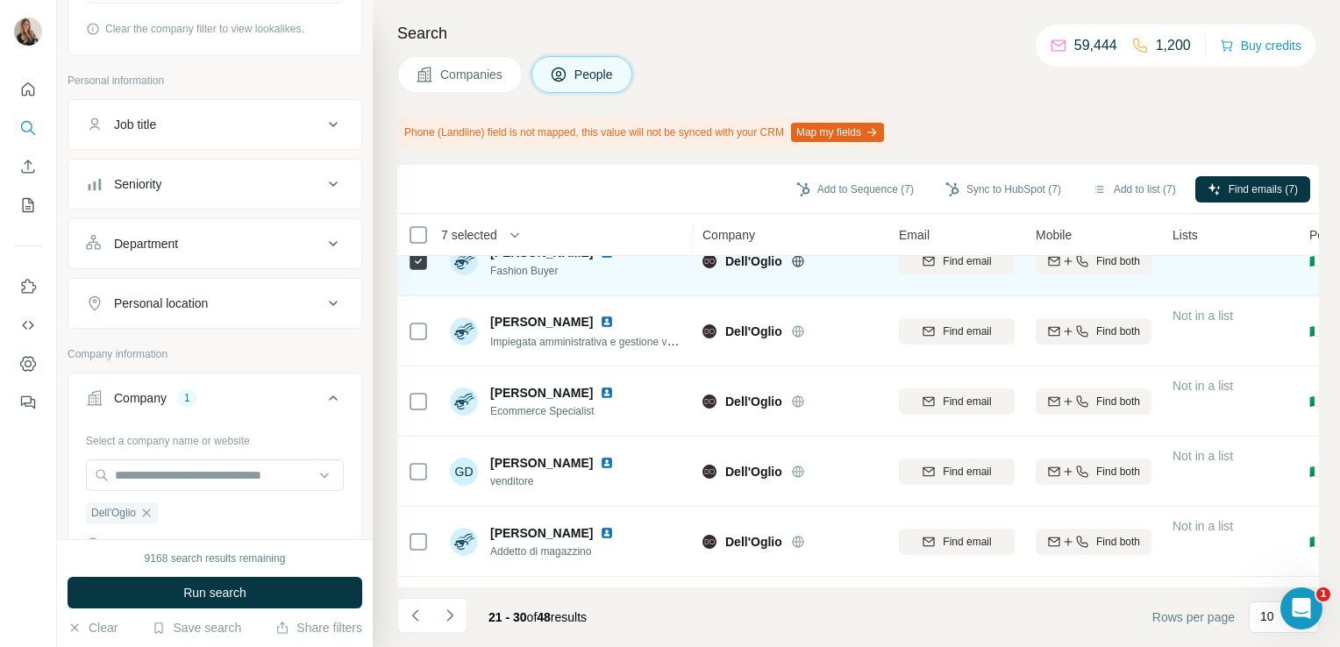
scroll to position [193, 0]
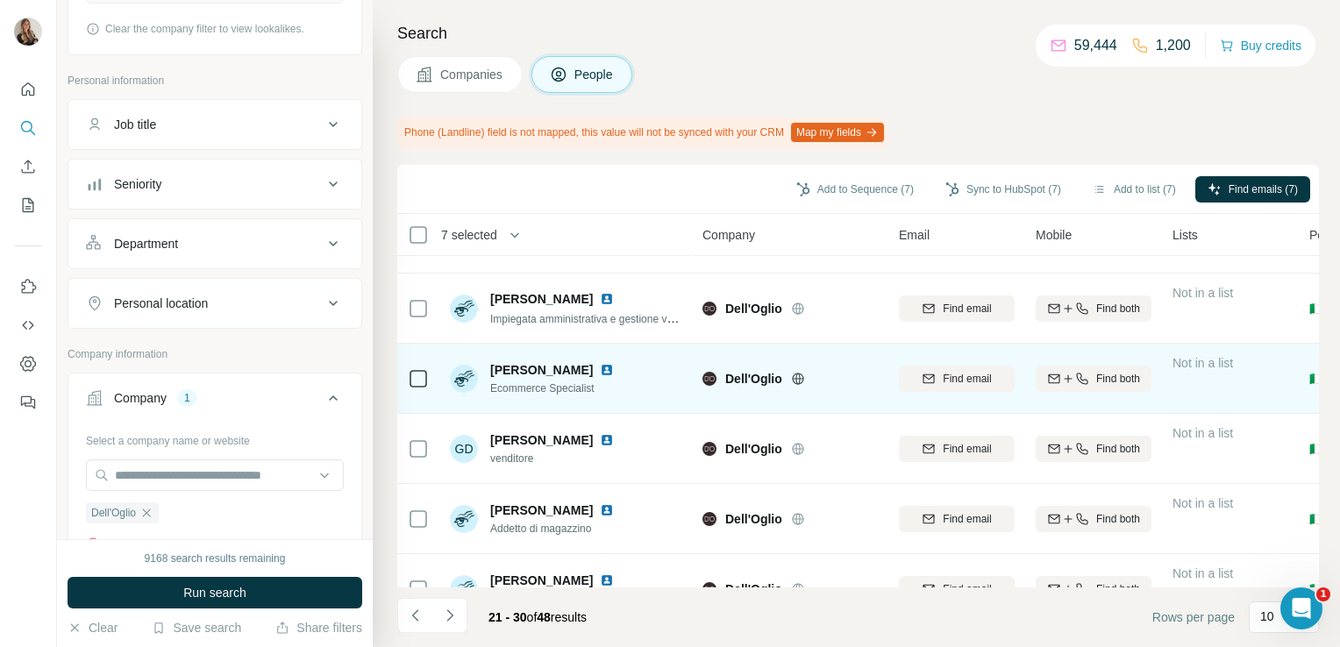
click at [408, 381] on icon at bounding box center [418, 378] width 21 height 21
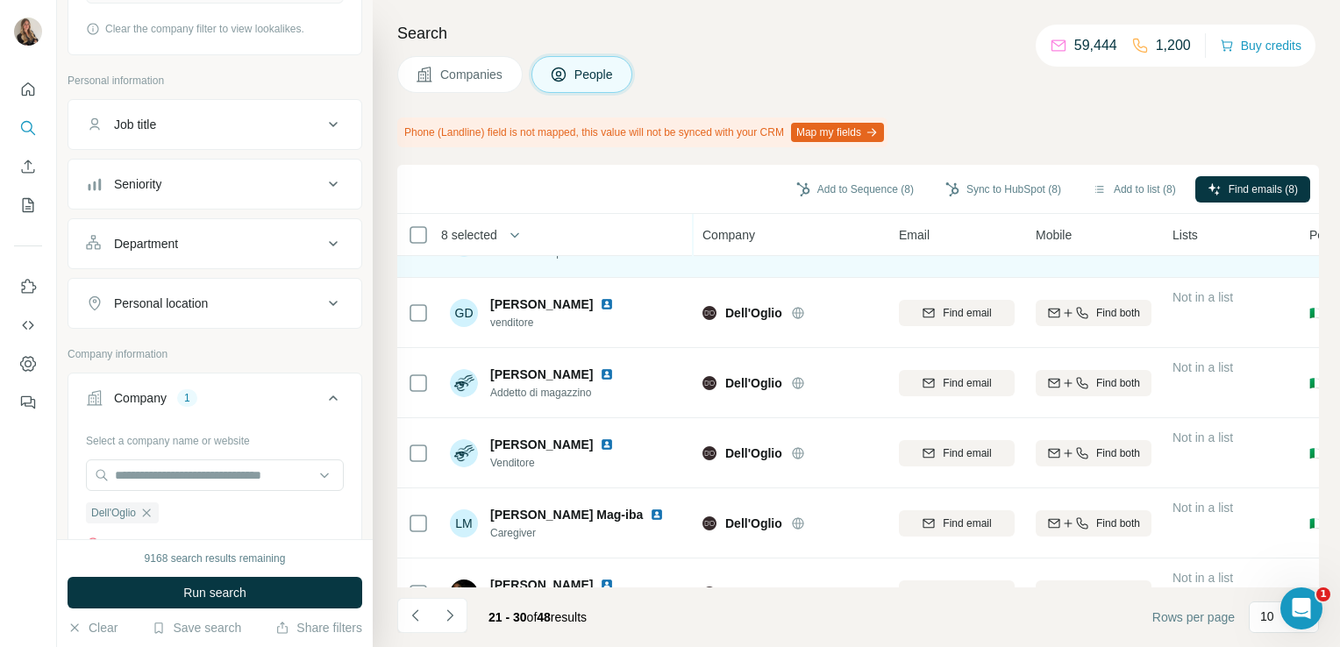
scroll to position [378, 0]
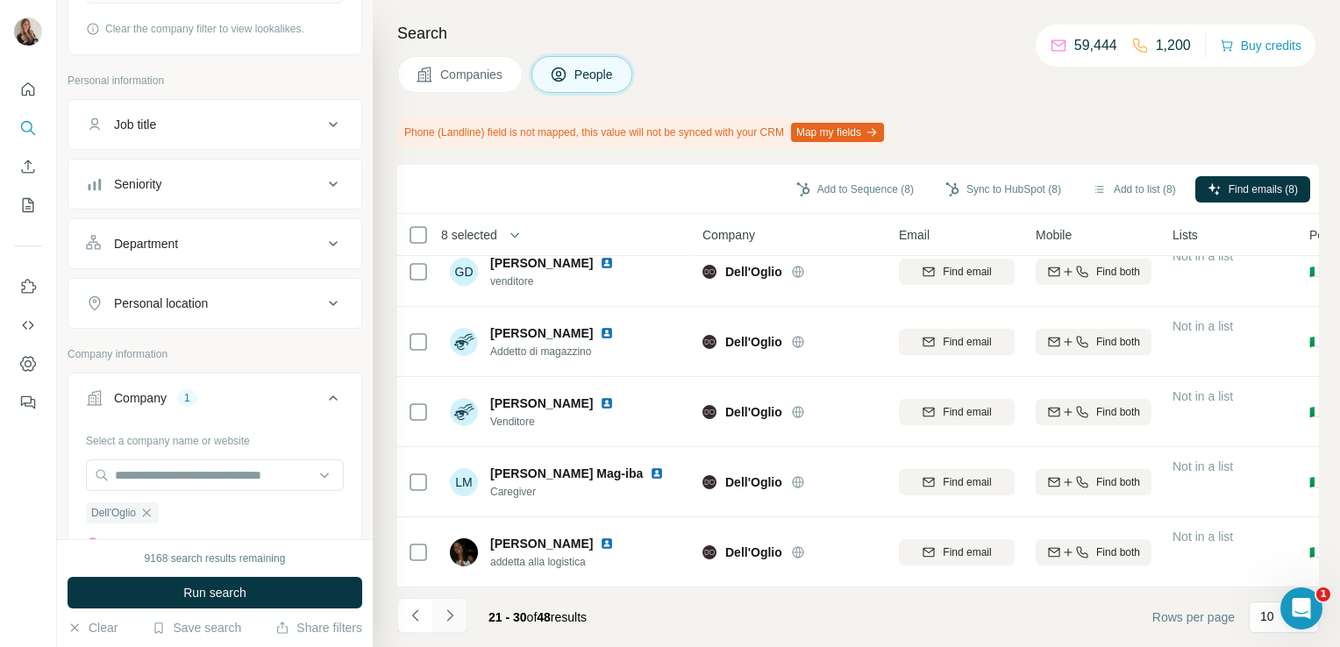
click at [452, 615] on icon "Navigate to next page" at bounding box center [450, 616] width 18 height 18
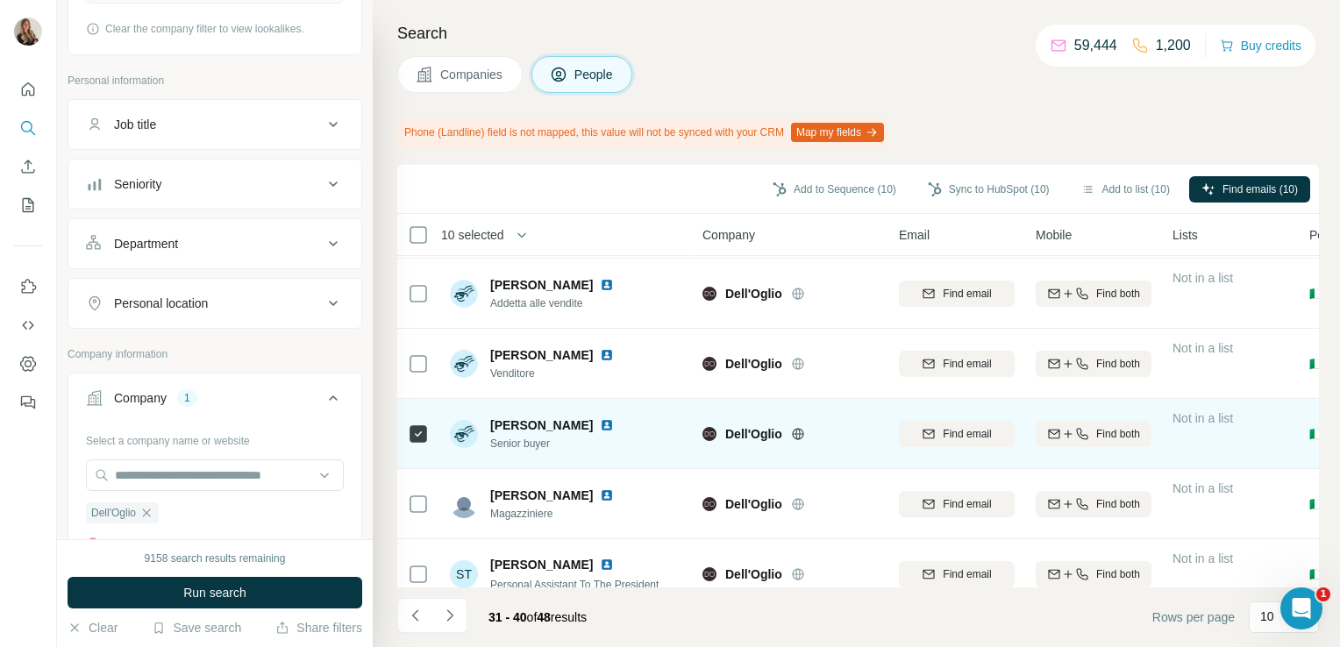
scroll to position [0, 0]
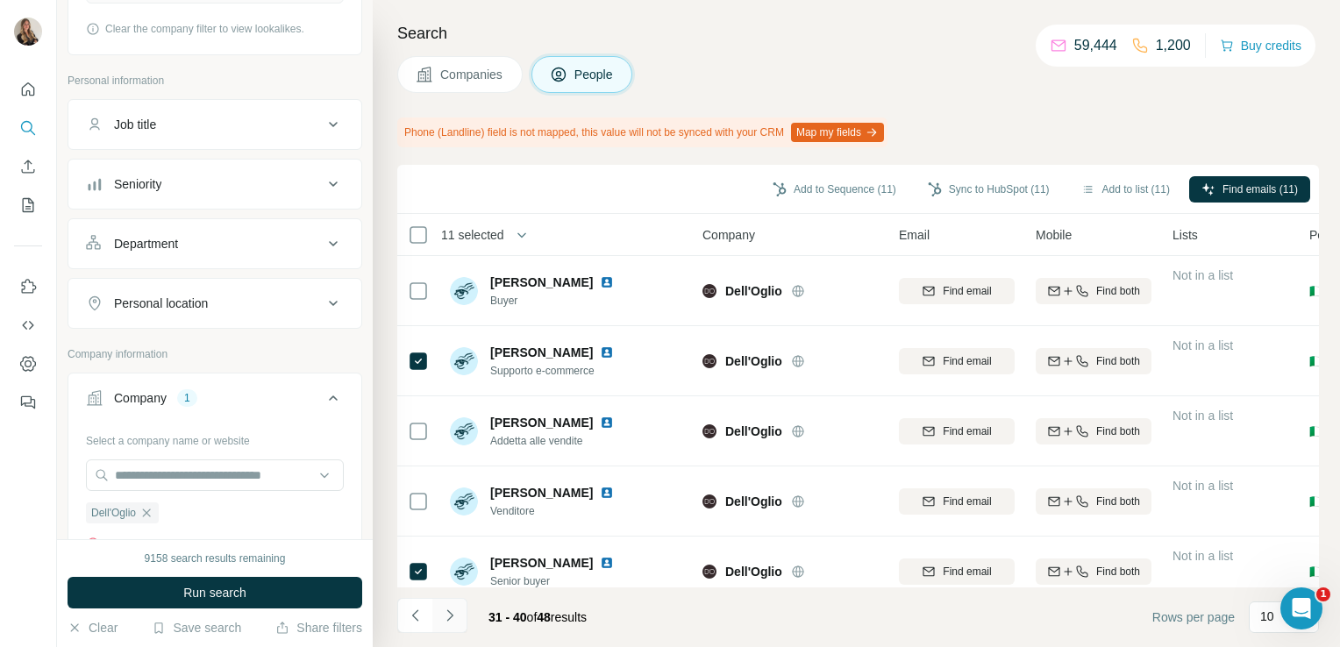
click at [442, 623] on icon "Navigate to next page" at bounding box center [450, 616] width 18 height 18
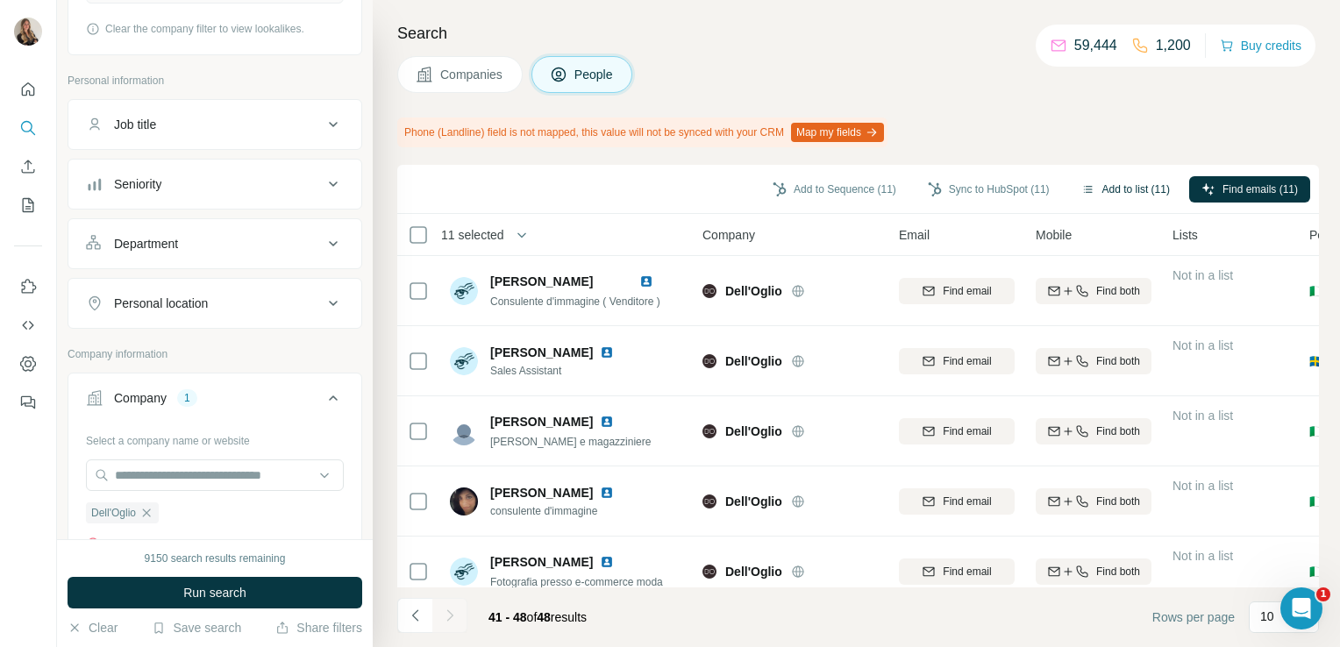
click at [1094, 183] on button "Add to list (11)" at bounding box center [1125, 189] width 113 height 26
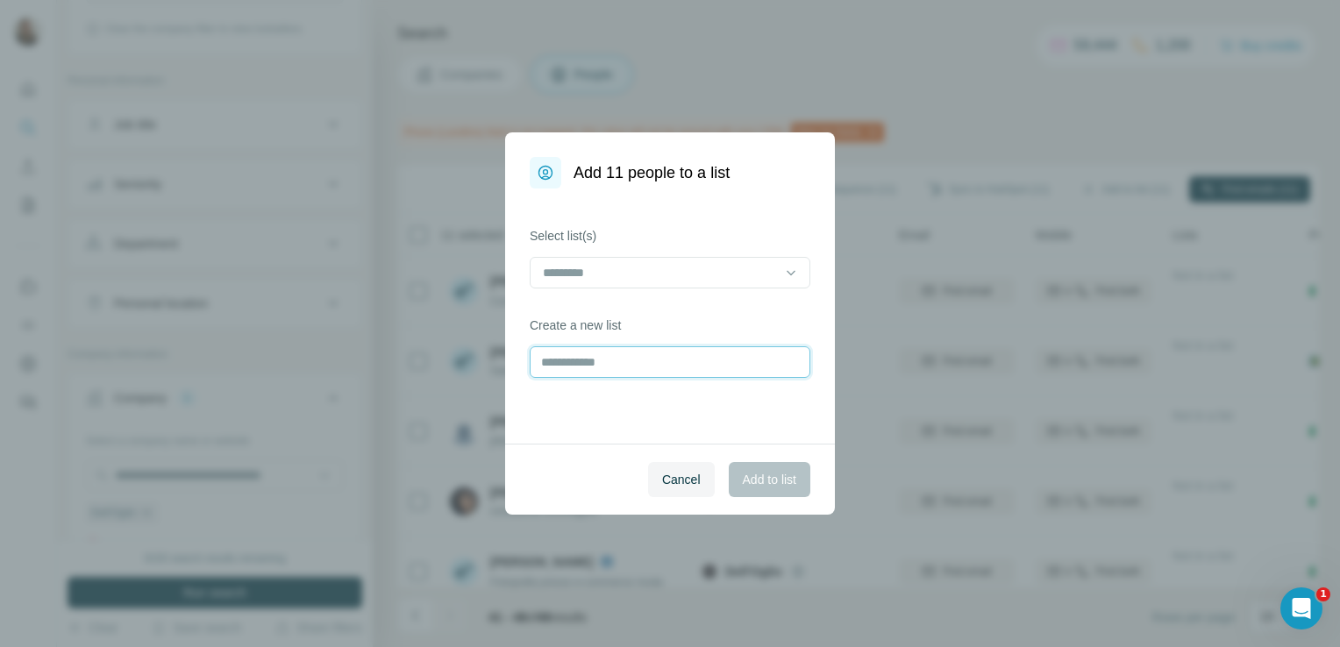
click at [550, 354] on input "text" at bounding box center [670, 362] width 281 height 32
type input "**********"
click at [761, 486] on span "Add to list" at bounding box center [769, 480] width 53 height 18
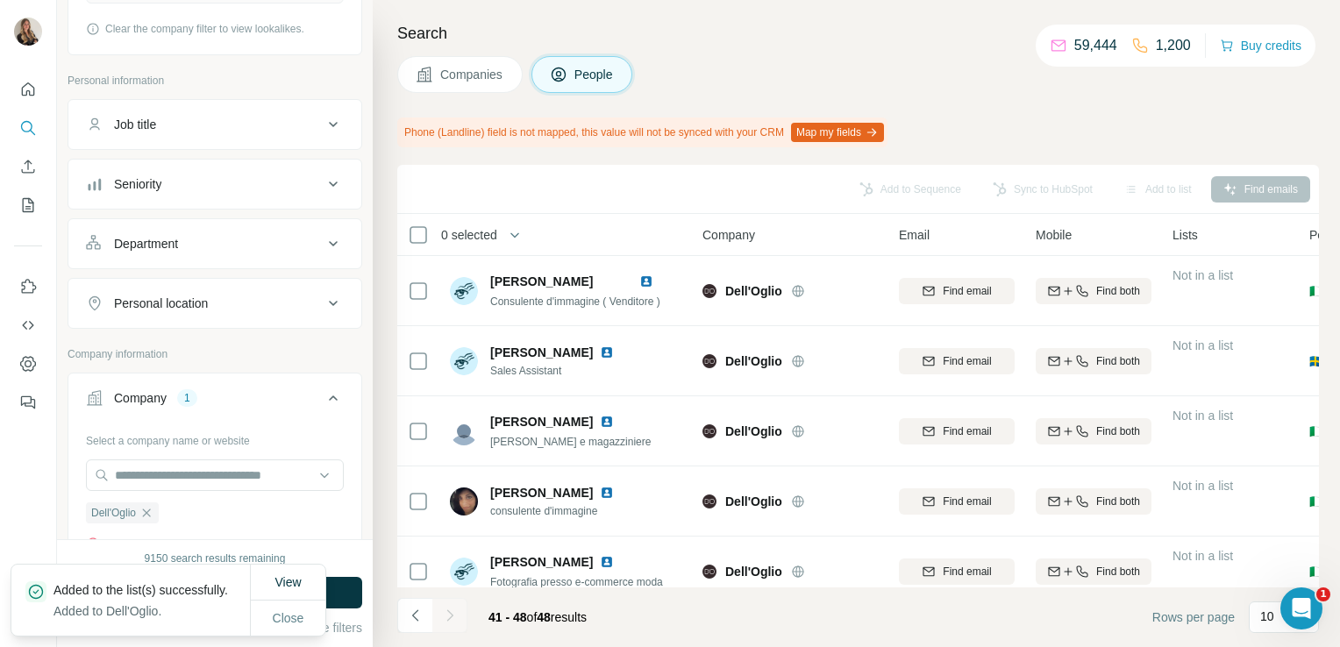
click at [470, 66] on span "Companies" at bounding box center [472, 75] width 64 height 18
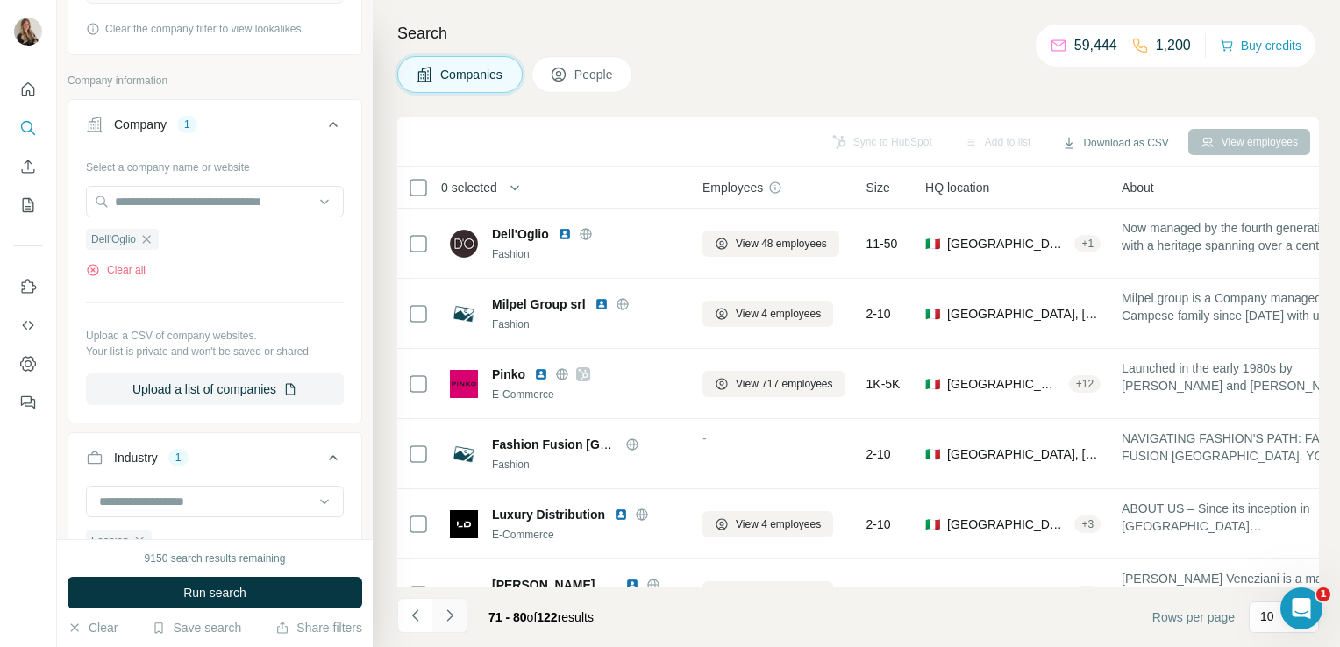
click at [452, 615] on icon "Navigate to next page" at bounding box center [449, 614] width 6 height 11
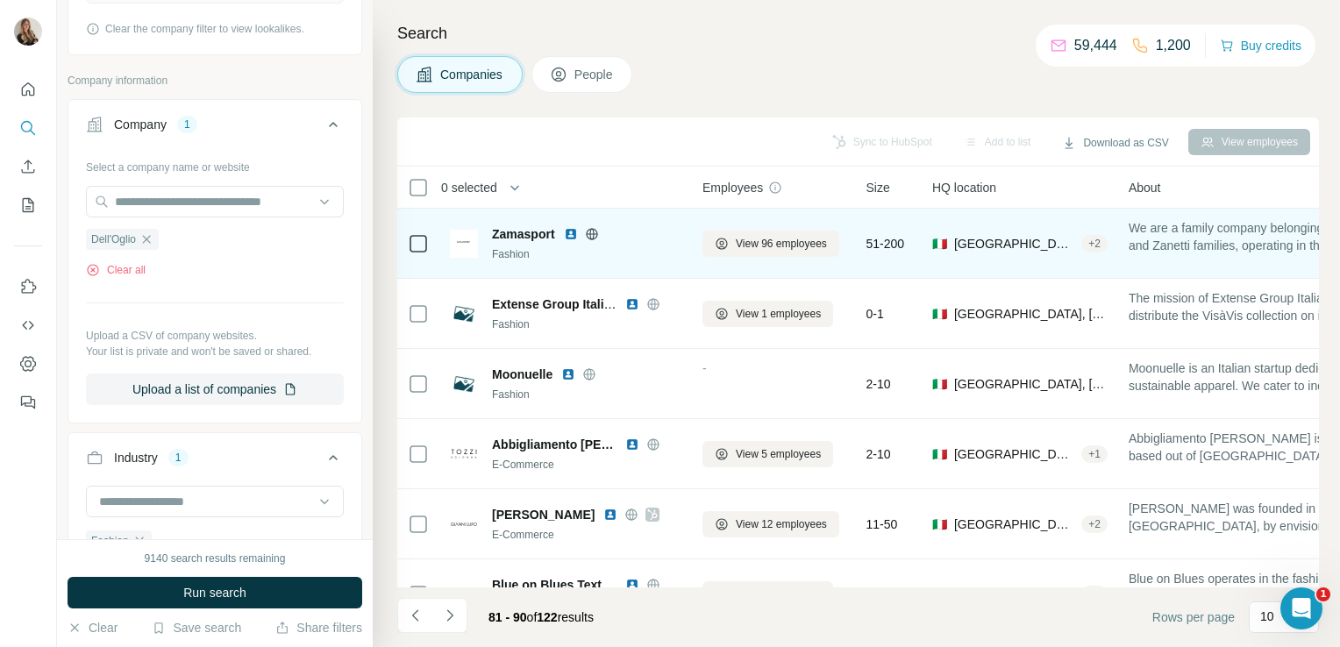
click at [590, 233] on icon at bounding box center [592, 234] width 14 height 14
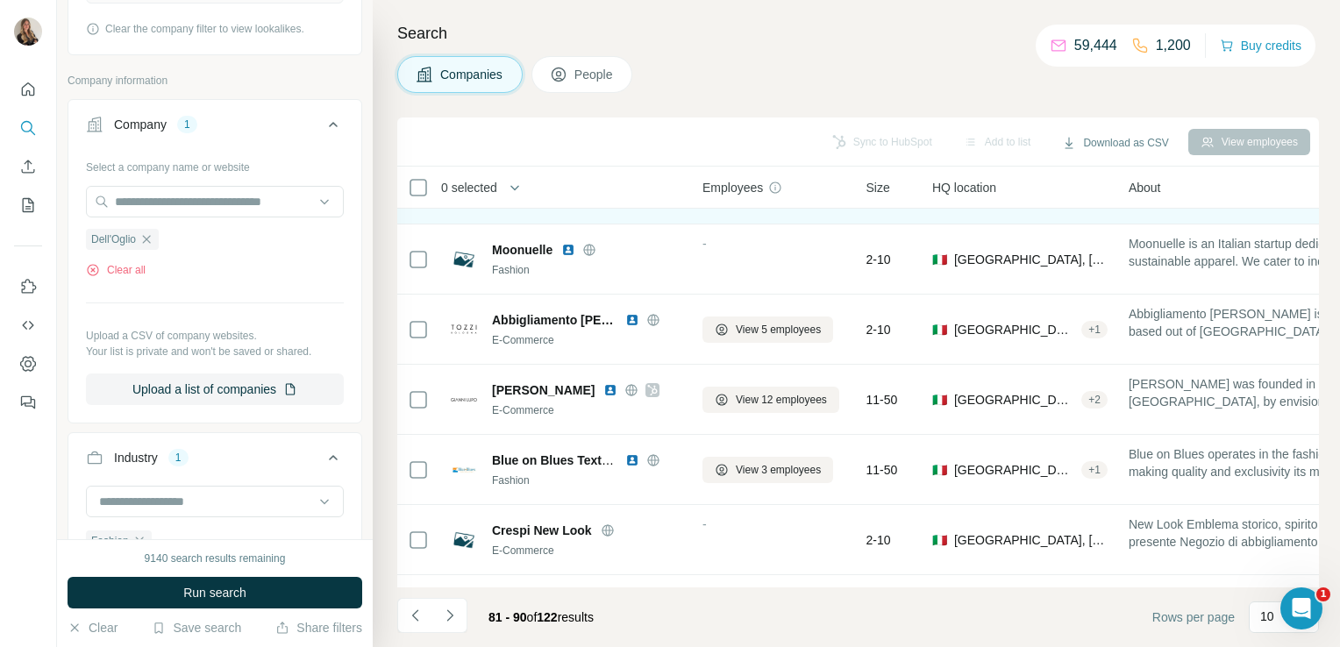
scroll to position [331, 0]
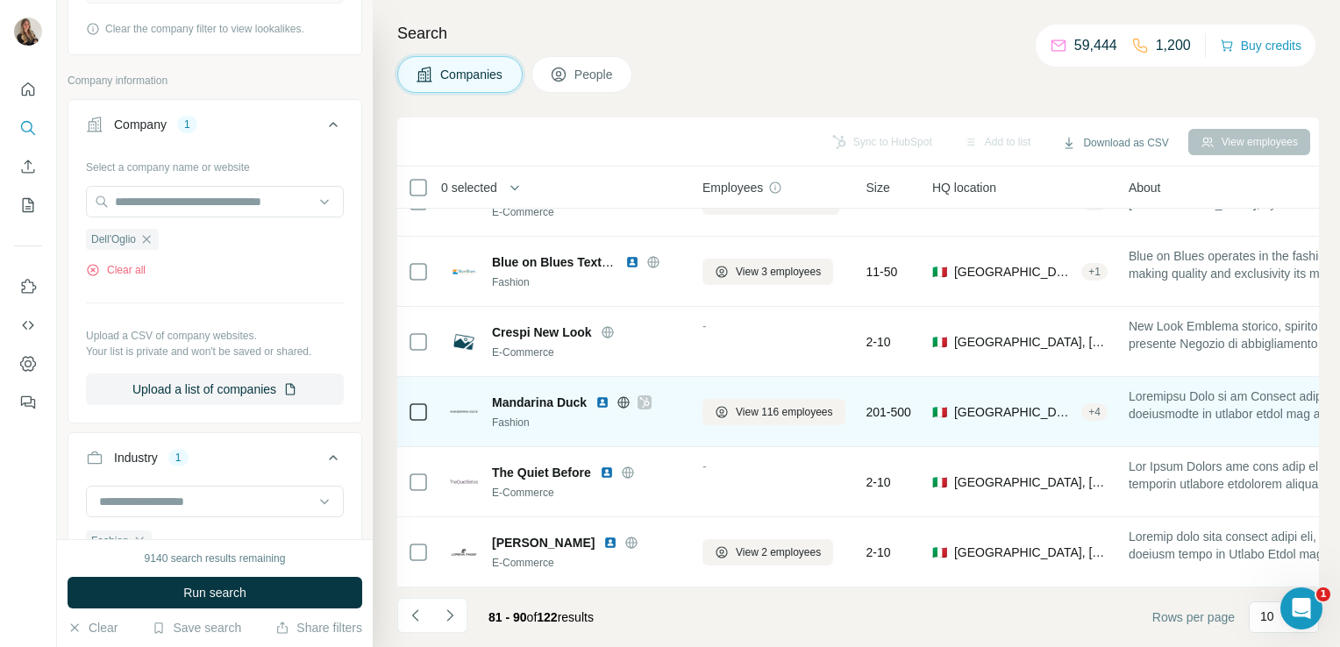
click at [648, 395] on icon at bounding box center [644, 402] width 11 height 14
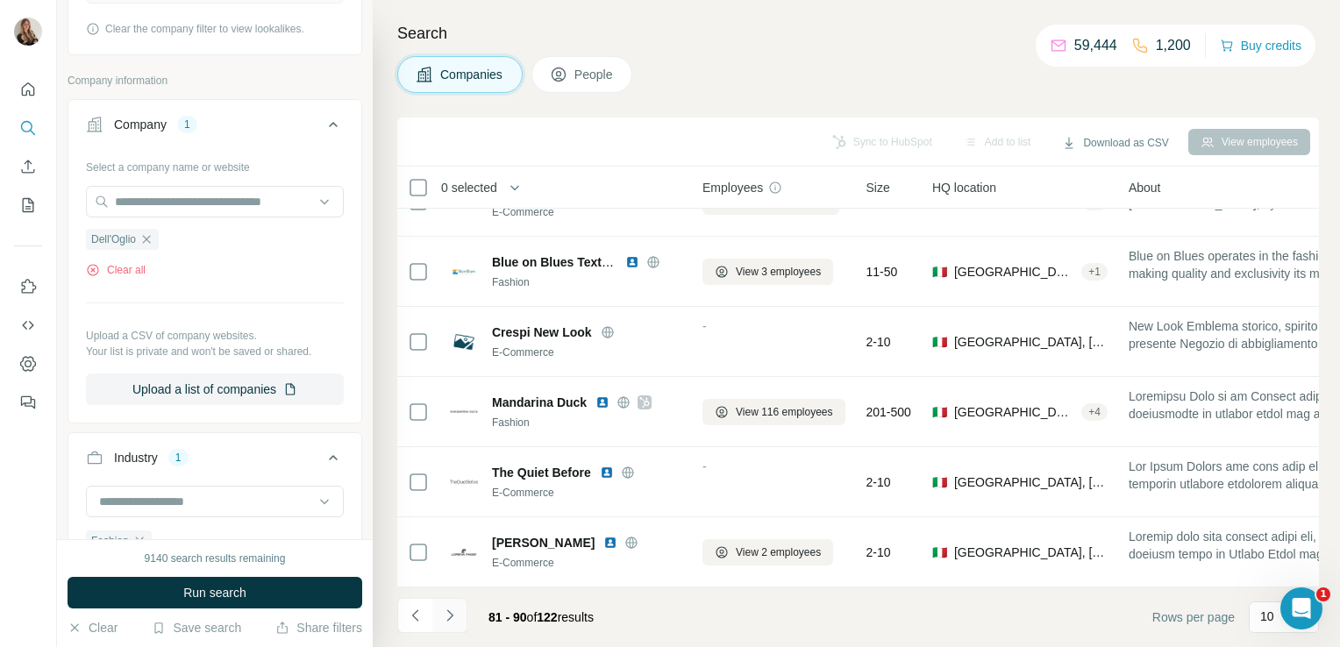
click at [453, 617] on icon "Navigate to next page" at bounding box center [450, 616] width 18 height 18
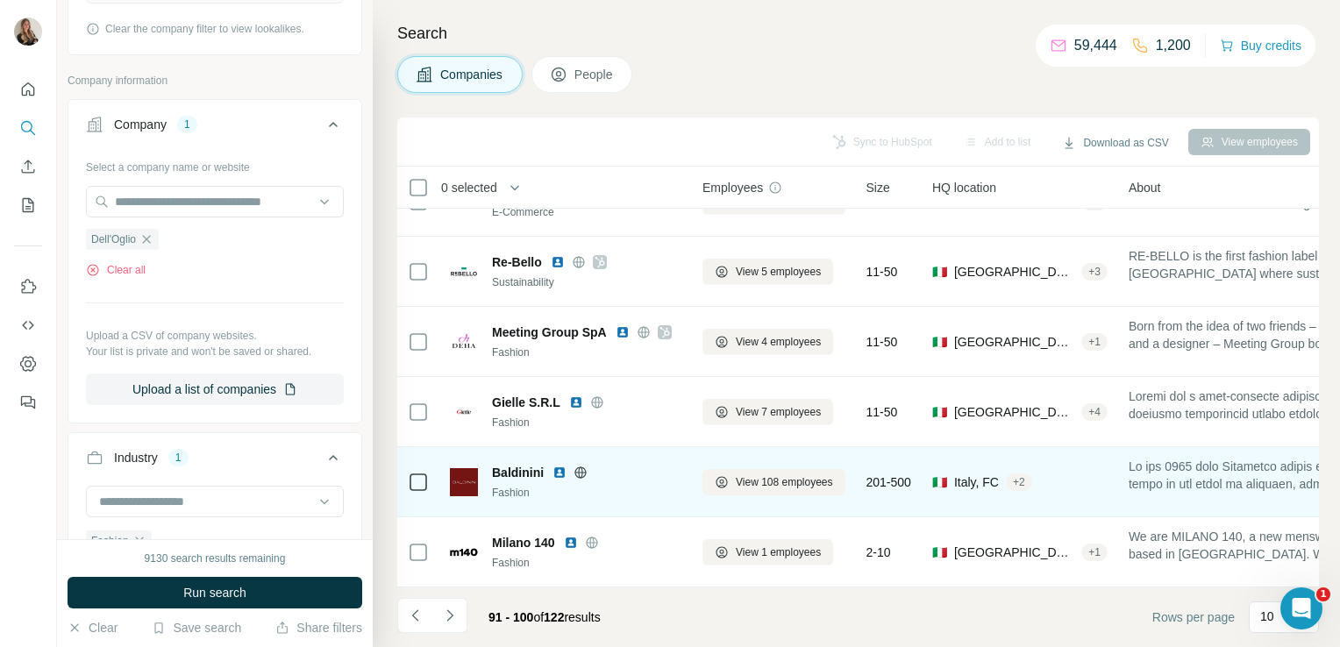
click at [579, 466] on icon at bounding box center [581, 471] width 4 height 11
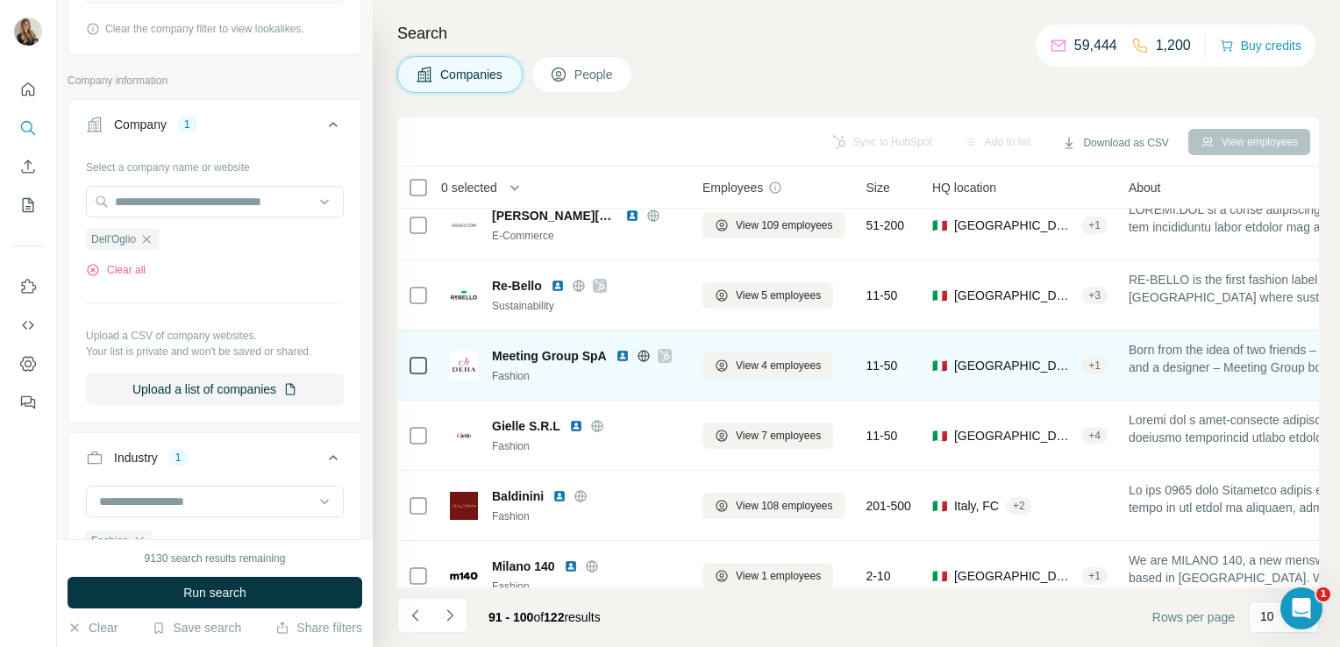
scroll to position [298, 0]
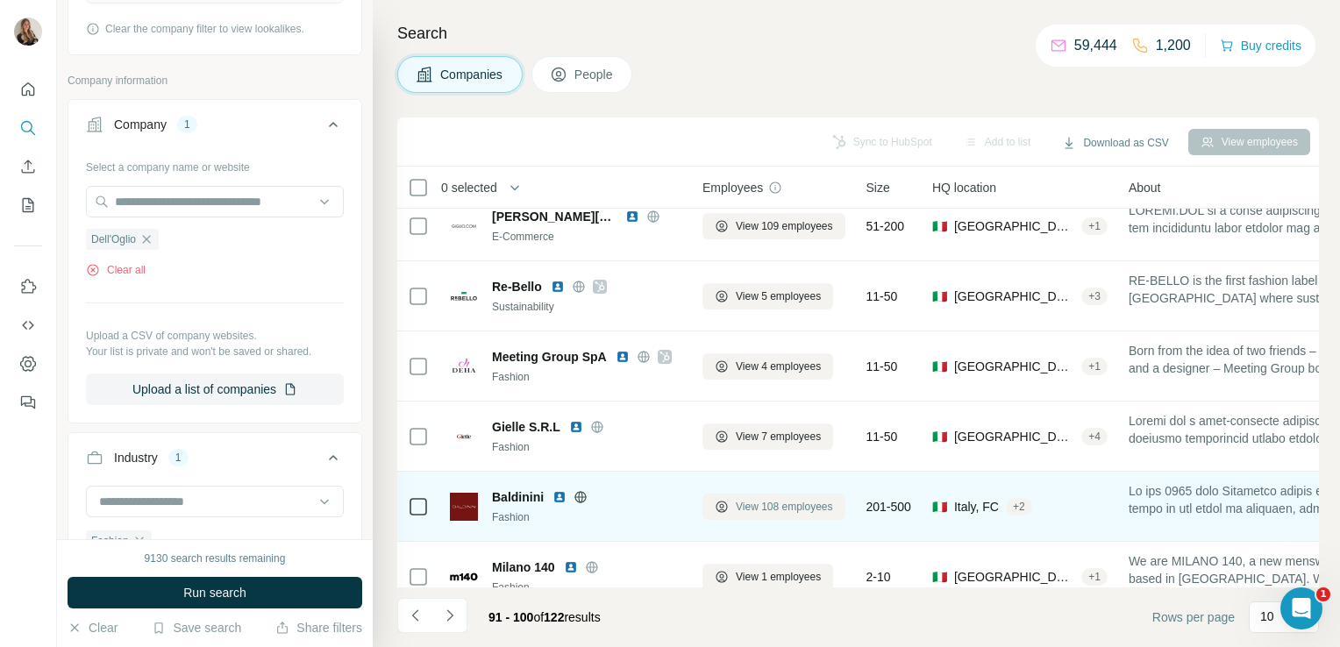
click at [764, 499] on span "View 108 employees" at bounding box center [784, 507] width 97 height 16
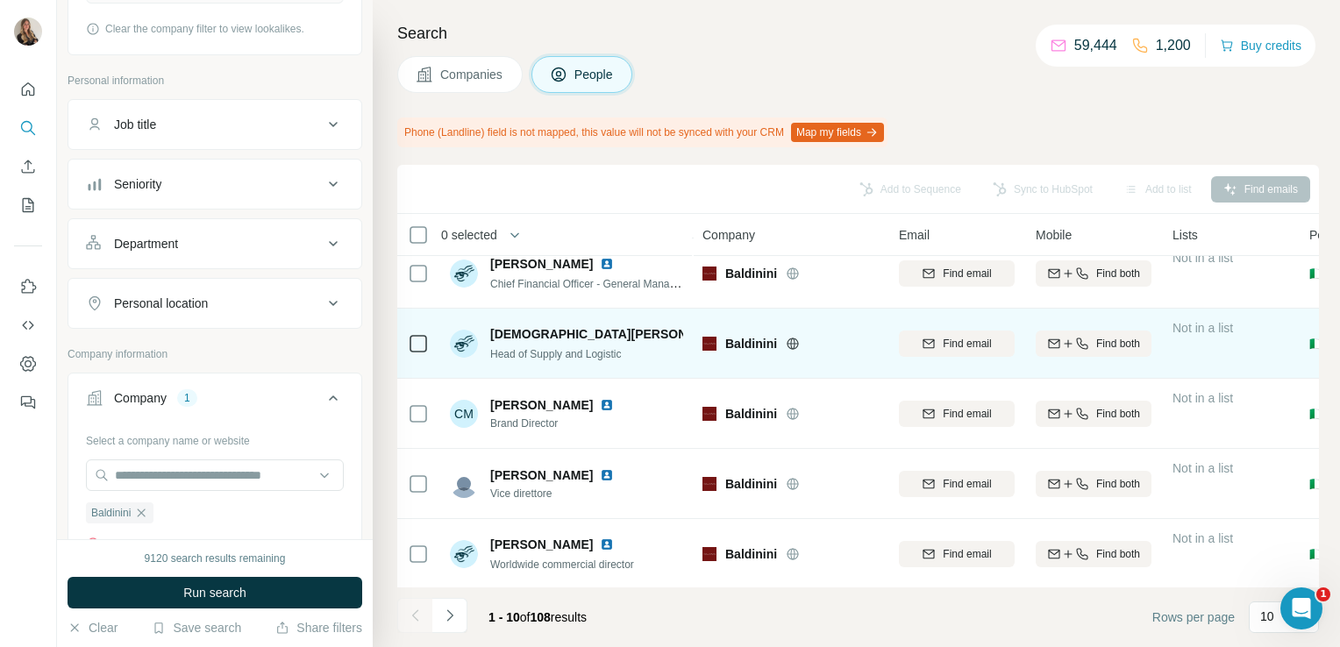
click at [787, 343] on icon at bounding box center [792, 343] width 11 height 1
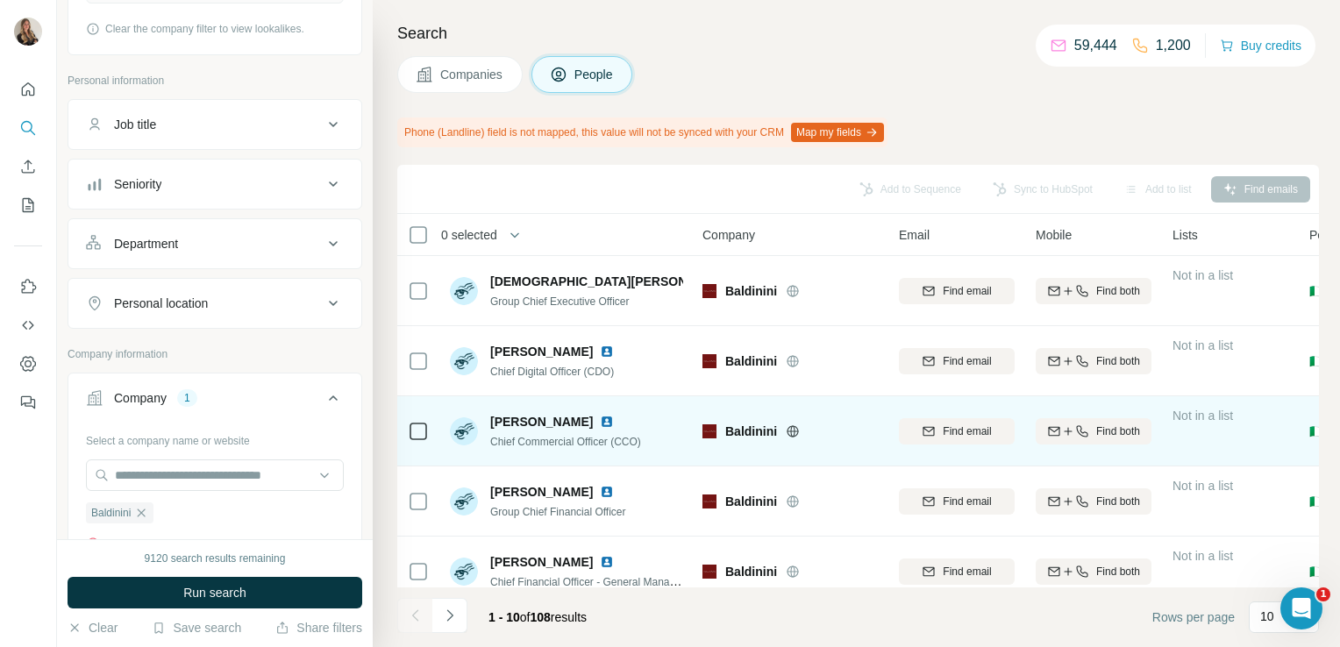
scroll to position [378, 0]
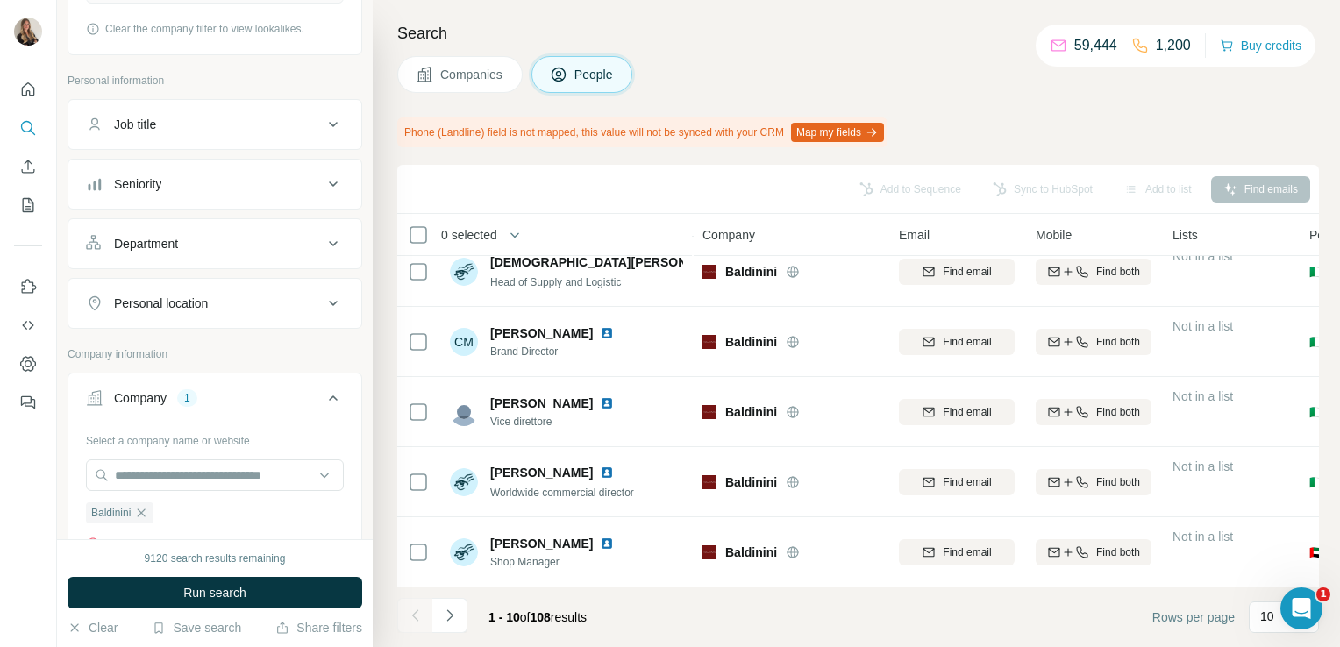
click at [435, 78] on button "Companies" at bounding box center [459, 74] width 125 height 37
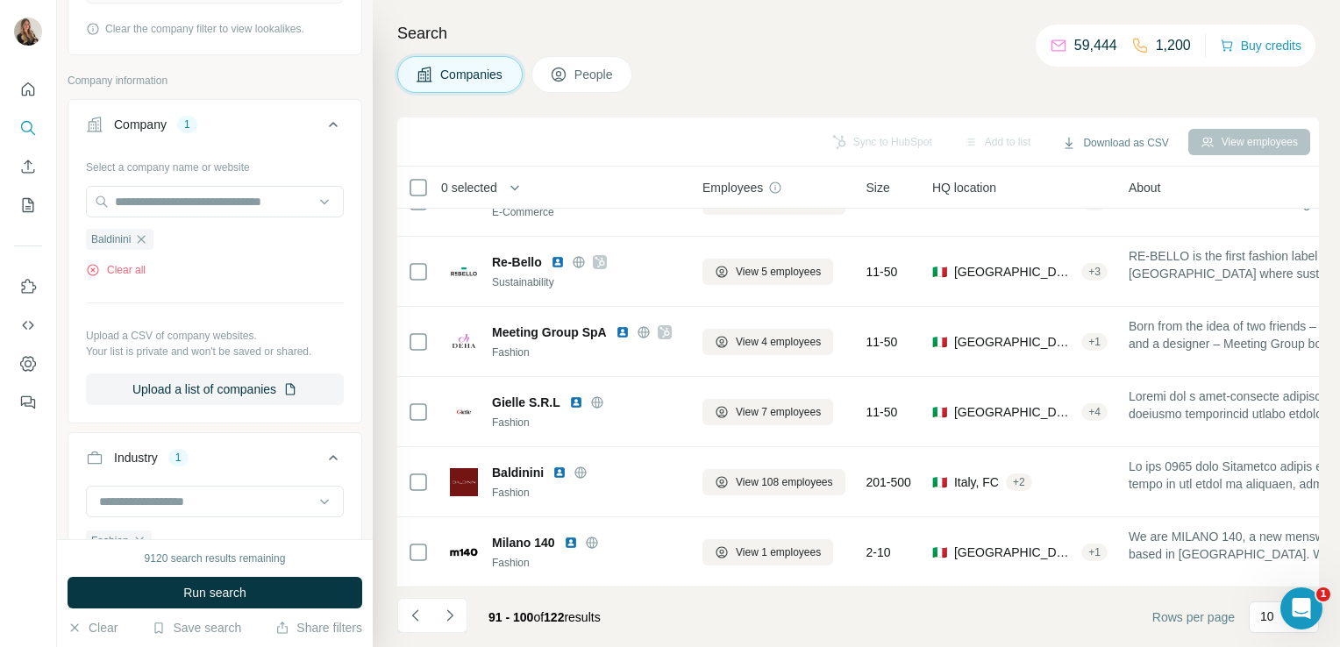
scroll to position [331, 0]
click at [459, 615] on button "Navigate to next page" at bounding box center [449, 615] width 35 height 35
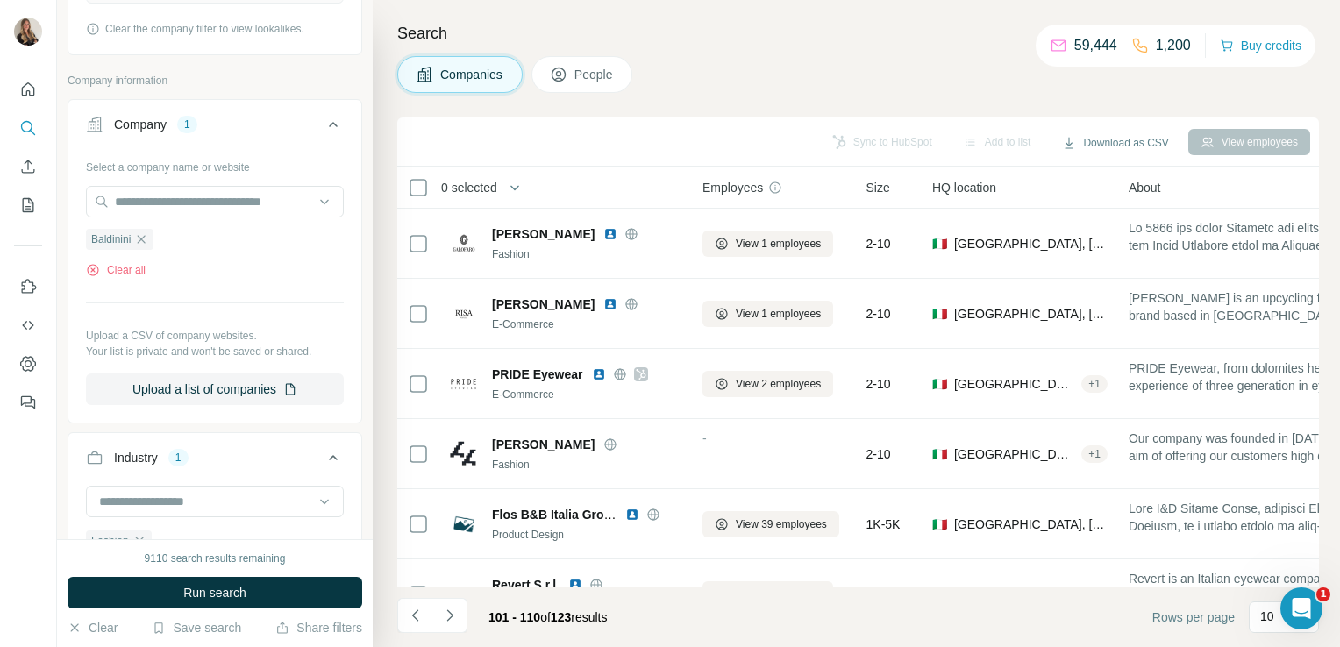
scroll to position [331, 0]
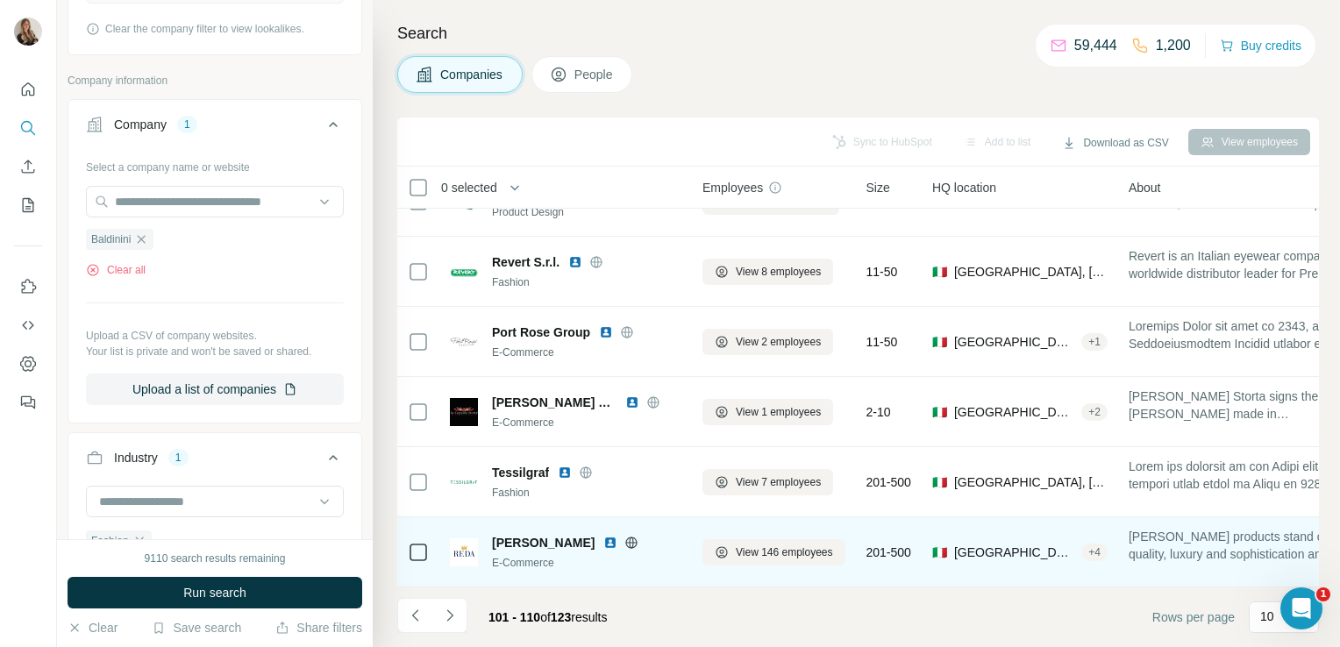
click at [626, 542] on icon at bounding box center [631, 542] width 11 height 1
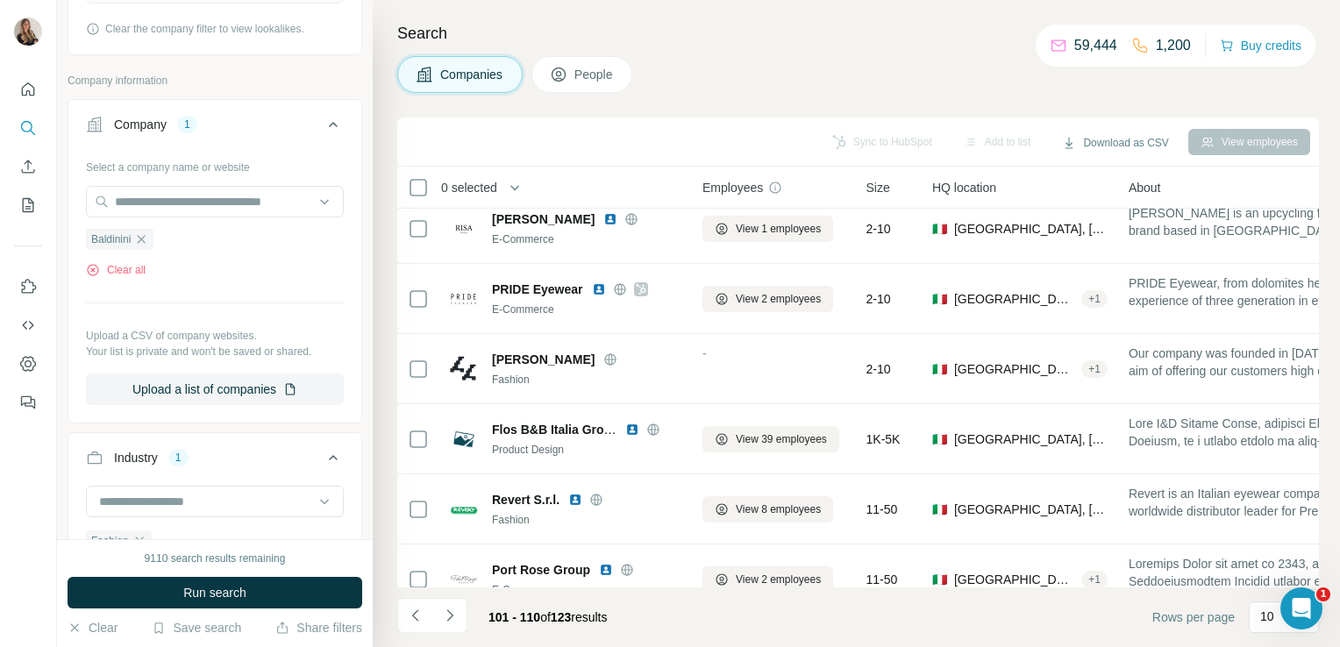
scroll to position [0, 0]
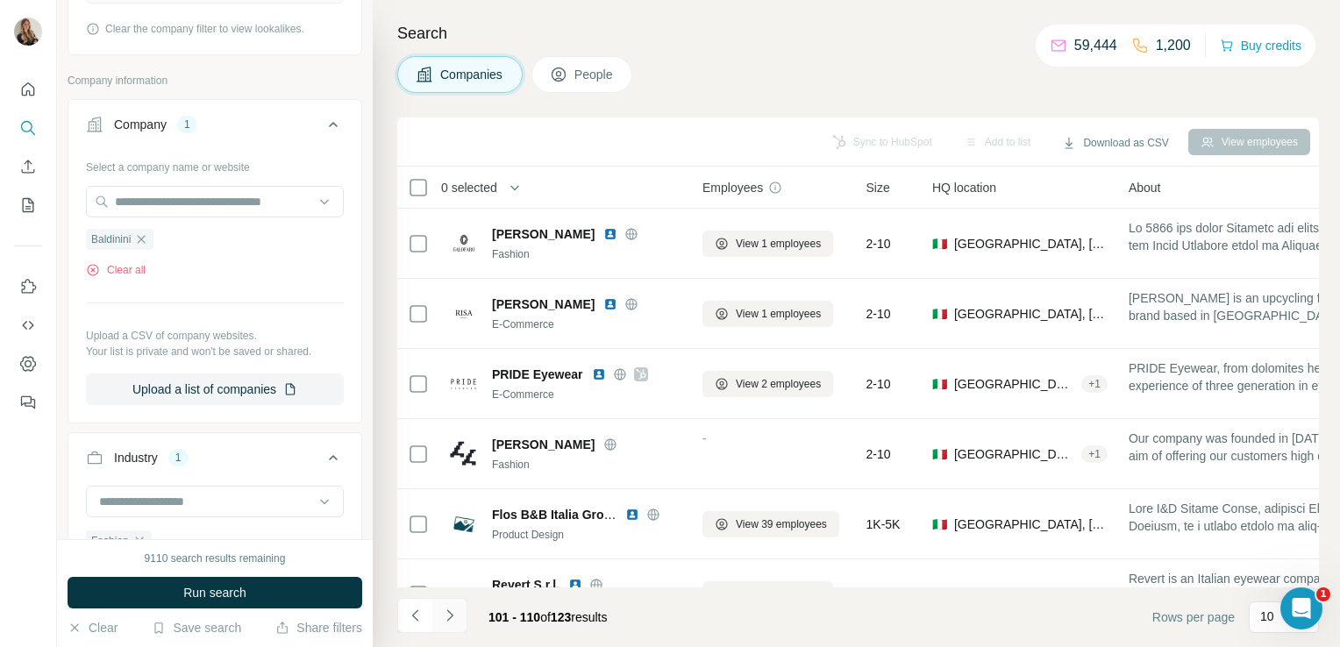
click at [446, 615] on icon "Navigate to next page" at bounding box center [450, 616] width 18 height 18
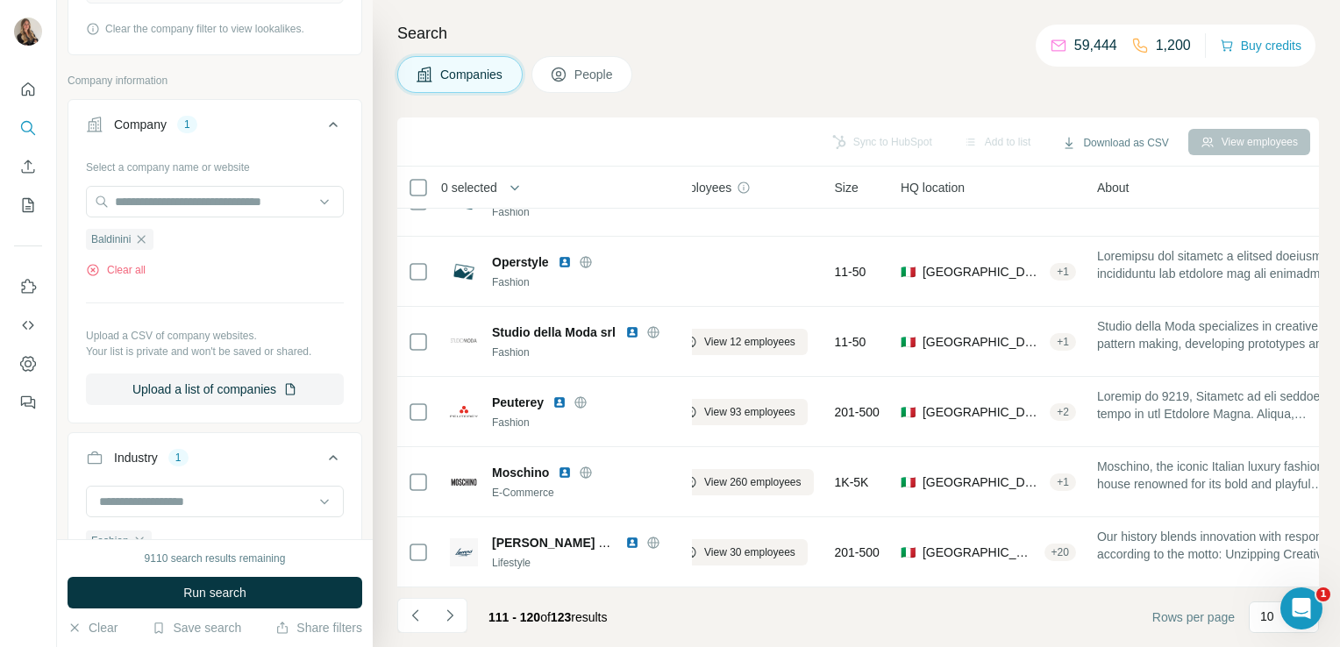
scroll to position [331, 0]
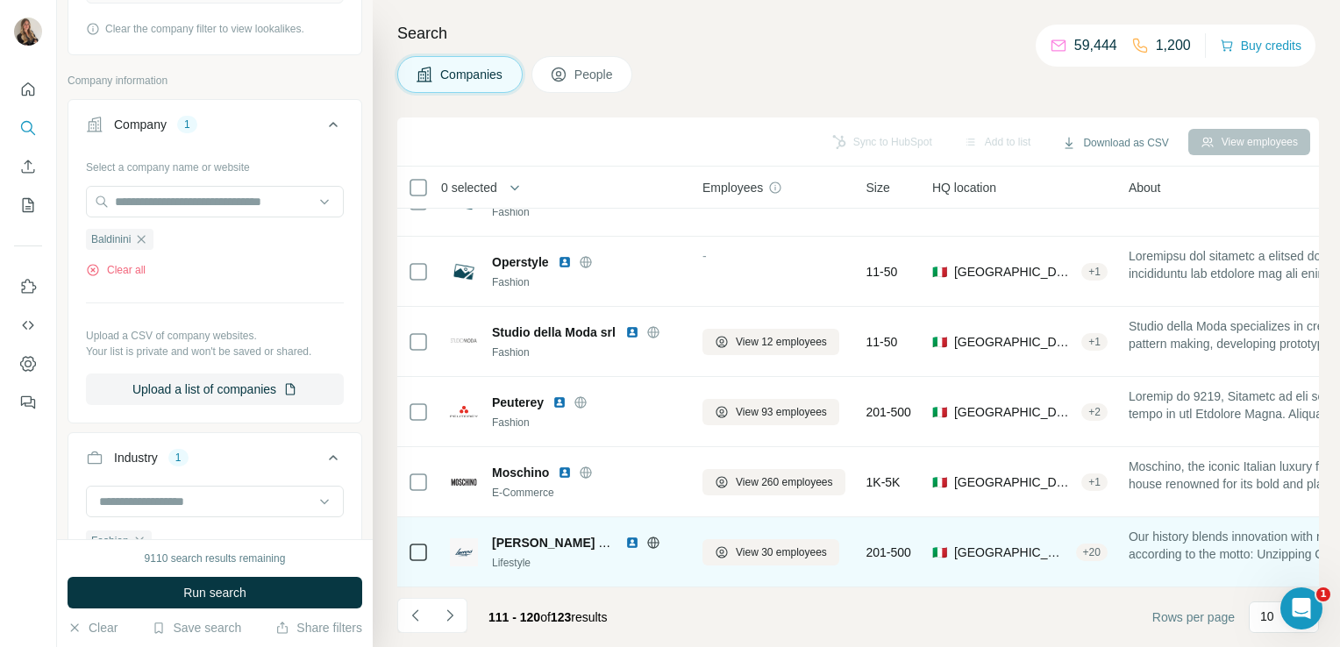
click at [659, 536] on icon at bounding box center [653, 543] width 14 height 14
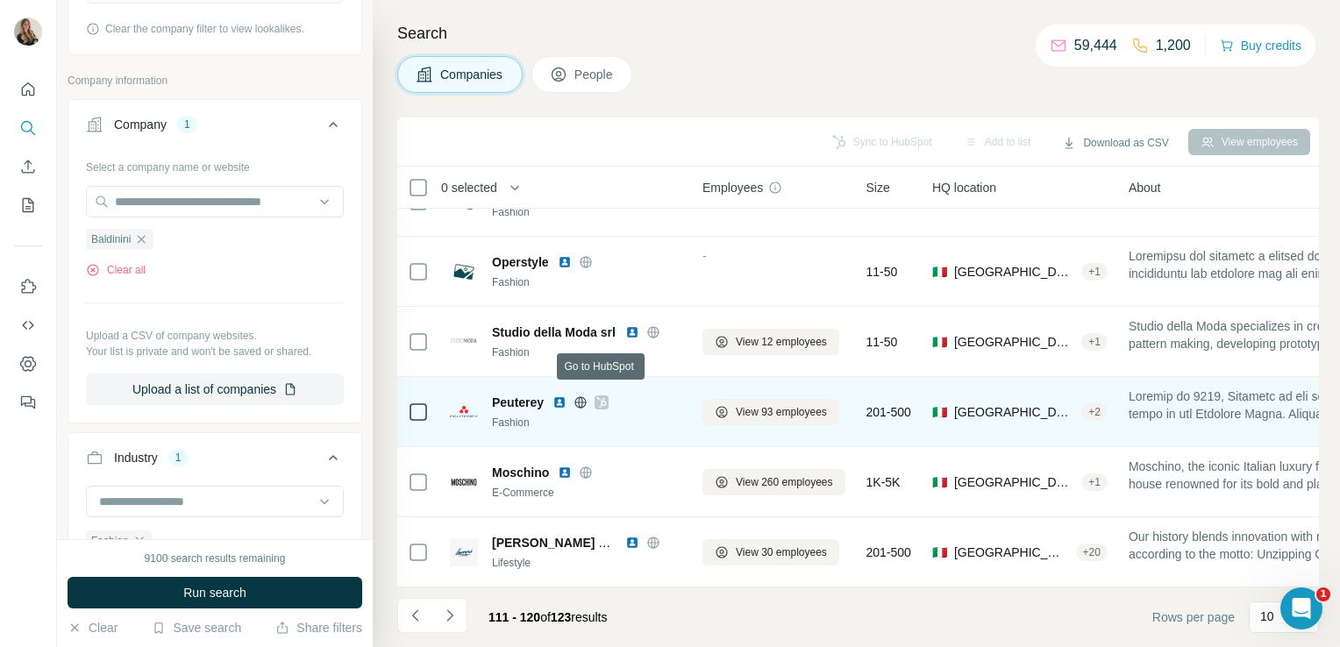
click at [607, 397] on icon at bounding box center [602, 402] width 10 height 11
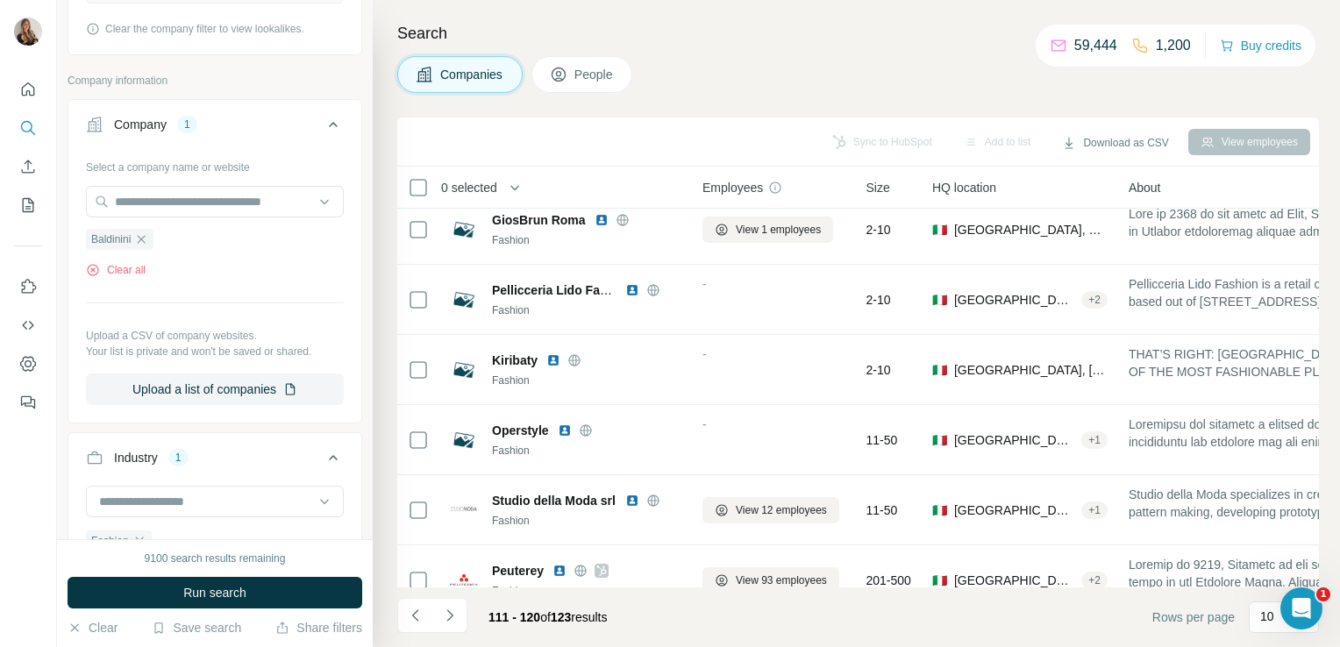
scroll to position [0, 0]
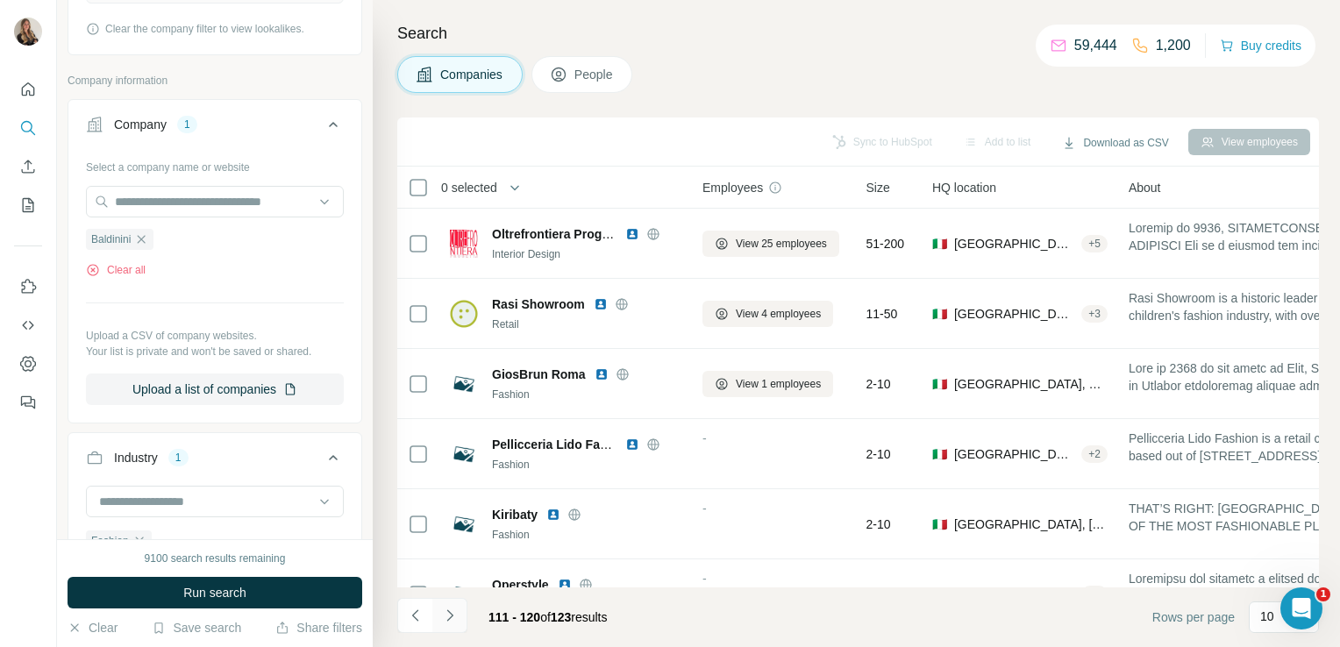
click at [442, 626] on button "Navigate to next page" at bounding box center [449, 615] width 35 height 35
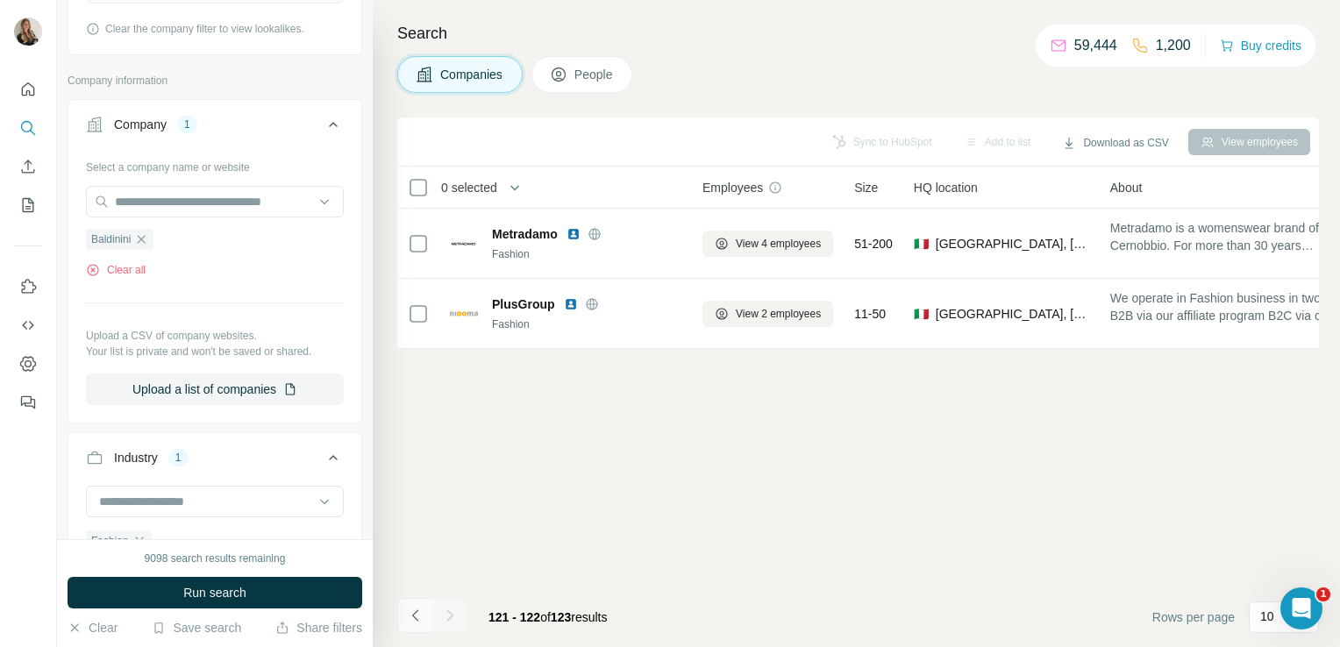
click at [410, 612] on icon "Navigate to previous page" at bounding box center [416, 616] width 18 height 18
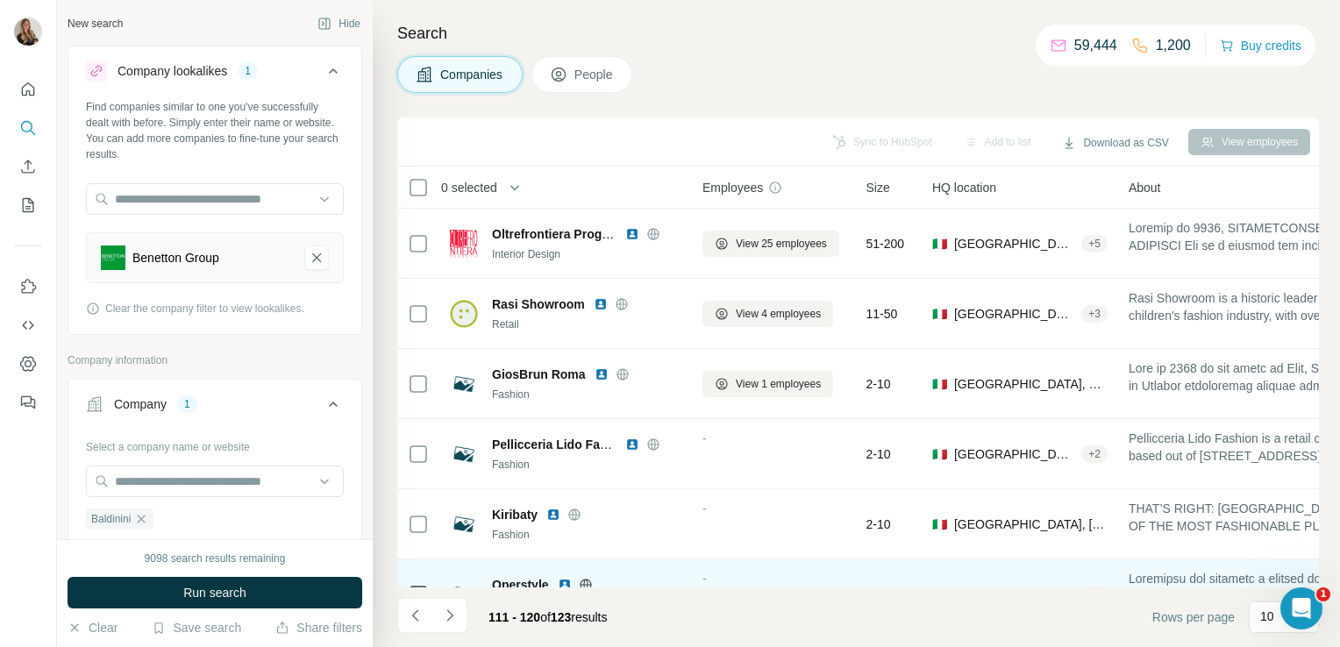
scroll to position [331, 0]
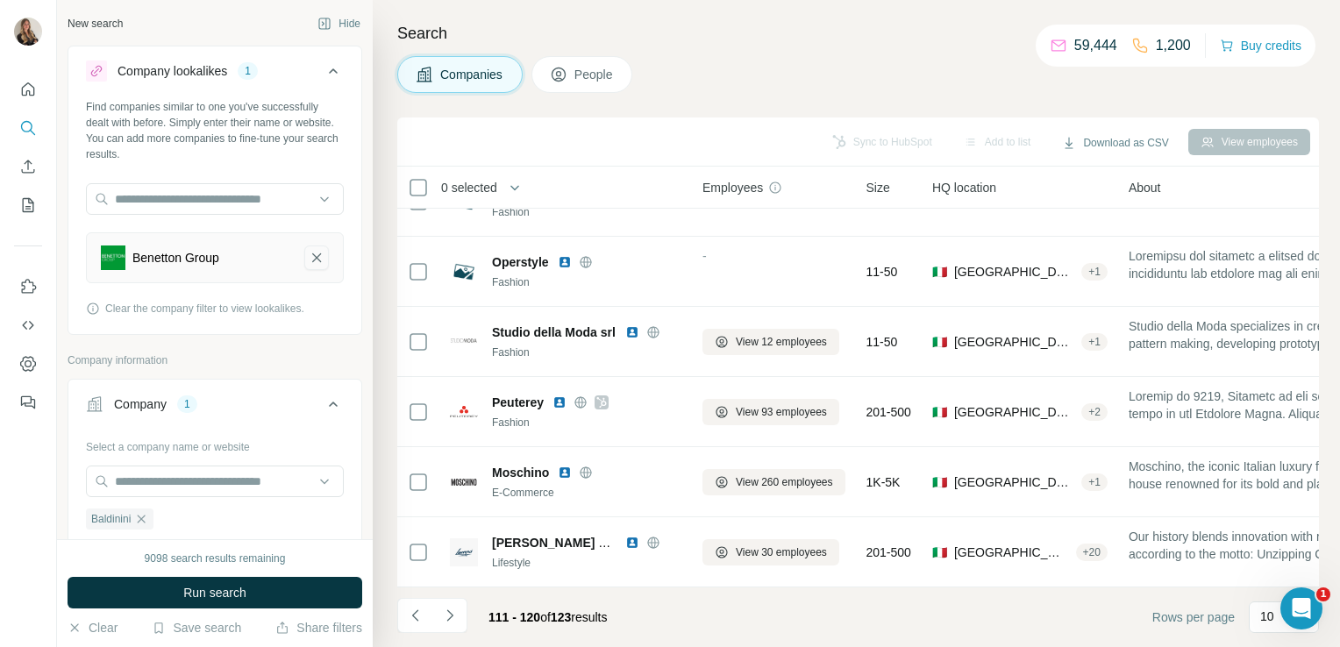
click at [309, 257] on icon "Benetton Group-remove-button" at bounding box center [317, 258] width 16 height 18
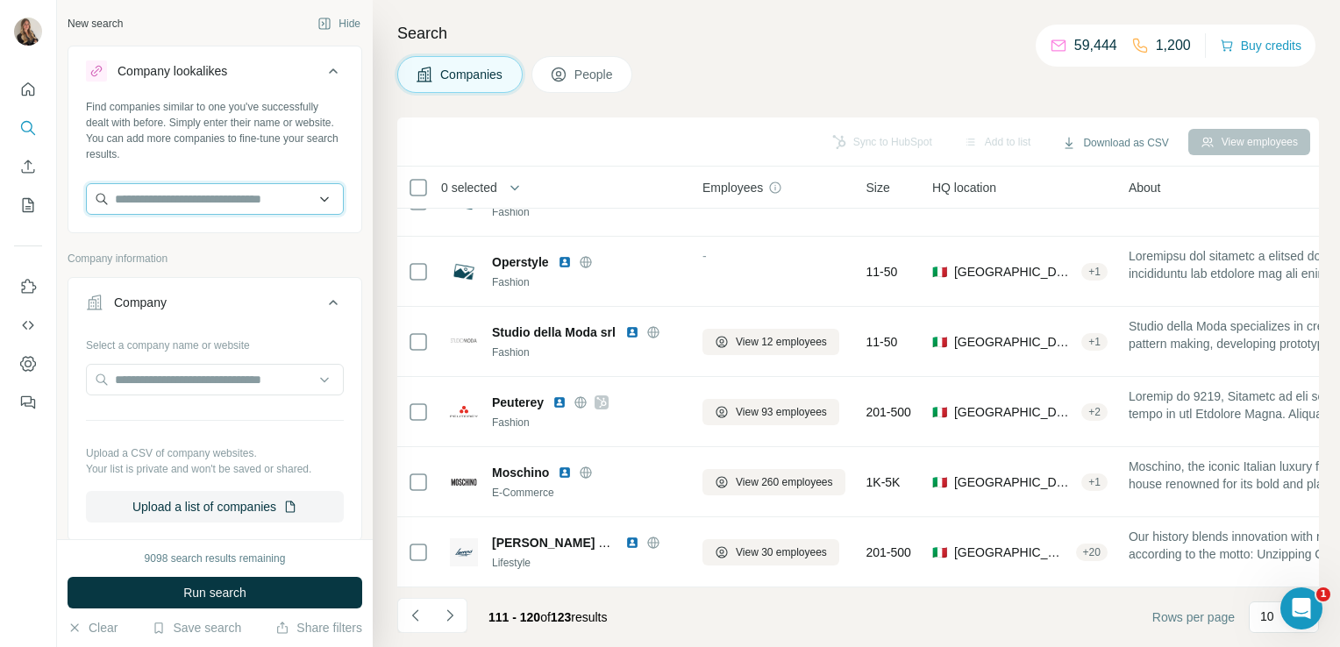
click at [178, 200] on input "text" at bounding box center [215, 199] width 258 height 32
paste input "**********"
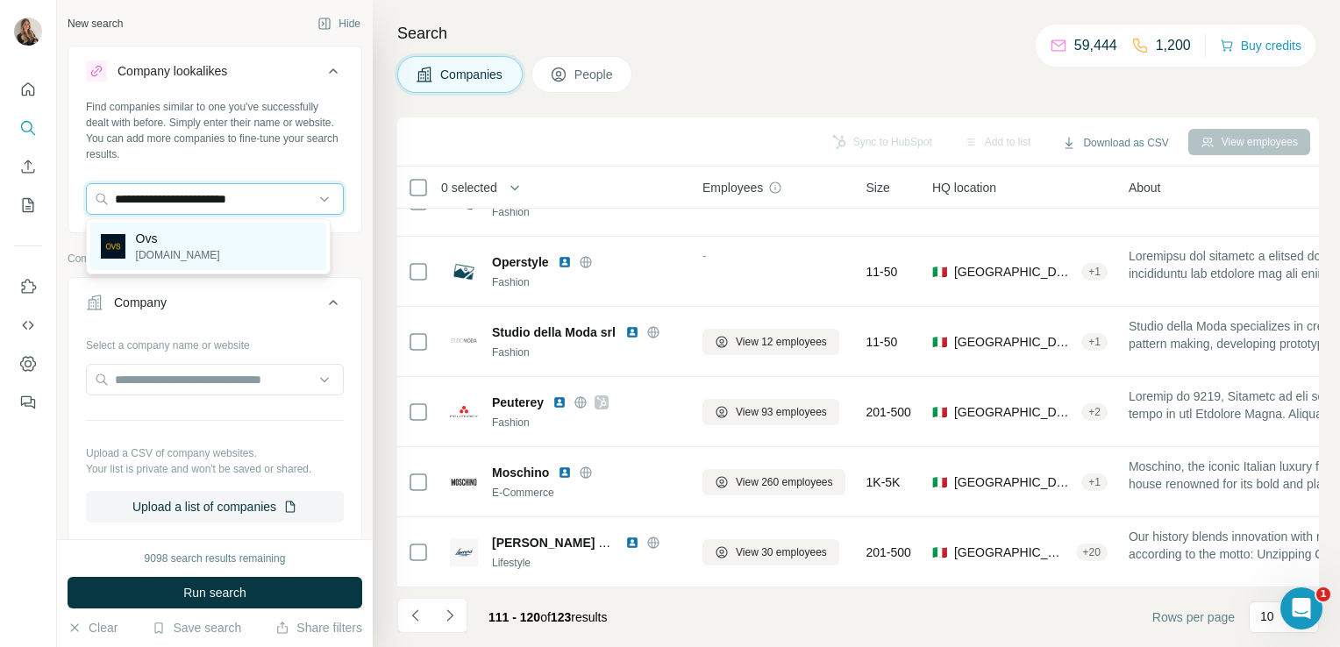
type input "**********"
click at [193, 247] on div "Ovs ovs.it" at bounding box center [208, 246] width 236 height 47
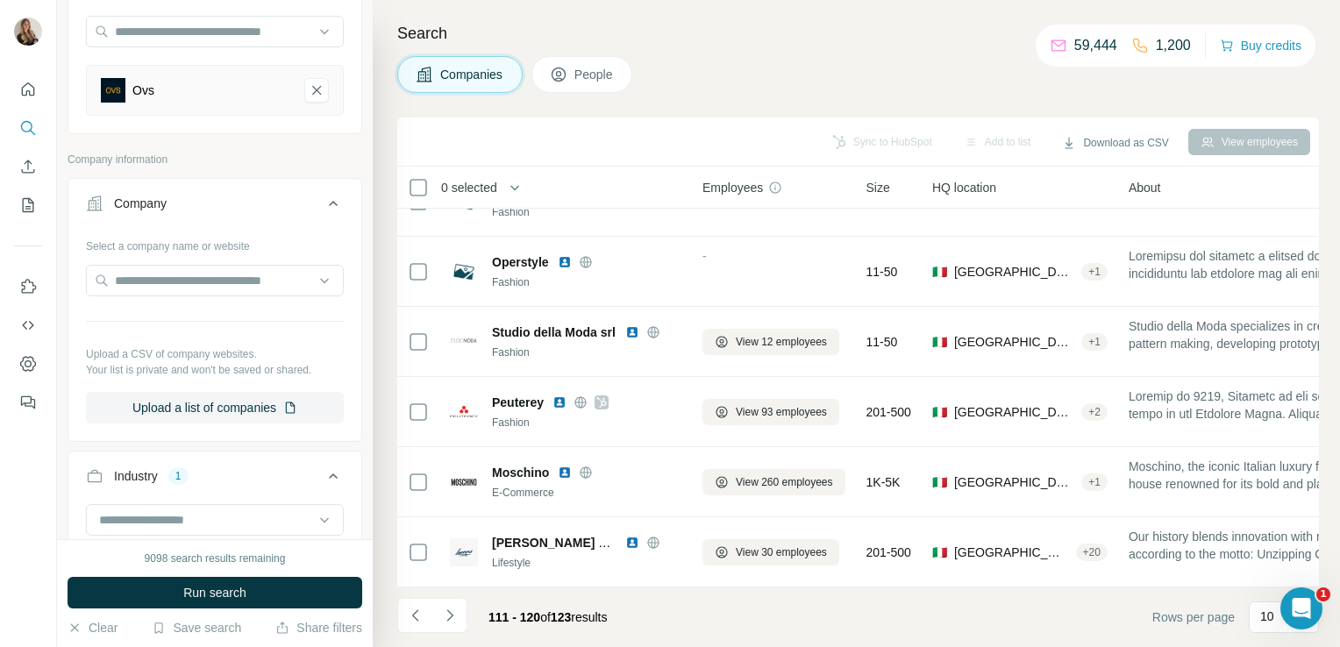
scroll to position [168, 0]
click at [178, 590] on button "Run search" at bounding box center [215, 593] width 295 height 32
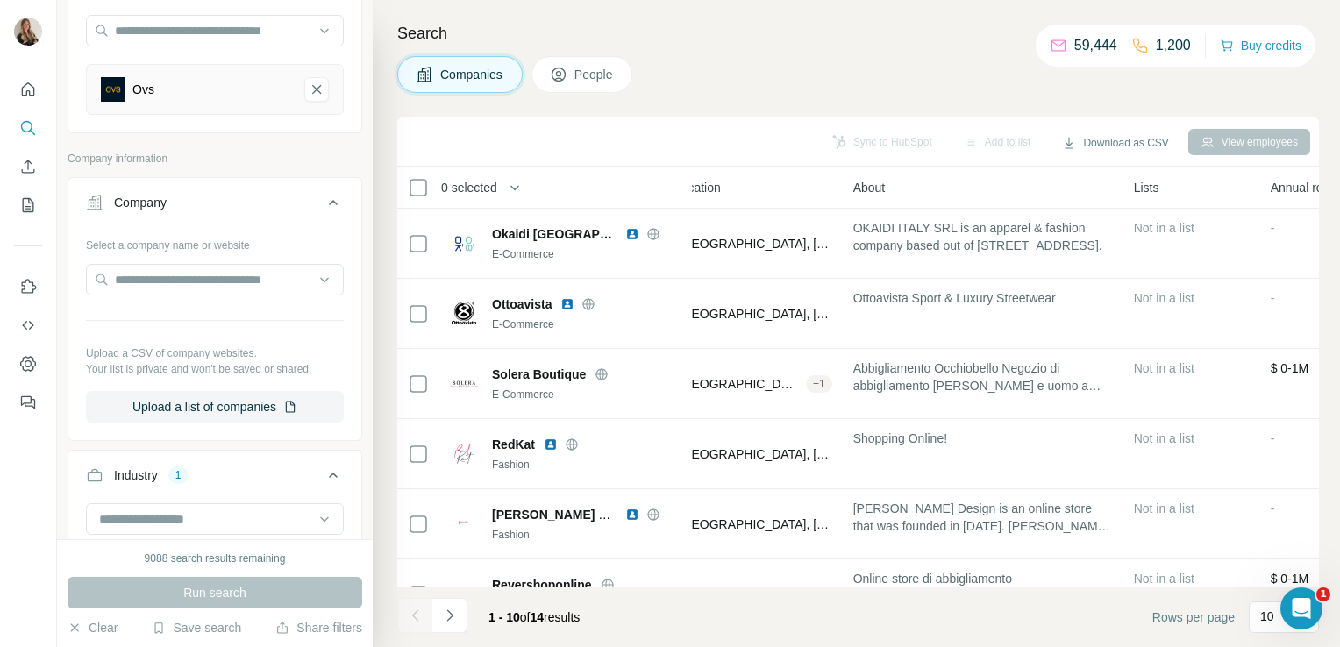
scroll to position [0, 0]
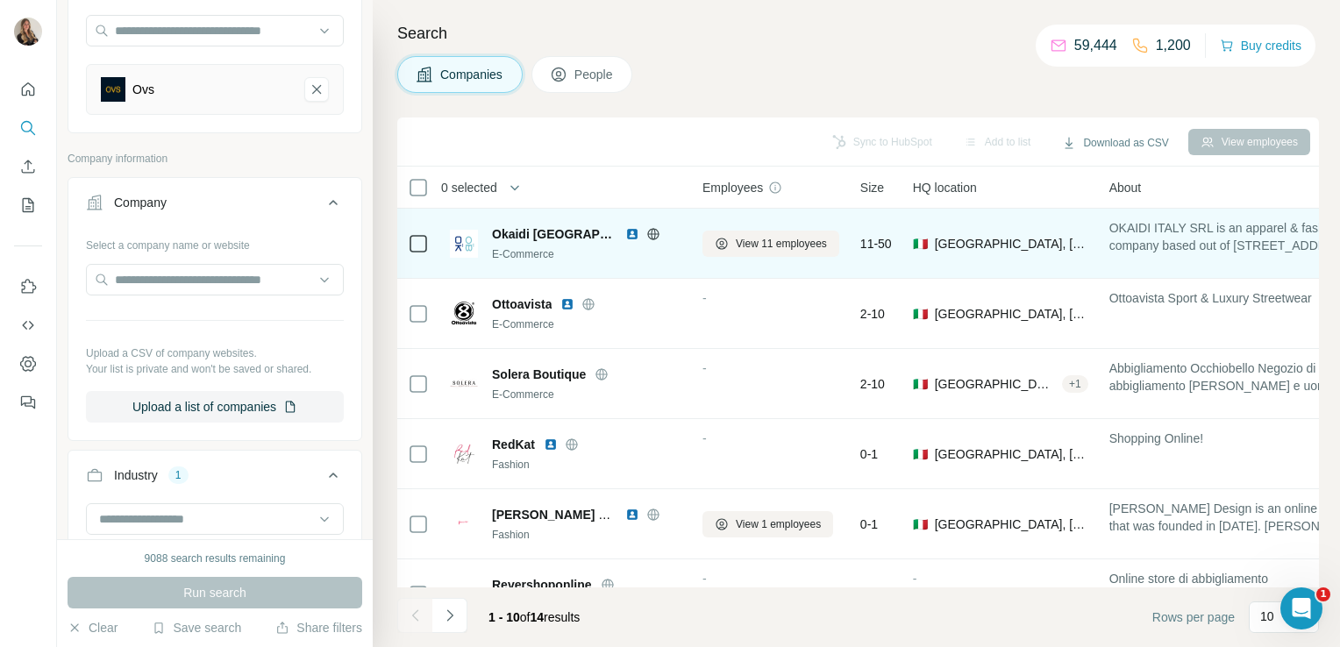
click at [646, 234] on icon at bounding box center [653, 234] width 14 height 14
click at [769, 258] on div "View 11 employees" at bounding box center [770, 243] width 137 height 48
click at [760, 240] on span "View 11 employees" at bounding box center [781, 244] width 91 height 16
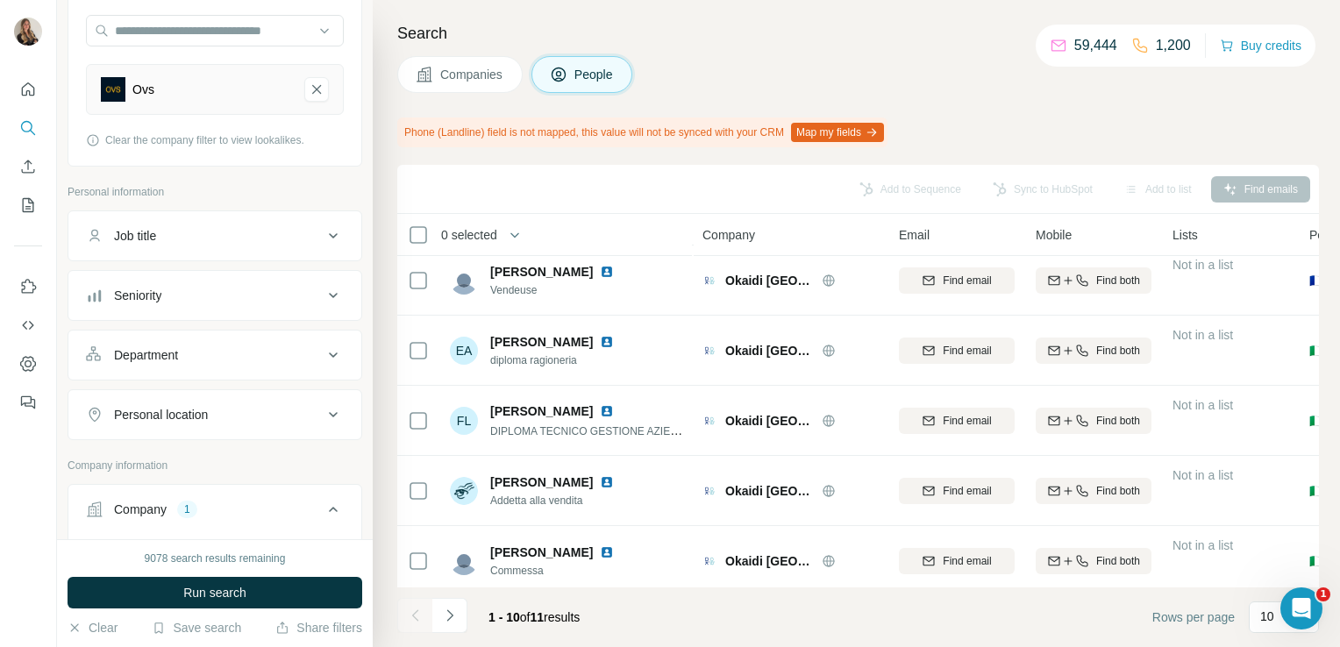
scroll to position [378, 0]
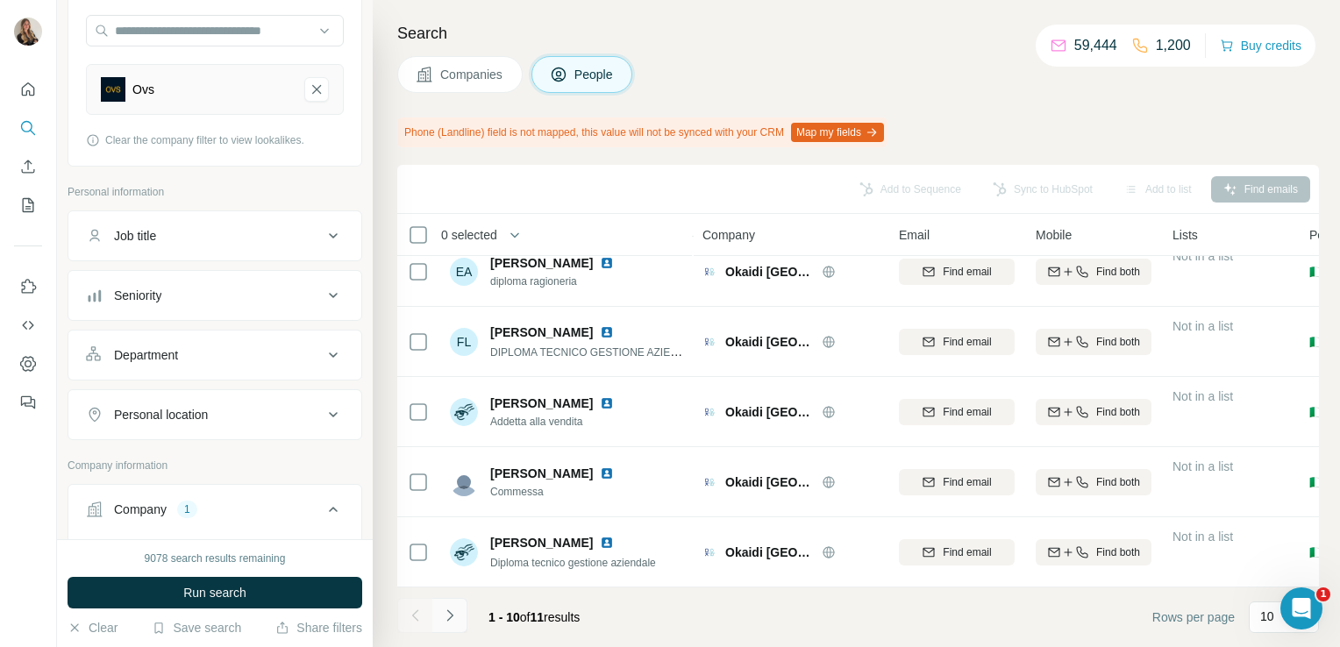
click at [447, 625] on button "Navigate to next page" at bounding box center [449, 615] width 35 height 35
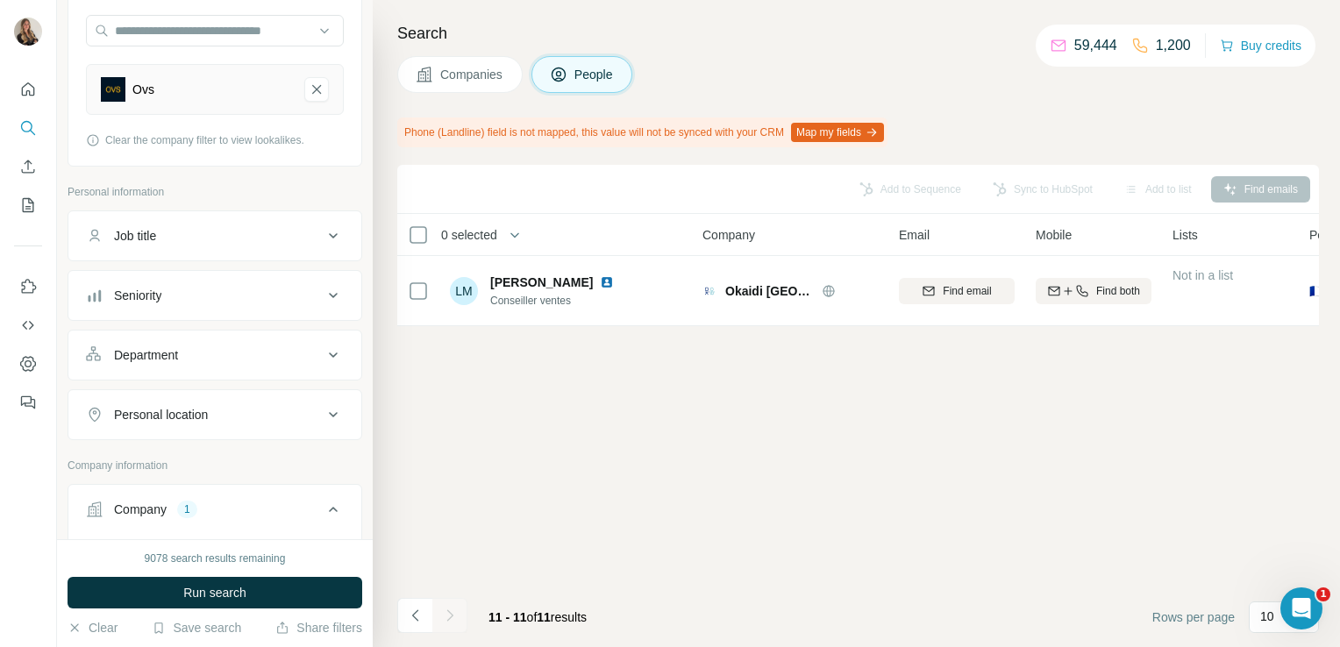
scroll to position [0, 0]
click at [414, 622] on icon "Navigate to previous page" at bounding box center [416, 616] width 18 height 18
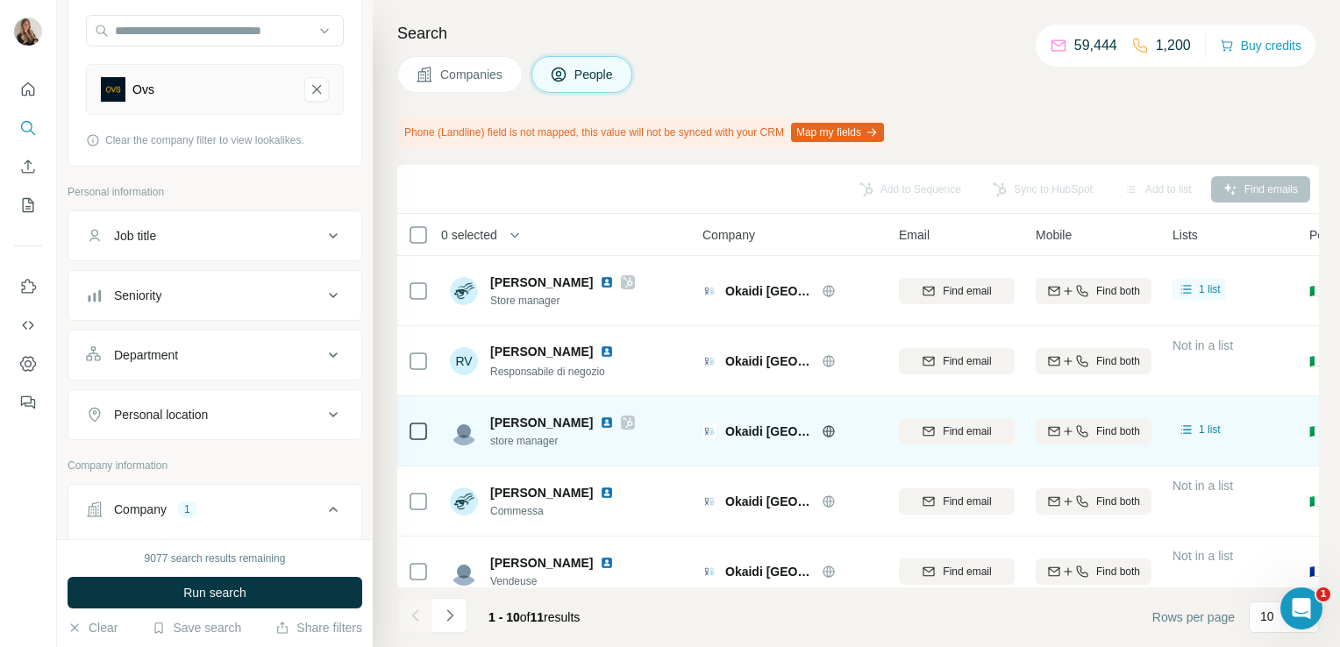
click at [625, 422] on icon at bounding box center [628, 422] width 10 height 11
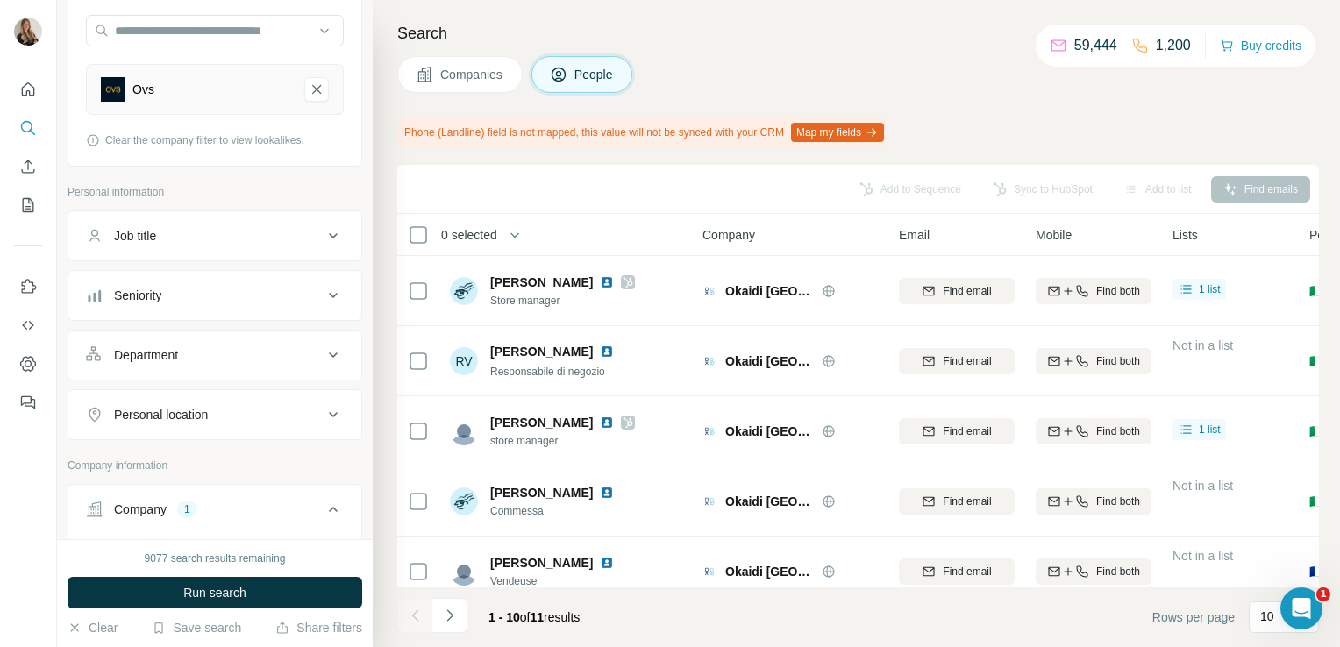
click at [461, 92] on button "Companies" at bounding box center [459, 74] width 125 height 37
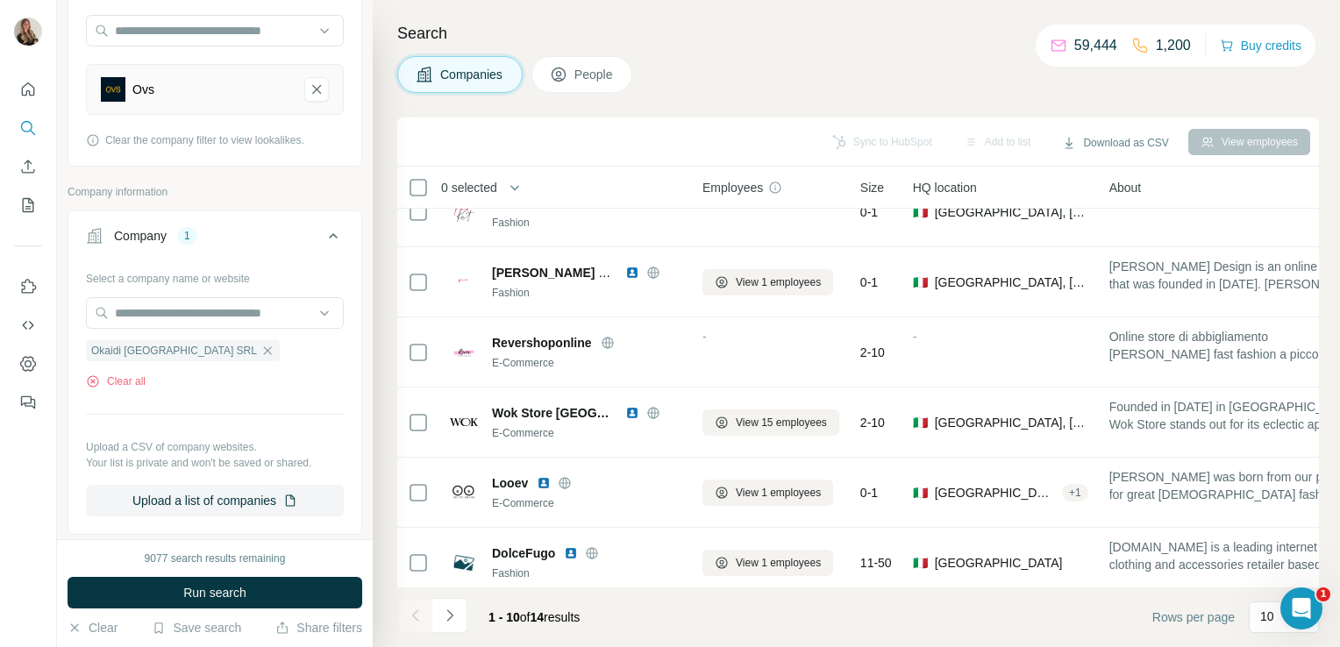
scroll to position [331, 0]
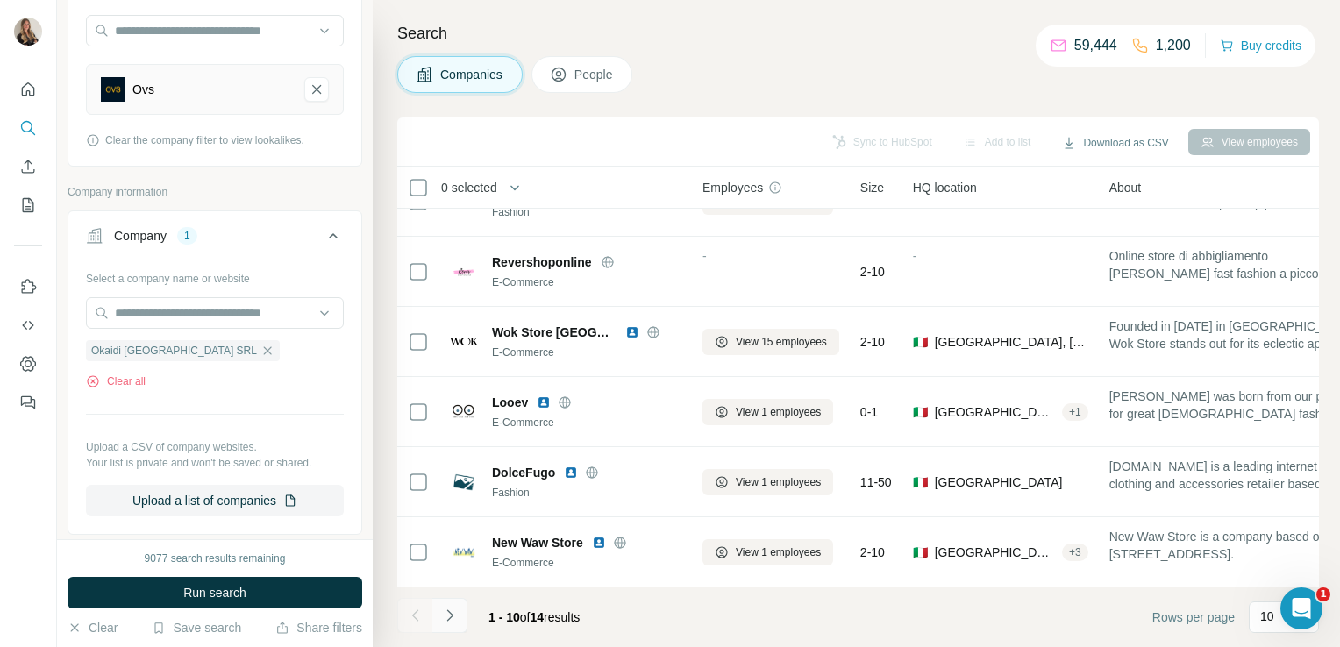
click at [459, 610] on button "Navigate to next page" at bounding box center [449, 615] width 35 height 35
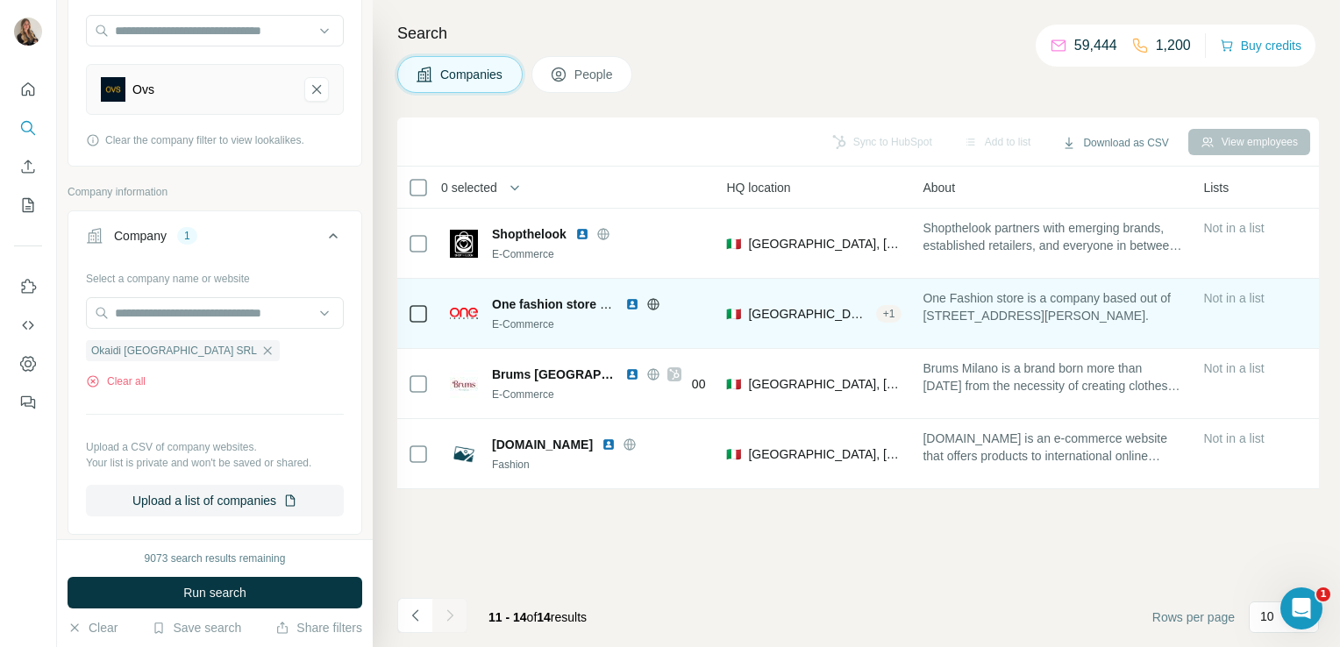
scroll to position [0, 0]
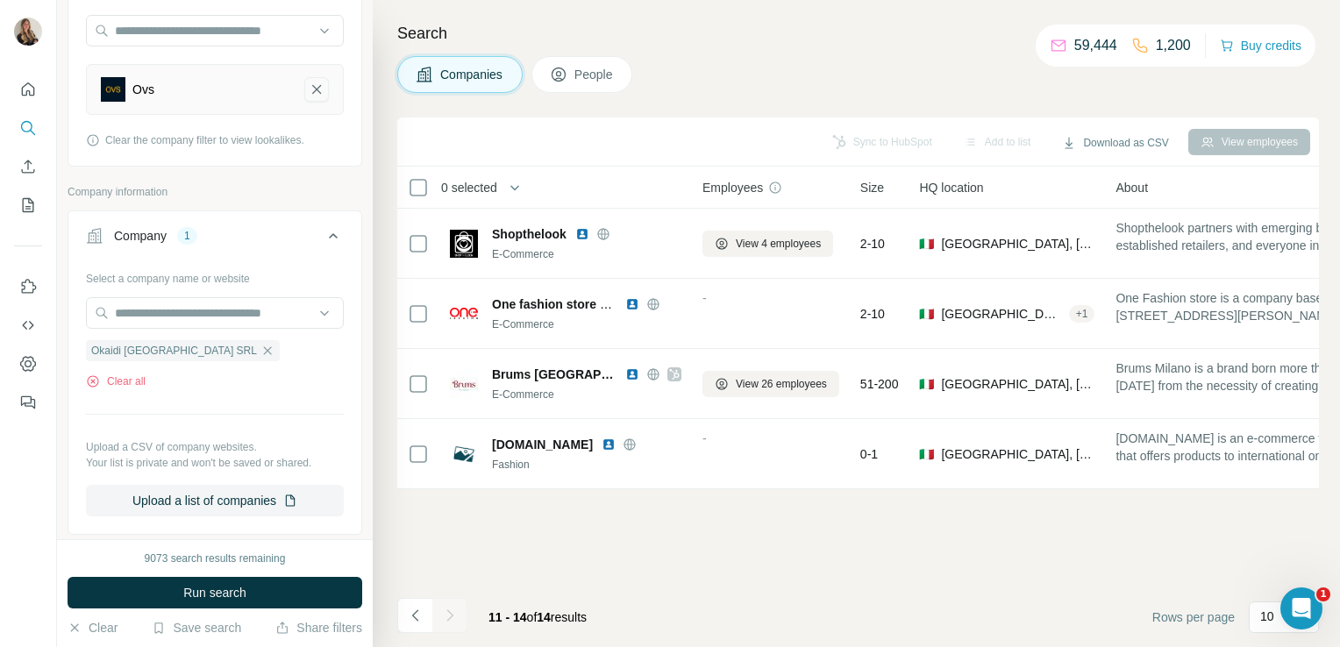
click at [309, 96] on icon "Ovs-remove-button" at bounding box center [317, 90] width 16 height 18
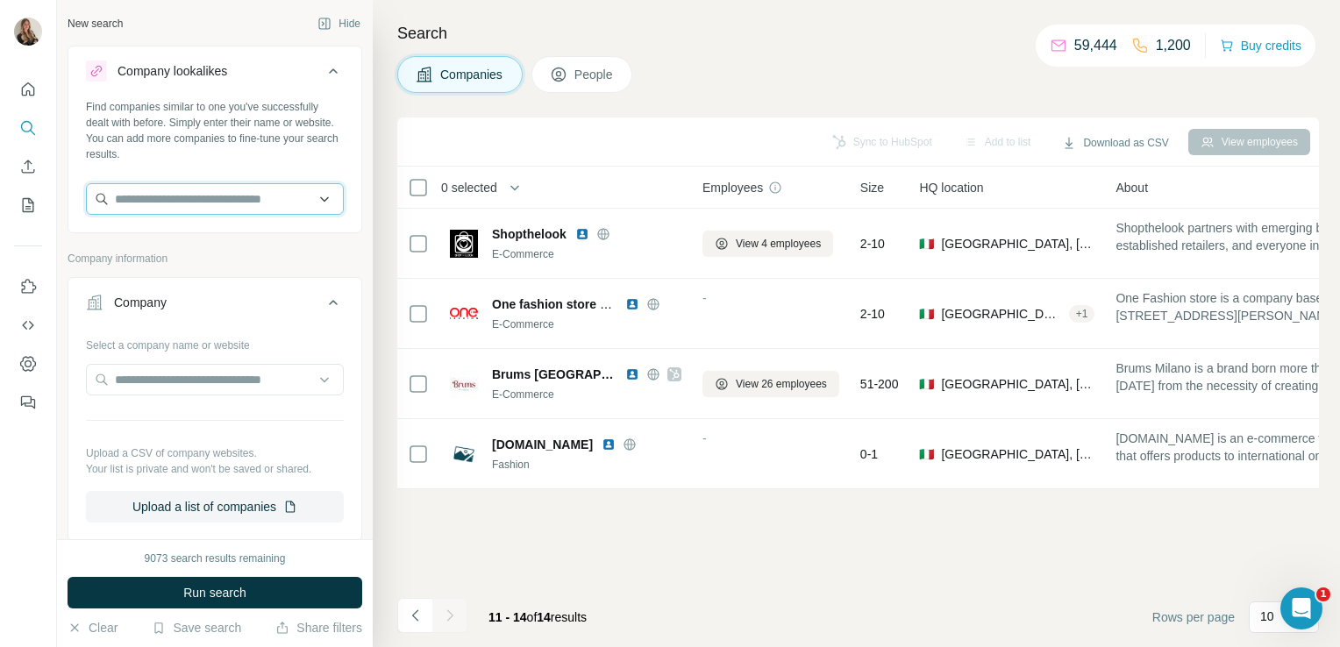
click at [196, 202] on input "text" at bounding box center [215, 199] width 258 height 32
paste input "**********"
drag, startPoint x: 297, startPoint y: 203, endPoint x: 97, endPoint y: 198, distance: 200.0
click at [97, 198] on input "**********" at bounding box center [208, 199] width 245 height 32
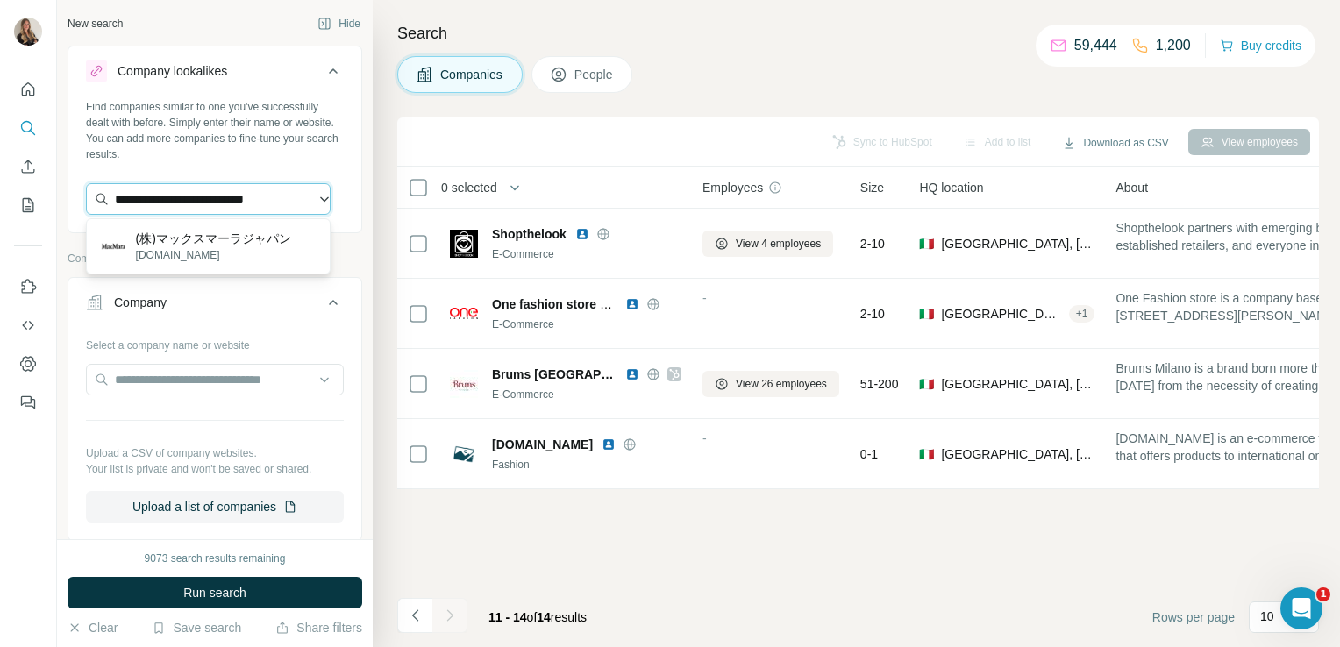
scroll to position [0, 0]
type input "*"
click at [162, 203] on input "text" at bounding box center [208, 199] width 245 height 32
paste input "**********"
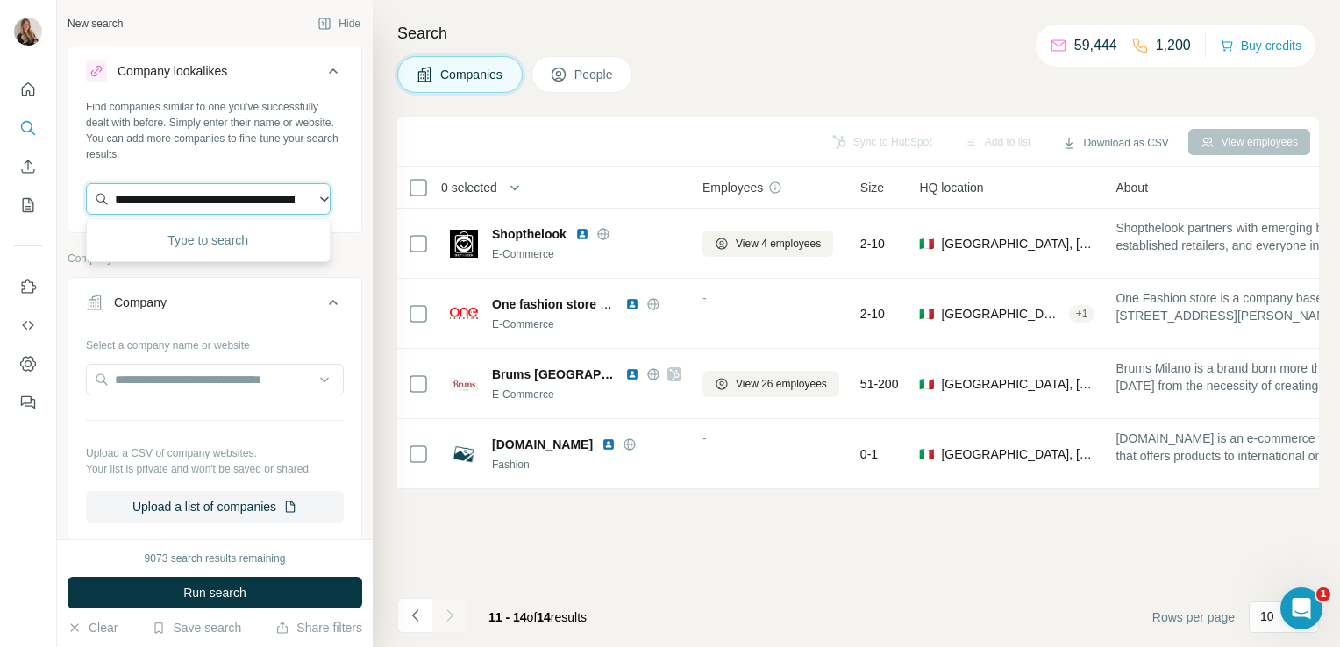
scroll to position [0, 463]
type input "**********"
click at [178, 236] on p "(株)マックスマーラジャパン" at bounding box center [213, 239] width 155 height 18
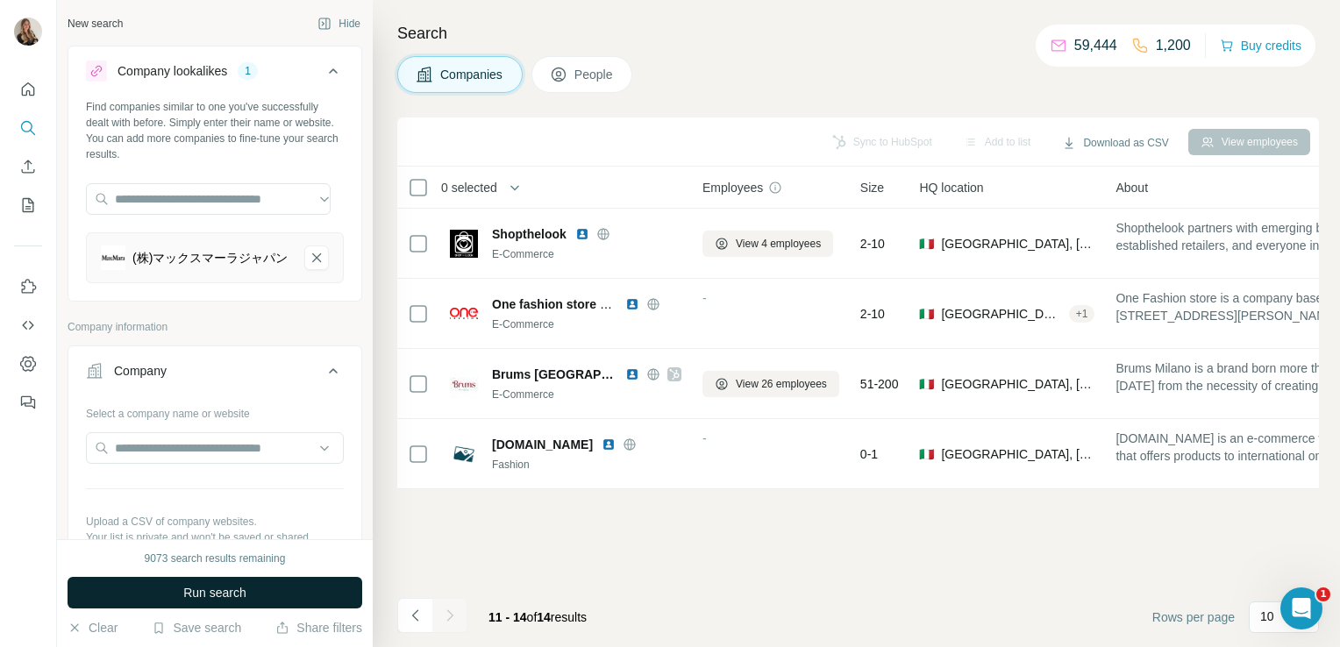
click at [175, 596] on button "Run search" at bounding box center [215, 593] width 295 height 32
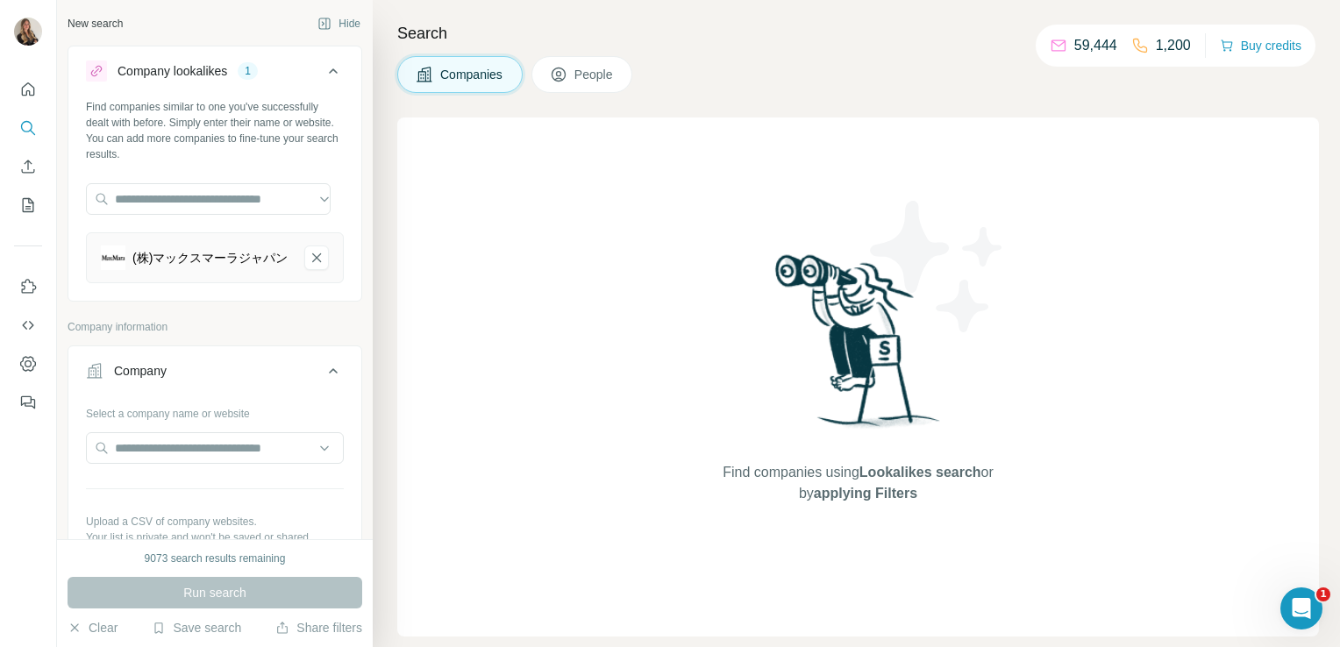
click at [288, 274] on div "(株)マックスマーラジャパン" at bounding box center [215, 257] width 258 height 51
click at [304, 270] on button "(株)マックスマーラジャパン-remove-button" at bounding box center [316, 257] width 25 height 25
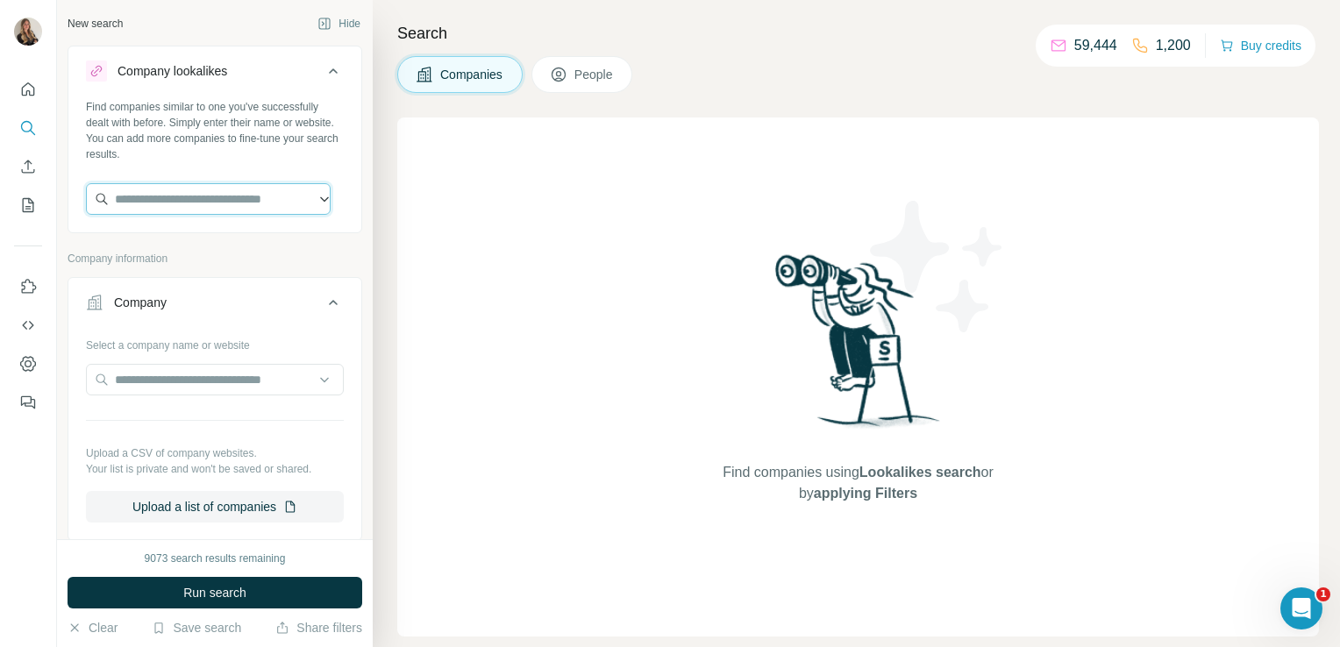
click at [165, 203] on input "text" at bounding box center [208, 199] width 245 height 32
paste input "**********"
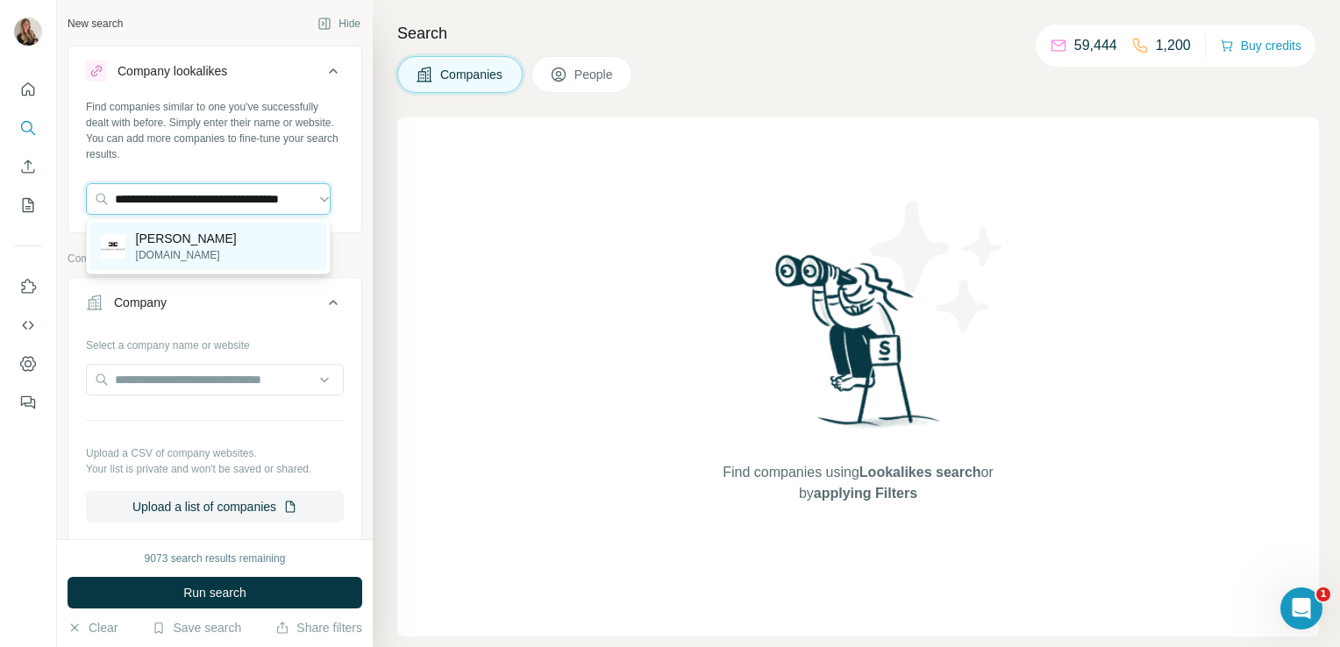
type input "**********"
click at [181, 239] on p "[PERSON_NAME]" at bounding box center [186, 239] width 101 height 18
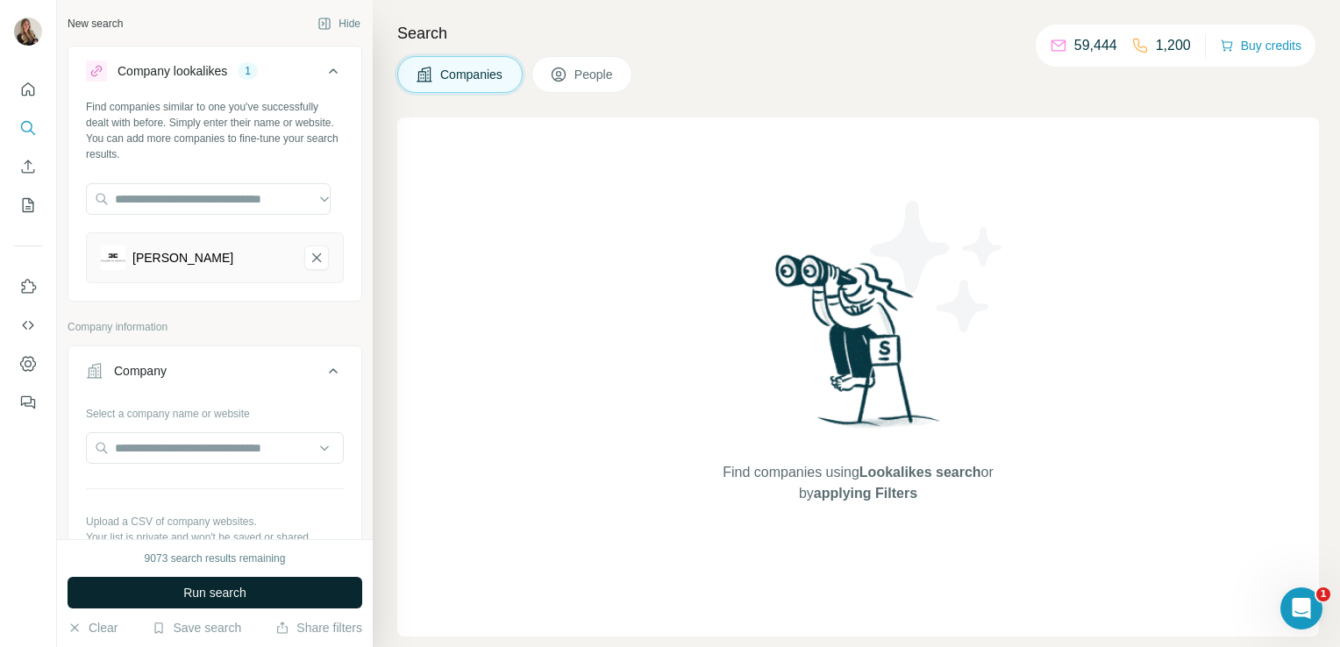
click at [196, 595] on span "Run search" at bounding box center [214, 593] width 63 height 18
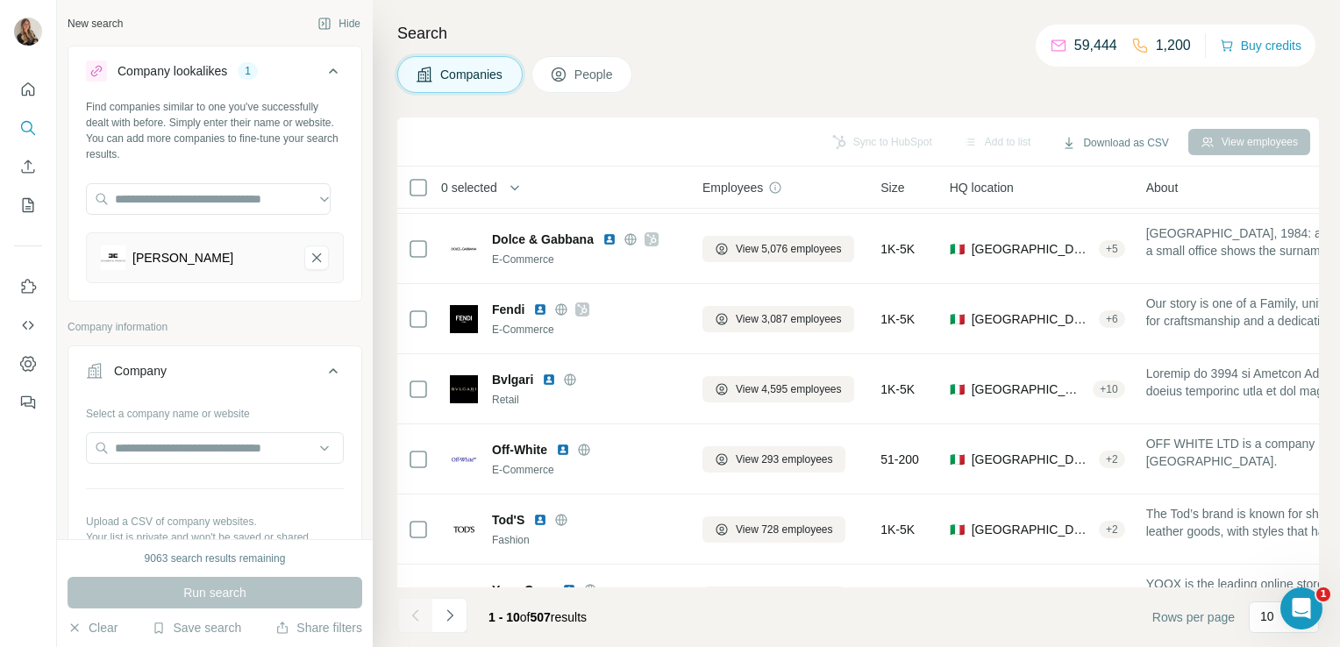
scroll to position [331, 0]
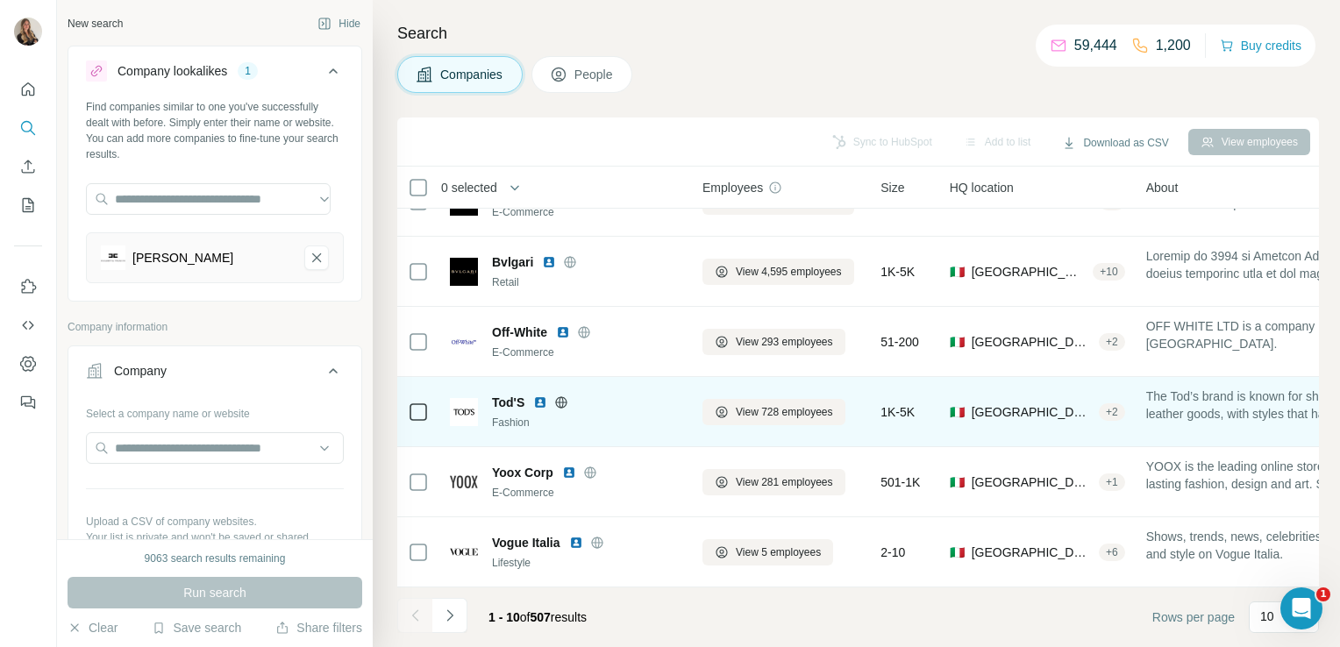
click at [565, 396] on icon at bounding box center [561, 401] width 11 height 11
click at [722, 407] on icon at bounding box center [722, 412] width 14 height 14
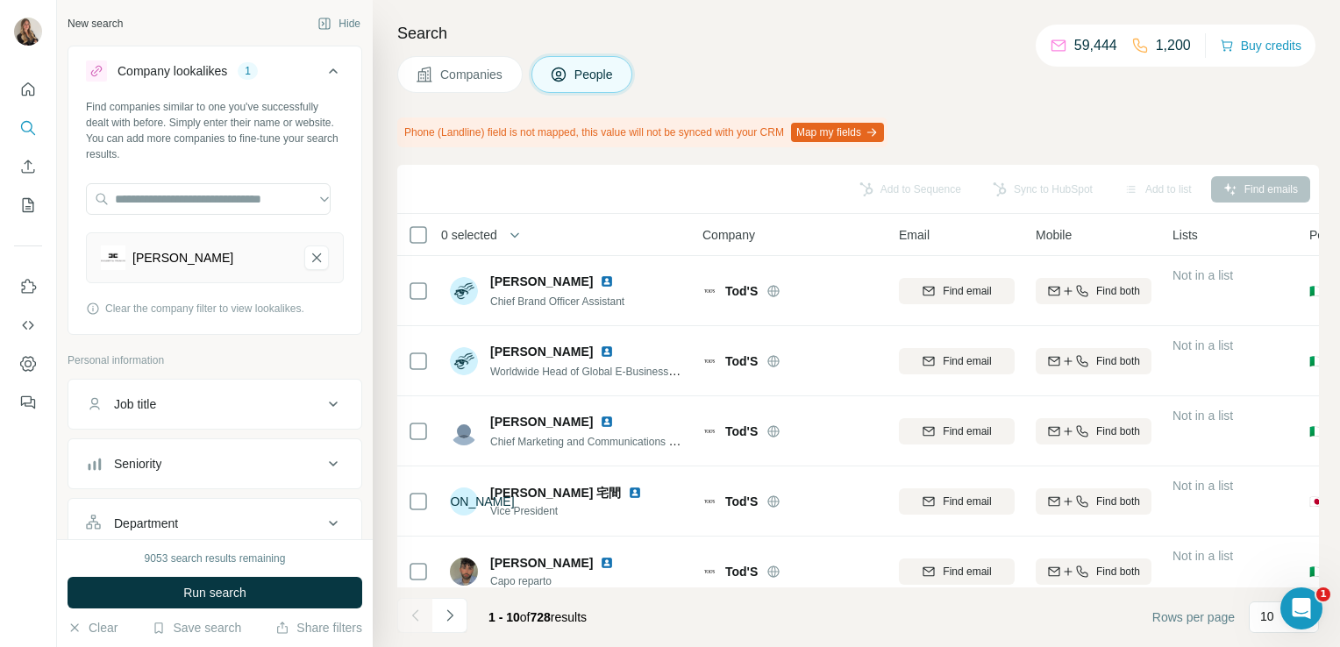
scroll to position [378, 0]
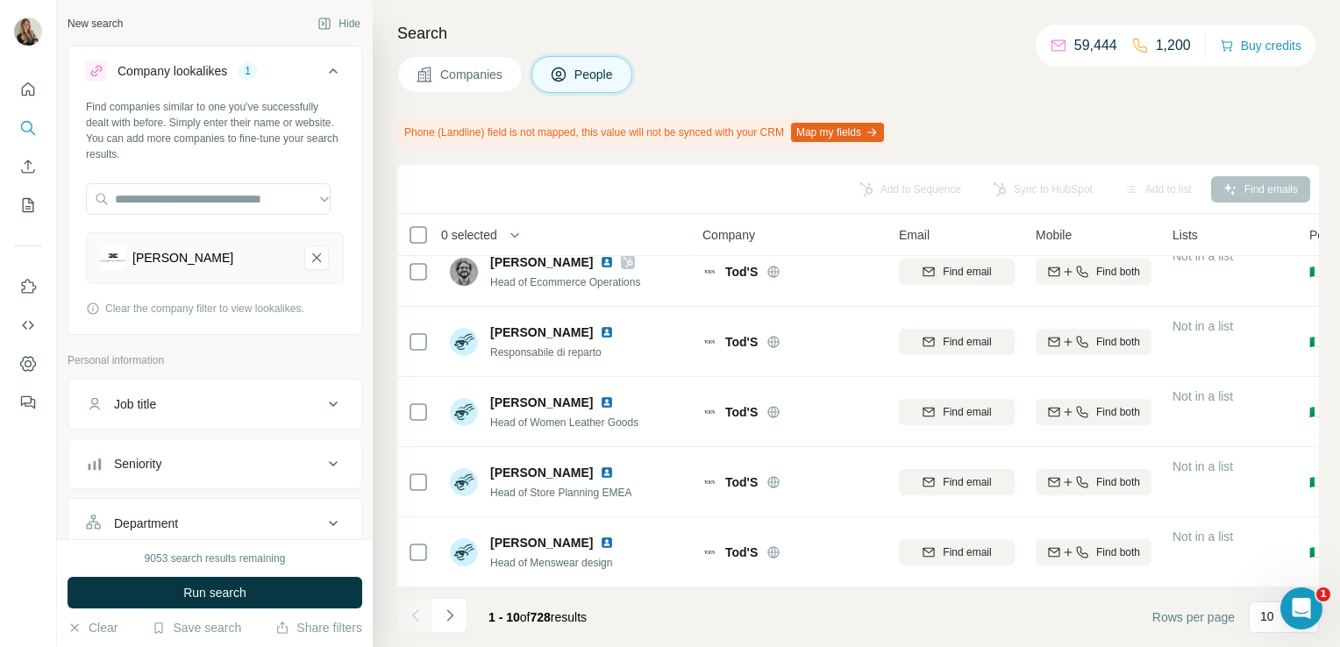
click at [508, 64] on button "Companies" at bounding box center [459, 74] width 125 height 37
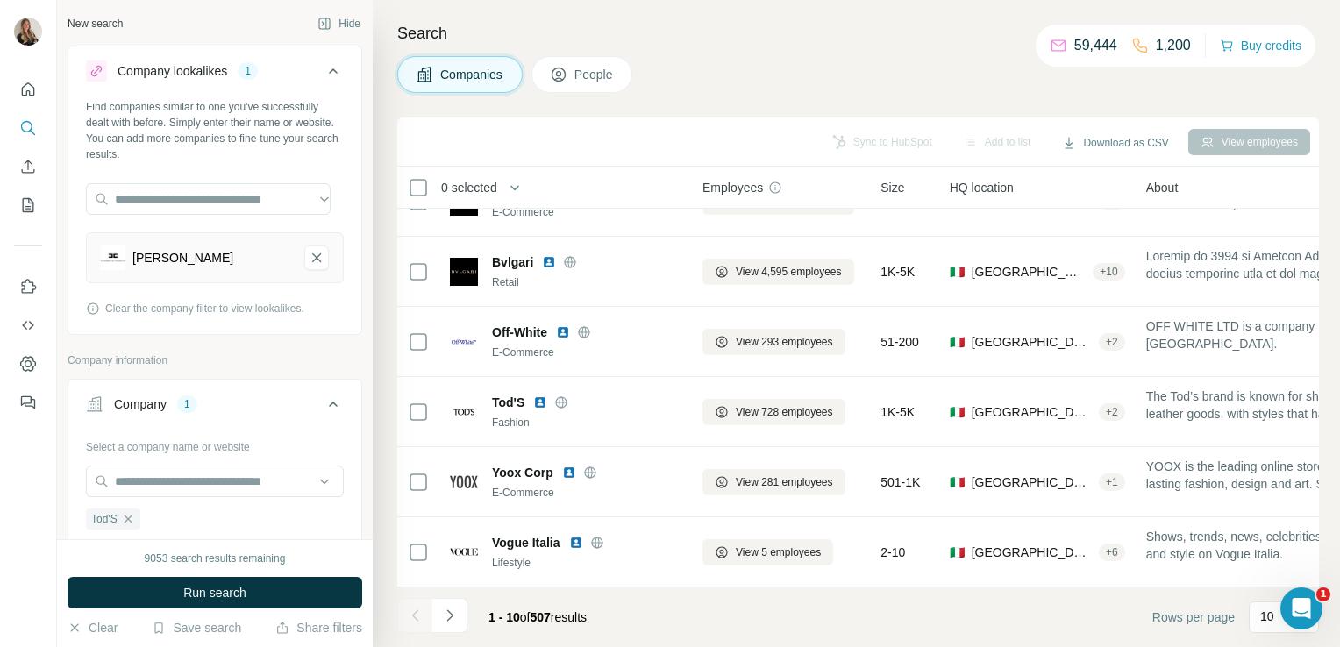
scroll to position [331, 0]
click at [438, 615] on button "Navigate to next page" at bounding box center [449, 615] width 35 height 35
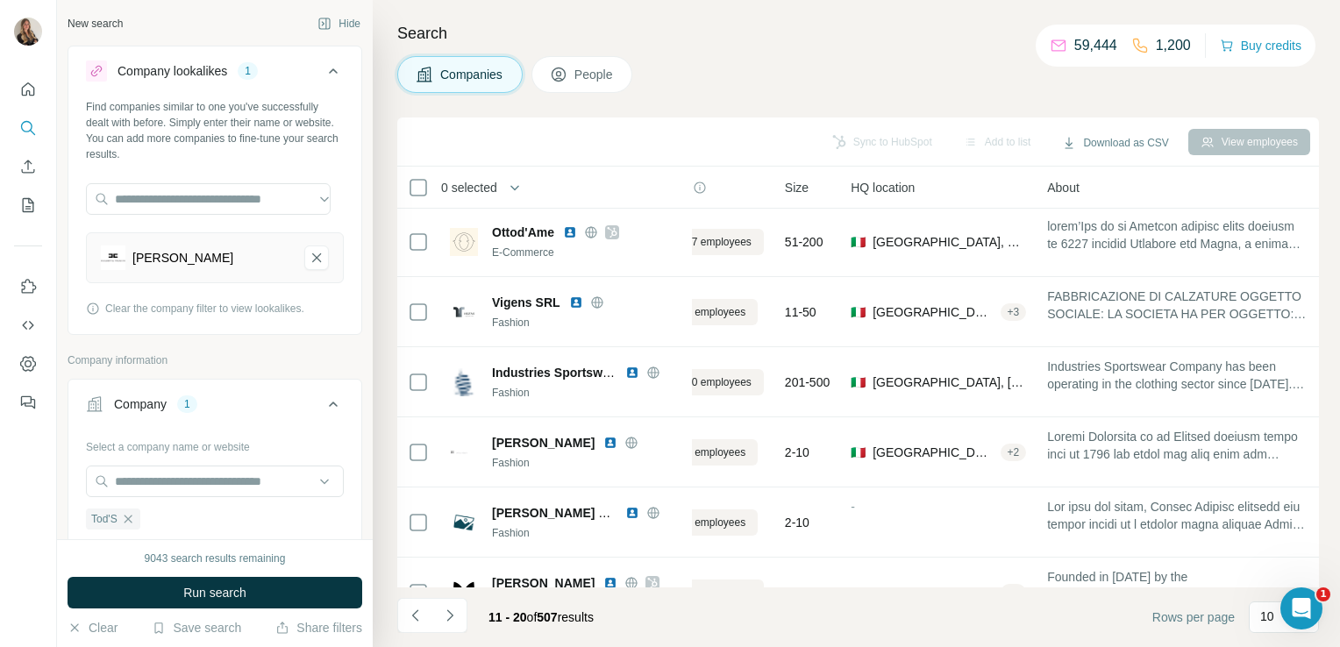
scroll to position [72, 0]
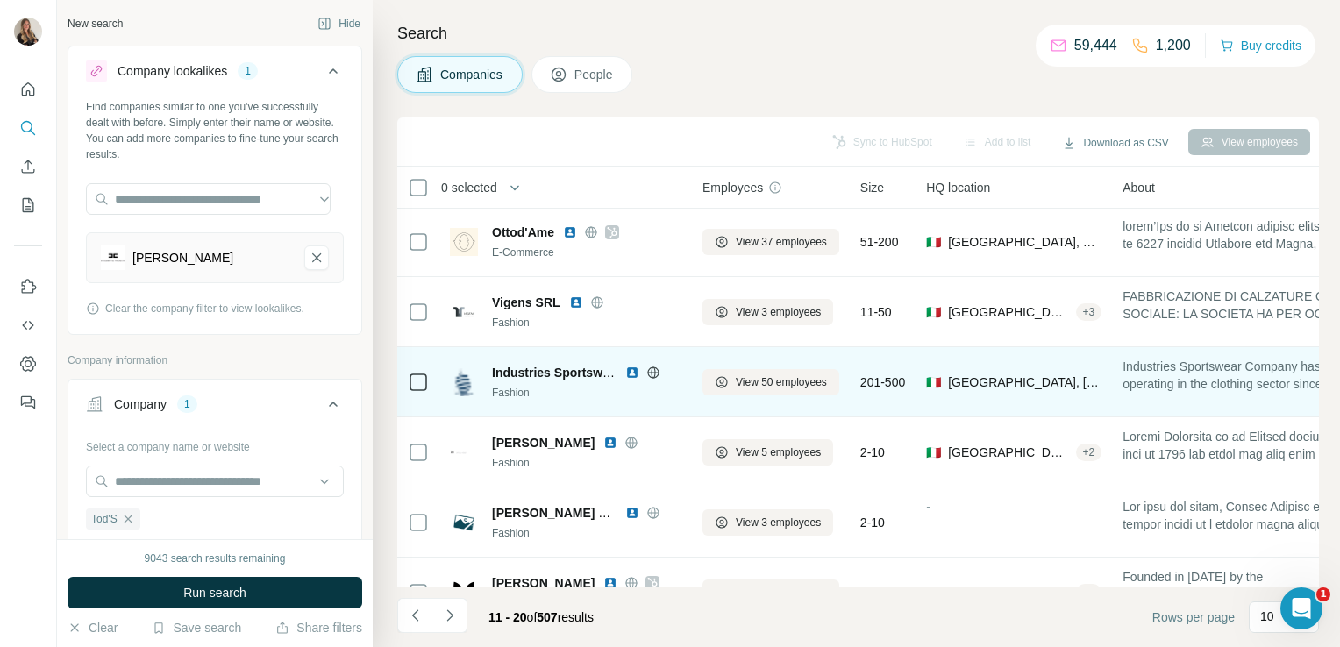
click at [652, 373] on icon at bounding box center [653, 373] width 14 height 14
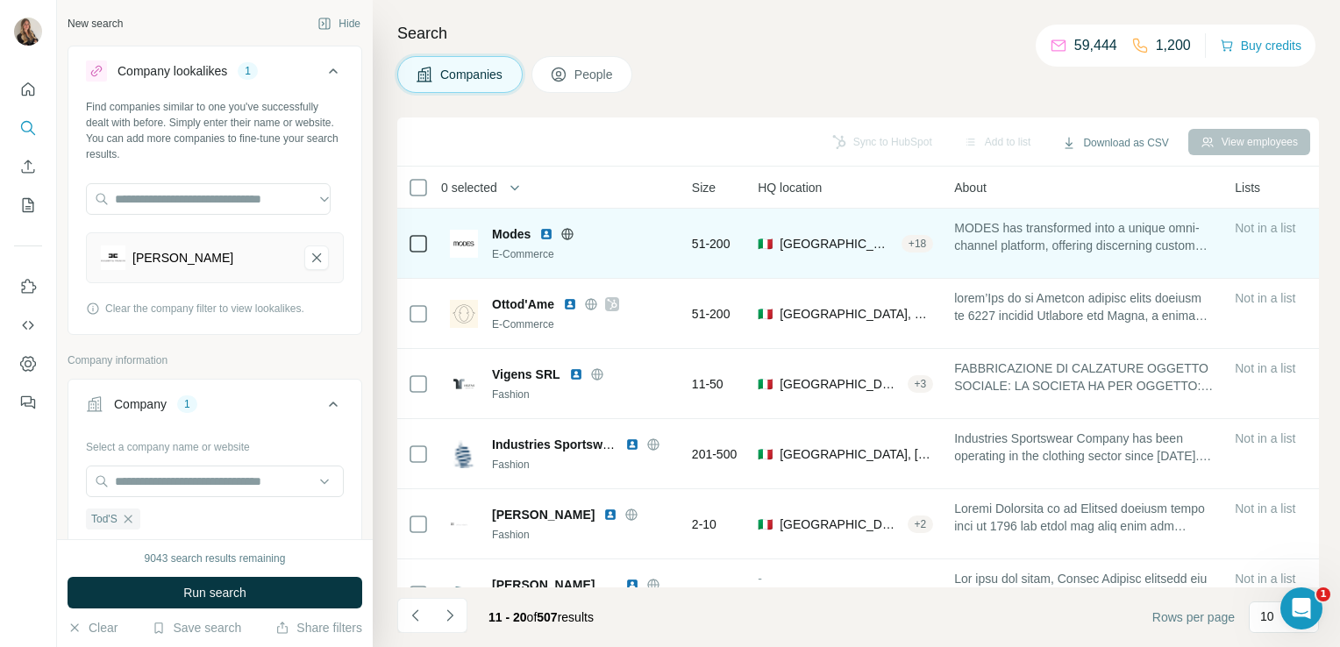
scroll to position [0, 0]
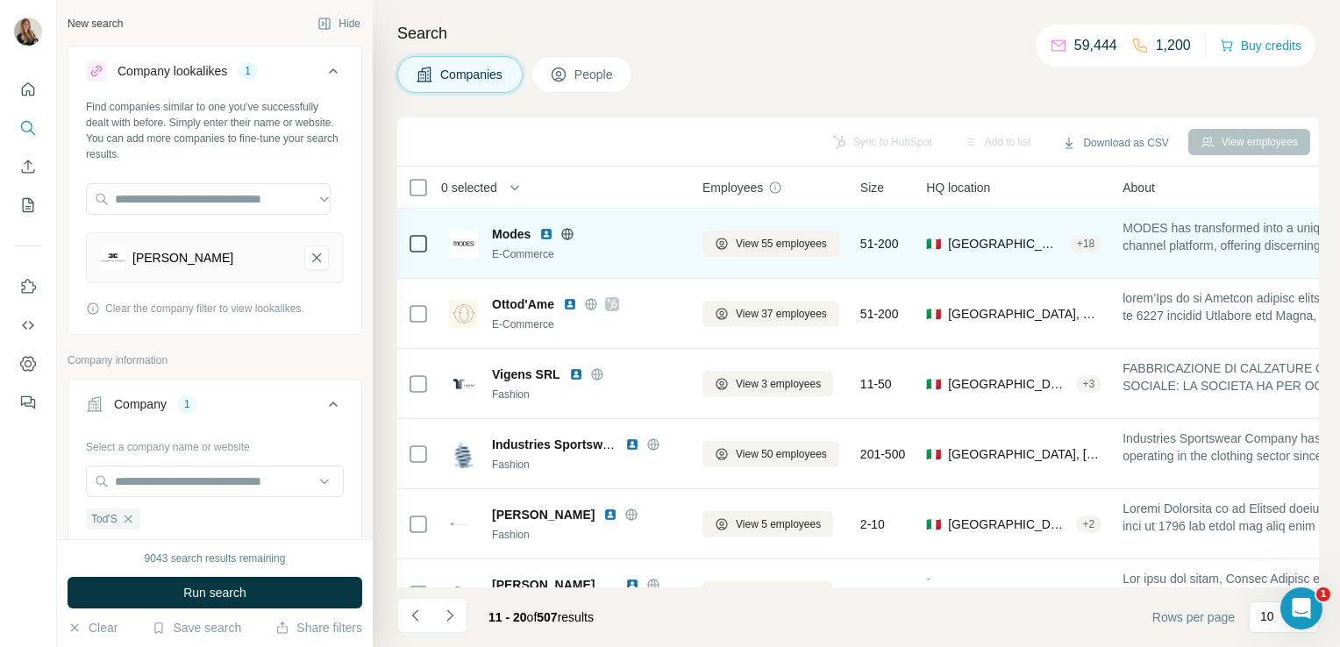
click at [564, 230] on icon at bounding box center [567, 234] width 14 height 14
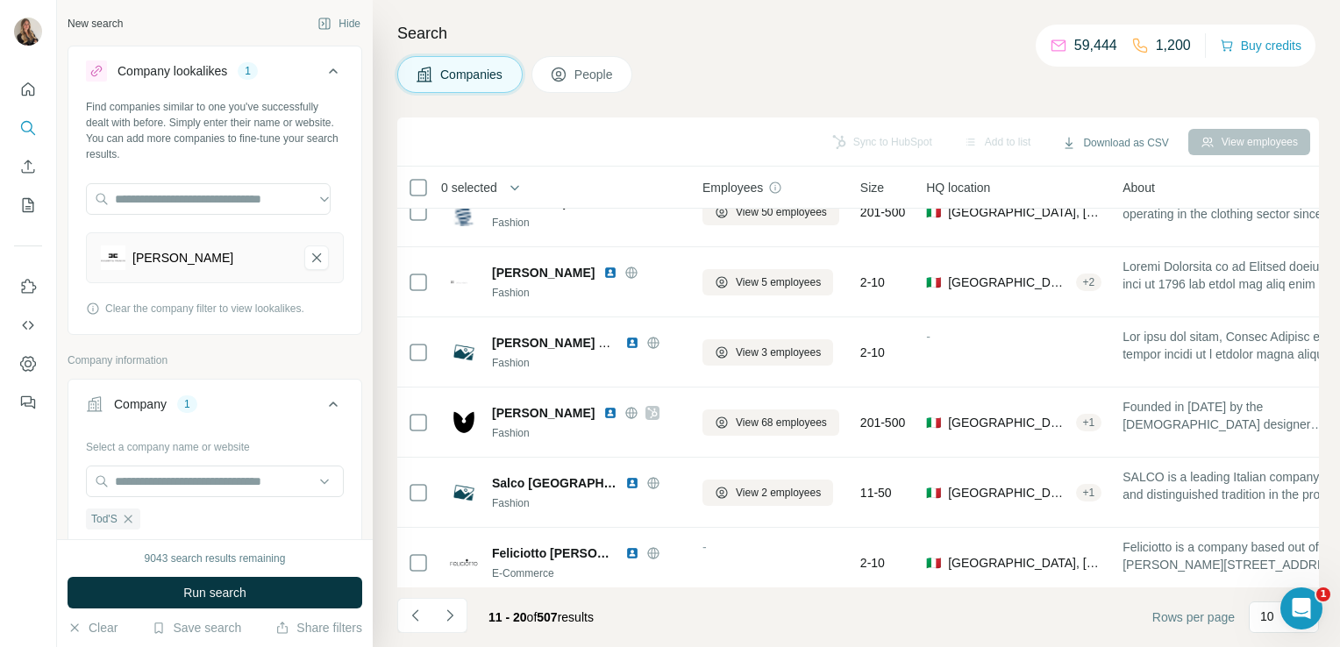
scroll to position [331, 0]
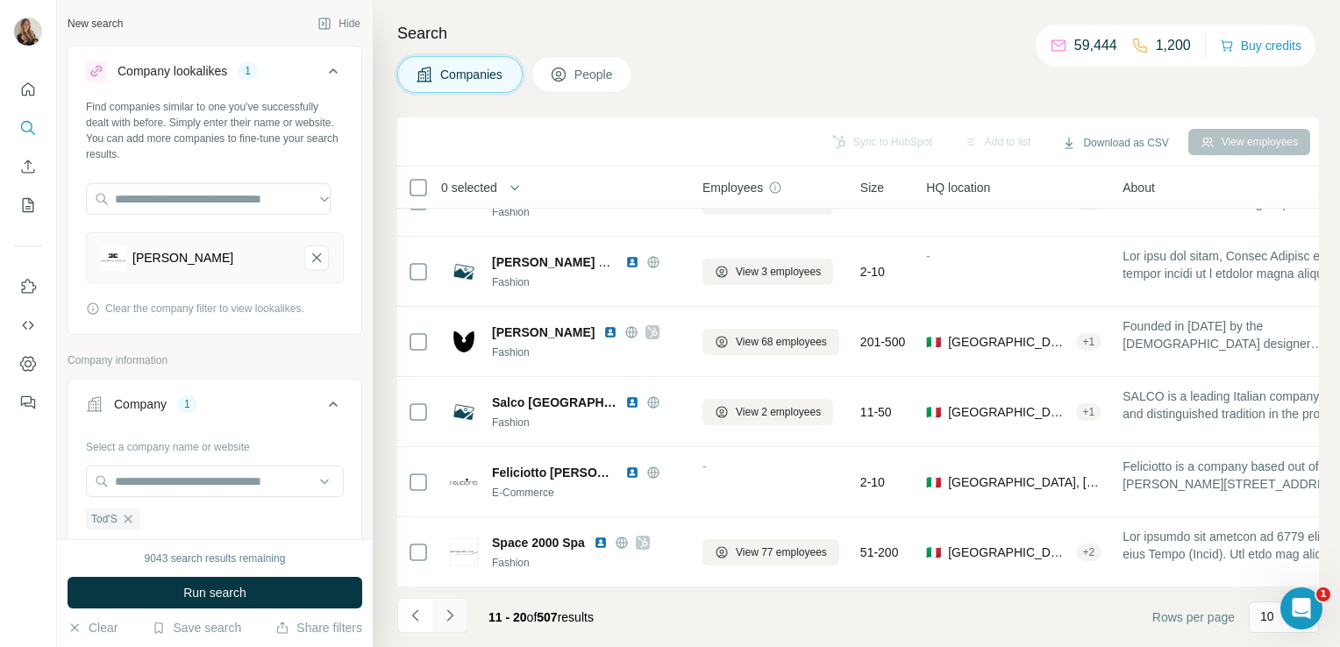
click at [451, 621] on icon "Navigate to next page" at bounding box center [450, 616] width 18 height 18
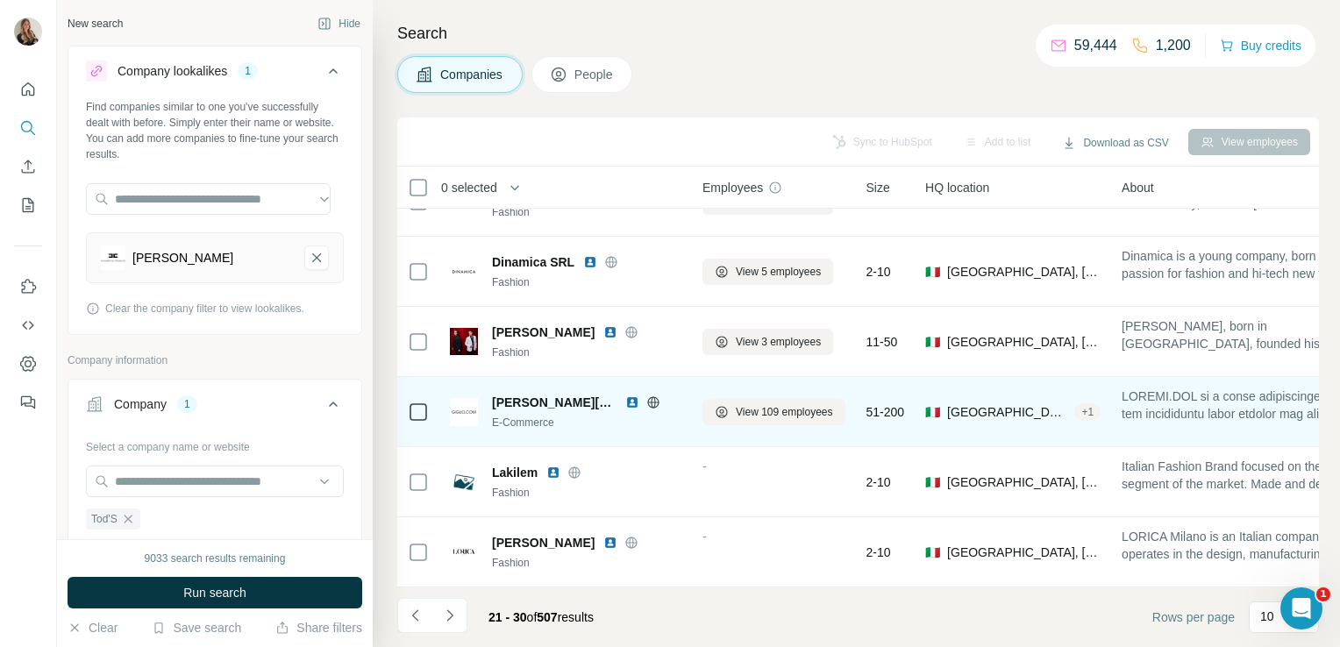
click at [647, 402] on icon at bounding box center [652, 402] width 11 height 1
click at [772, 404] on span "View 109 employees" at bounding box center [784, 412] width 97 height 16
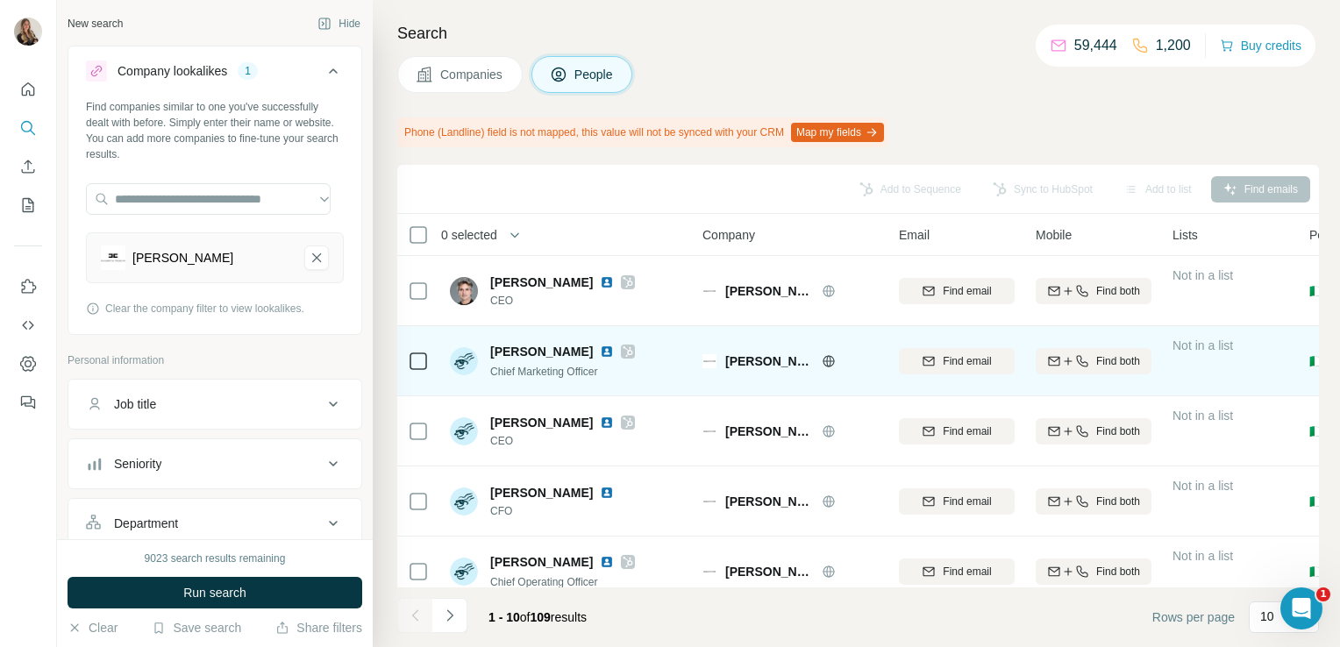
click at [635, 352] on div at bounding box center [628, 352] width 14 height 14
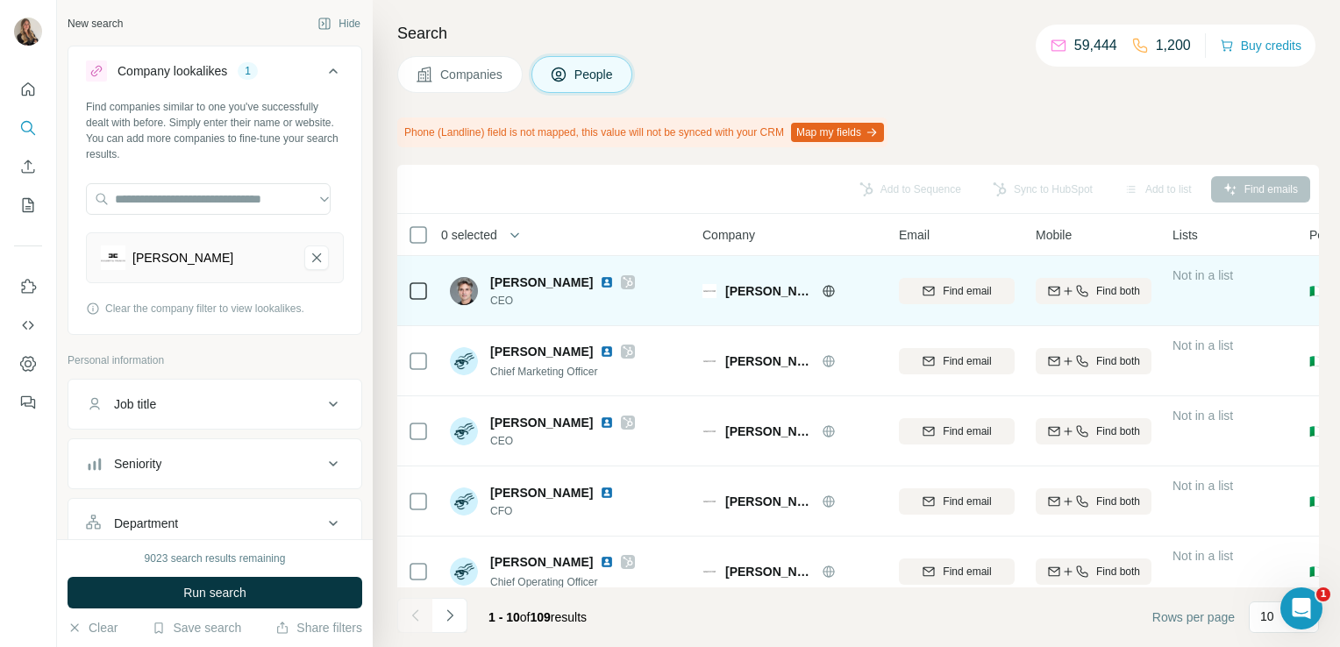
click at [600, 281] on img at bounding box center [607, 282] width 14 height 14
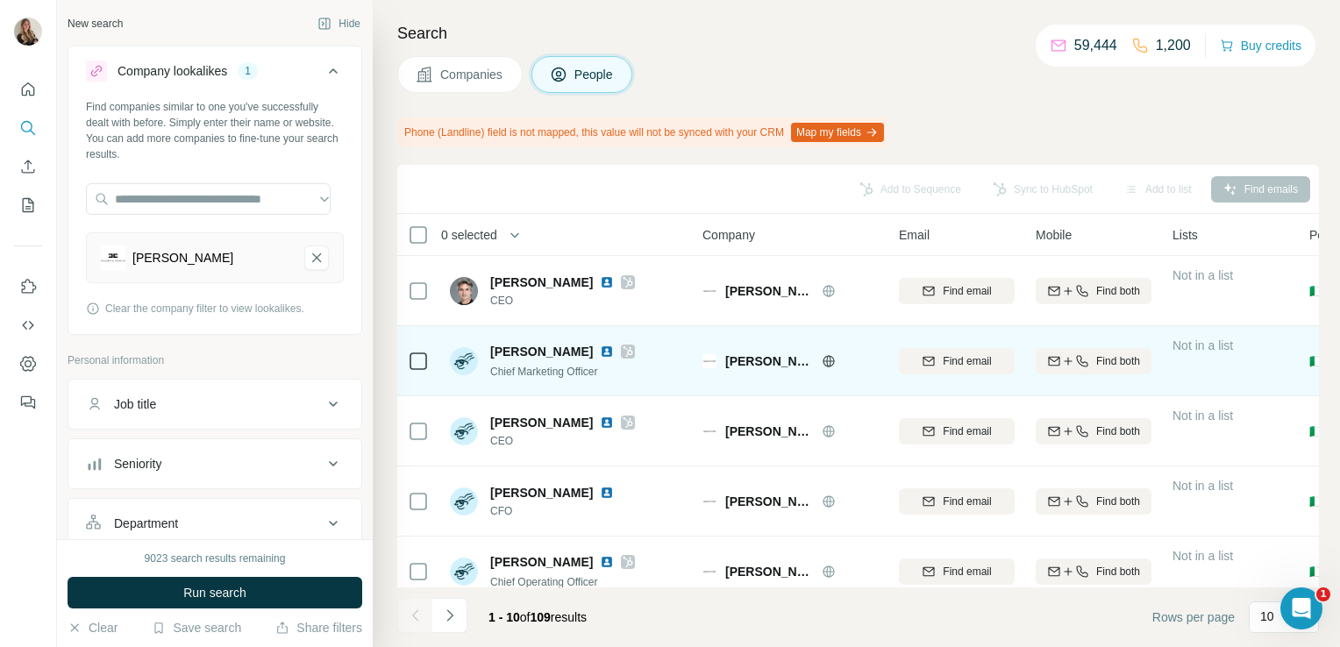
click at [614, 352] on img at bounding box center [607, 352] width 14 height 14
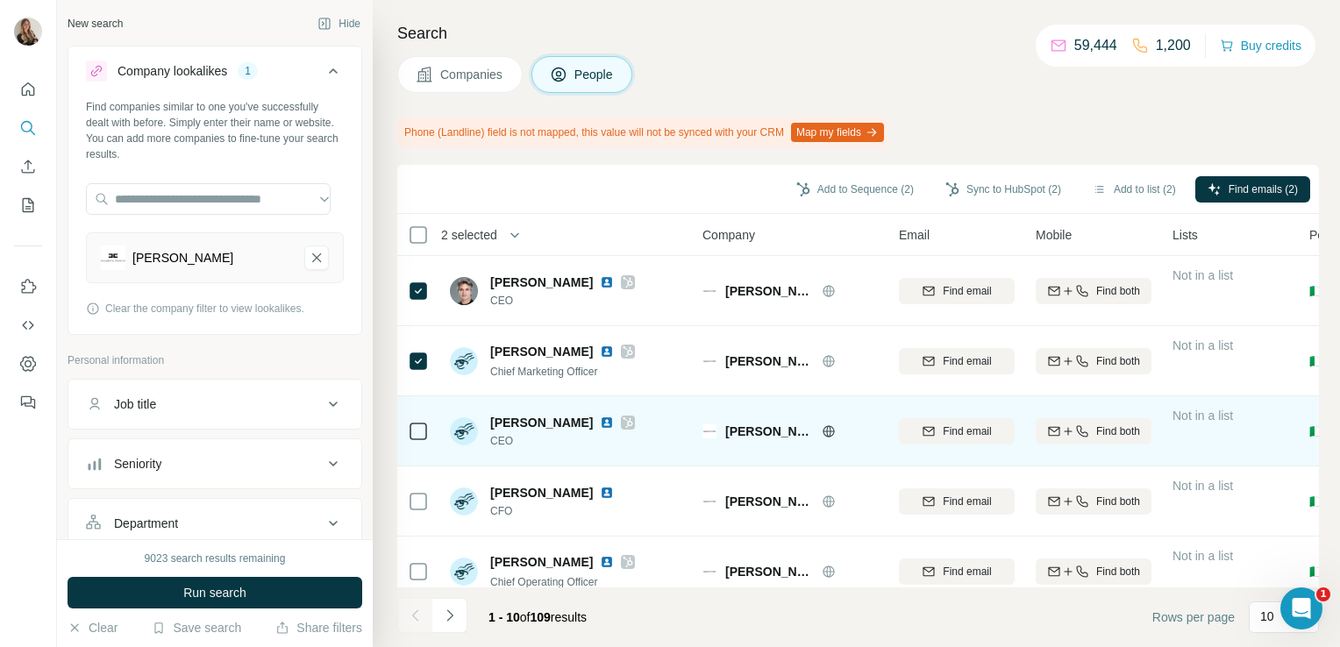
click at [418, 416] on div at bounding box center [418, 431] width 21 height 48
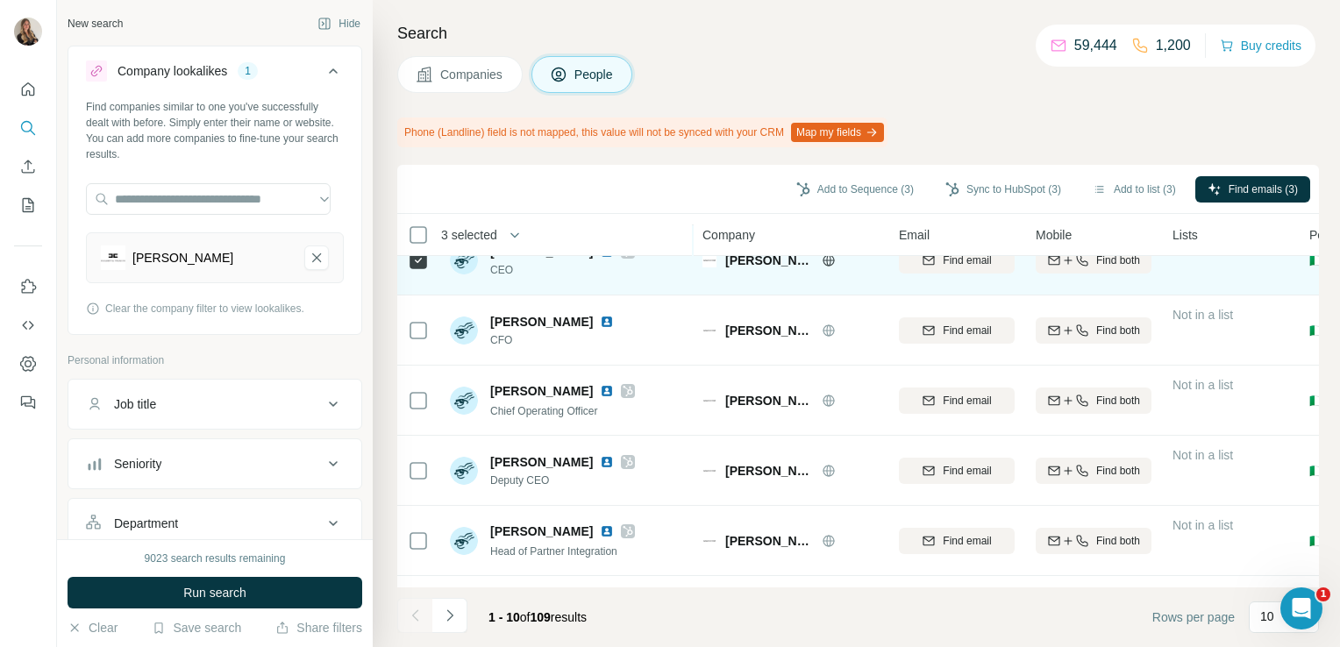
scroll to position [174, 0]
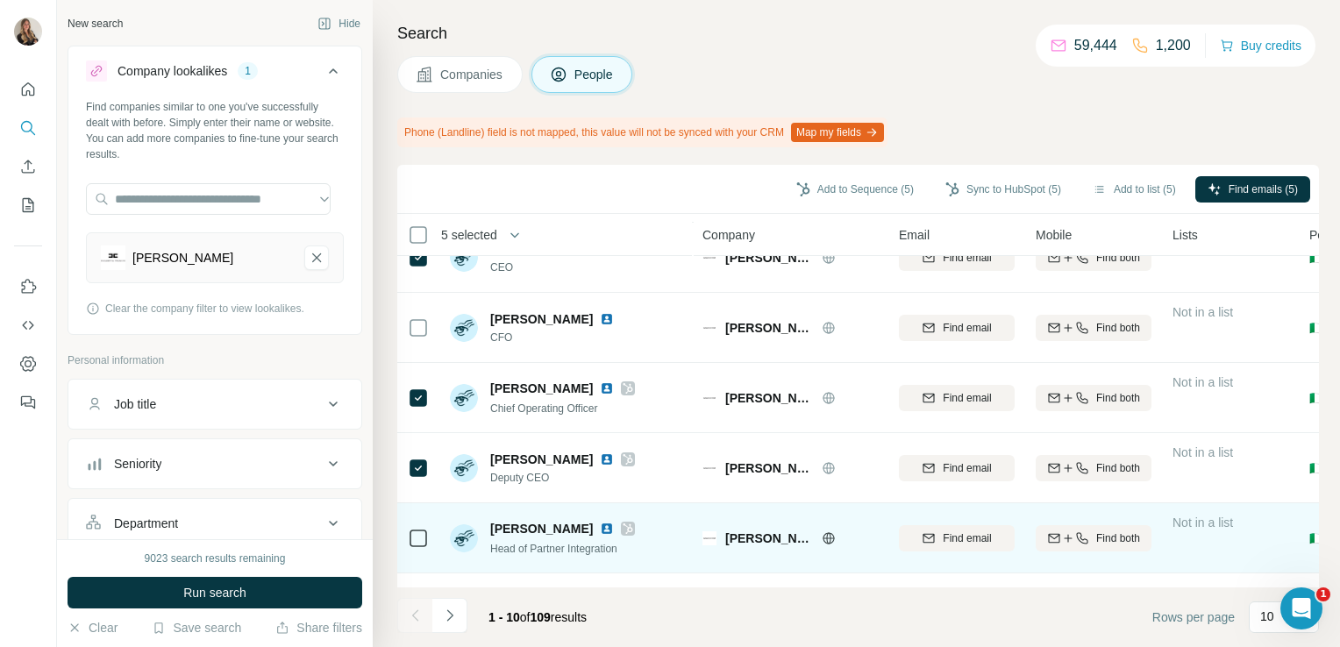
click at [406, 535] on td at bounding box center [418, 538] width 42 height 70
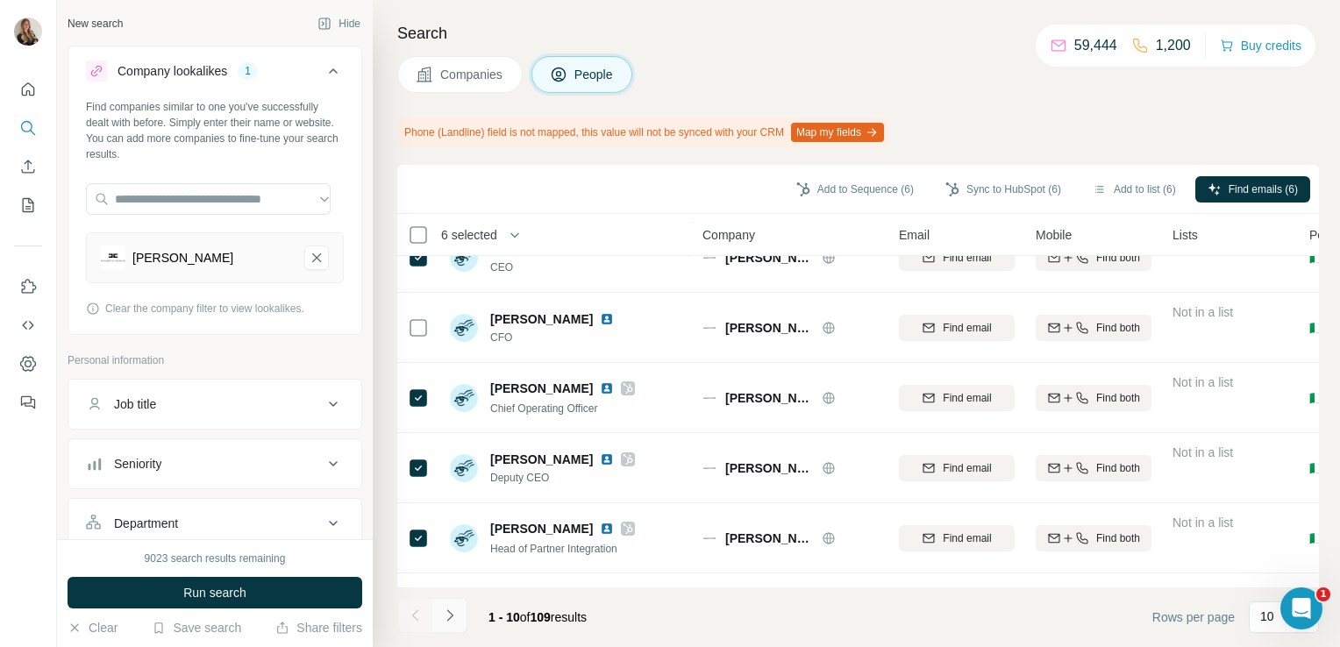
click at [445, 625] on button "Navigate to next page" at bounding box center [449, 615] width 35 height 35
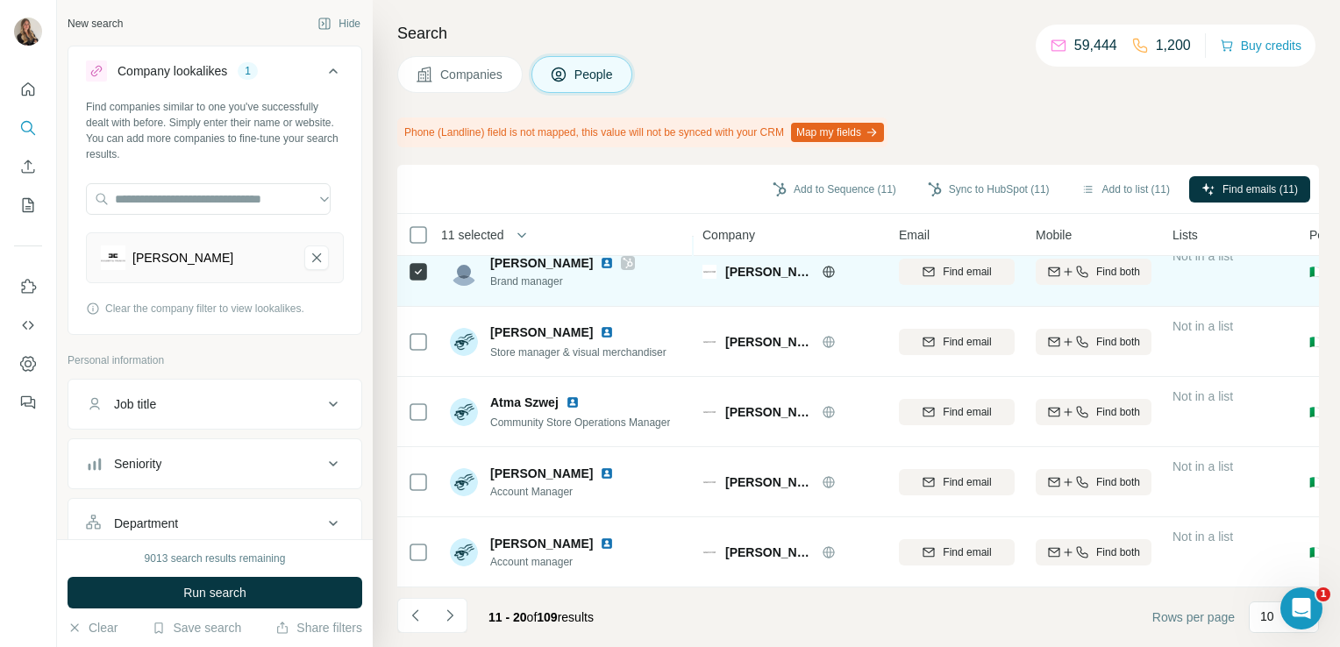
scroll to position [378, 0]
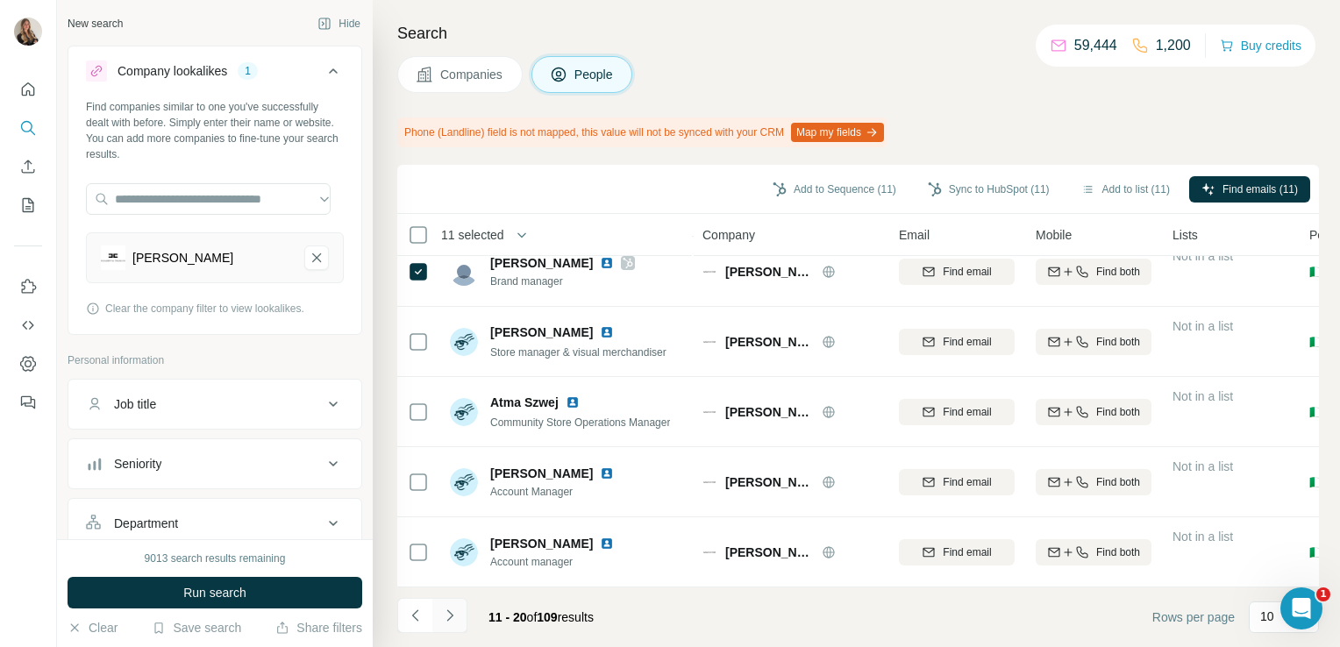
click at [449, 612] on icon "Navigate to next page" at bounding box center [449, 614] width 6 height 11
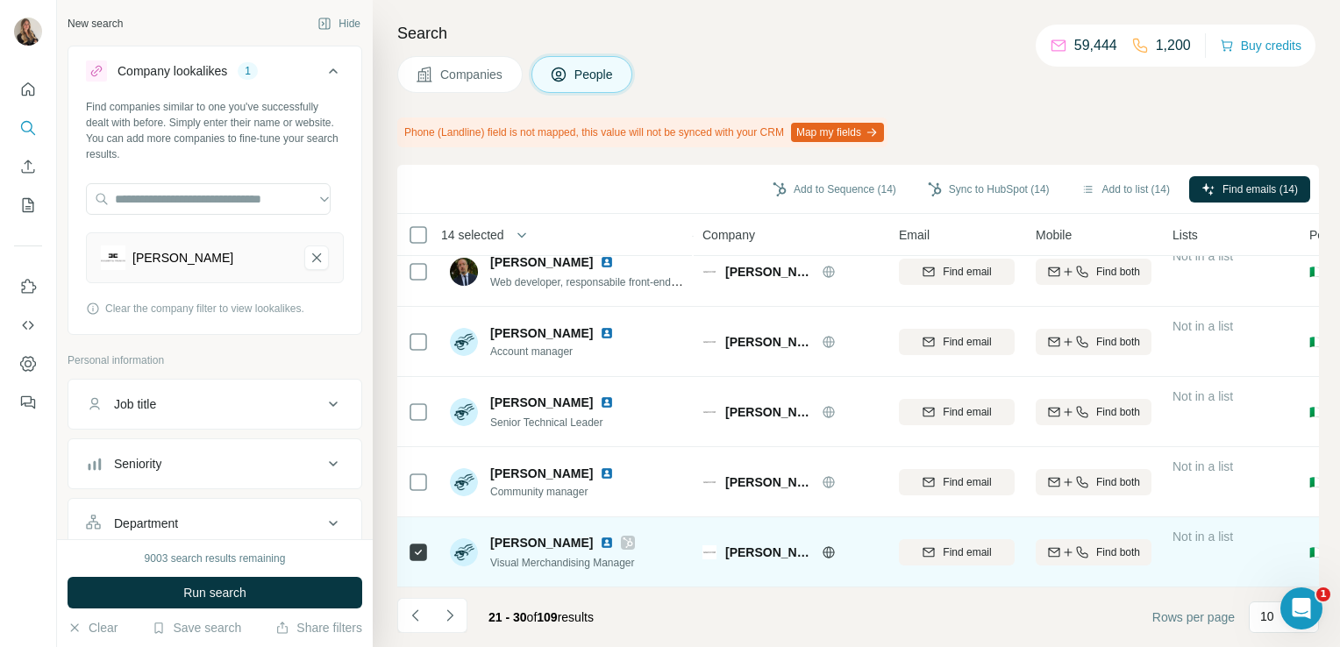
scroll to position [0, 0]
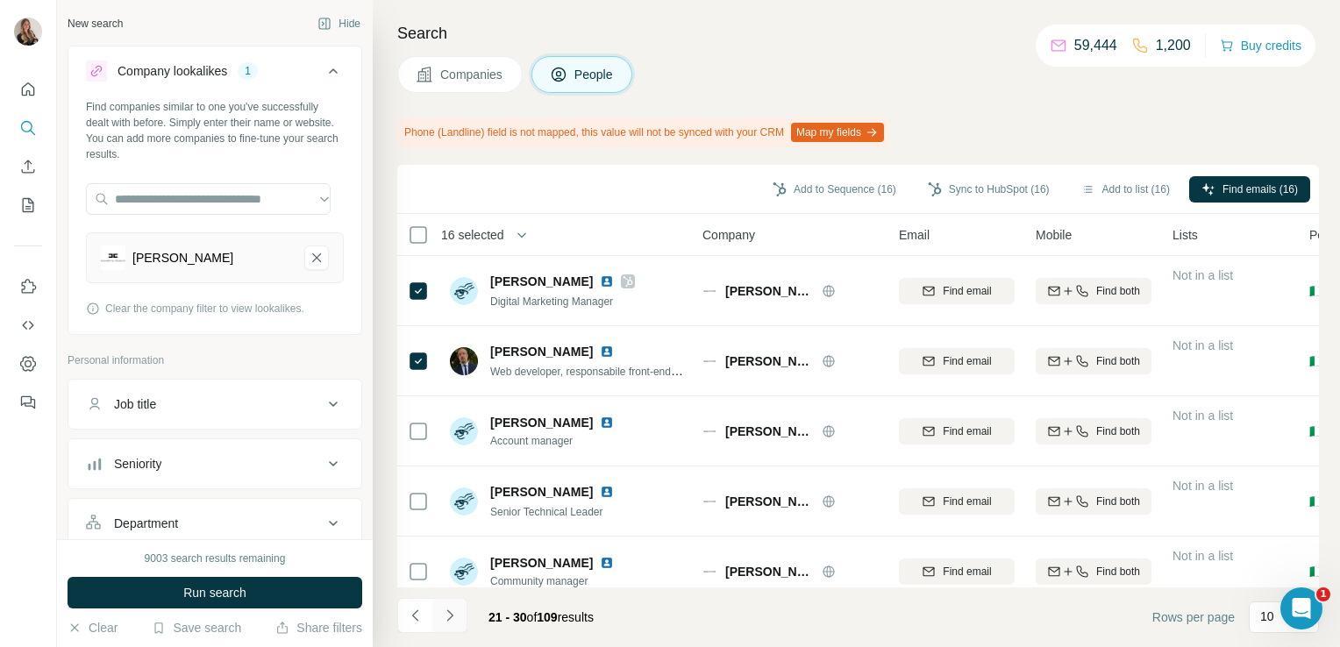
click at [459, 610] on button "Navigate to next page" at bounding box center [449, 615] width 35 height 35
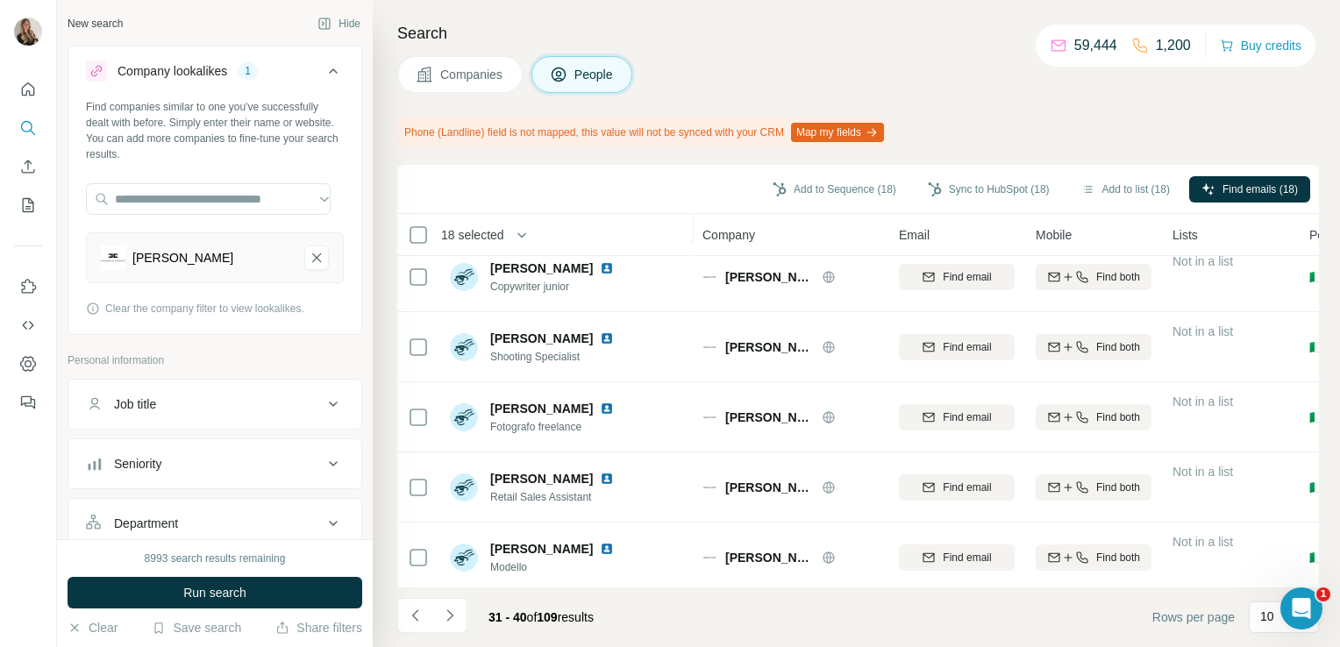
scroll to position [378, 0]
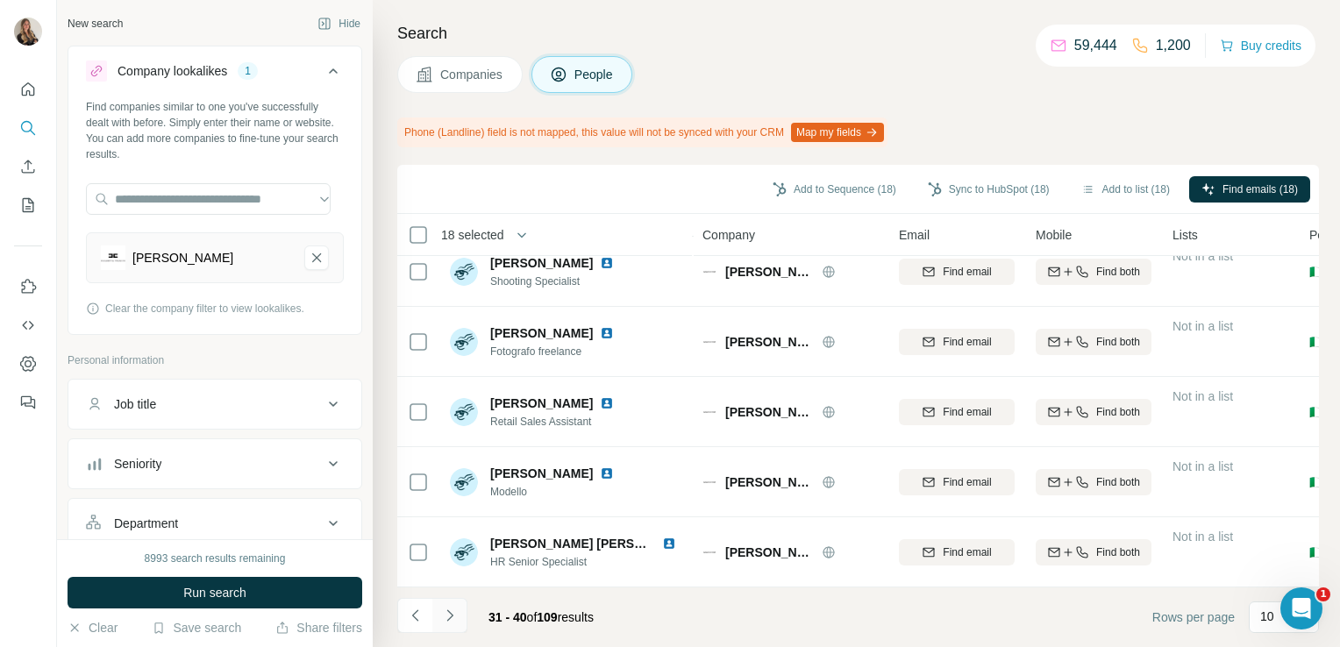
click at [452, 620] on icon "Navigate to next page" at bounding box center [450, 616] width 18 height 18
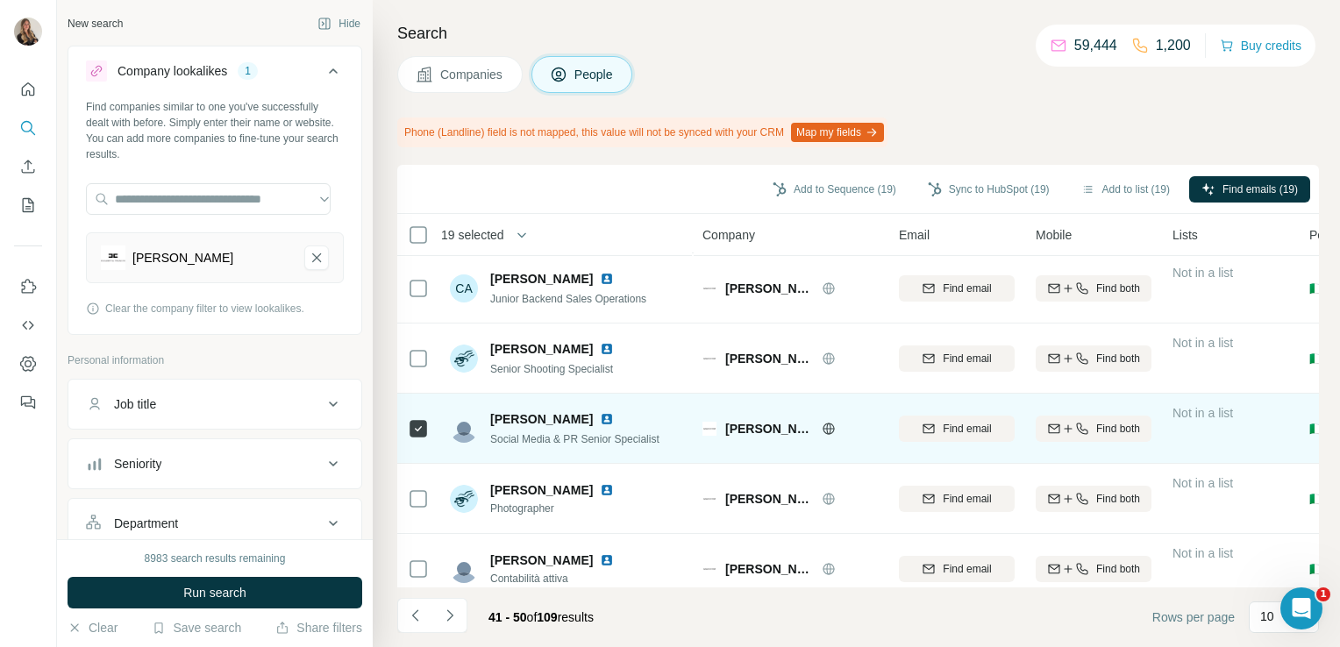
scroll to position [0, 0]
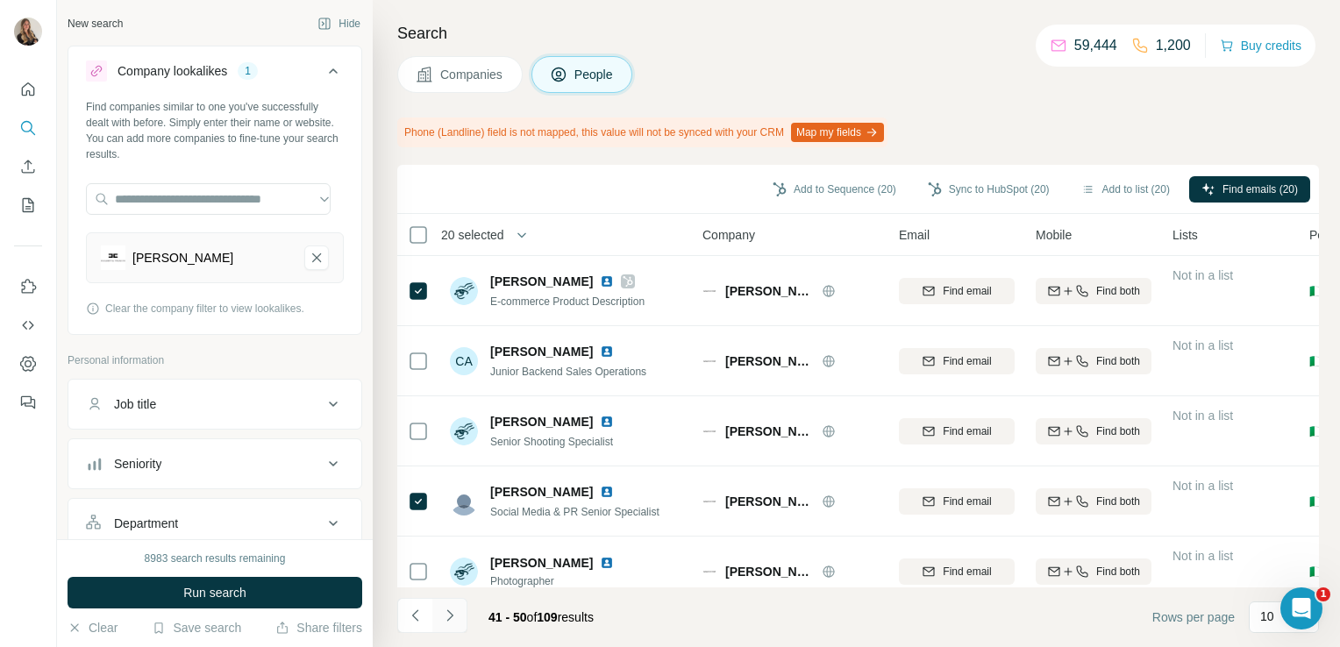
click at [444, 611] on icon "Navigate to next page" at bounding box center [450, 616] width 18 height 18
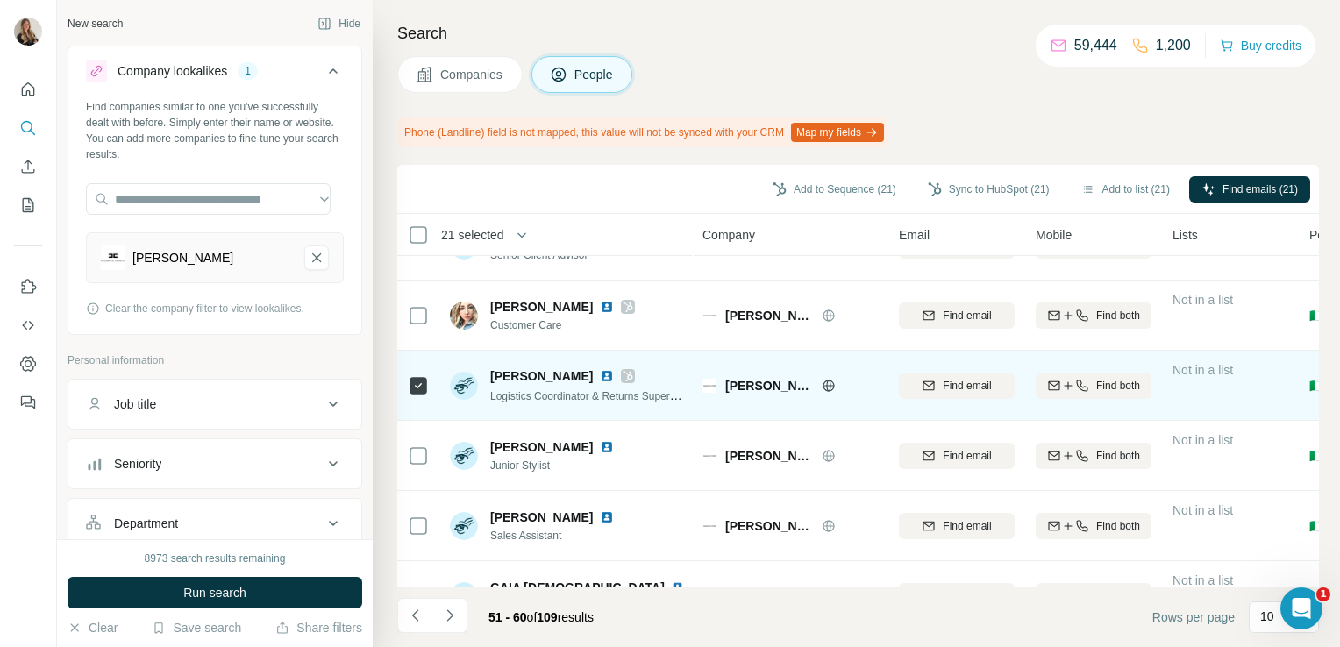
scroll to position [378, 0]
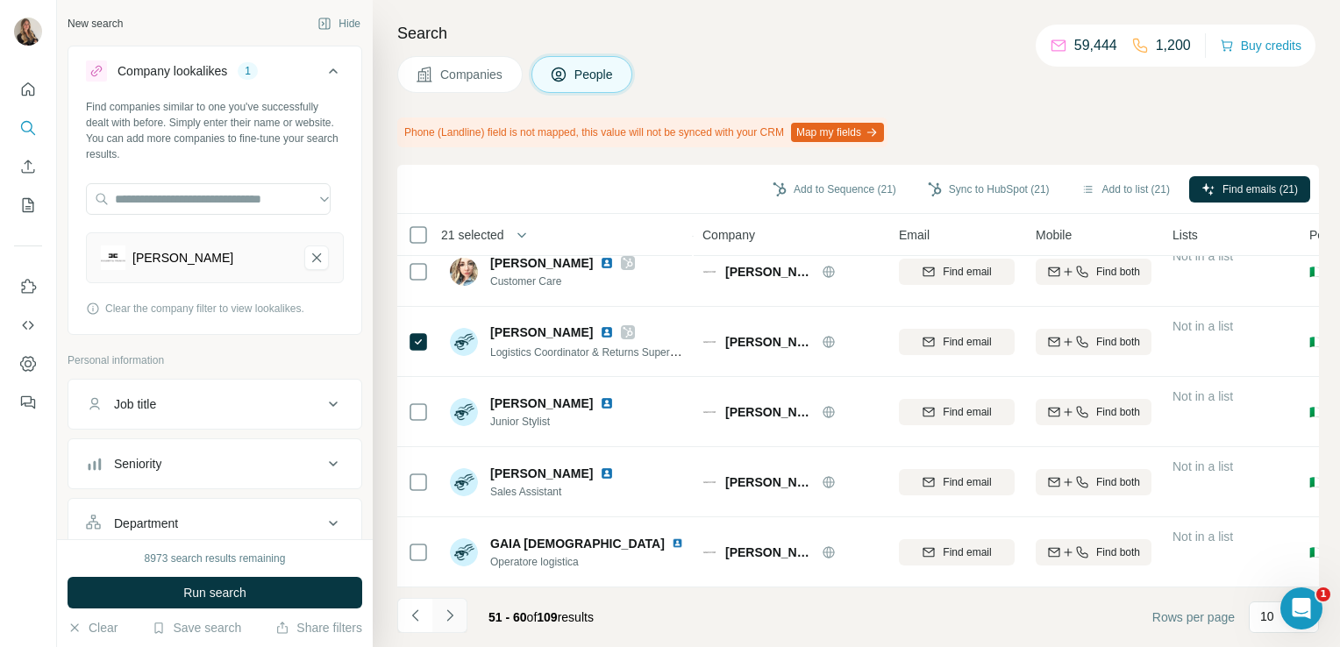
click at [445, 612] on icon "Navigate to next page" at bounding box center [450, 616] width 18 height 18
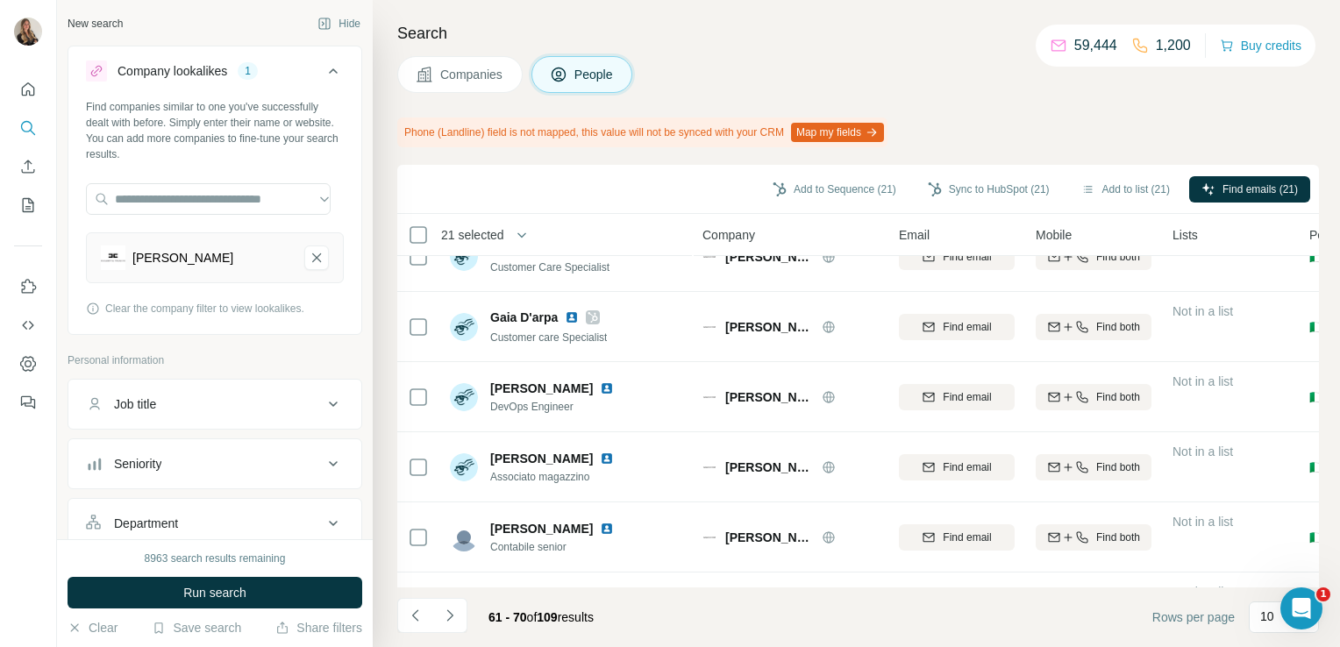
scroll to position [0, 0]
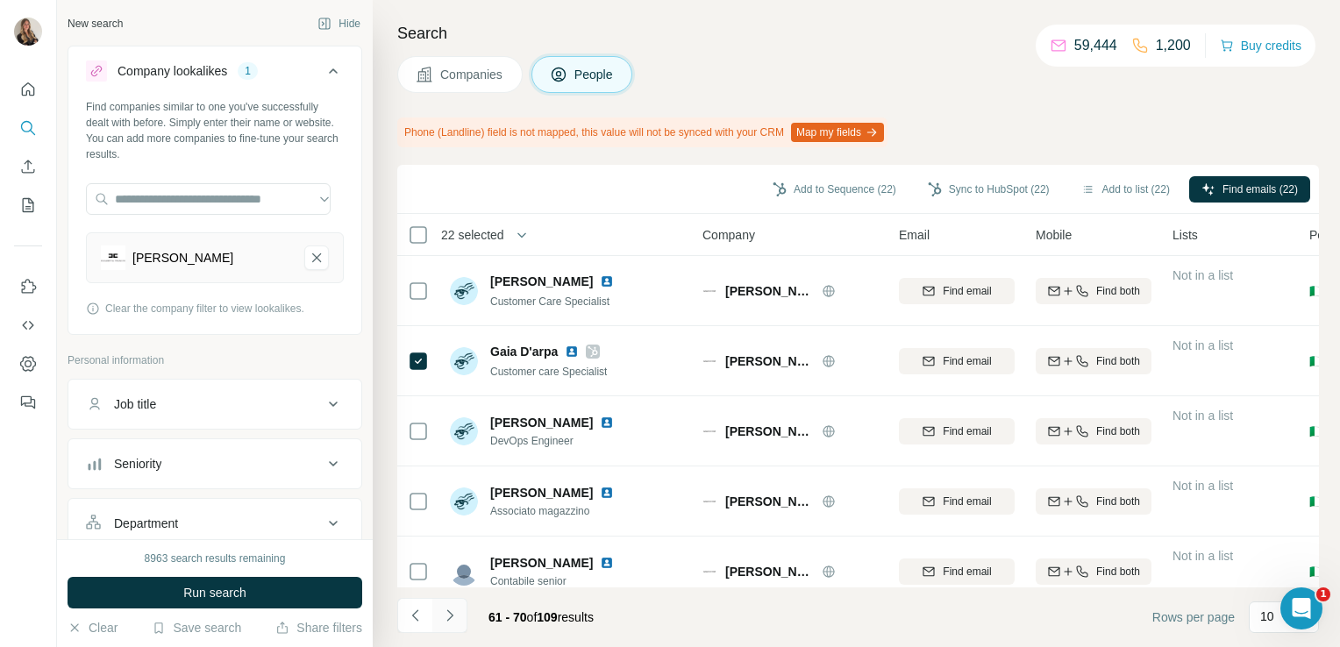
click at [435, 615] on button "Navigate to next page" at bounding box center [449, 615] width 35 height 35
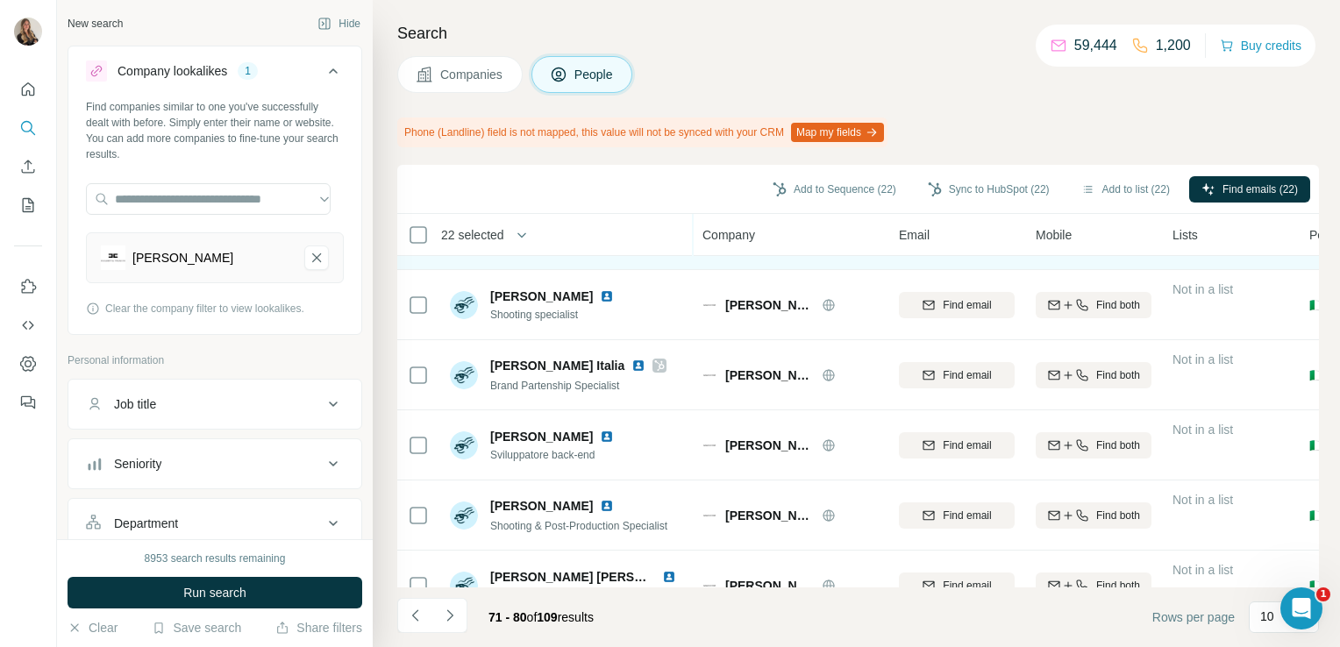
scroll to position [129, 0]
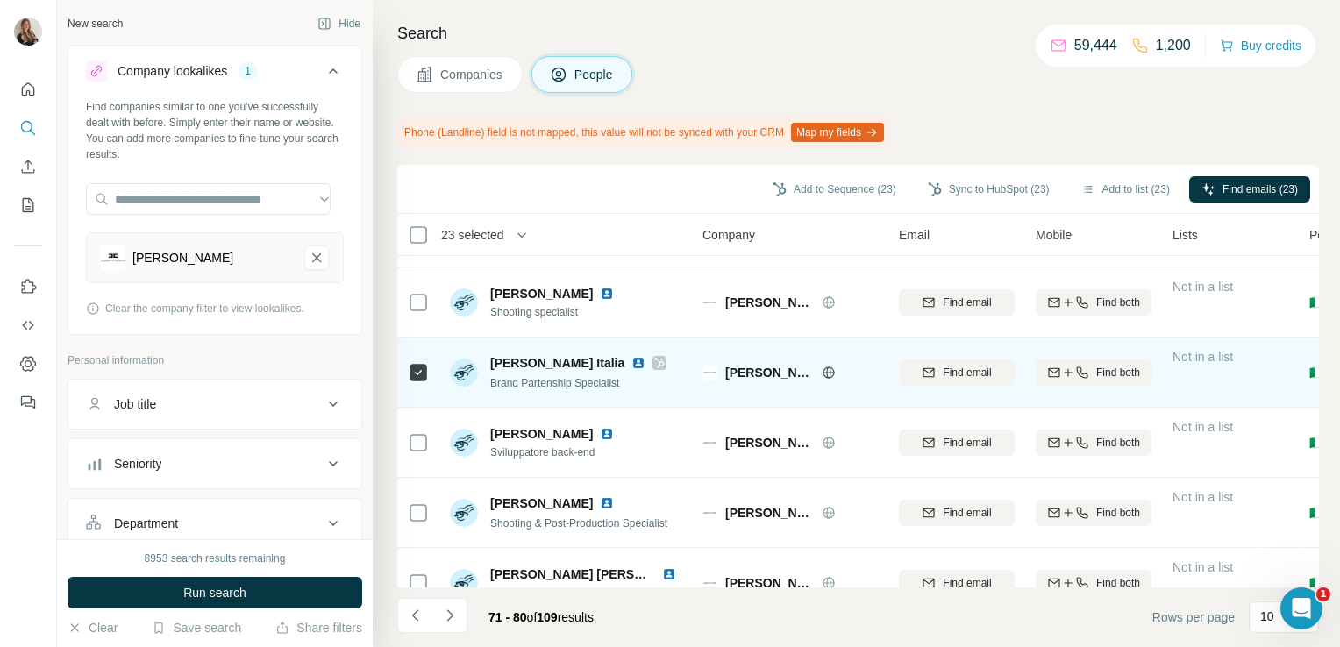
click at [631, 365] on img at bounding box center [638, 363] width 14 height 14
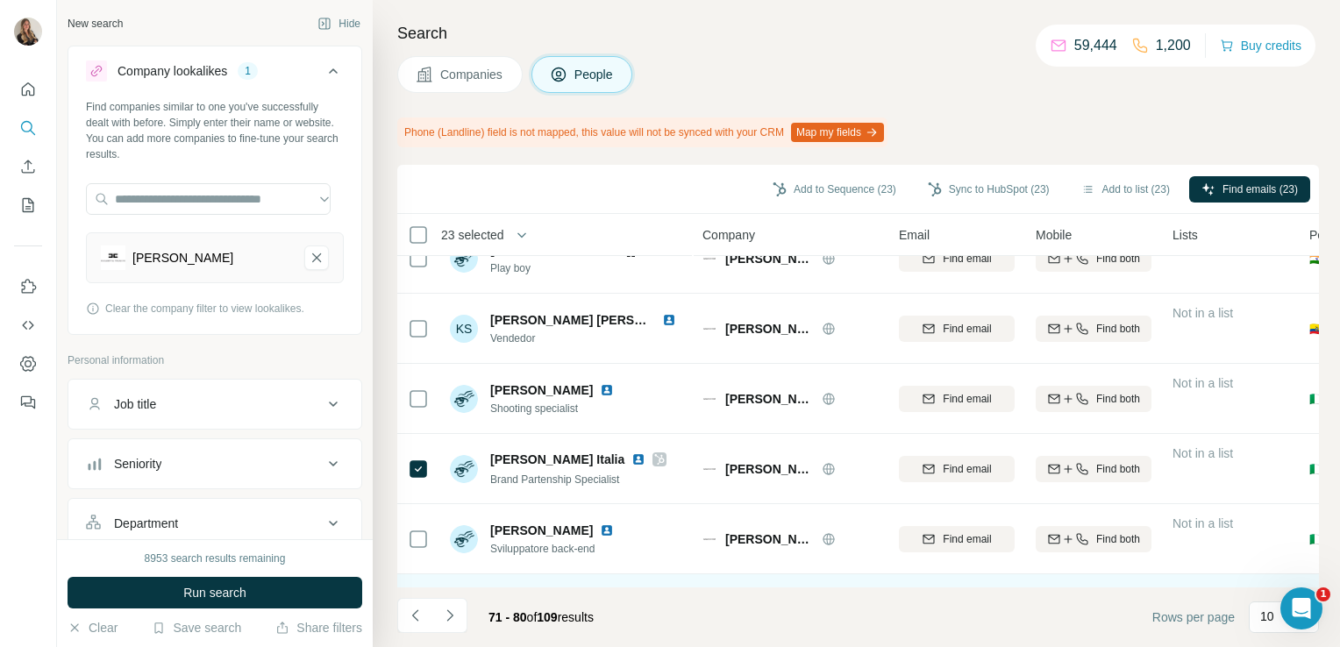
scroll to position [0, 0]
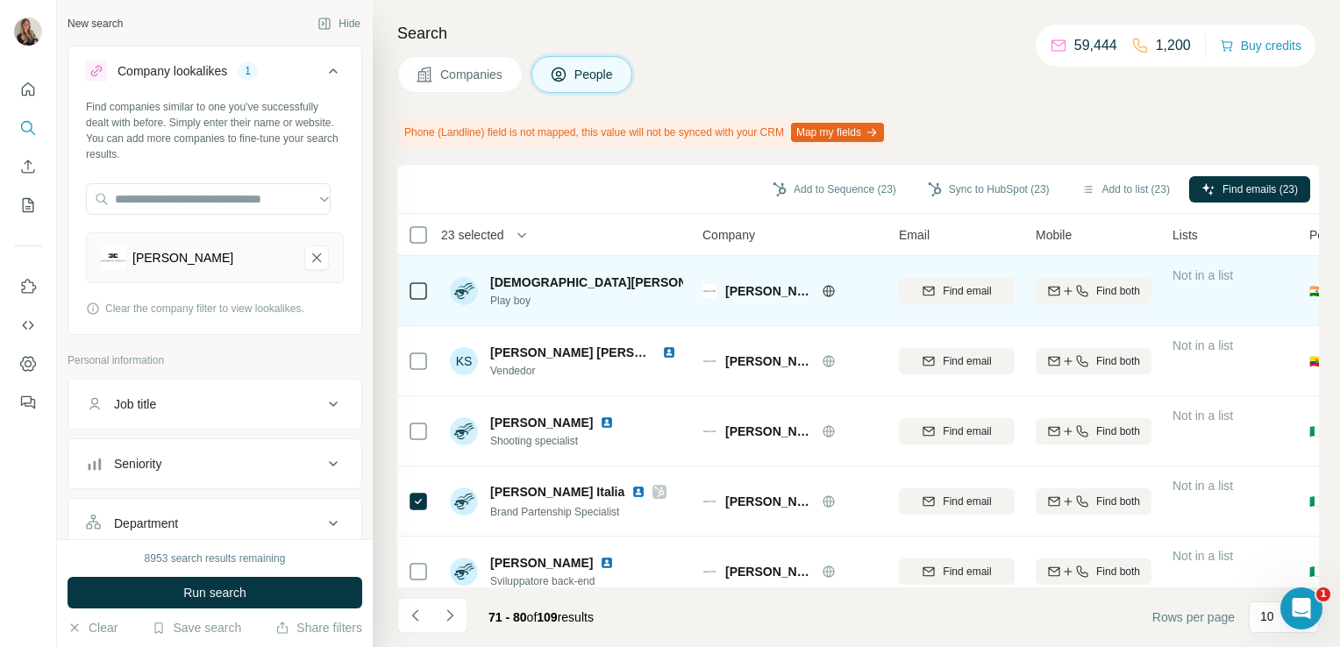
click at [741, 282] on img at bounding box center [744, 282] width 7 height 14
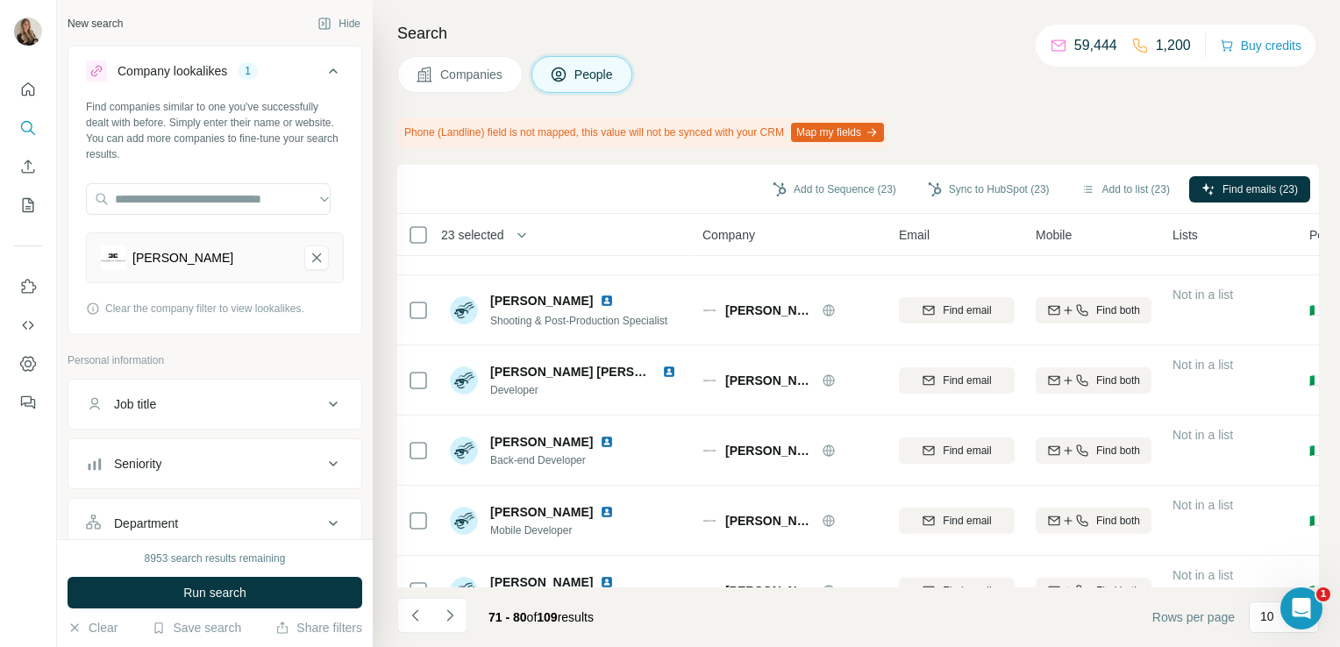
scroll to position [378, 0]
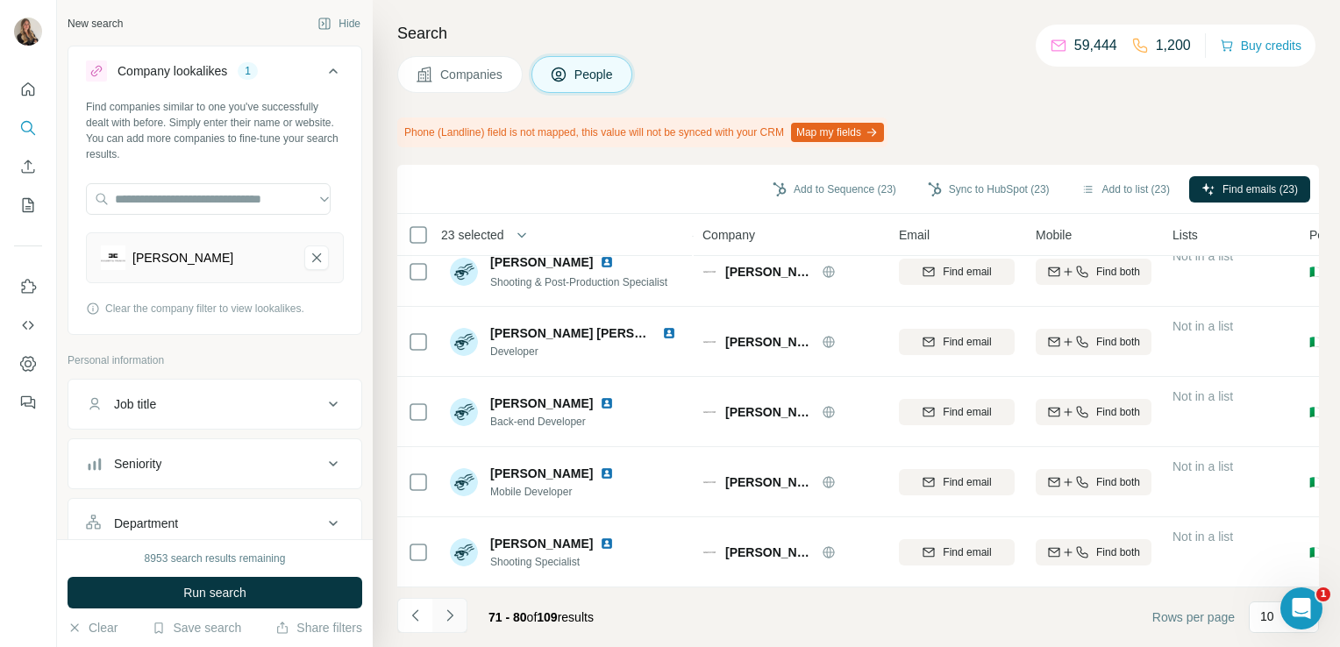
click at [456, 615] on icon "Navigate to next page" at bounding box center [450, 616] width 18 height 18
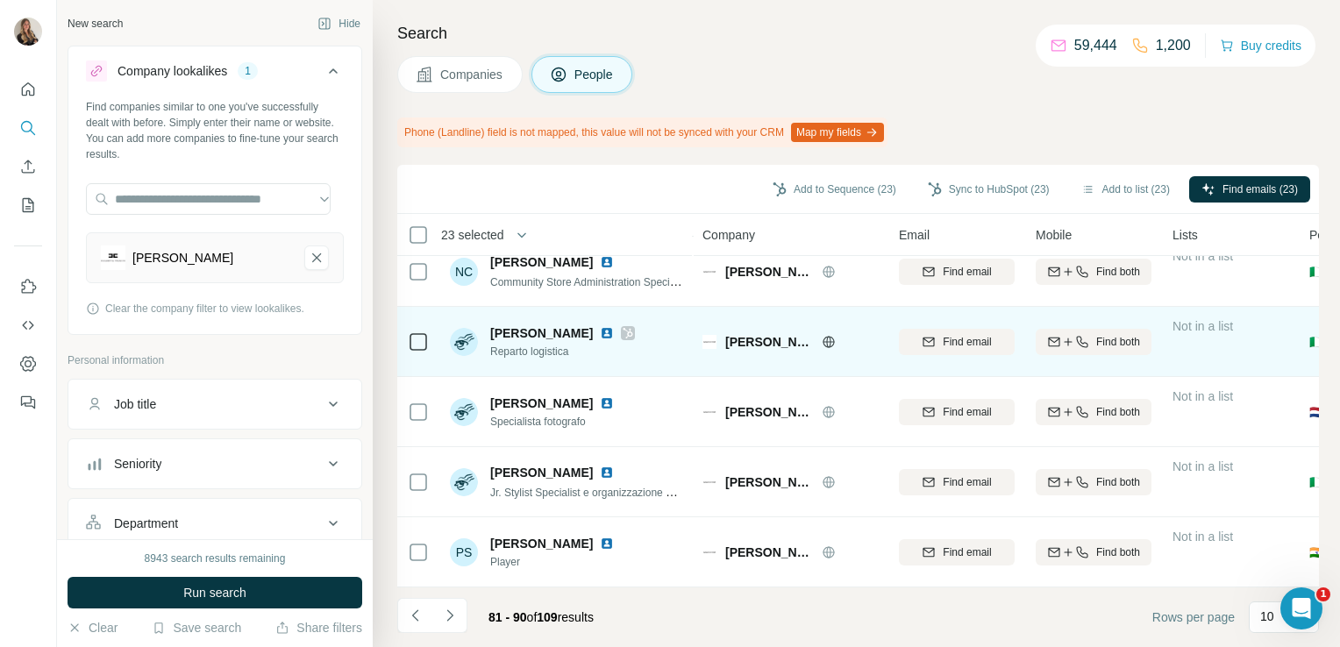
scroll to position [314, 0]
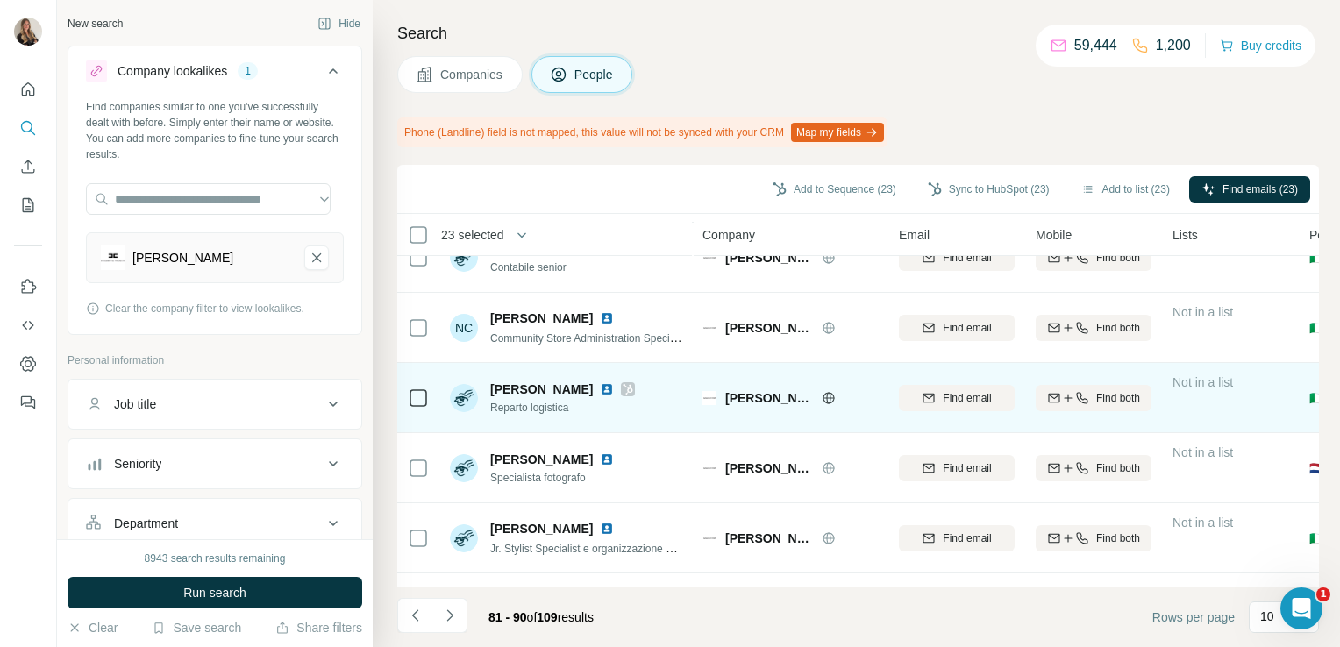
click at [431, 391] on td at bounding box center [418, 398] width 42 height 70
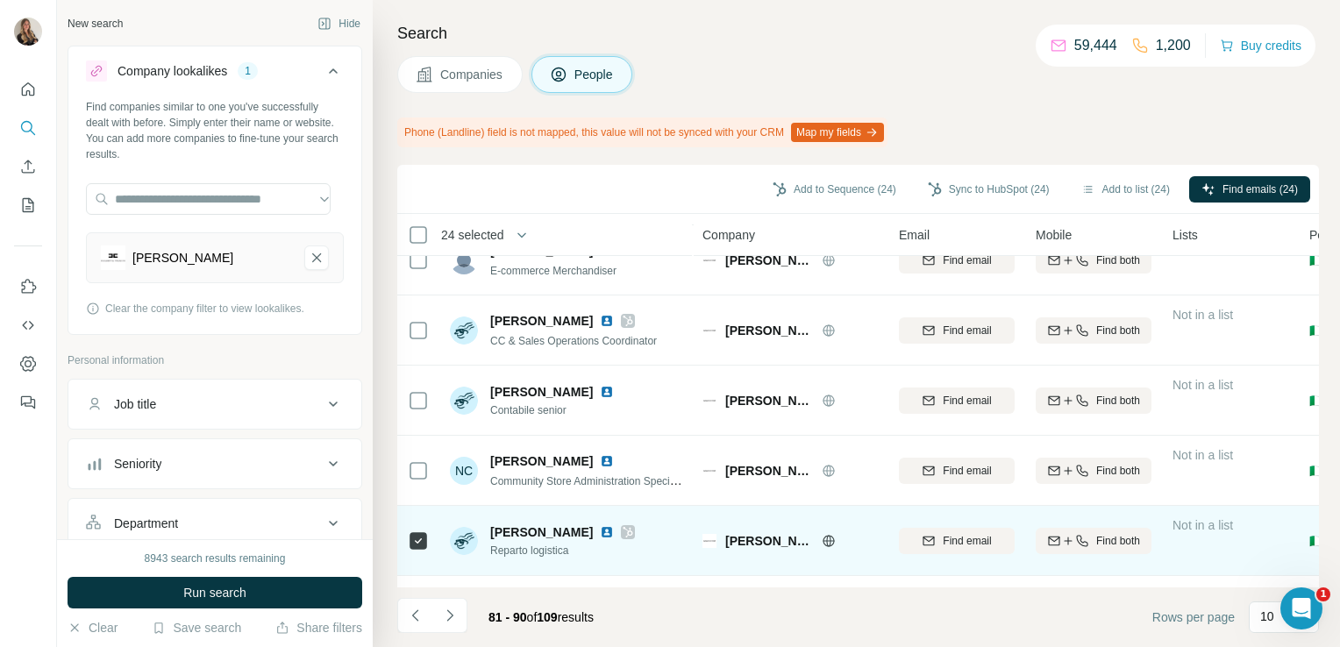
scroll to position [95, 0]
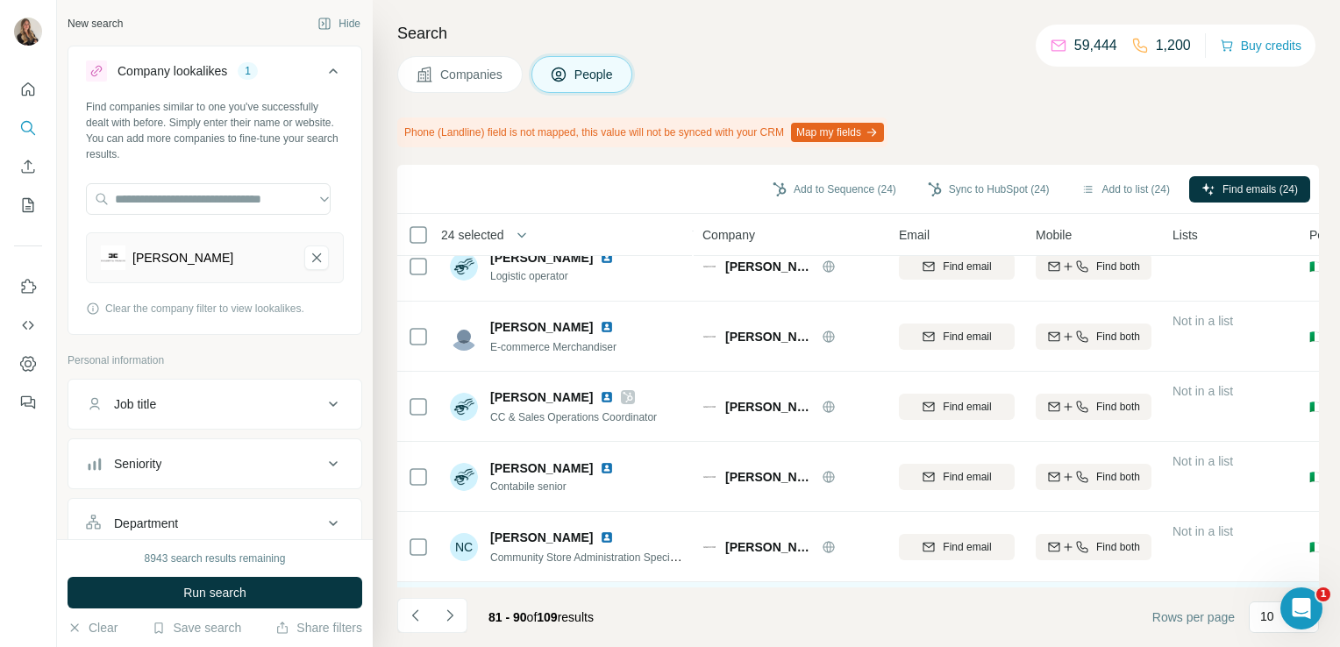
click at [417, 396] on icon at bounding box center [418, 406] width 21 height 21
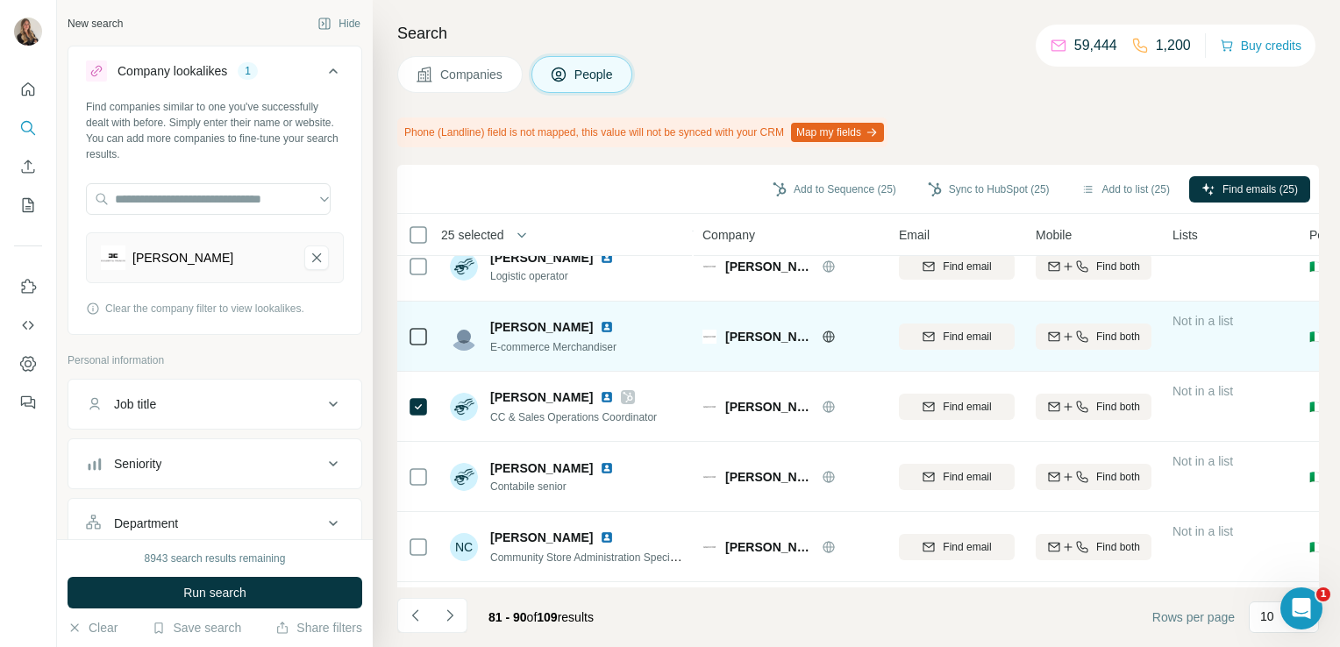
click at [408, 345] on icon at bounding box center [418, 336] width 21 height 21
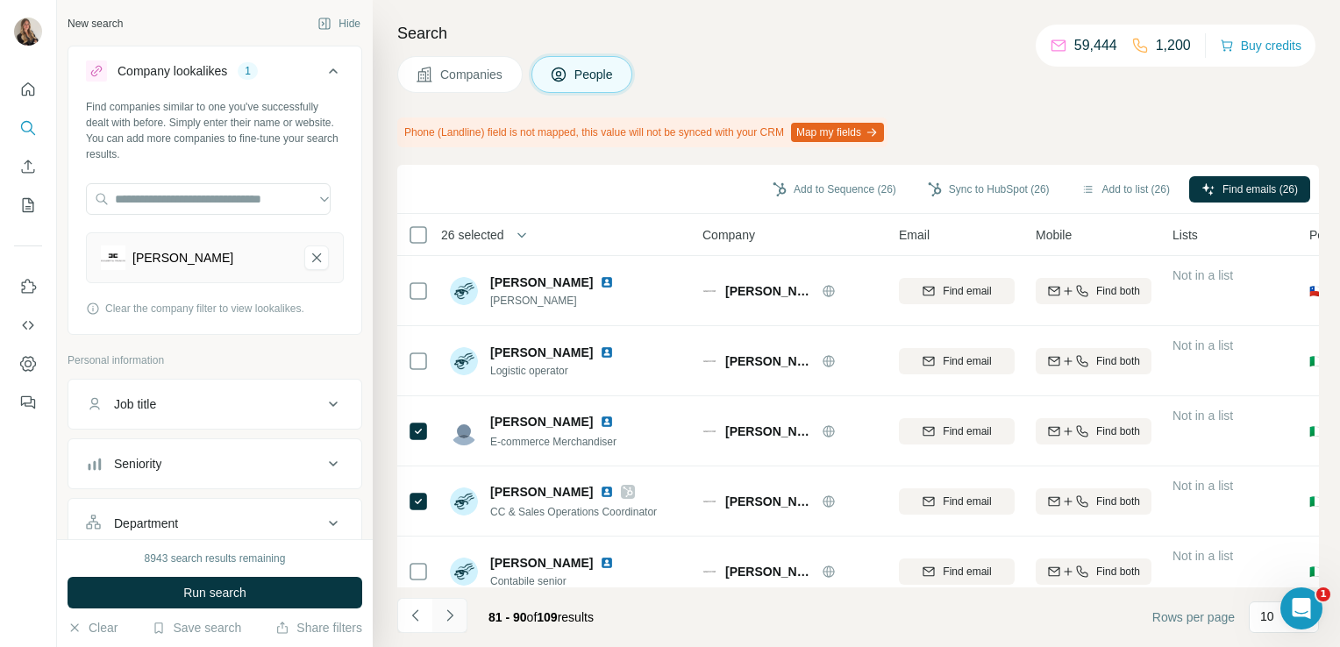
click at [452, 612] on icon "Navigate to next page" at bounding box center [450, 616] width 18 height 18
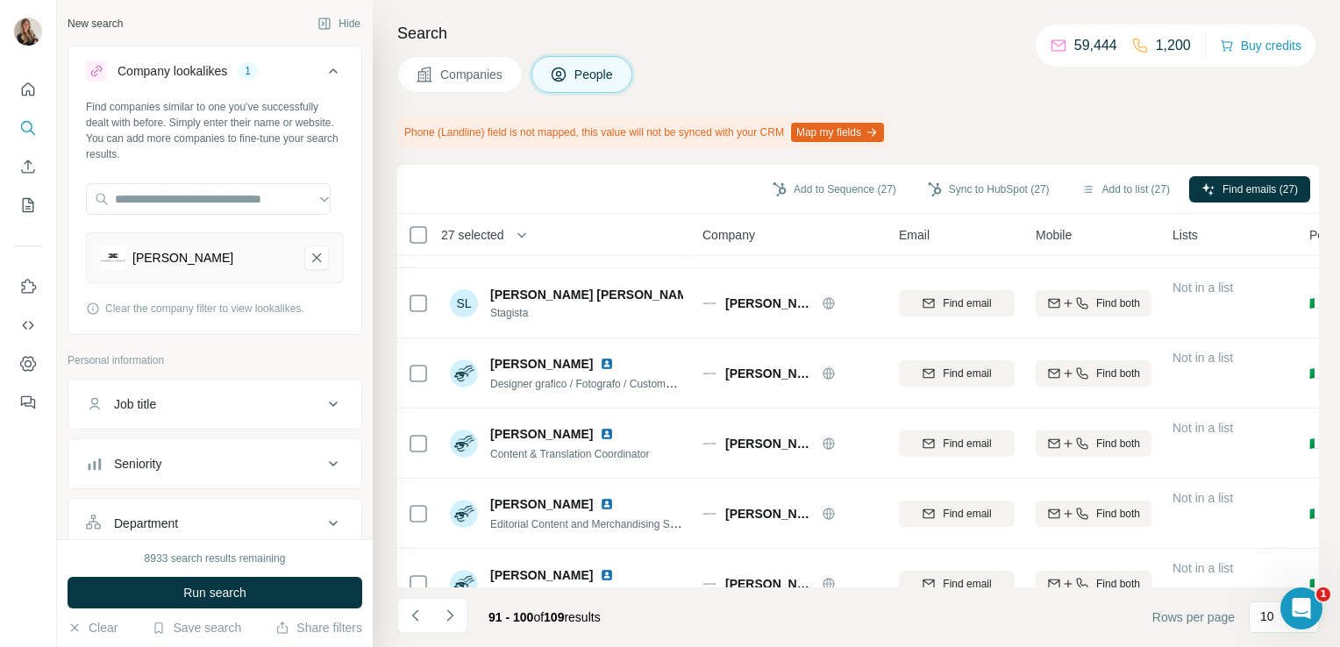
scroll to position [378, 0]
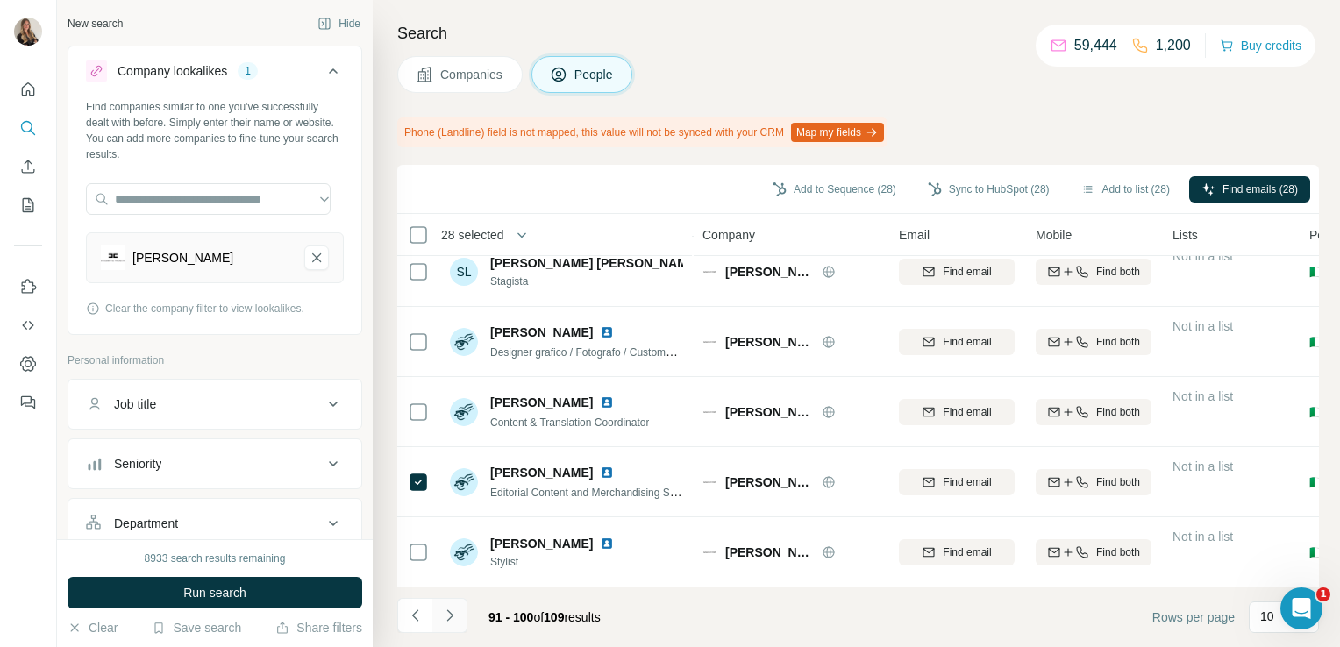
click at [452, 616] on icon "Navigate to next page" at bounding box center [450, 616] width 18 height 18
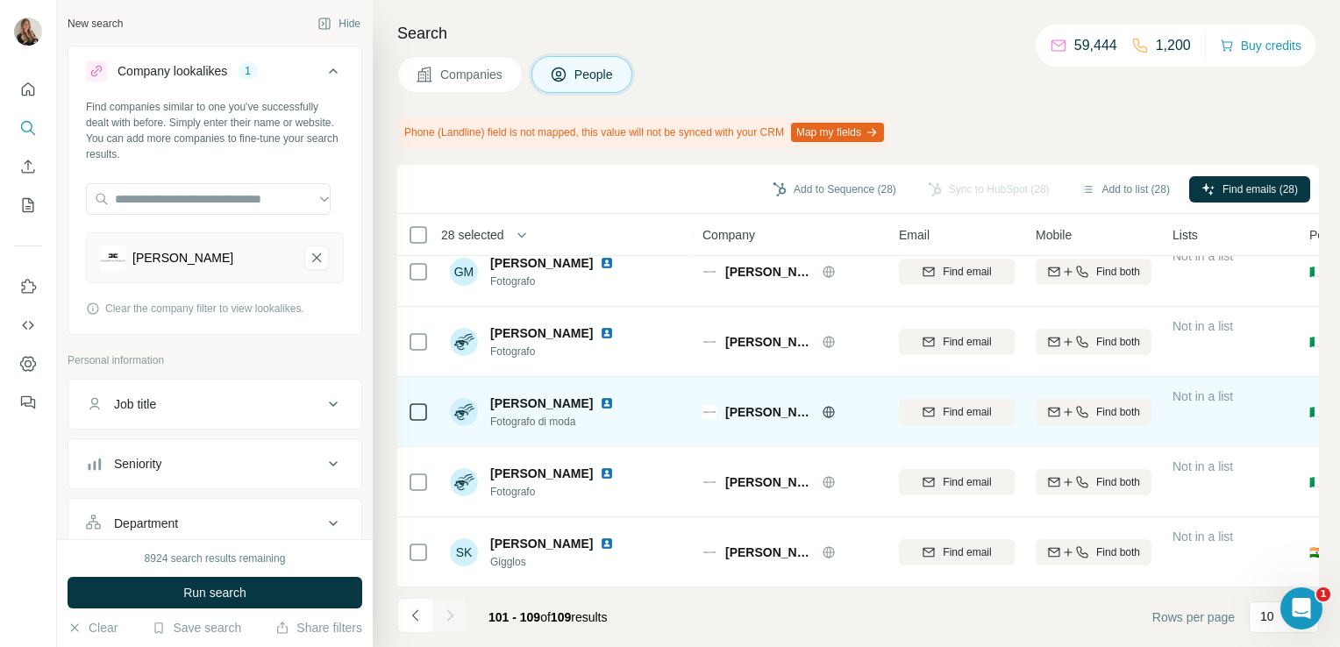
scroll to position [0, 0]
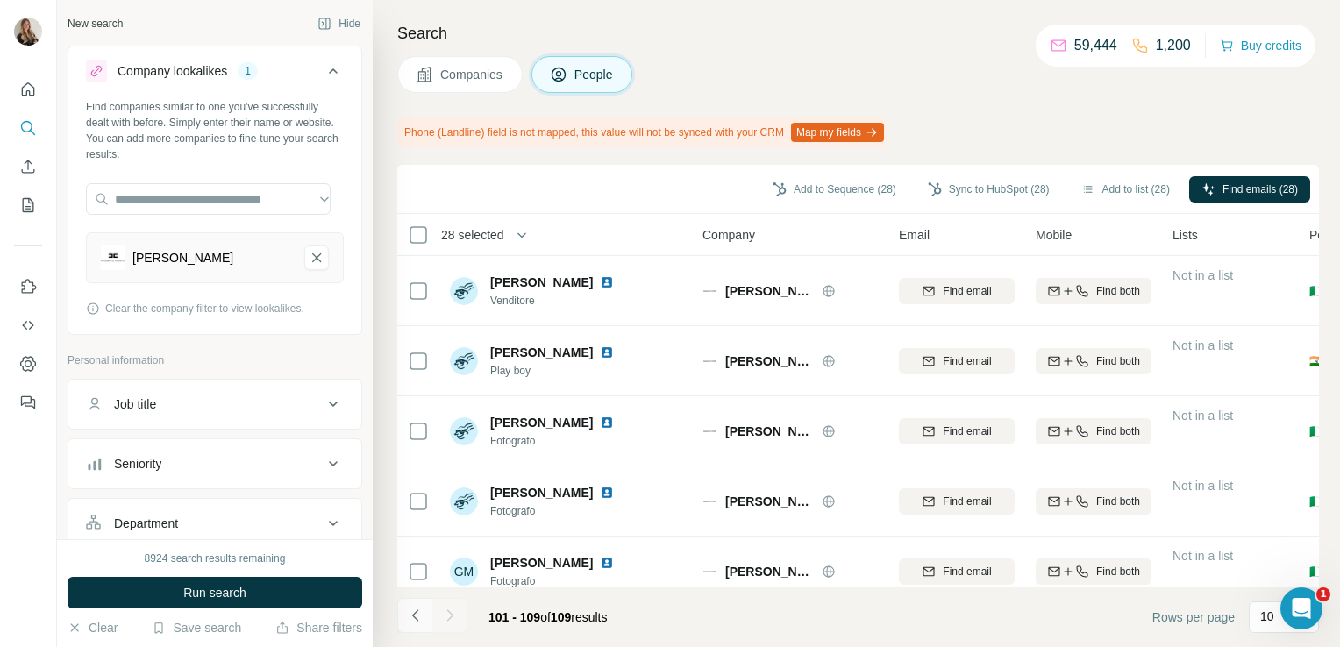
click at [414, 608] on icon "Navigate to previous page" at bounding box center [416, 616] width 18 height 18
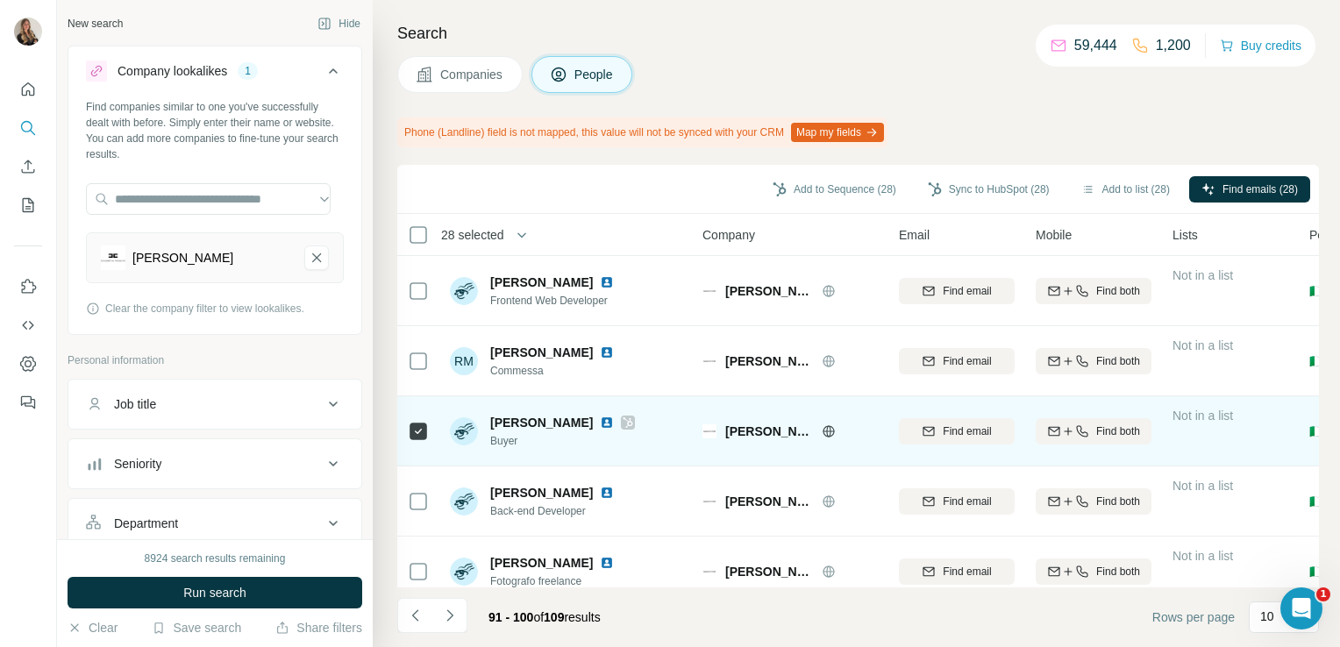
click at [623, 421] on icon at bounding box center [628, 422] width 10 height 11
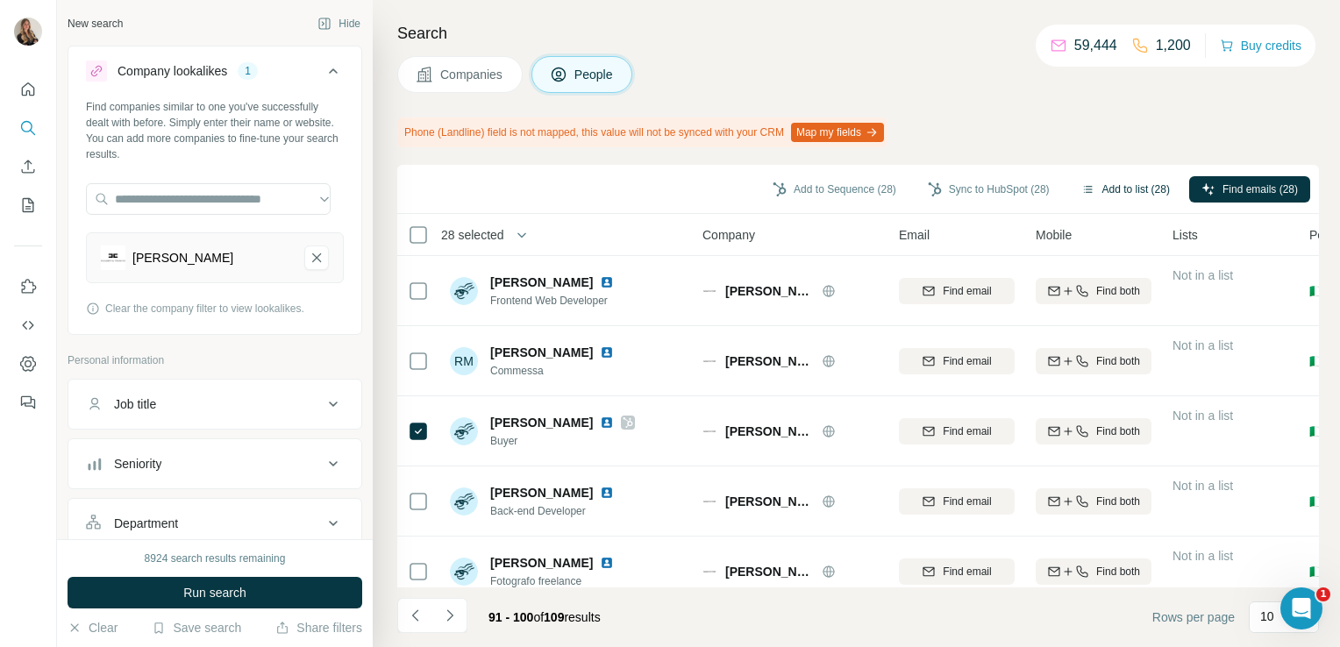
click at [1119, 199] on button "Add to list (28)" at bounding box center [1125, 189] width 113 height 26
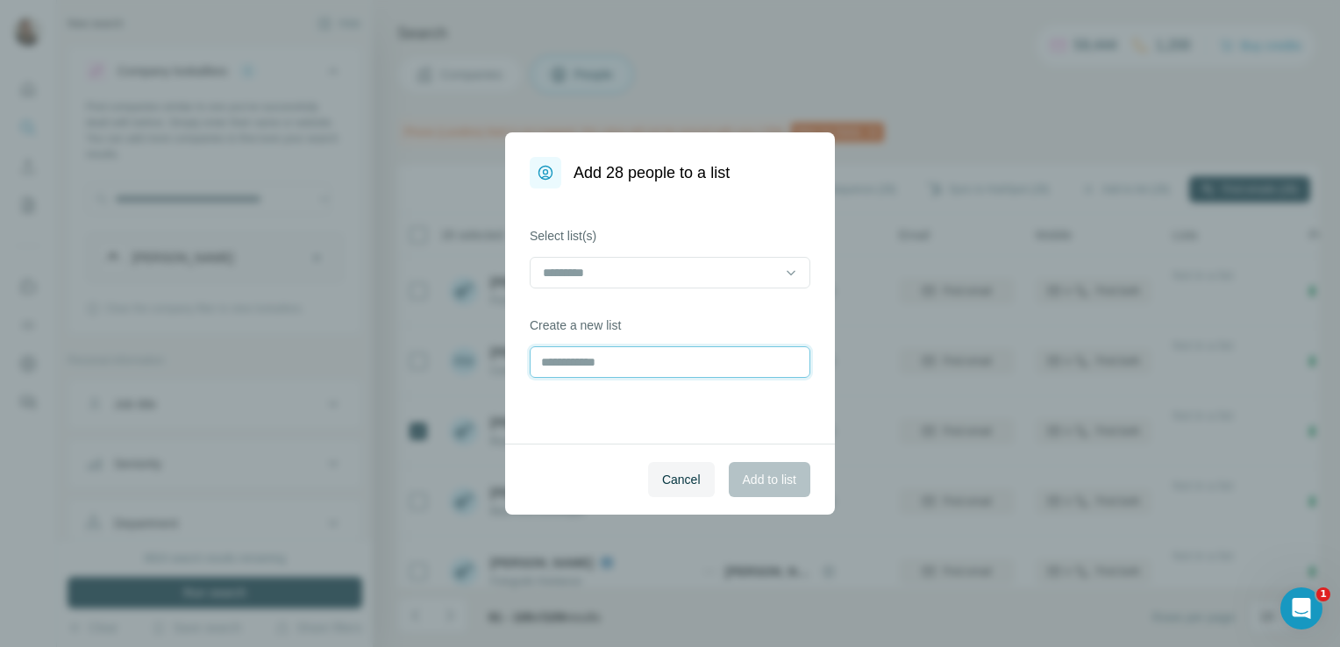
click at [659, 362] on input "text" at bounding box center [670, 362] width 281 height 32
type input "**********"
click at [766, 470] on button "Add to list" at bounding box center [770, 479] width 82 height 35
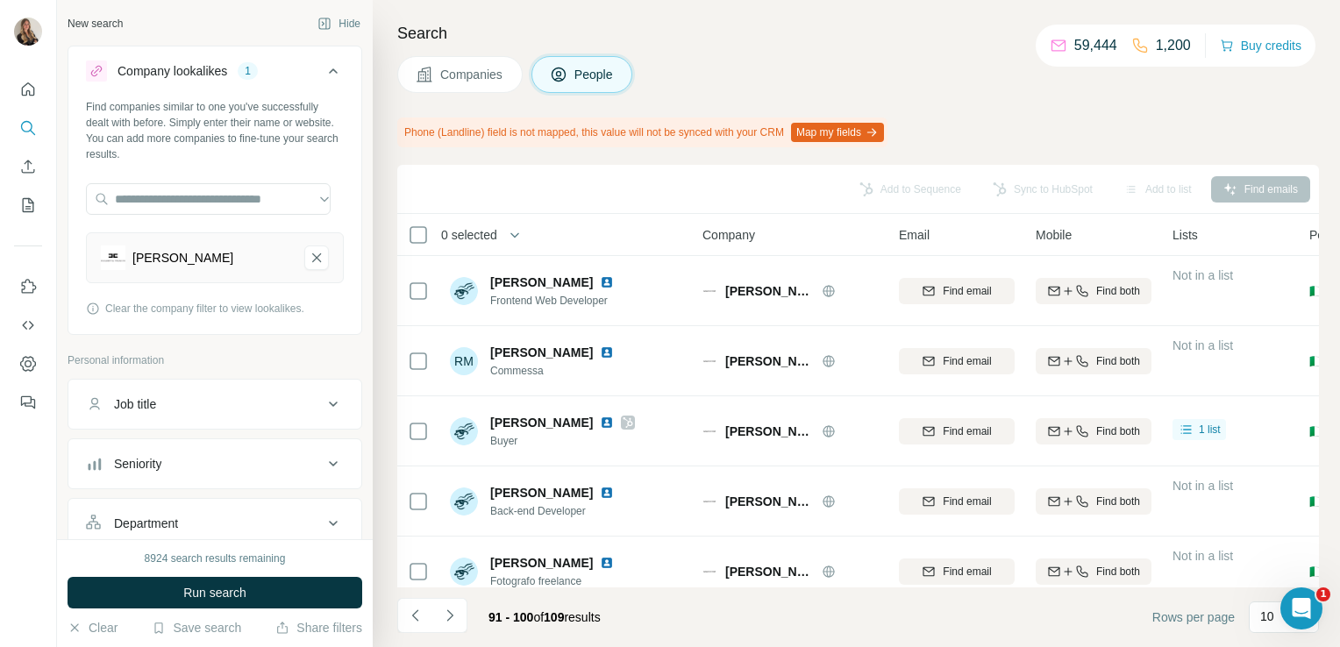
click at [461, 75] on span "Companies" at bounding box center [472, 75] width 64 height 18
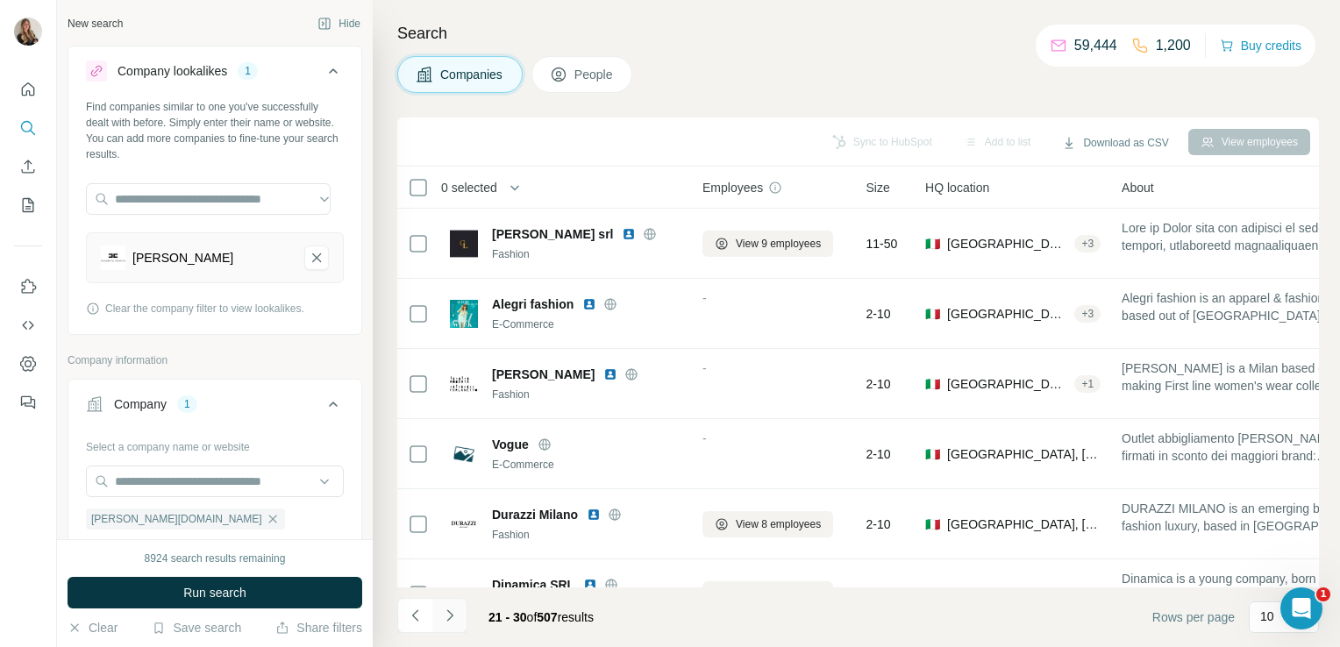
click at [452, 612] on icon "Navigate to next page" at bounding box center [450, 616] width 18 height 18
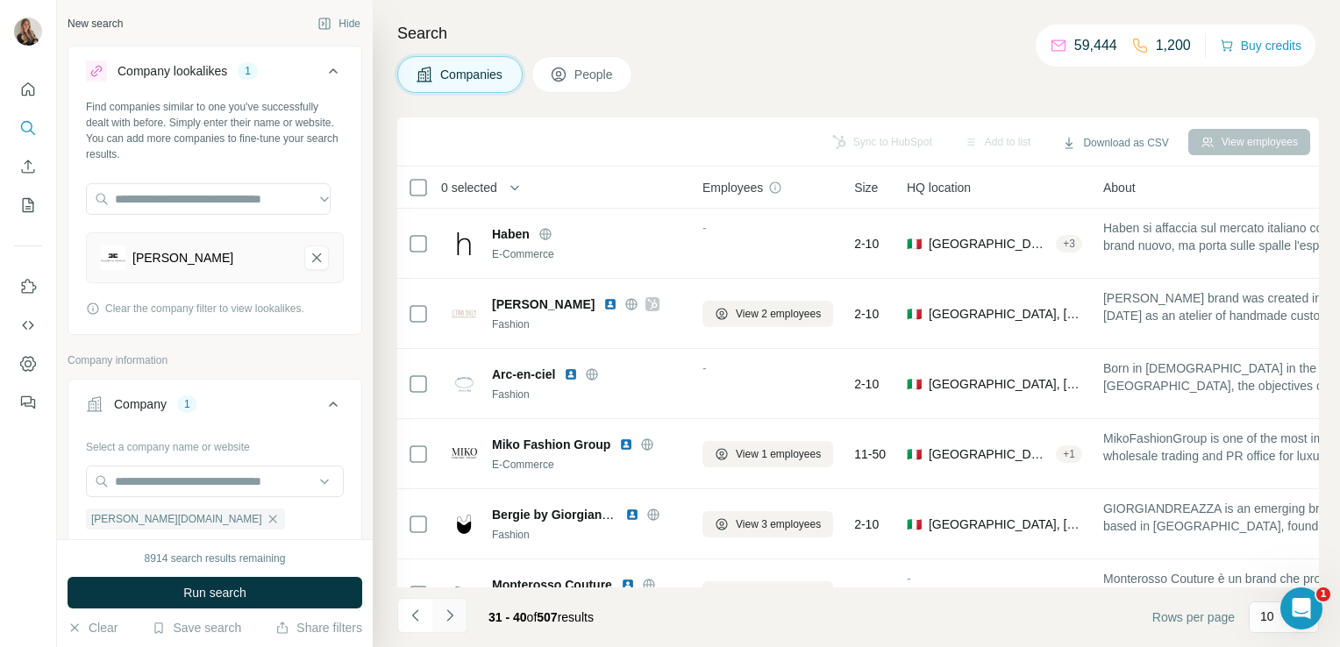
click at [454, 610] on icon "Navigate to next page" at bounding box center [450, 616] width 18 height 18
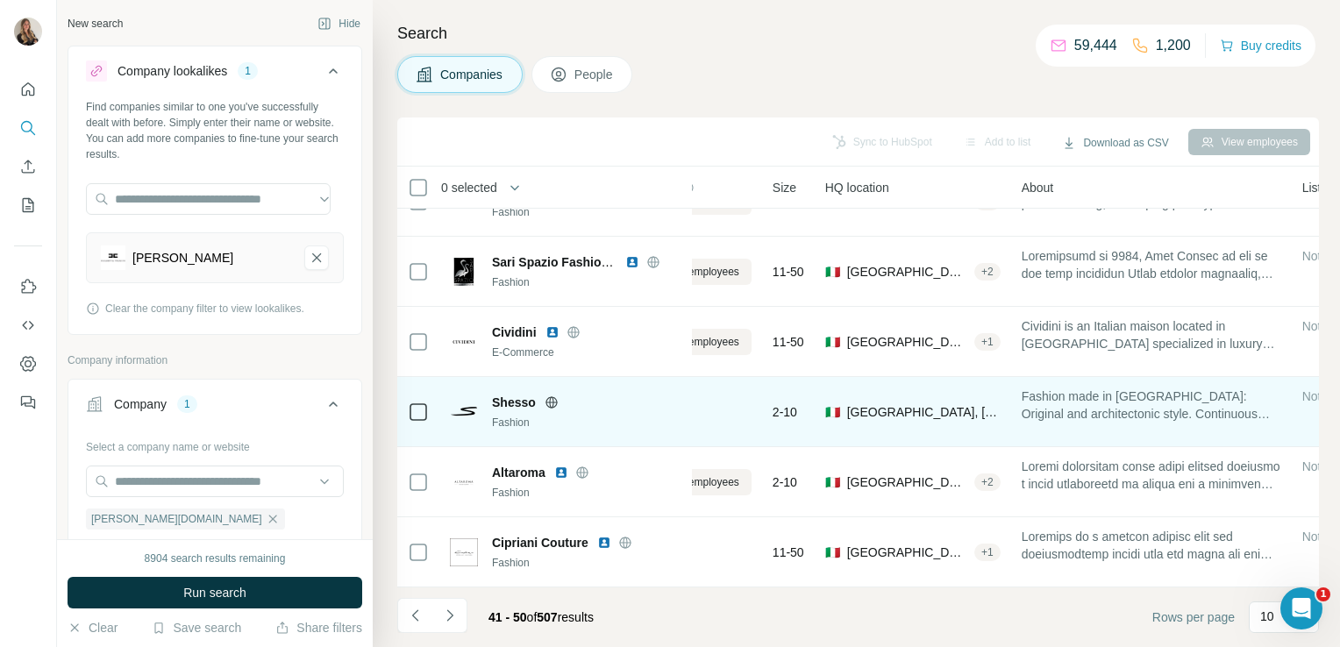
scroll to position [331, 0]
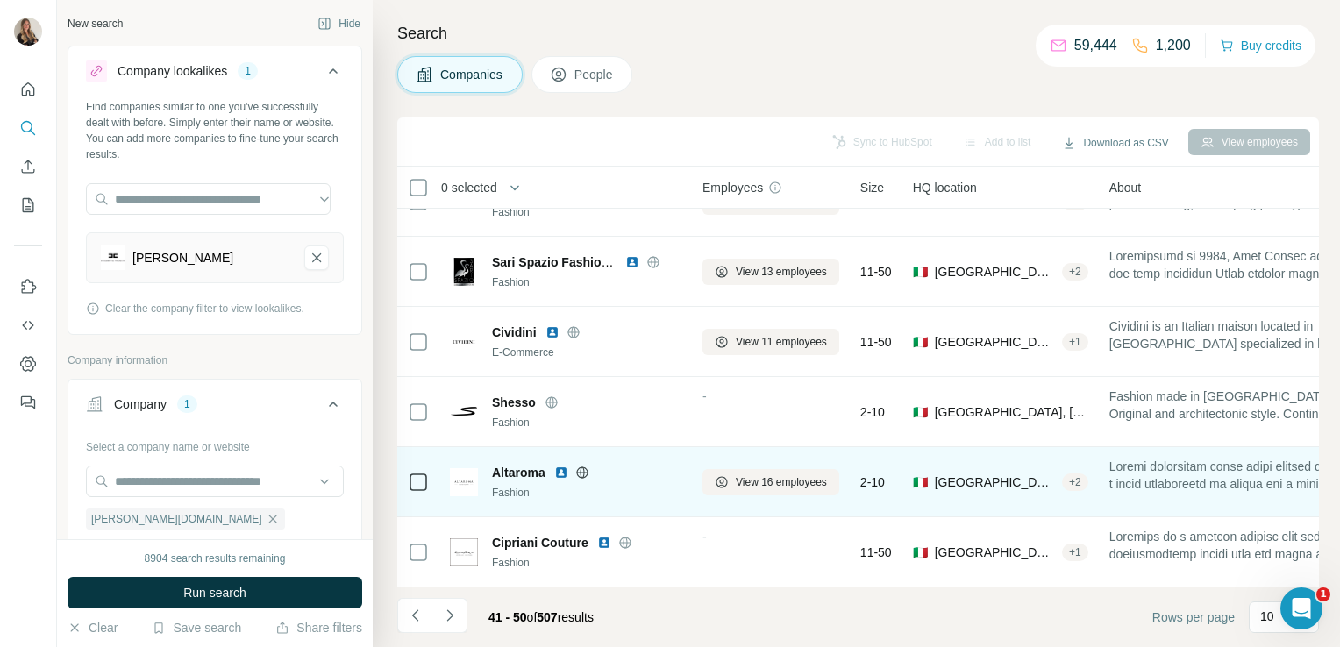
click at [582, 466] on icon at bounding box center [582, 473] width 14 height 14
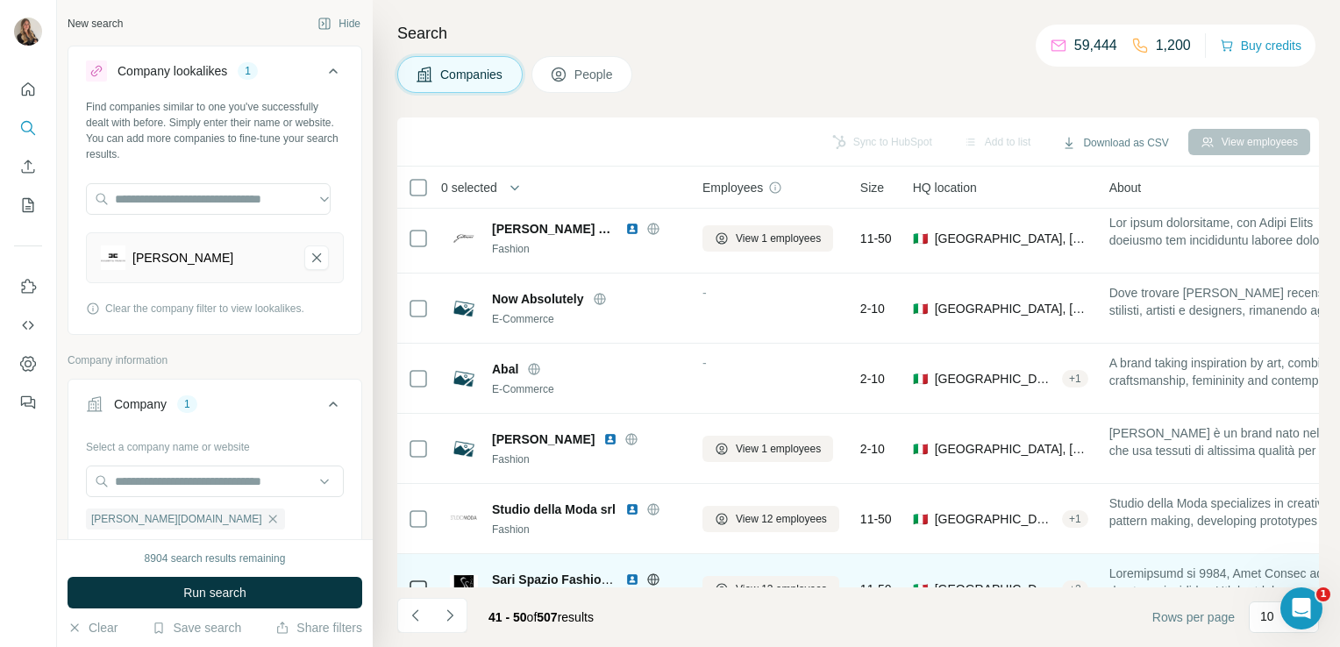
scroll to position [0, 0]
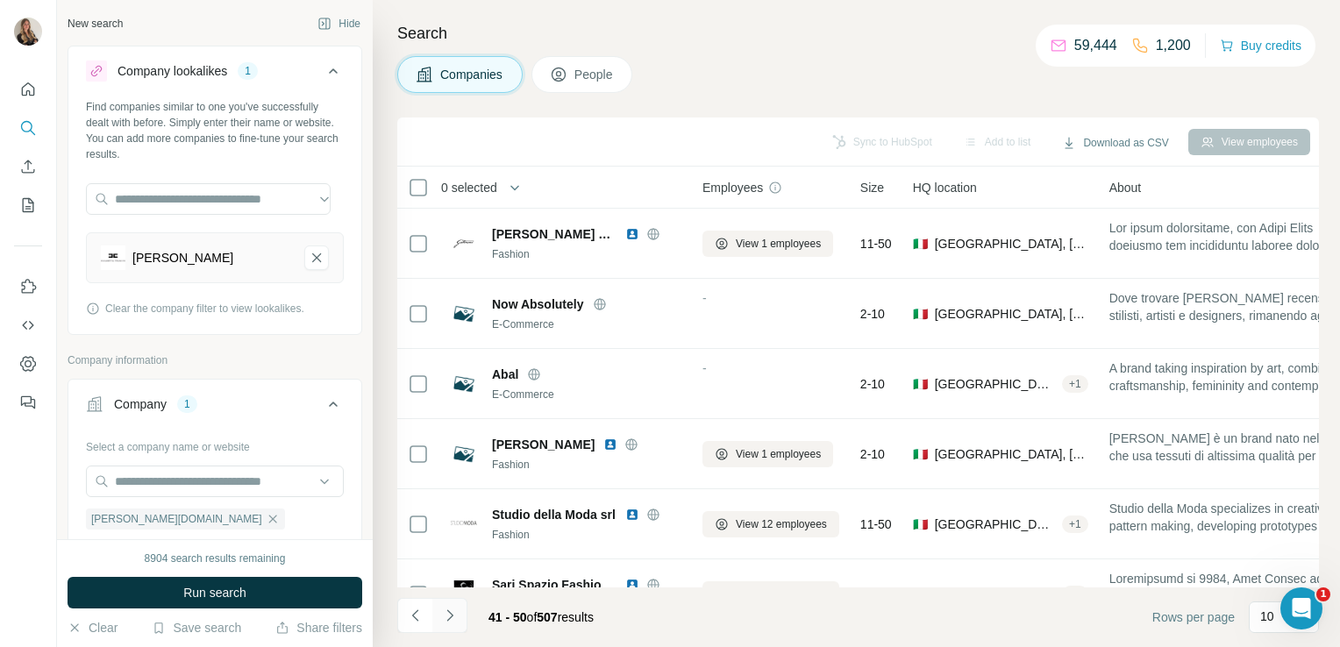
click at [452, 619] on icon "Navigate to next page" at bounding box center [450, 616] width 18 height 18
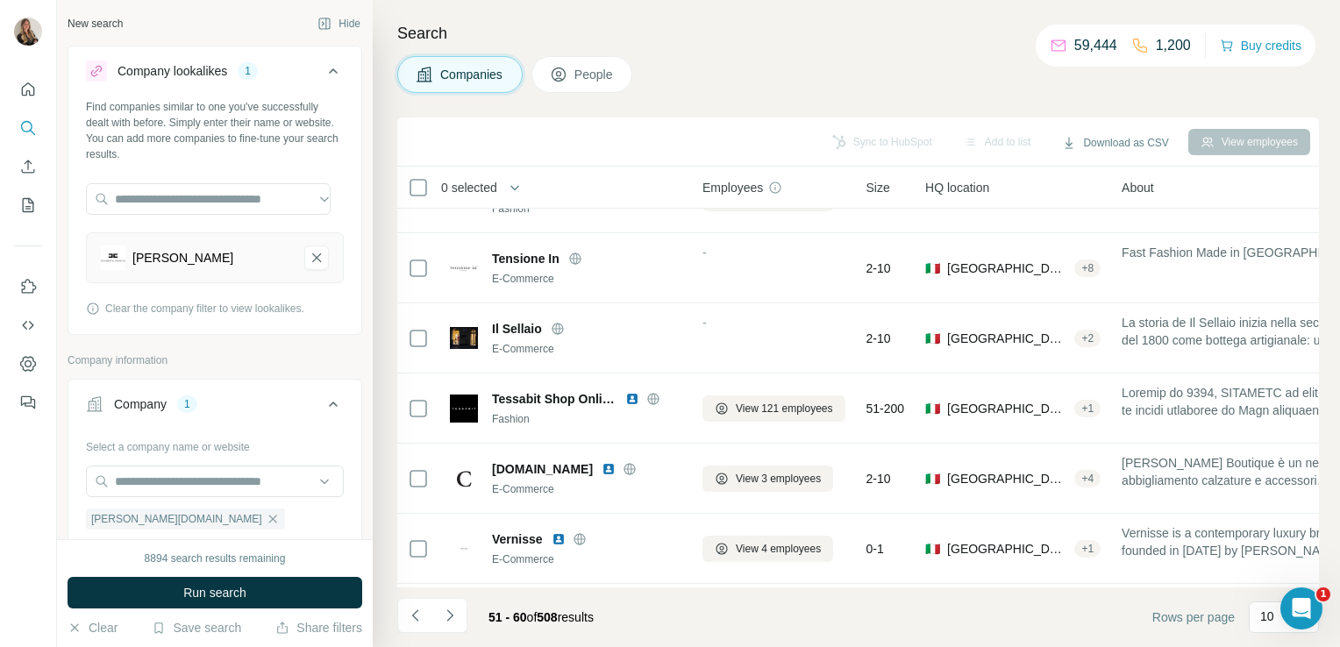
scroll to position [331, 0]
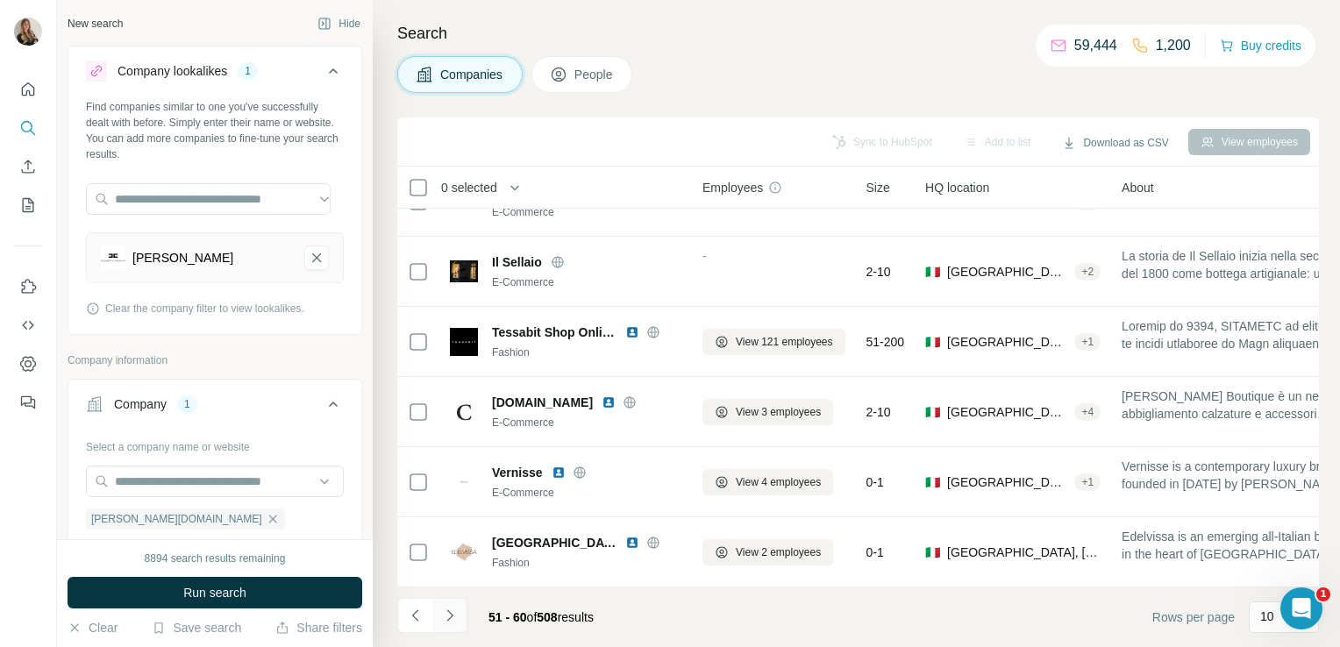
click at [452, 616] on icon "Navigate to next page" at bounding box center [449, 614] width 6 height 11
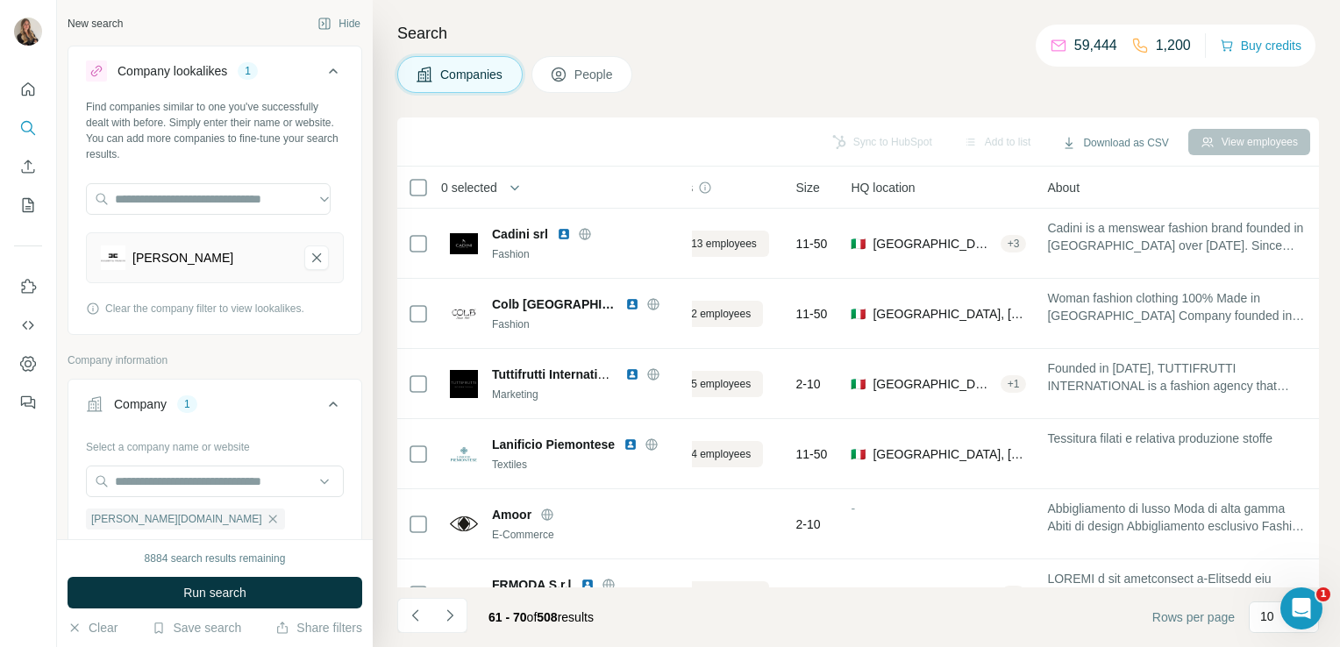
scroll to position [0, 0]
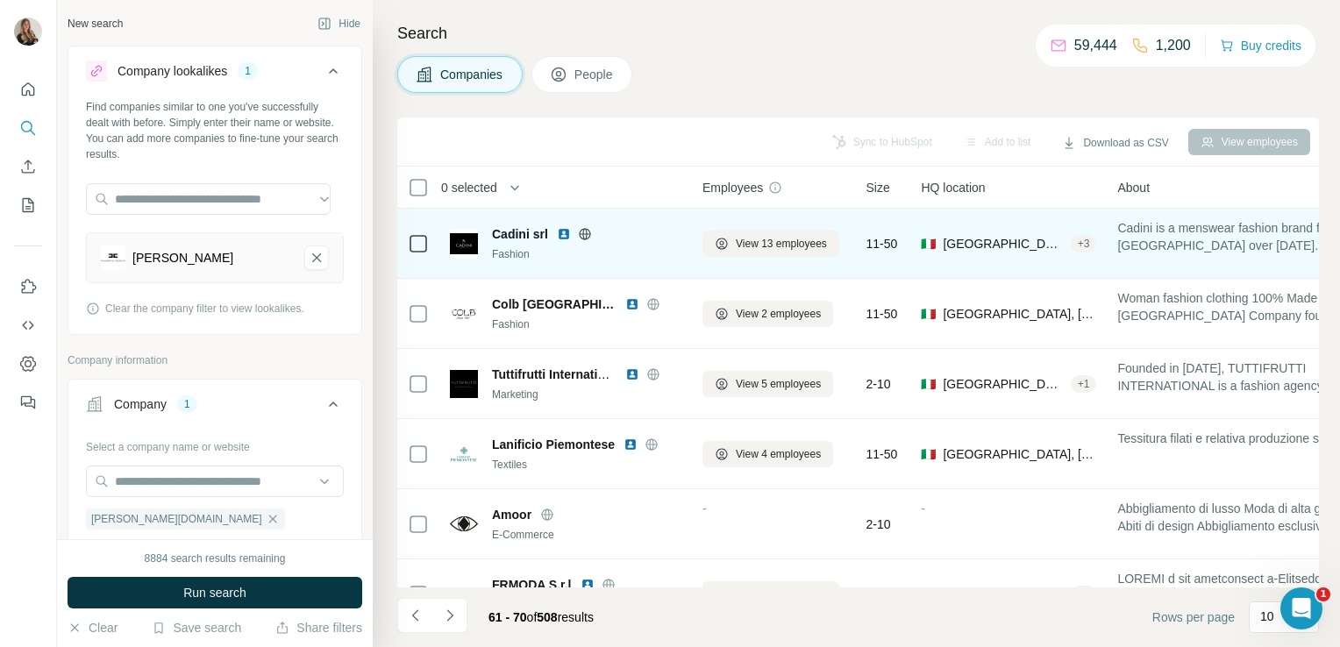
click at [586, 232] on icon at bounding box center [585, 234] width 14 height 14
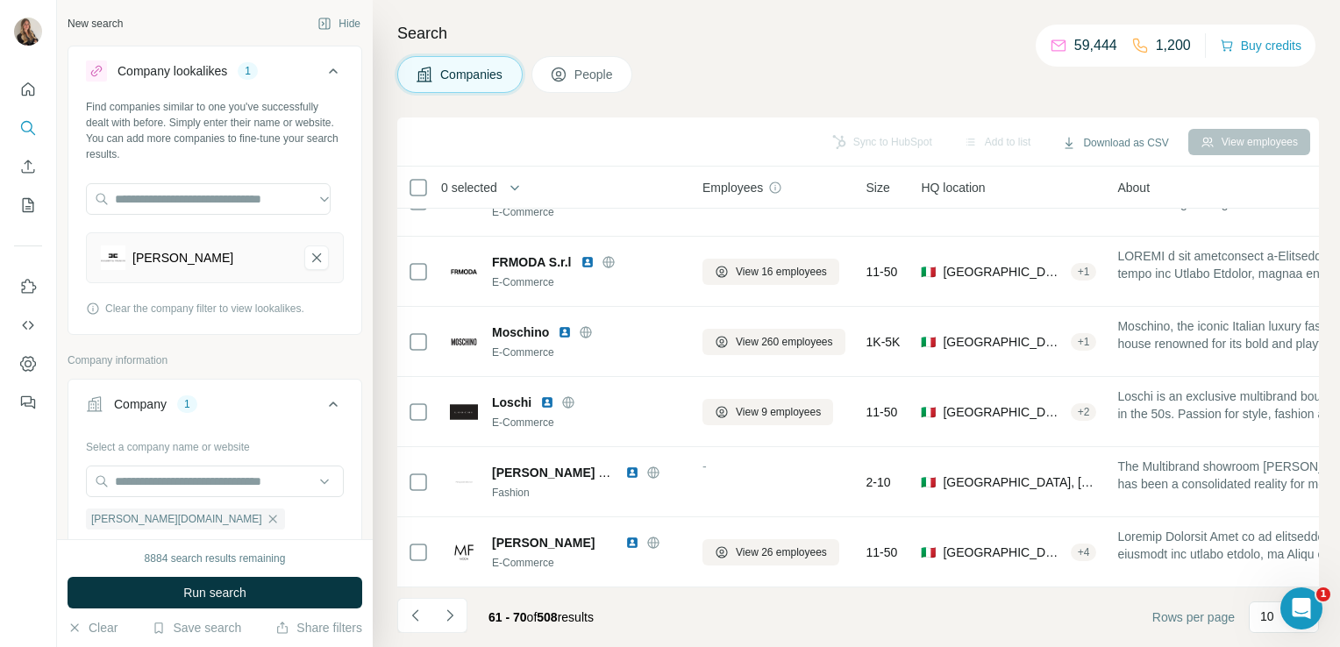
scroll to position [331, 0]
click at [450, 609] on icon "Navigate to next page" at bounding box center [450, 616] width 18 height 18
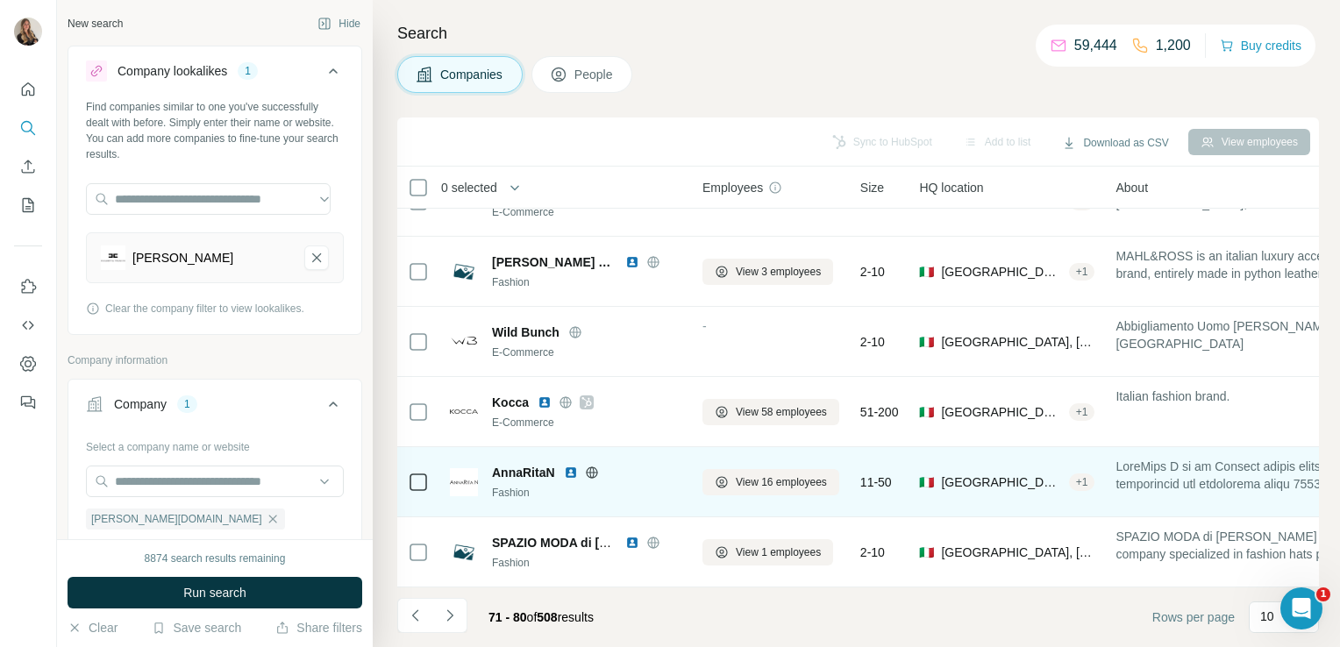
click at [592, 466] on icon at bounding box center [592, 473] width 14 height 14
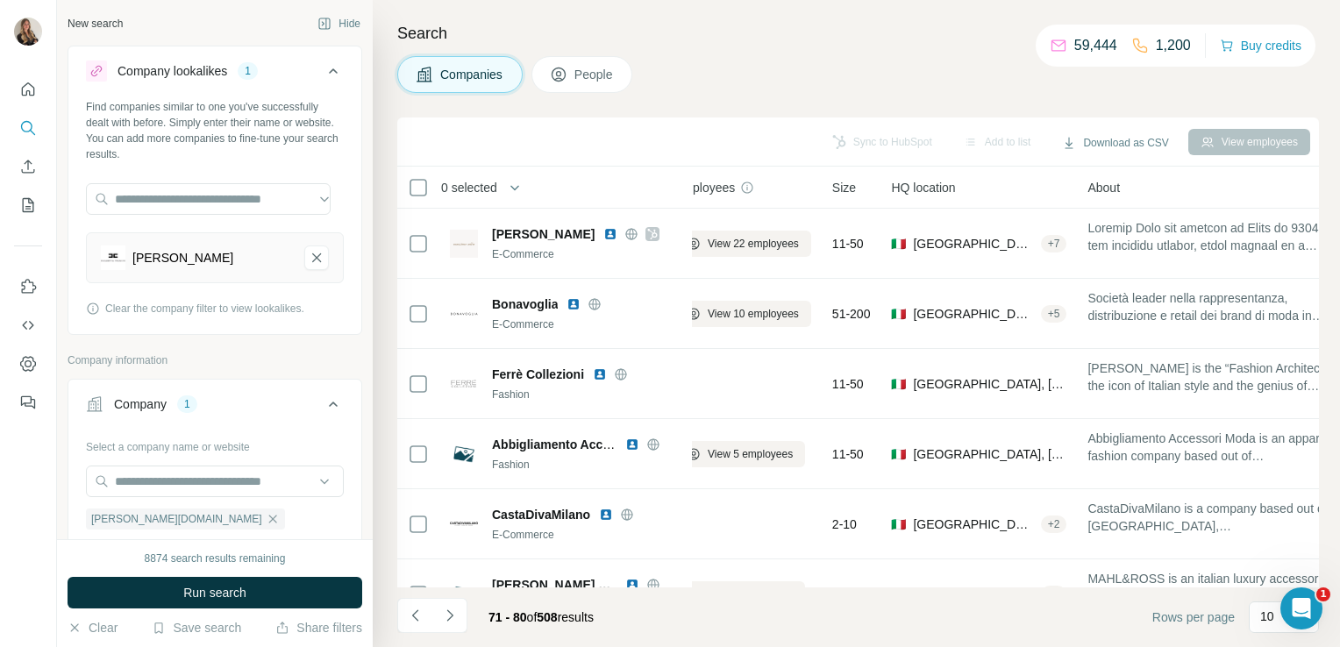
scroll to position [0, 0]
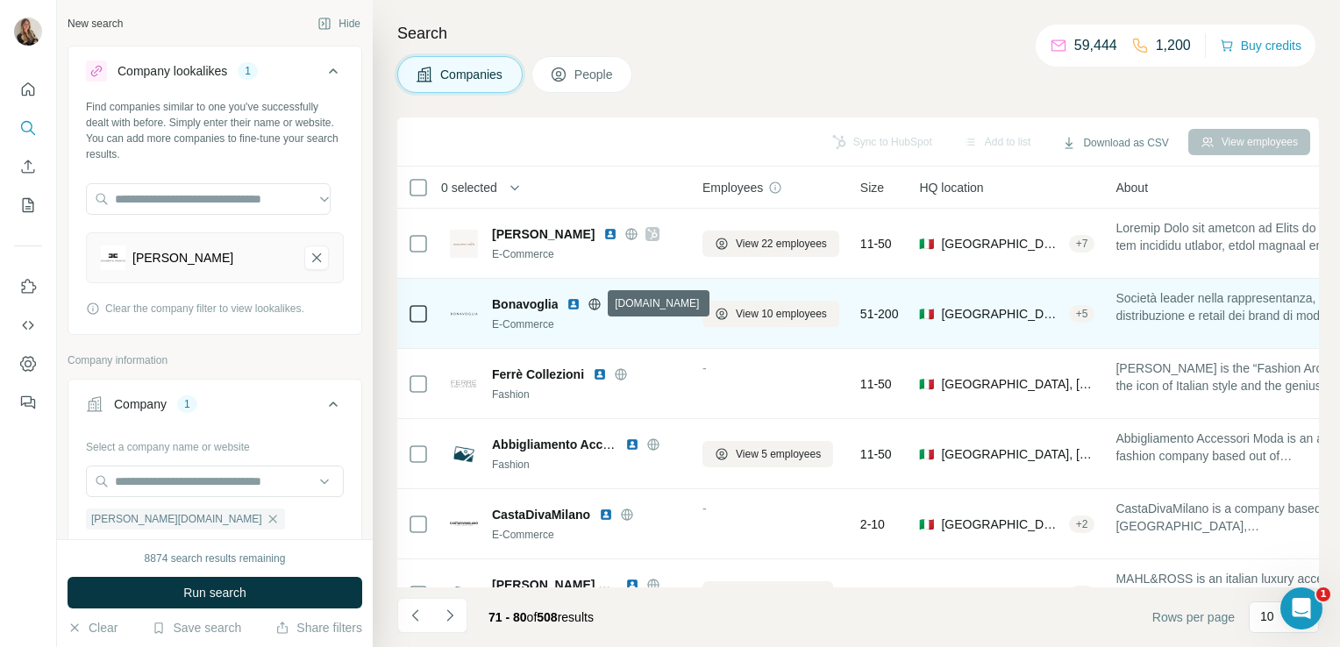
click at [594, 306] on icon at bounding box center [594, 304] width 14 height 14
click at [768, 315] on span "View 10 employees" at bounding box center [781, 314] width 91 height 16
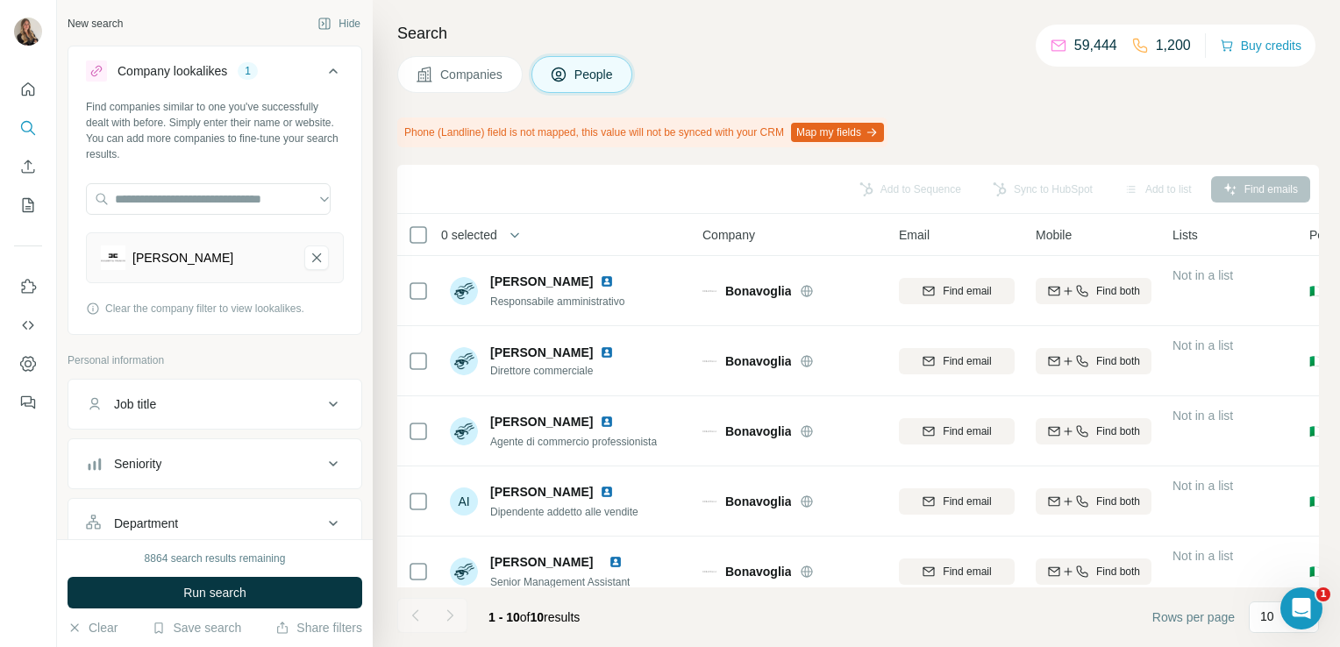
scroll to position [147, 0]
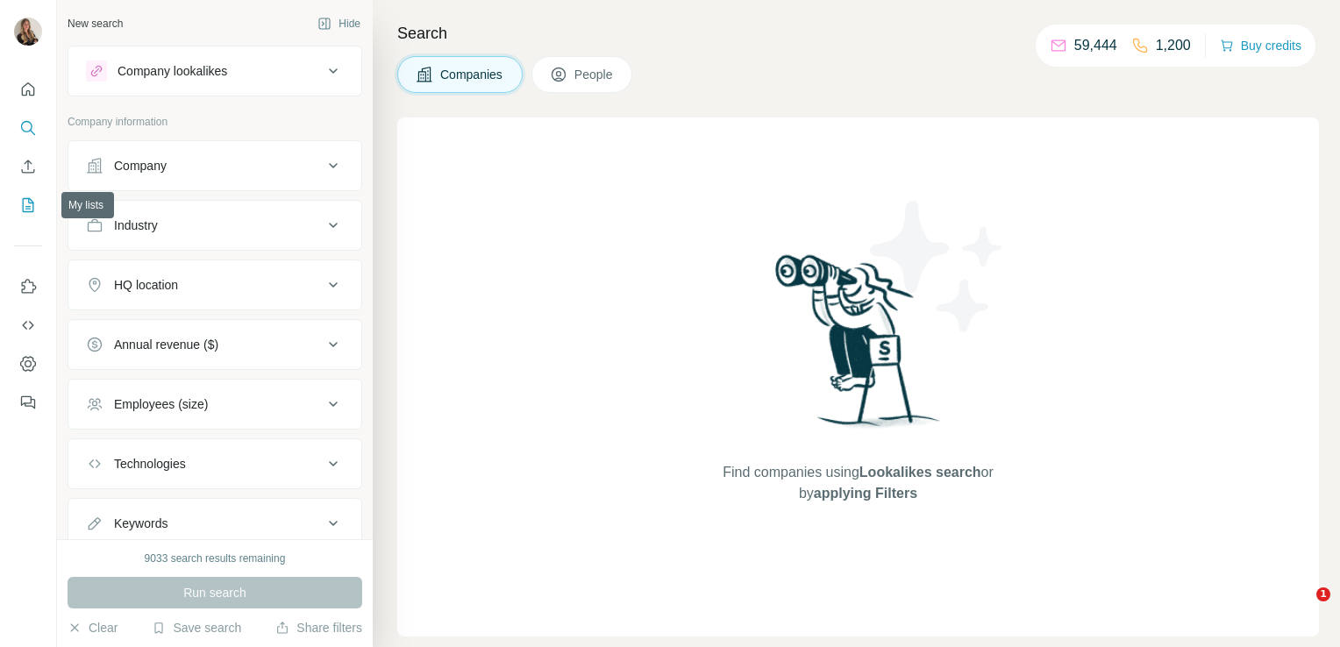
click at [25, 209] on icon "My lists" at bounding box center [29, 203] width 9 height 11
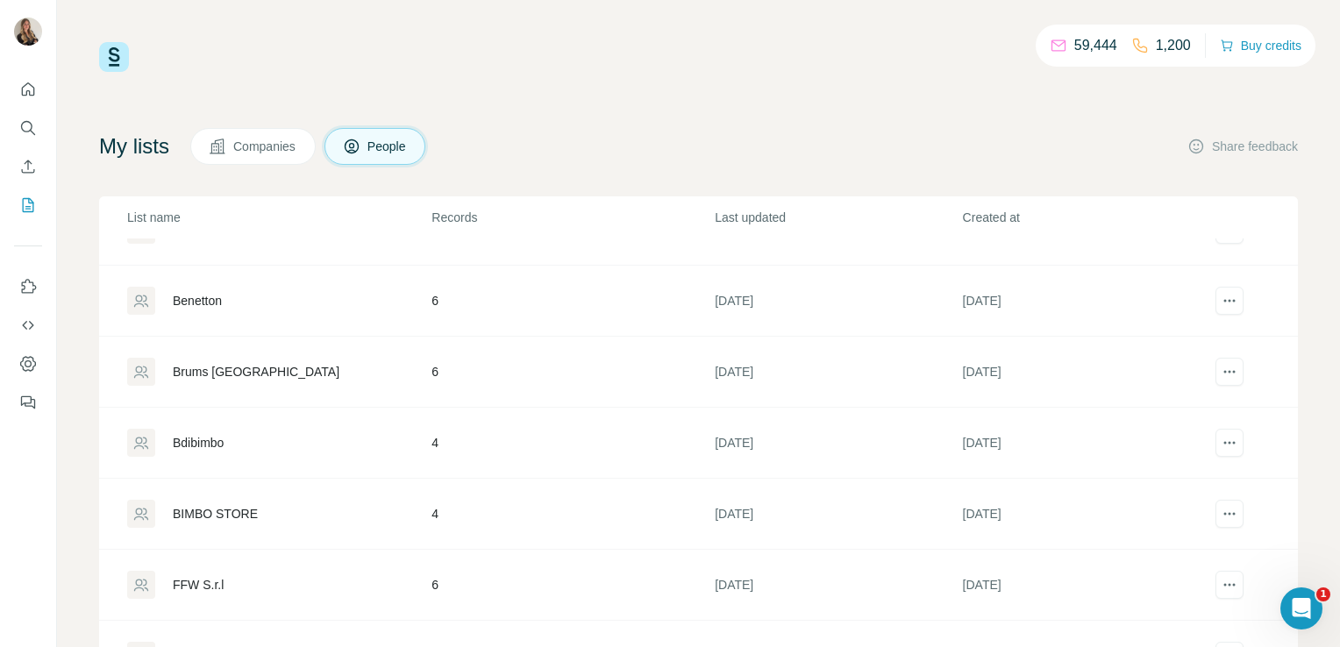
scroll to position [8310, 0]
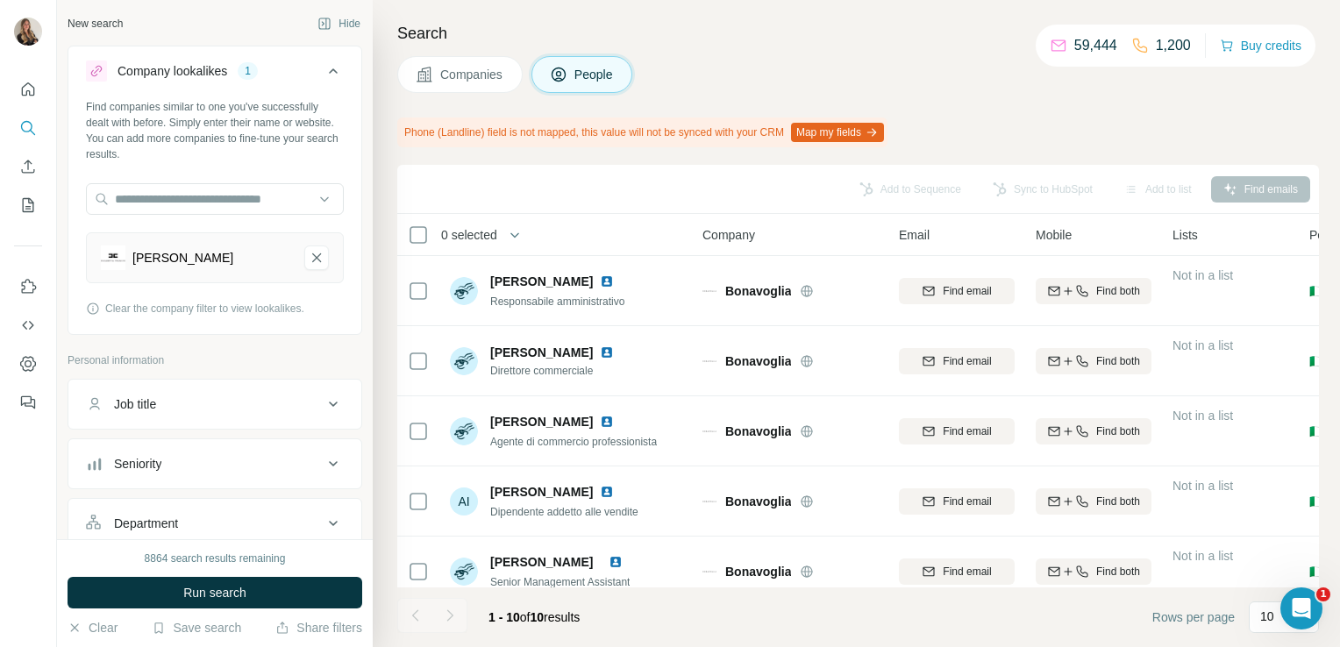
scroll to position [378, 0]
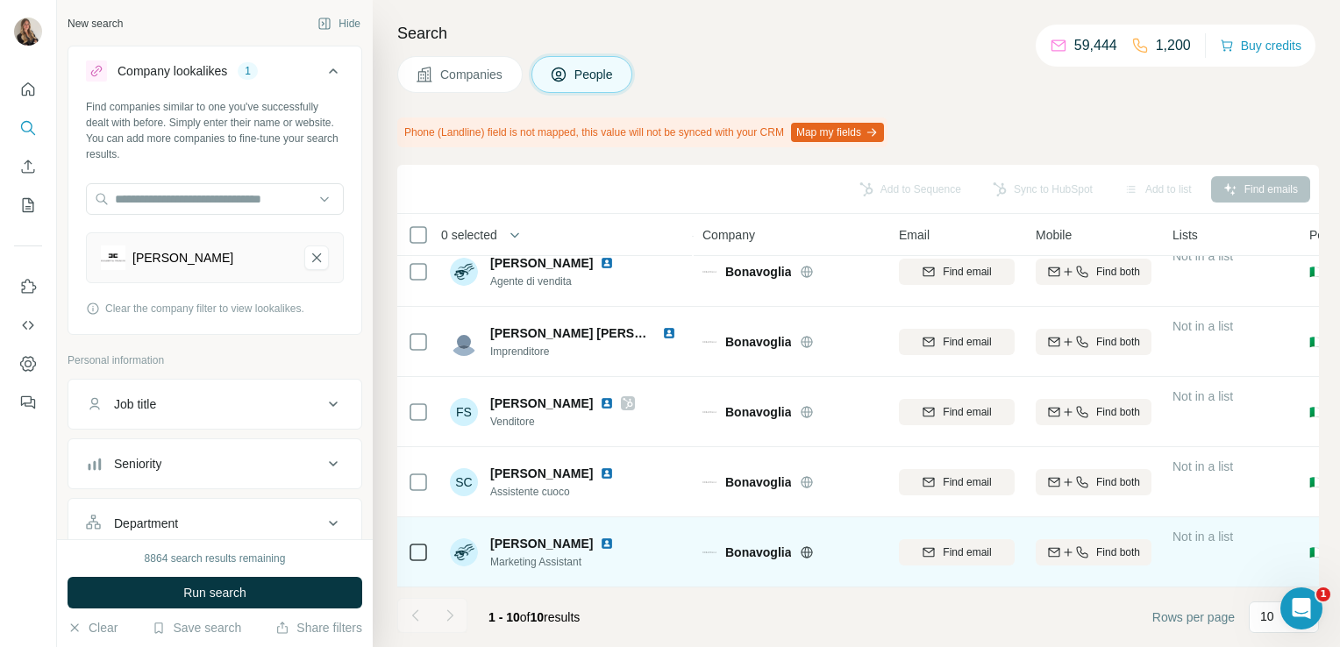
click at [411, 563] on div at bounding box center [418, 552] width 21 height 48
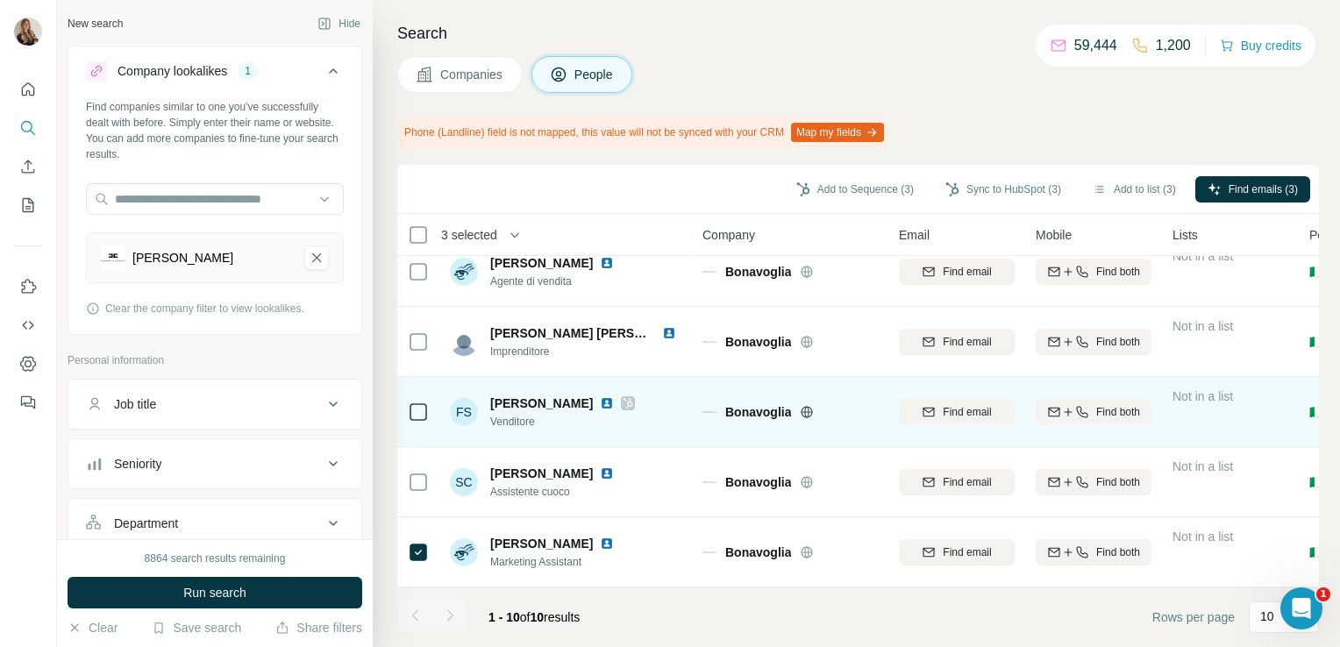
click at [633, 396] on icon at bounding box center [627, 403] width 11 height 14
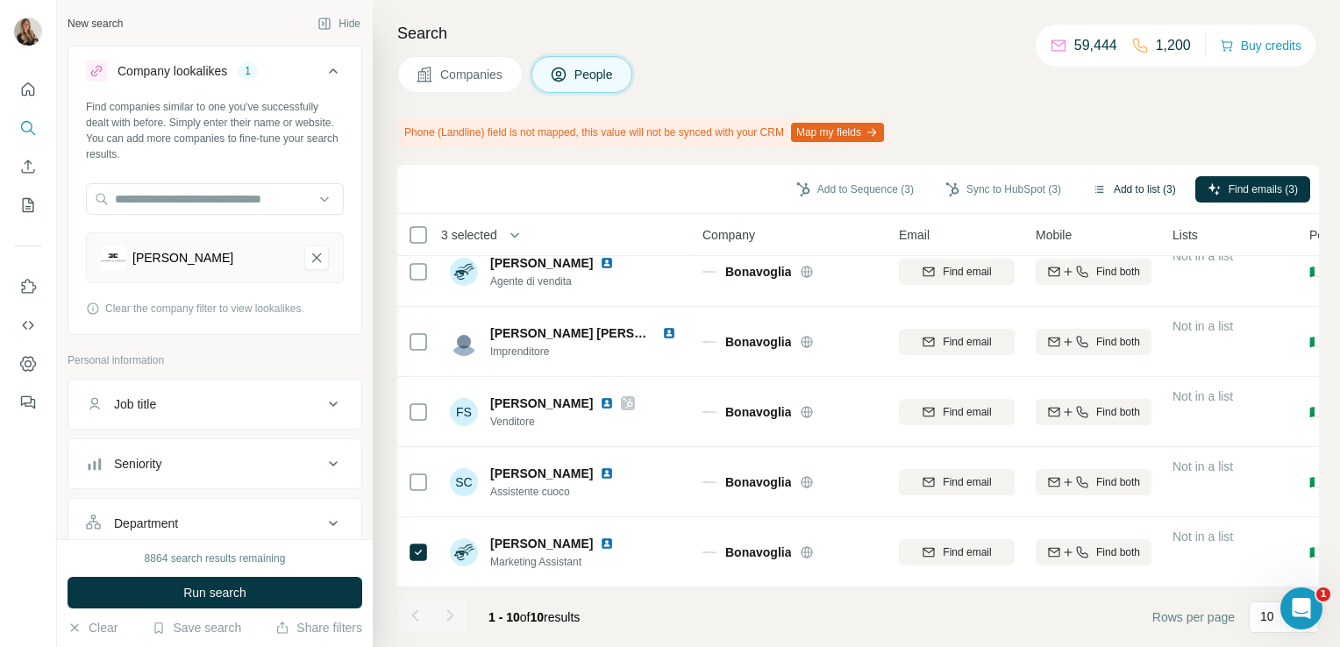
click at [1105, 195] on button "Add to list (3)" at bounding box center [1134, 189] width 108 height 26
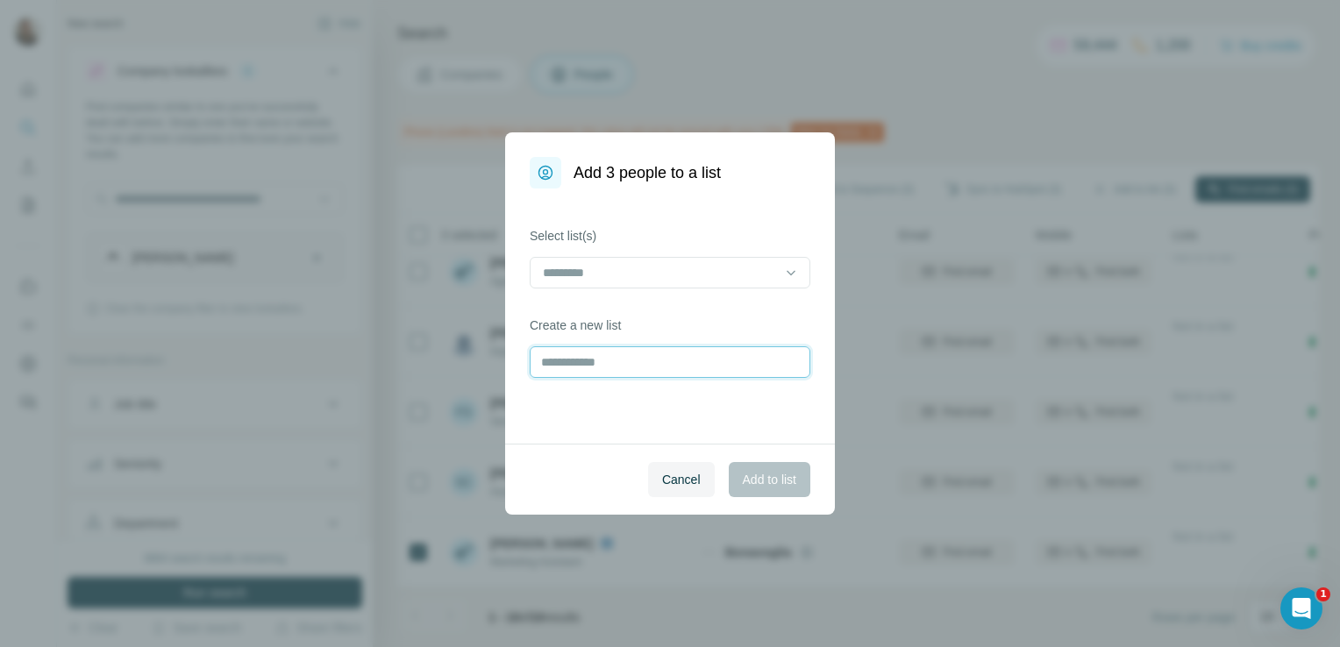
click at [717, 355] on input "text" at bounding box center [670, 362] width 281 height 32
type input "**********"
click at [757, 493] on button "Add to list" at bounding box center [770, 479] width 82 height 35
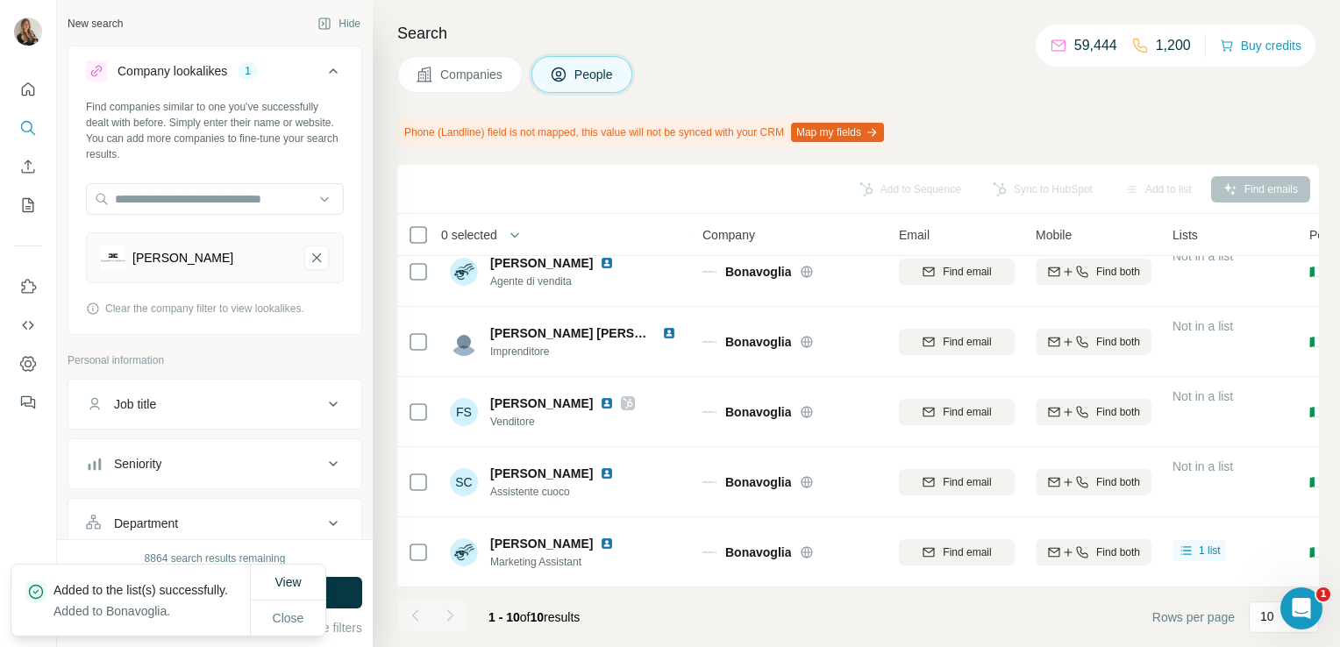
click at [423, 68] on icon at bounding box center [423, 74] width 15 height 15
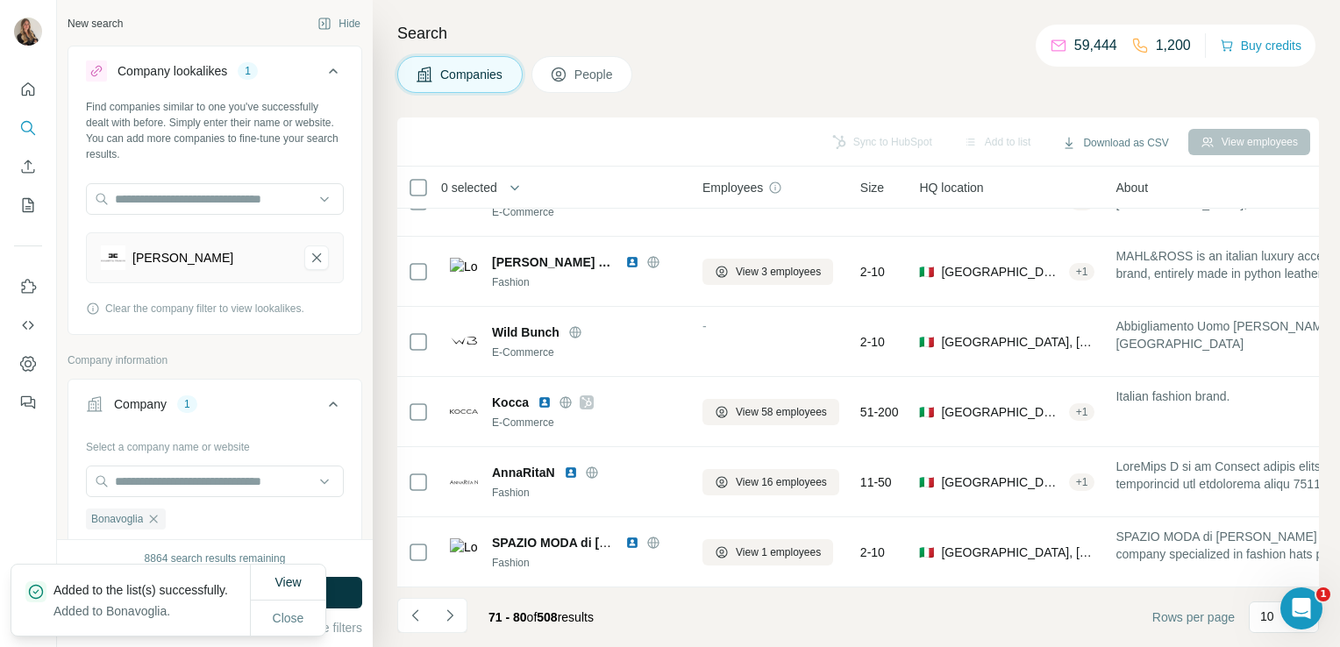
scroll to position [331, 0]
